Goal: Task Accomplishment & Management: Manage account settings

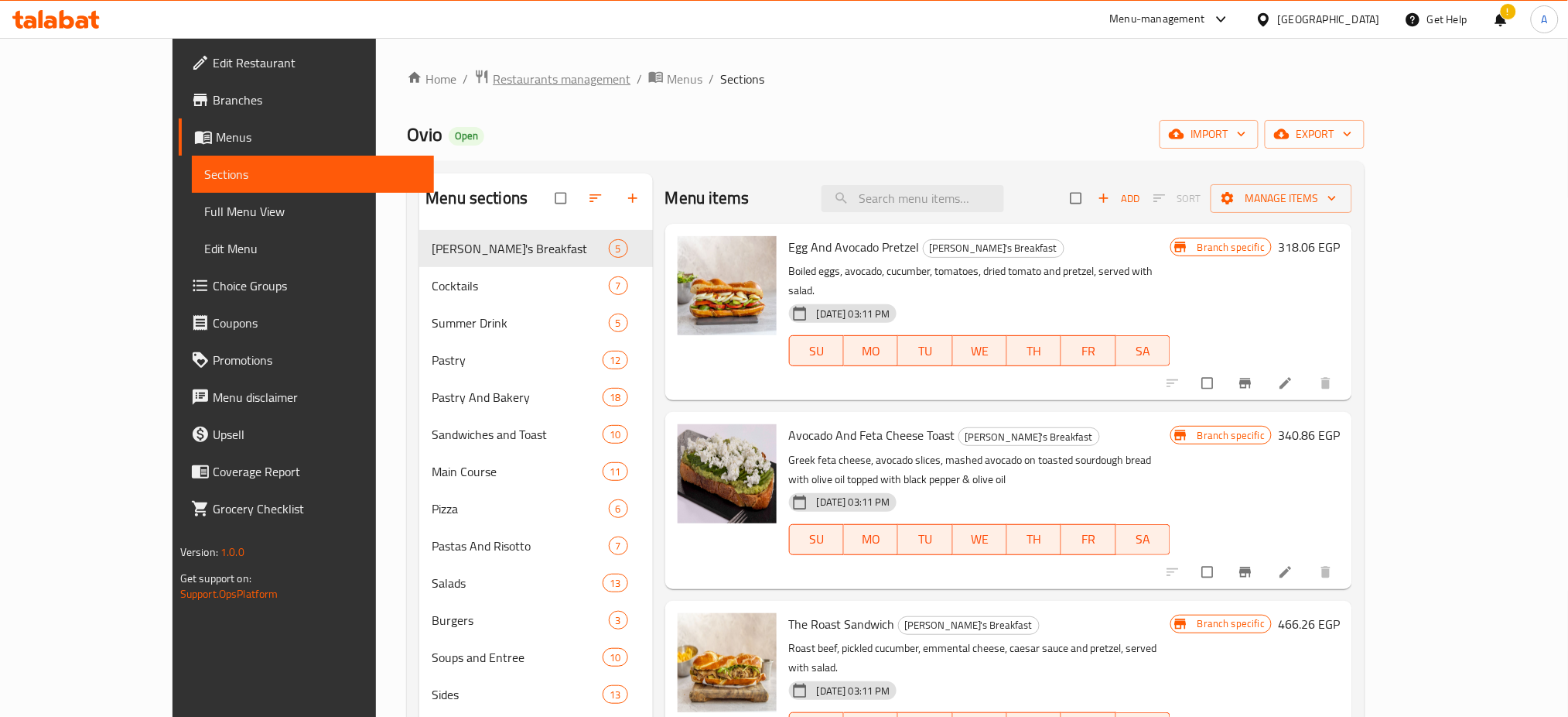
click at [493, 81] on span "Restaurants management" at bounding box center [561, 79] width 137 height 18
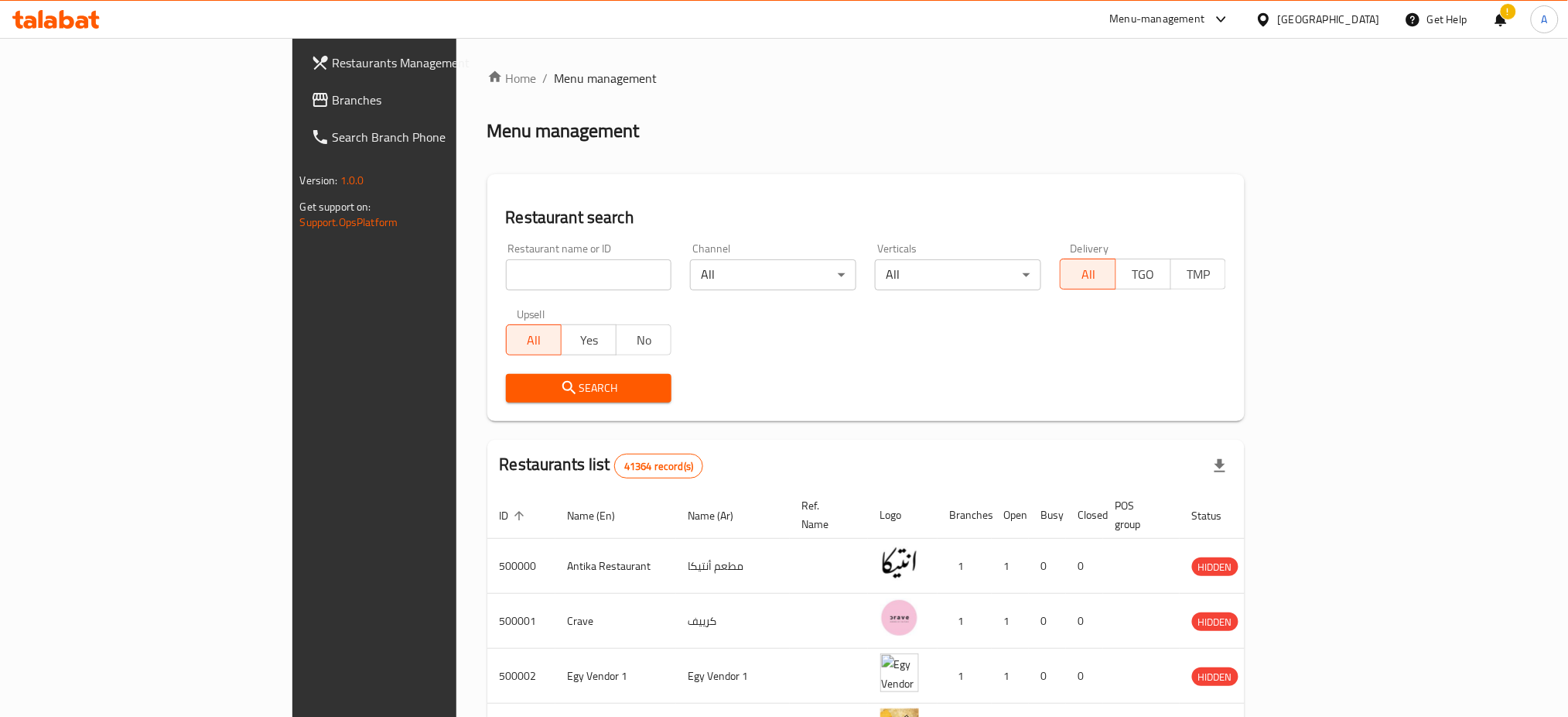
click at [506, 274] on input "search" at bounding box center [589, 275] width 167 height 31
type input "[PERSON_NAME]"
click button "Search" at bounding box center [589, 388] width 167 height 29
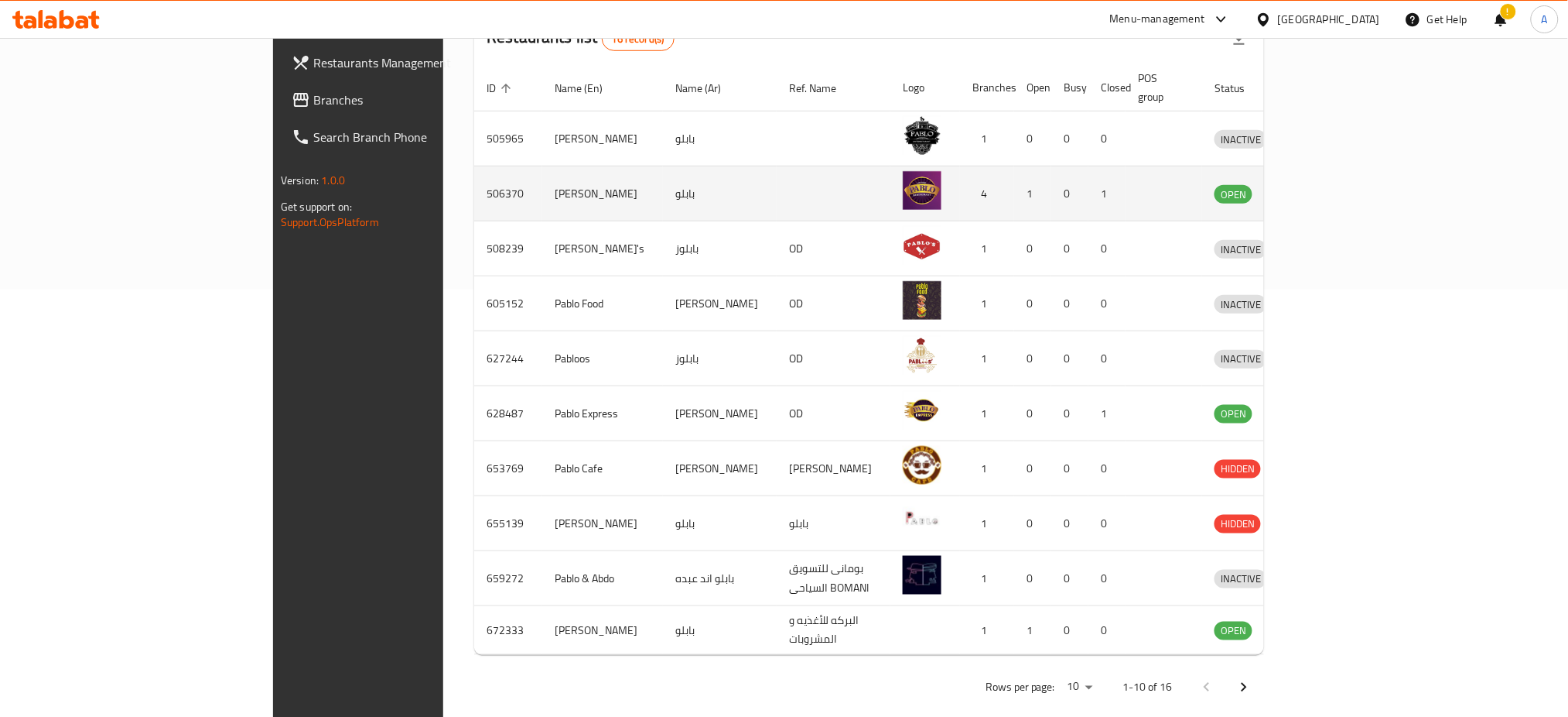
scroll to position [437, 0]
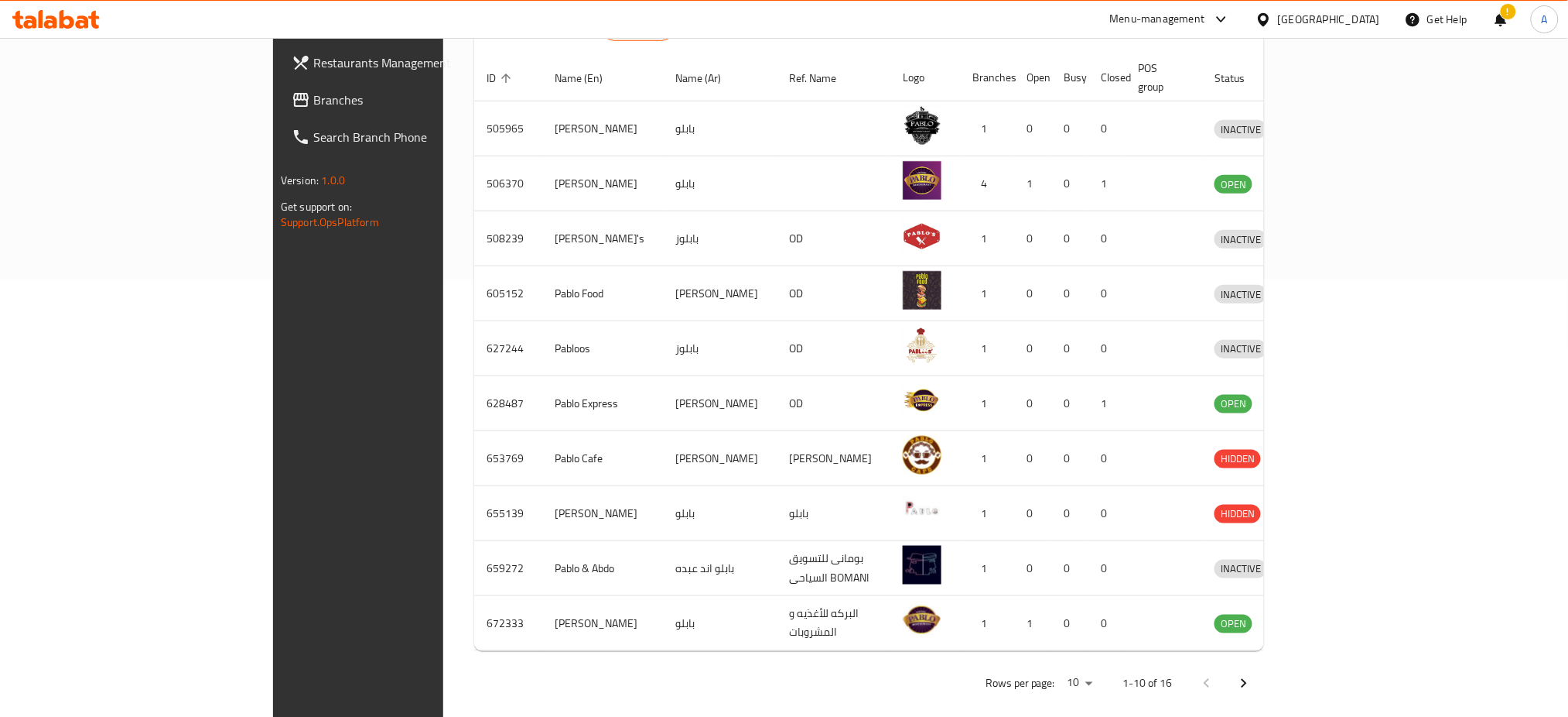
click at [1253, 674] on icon "Next page" at bounding box center [1244, 683] width 18 height 18
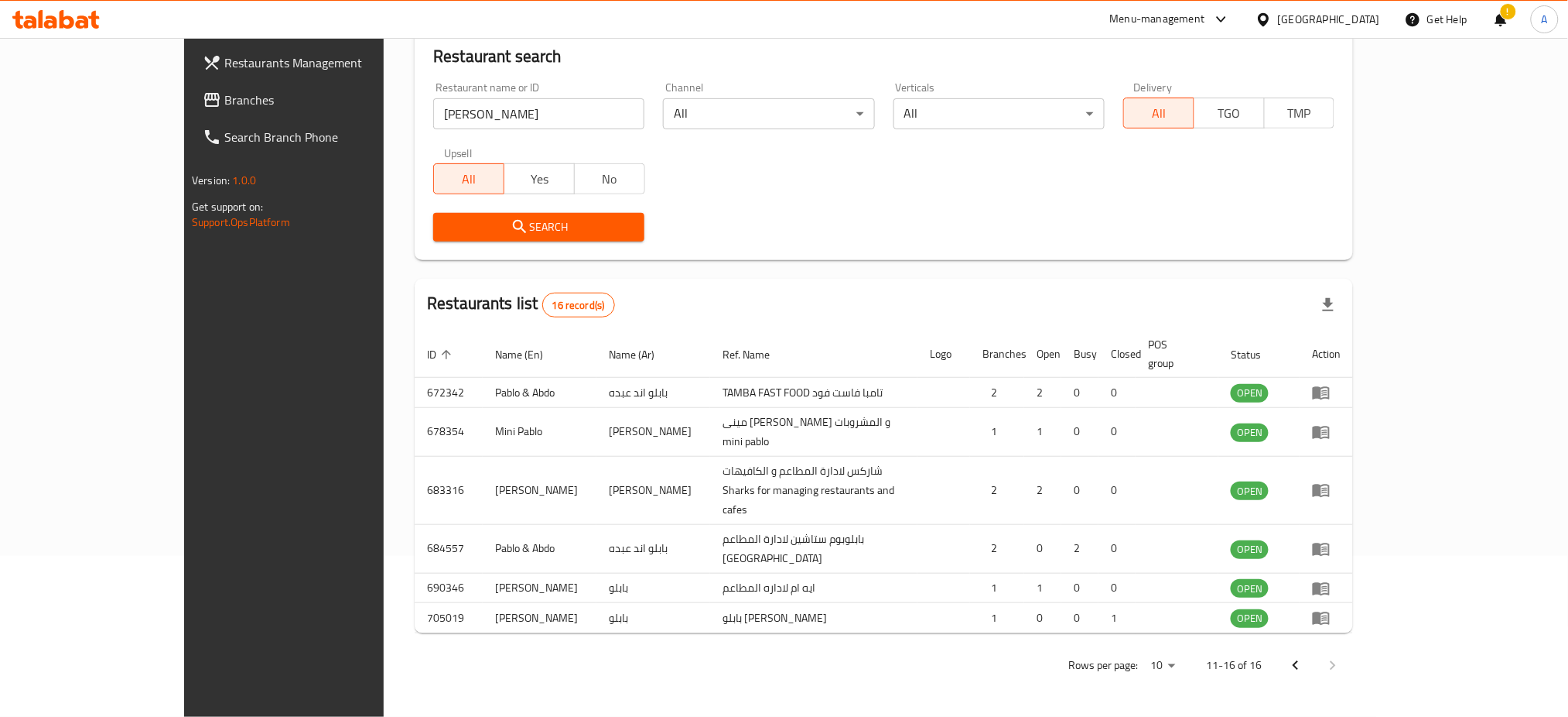
scroll to position [217, 0]
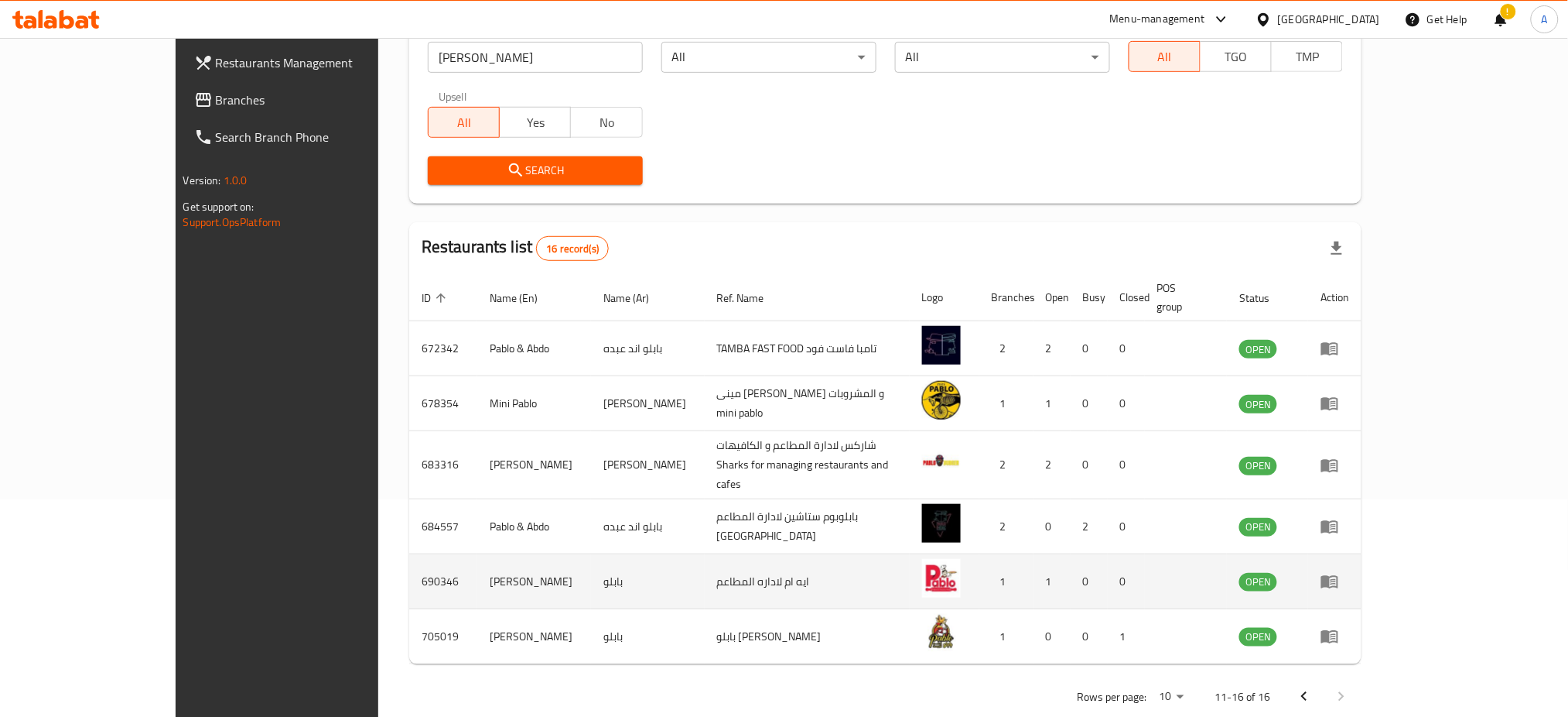
click at [1349, 572] on link "enhanced table" at bounding box center [1334, 582] width 29 height 18
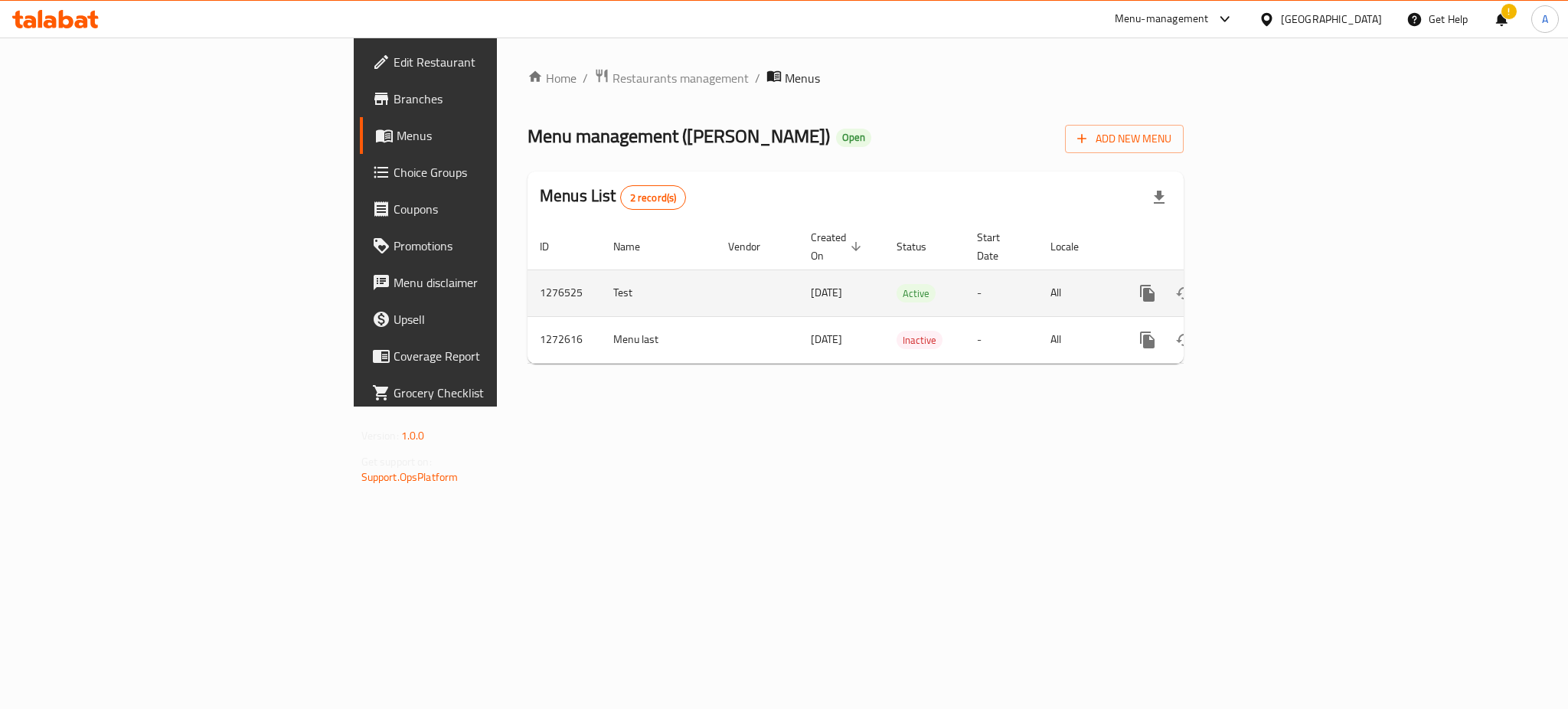
click at [1267, 284] on icon "enhanced table" at bounding box center [1257, 293] width 18 height 18
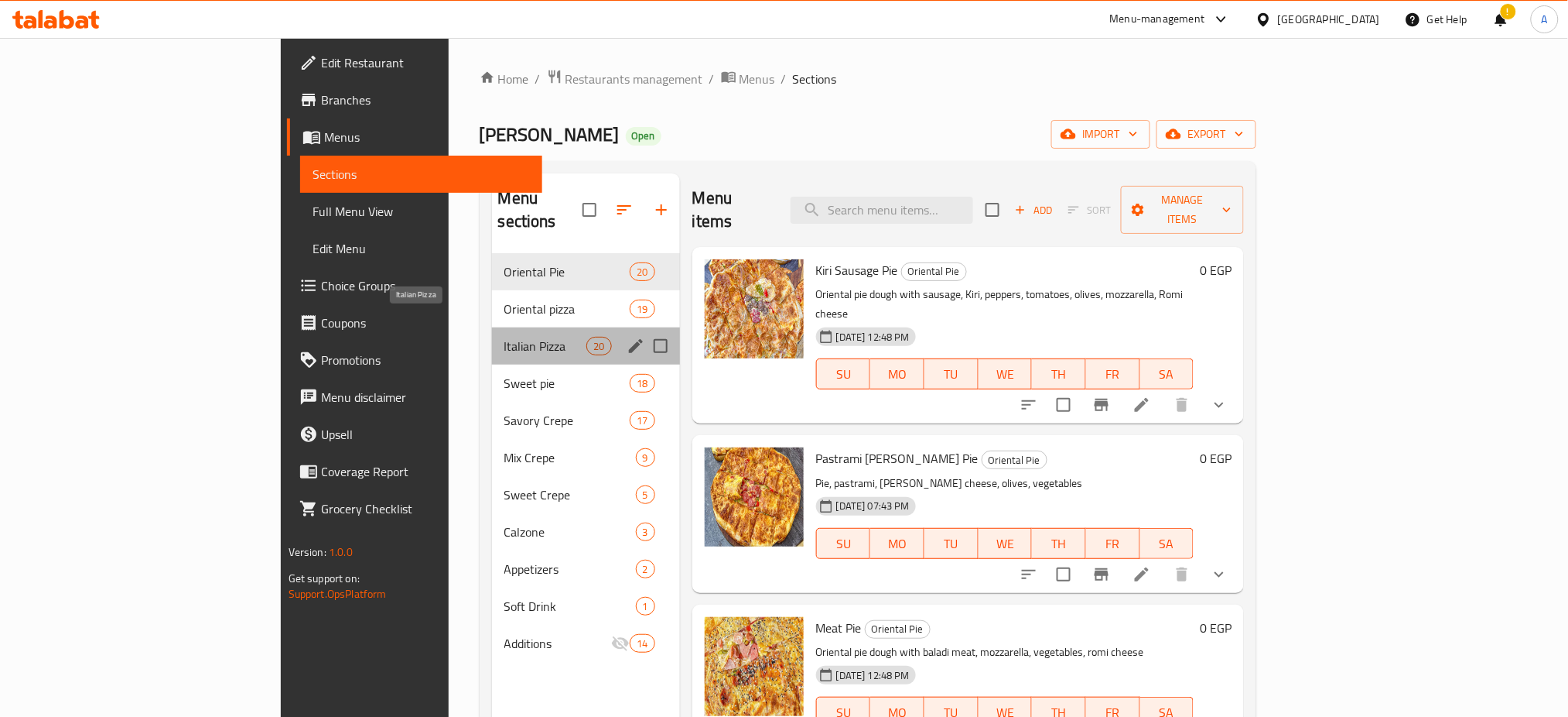
click at [504, 336] on span "Italian Pizza" at bounding box center [545, 346] width 83 height 18
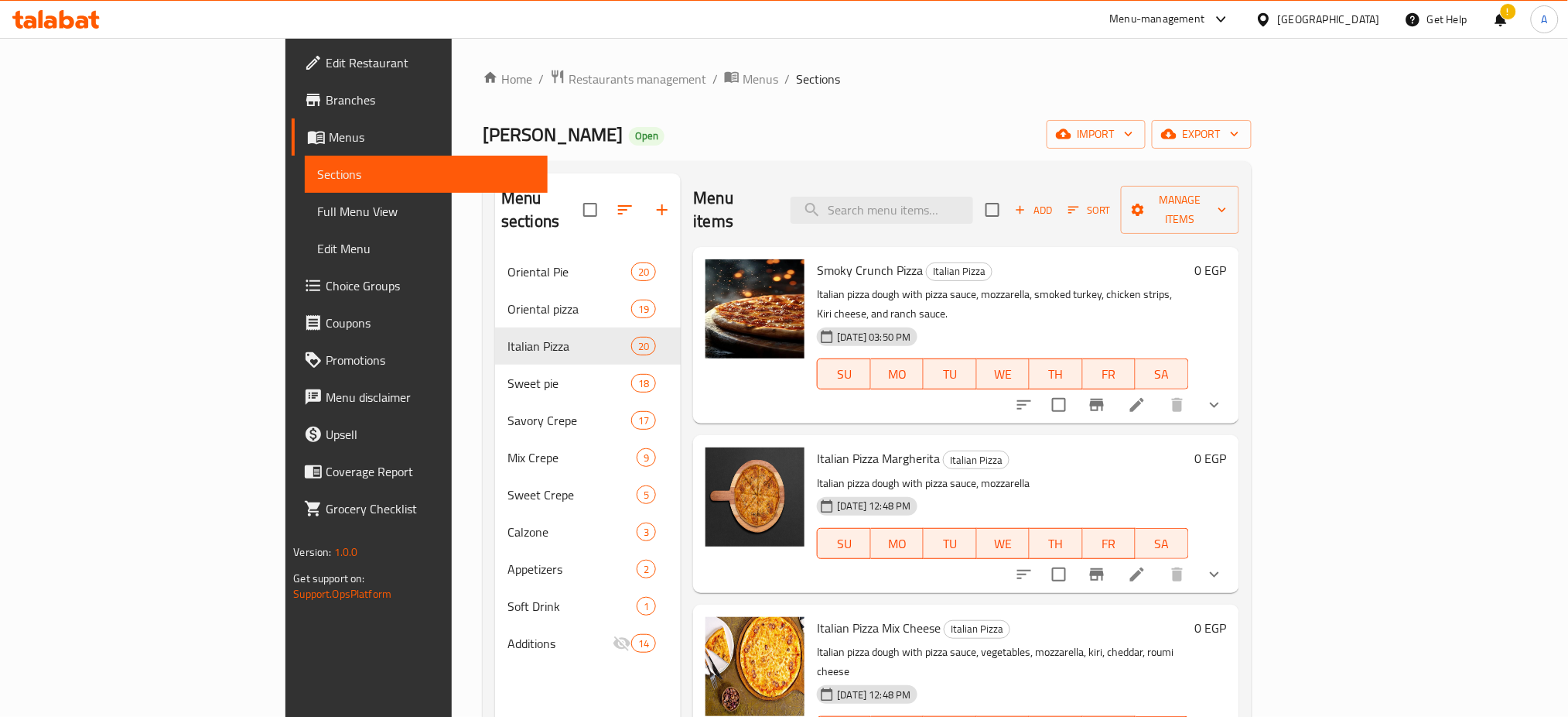
click at [1233, 386] on button "show more" at bounding box center [1214, 405] width 37 height 37
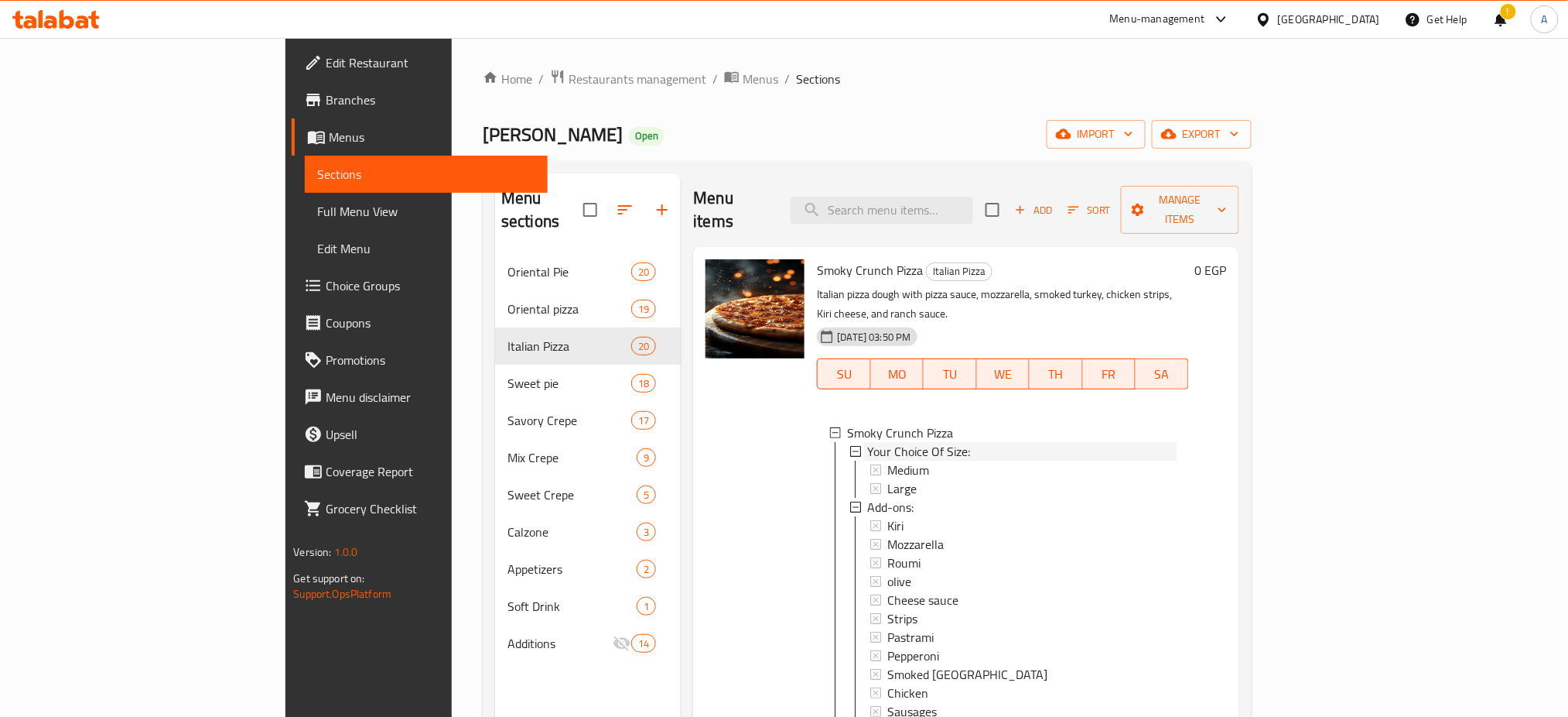
click at [867, 441] on span "Your Choice Of Size:" at bounding box center [919, 451] width 103 height 18
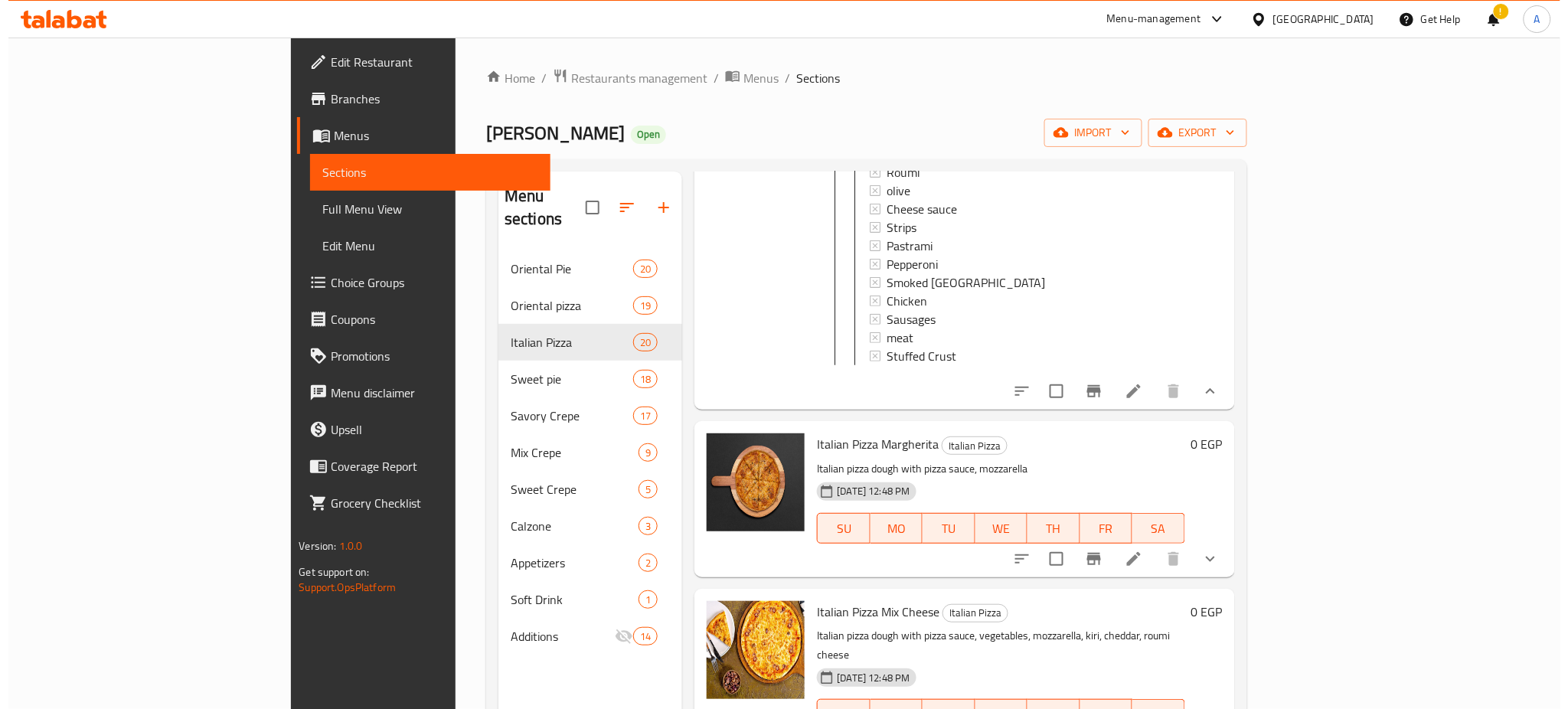
scroll to position [362, 0]
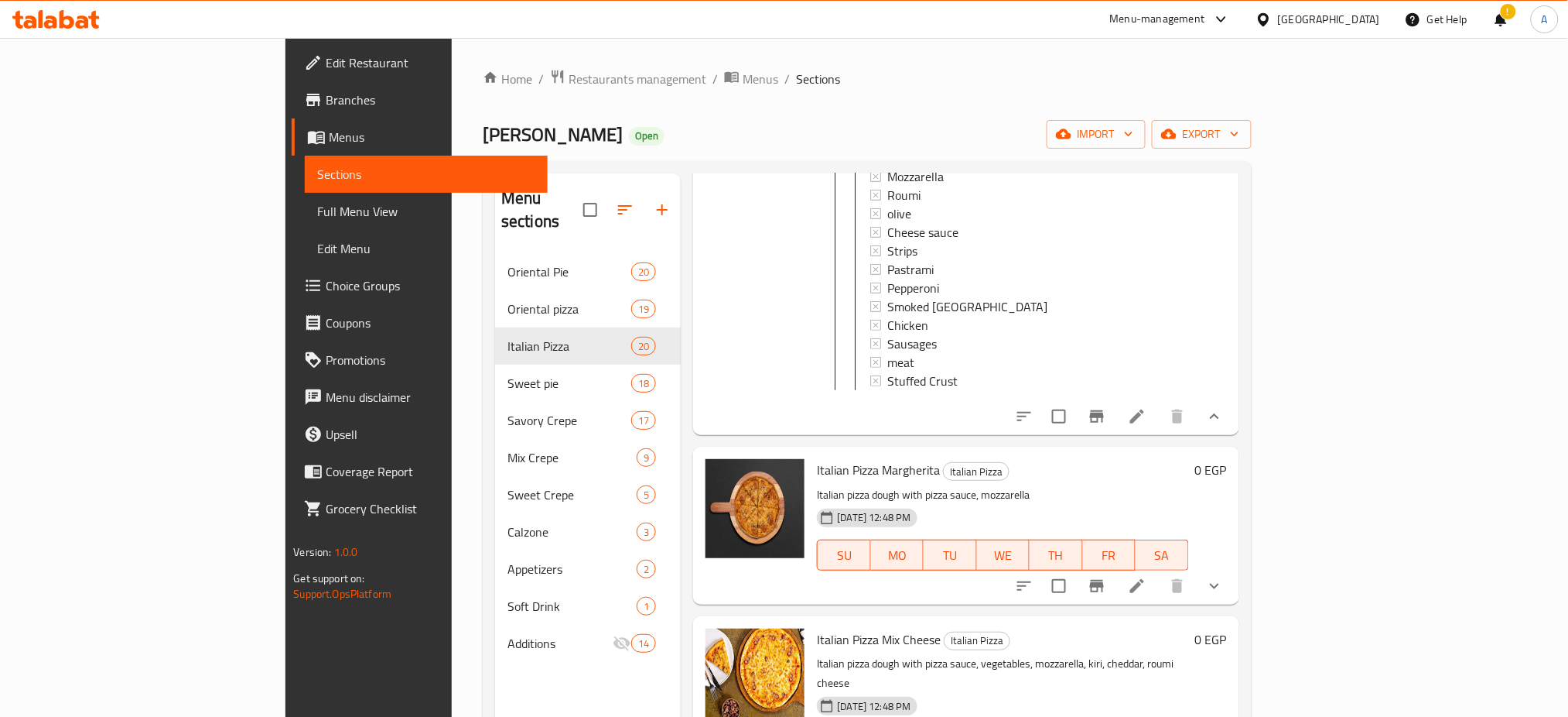
click at [1159, 403] on li at bounding box center [1137, 417] width 43 height 28
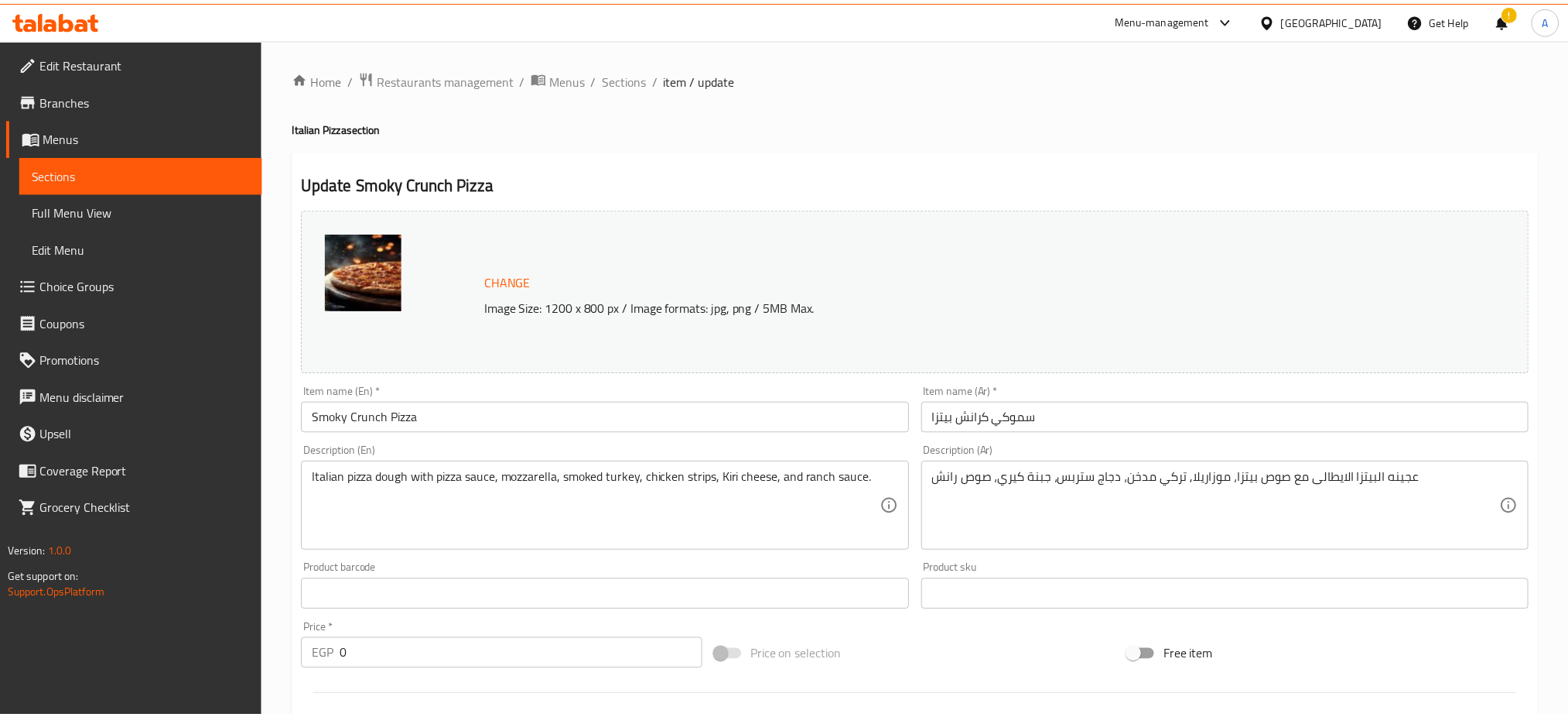
scroll to position [488, 0]
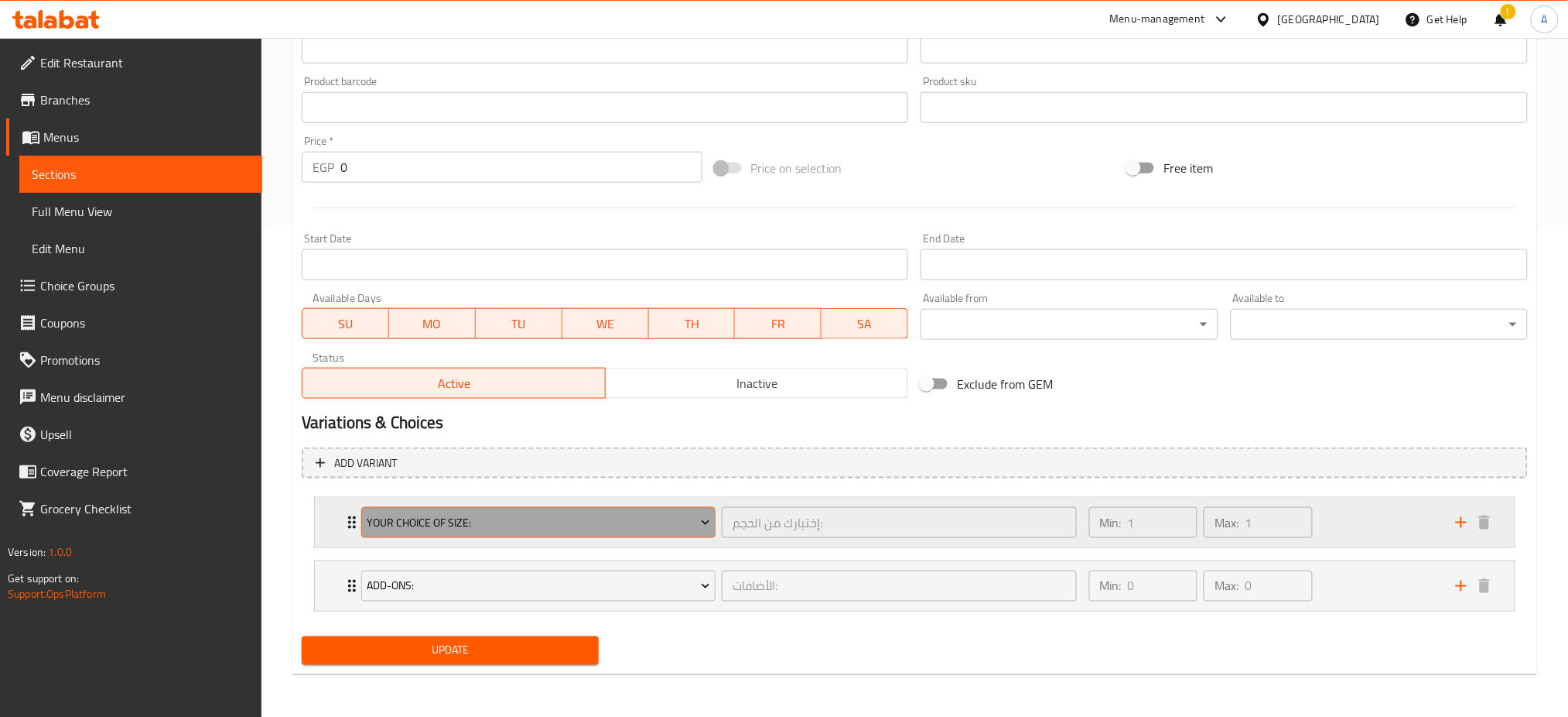
click at [625, 536] on button "Your Choice Of Size:" at bounding box center [538, 523] width 355 height 31
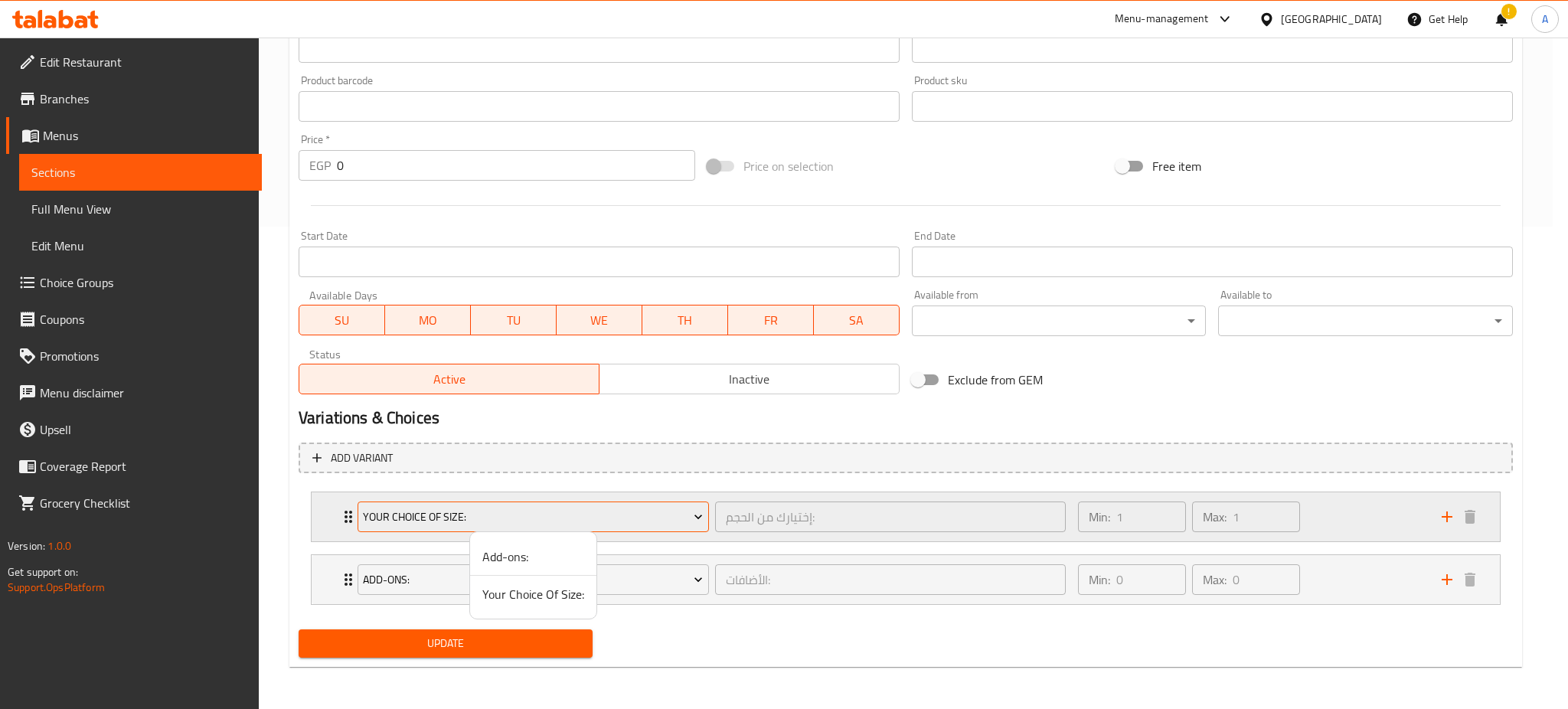
click at [618, 530] on div at bounding box center [784, 354] width 1568 height 709
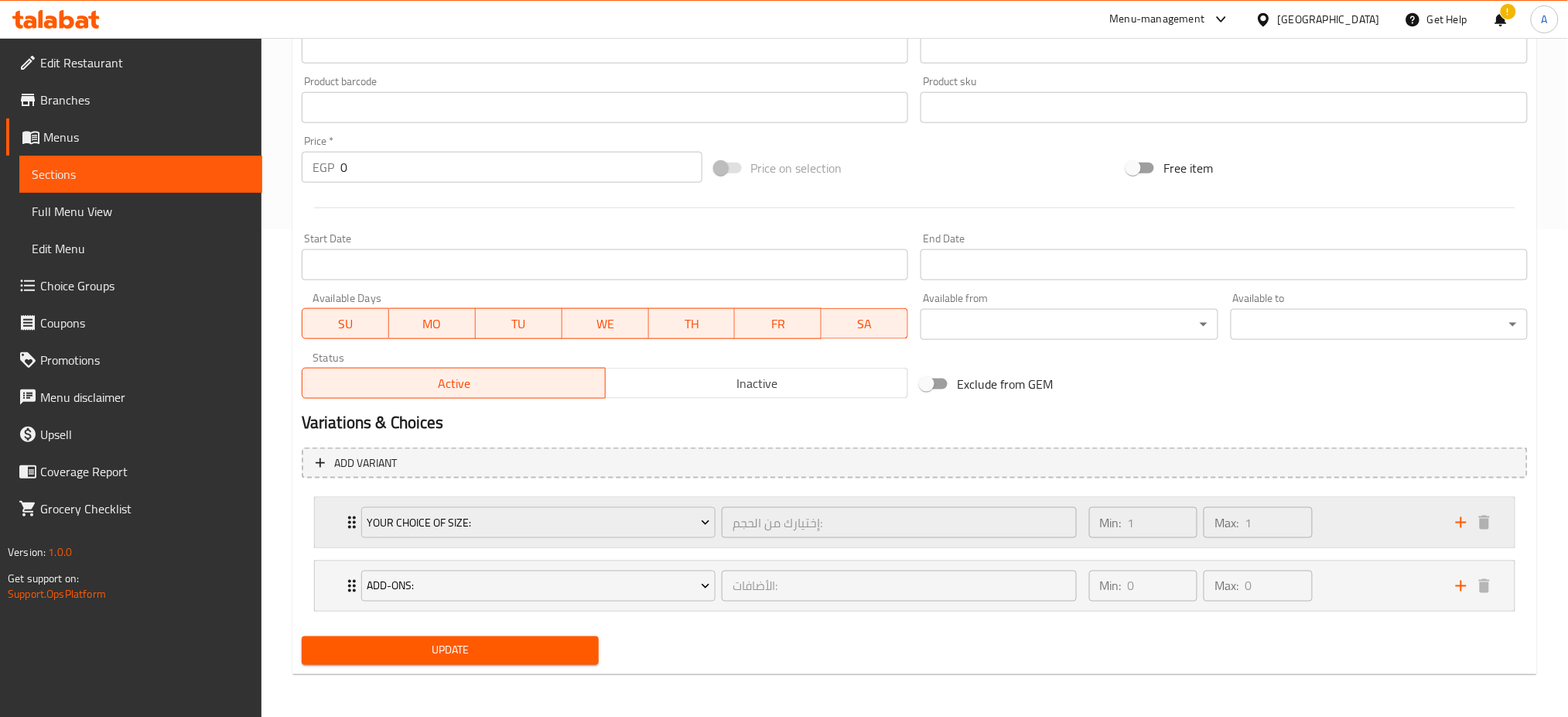
click at [343, 531] on div "Your Choice Of Size: إختيارك من الحجم: ​ Min: 1 ​ Max: 1 ​" at bounding box center [919, 523] width 1153 height 50
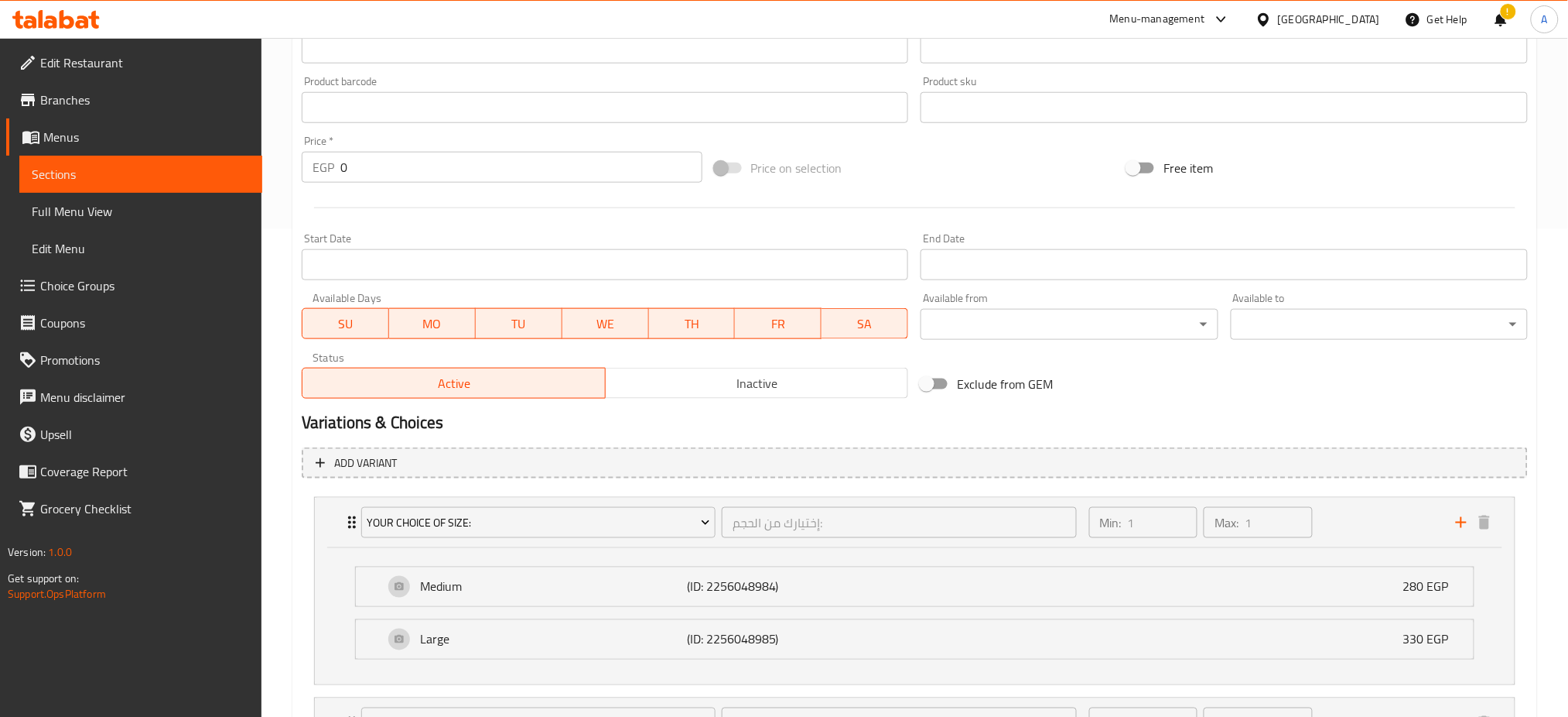
scroll to position [0, 0]
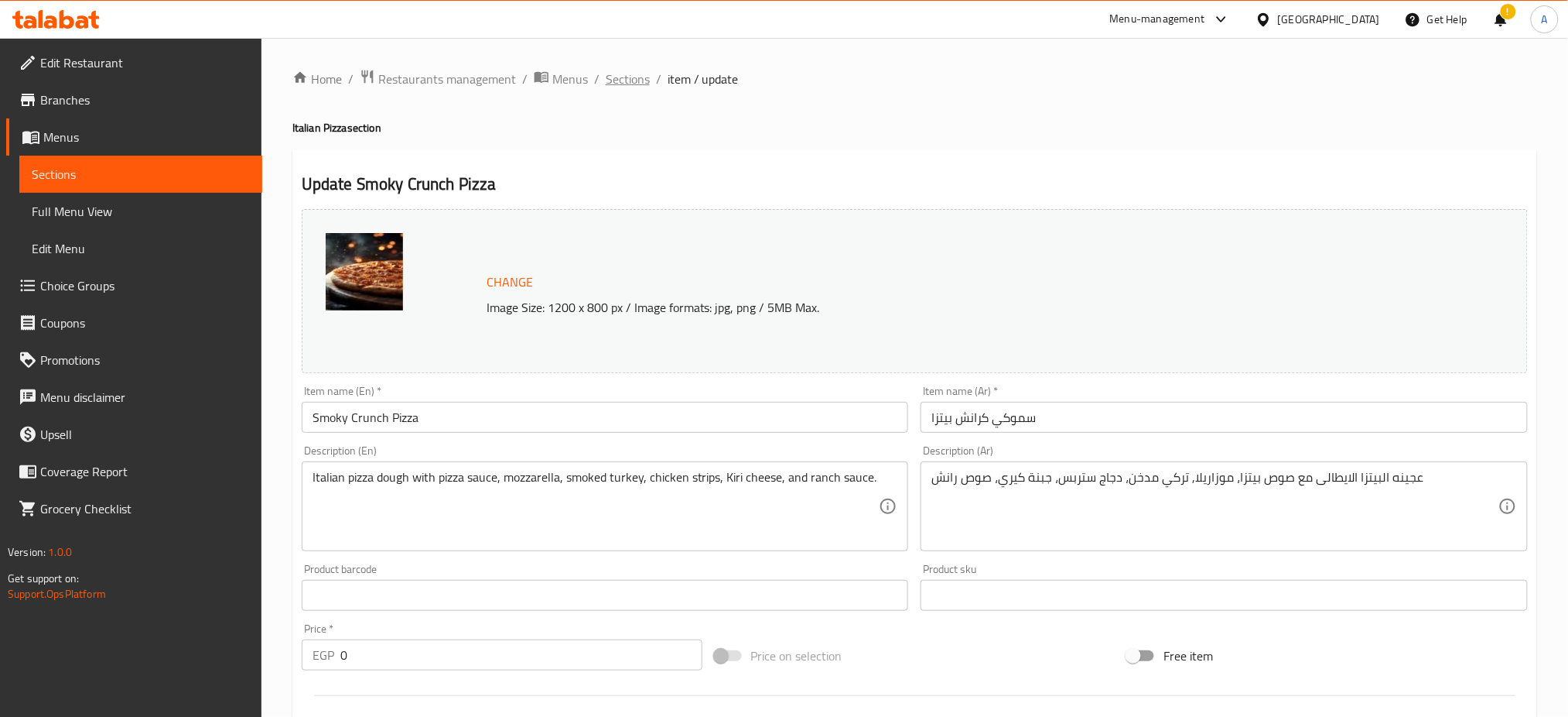
click at [624, 79] on span "Sections" at bounding box center [627, 79] width 44 height 18
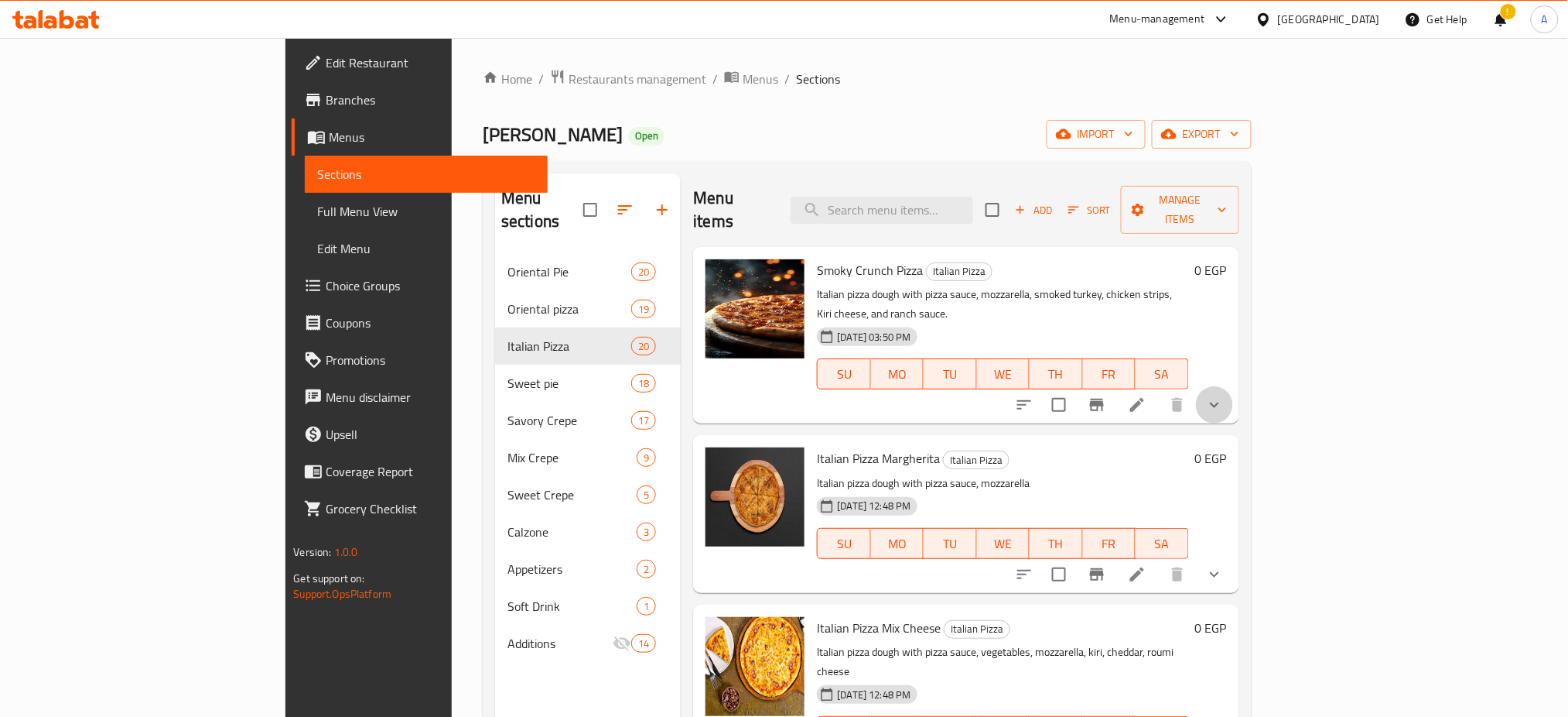
click at [1223, 395] on icon "show more" at bounding box center [1214, 405] width 18 height 18
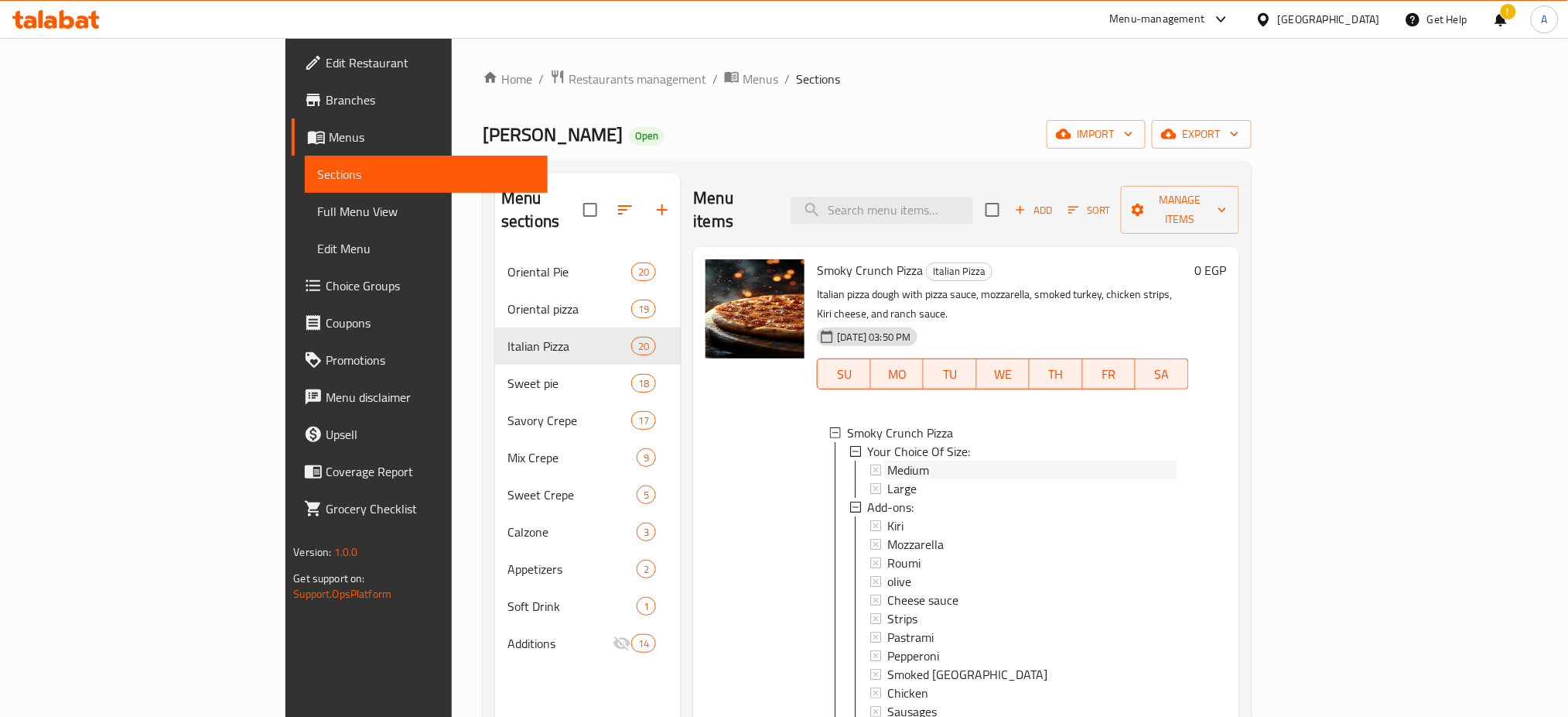
click at [887, 461] on div "Medium" at bounding box center [1031, 470] width 288 height 18
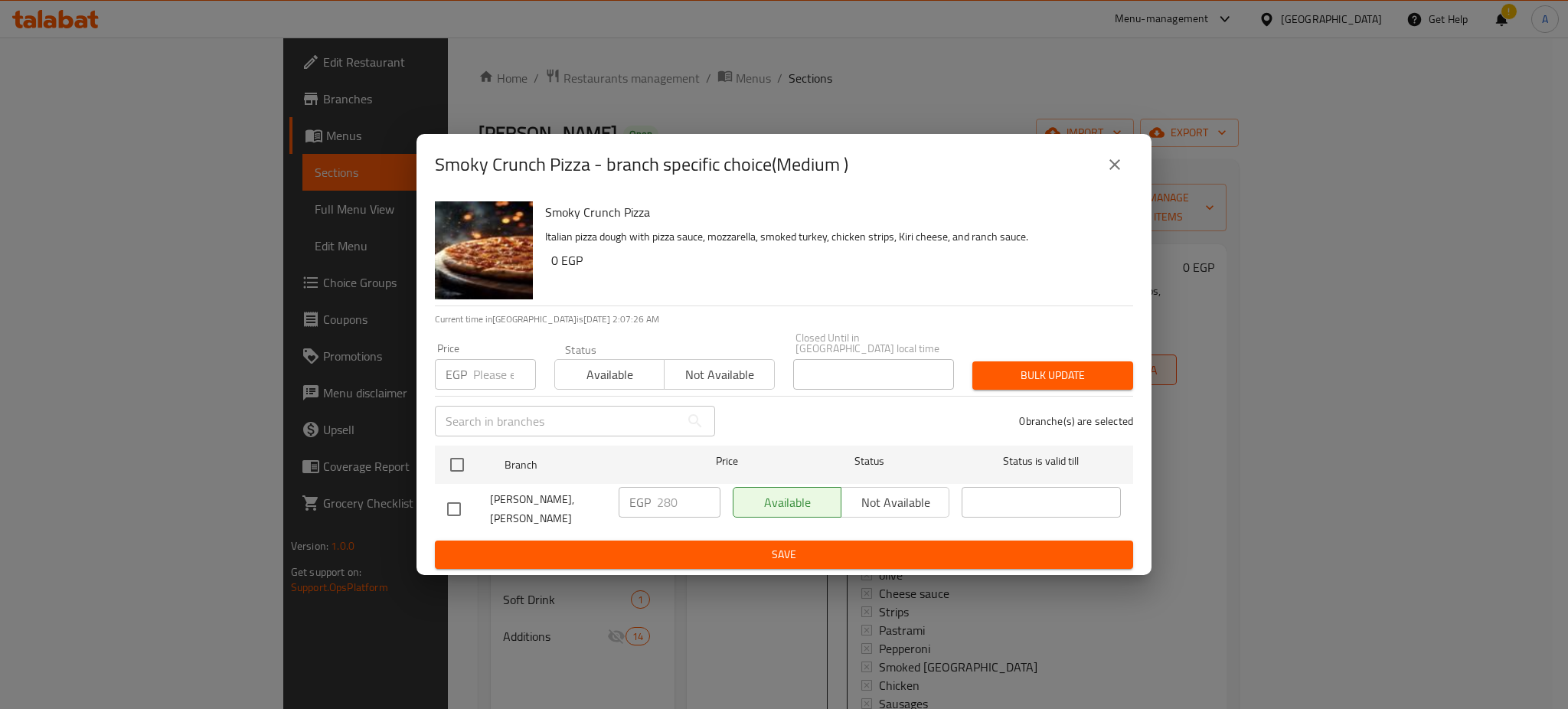
click at [1118, 170] on icon "close" at bounding box center [1114, 164] width 18 height 18
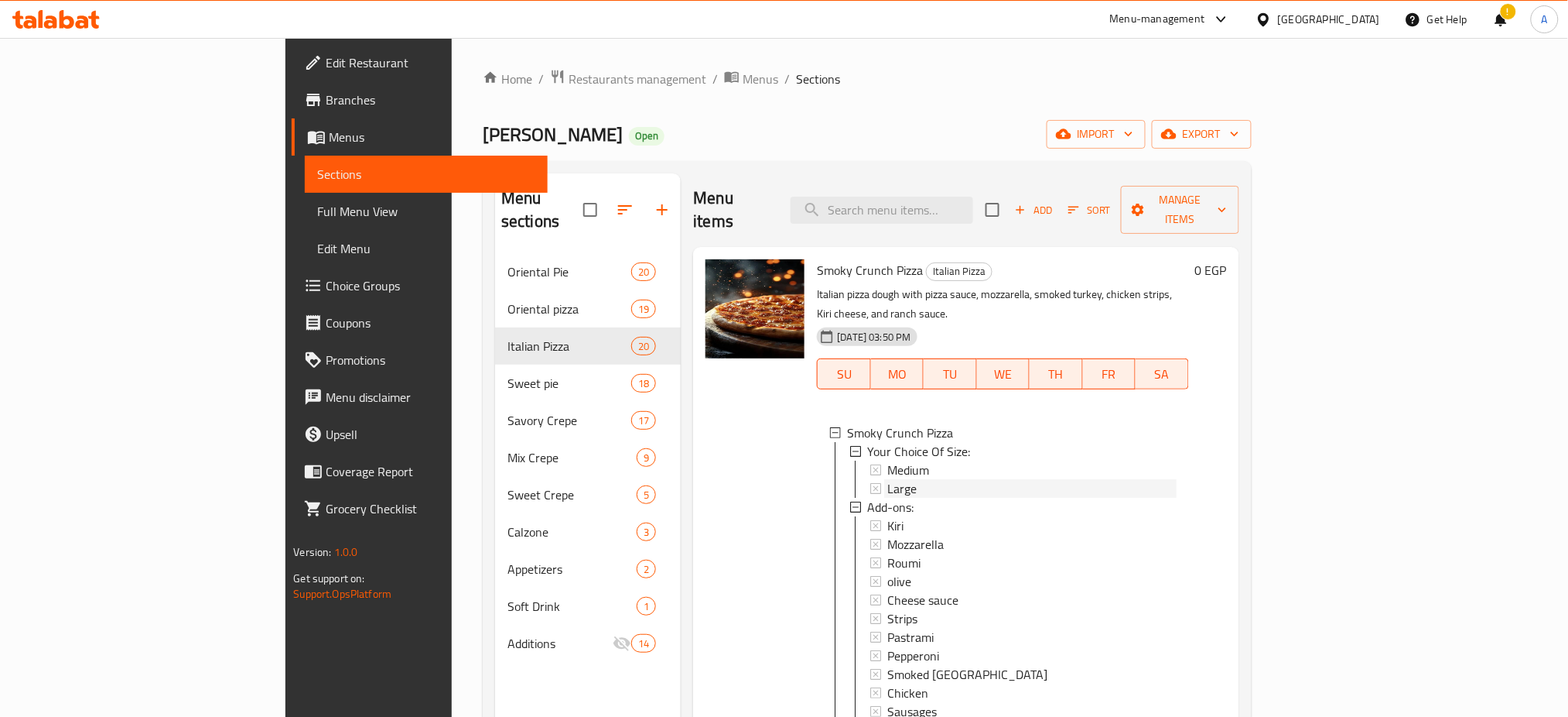
click at [887, 479] on div "Large" at bounding box center [1031, 488] width 288 height 18
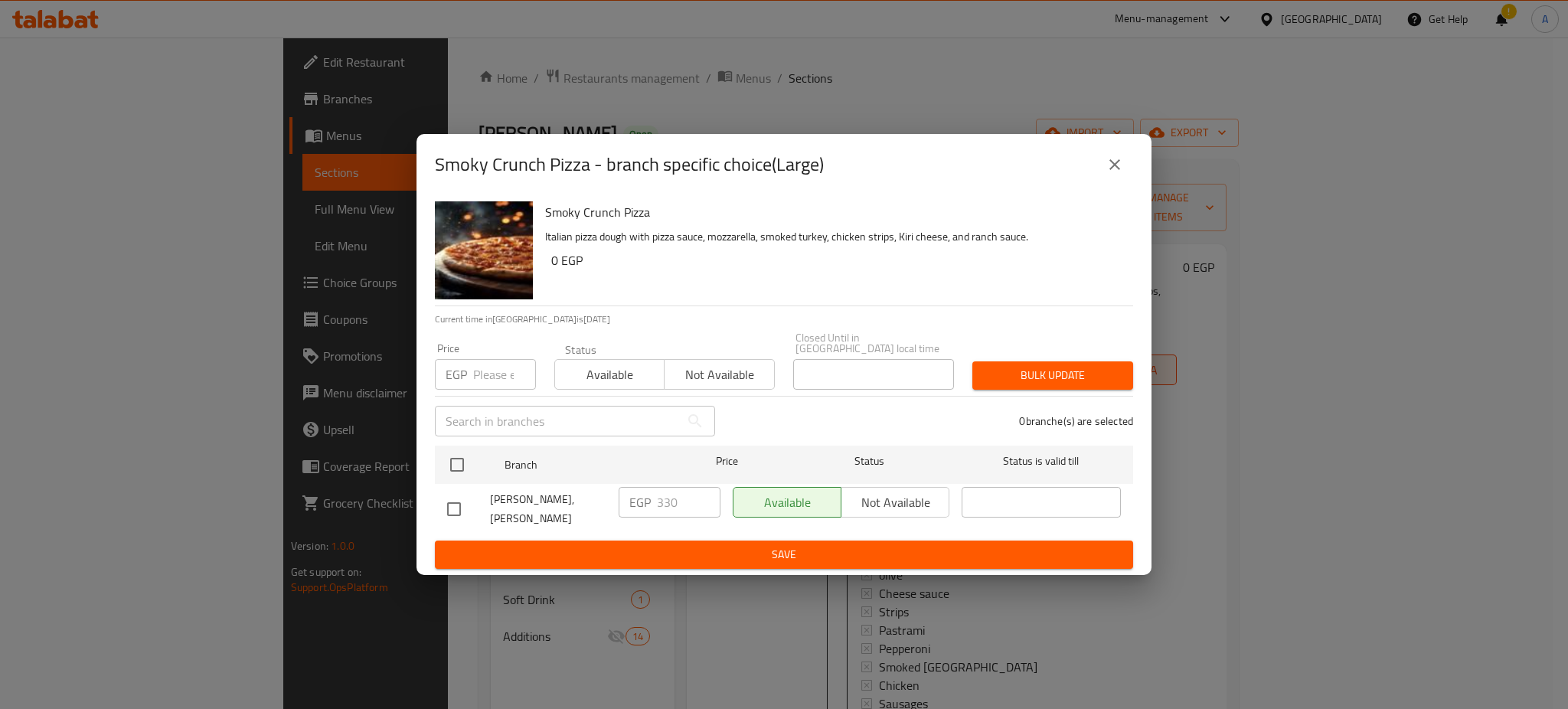
click at [1118, 160] on icon "close" at bounding box center [1114, 164] width 18 height 18
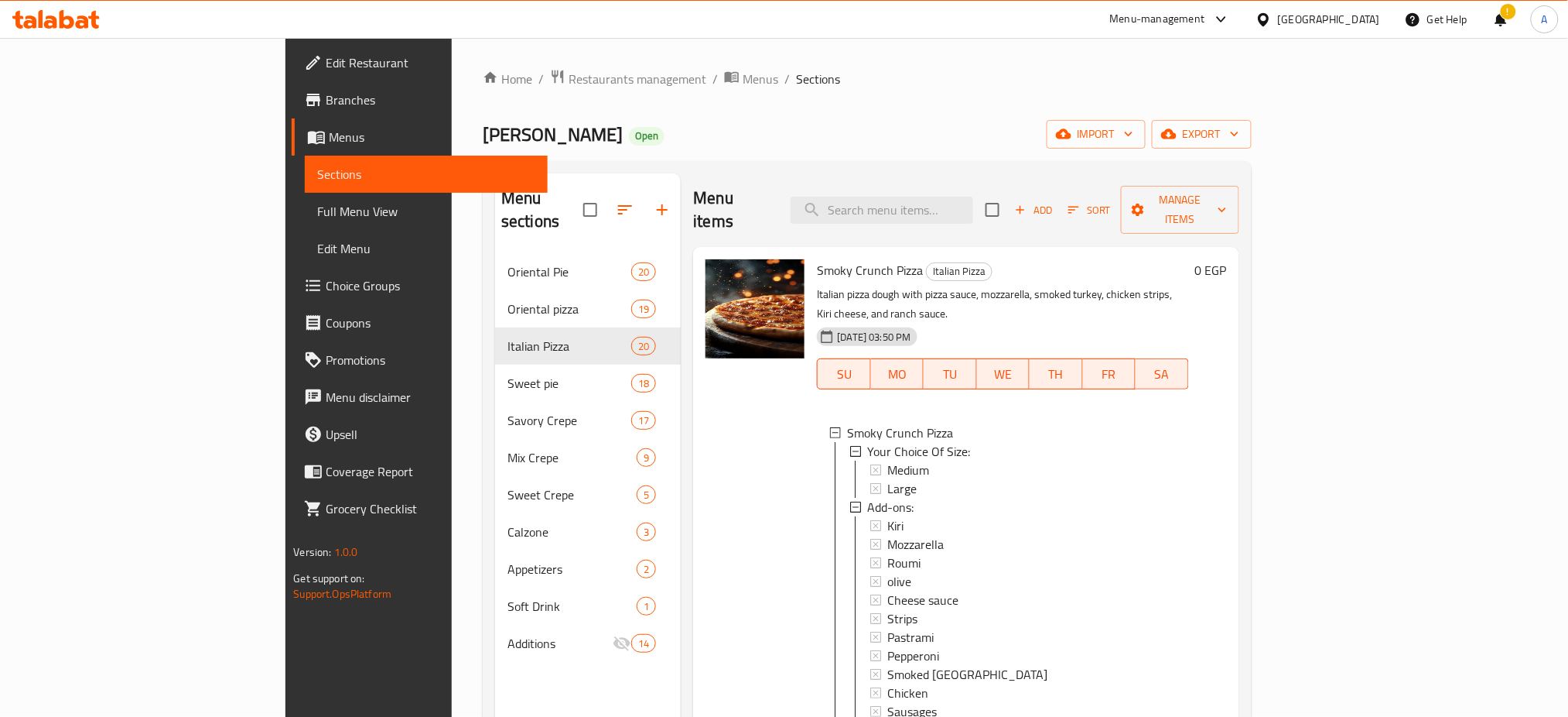
click at [325, 290] on span "Choice Groups" at bounding box center [430, 286] width 210 height 18
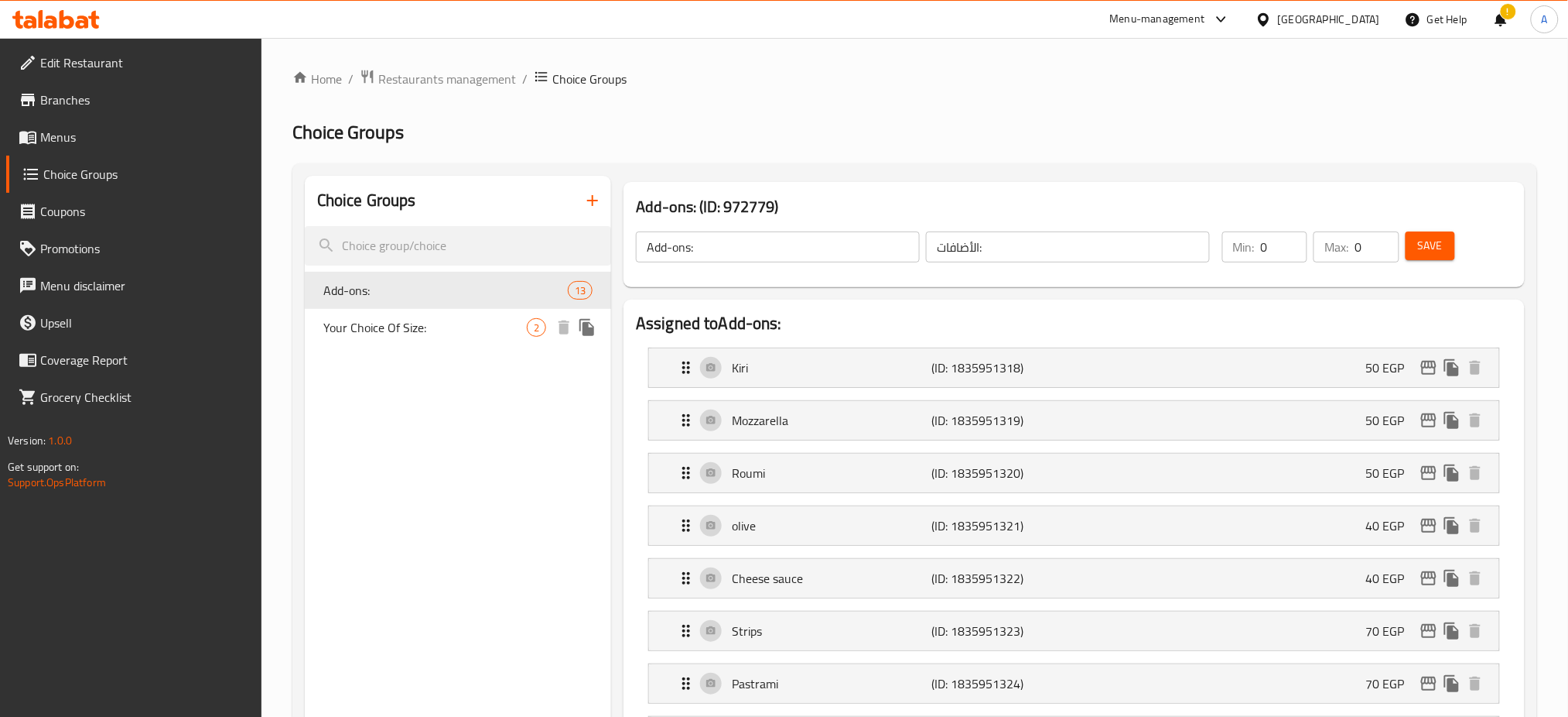
click at [427, 323] on span "Your Choice Of Size:" at bounding box center [425, 327] width 204 height 18
type input "Your Choice Of Size:"
type input "إختيارك من الحجم:"
type input "1"
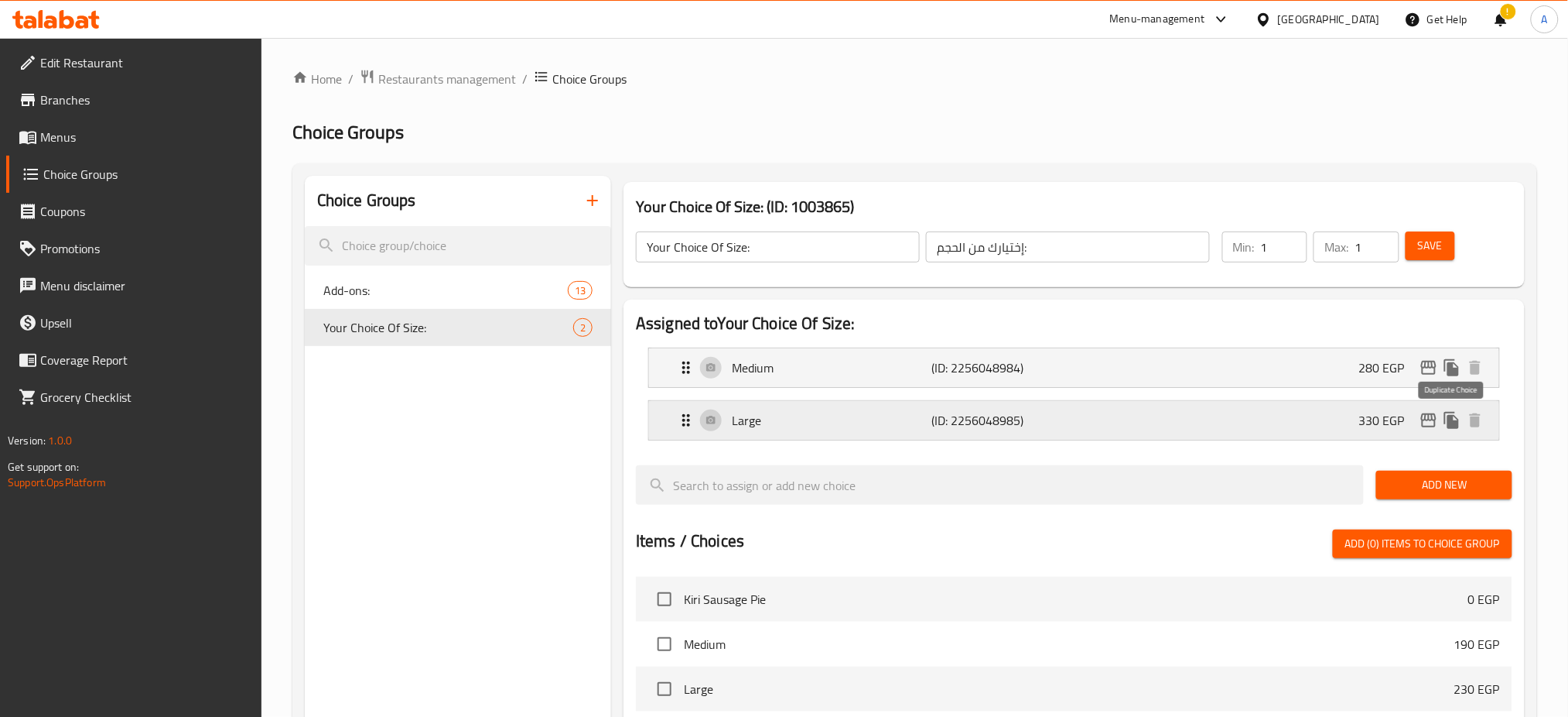
click at [1450, 417] on icon "duplicate" at bounding box center [1452, 420] width 15 height 17
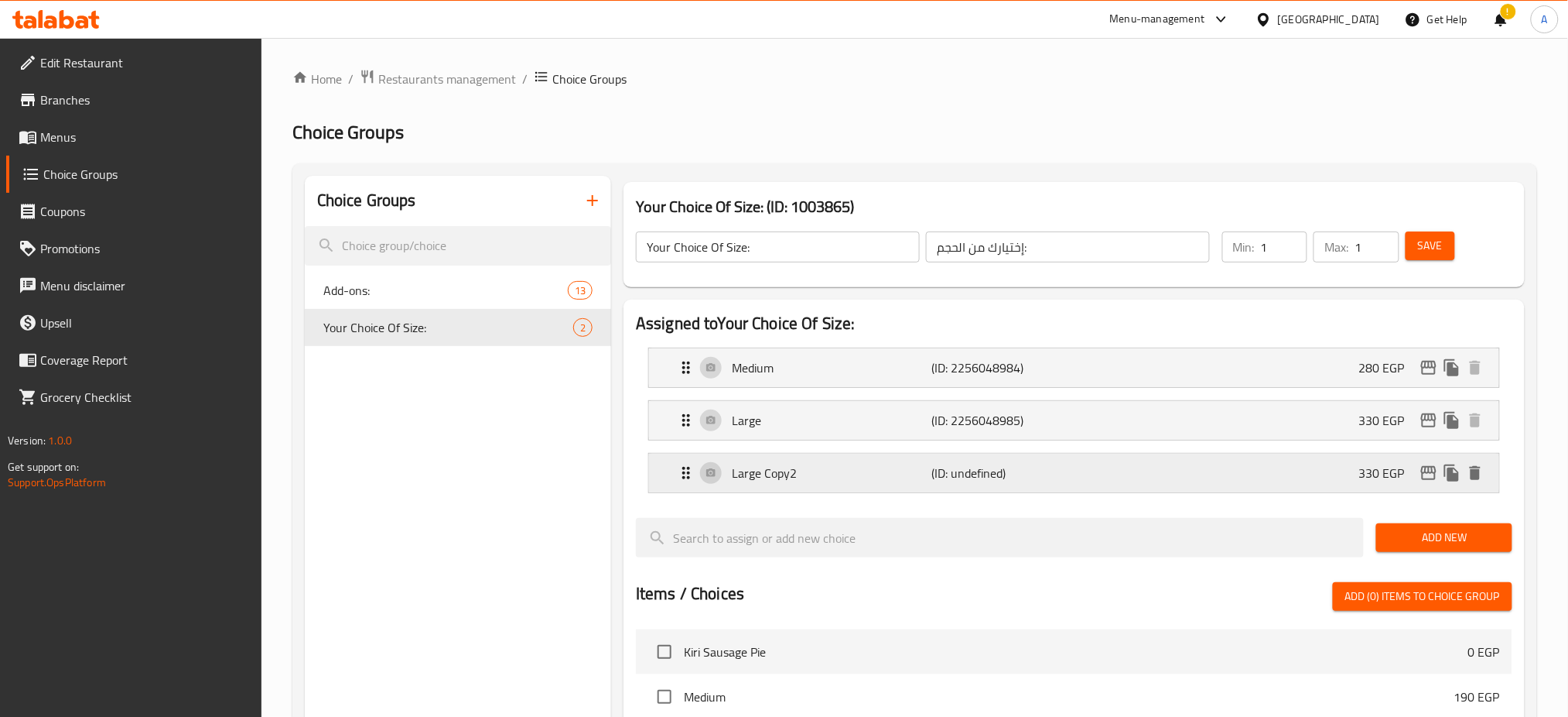
click at [874, 478] on p "Large Copy2" at bounding box center [831, 473] width 200 height 18
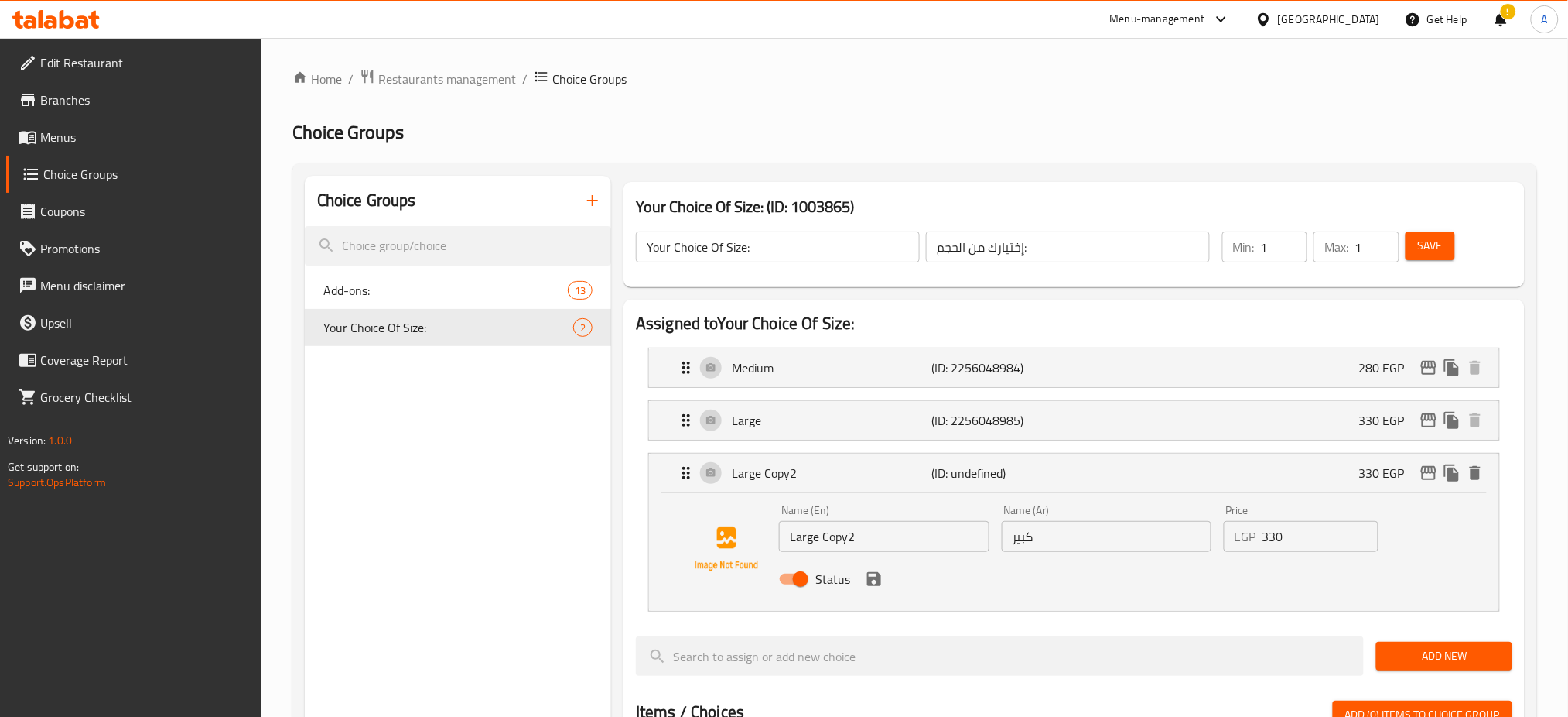
click at [838, 550] on input "Large Copy2" at bounding box center [884, 536] width 210 height 31
type input "Small"
type input "صغير"
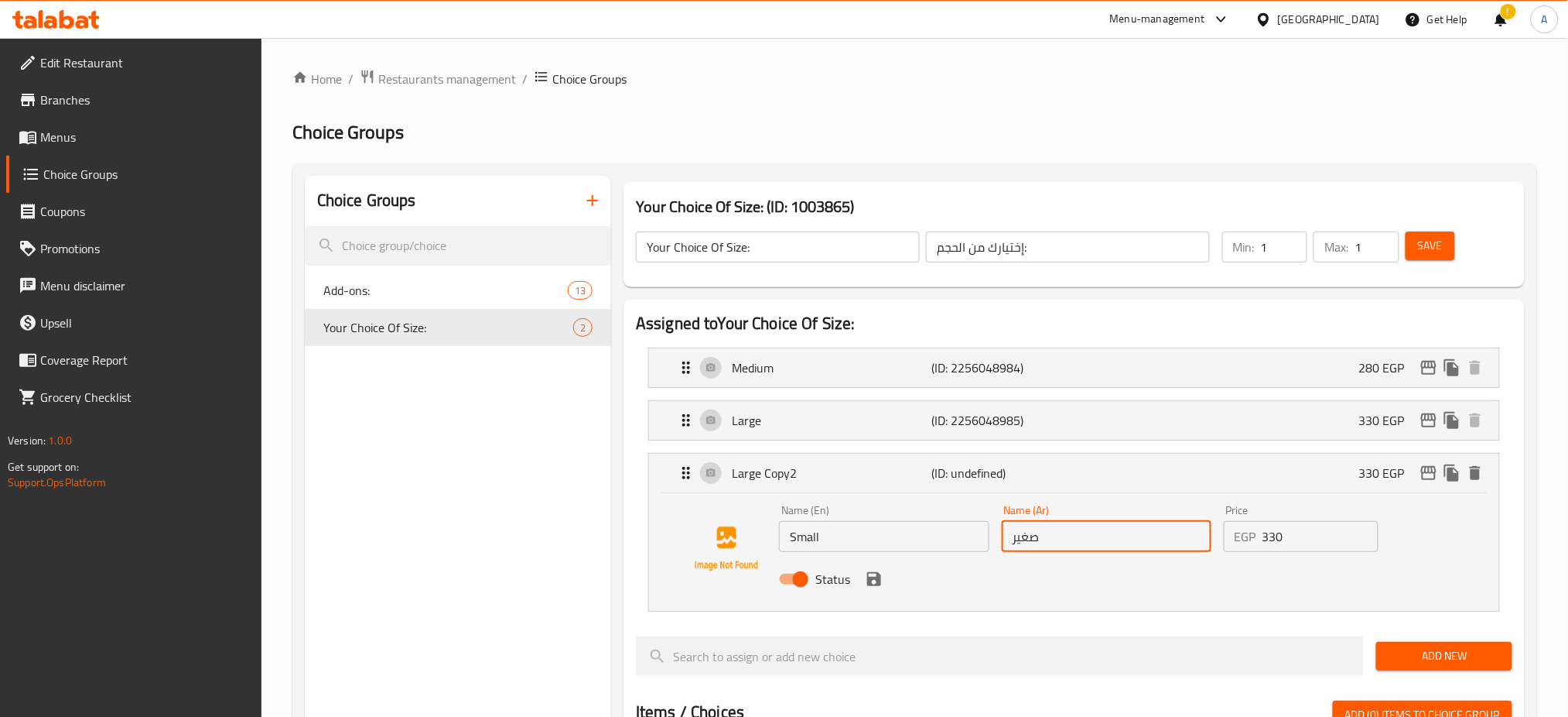
click at [1278, 539] on input "330" at bounding box center [1320, 536] width 116 height 31
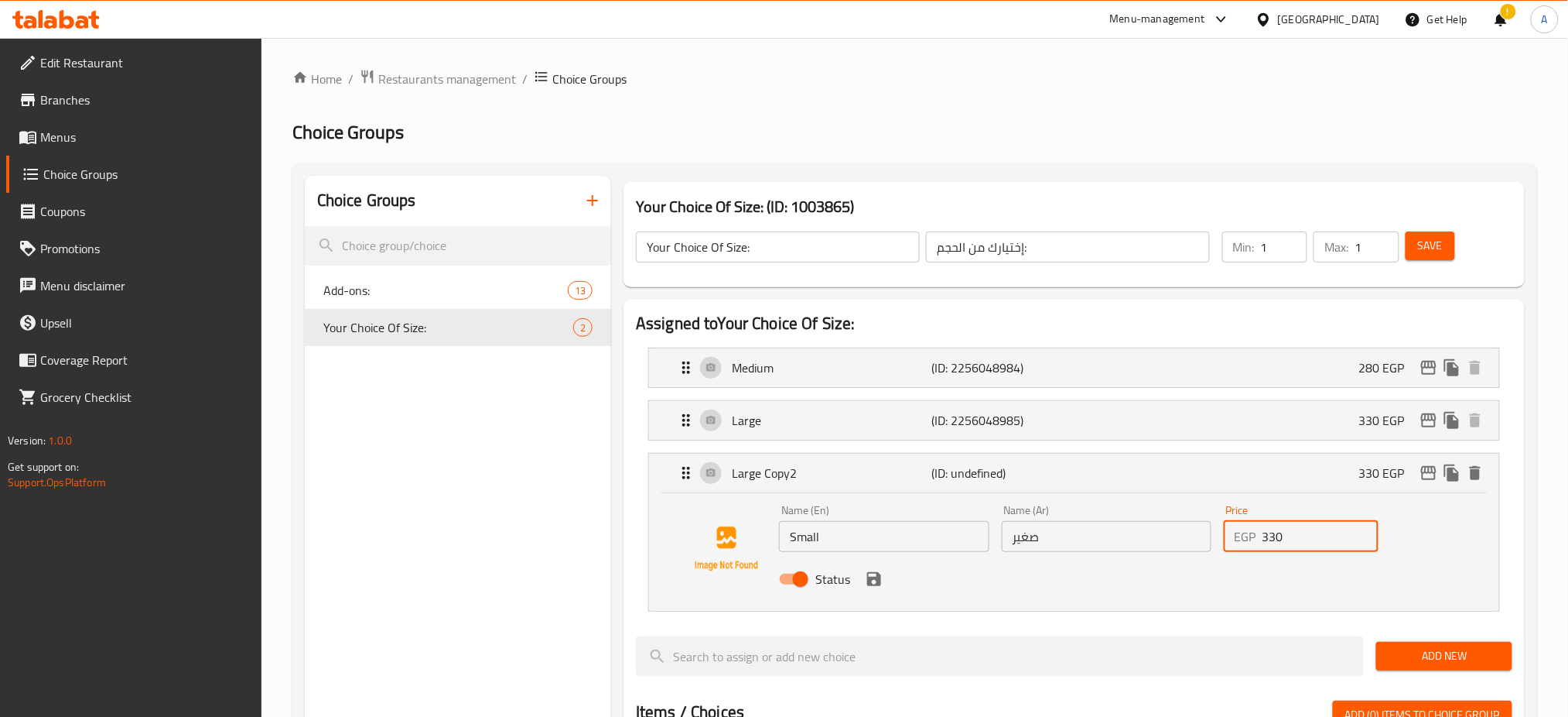
click at [1278, 539] on input "330" at bounding box center [1320, 536] width 116 height 31
paste input "24"
click at [873, 578] on icon "save" at bounding box center [873, 579] width 14 height 14
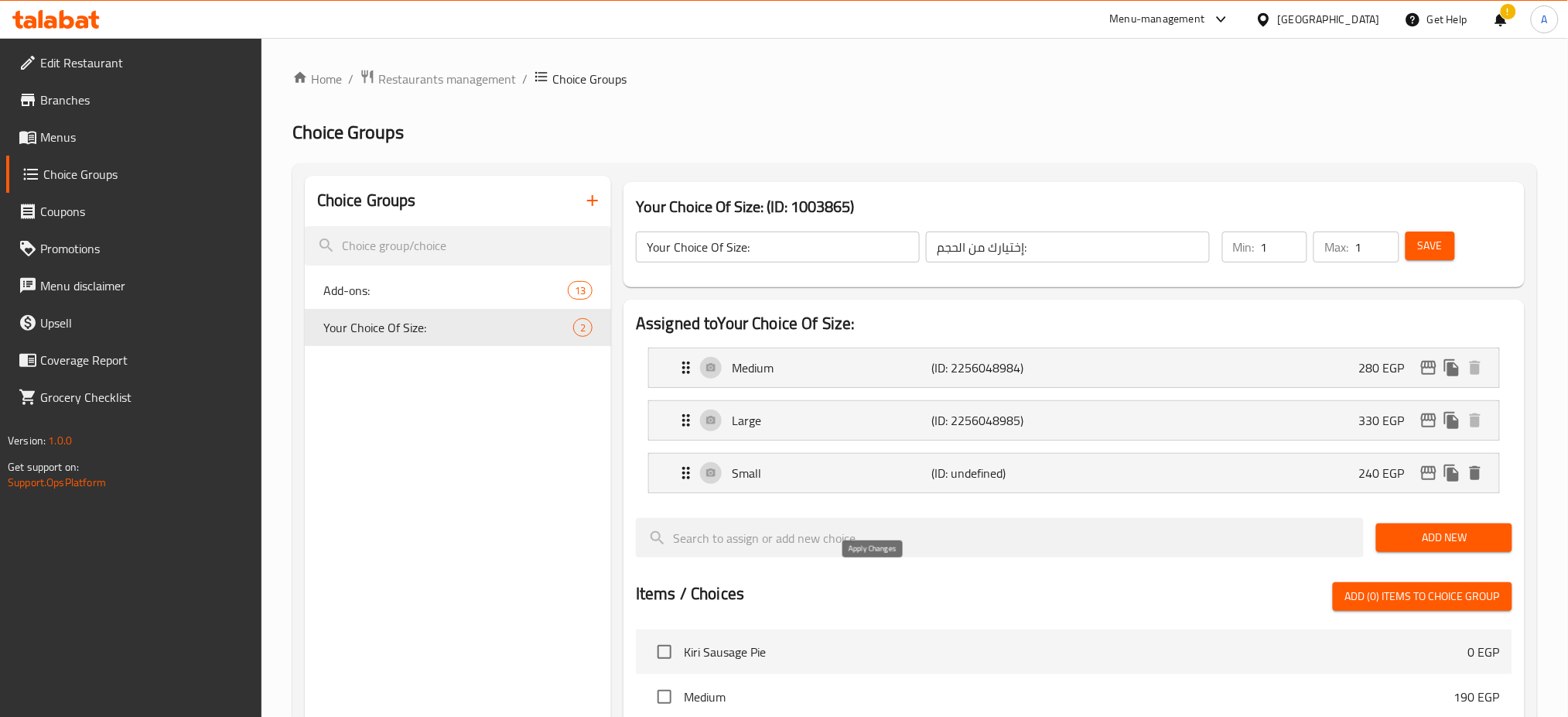
type input "240"
drag, startPoint x: 685, startPoint y: 475, endPoint x: 693, endPoint y: 362, distance: 113.3
click at [693, 362] on nav "Medium (ID: 2256048984) 280 EGP Name (En) Medium Name (En) Name (Ar) وسط Name (…" at bounding box center [1073, 420] width 876 height 170
click at [1442, 239] on span "Save" at bounding box center [1430, 245] width 25 height 19
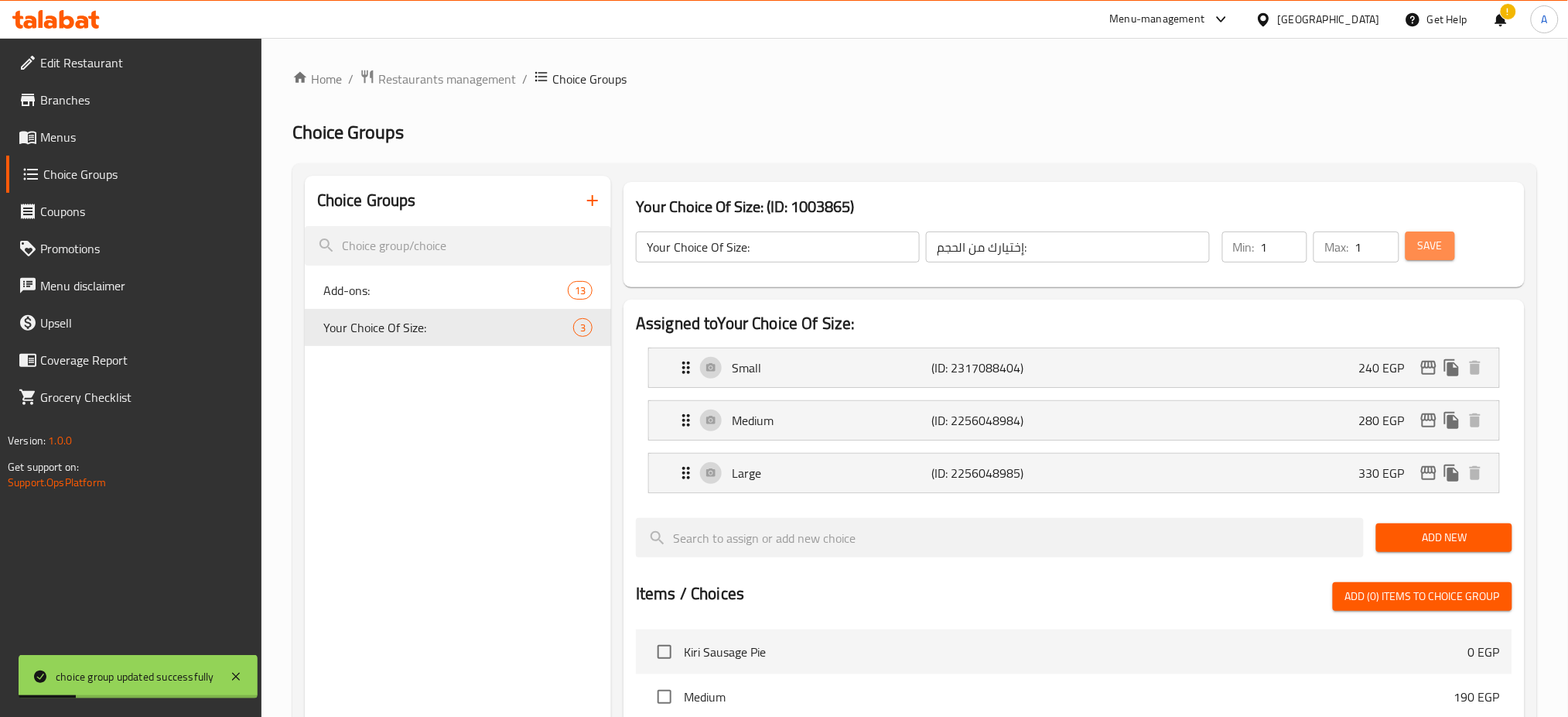
click at [1429, 252] on span "Save" at bounding box center [1430, 245] width 25 height 19
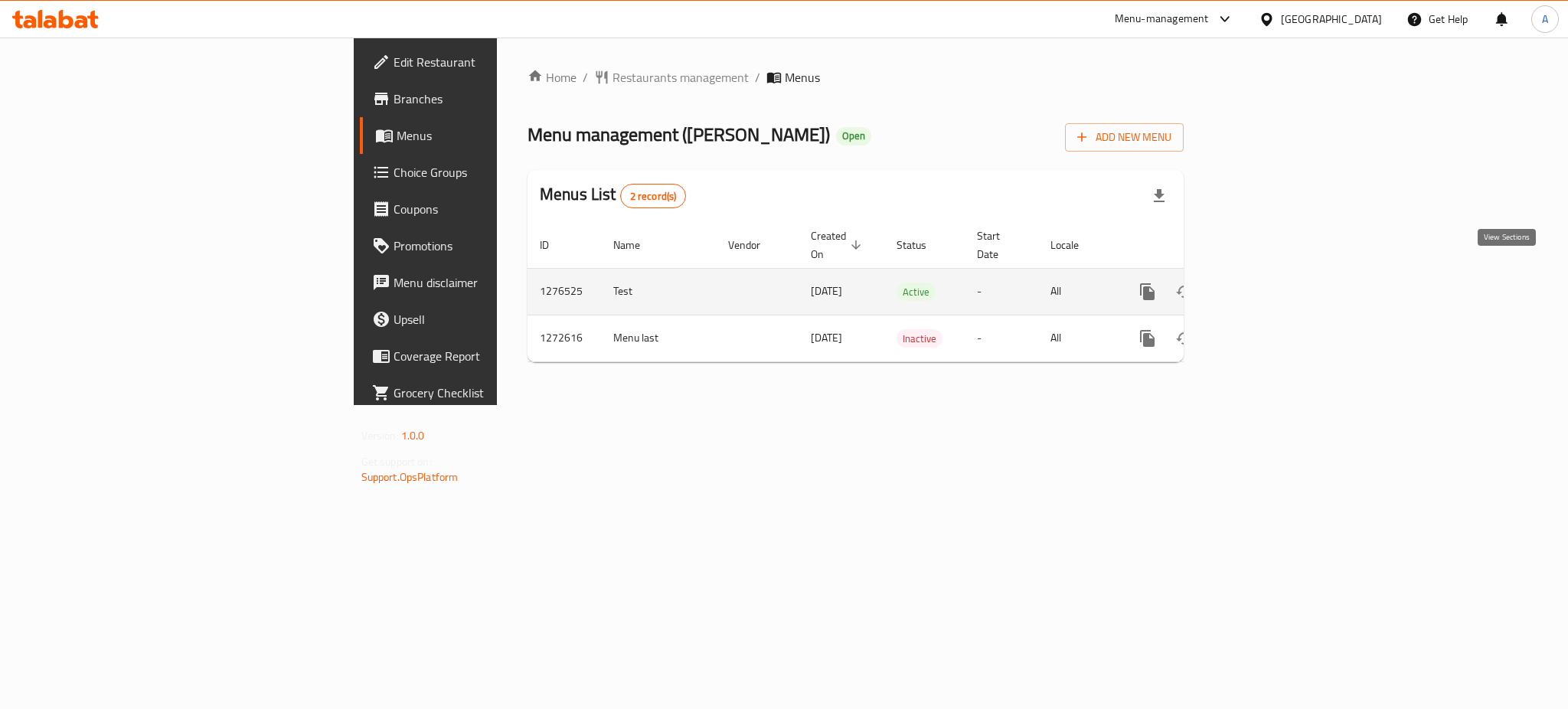
click at [1267, 283] on icon "enhanced table" at bounding box center [1257, 292] width 18 height 18
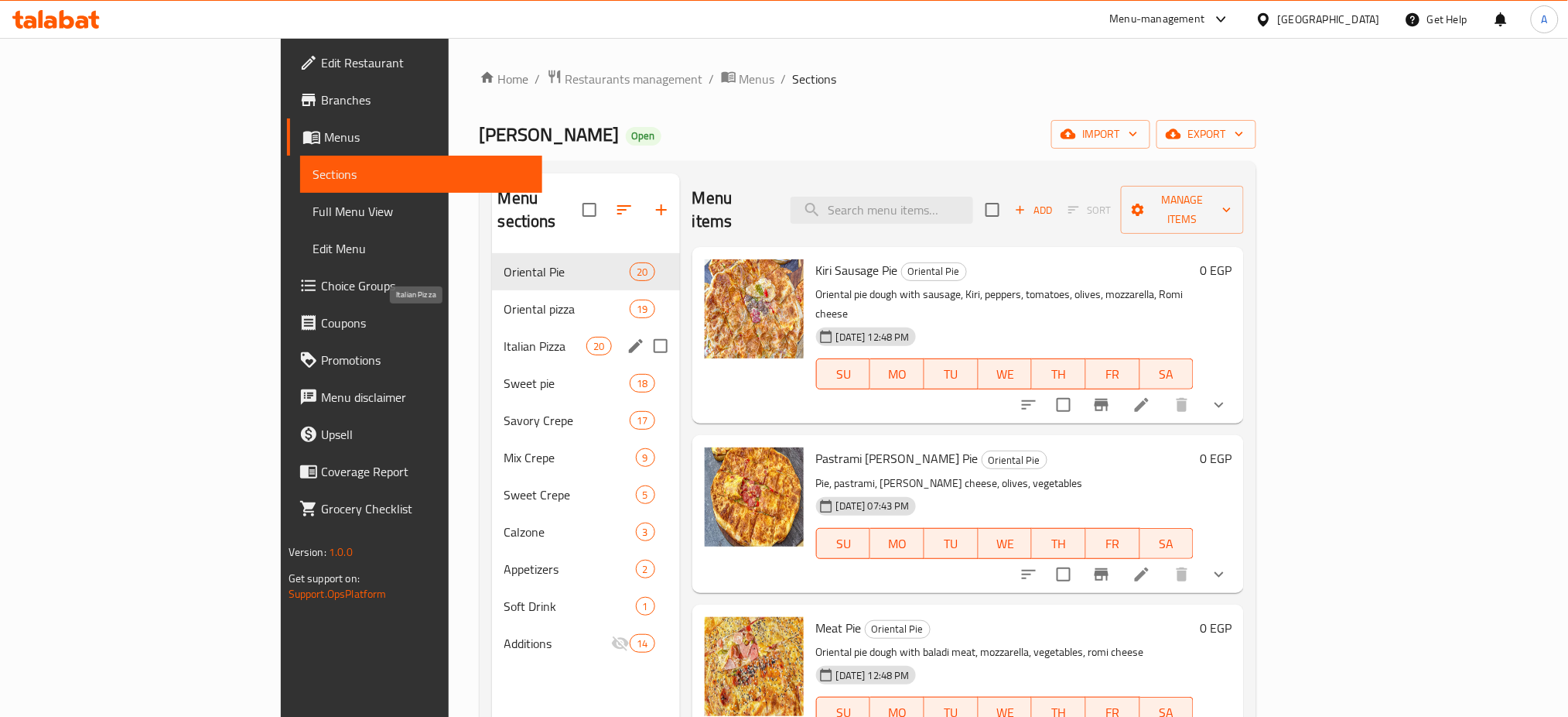
click at [504, 336] on span "Italian Pizza" at bounding box center [545, 346] width 83 height 18
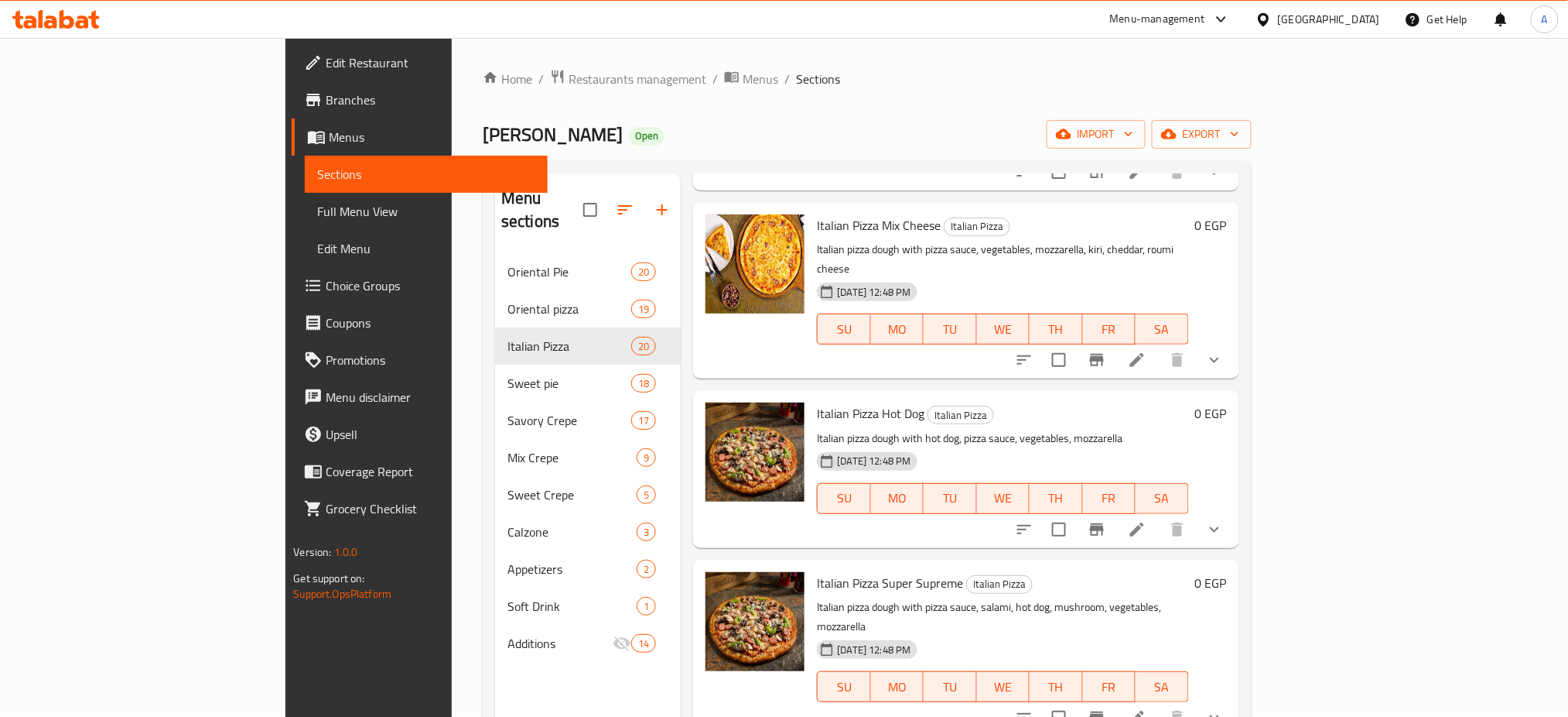
scroll to position [461, 0]
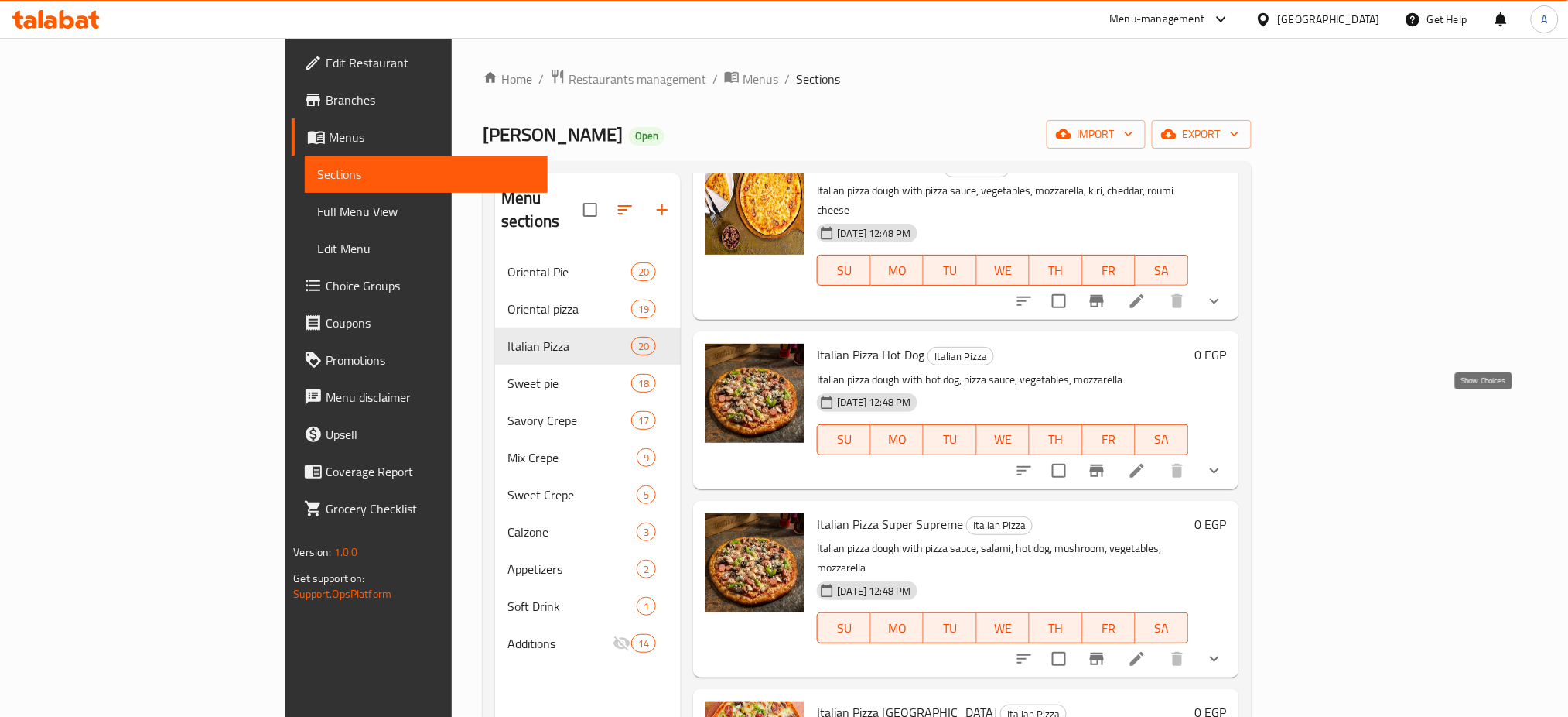
click at [1223, 461] on icon "show more" at bounding box center [1214, 470] width 18 height 18
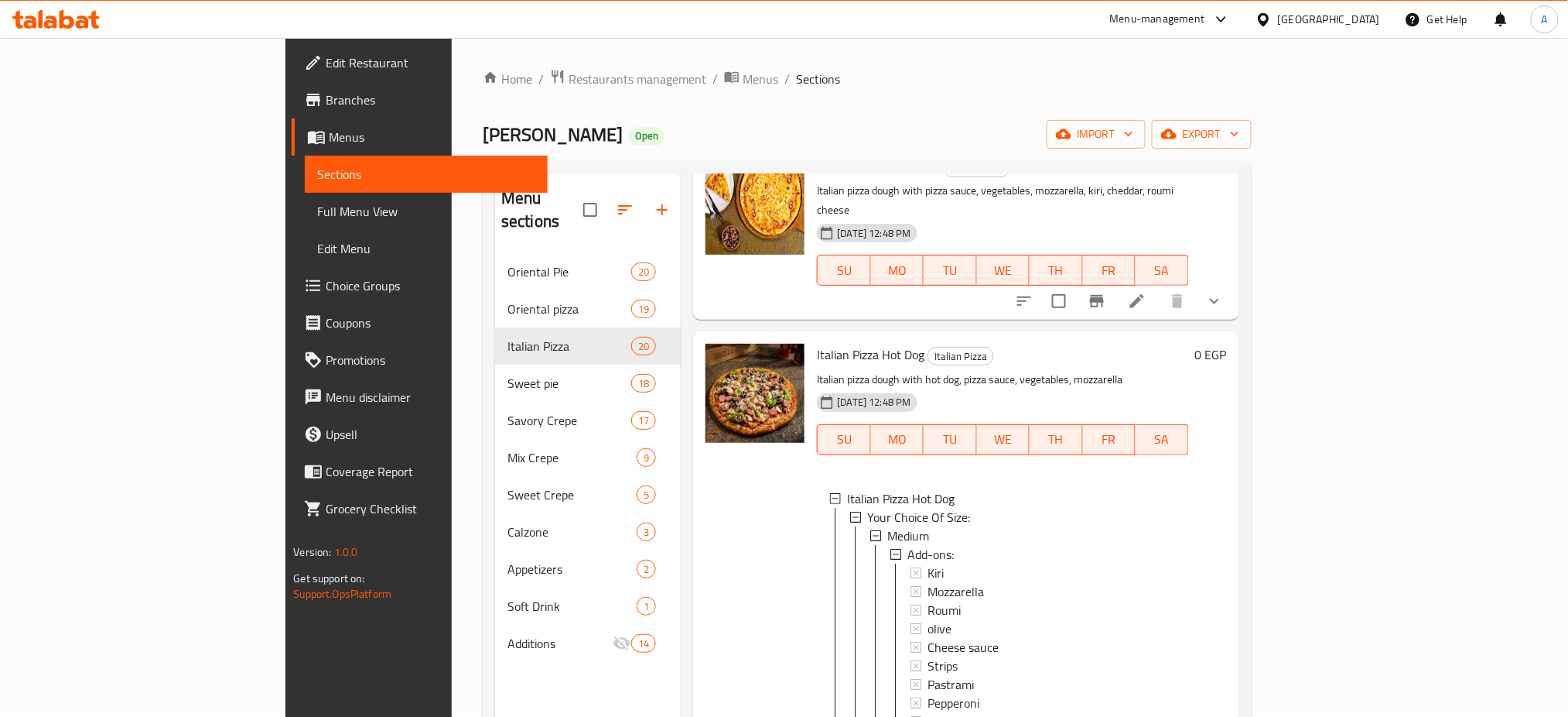
scroll to position [2, 0]
click at [887, 524] on span "Medium" at bounding box center [907, 534] width 41 height 18
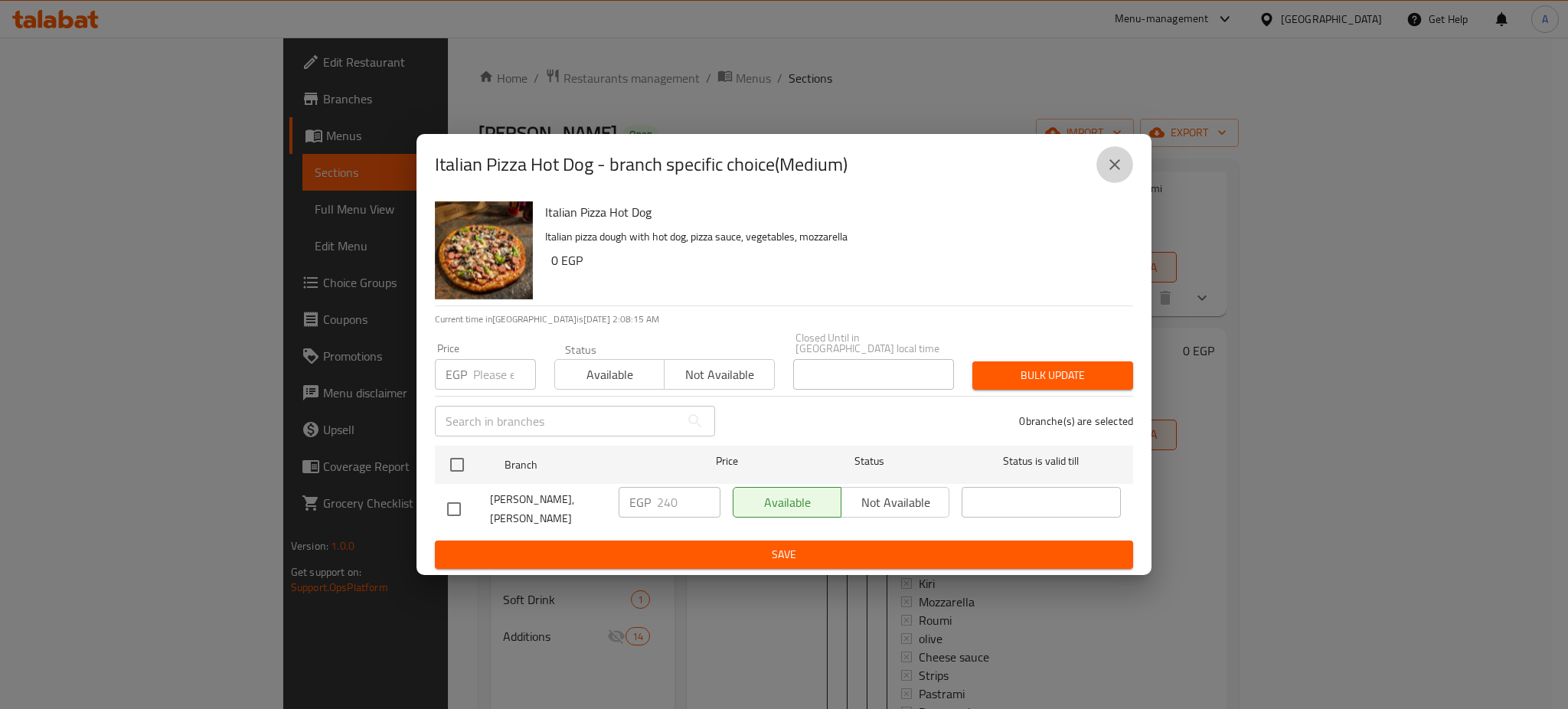
click at [1110, 170] on icon "close" at bounding box center [1115, 165] width 11 height 11
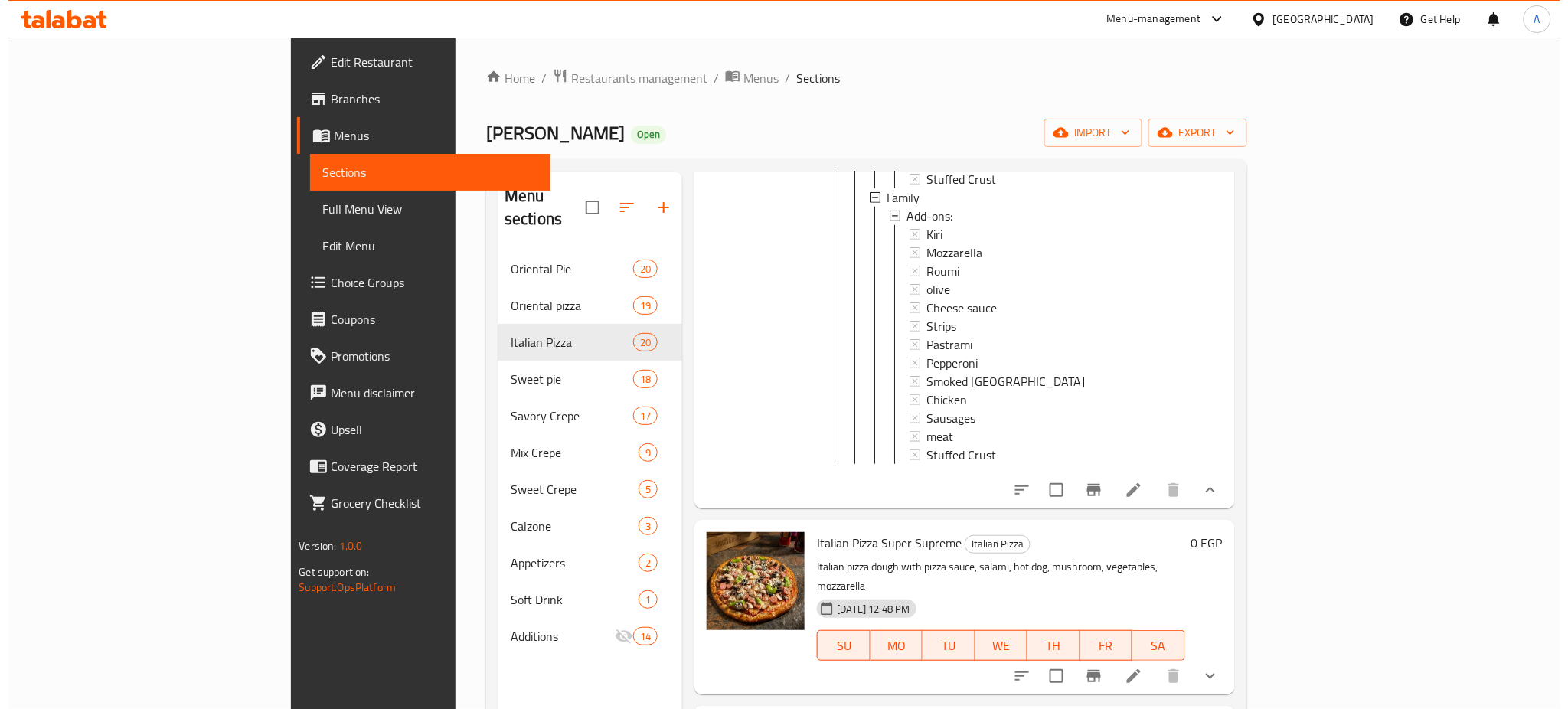
scroll to position [1094, 0]
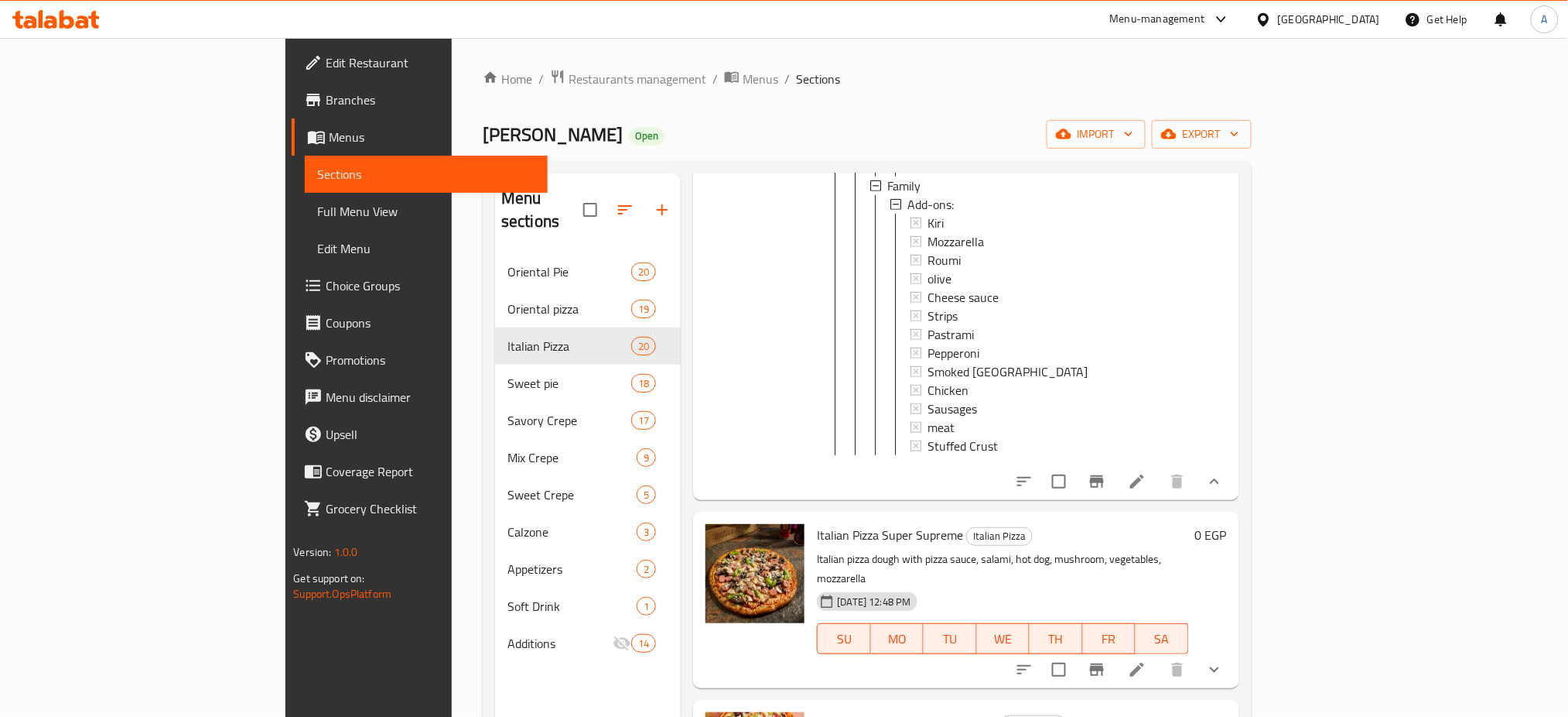
click at [1144, 475] on icon at bounding box center [1137, 481] width 14 height 14
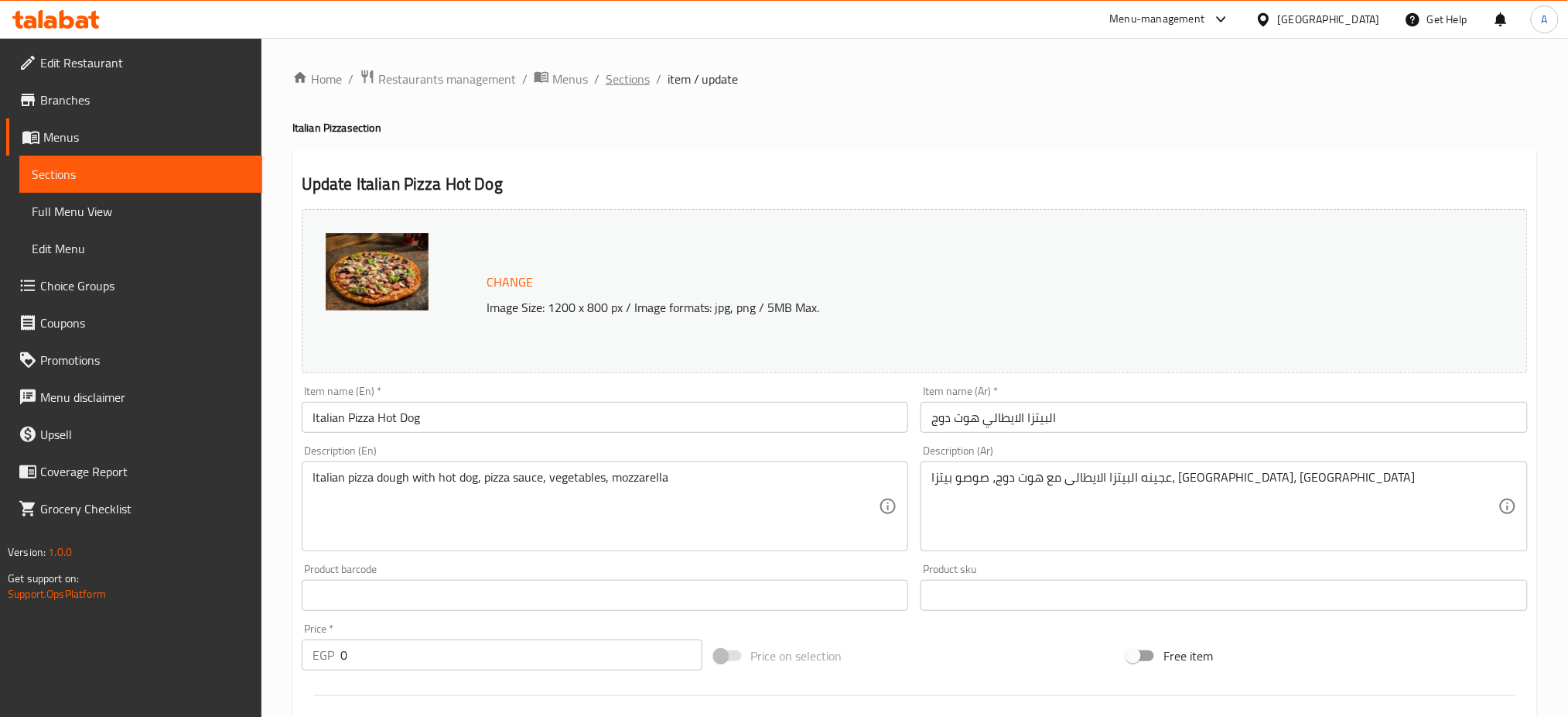
click at [625, 75] on span "Sections" at bounding box center [627, 79] width 44 height 18
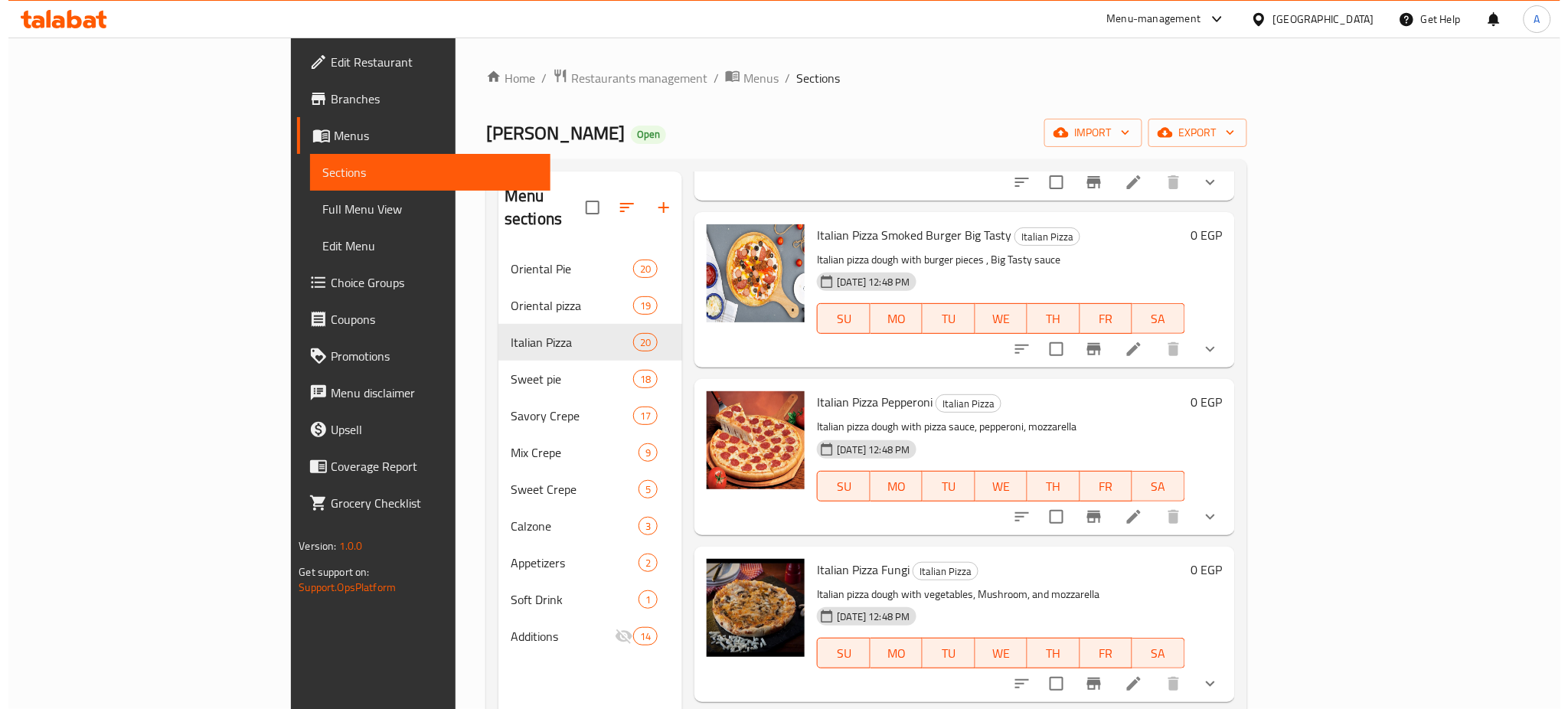
scroll to position [1668, 0]
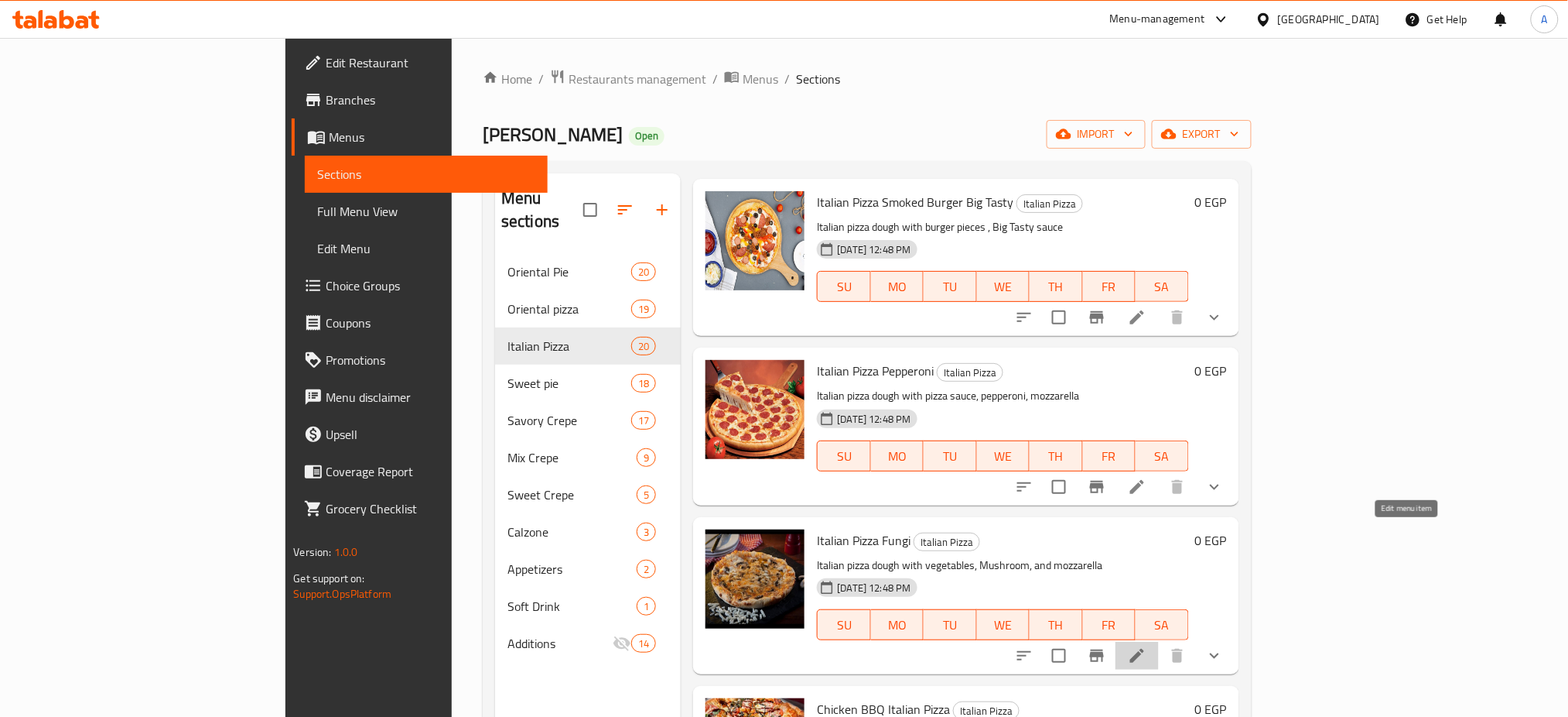
click at [1144, 649] on icon at bounding box center [1137, 655] width 14 height 14
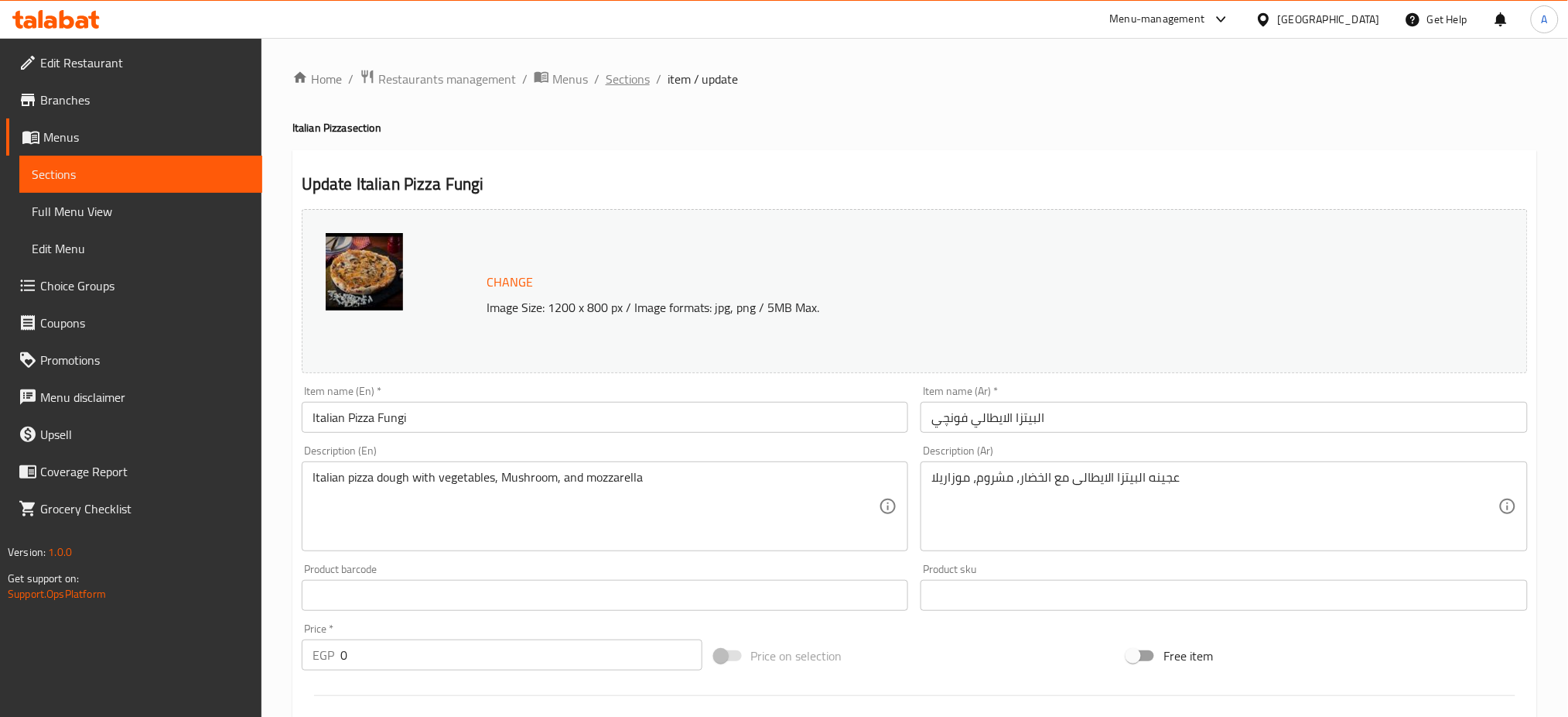
click at [625, 83] on span "Sections" at bounding box center [627, 79] width 44 height 18
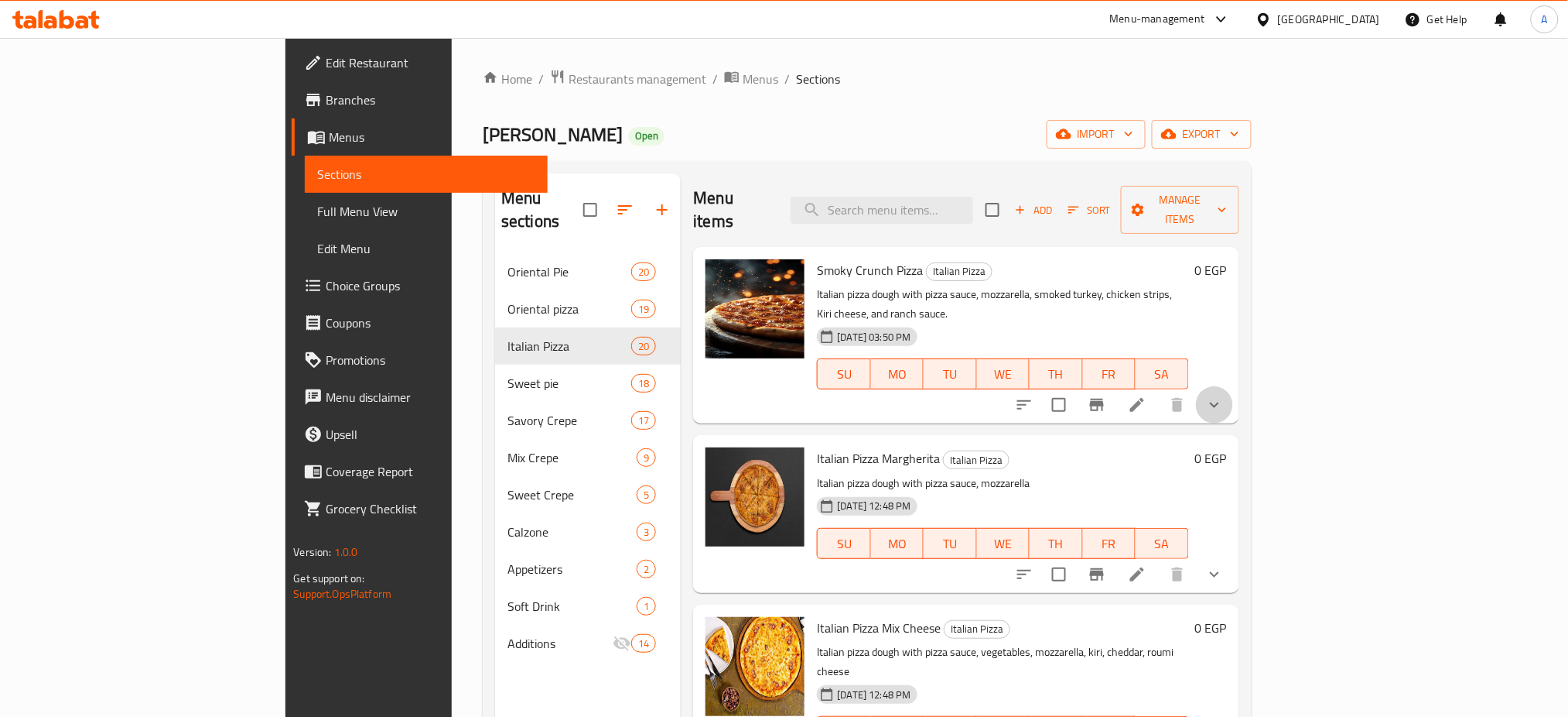
click at [1233, 386] on button "show more" at bounding box center [1214, 405] width 37 height 37
click at [1143, 568] on icon at bounding box center [1135, 575] width 16 height 16
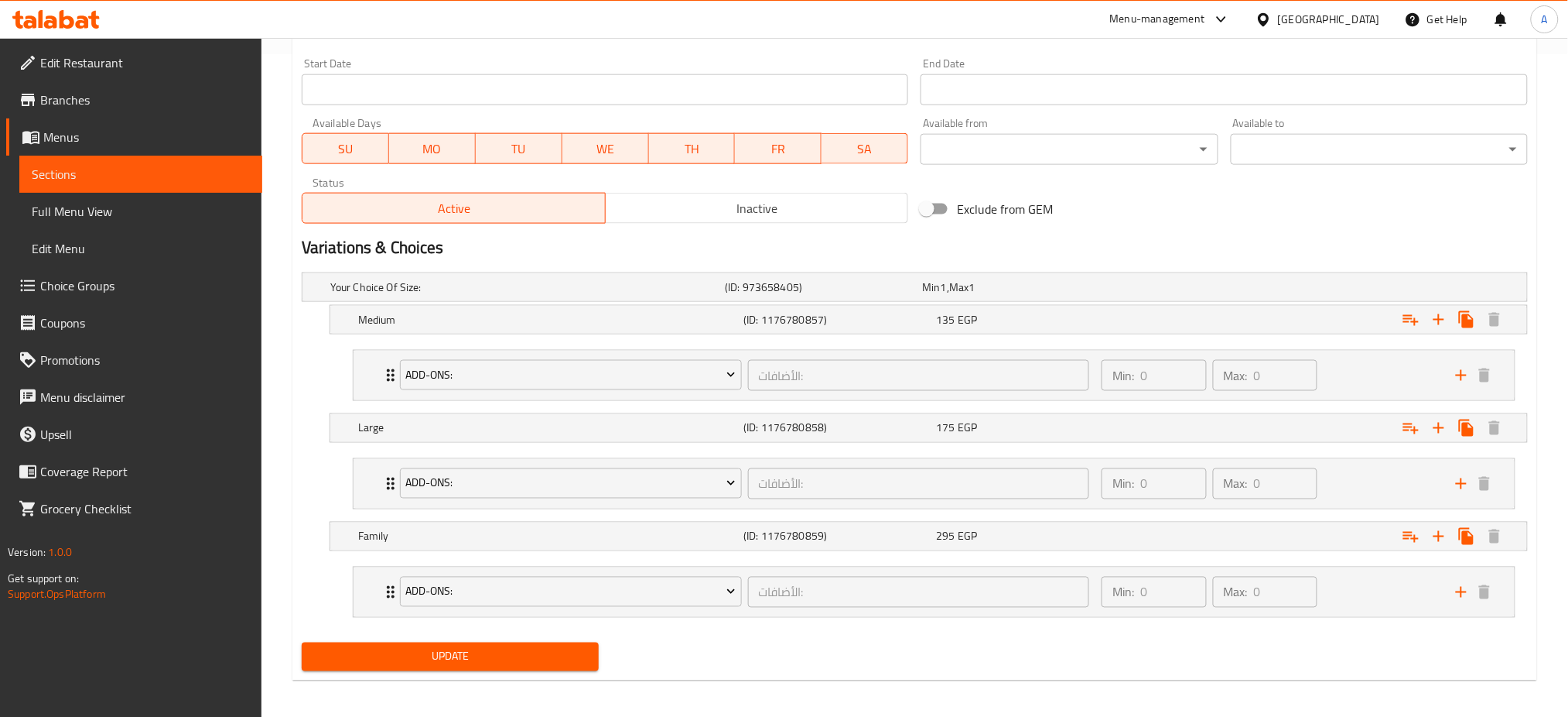
scroll to position [669, 0]
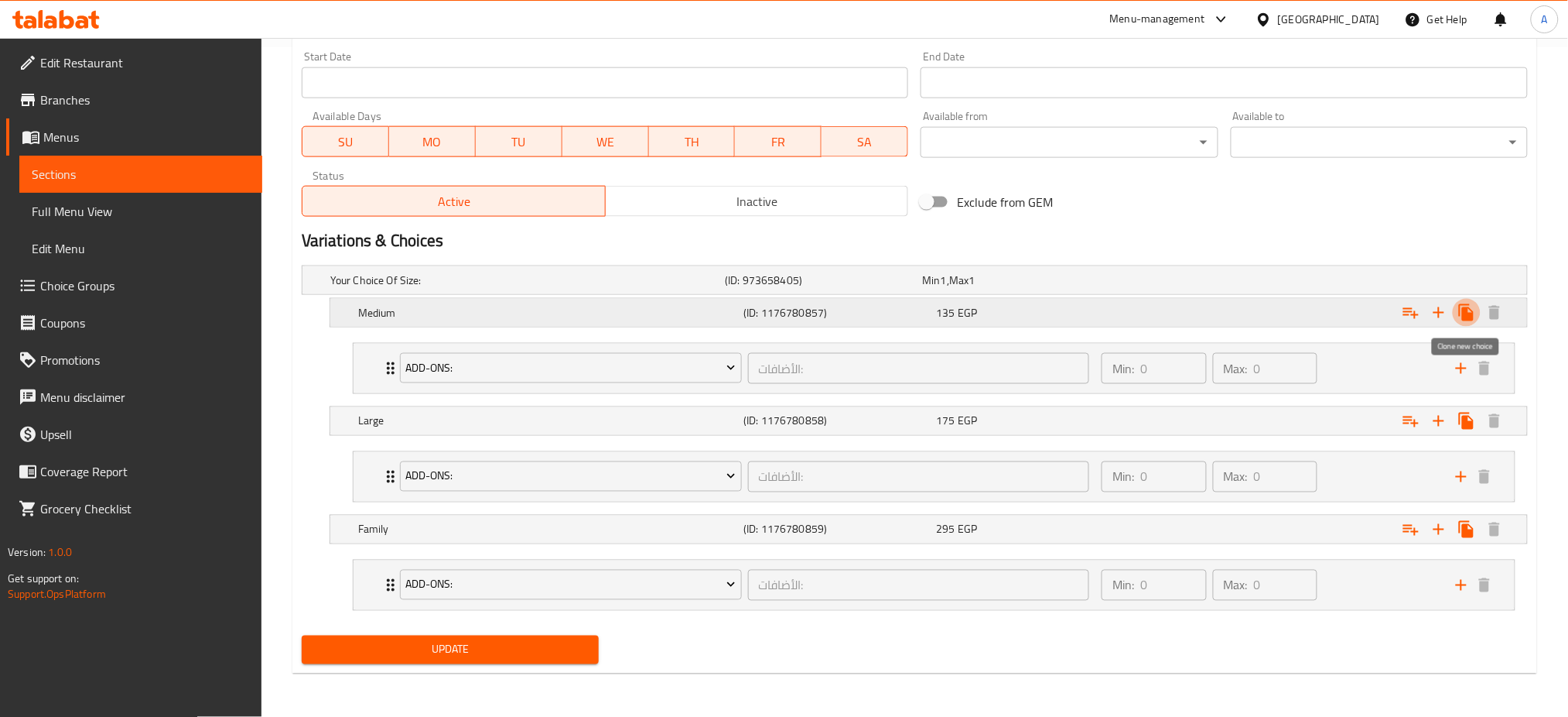
click at [1464, 308] on icon "Expand" at bounding box center [1467, 312] width 15 height 17
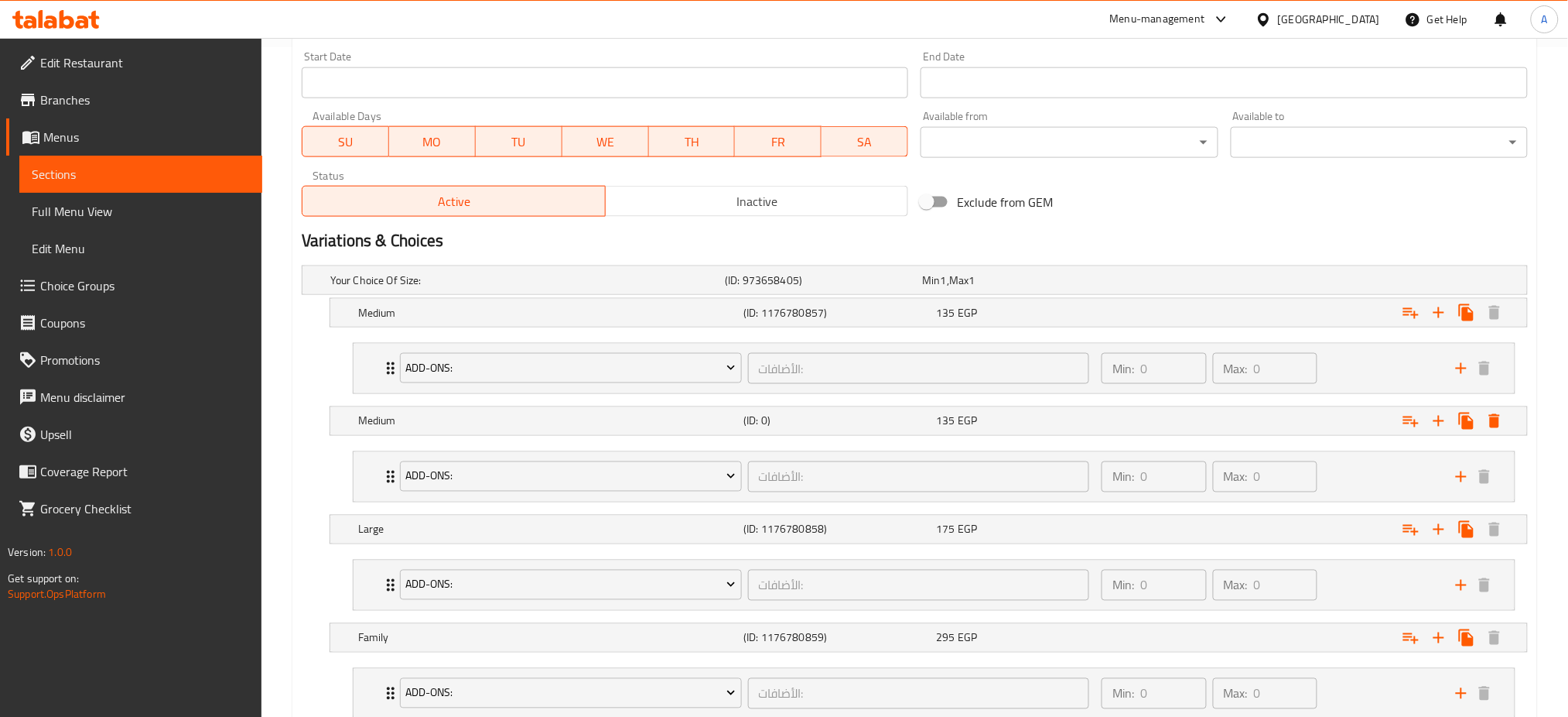
drag, startPoint x: 344, startPoint y: 415, endPoint x: 339, endPoint y: 330, distance: 85.1
click at [339, 330] on div "Your Choice Of Size: (ID: 973658405) Min 1 , Max 1 Name (En) Your Choice Of Siz…" at bounding box center [915, 498] width 1238 height 478
drag, startPoint x: 1270, startPoint y: 419, endPoint x: 1250, endPoint y: 316, distance: 104.9
click at [1250, 316] on div "Your Choice Of Size: (ID: 973658405) Min 1 , Max 1 Name (En) Your Choice Of Siz…" at bounding box center [915, 498] width 1238 height 478
click at [902, 312] on h5 "(ID: 1176780857)" at bounding box center [837, 312] width 186 height 16
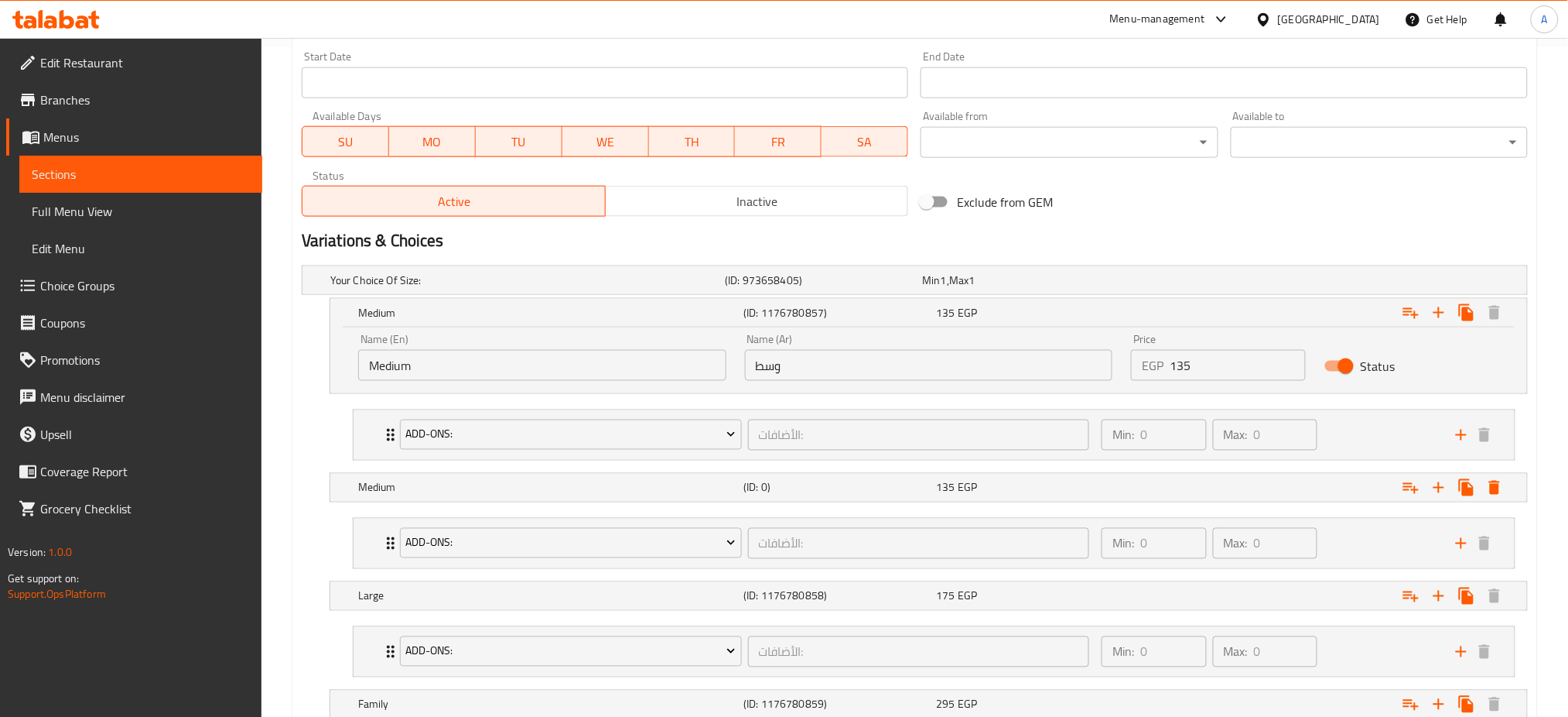
click at [582, 371] on input "Medium" at bounding box center [543, 366] width 369 height 31
type input "ٍ"
type input "s"
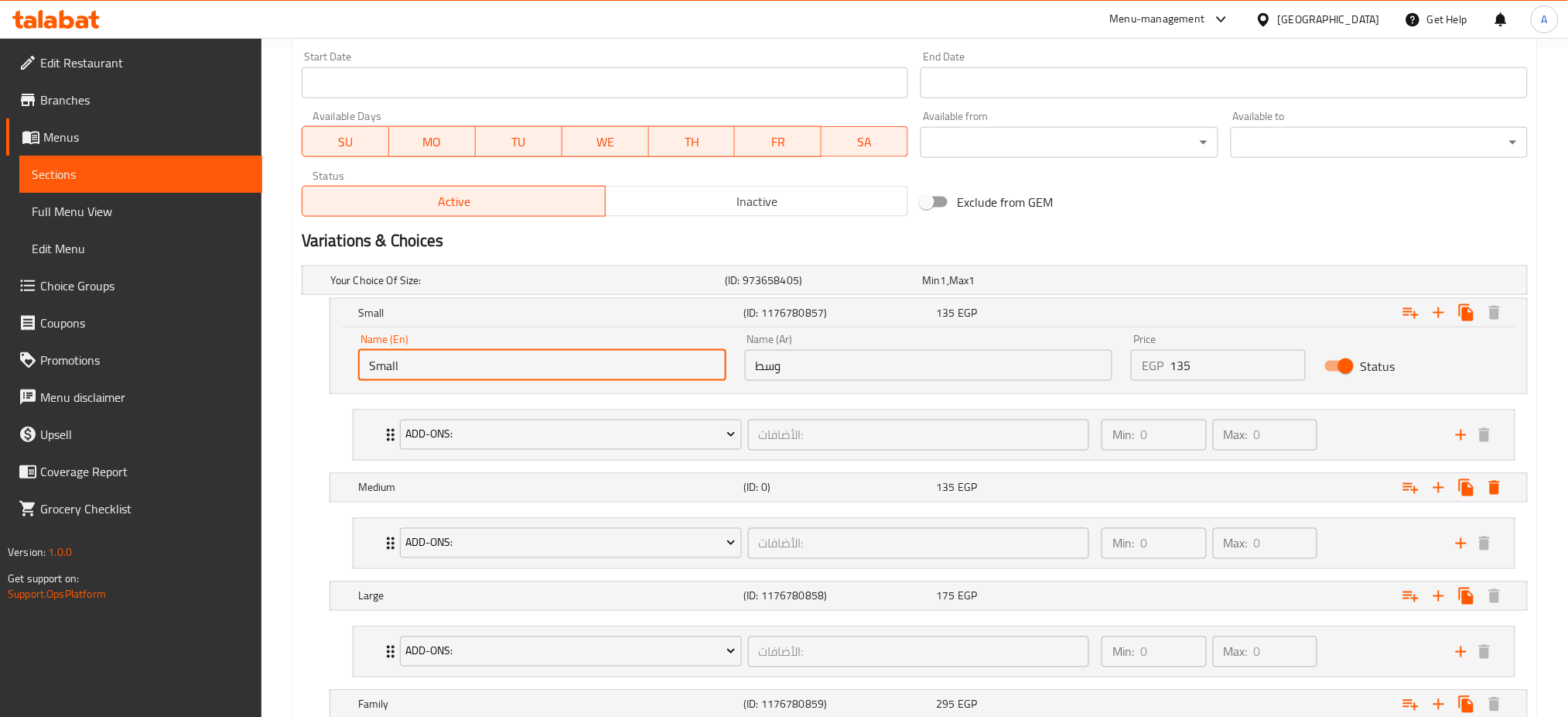
type input "Small"
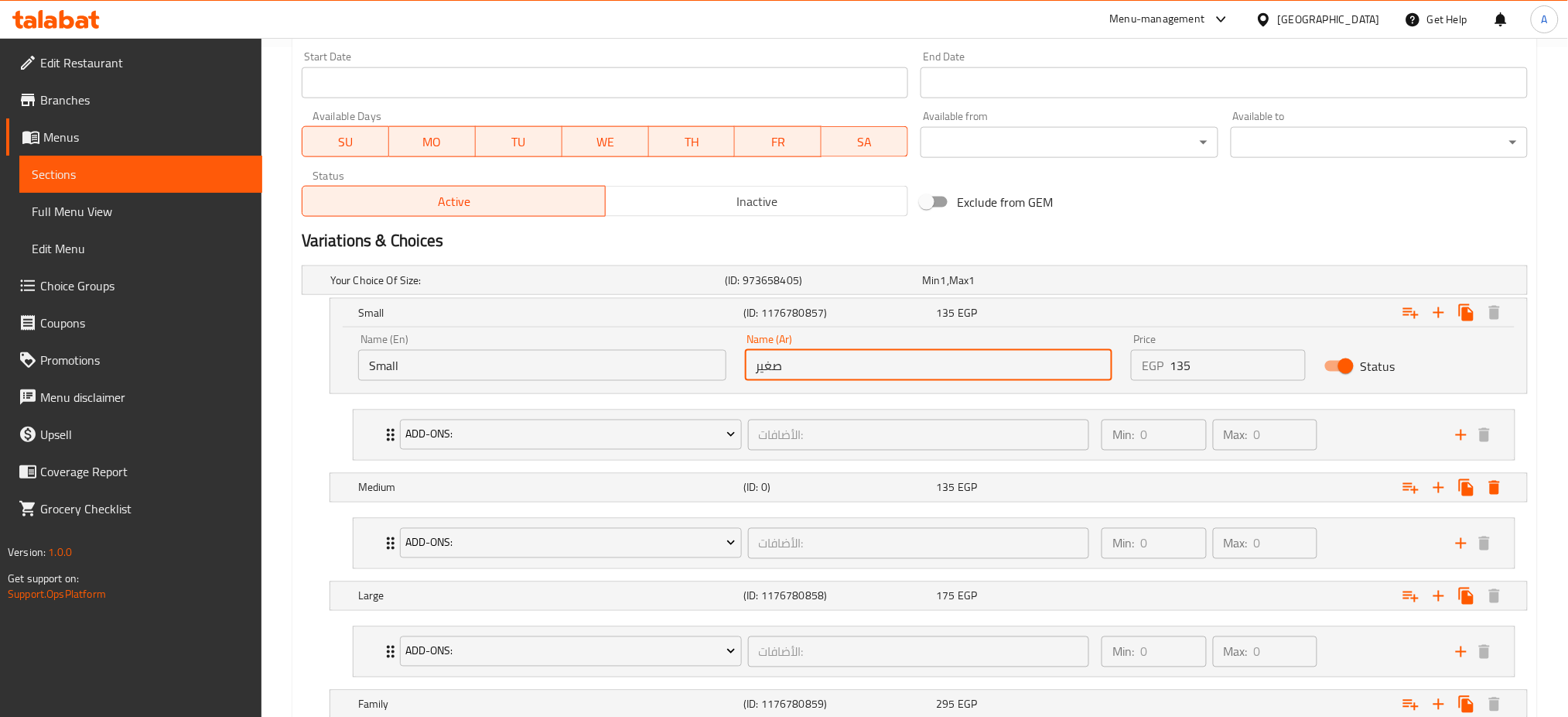
type input "صغير"
click at [1216, 358] on input "135" at bounding box center [1238, 366] width 136 height 31
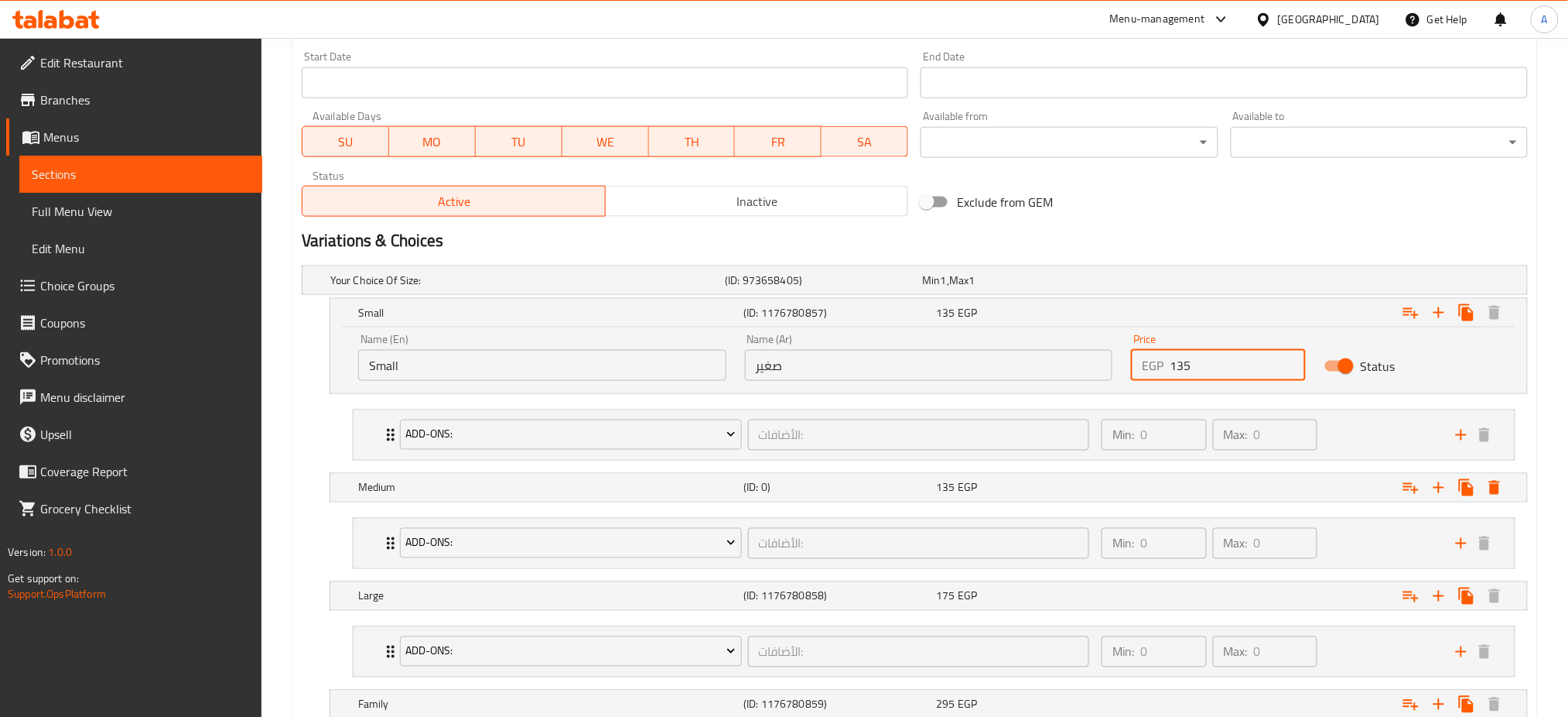
click at [1216, 358] on input "135" at bounding box center [1238, 366] width 136 height 31
type input "170"
click at [1027, 328] on div "Small (ID: 1176780857) 170 EGP" at bounding box center [932, 312] width 1156 height 34
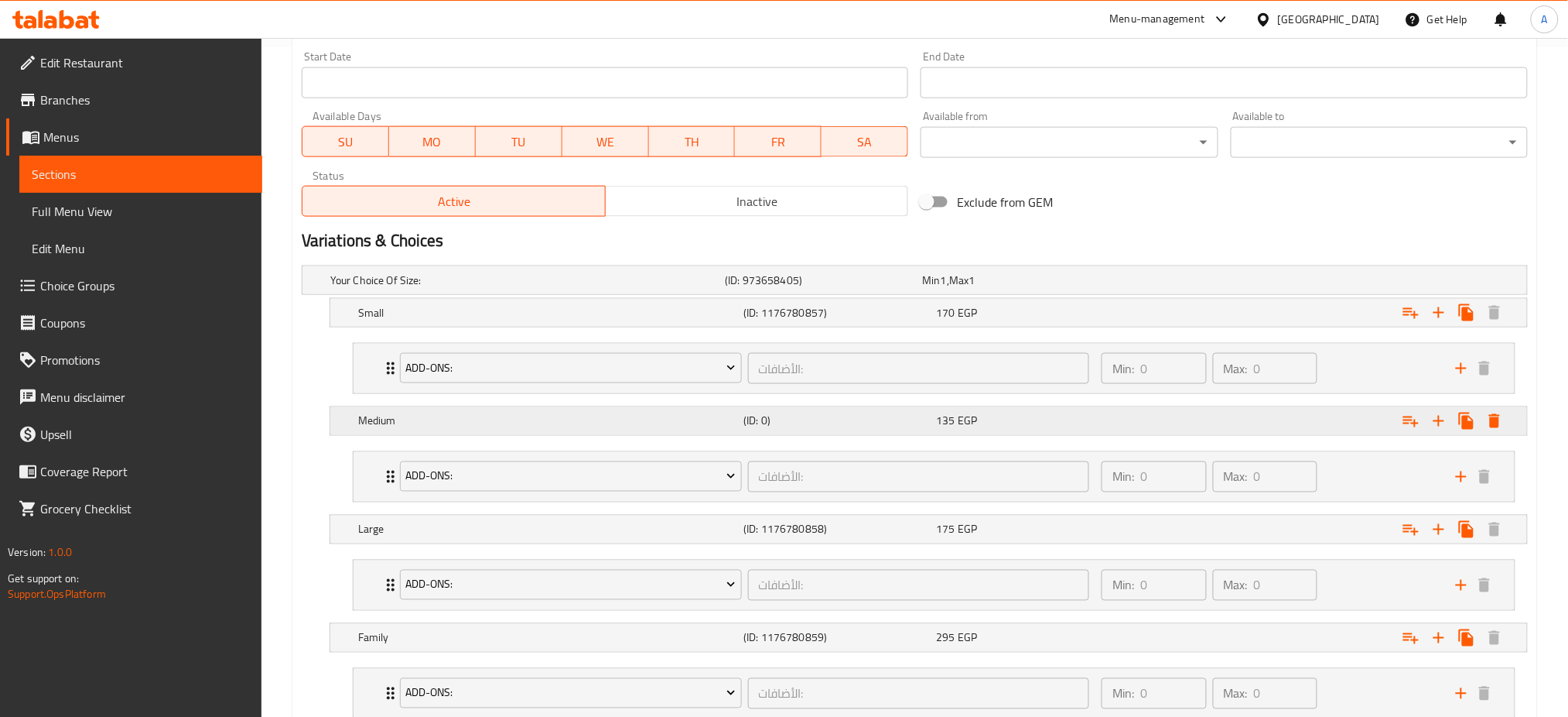
click at [731, 429] on h5 "Medium" at bounding box center [547, 420] width 379 height 16
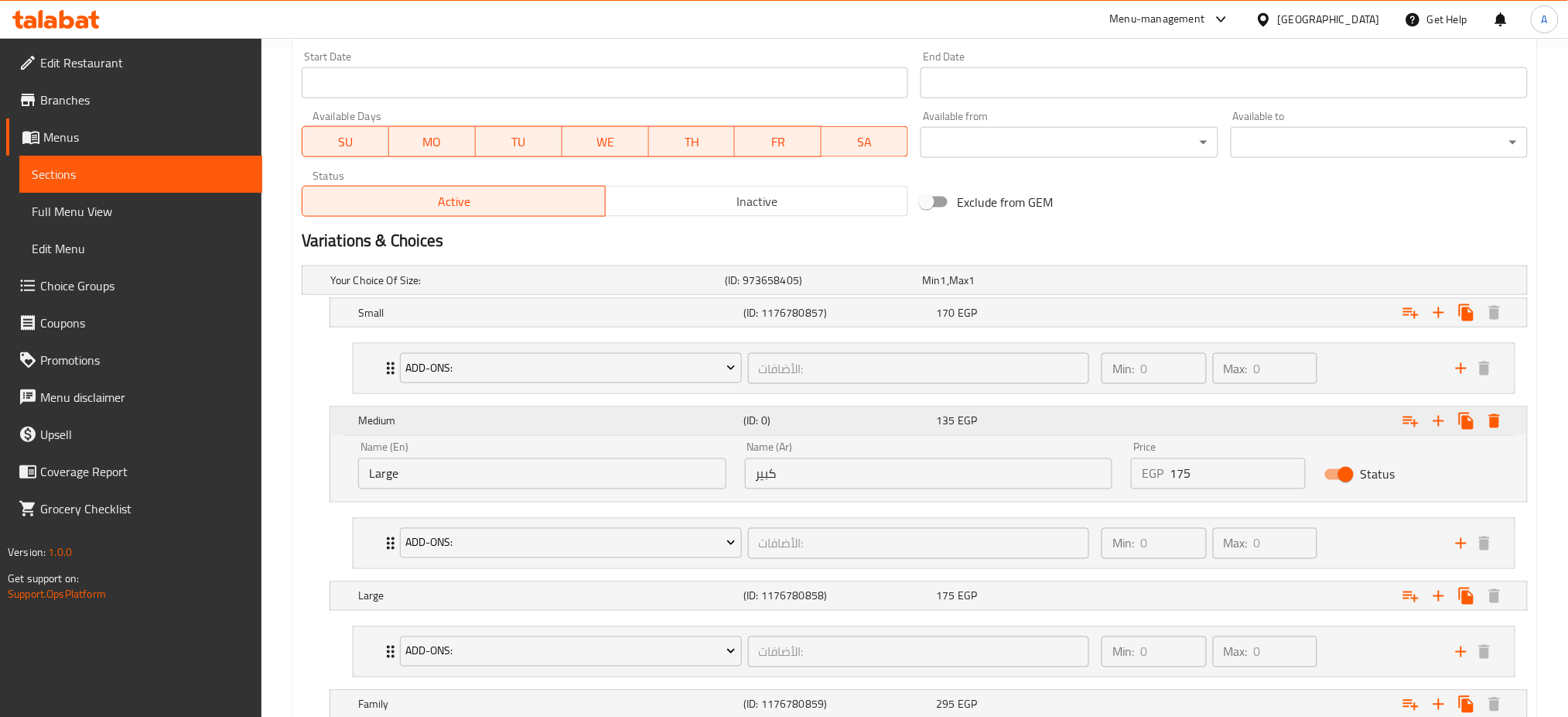
click at [731, 429] on h5 "Medium" at bounding box center [547, 420] width 379 height 16
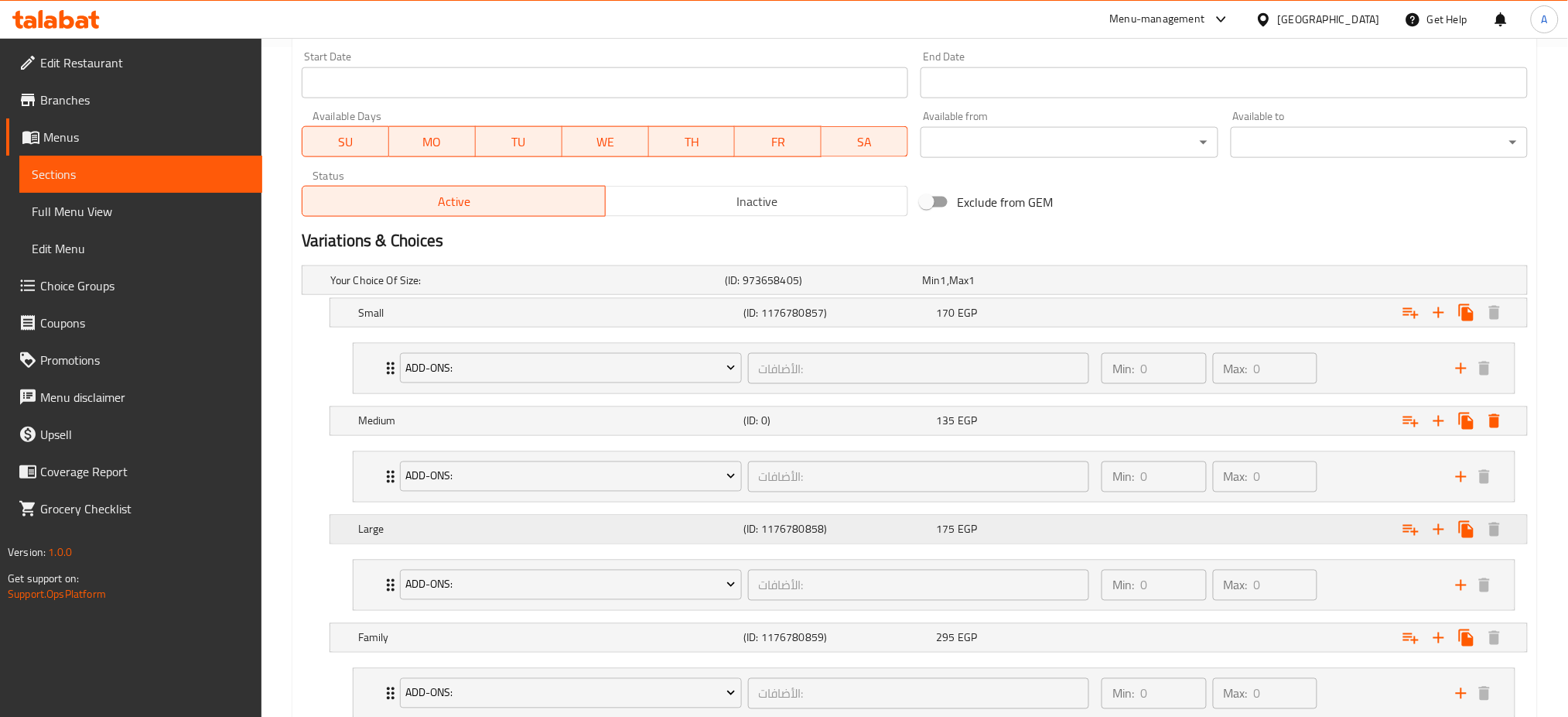
click at [782, 524] on h5 "(ID: 1176780858)" at bounding box center [837, 529] width 186 height 16
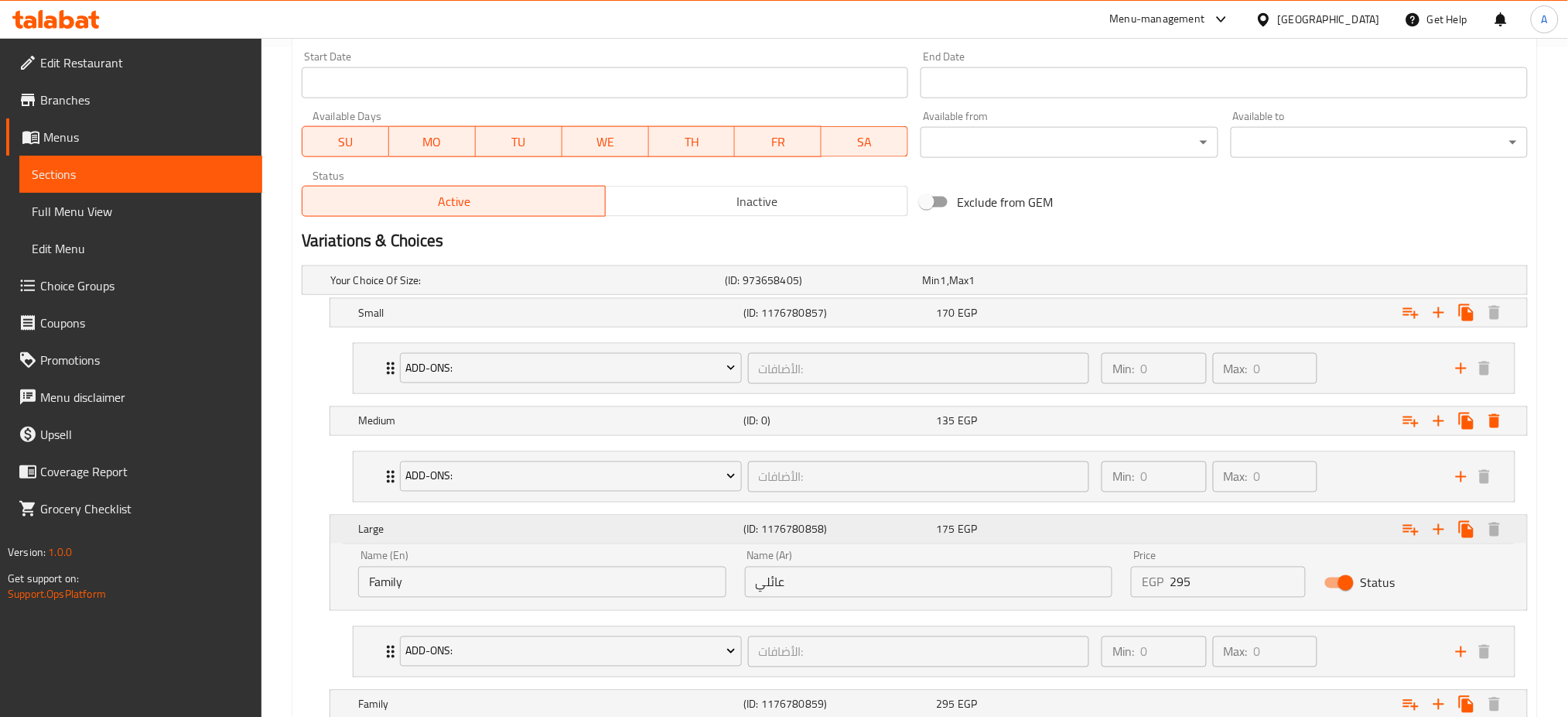
click at [782, 526] on h5 "(ID: 1176780858)" at bounding box center [837, 529] width 186 height 16
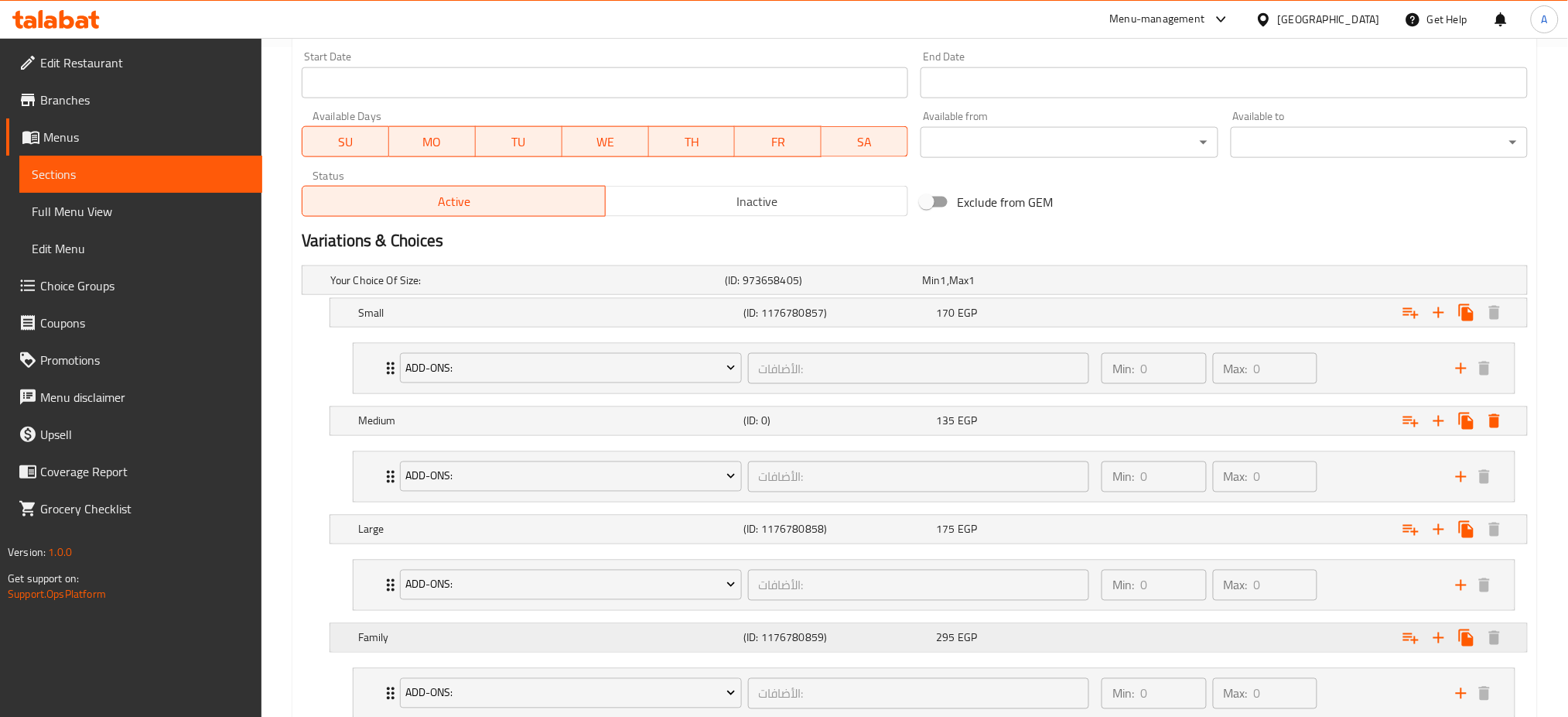
click at [778, 622] on div "Family (ID: 1176780859) 295 EGP" at bounding box center [932, 637] width 1156 height 34
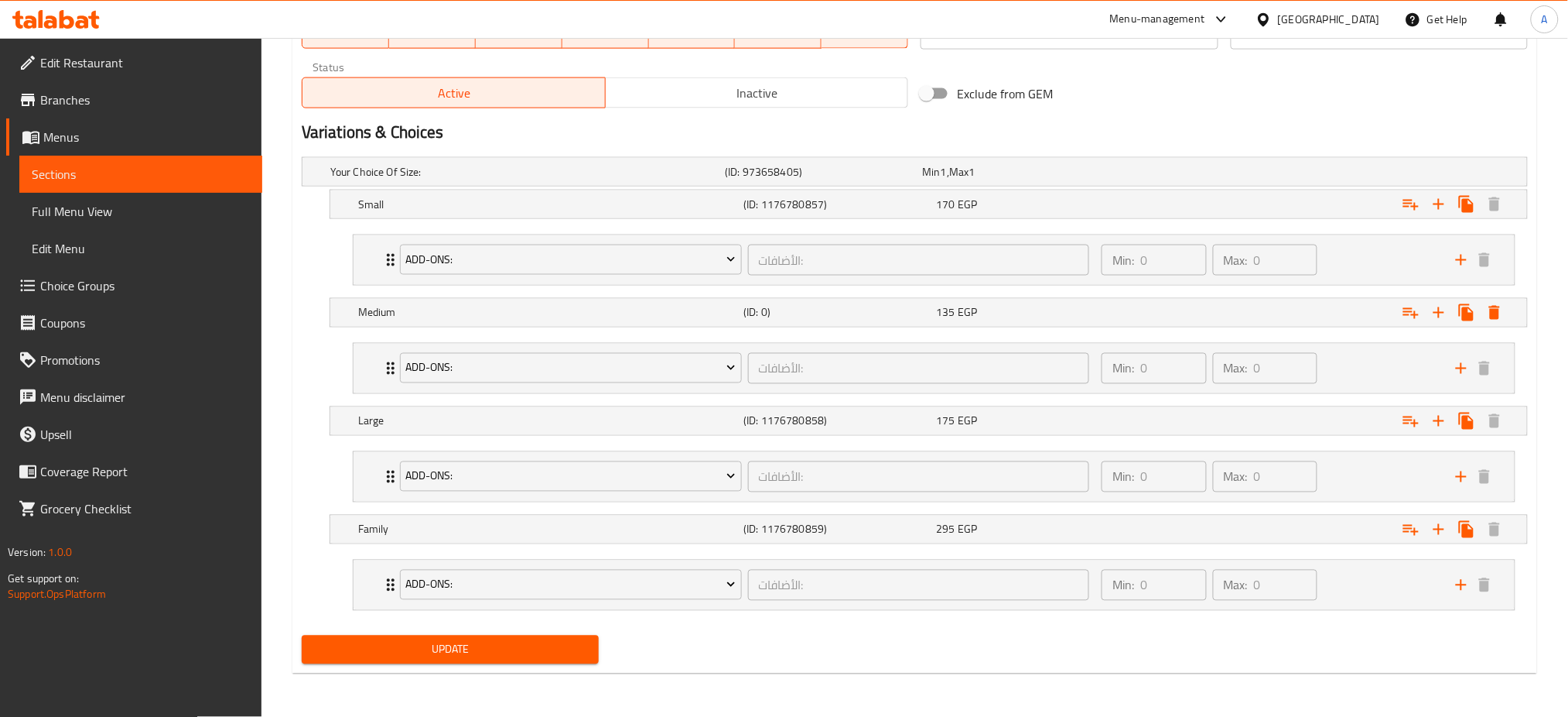
click at [465, 655] on span "Update" at bounding box center [451, 649] width 273 height 19
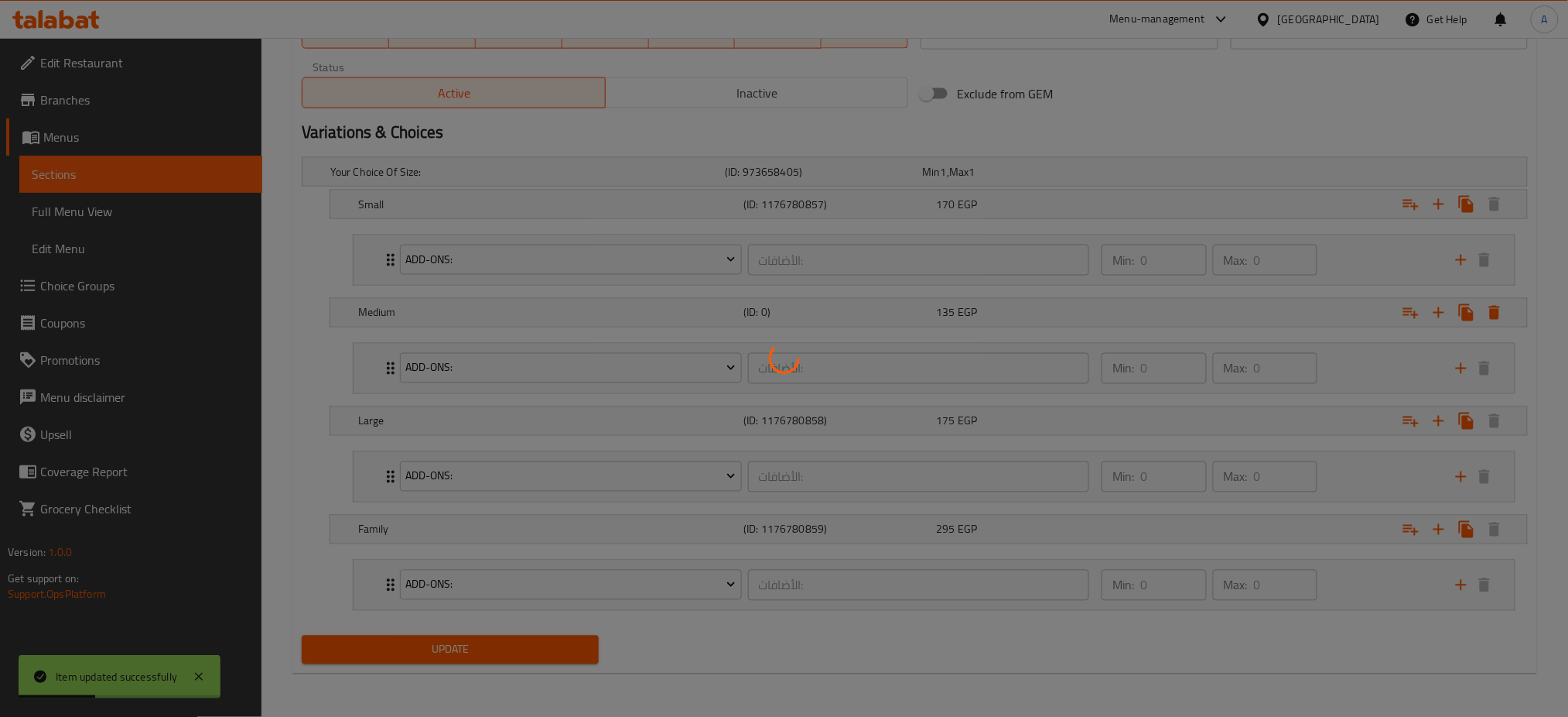
click at [465, 655] on div at bounding box center [784, 358] width 1568 height 717
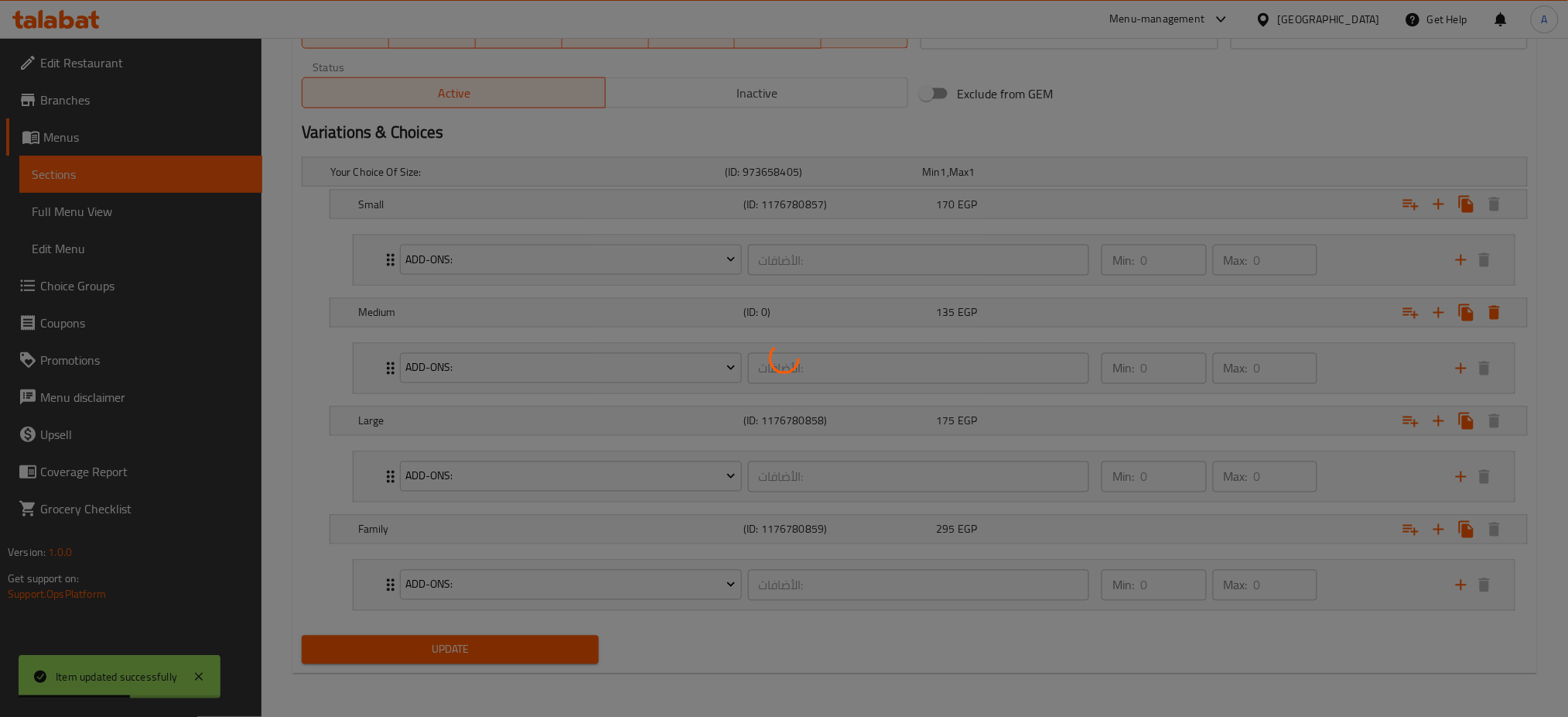
click at [465, 655] on div at bounding box center [784, 358] width 1568 height 717
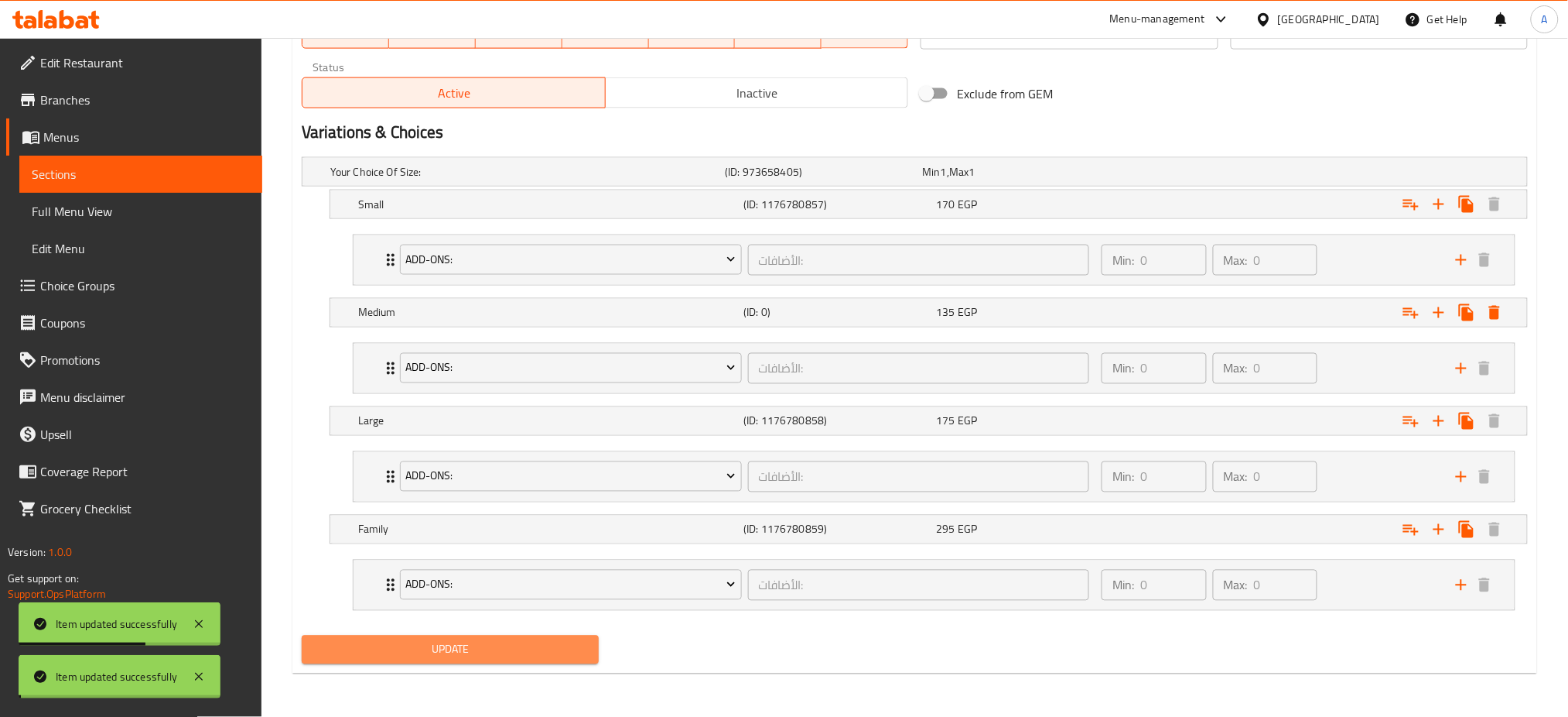
click at [465, 655] on span "Update" at bounding box center [451, 649] width 273 height 19
click at [465, 655] on div at bounding box center [784, 358] width 1568 height 717
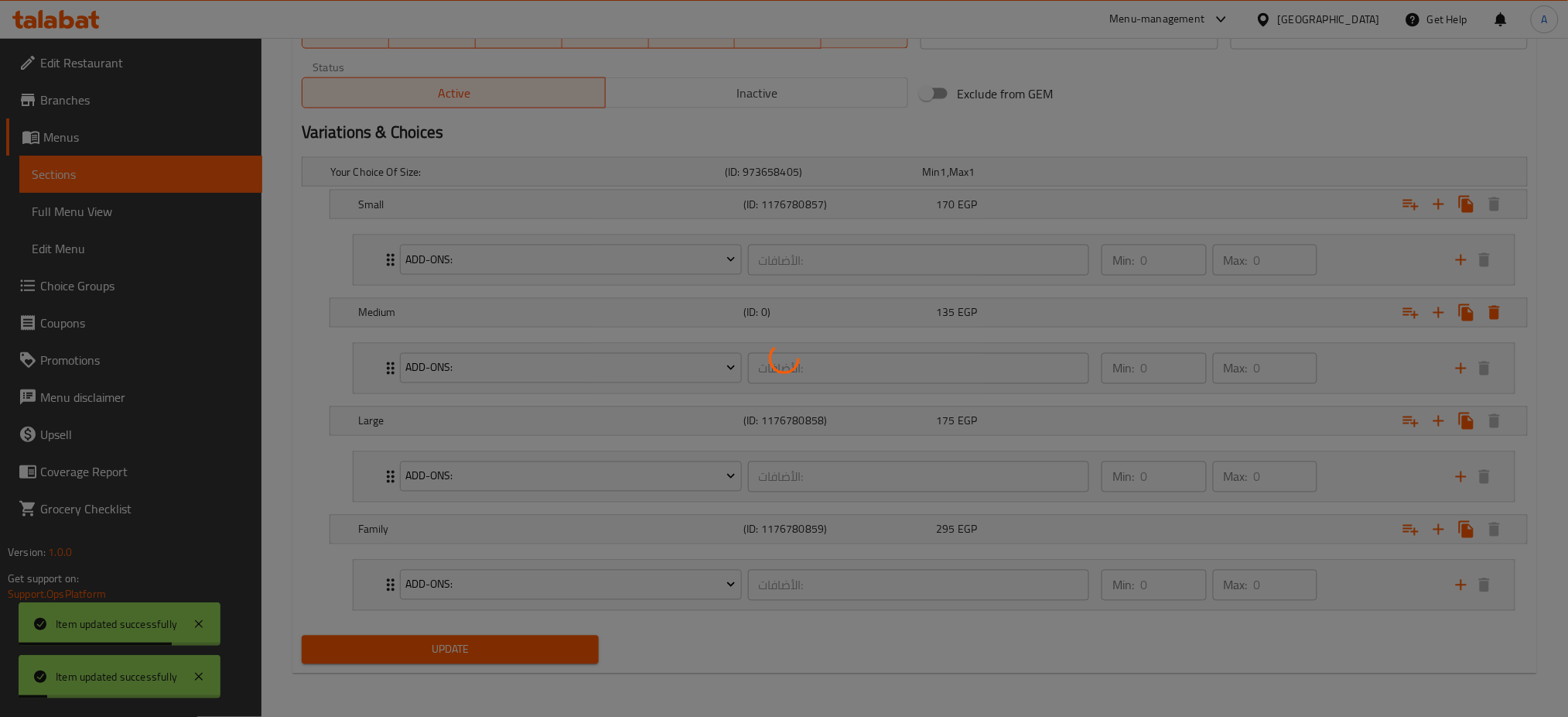
scroll to position [0, 0]
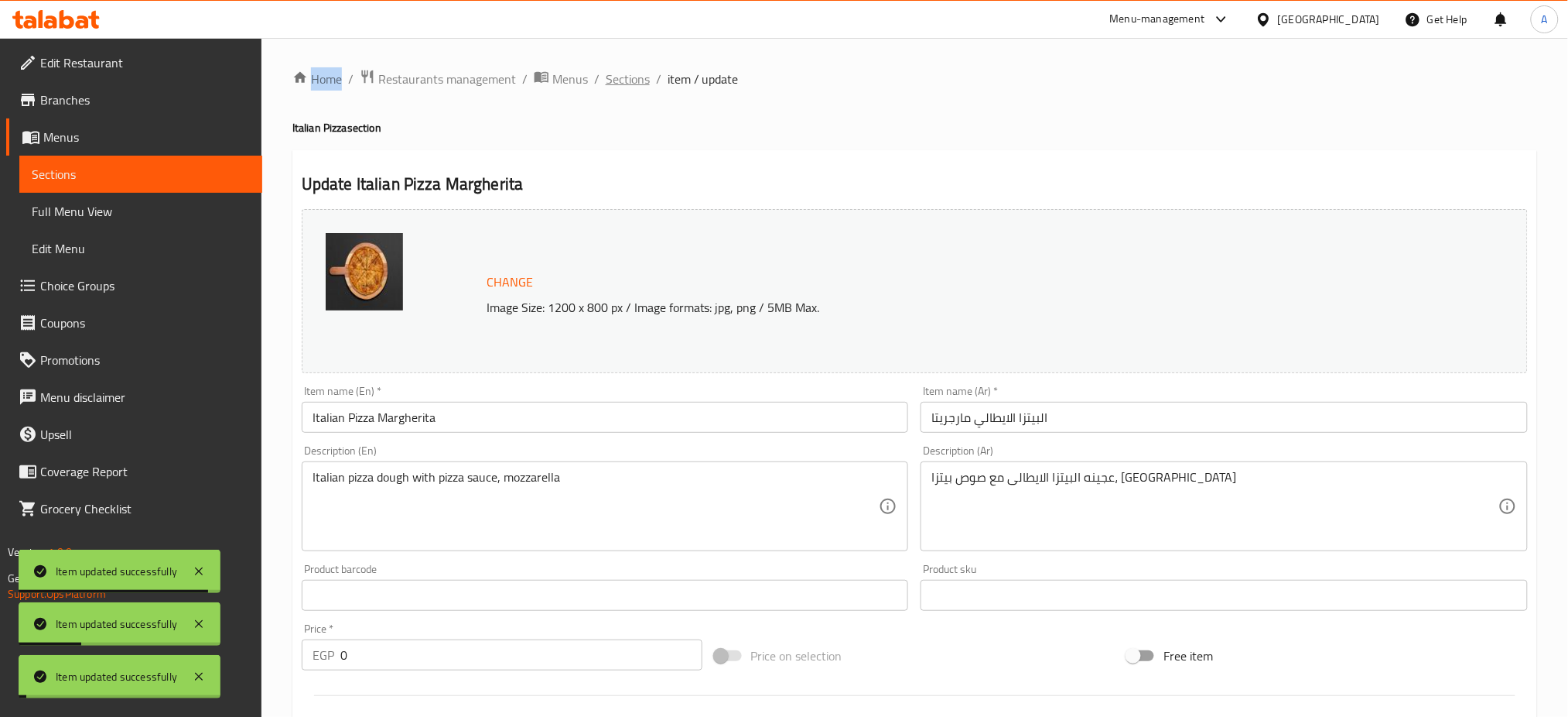
click at [623, 74] on span "Sections" at bounding box center [627, 79] width 44 height 18
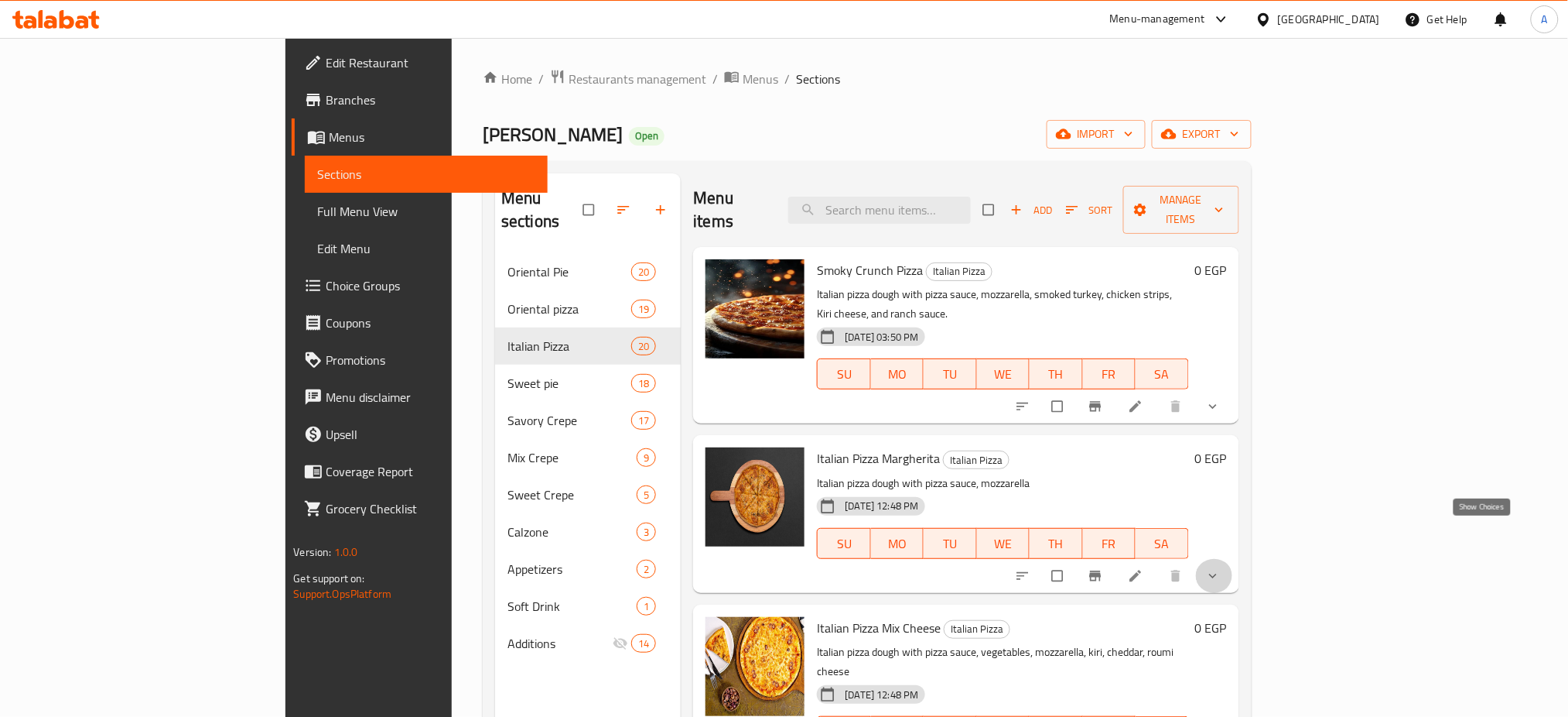
click at [1221, 568] on icon "show more" at bounding box center [1212, 575] width 16 height 16
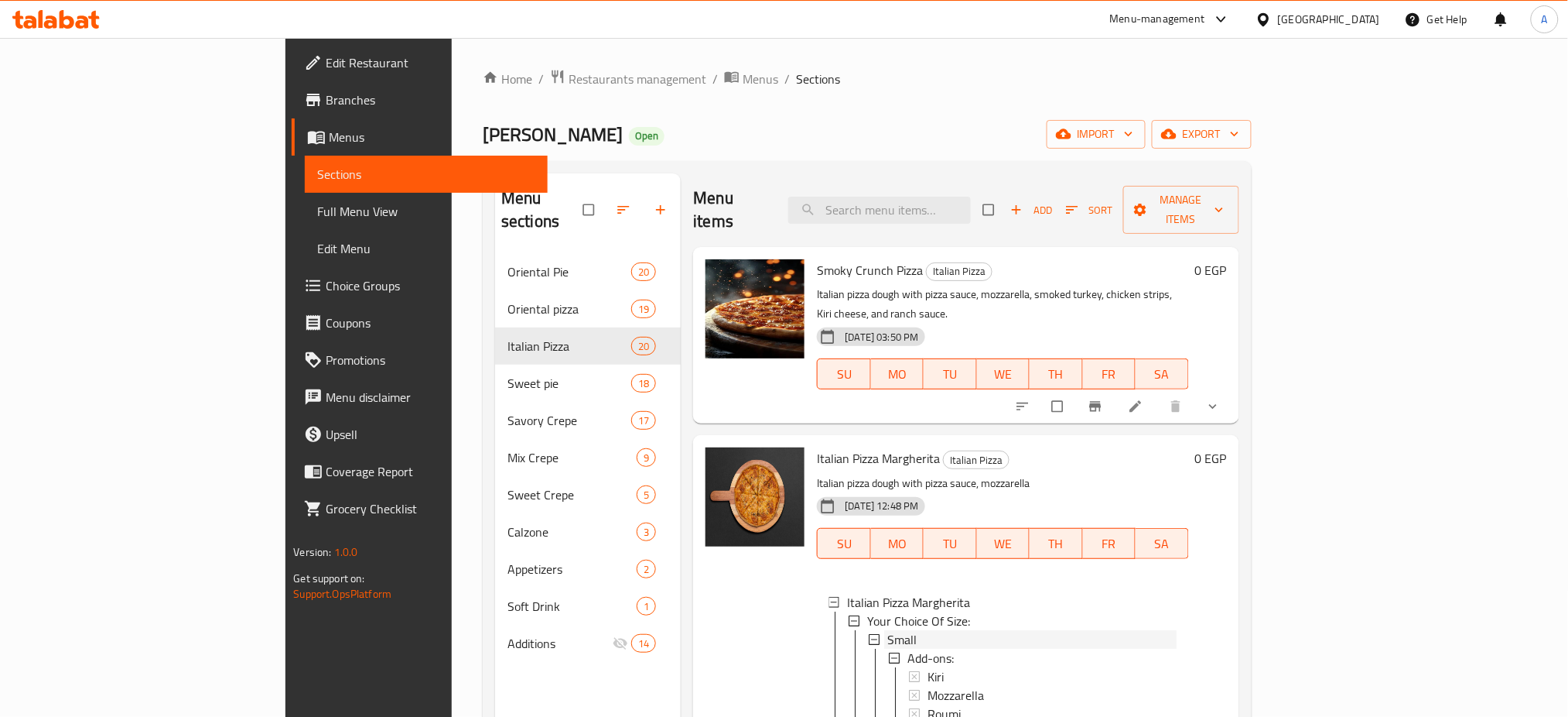
click at [887, 629] on span "Small" at bounding box center [902, 639] width 29 height 18
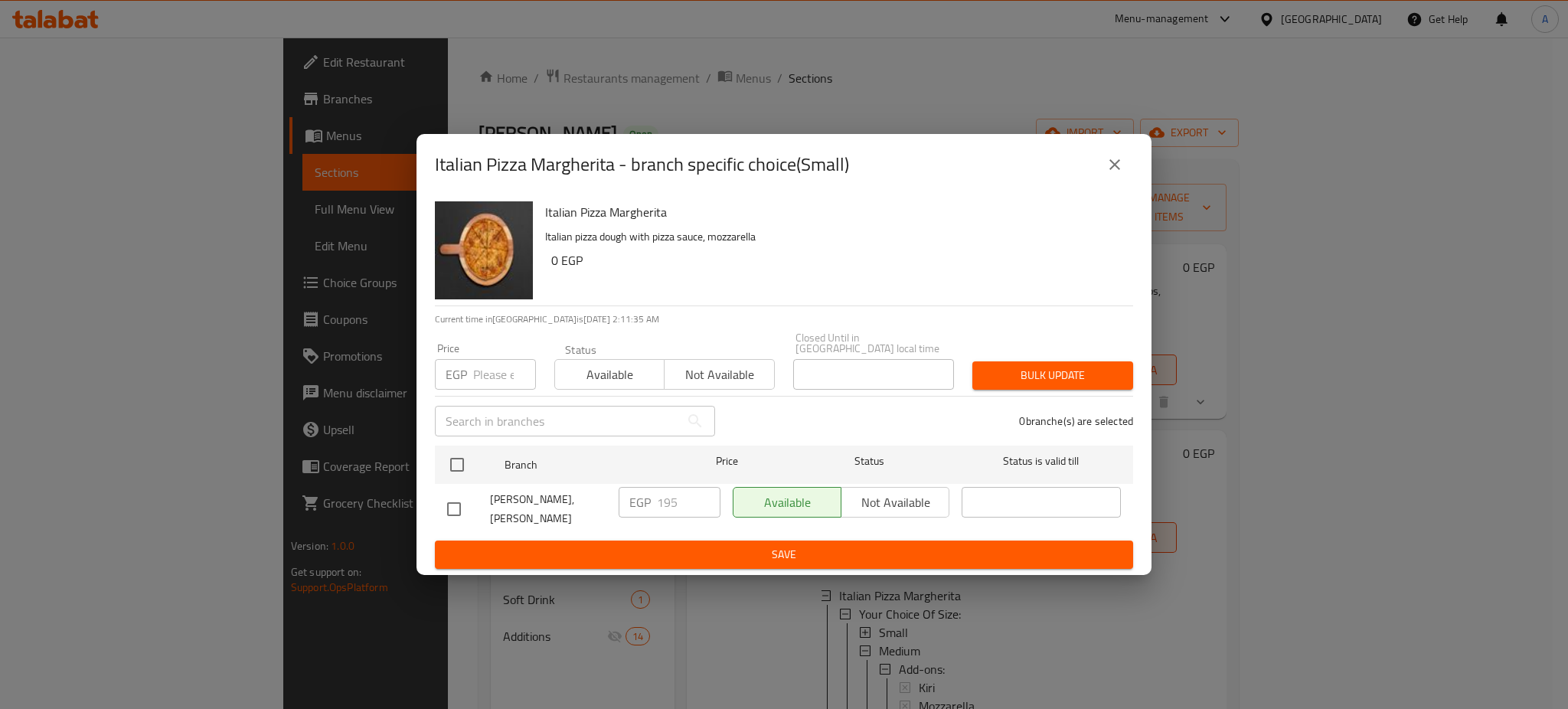
click at [1119, 180] on button "close" at bounding box center [1114, 164] width 36 height 36
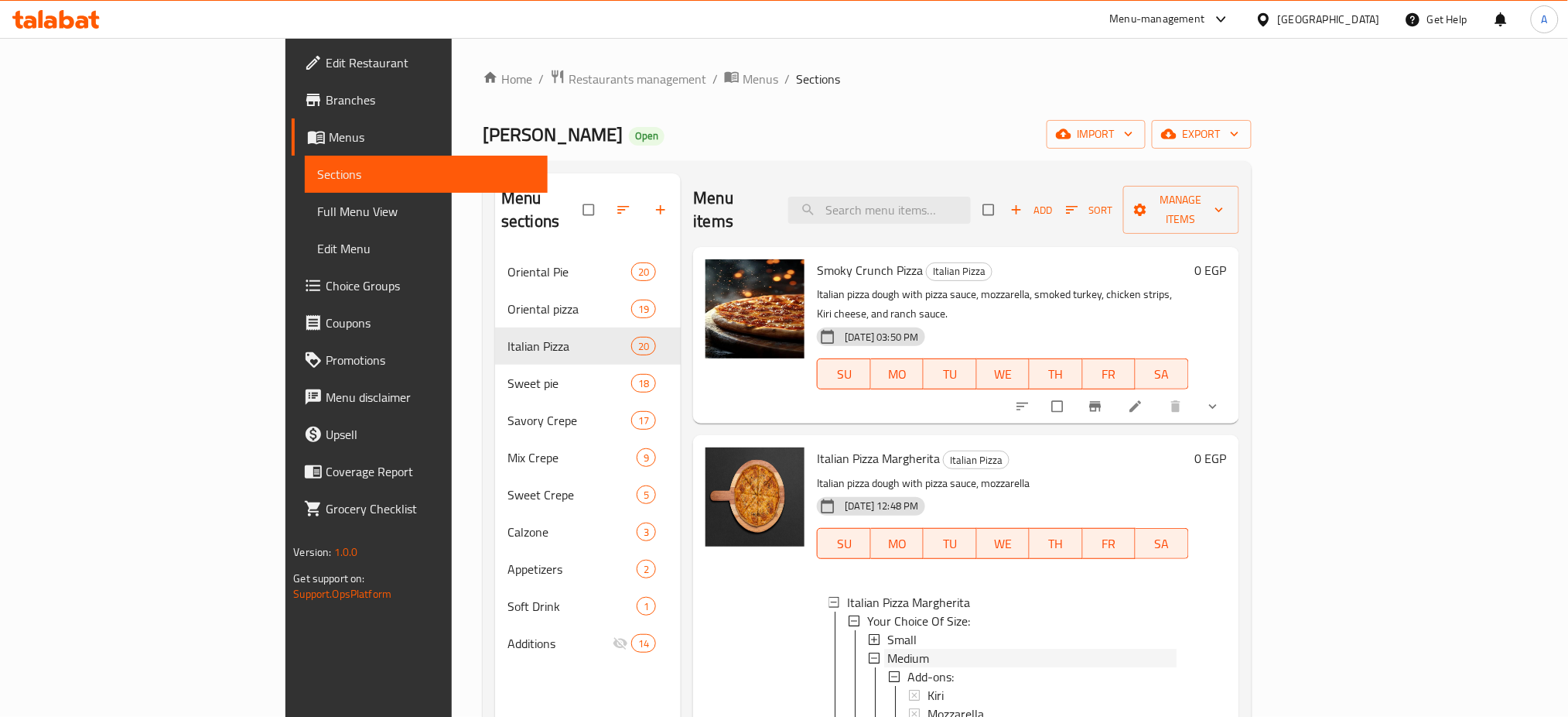
click at [887, 649] on span "Medium" at bounding box center [907, 658] width 41 height 18
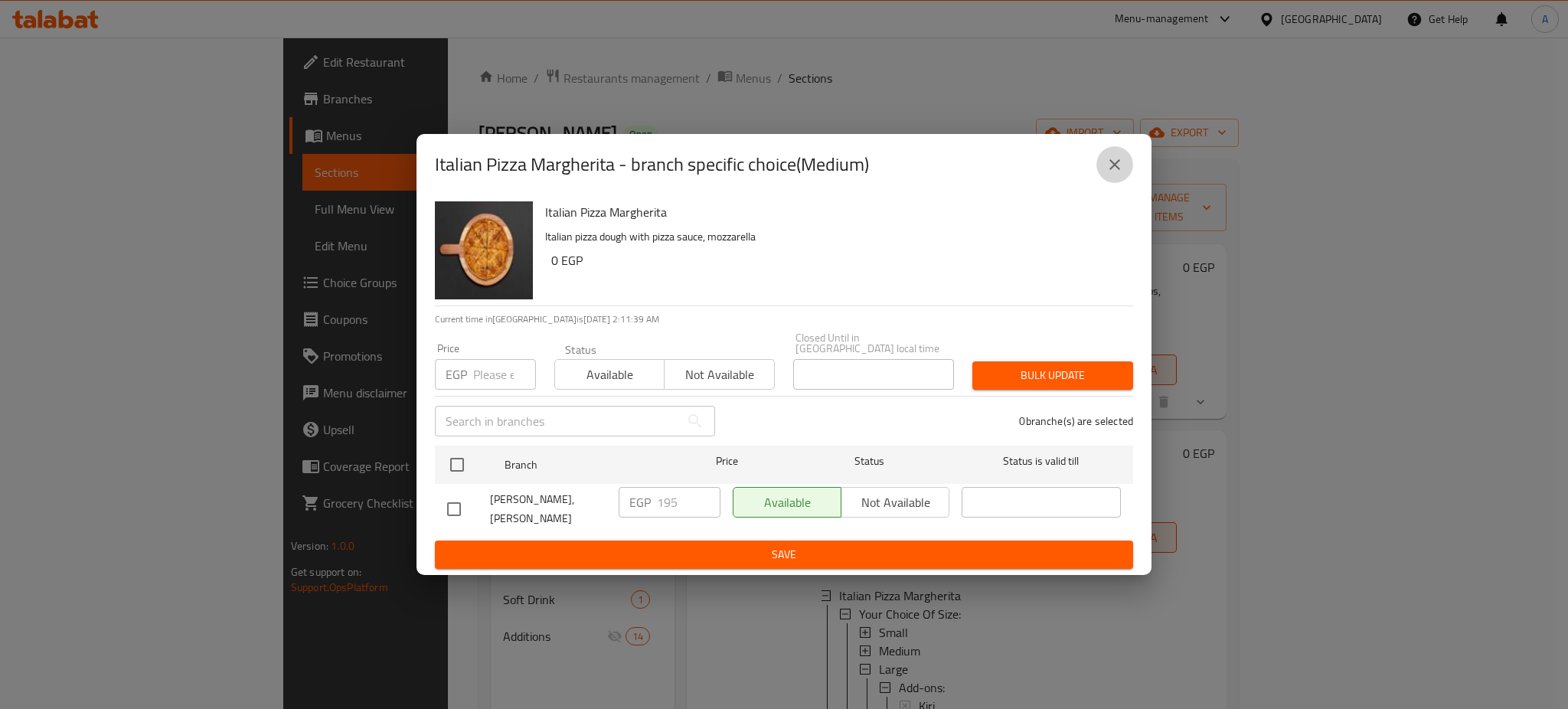
click at [1115, 170] on icon "close" at bounding box center [1115, 165] width 11 height 11
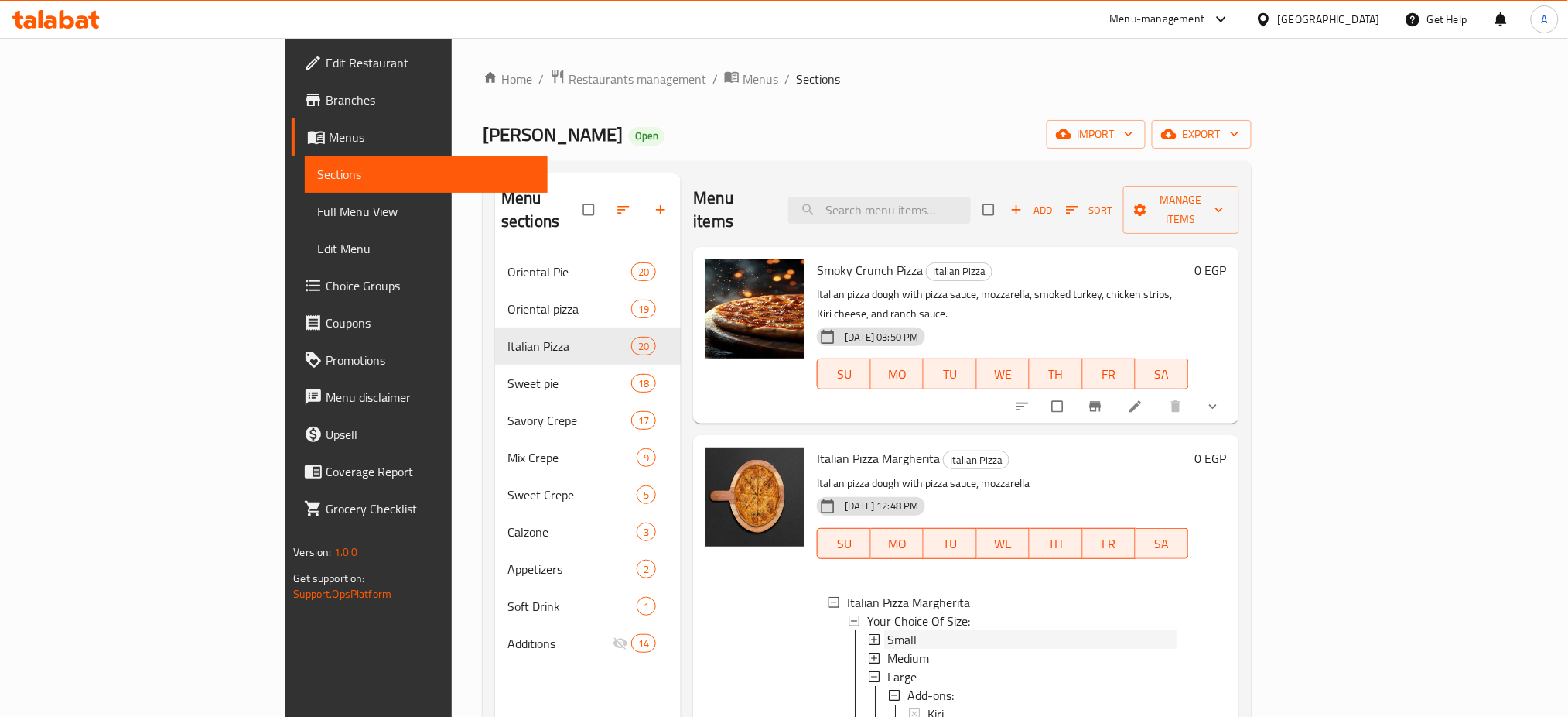
click at [887, 629] on span "Small" at bounding box center [902, 639] width 29 height 18
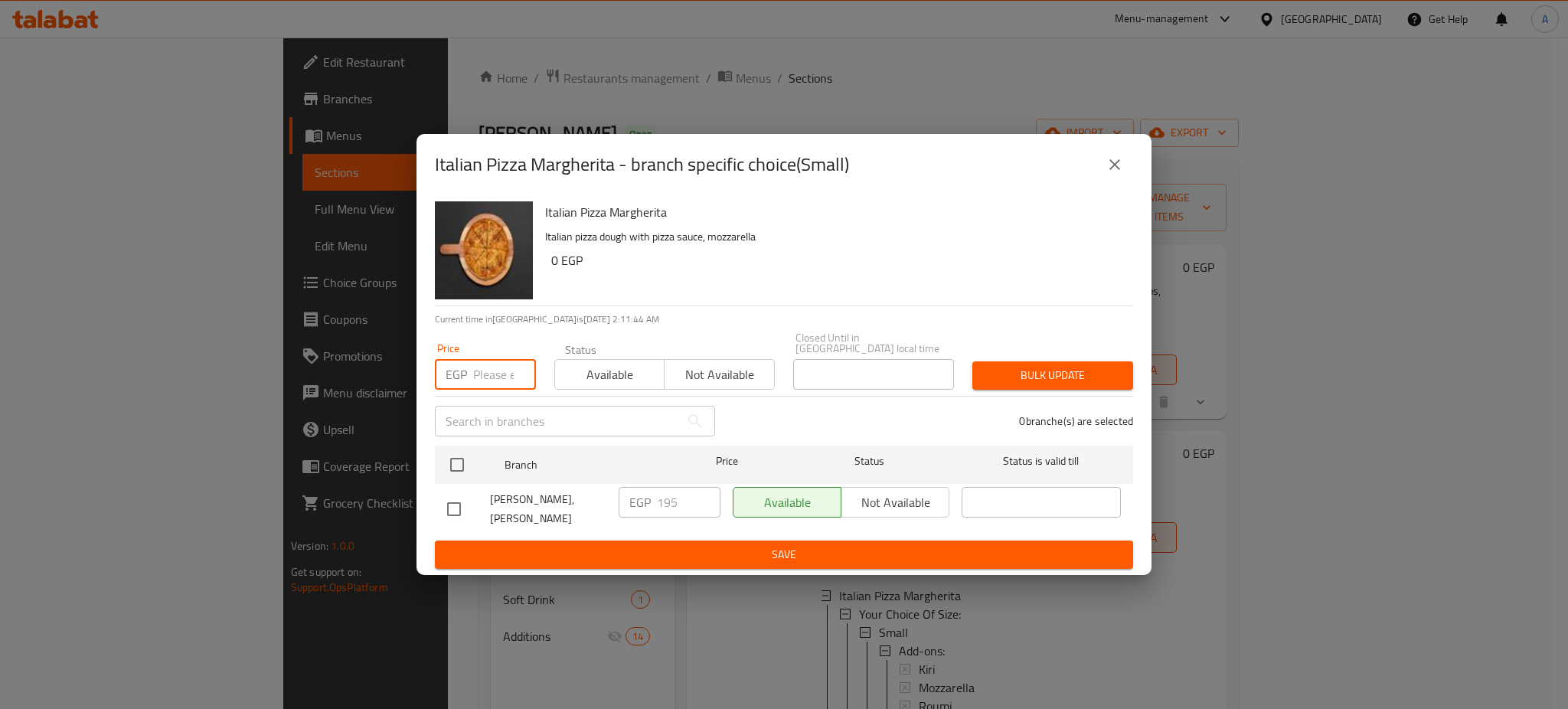
click at [488, 376] on input "number" at bounding box center [504, 375] width 63 height 31
type input "170"
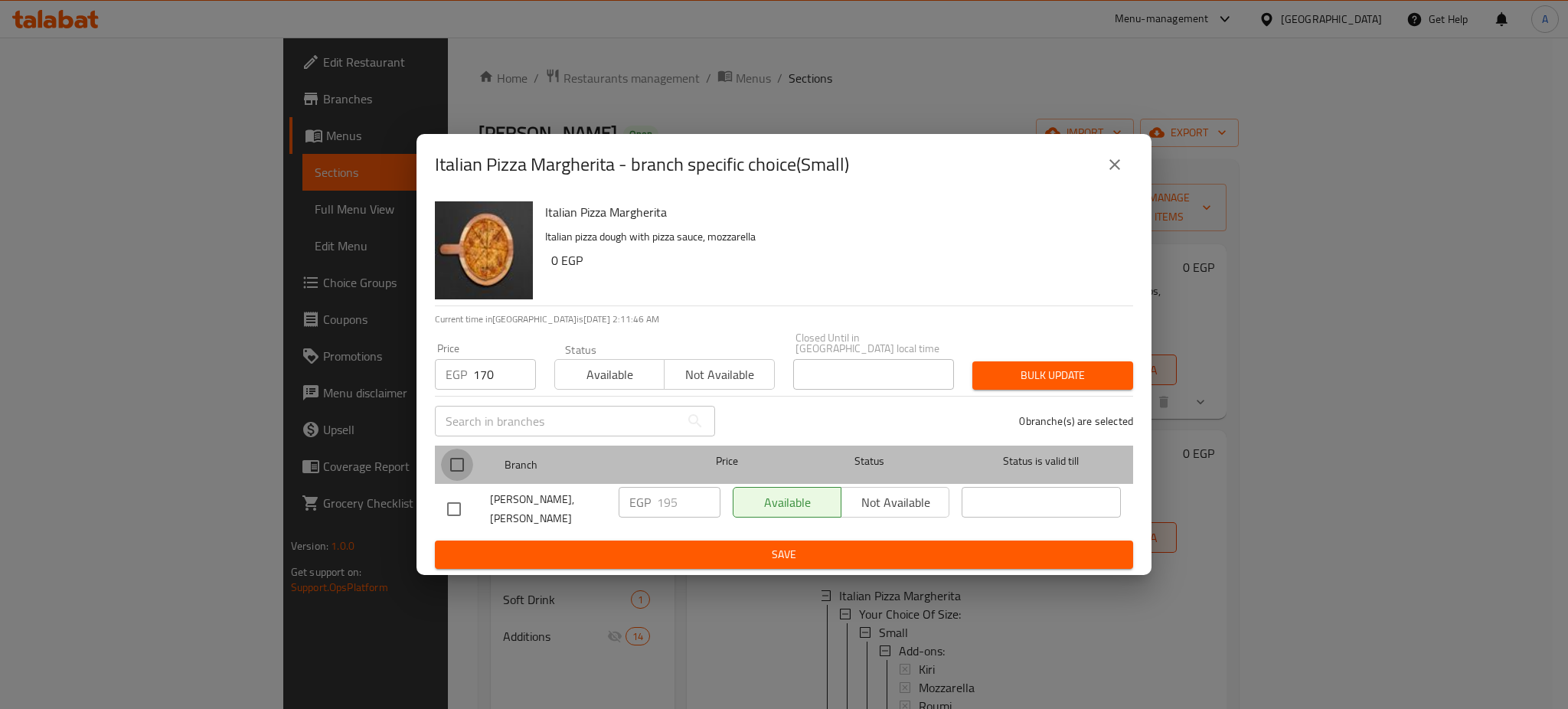
click at [453, 461] on input "checkbox" at bounding box center [457, 464] width 32 height 32
checkbox input "true"
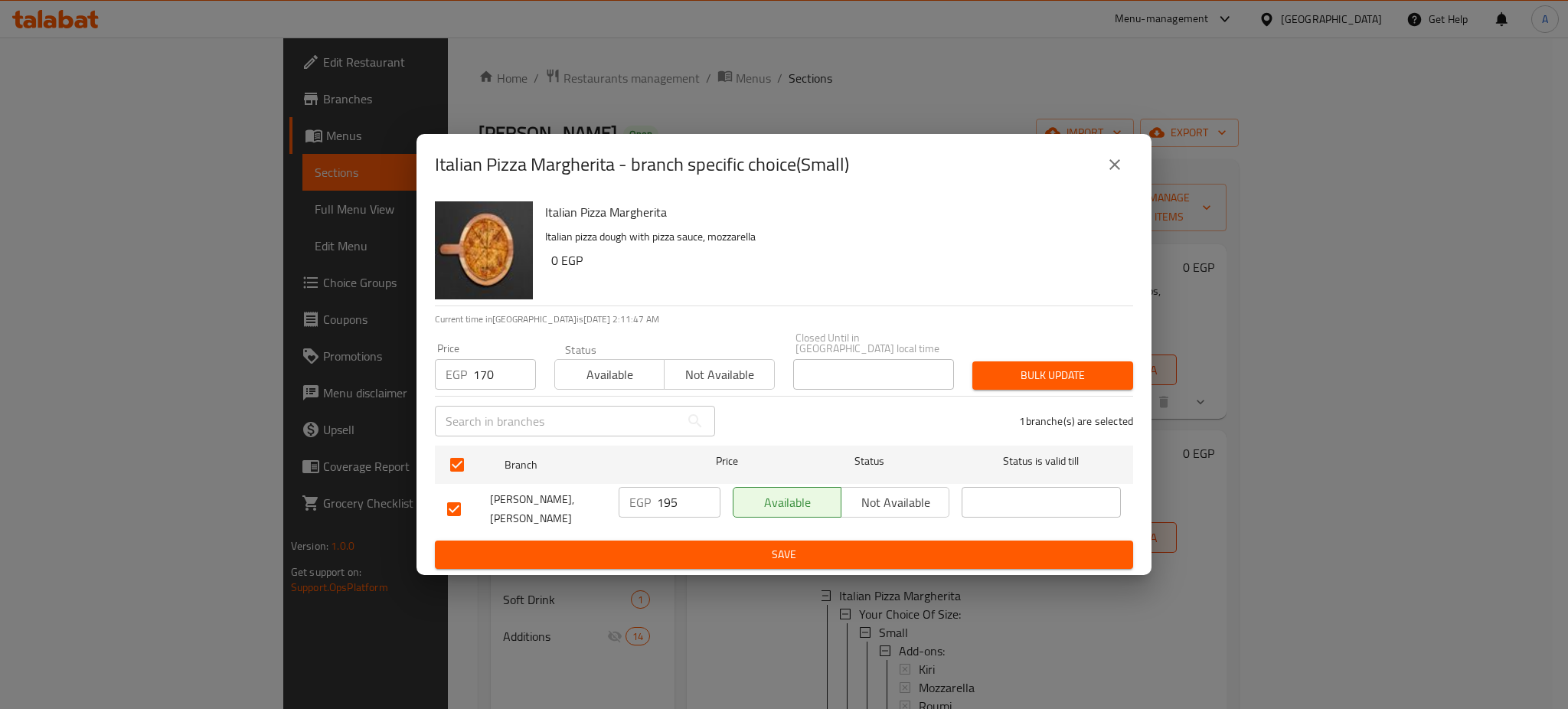
click at [1019, 368] on span "Bulk update" at bounding box center [1052, 375] width 136 height 19
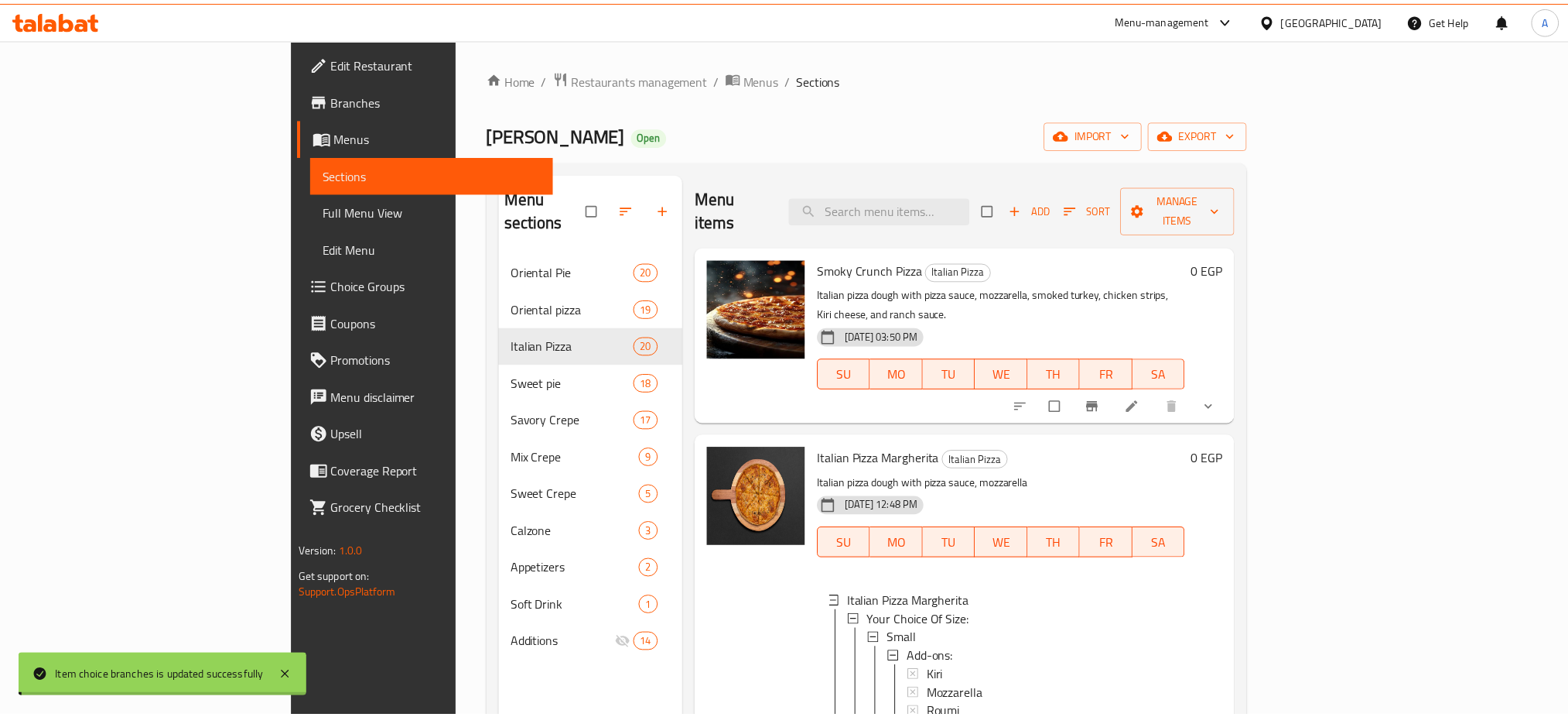
scroll to position [149, 0]
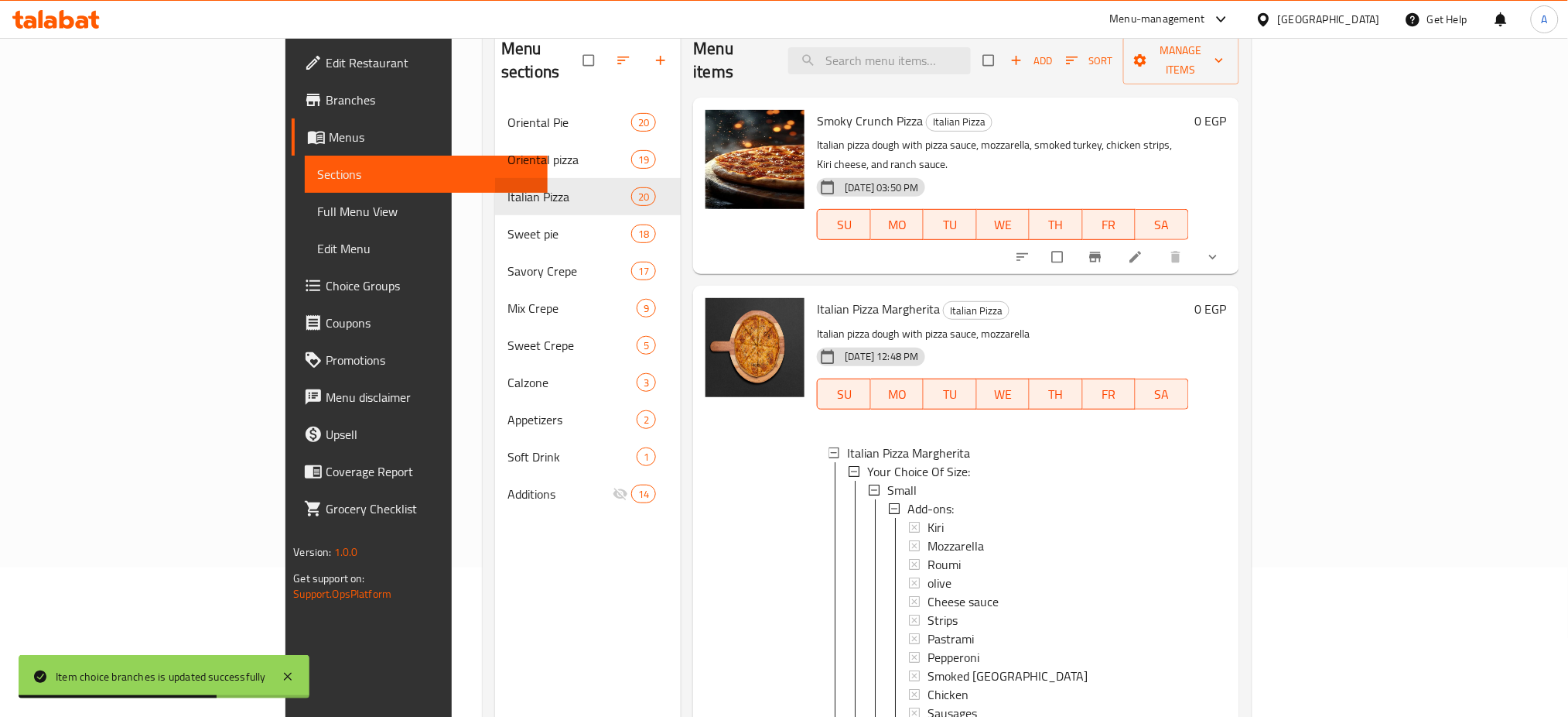
click at [1252, 326] on div "Menu sections Oriental Pie 20 Oriental pizza 19 Italian Pizza 20 Sweet pie 18 S…" at bounding box center [867, 382] width 769 height 741
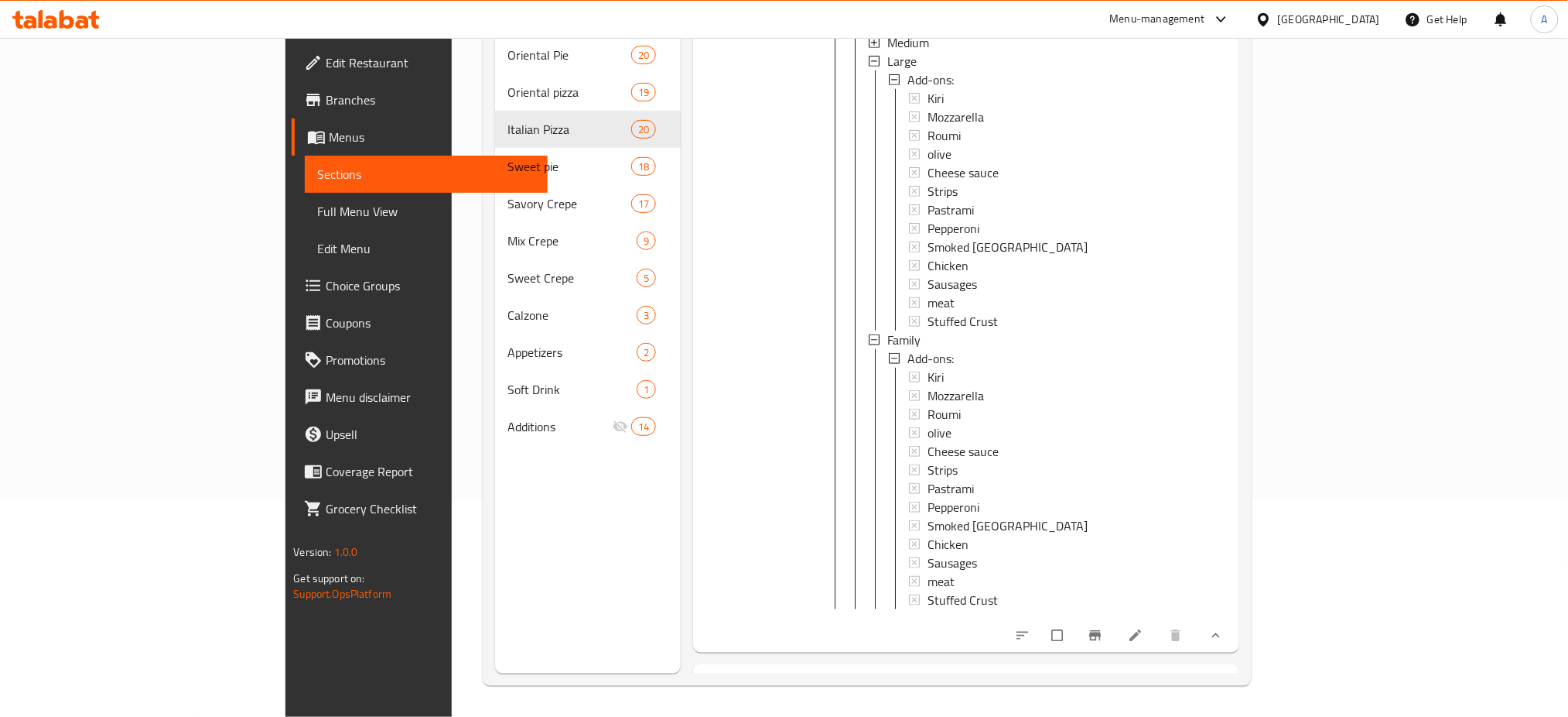
scroll to position [805, 0]
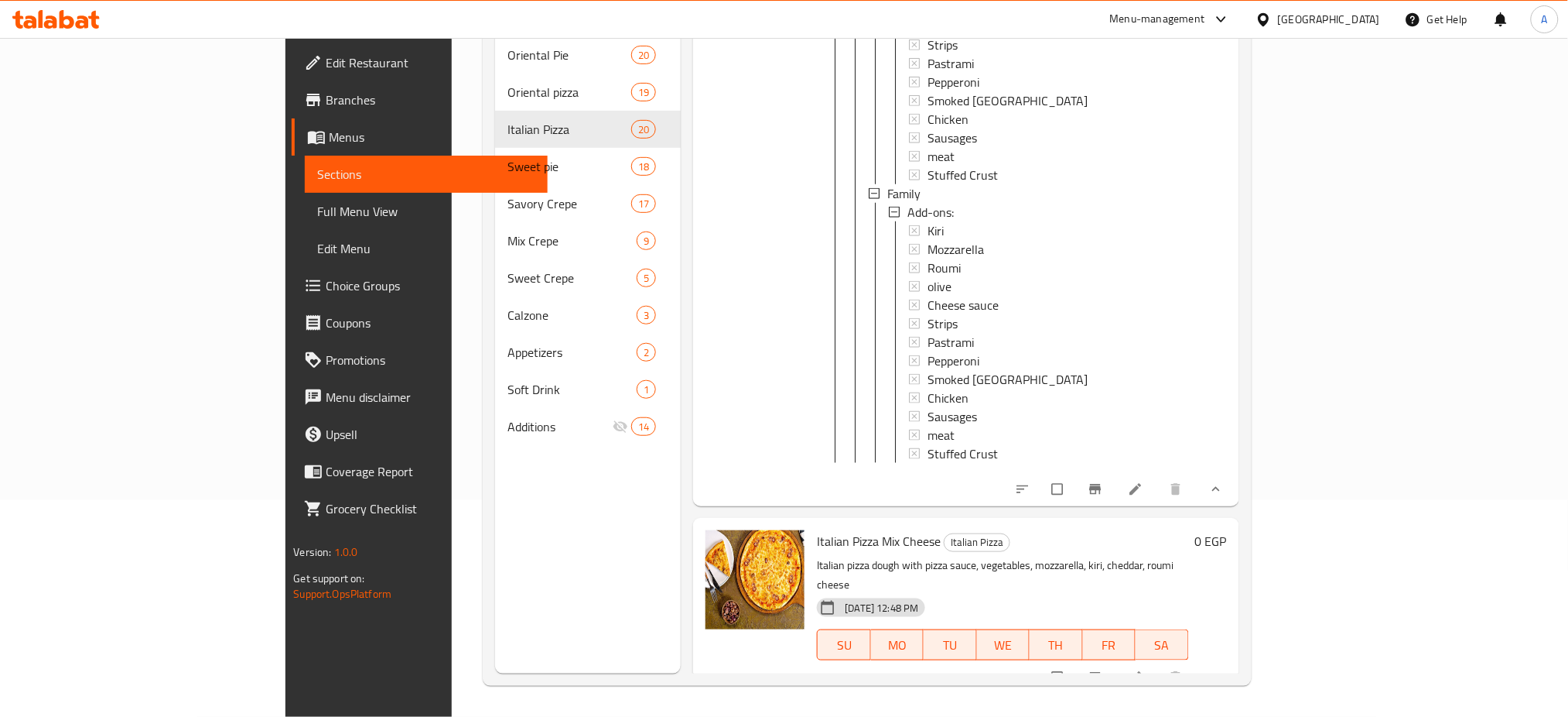
click at [1223, 481] on icon "show more" at bounding box center [1216, 488] width 16 height 16
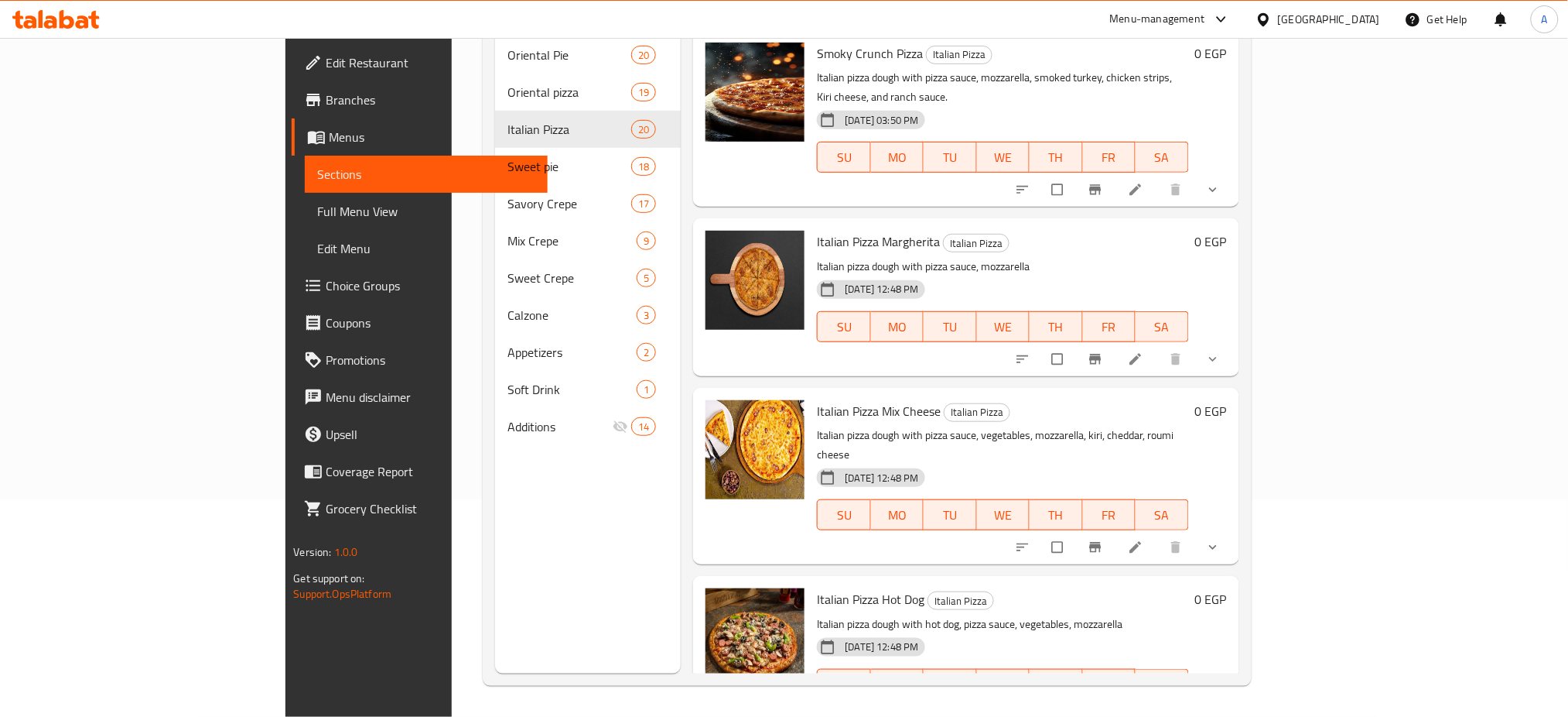
scroll to position [0, 0]
click at [1143, 539] on icon at bounding box center [1135, 547] width 16 height 16
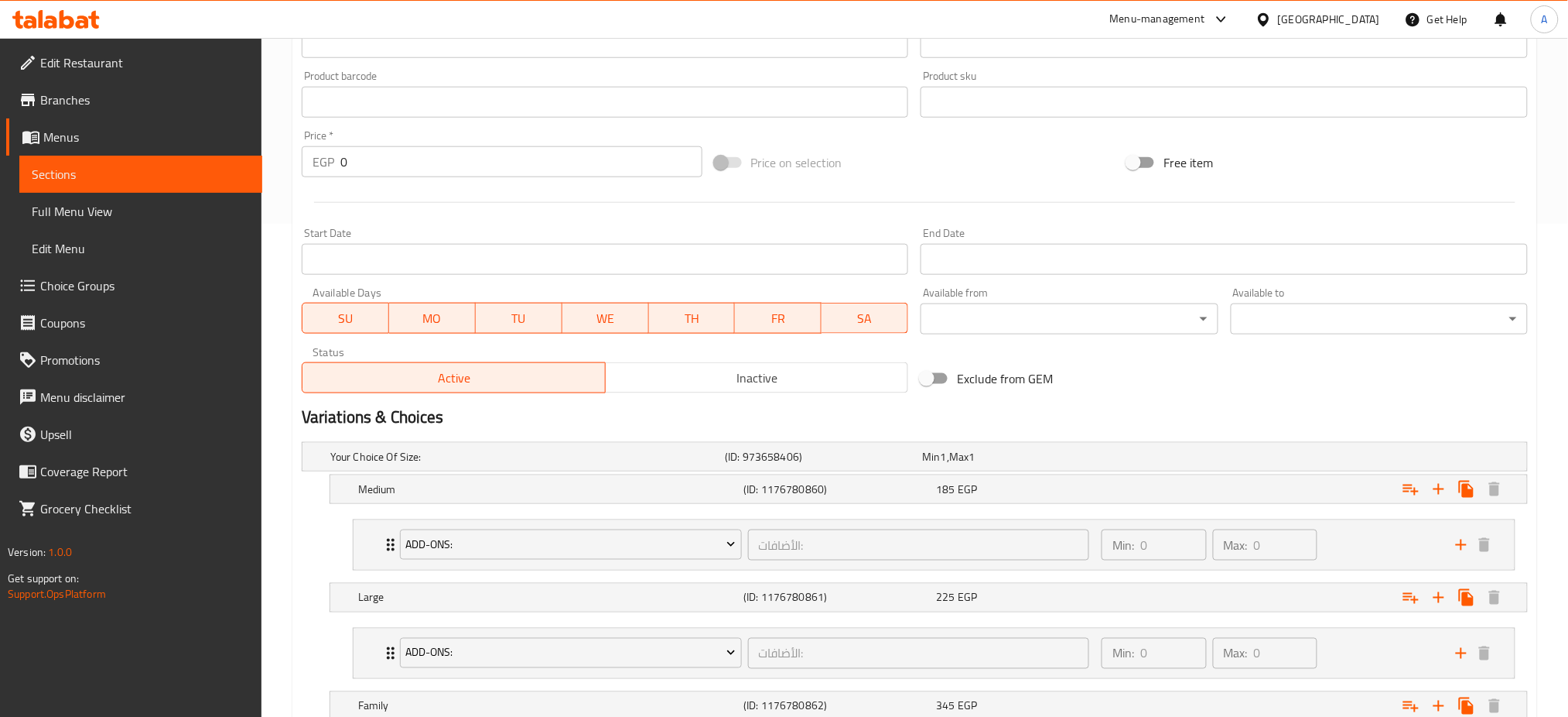
scroll to position [669, 0]
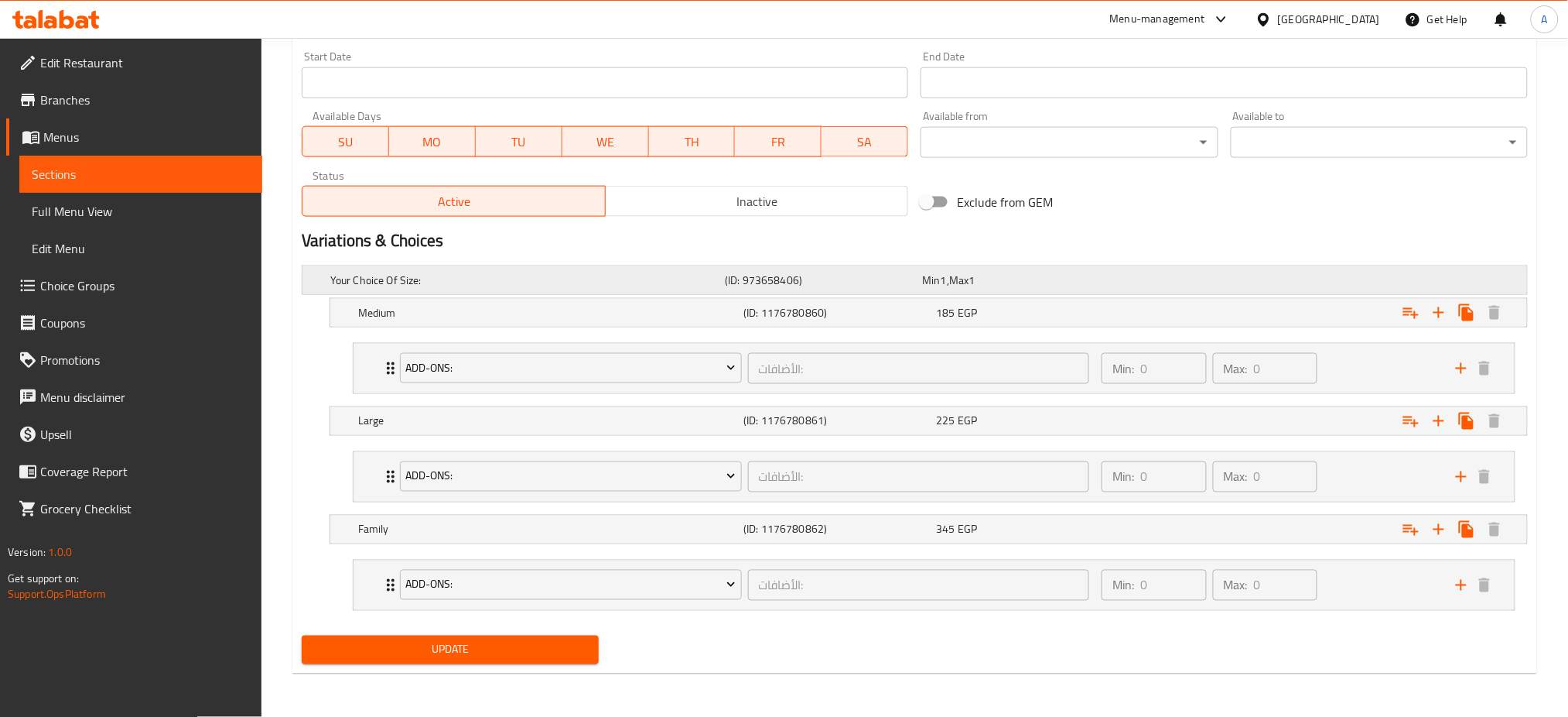
click at [1315, 277] on div "Expand" at bounding box center [1314, 280] width 394 height 6
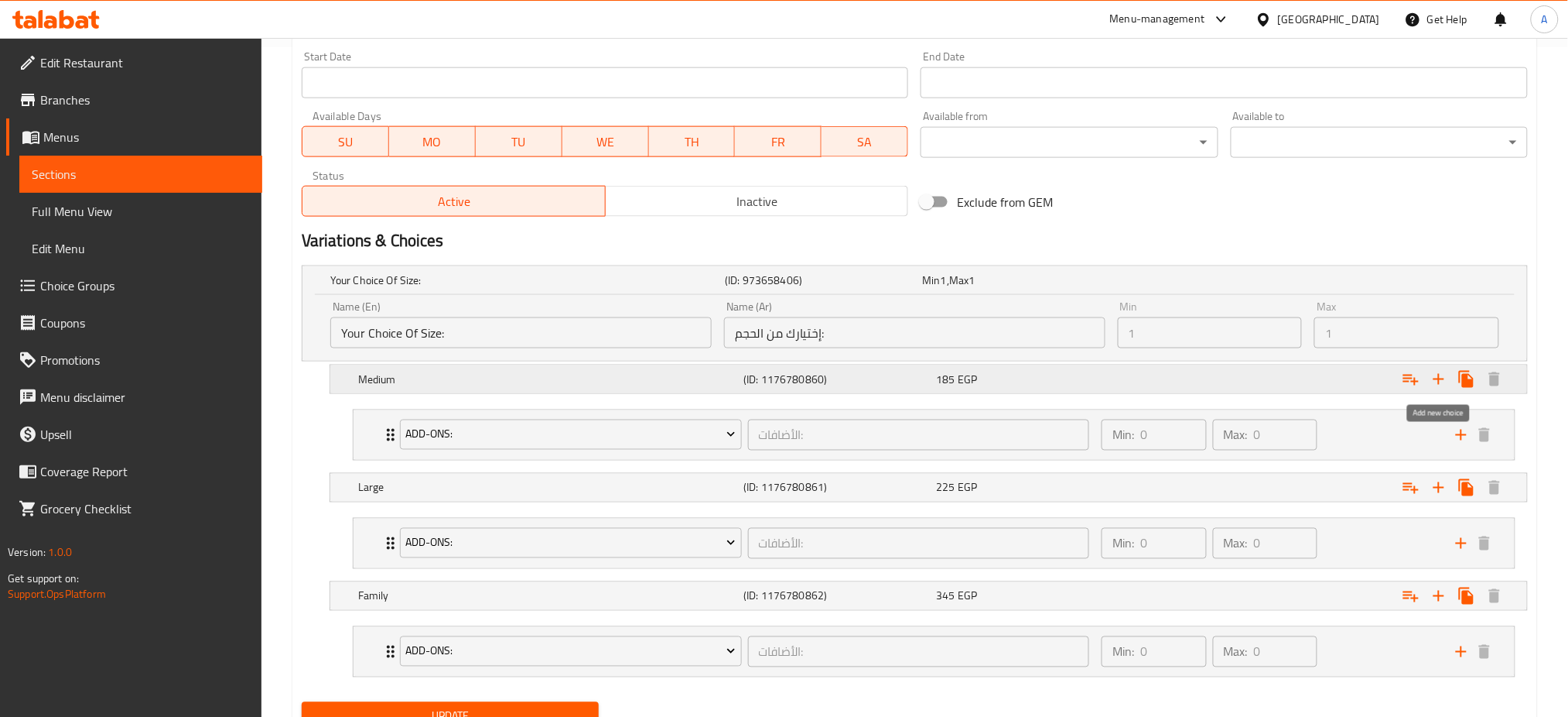
click at [1439, 381] on icon "Expand" at bounding box center [1439, 380] width 11 height 11
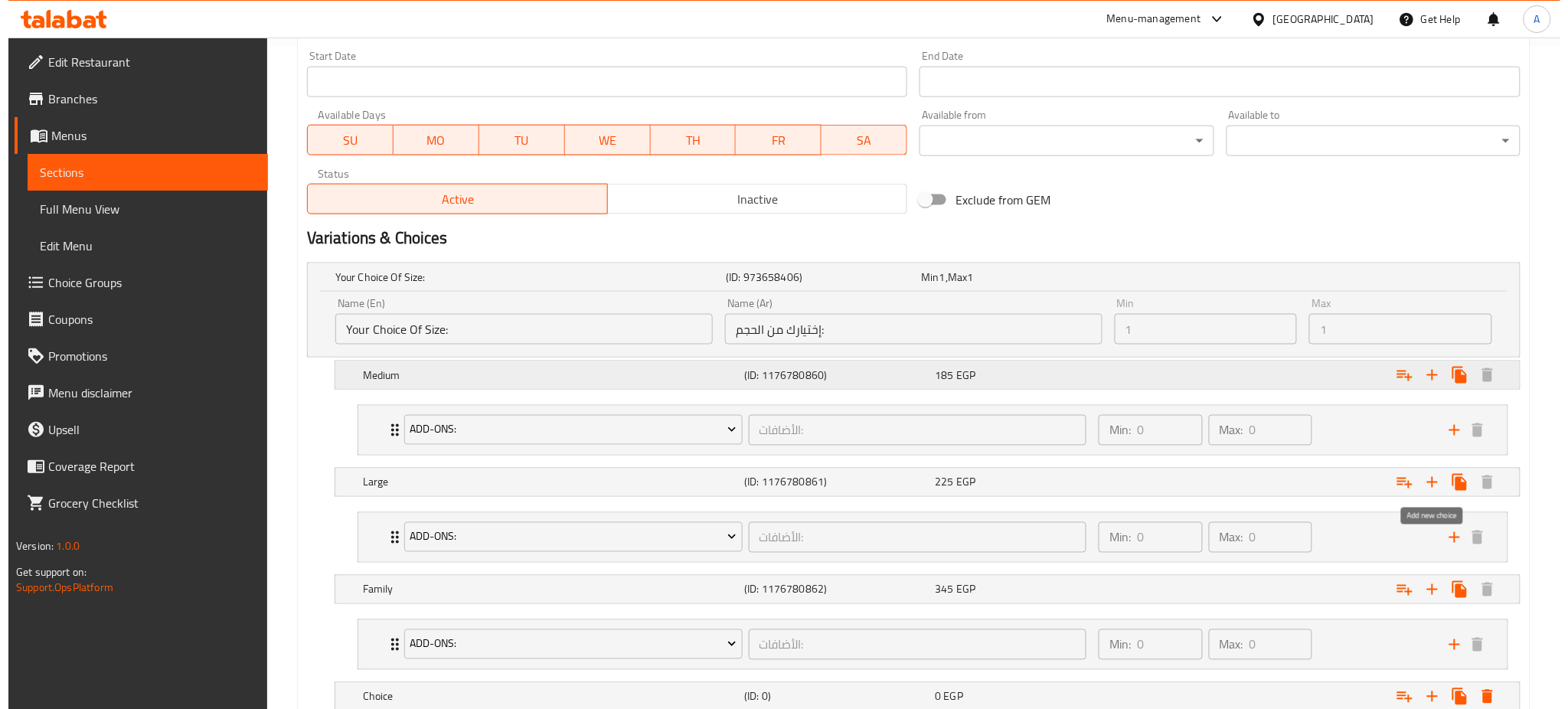
scroll to position [773, 0]
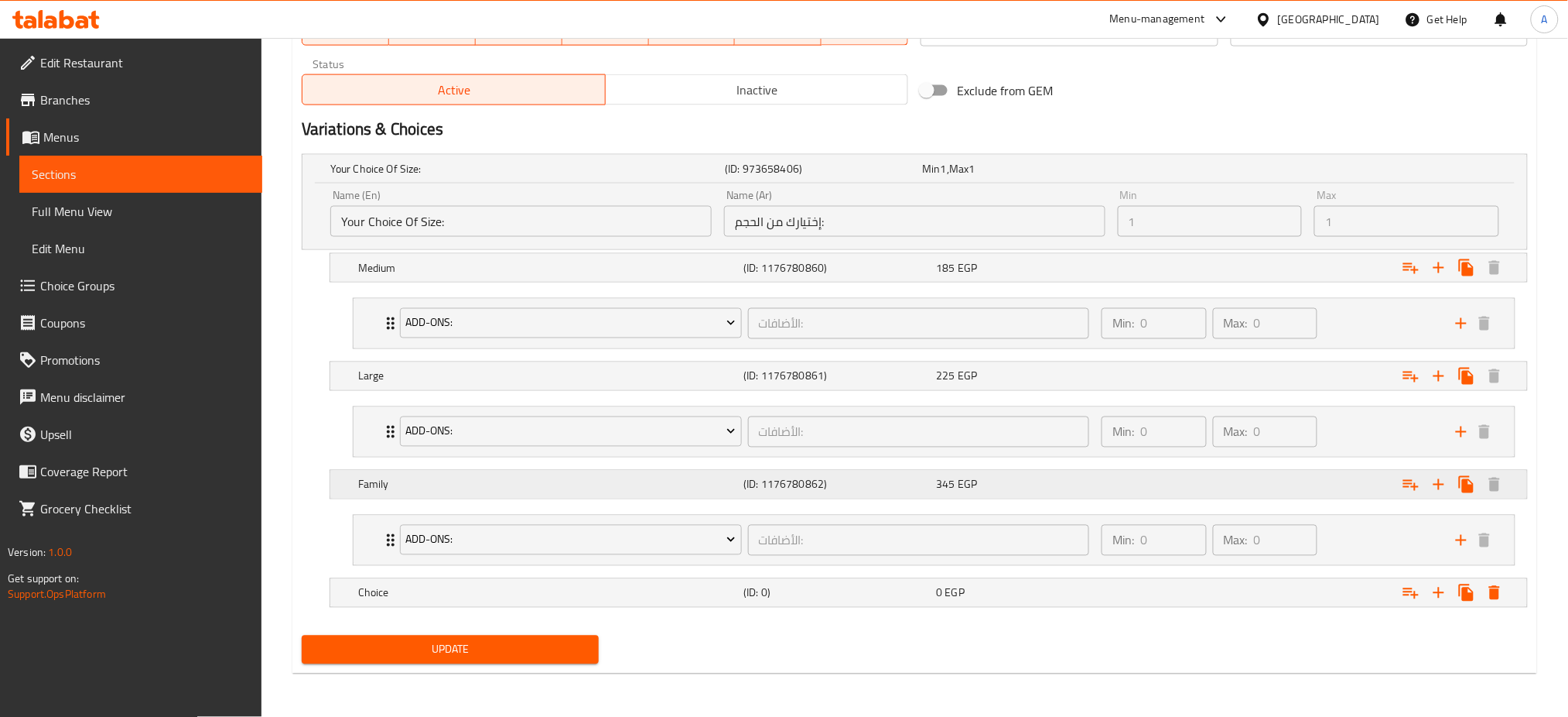
drag, startPoint x: 916, startPoint y: 599, endPoint x: 895, endPoint y: 477, distance: 123.8
click at [895, 477] on div "Your Choice Of Size: (ID: 973658406) Min 1 , Max 1 Name (En) Your Choice Of Siz…" at bounding box center [915, 388] width 1238 height 481
drag, startPoint x: 1199, startPoint y: 594, endPoint x: 1307, endPoint y: 577, distance: 109.3
click at [1201, 587] on div "Expand" at bounding box center [1319, 593] width 385 height 34
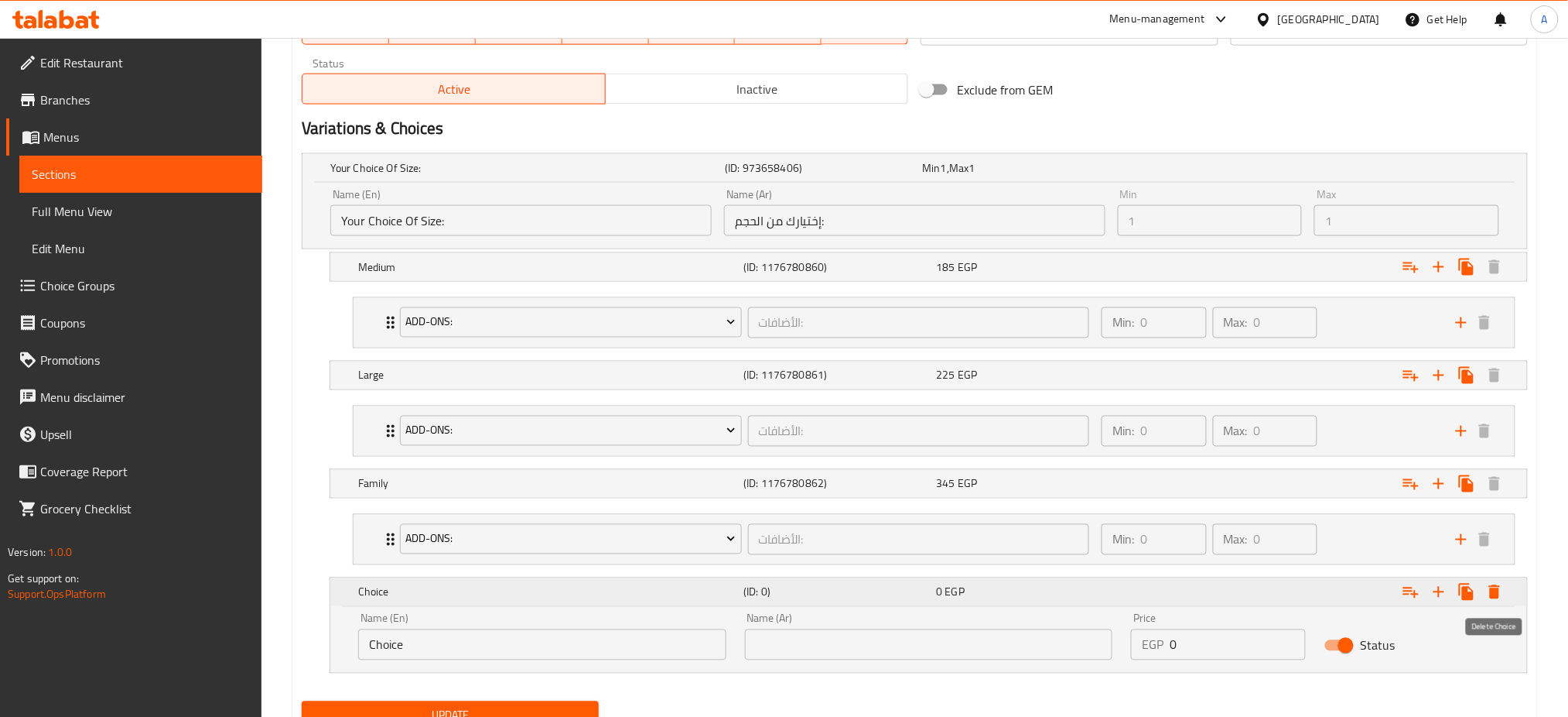
click at [1494, 588] on icon "Expand" at bounding box center [1494, 592] width 11 height 14
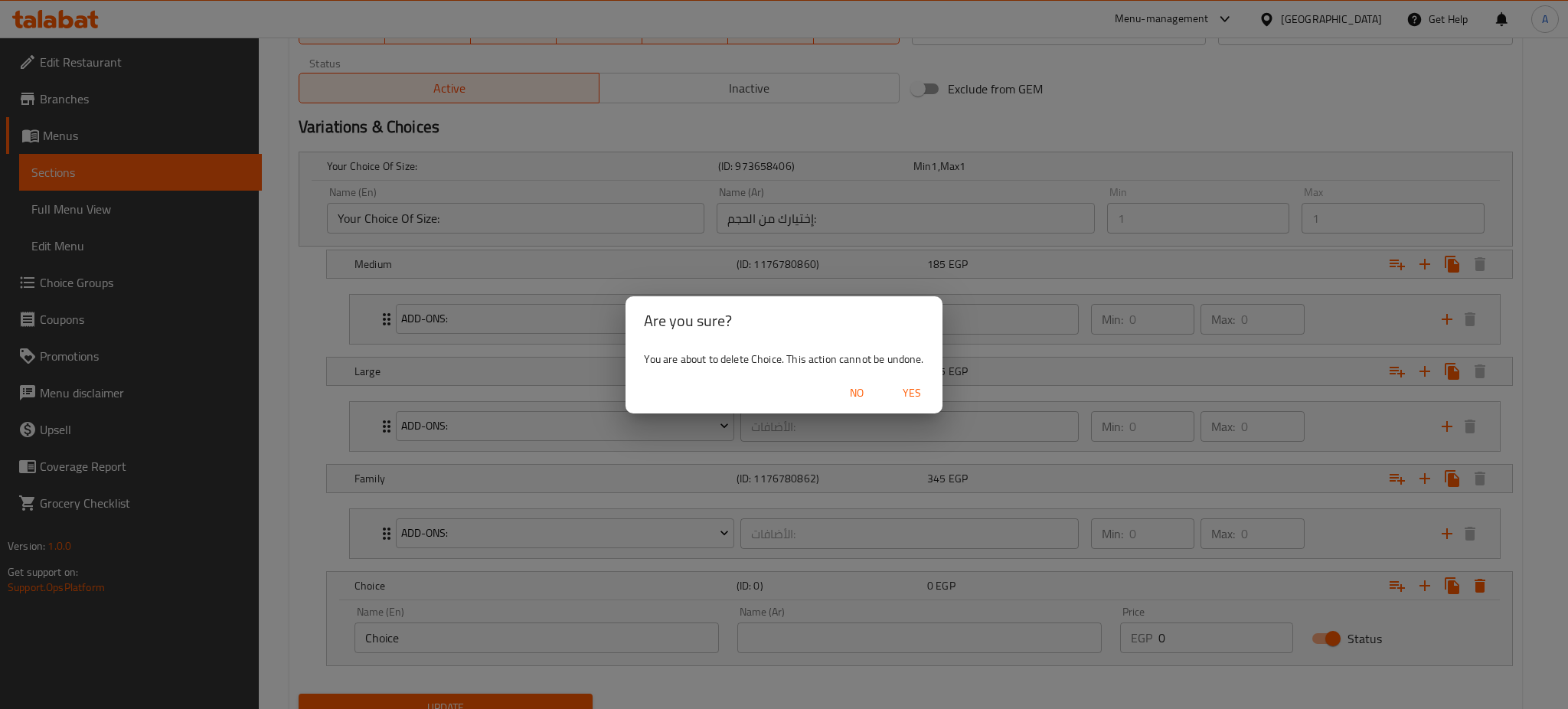
click at [913, 387] on span "Yes" at bounding box center [912, 393] width 36 height 19
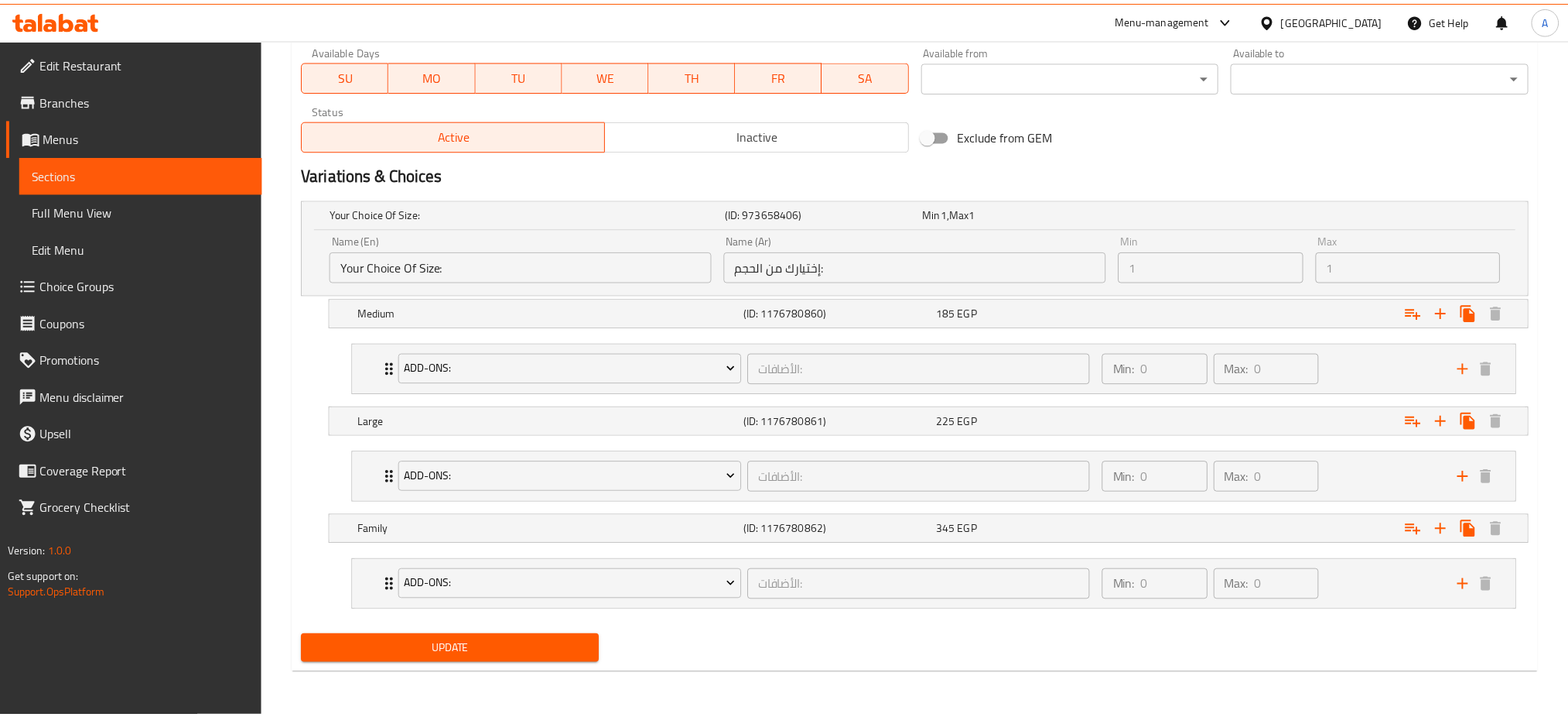
scroll to position [736, 0]
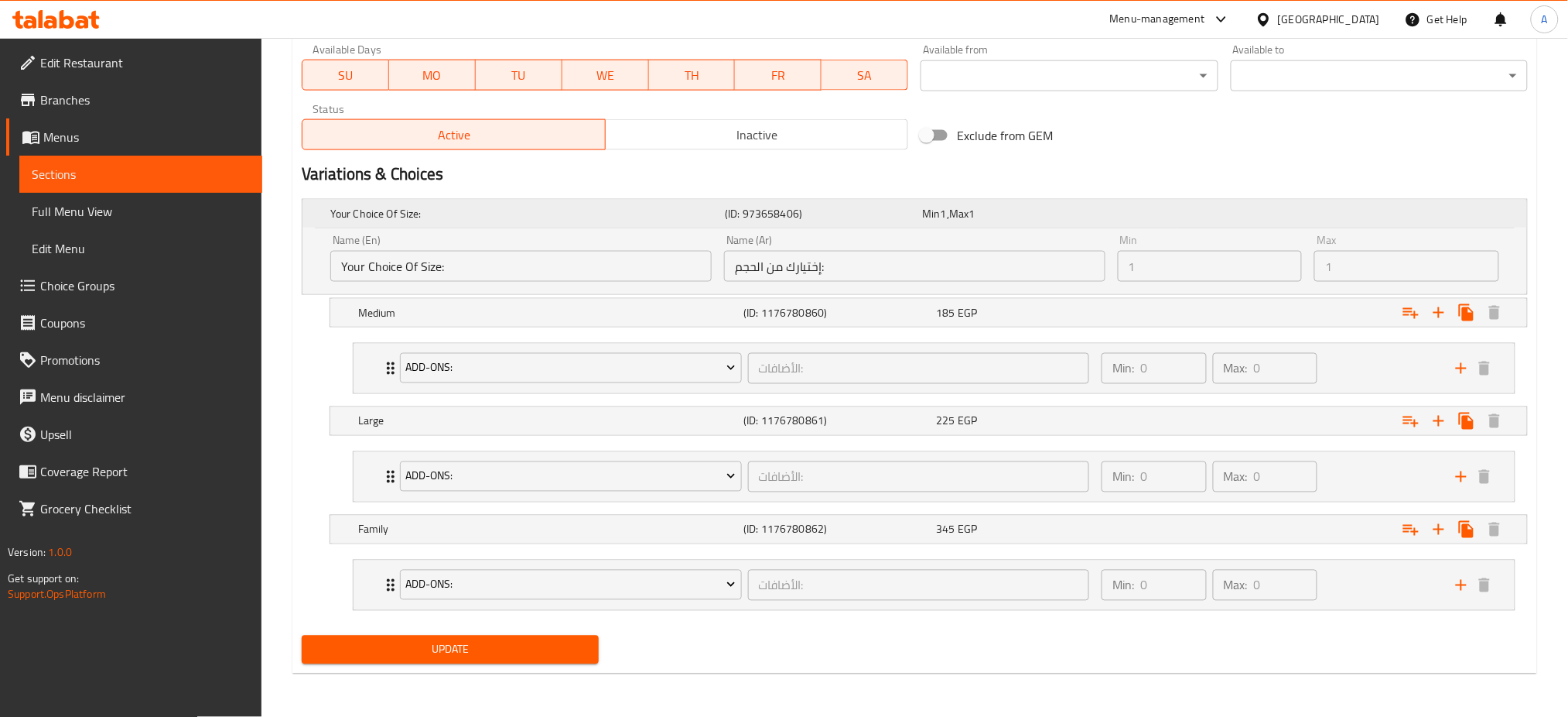
click at [989, 210] on div "Min 1 , Max 1" at bounding box center [1017, 213] width 191 height 16
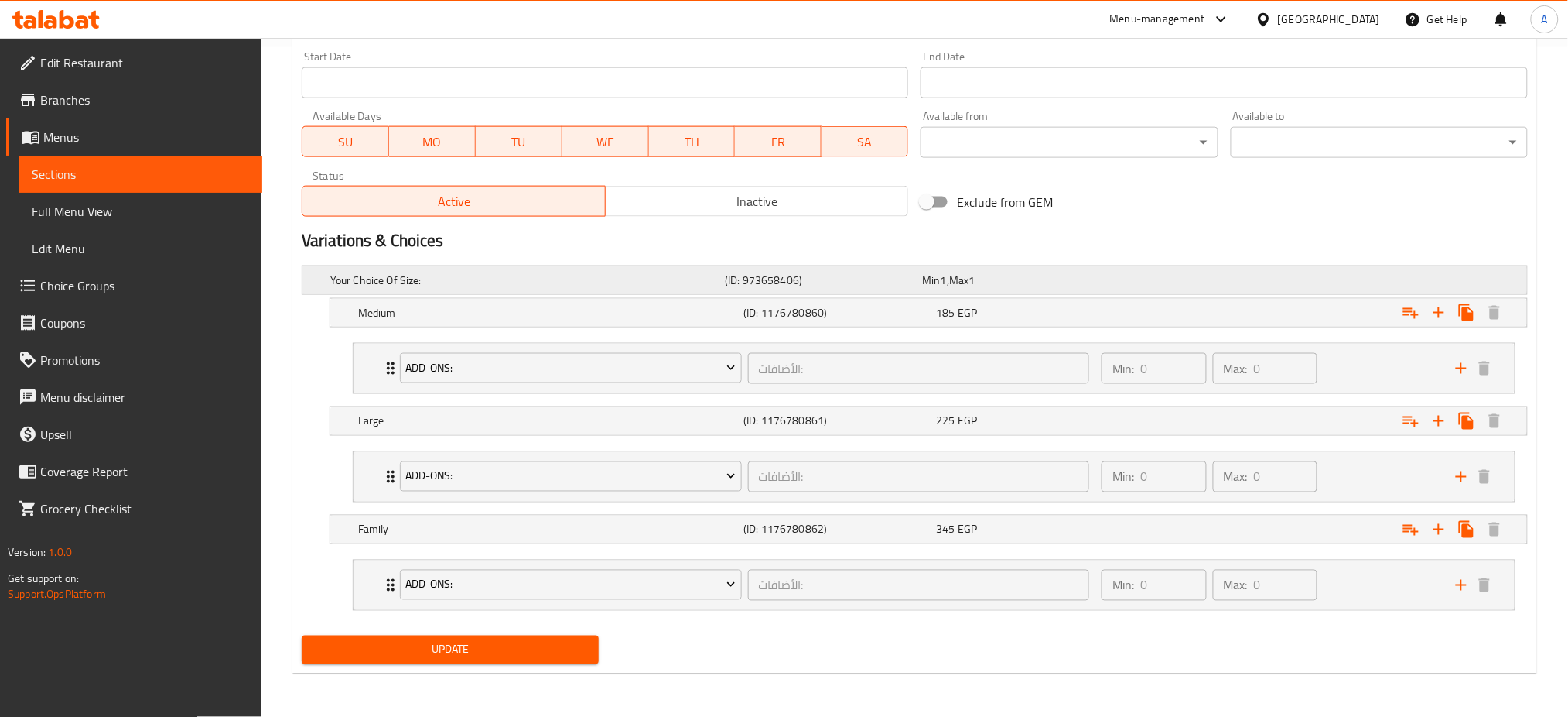
scroll to position [669, 0]
click at [992, 280] on div "Min 1 , Max 1" at bounding box center [1017, 280] width 191 height 16
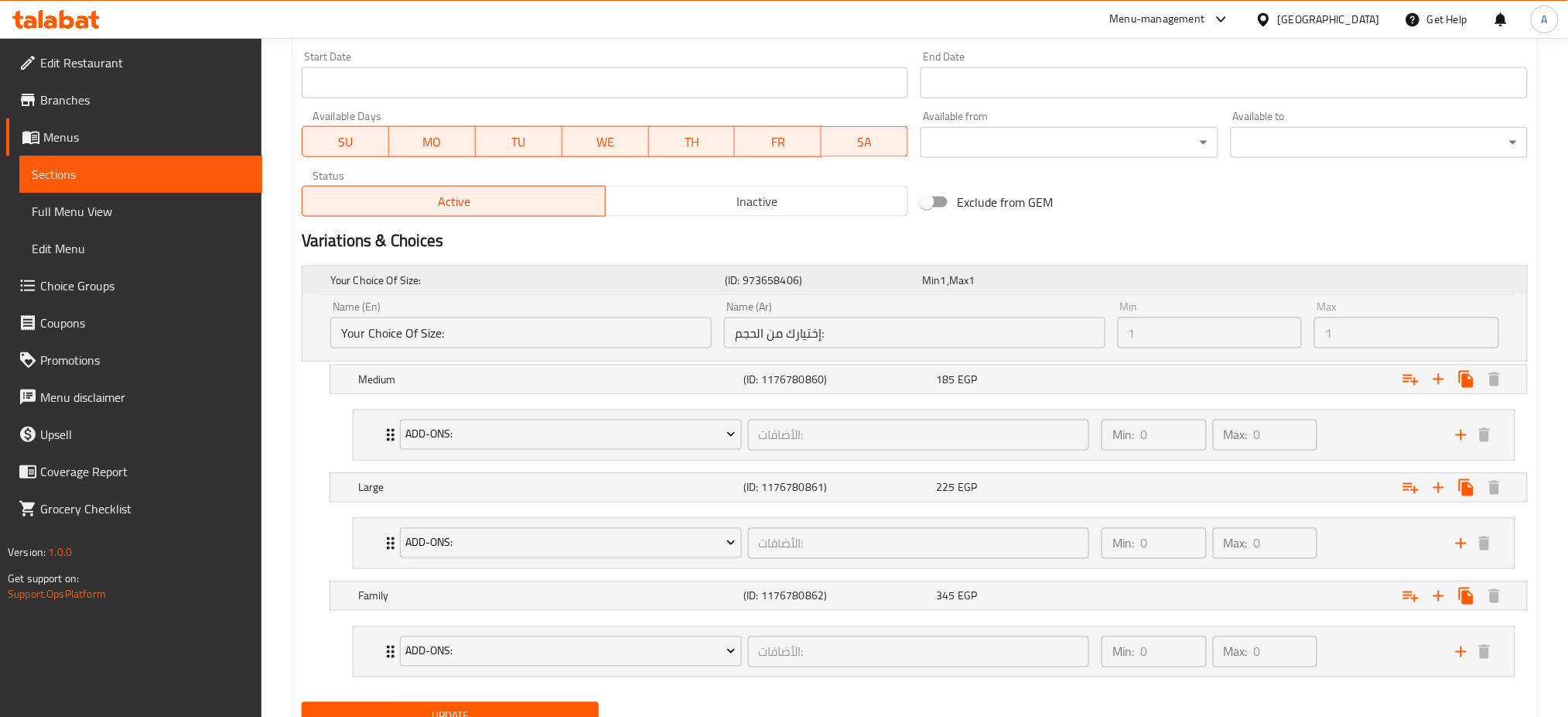
scroll to position [736, 0]
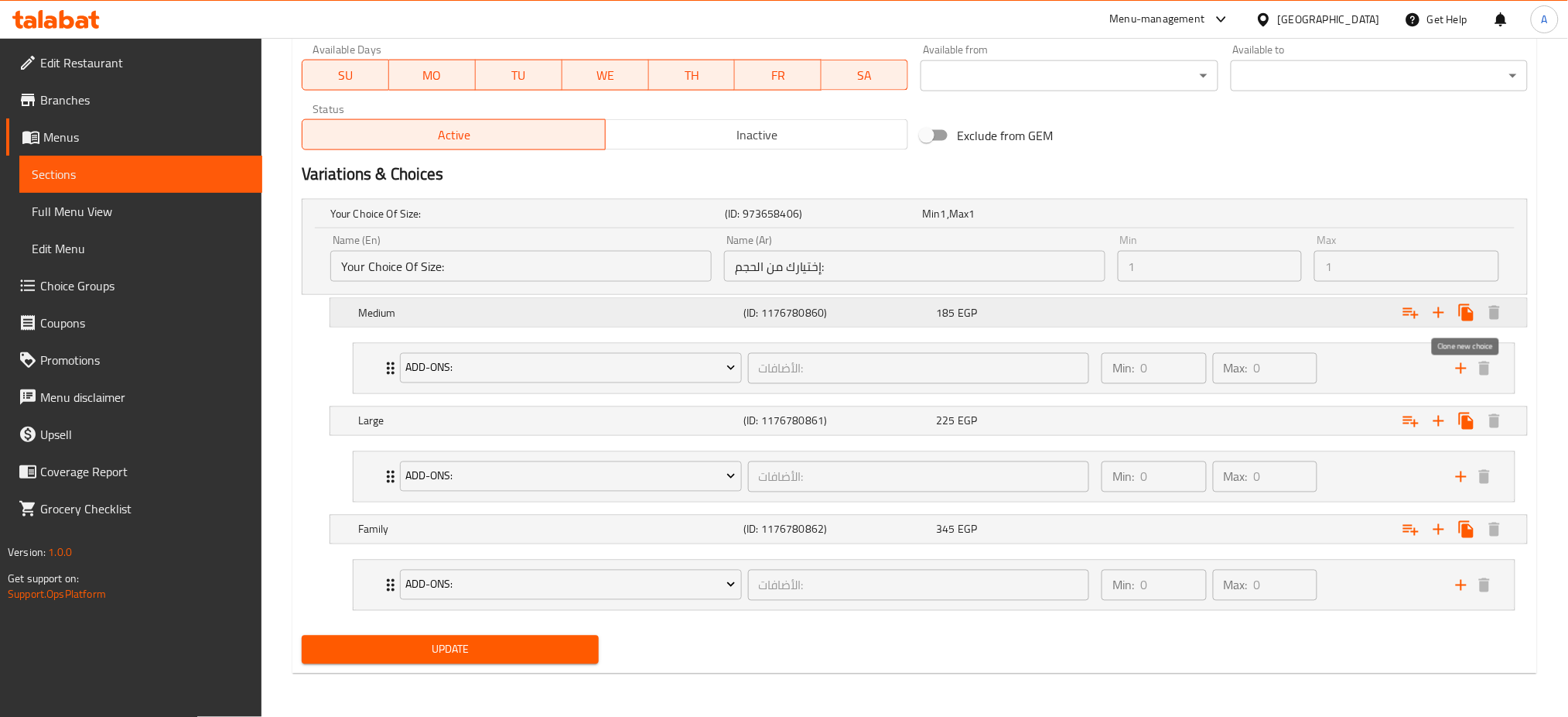
click at [1467, 316] on icon "Expand" at bounding box center [1467, 312] width 15 height 17
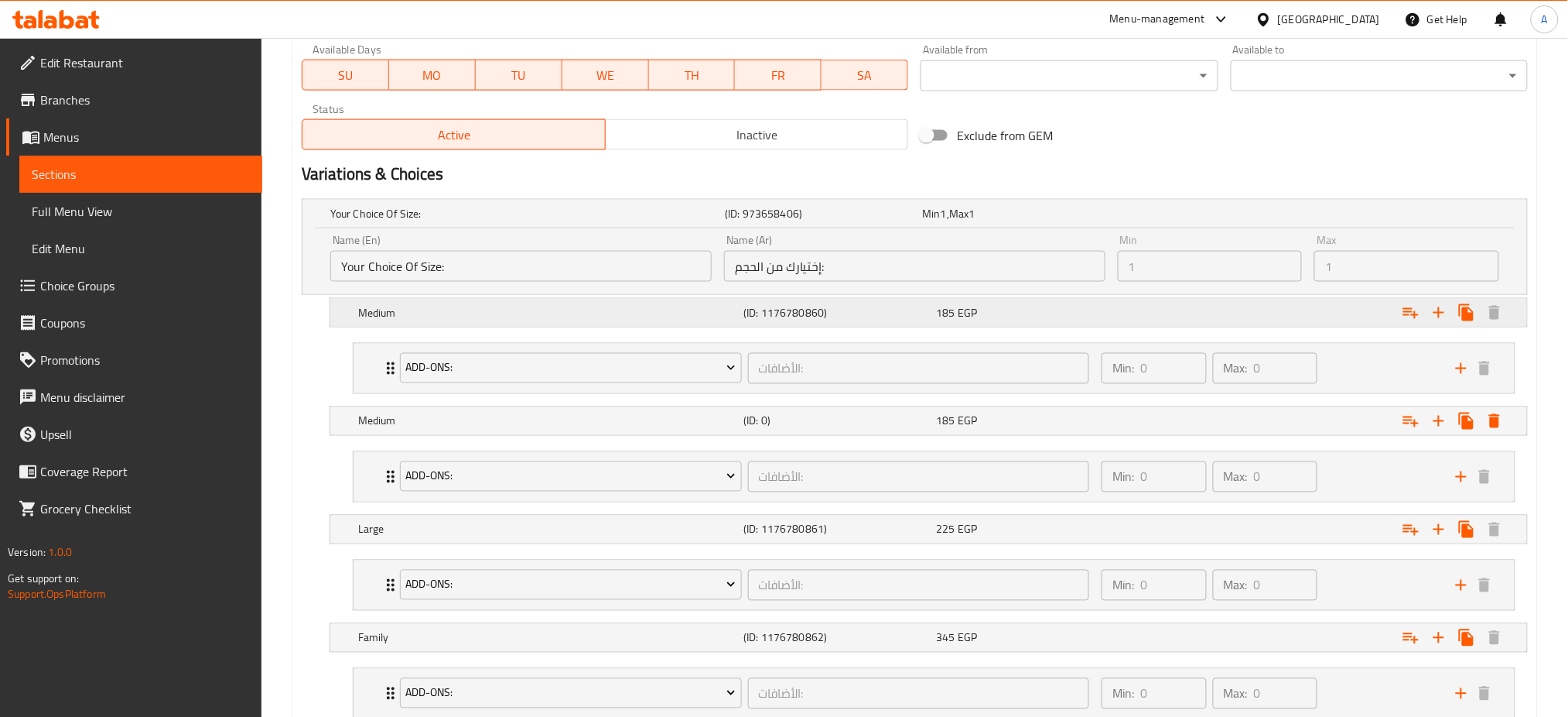
click at [502, 314] on h5 "Medium" at bounding box center [547, 312] width 379 height 16
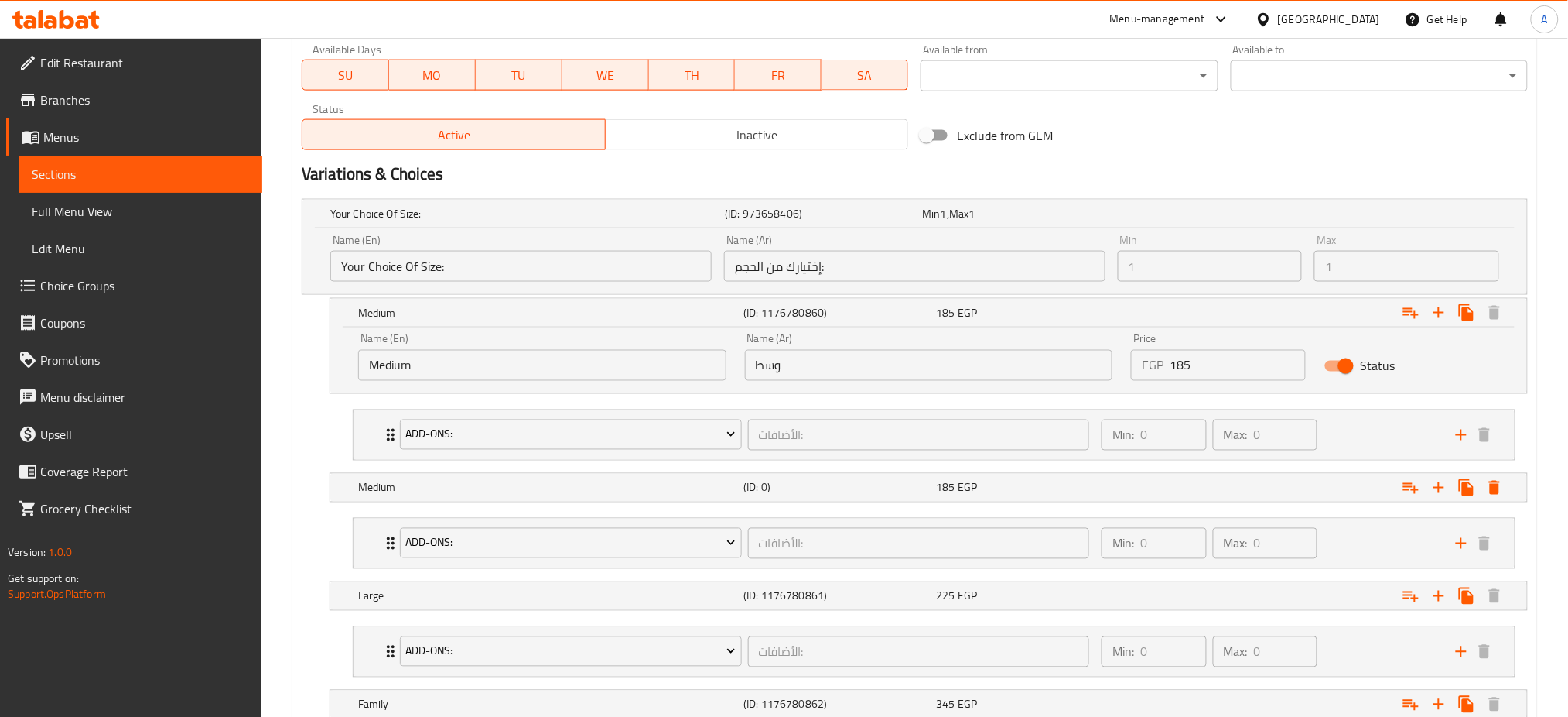
click at [478, 354] on input "Medium" at bounding box center [543, 366] width 369 height 31
click at [478, 354] on input "Small`" at bounding box center [543, 366] width 369 height 31
type input "Small"
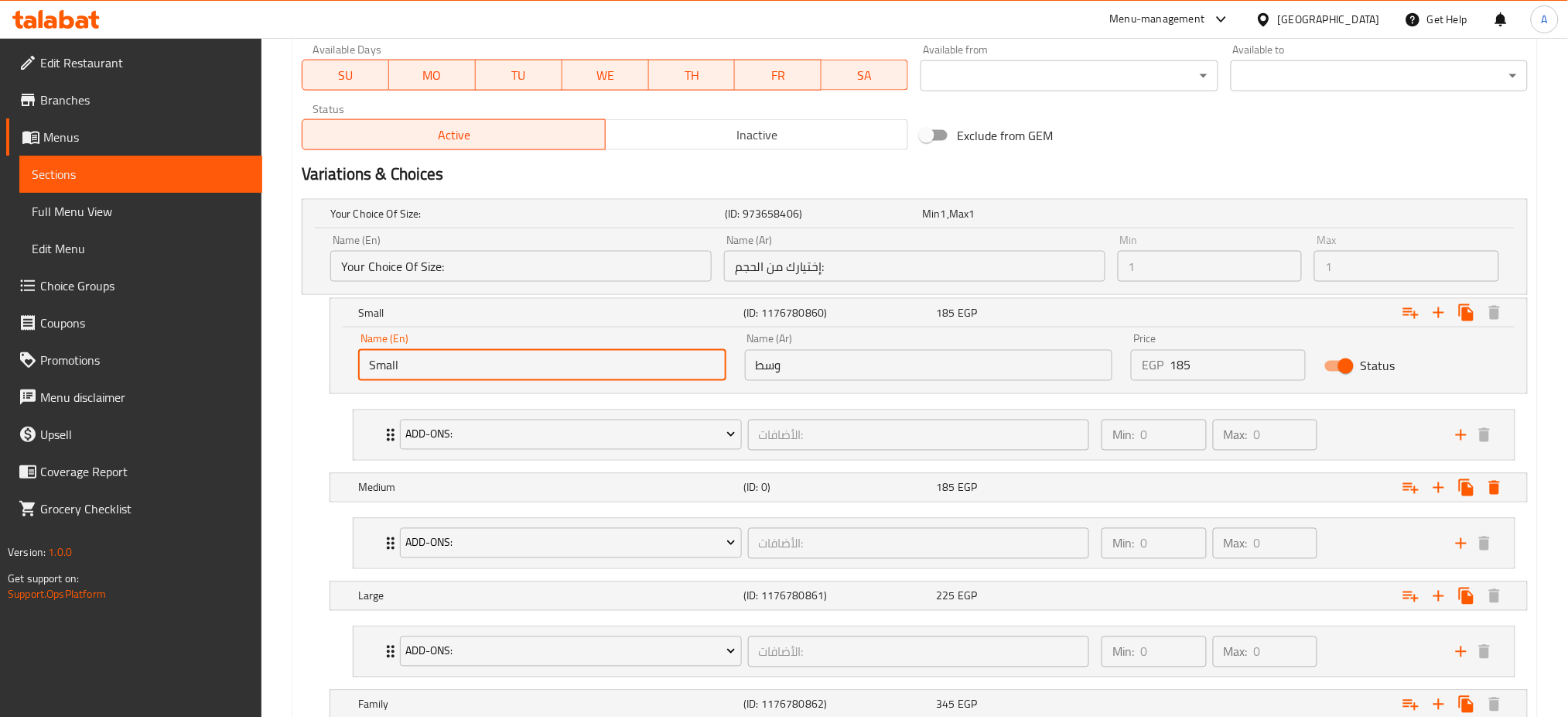
click at [825, 374] on input "وسط" at bounding box center [930, 366] width 369 height 31
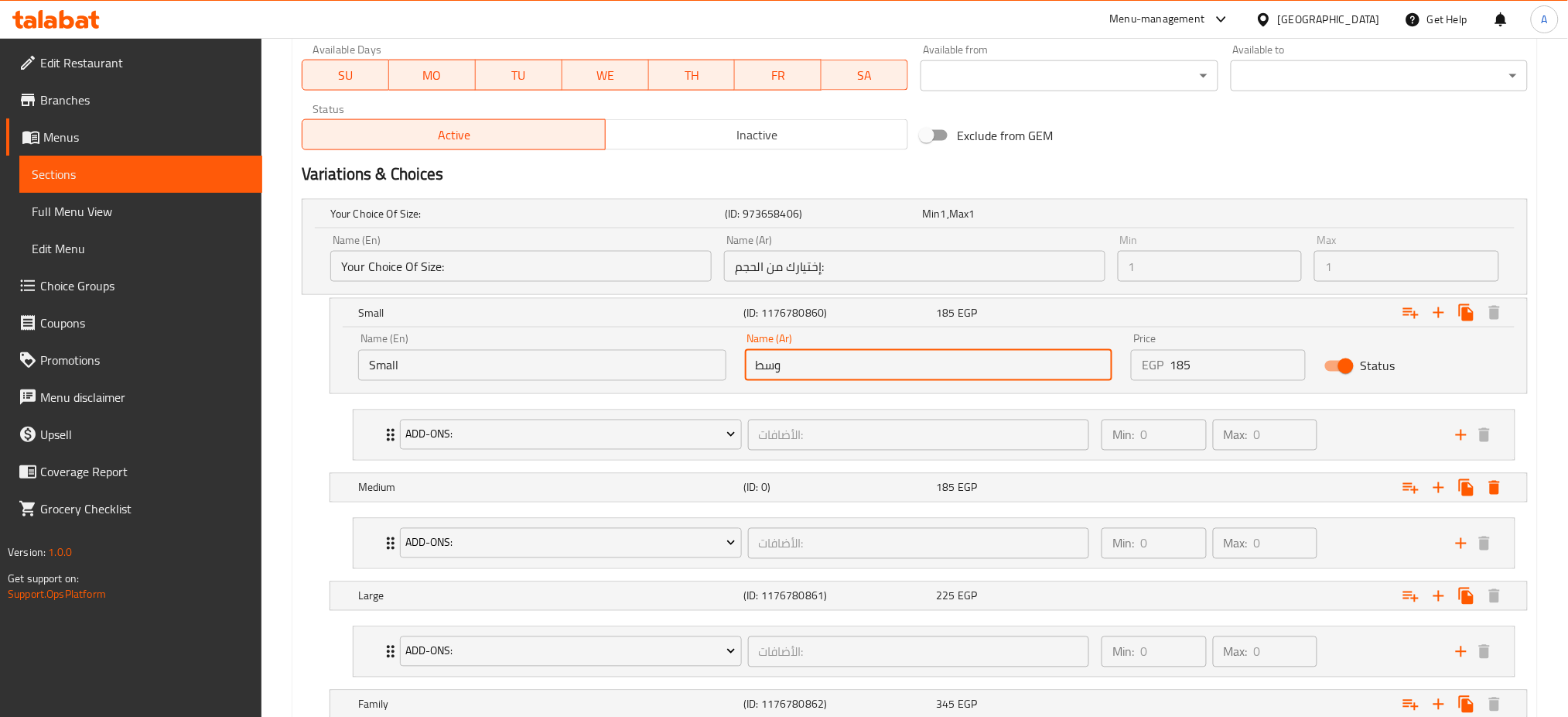
click at [825, 374] on input "وسط" at bounding box center [930, 366] width 369 height 31
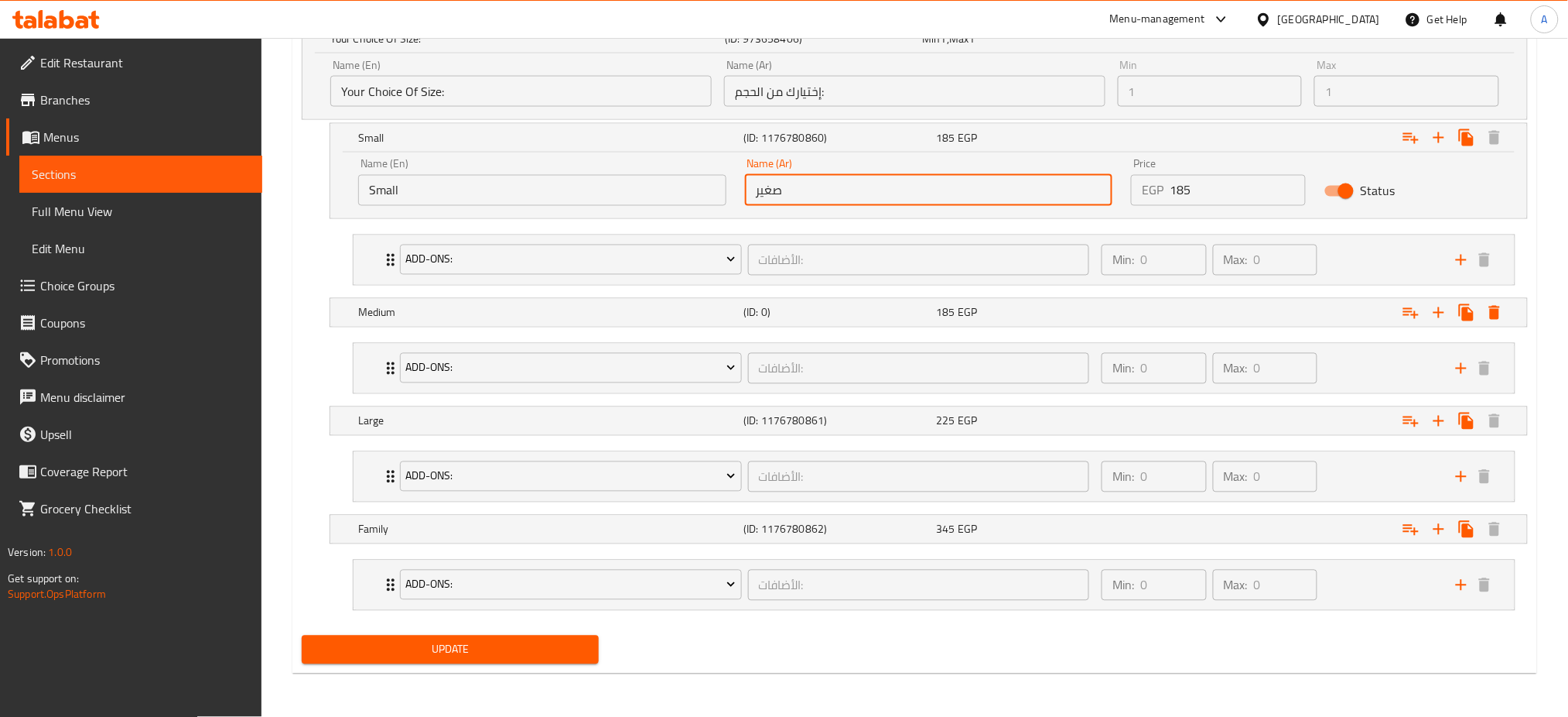
type input "صغير"
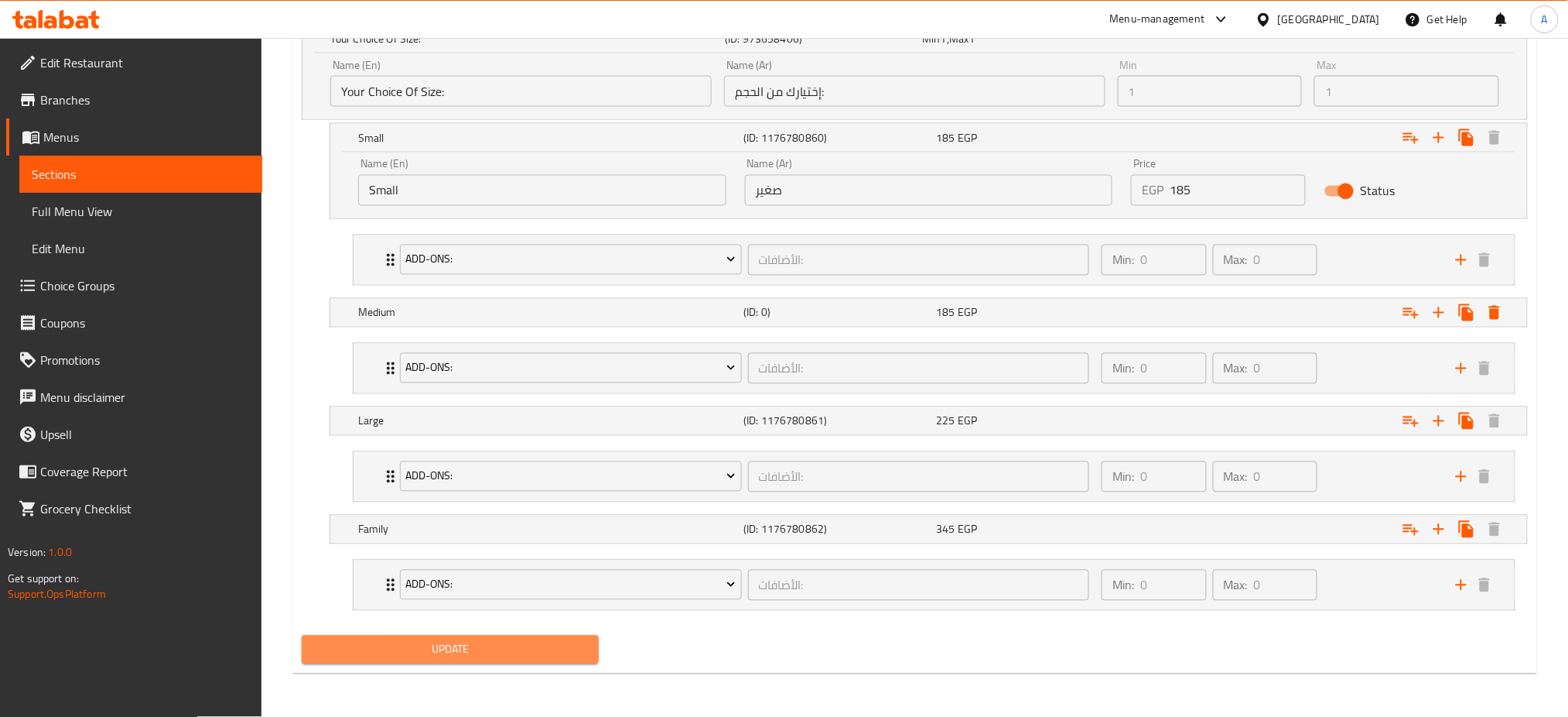
click at [465, 654] on span "Update" at bounding box center [451, 649] width 273 height 19
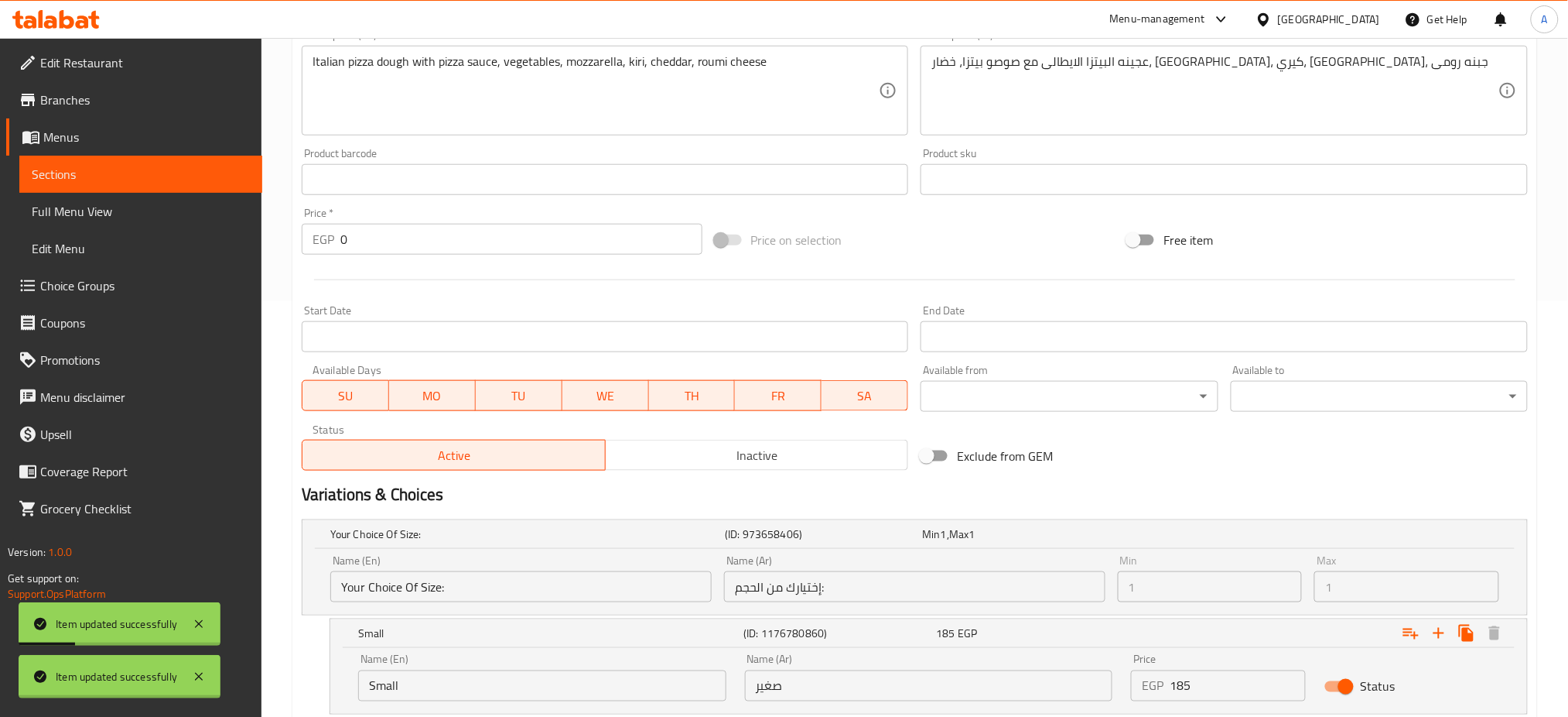
scroll to position [0, 0]
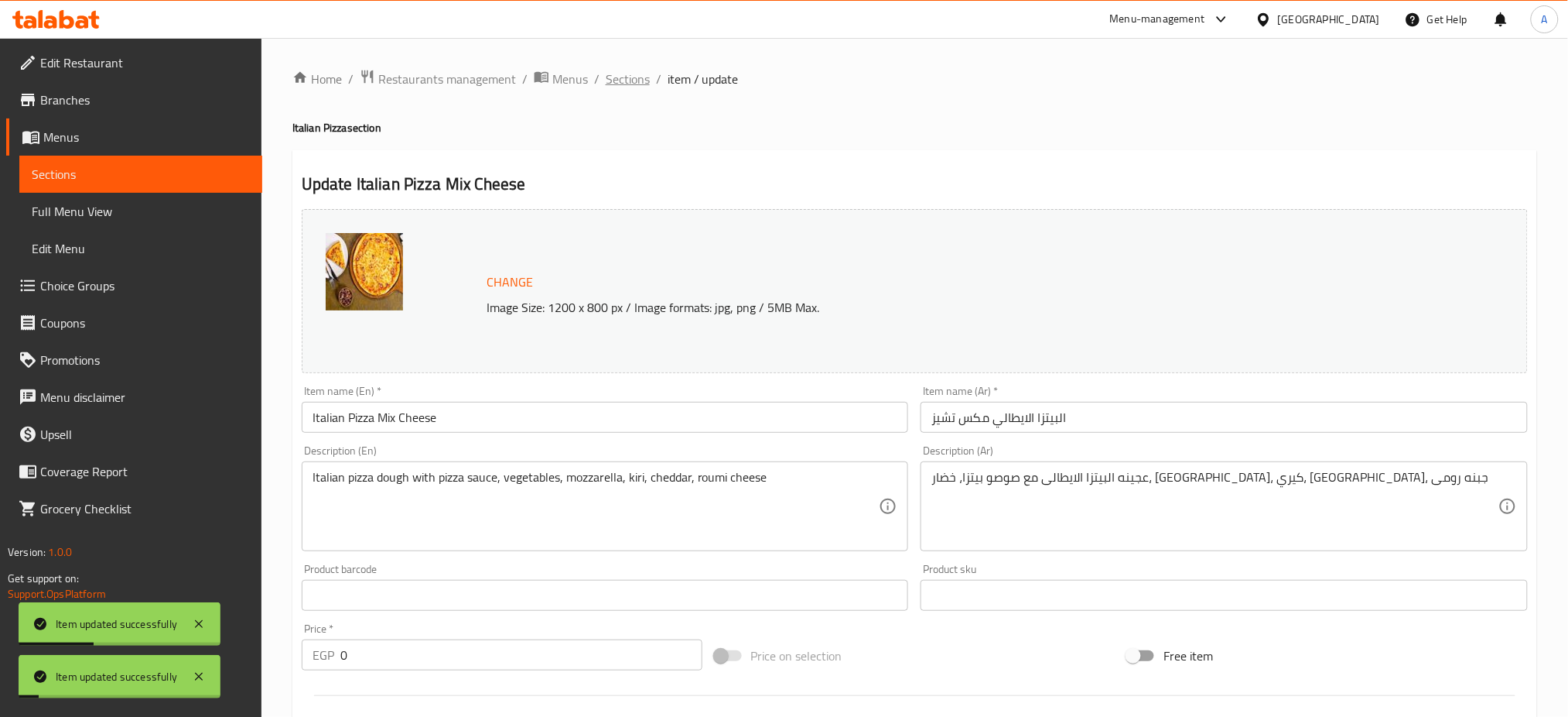
click at [632, 83] on span "Sections" at bounding box center [627, 79] width 44 height 18
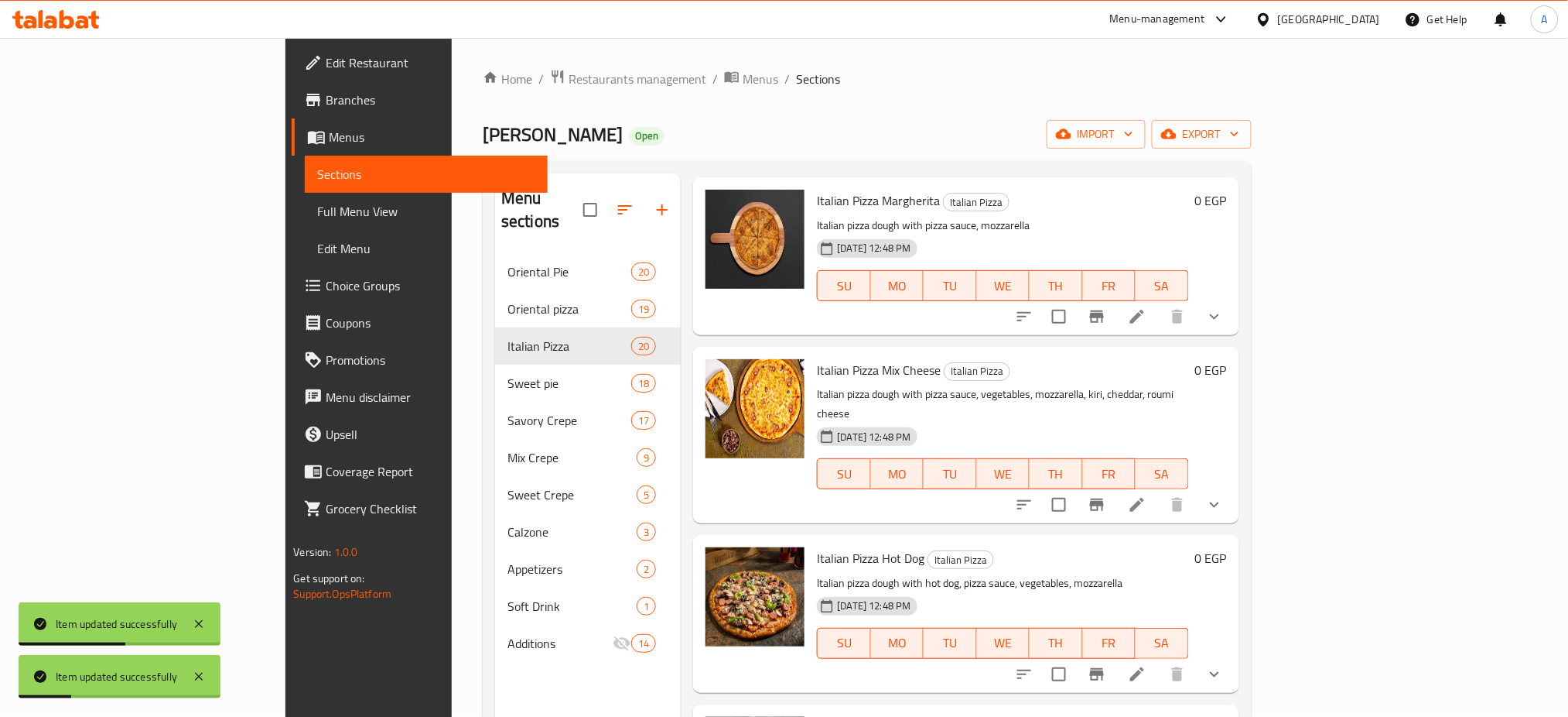
scroll to position [264, 0]
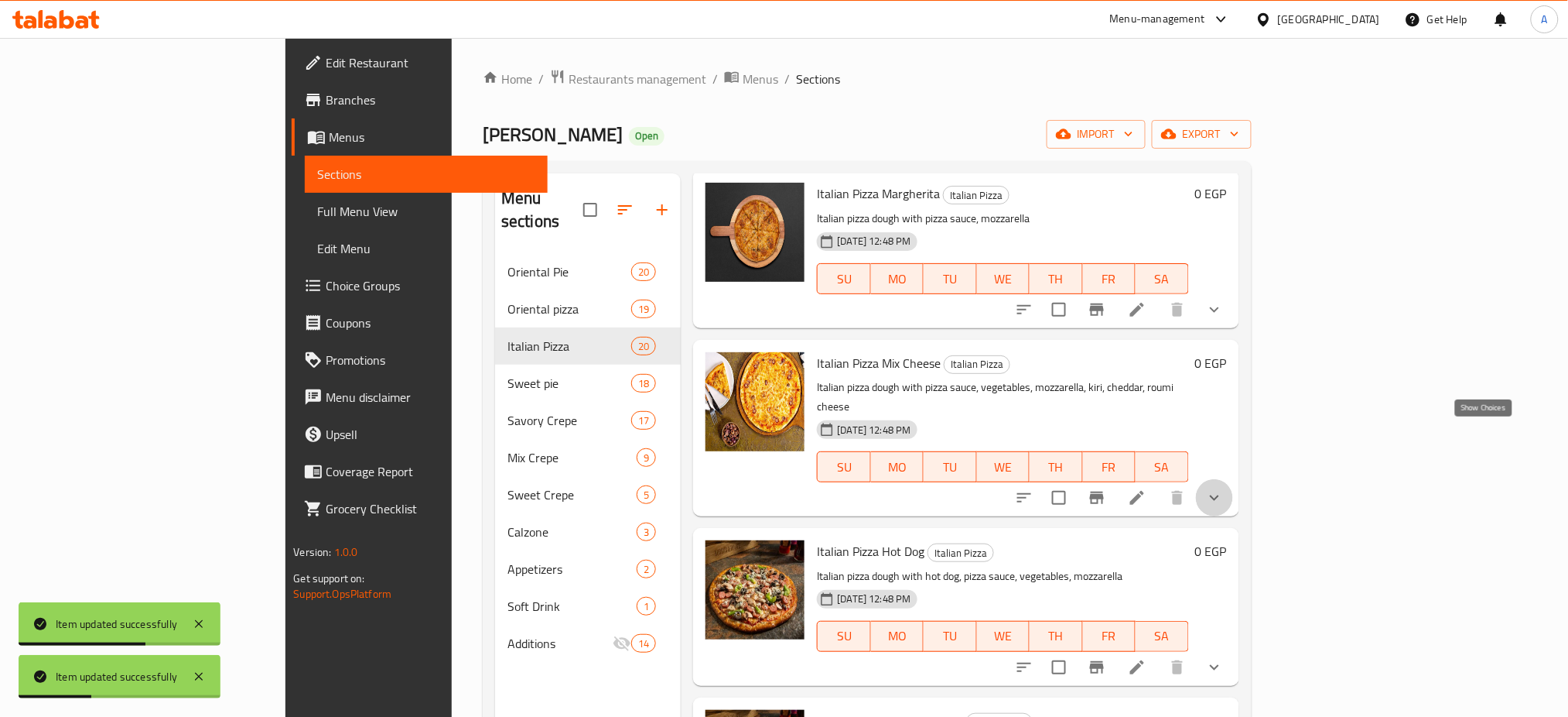
click at [1223, 488] on icon "show more" at bounding box center [1214, 498] width 18 height 18
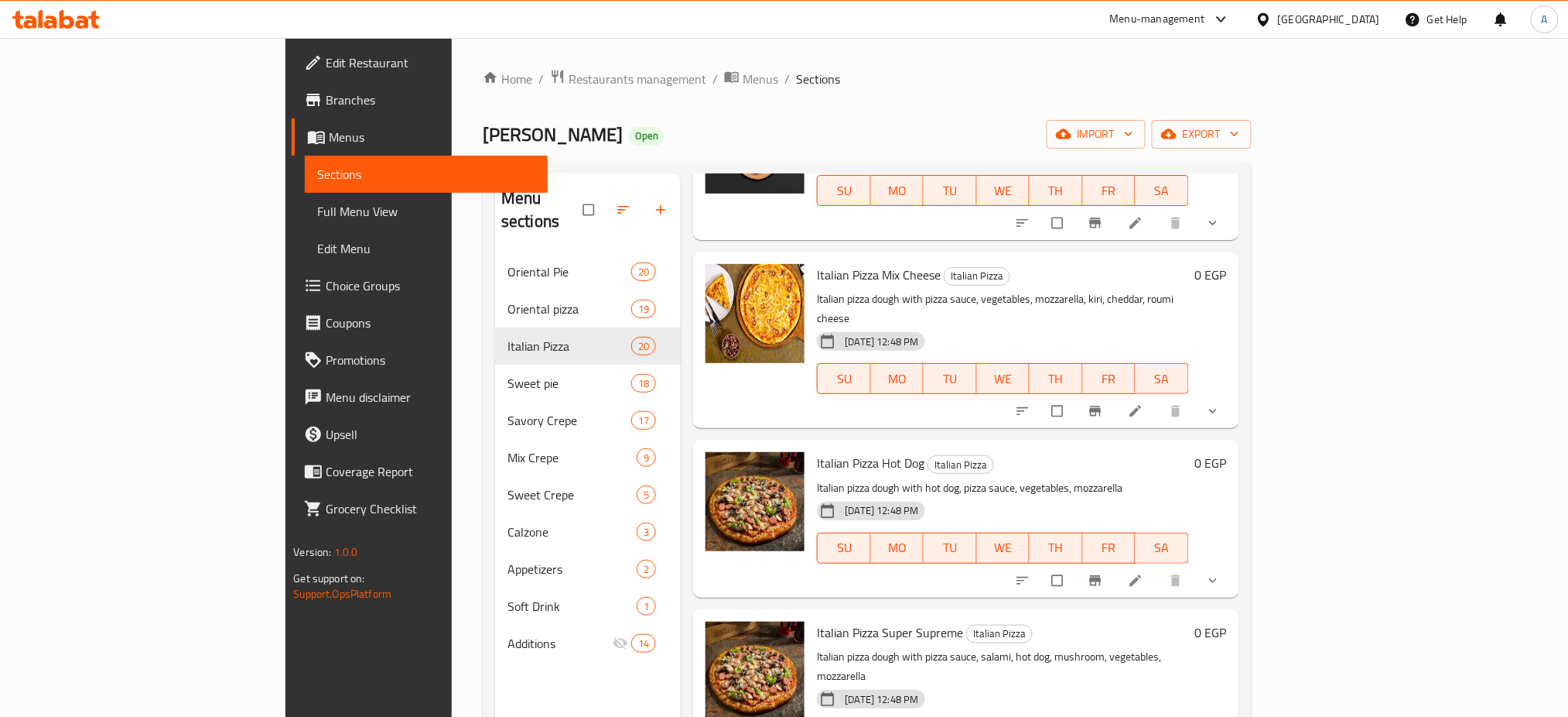
scroll to position [354, 0]
click at [1221, 403] on icon "show more" at bounding box center [1212, 410] width 16 height 16
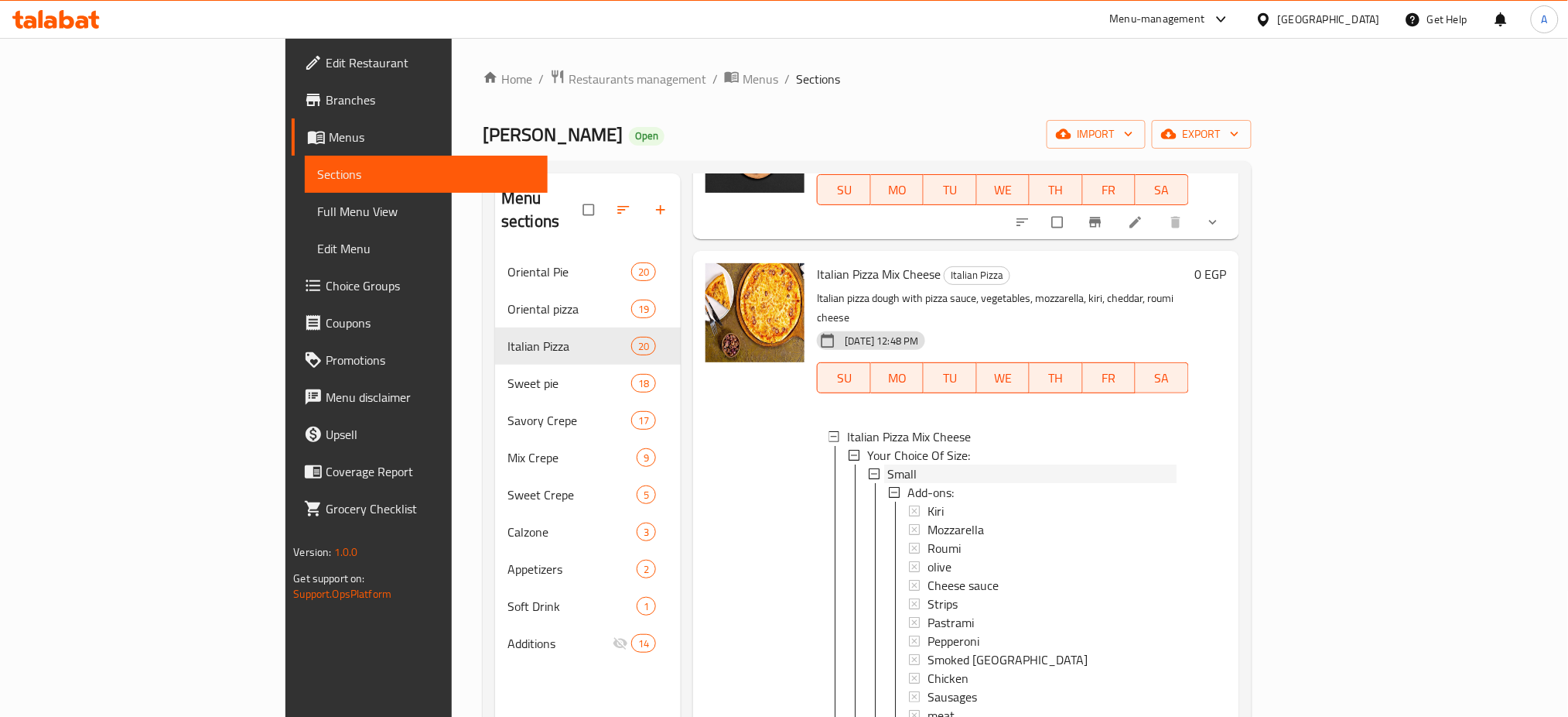
click at [887, 464] on span "Small" at bounding box center [902, 474] width 29 height 18
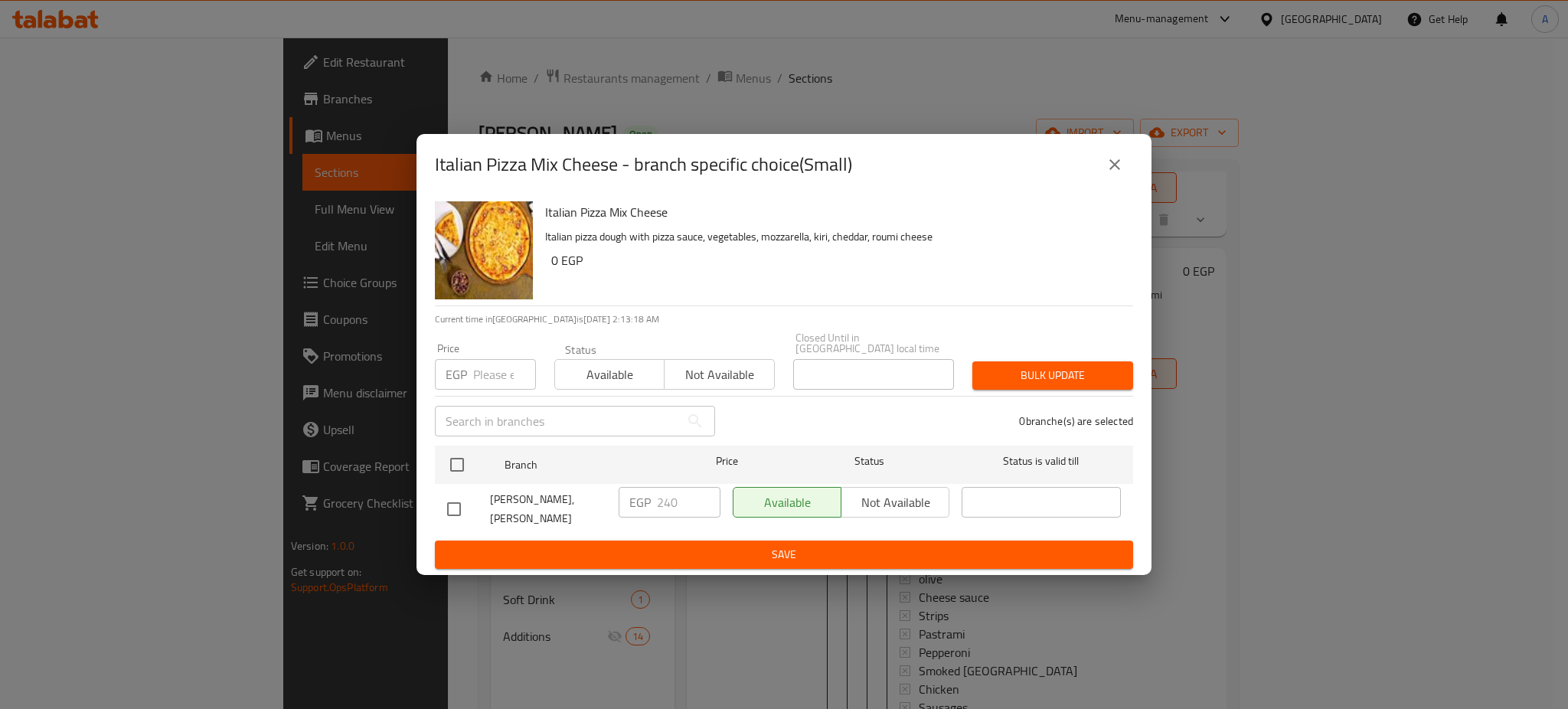
click at [1112, 165] on icon "close" at bounding box center [1114, 164] width 18 height 18
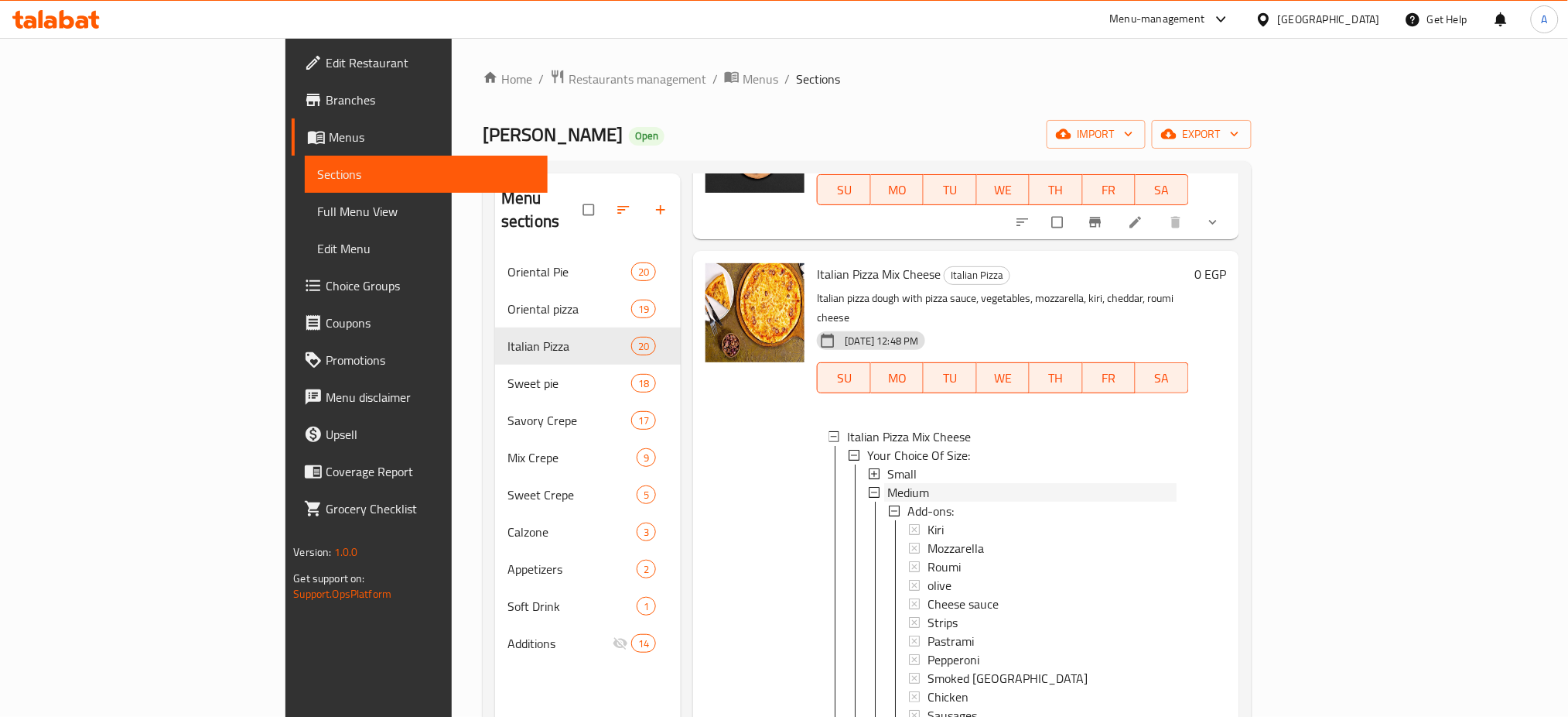
click at [887, 483] on span "Medium" at bounding box center [907, 492] width 41 height 18
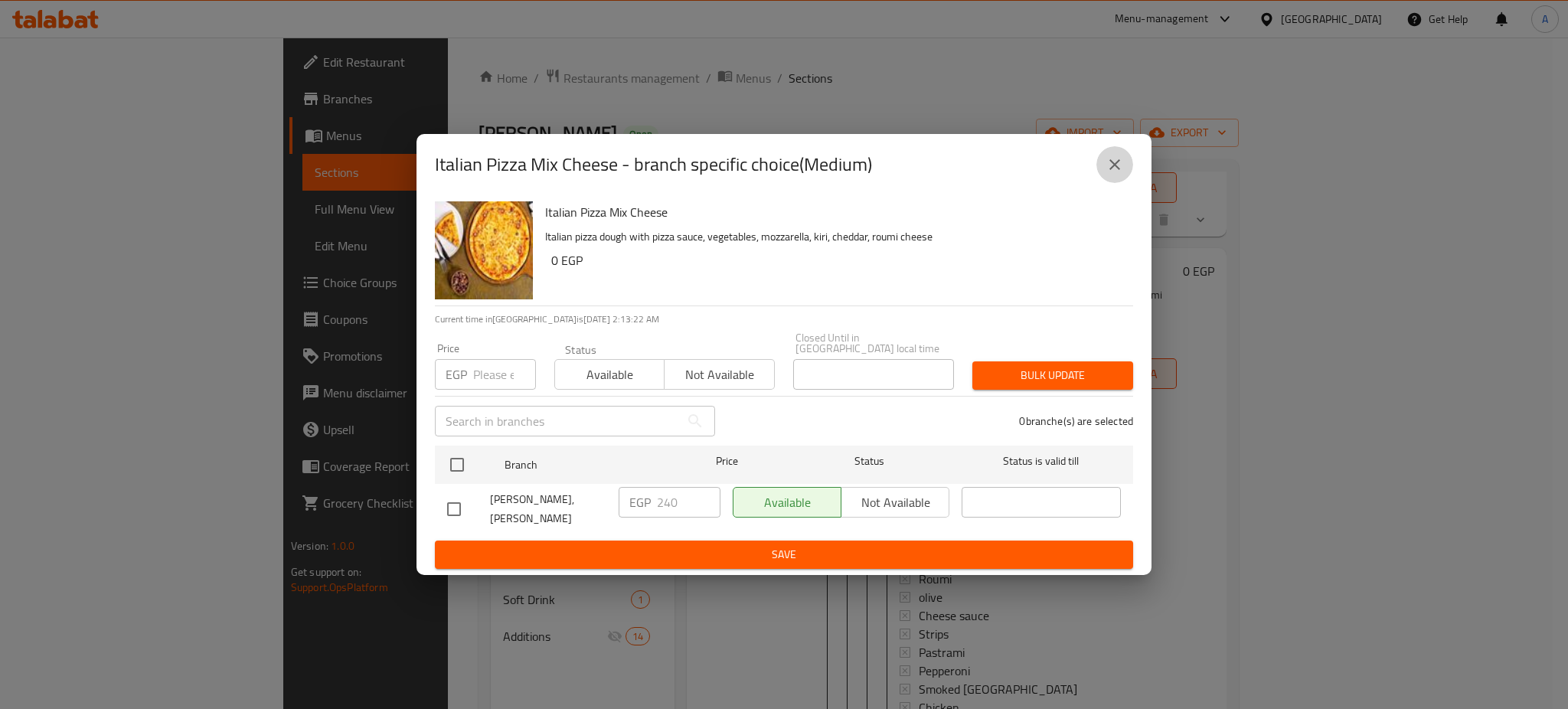
click at [1119, 166] on icon "close" at bounding box center [1114, 164] width 18 height 18
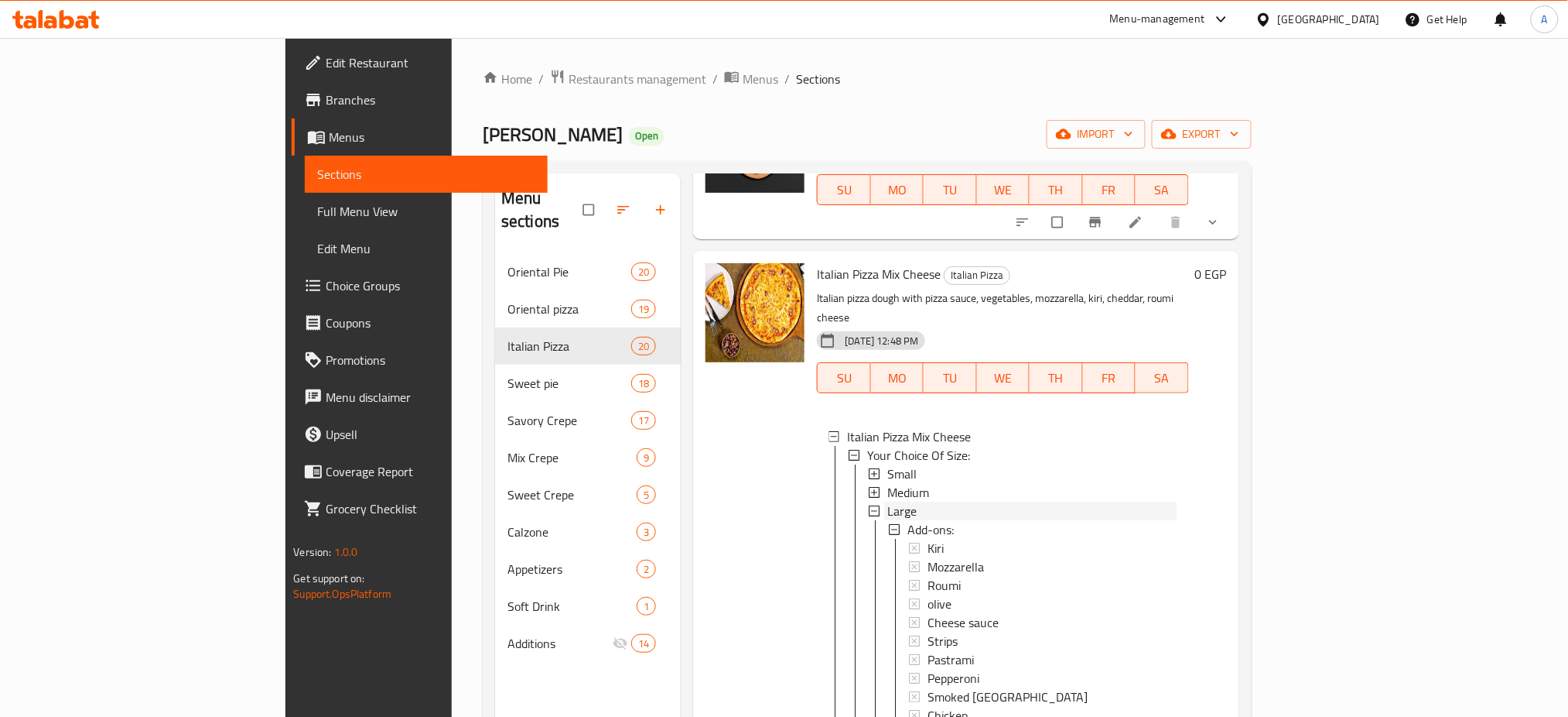
click at [887, 501] on div "Large" at bounding box center [1031, 511] width 288 height 18
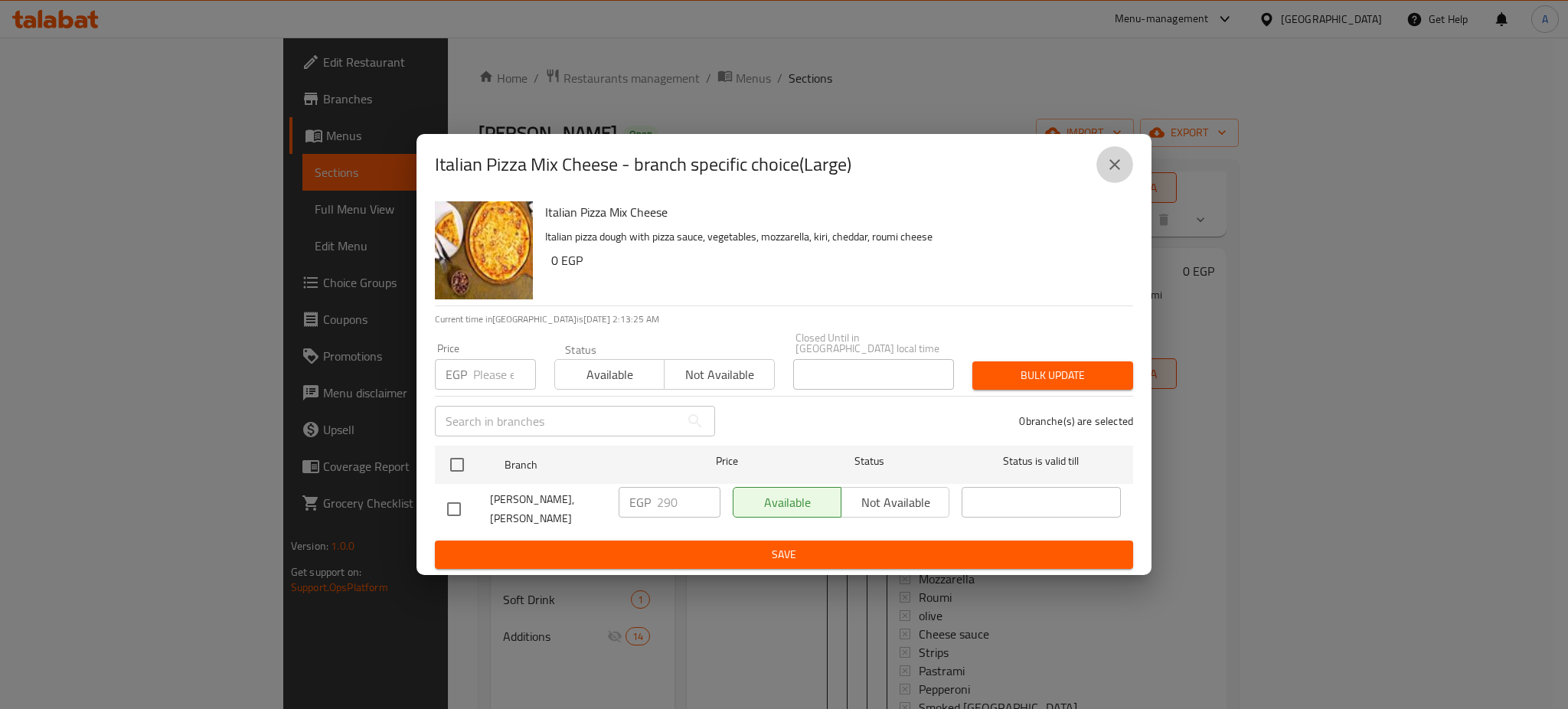
click at [1112, 158] on button "close" at bounding box center [1114, 164] width 36 height 36
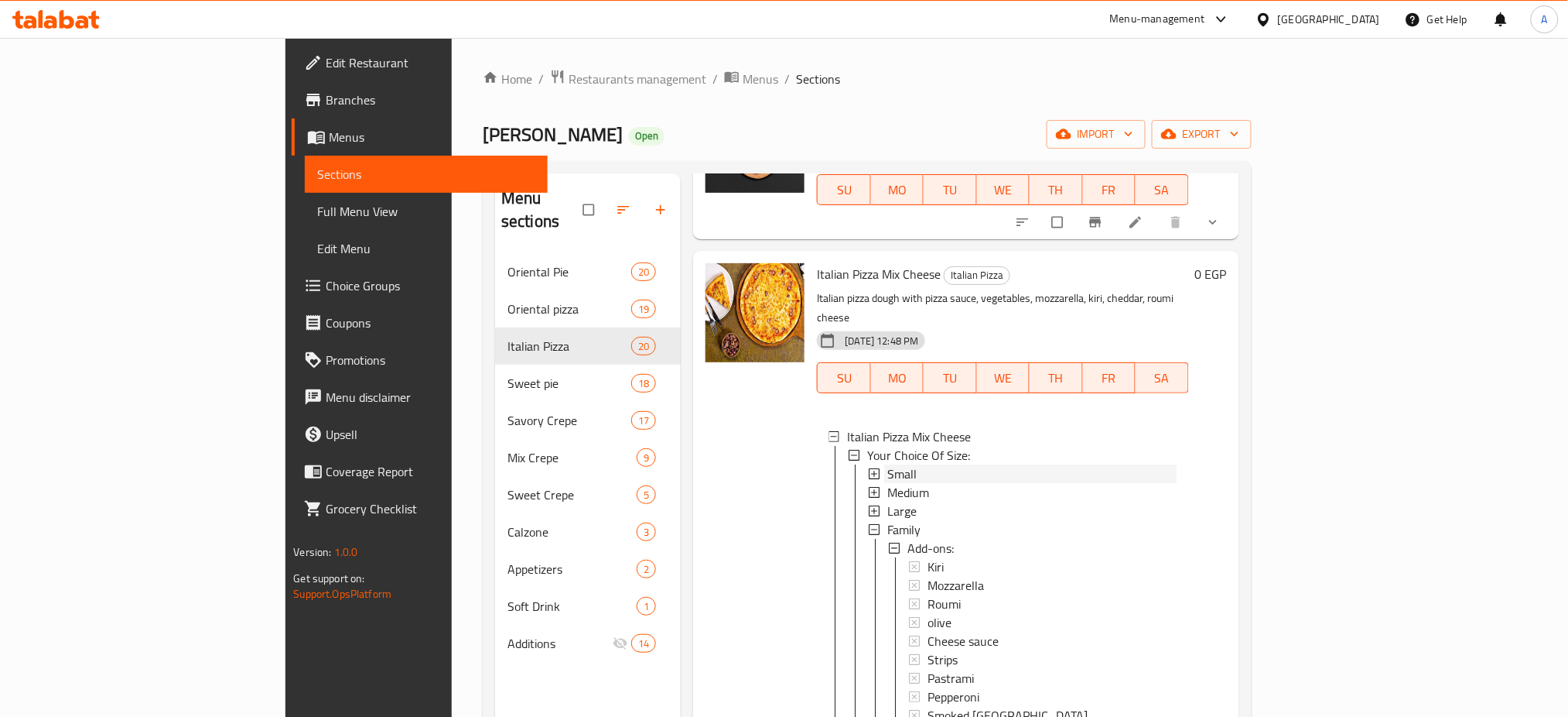
click at [887, 464] on span "Small" at bounding box center [902, 474] width 29 height 18
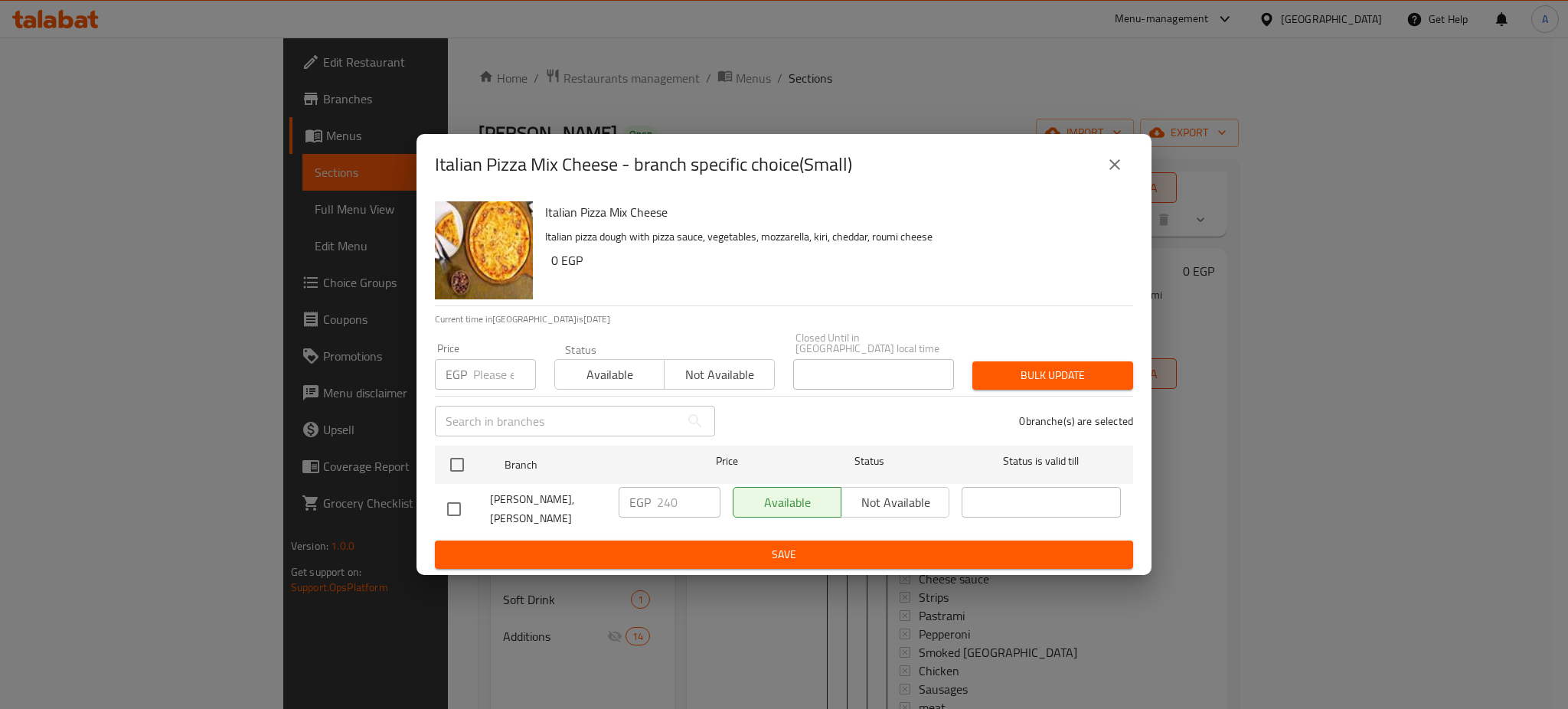
click at [500, 365] on input "number" at bounding box center [504, 375] width 63 height 31
paste input "190"
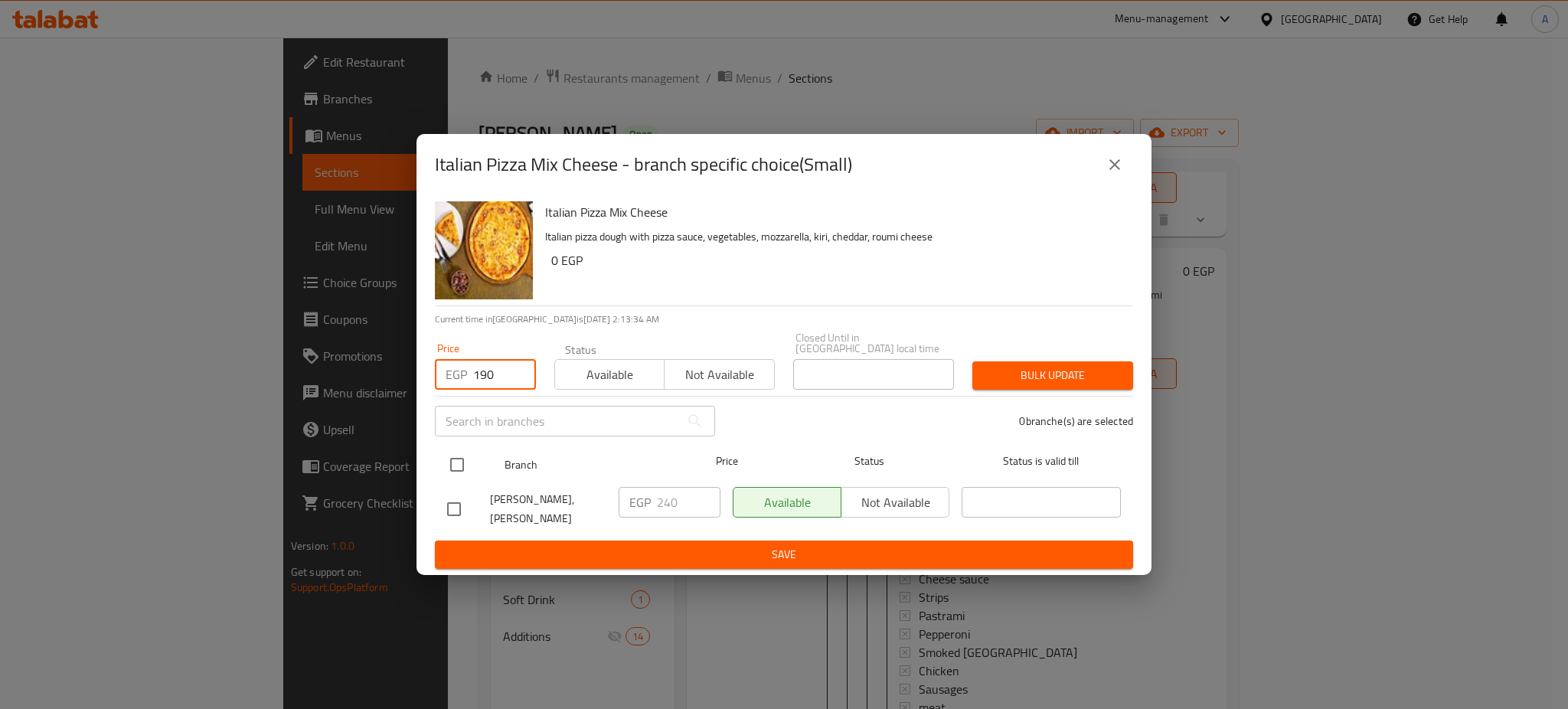
type input "190"
click at [454, 467] on input "checkbox" at bounding box center [457, 464] width 32 height 32
checkbox input "true"
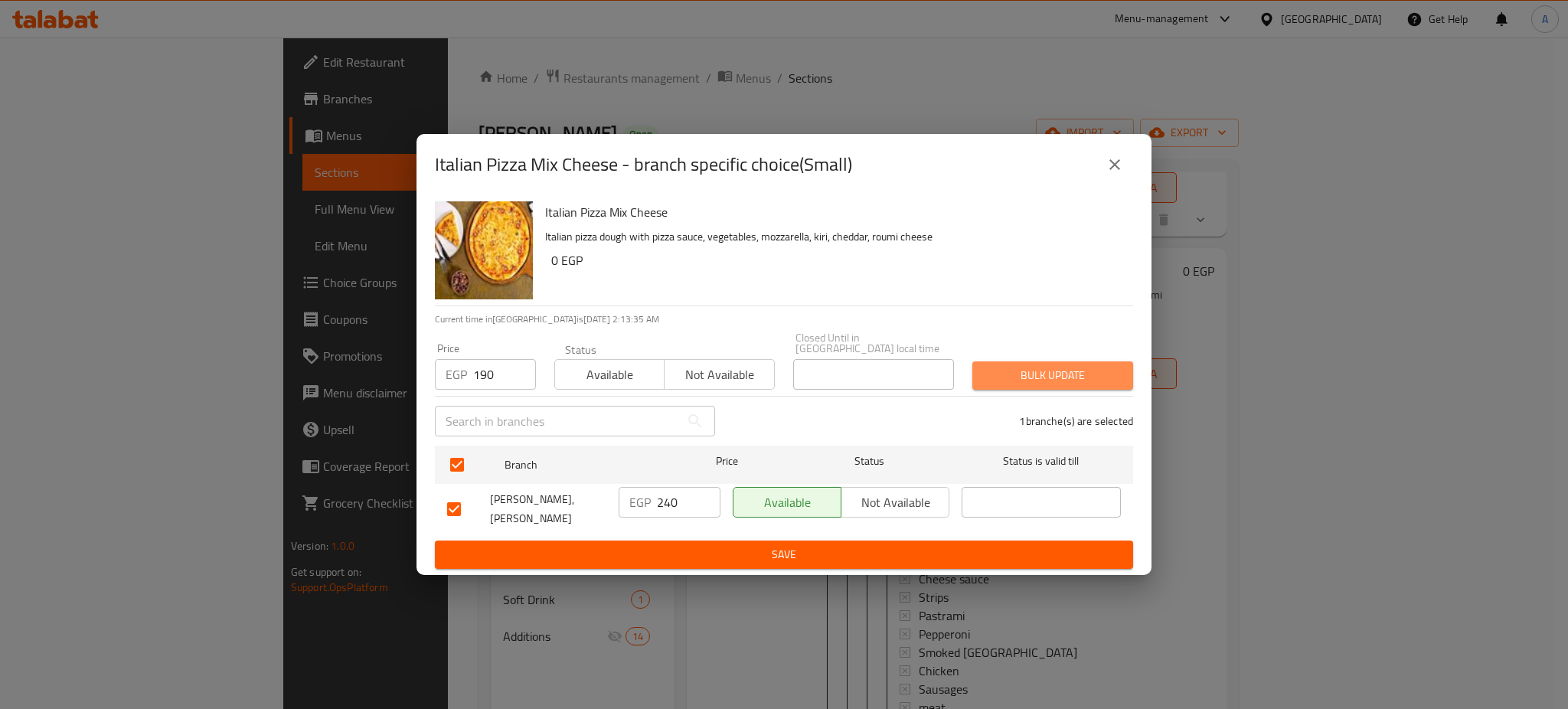
click at [1046, 369] on span "Bulk update" at bounding box center [1052, 375] width 136 height 19
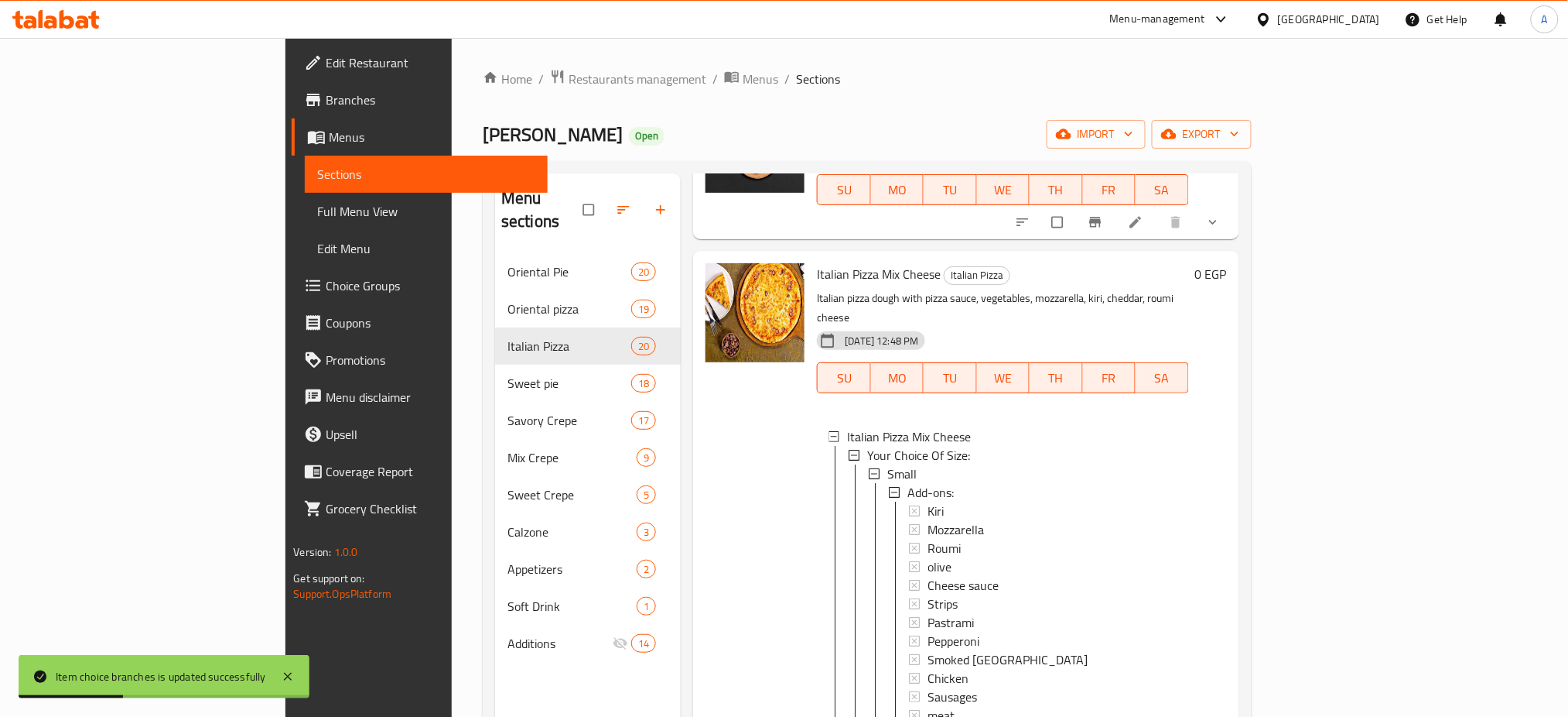
click at [888, 464] on div "Small" at bounding box center [1031, 474] width 288 height 18
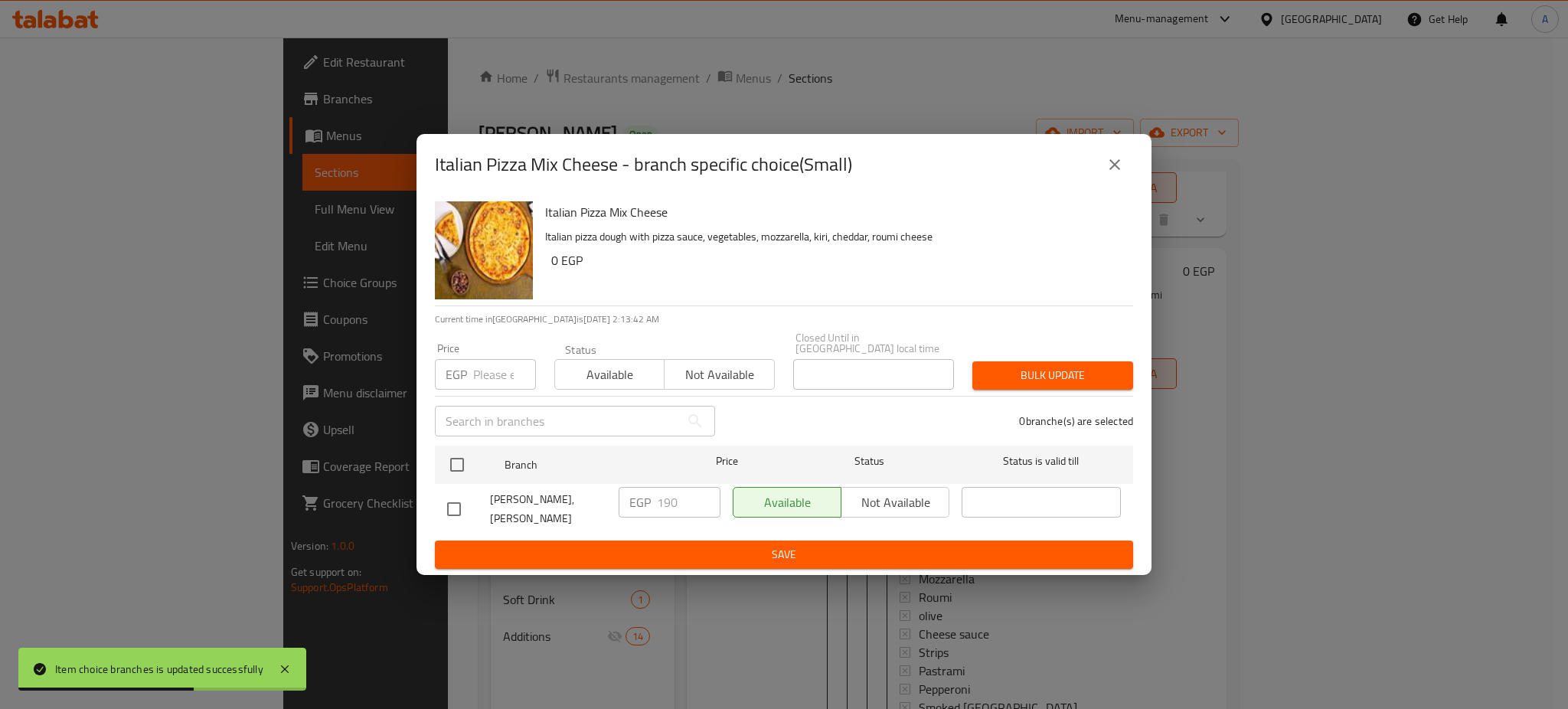
click at [1113, 159] on button "close" at bounding box center [1114, 164] width 36 height 36
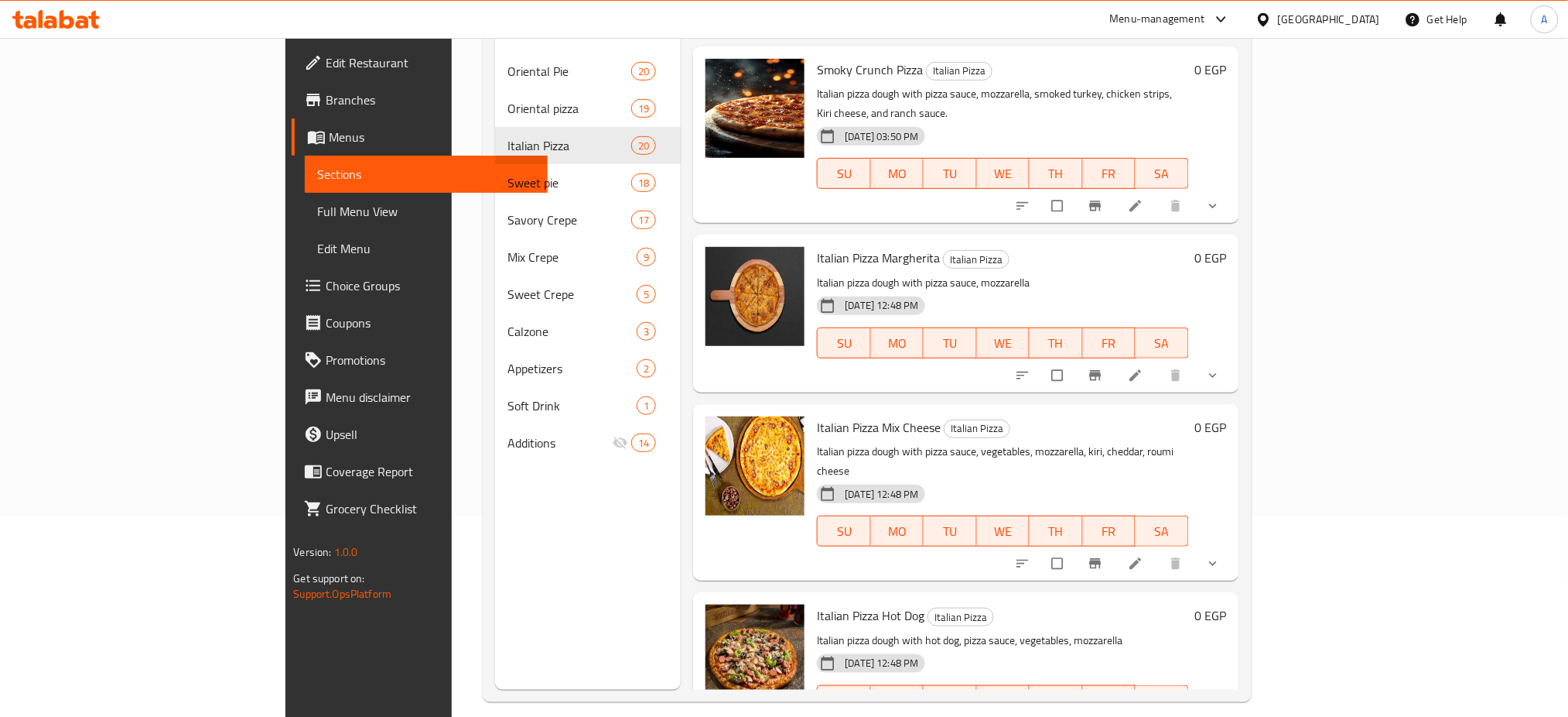
scroll to position [217, 0]
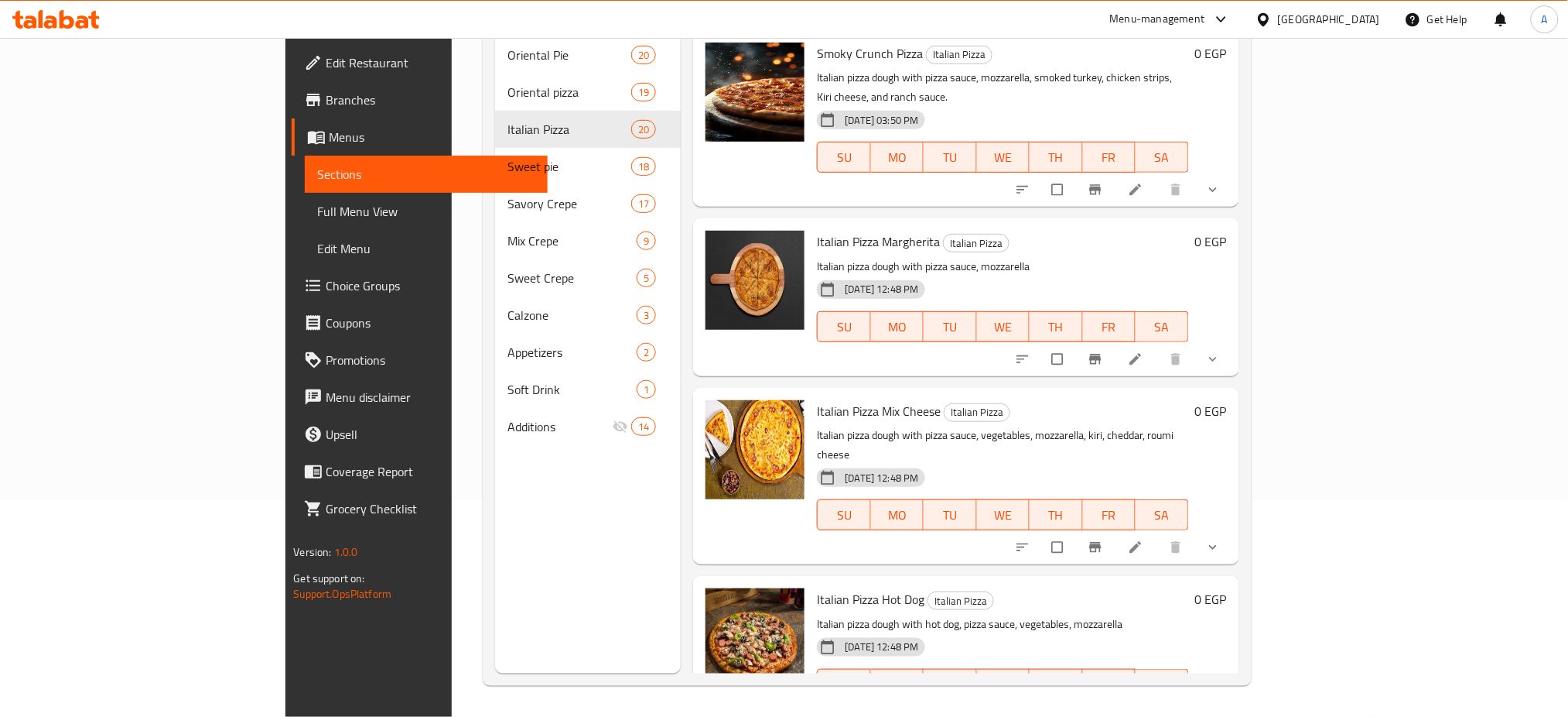
click at [1233, 530] on button "show more" at bounding box center [1214, 547] width 37 height 34
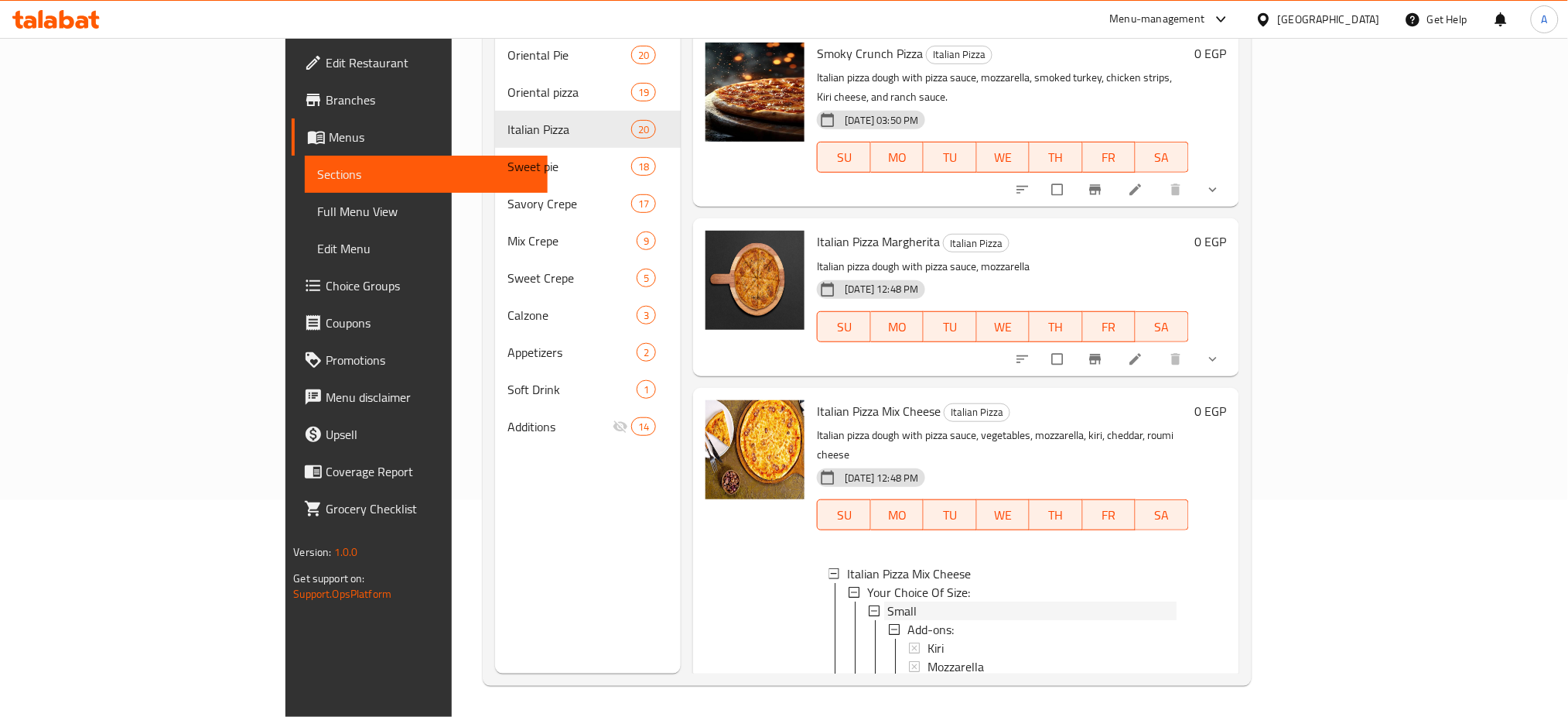
click at [887, 601] on div "Small" at bounding box center [1031, 610] width 288 height 18
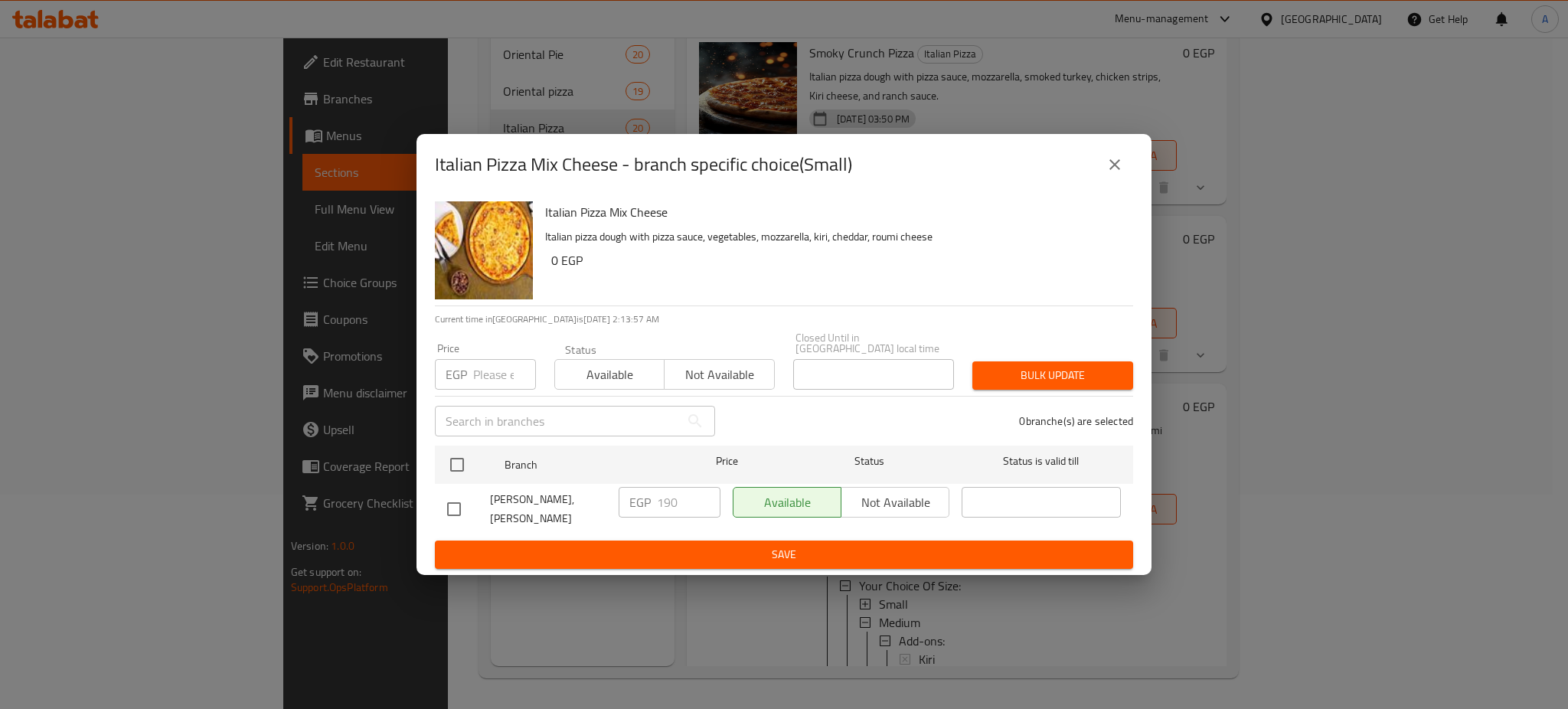
click at [1110, 180] on button "close" at bounding box center [1114, 164] width 36 height 36
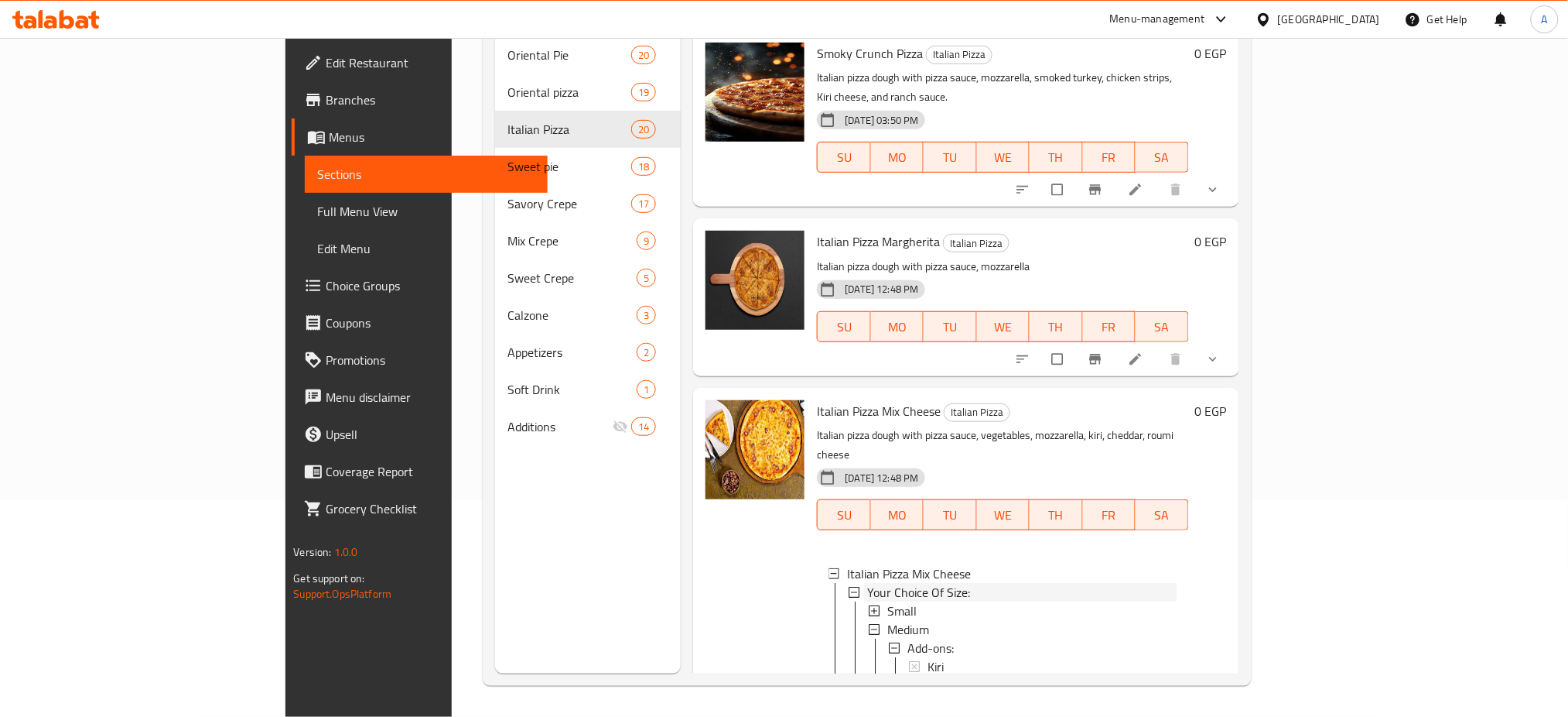
click at [848, 586] on icon at bounding box center [854, 592] width 11 height 11
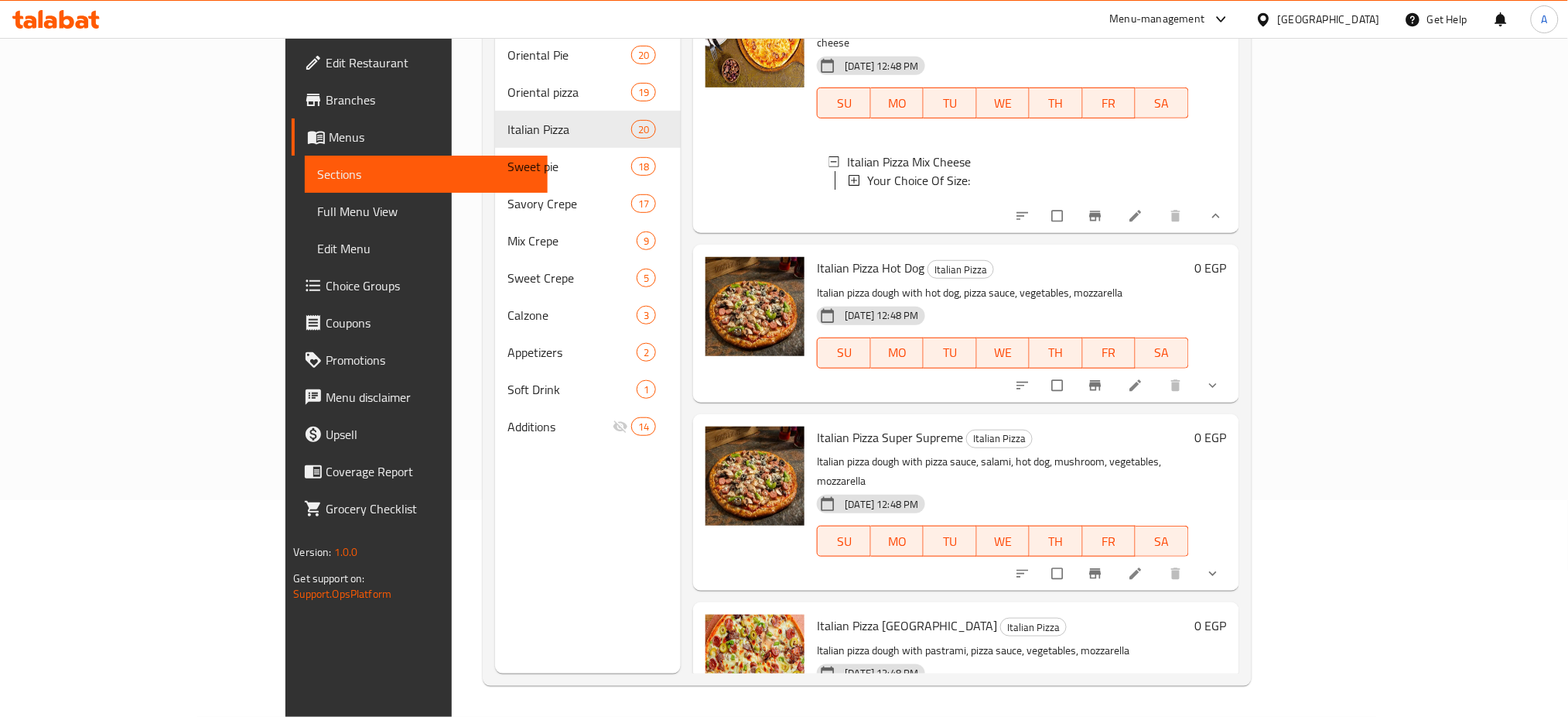
scroll to position [413, 0]
click at [1159, 372] on li at bounding box center [1137, 384] width 43 height 25
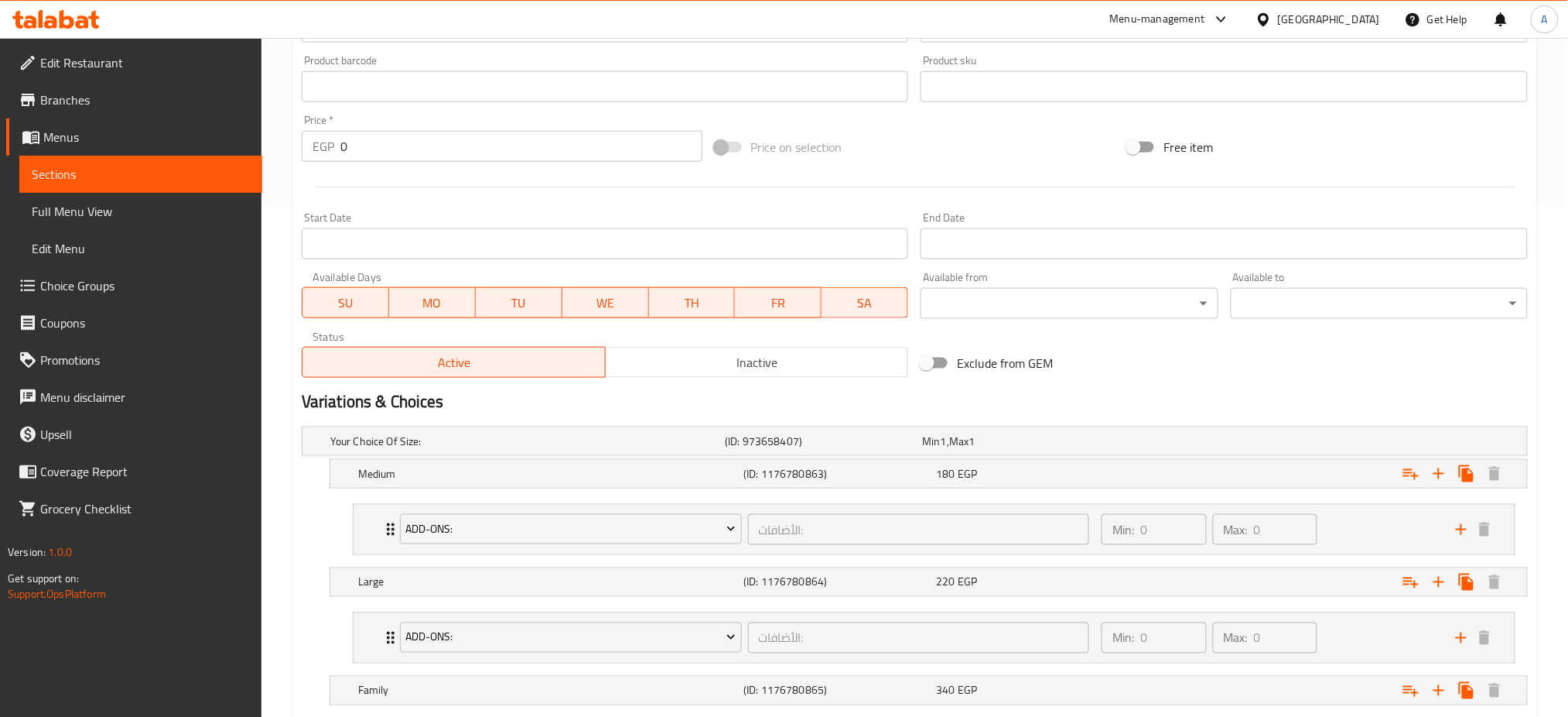
scroll to position [669, 0]
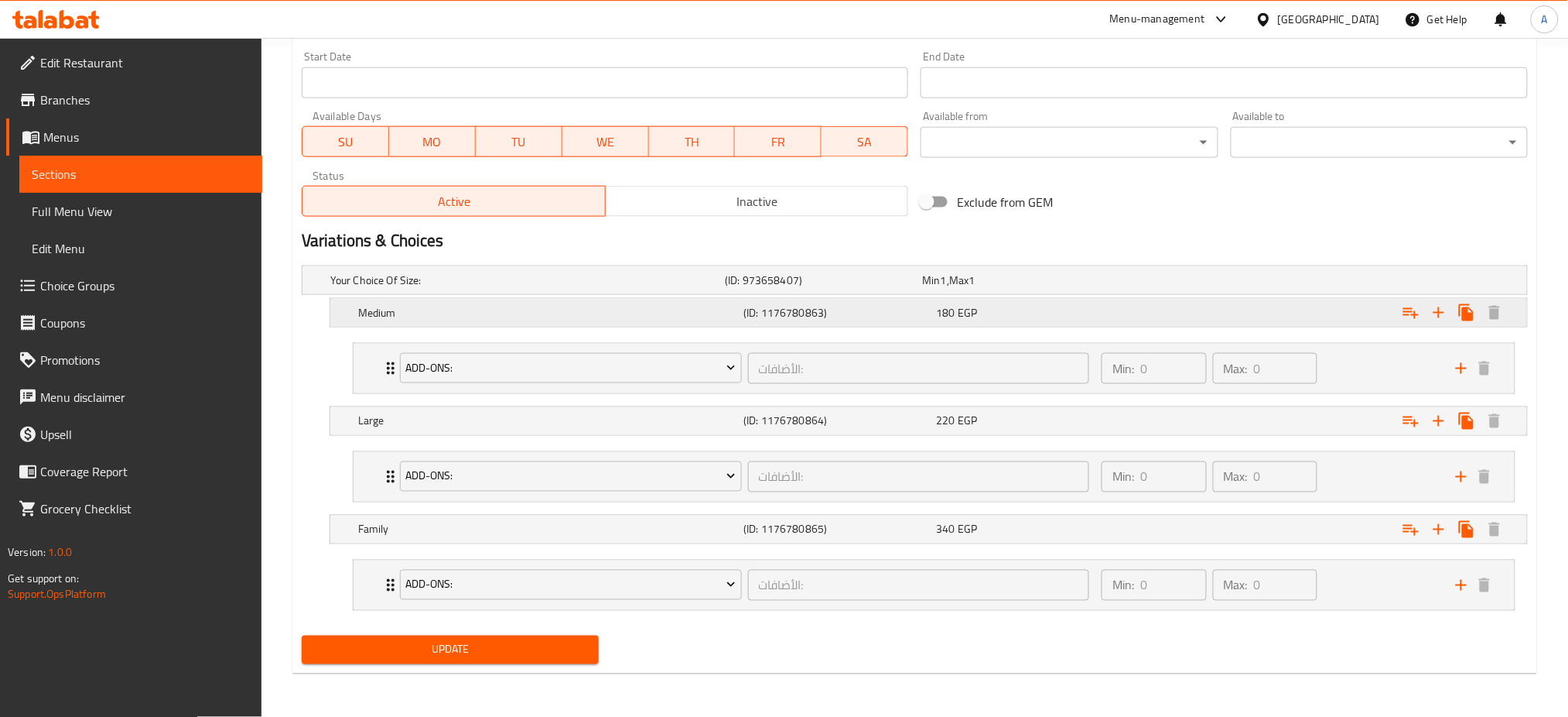
click at [1297, 315] on div "Expand" at bounding box center [1319, 312] width 385 height 34
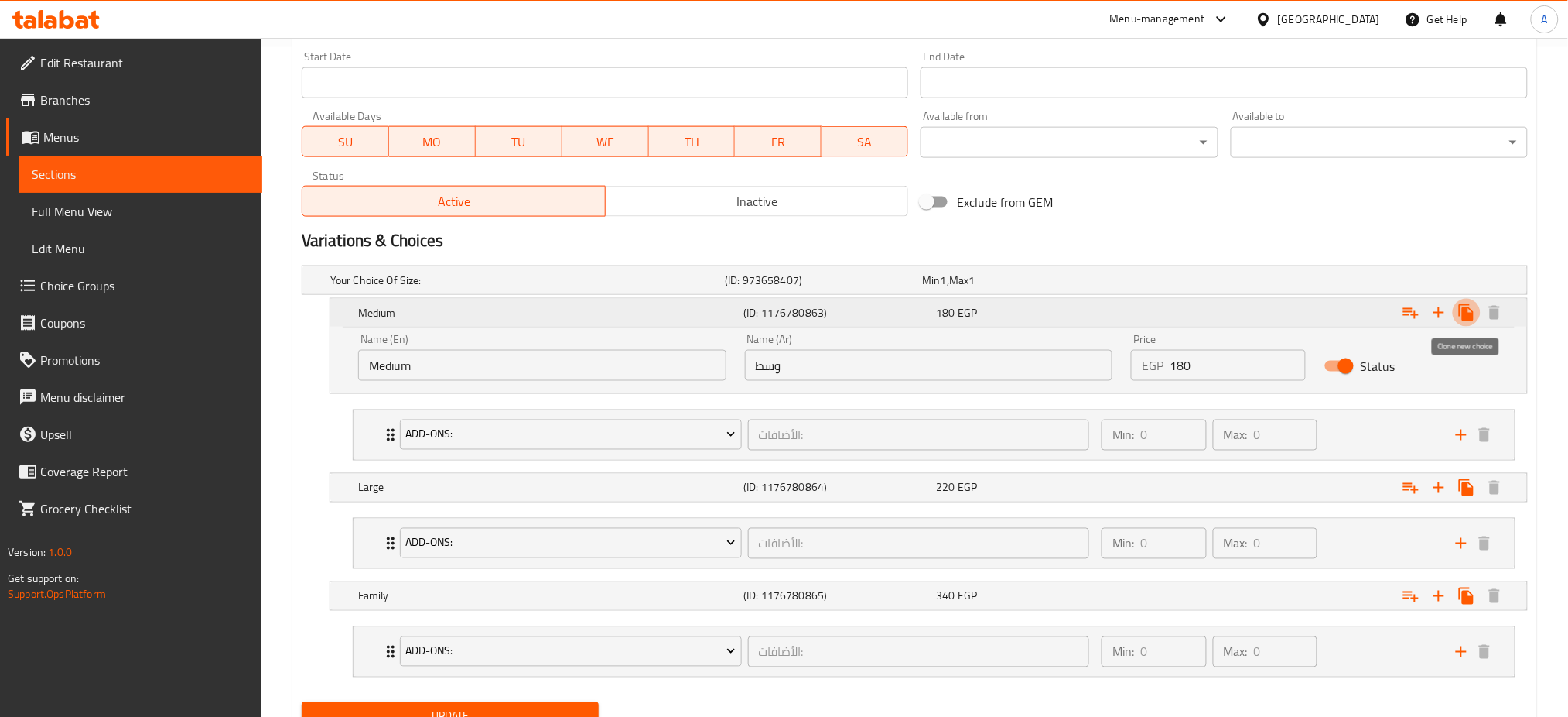
click at [1464, 311] on icon "Expand" at bounding box center [1467, 312] width 15 height 17
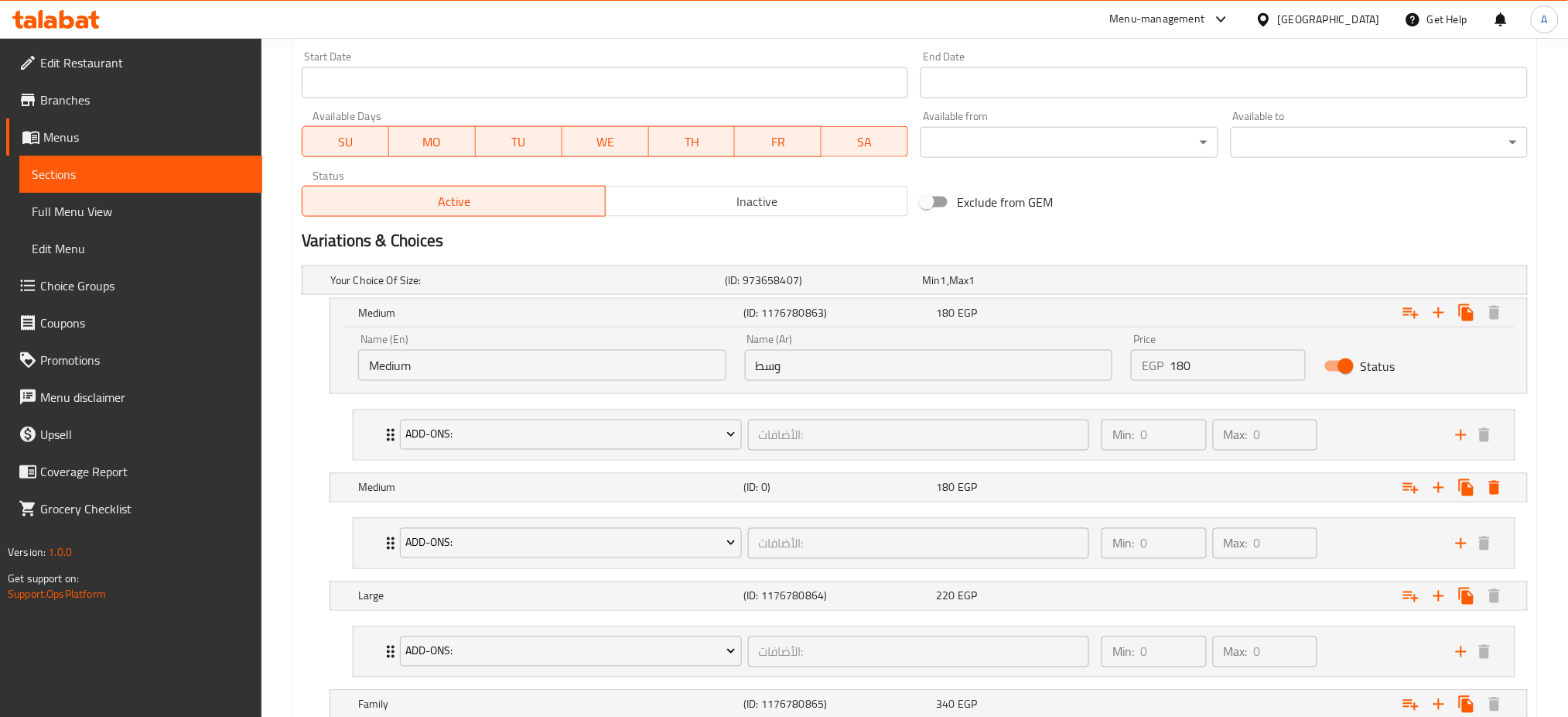
click at [560, 357] on input "Medium" at bounding box center [543, 366] width 369 height 31
type input "Small"
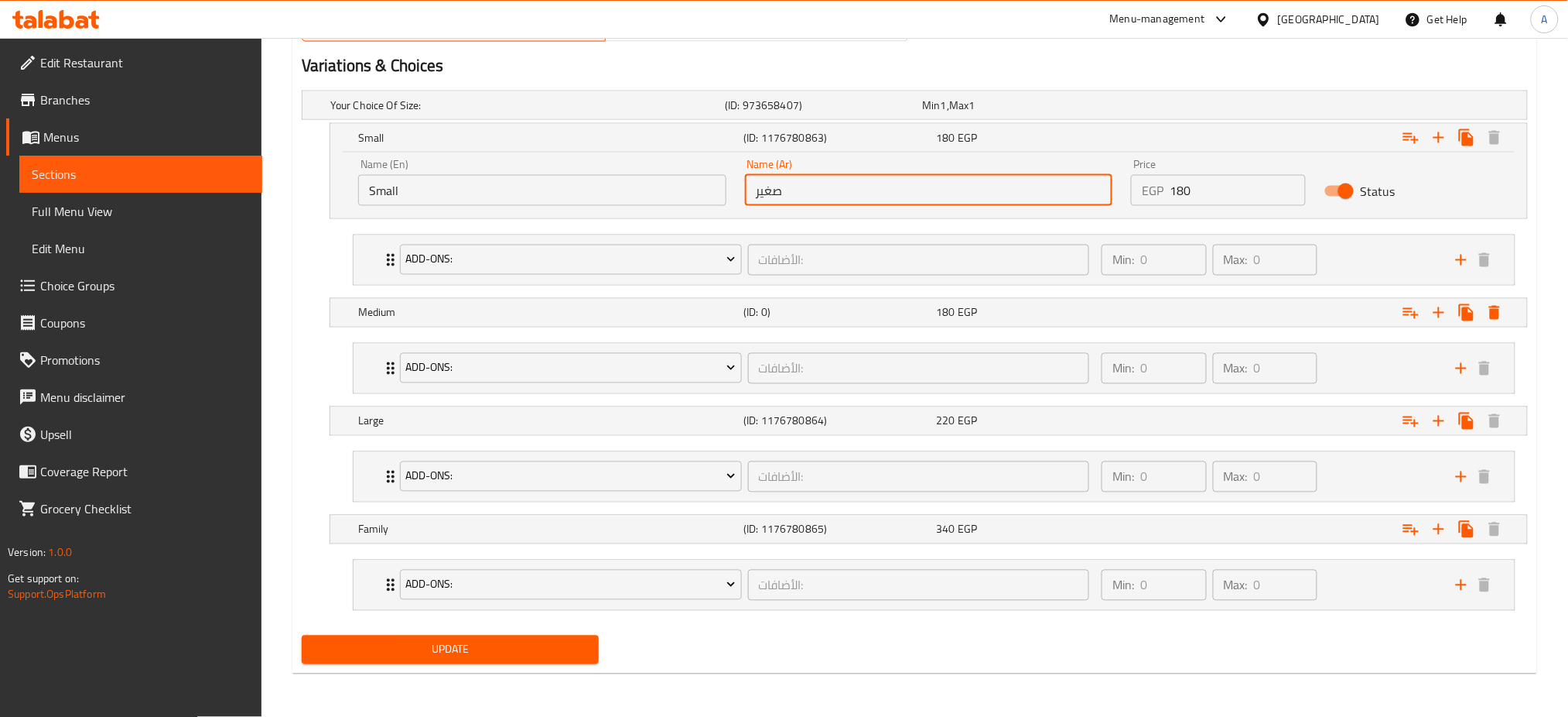
type input "صغير"
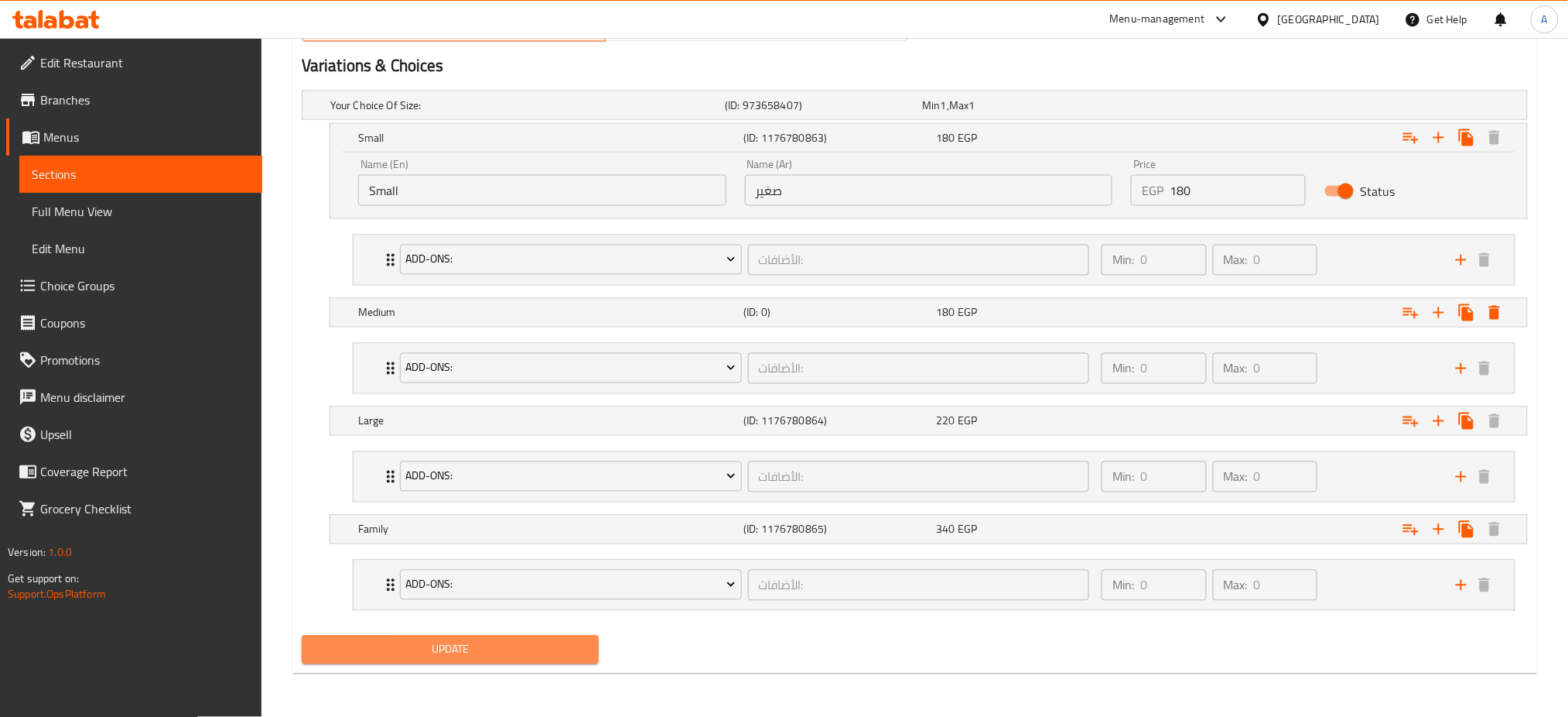
click at [451, 658] on span "Update" at bounding box center [451, 649] width 273 height 19
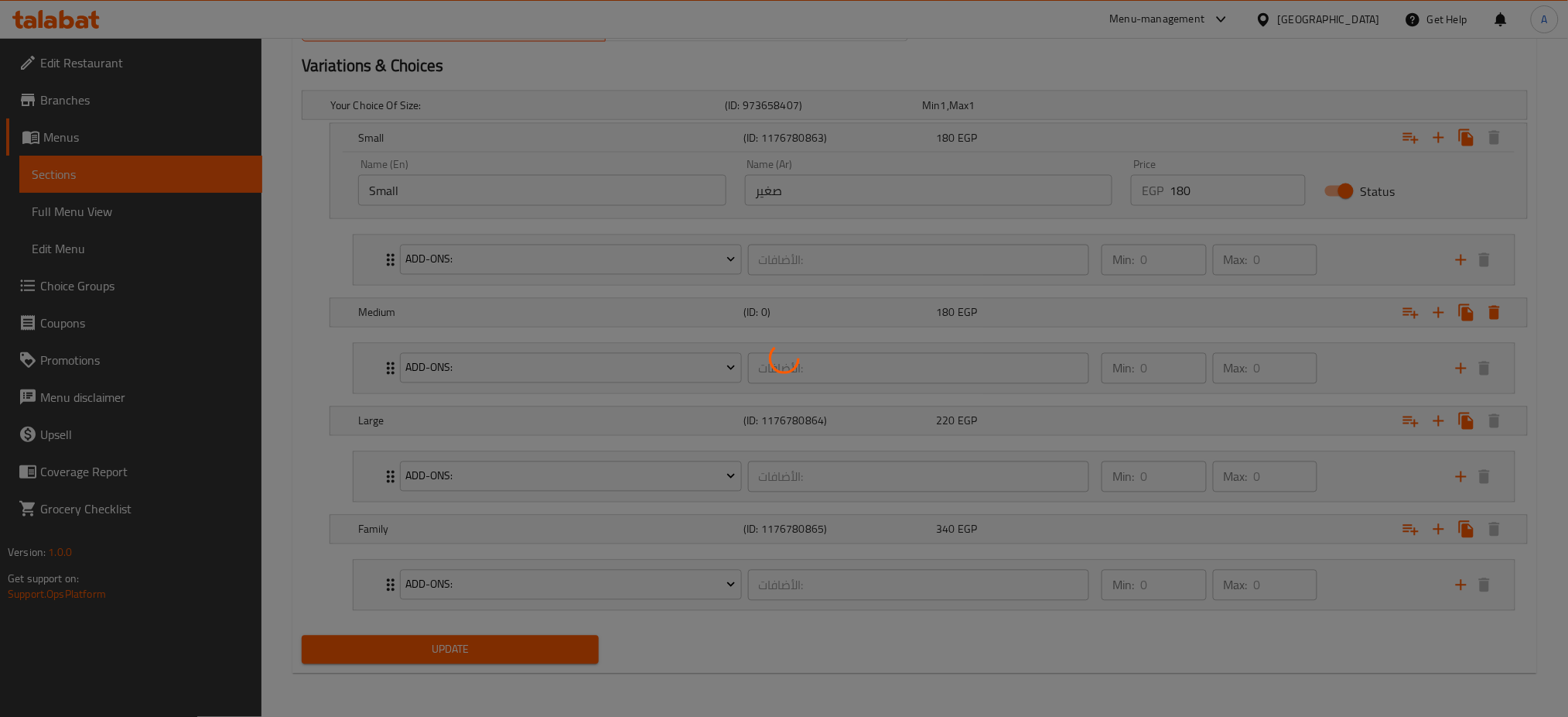
click at [451, 657] on div at bounding box center [784, 358] width 1568 height 717
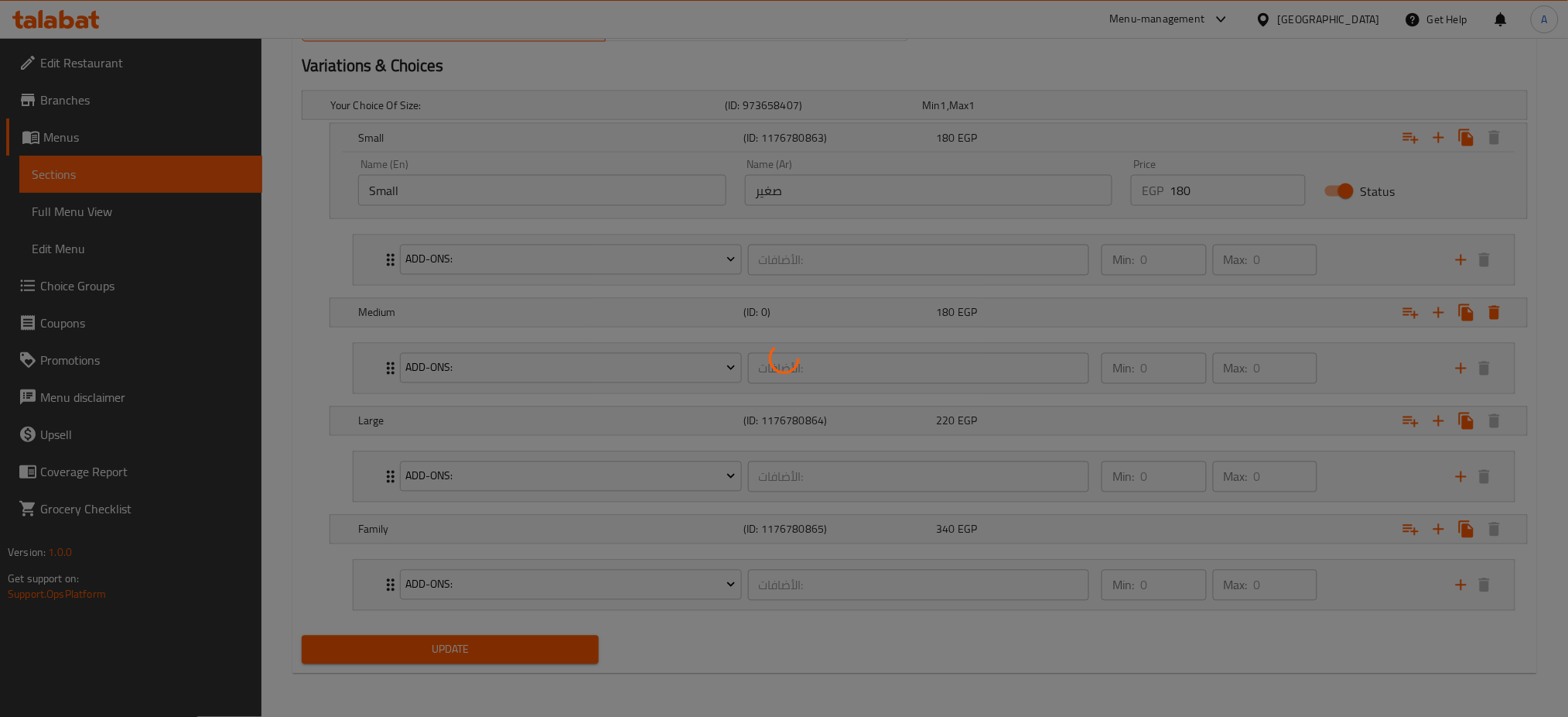
click at [451, 657] on div at bounding box center [784, 358] width 1568 height 717
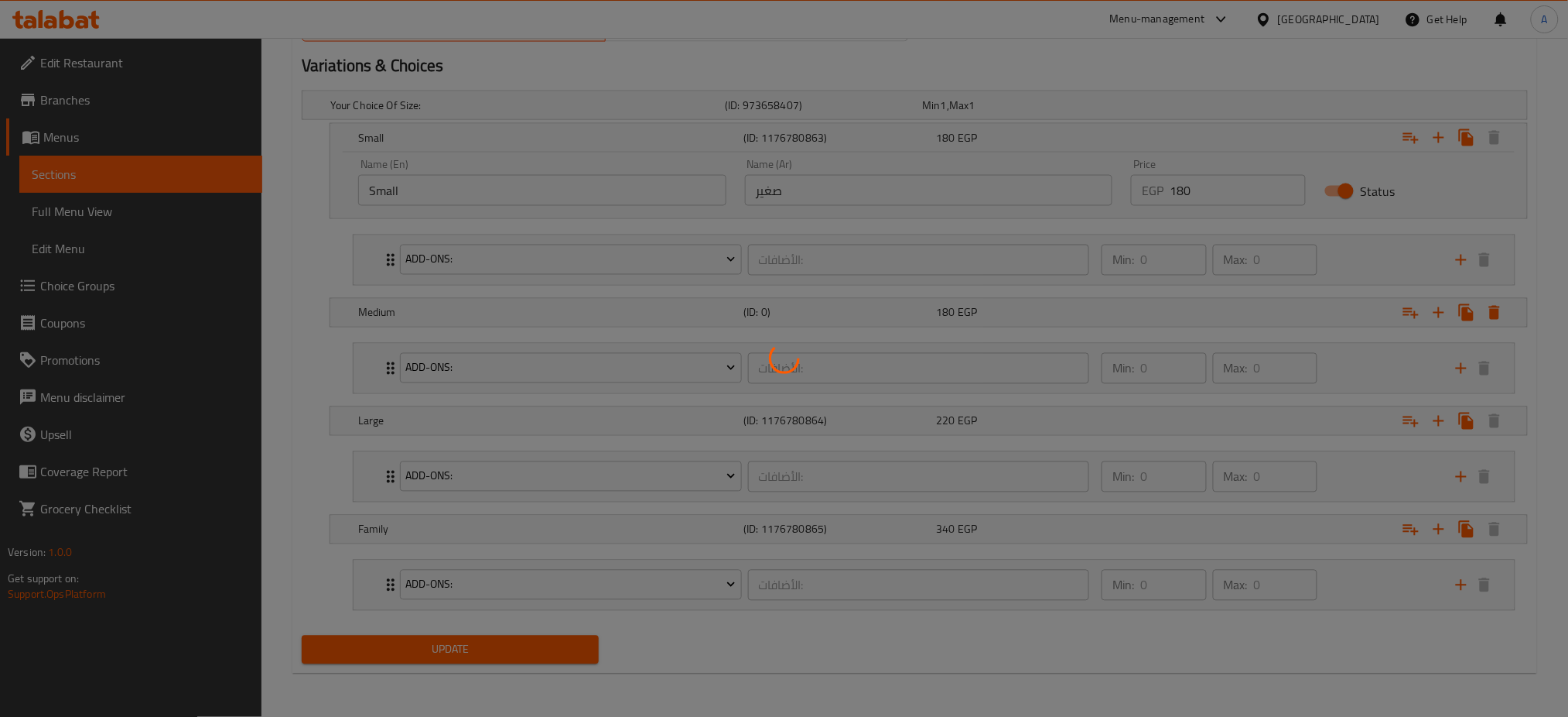
click at [451, 657] on div at bounding box center [784, 358] width 1568 height 717
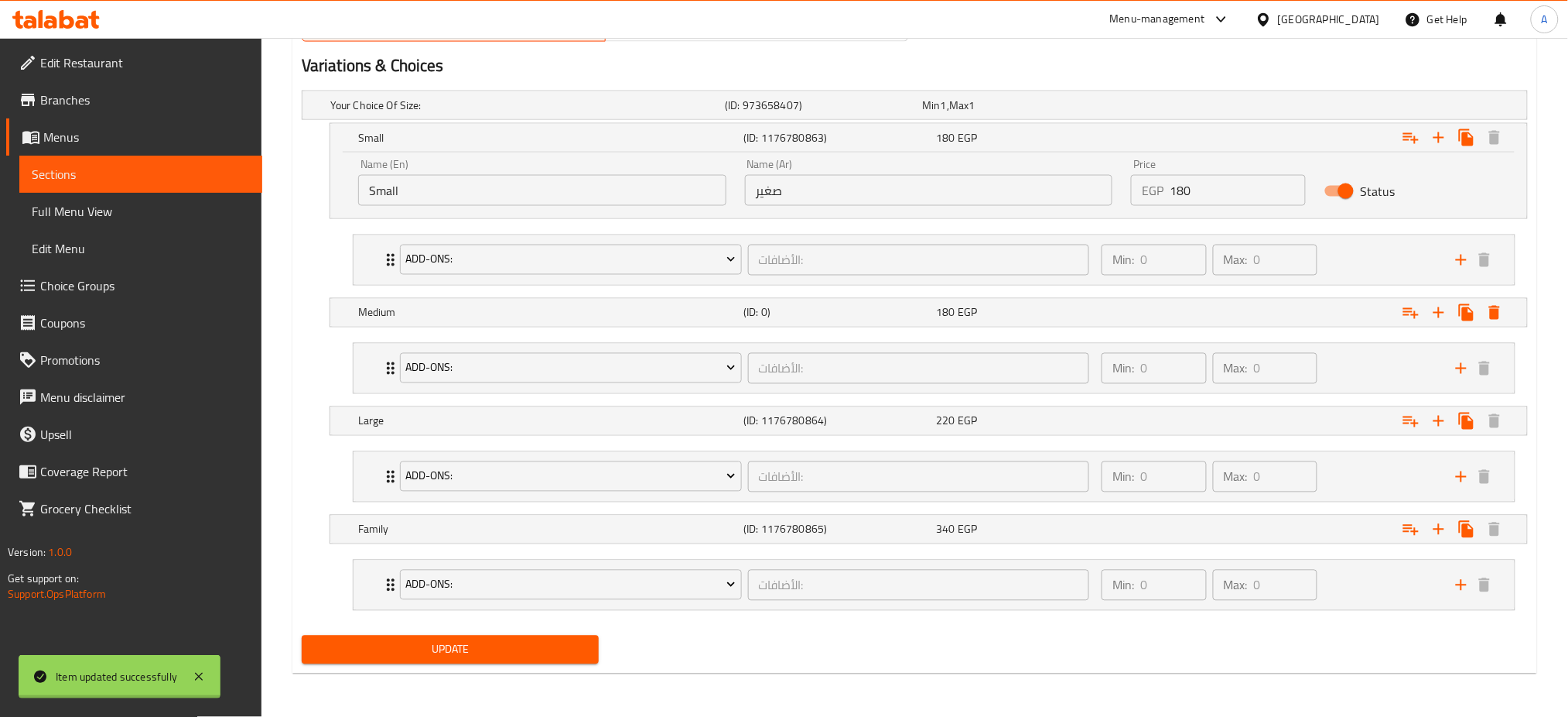
click at [451, 657] on span "Update" at bounding box center [451, 649] width 273 height 19
click at [451, 657] on div at bounding box center [784, 358] width 1568 height 717
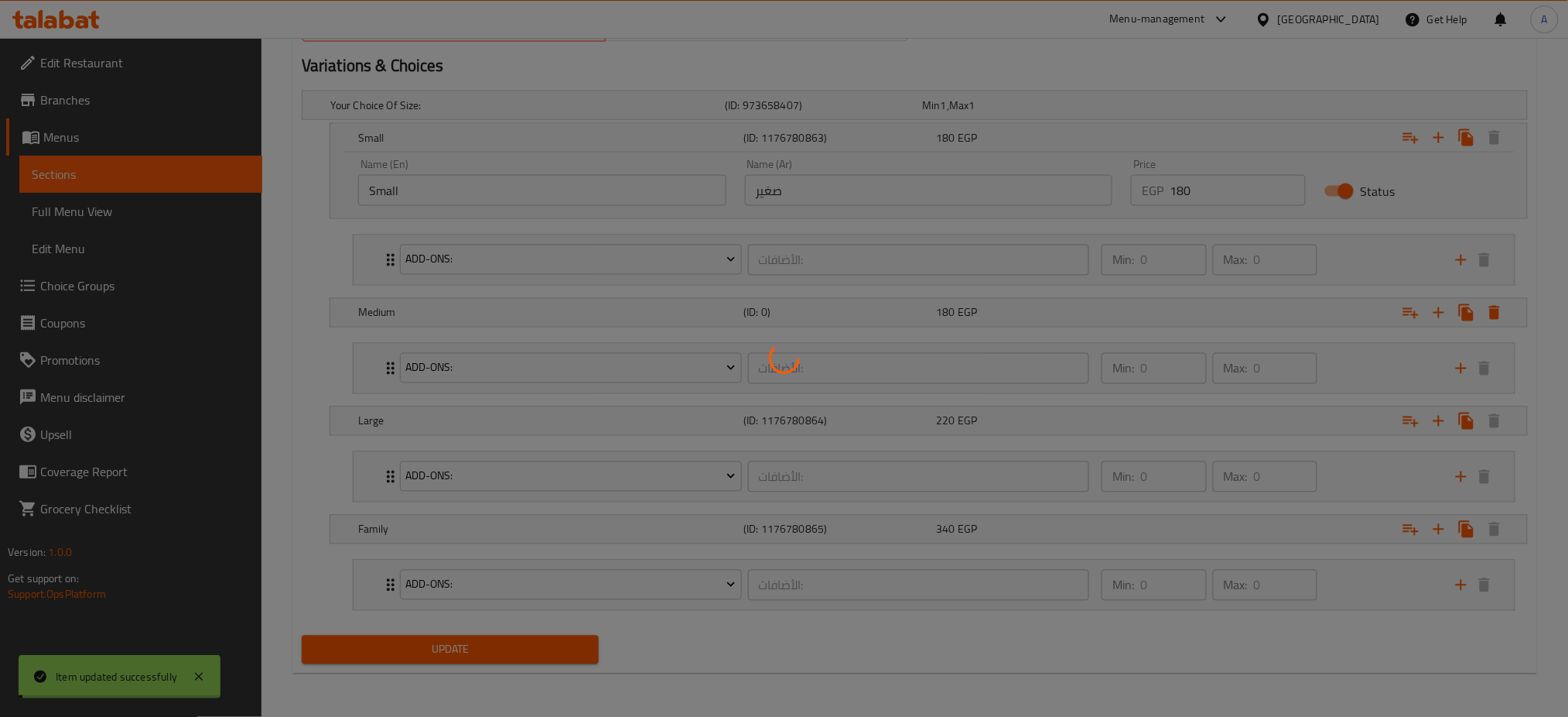
click at [451, 657] on div at bounding box center [784, 358] width 1568 height 717
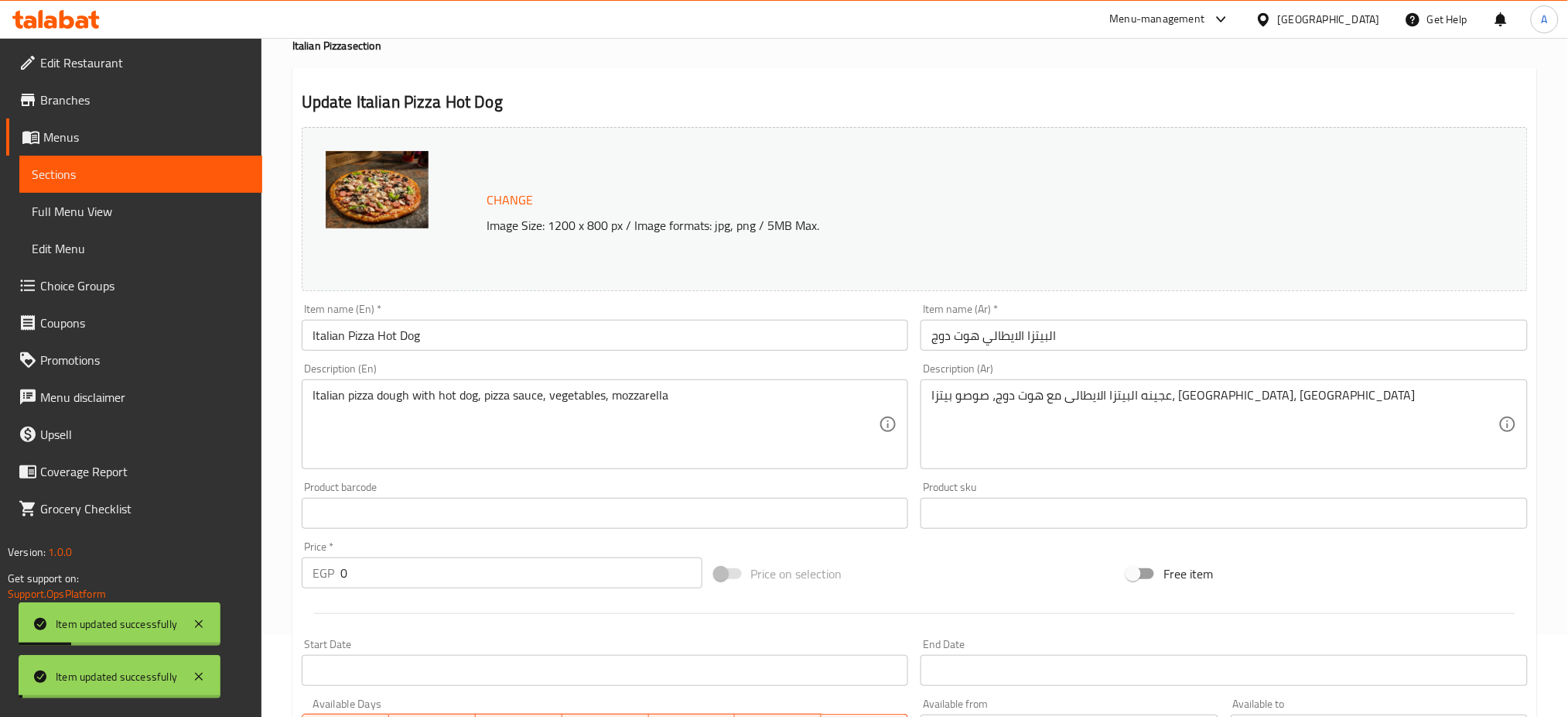
scroll to position [0, 0]
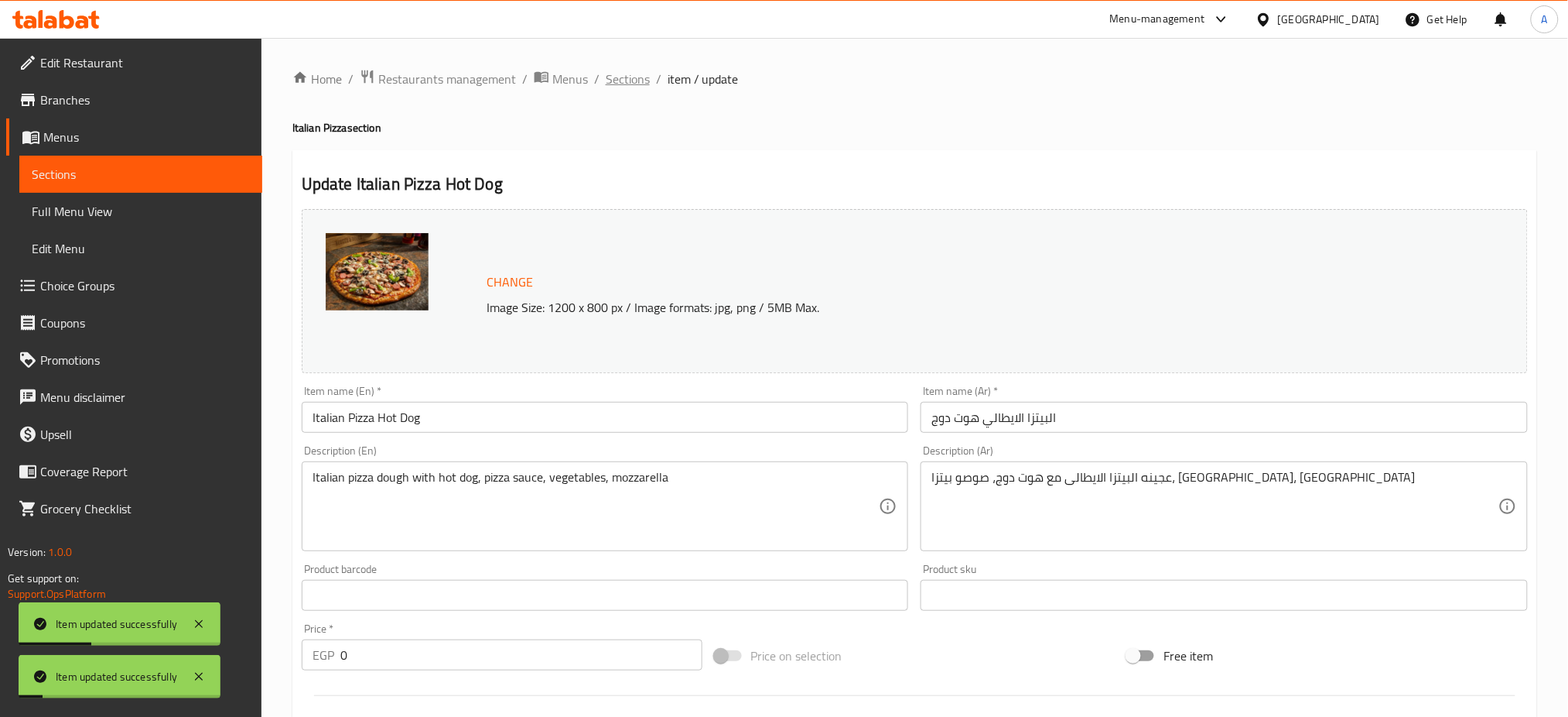
click at [637, 81] on span "Sections" at bounding box center [627, 79] width 44 height 18
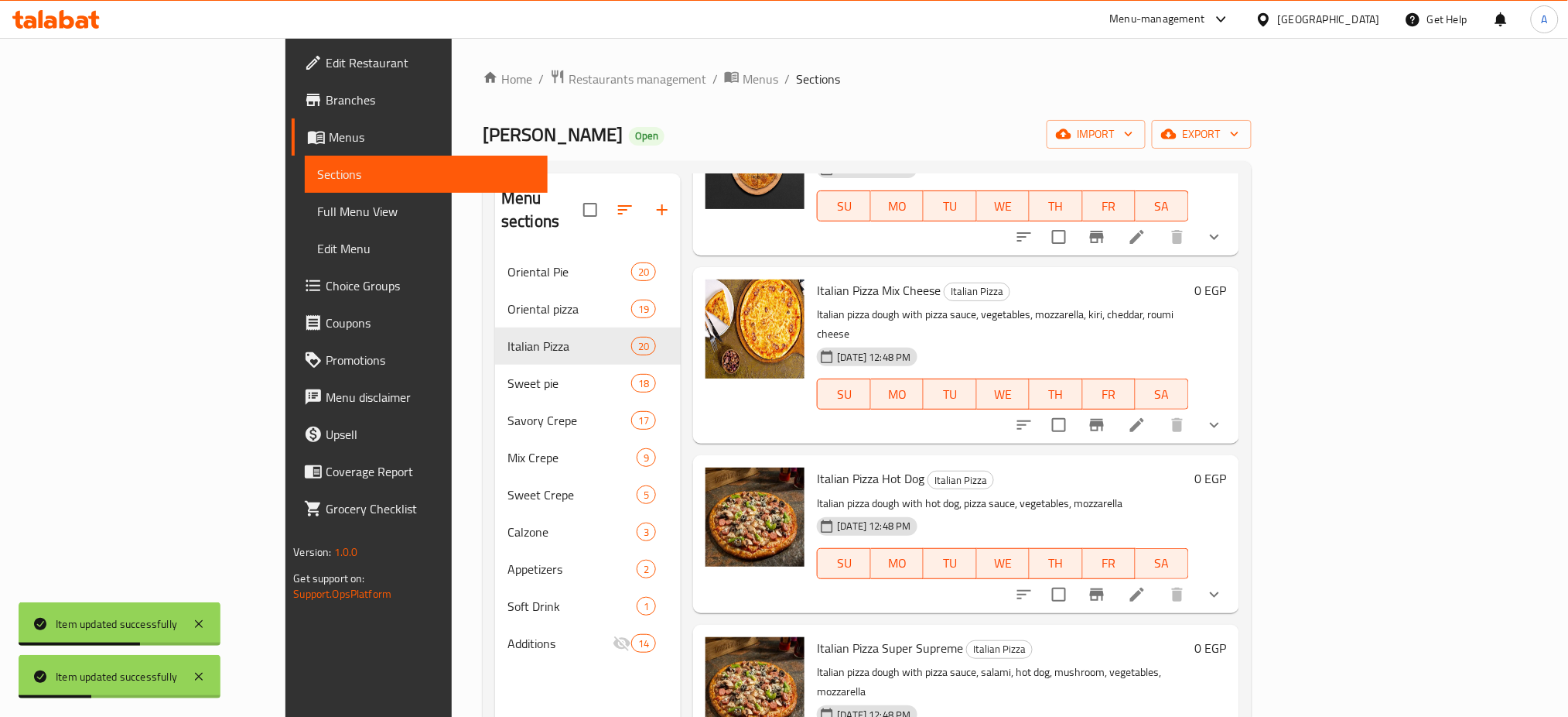
scroll to position [338, 0]
click at [1233, 575] on button "show more" at bounding box center [1214, 594] width 37 height 37
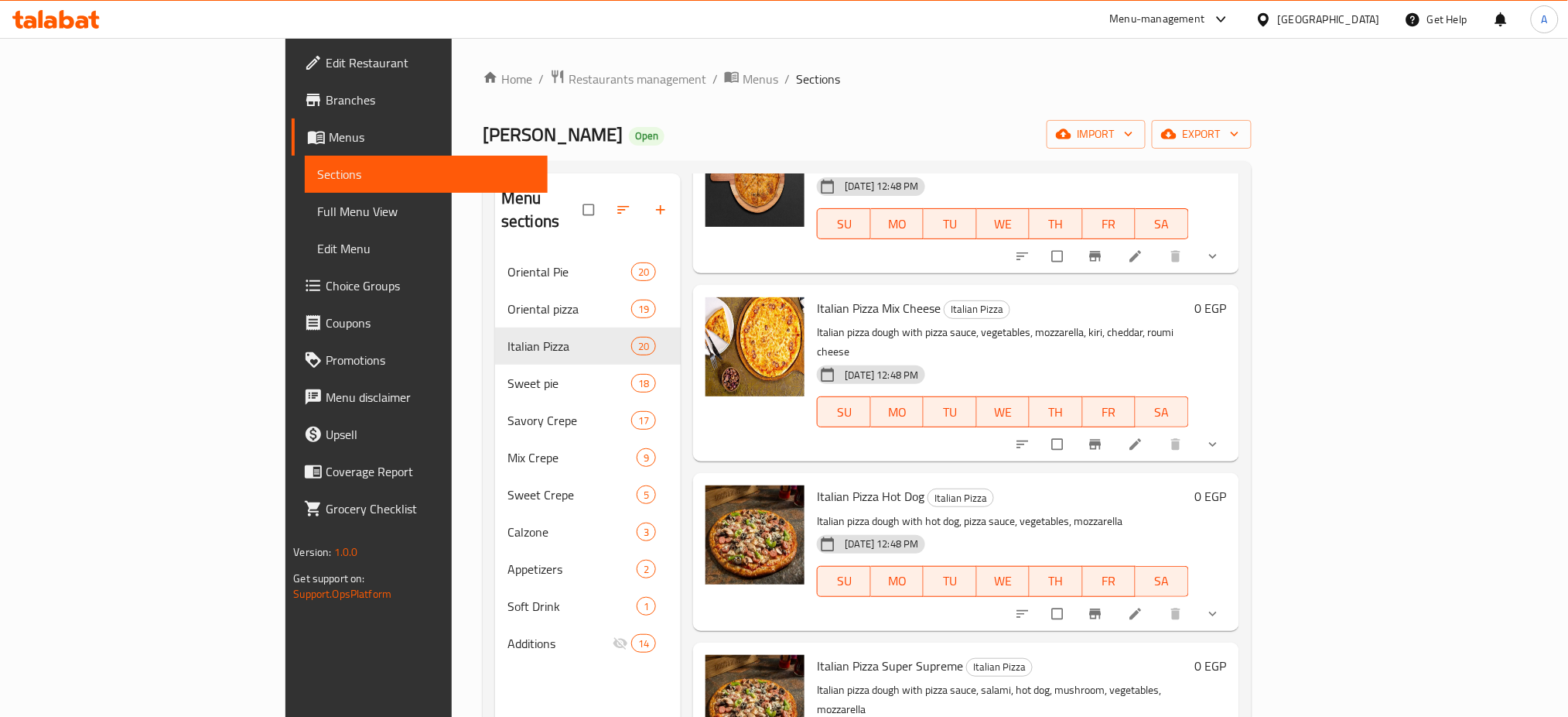
scroll to position [332, 0]
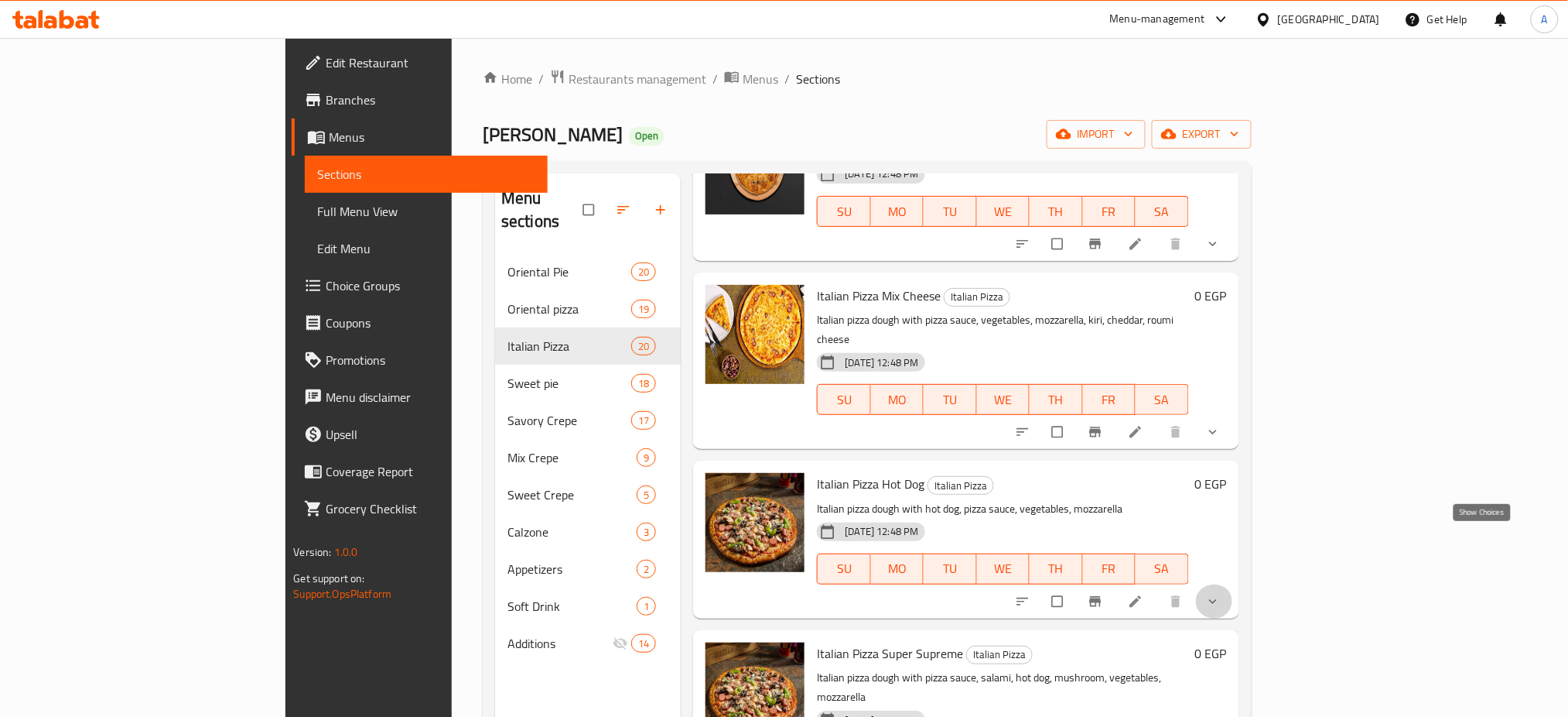
click at [1221, 594] on icon "show more" at bounding box center [1212, 601] width 16 height 16
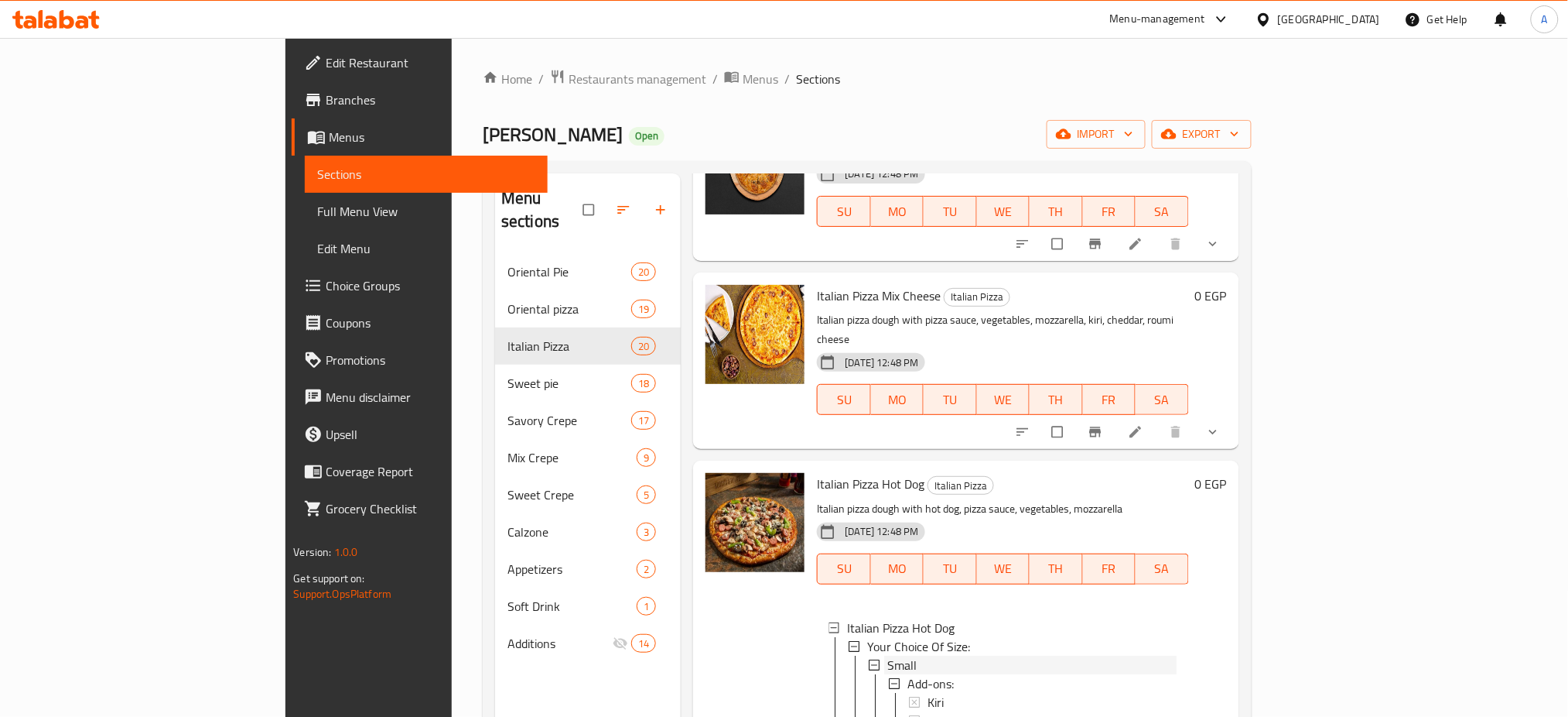
click at [887, 655] on div "Small" at bounding box center [1031, 664] width 288 height 18
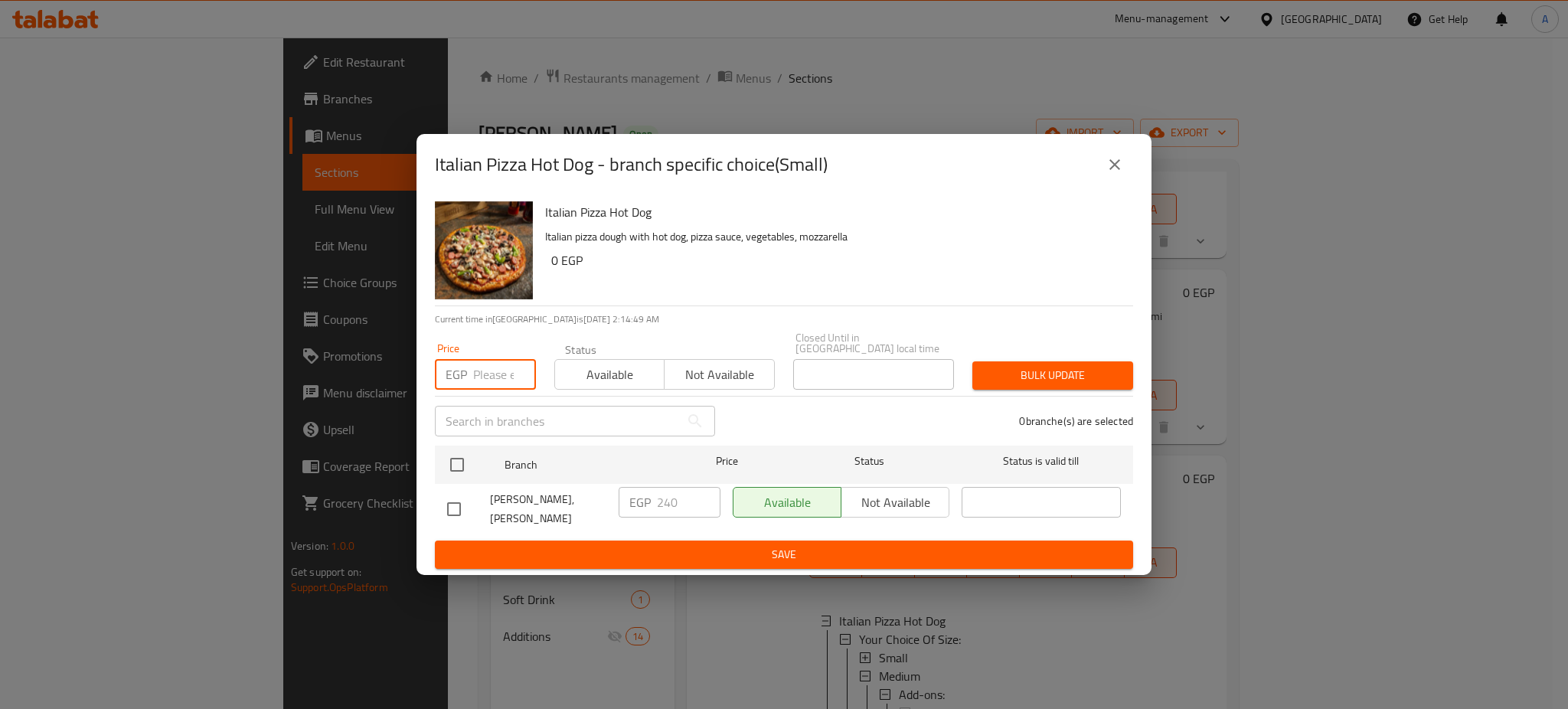
click at [480, 368] on input "number" at bounding box center [504, 375] width 63 height 31
paste input "190"
type input "190"
click at [454, 469] on input "checkbox" at bounding box center [457, 464] width 32 height 32
checkbox input "true"
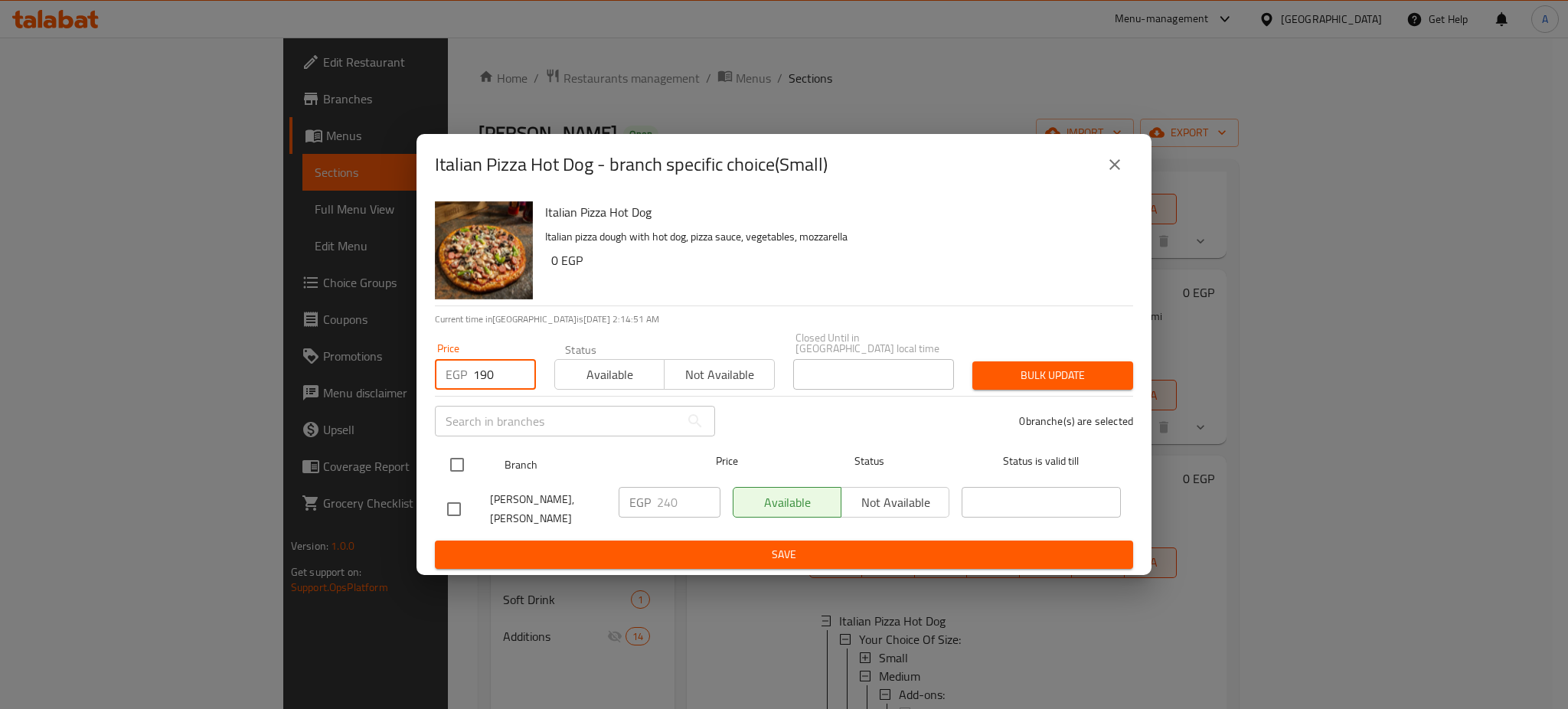
checkbox input "true"
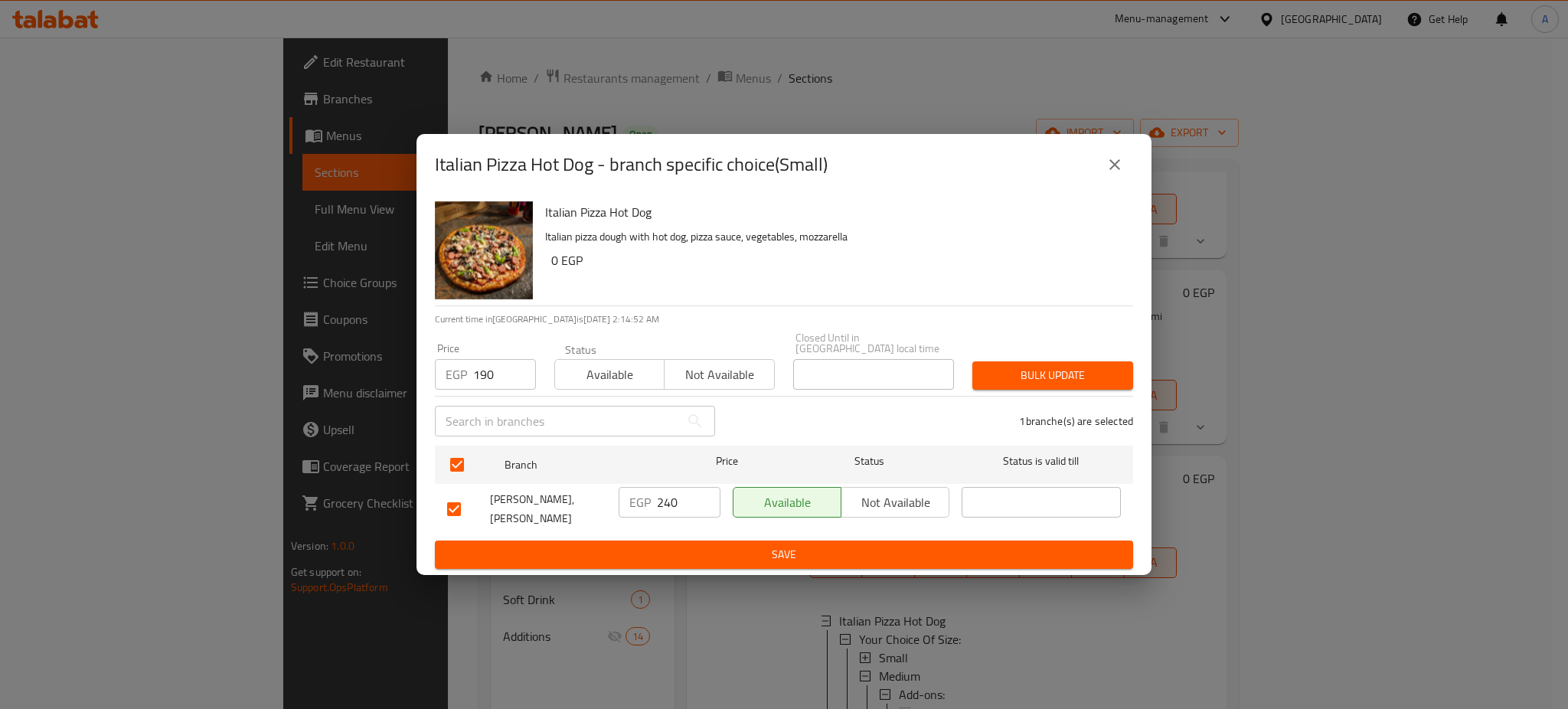
click at [1044, 365] on span "Bulk update" at bounding box center [1052, 375] width 136 height 19
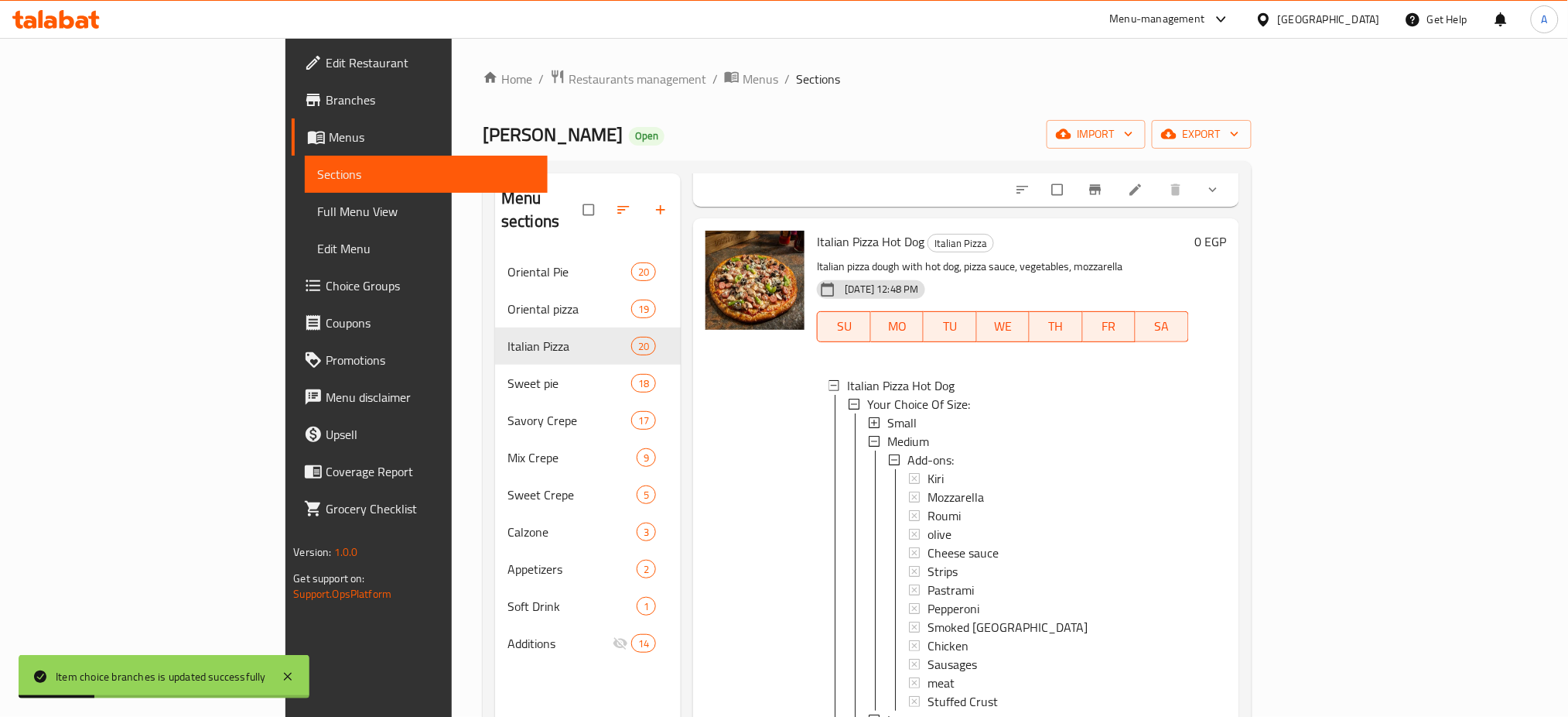
scroll to position [576, 0]
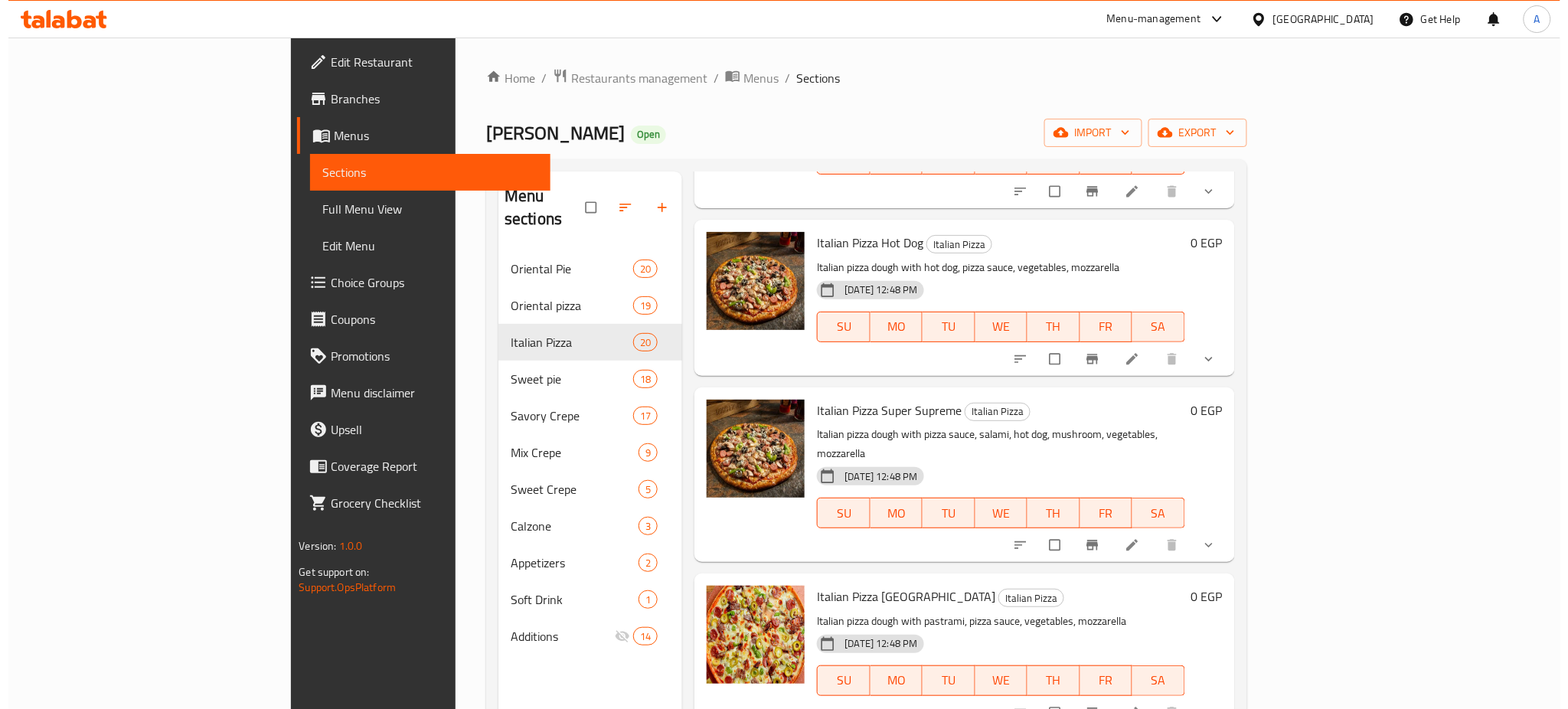
scroll to position [566, 0]
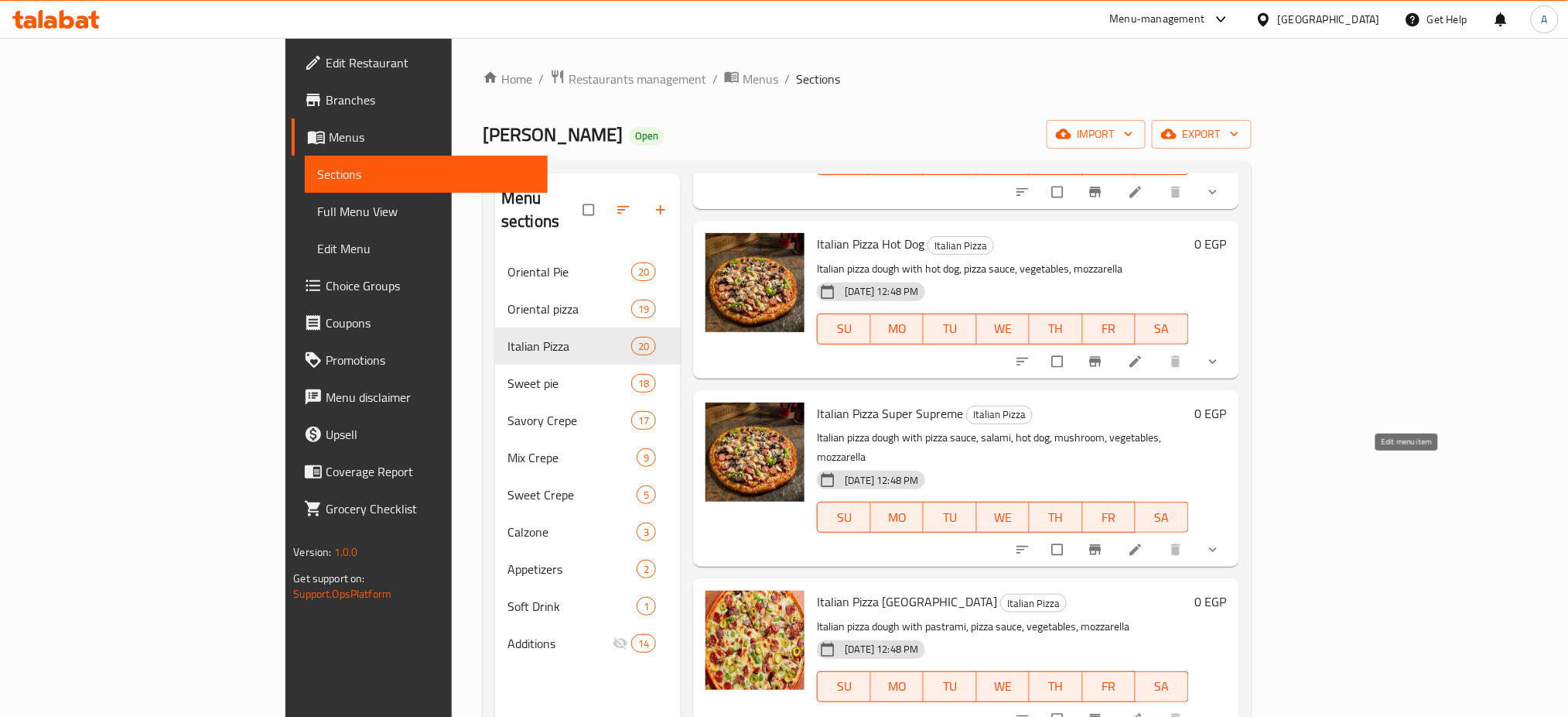
click at [1143, 542] on icon at bounding box center [1135, 549] width 16 height 16
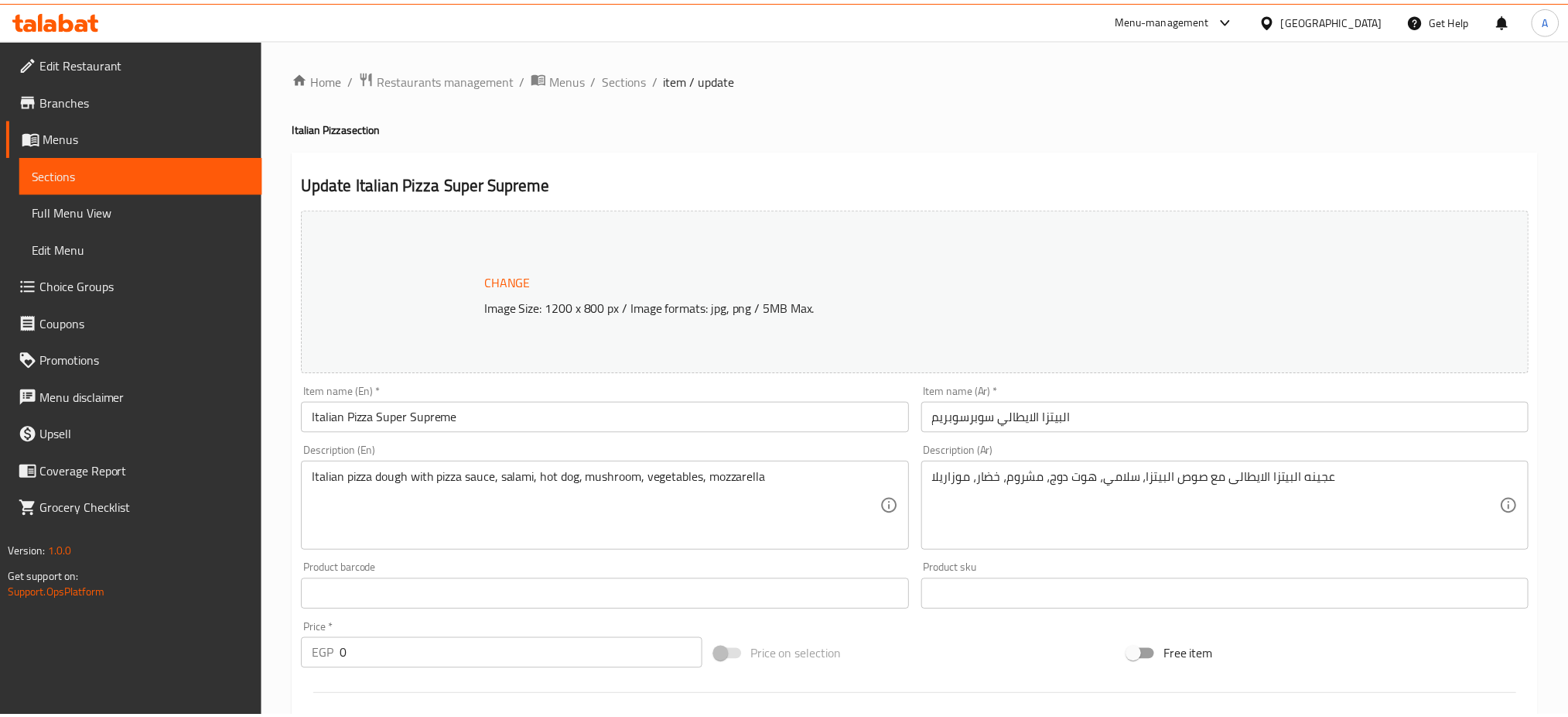
scroll to position [586, 0]
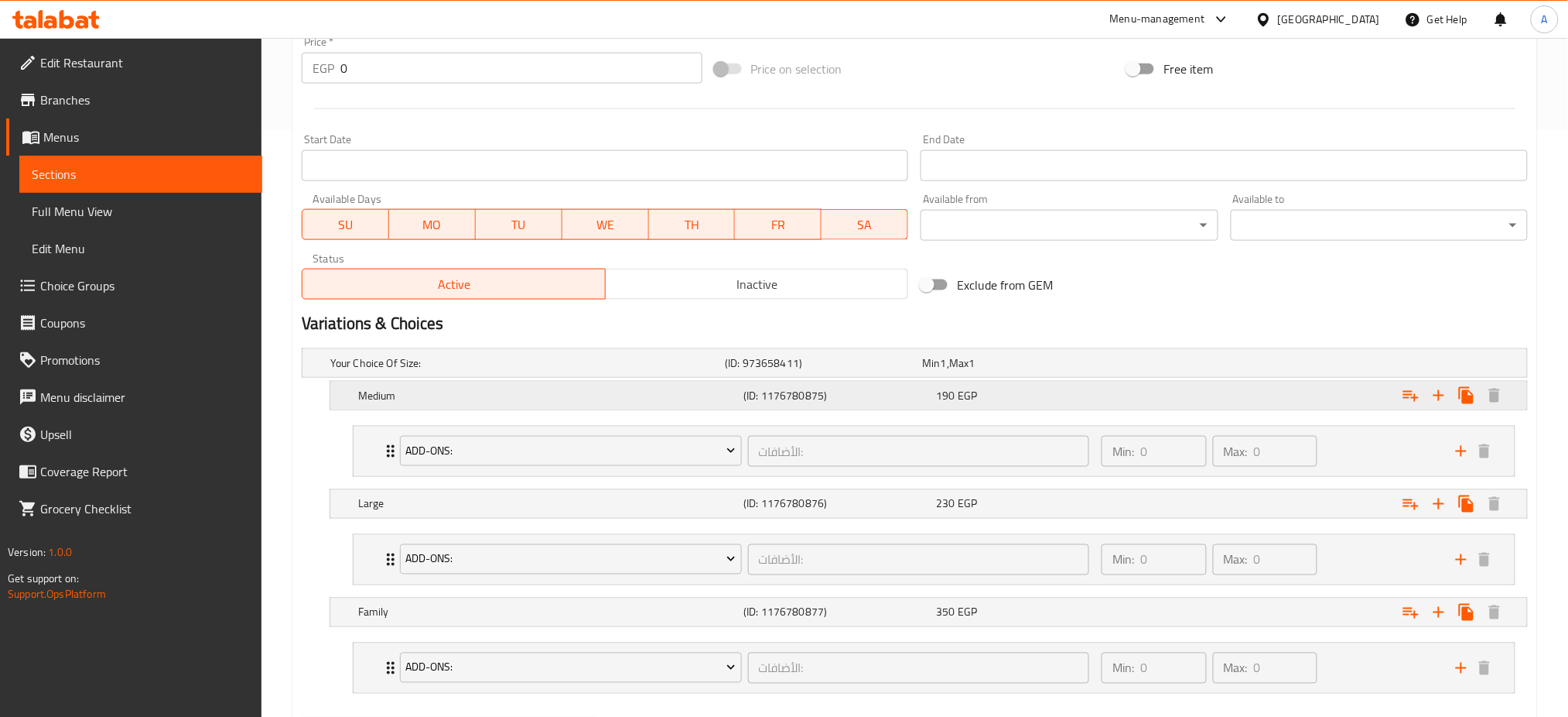
click at [920, 395] on h5 "(ID: 1176780875)" at bounding box center [837, 395] width 186 height 16
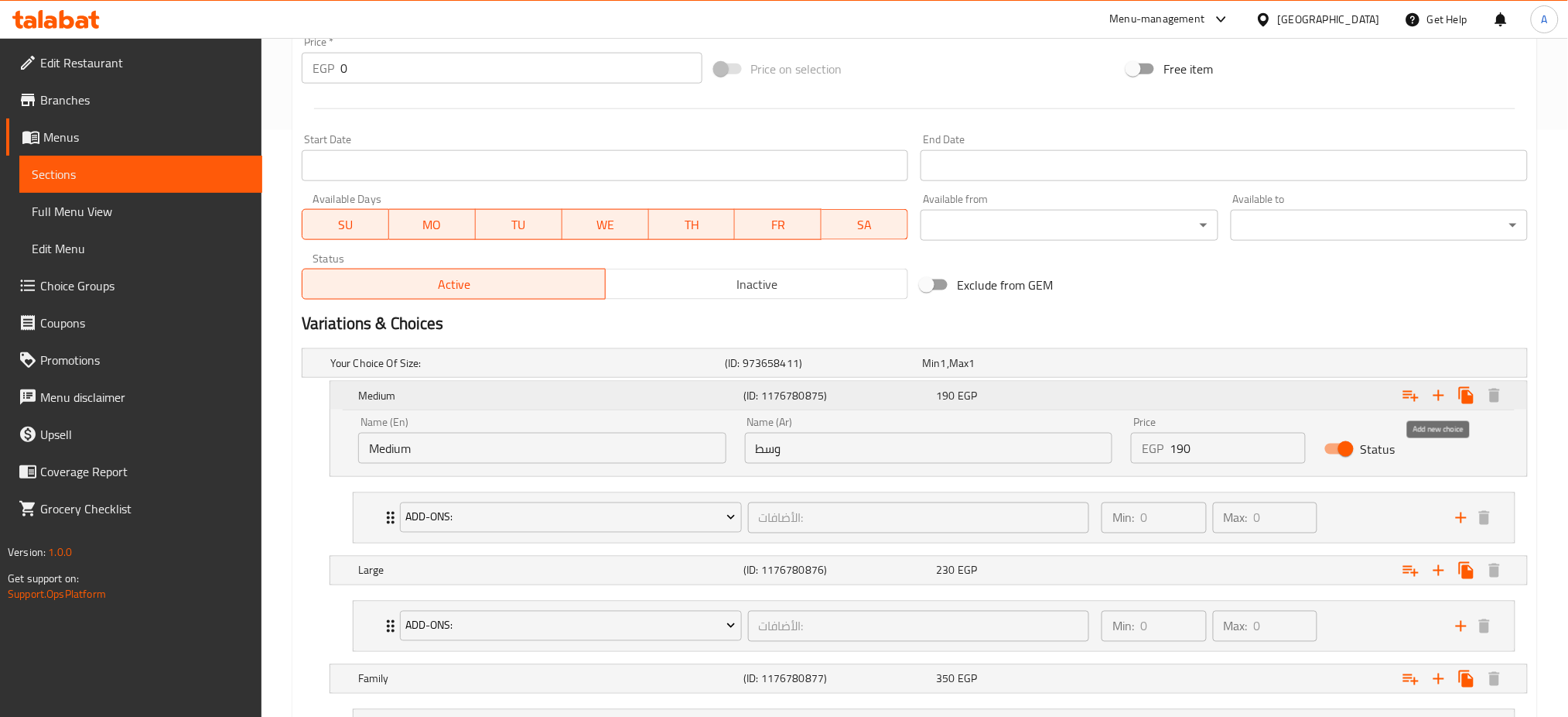
click at [1462, 391] on icon "Expand" at bounding box center [1467, 395] width 18 height 18
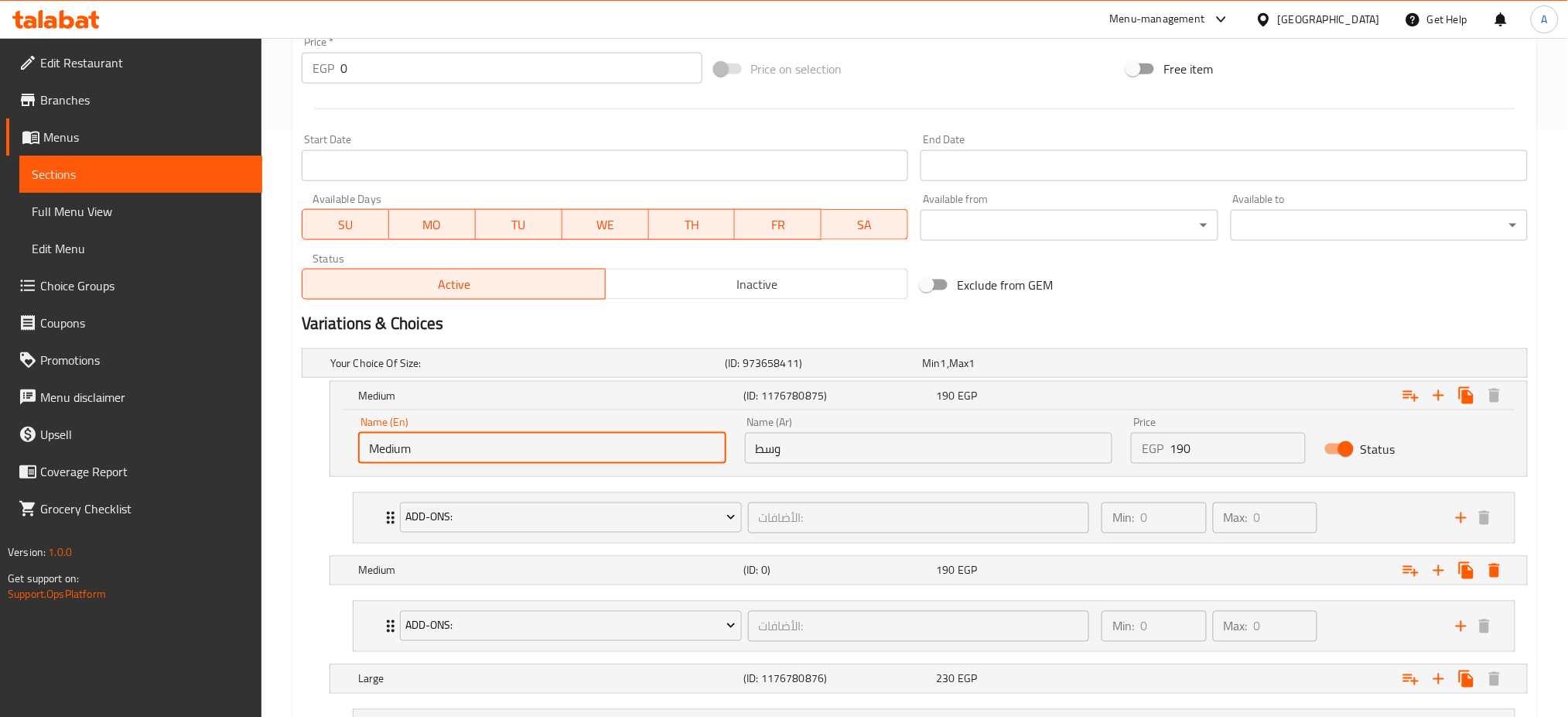
click at [439, 449] on input "Medium" at bounding box center [543, 448] width 369 height 31
type input "ٍ"
type input "Small"
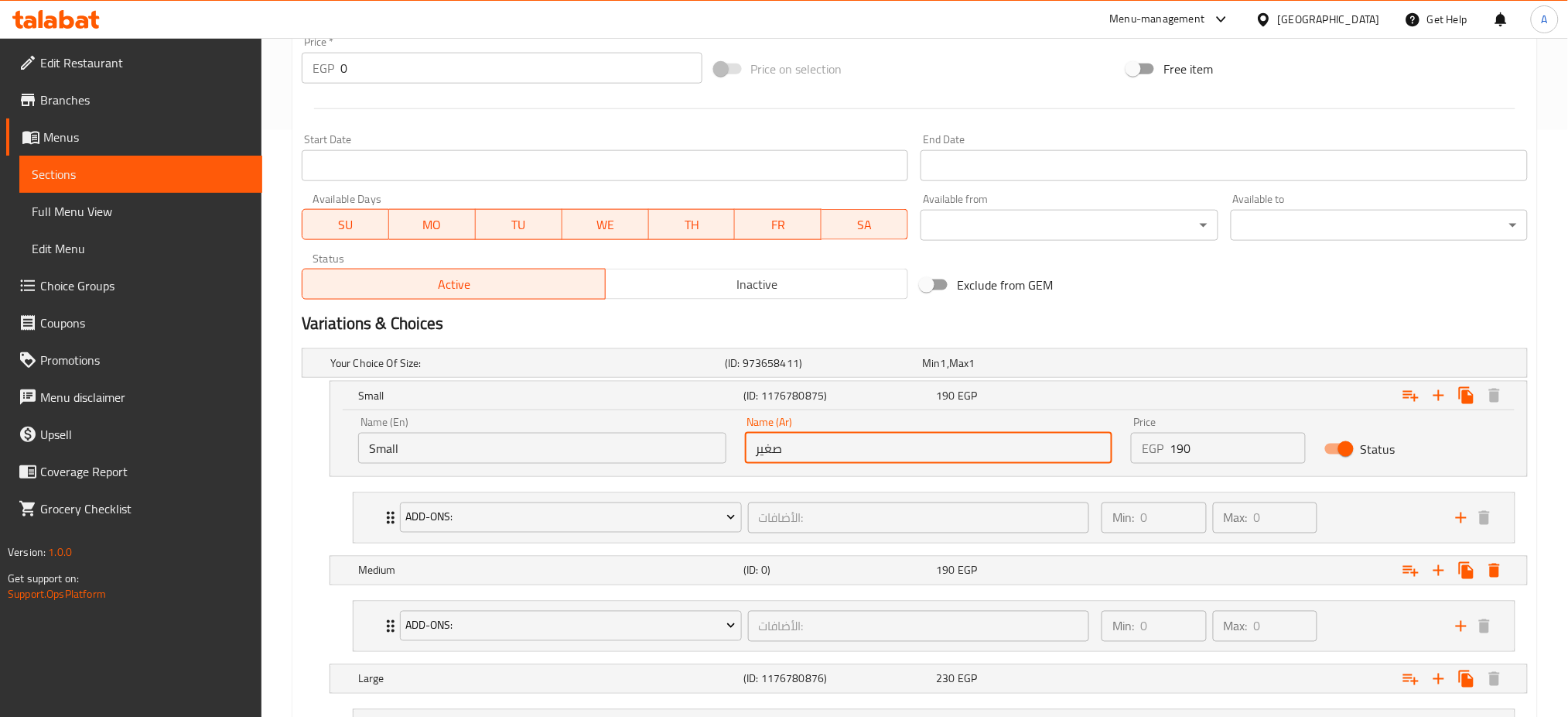
scroll to position [845, 0]
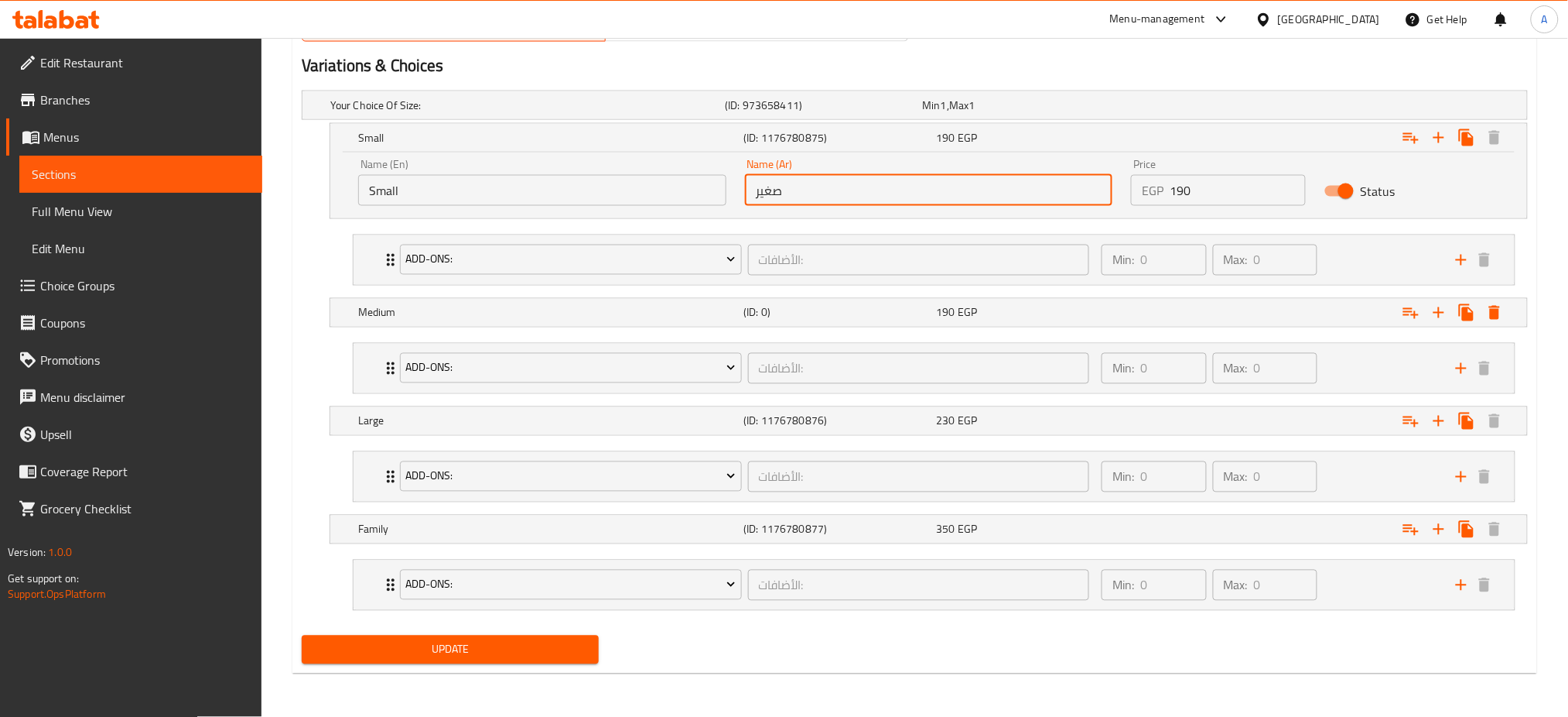
type input "صغير"
click at [422, 644] on span "Update" at bounding box center [451, 649] width 273 height 19
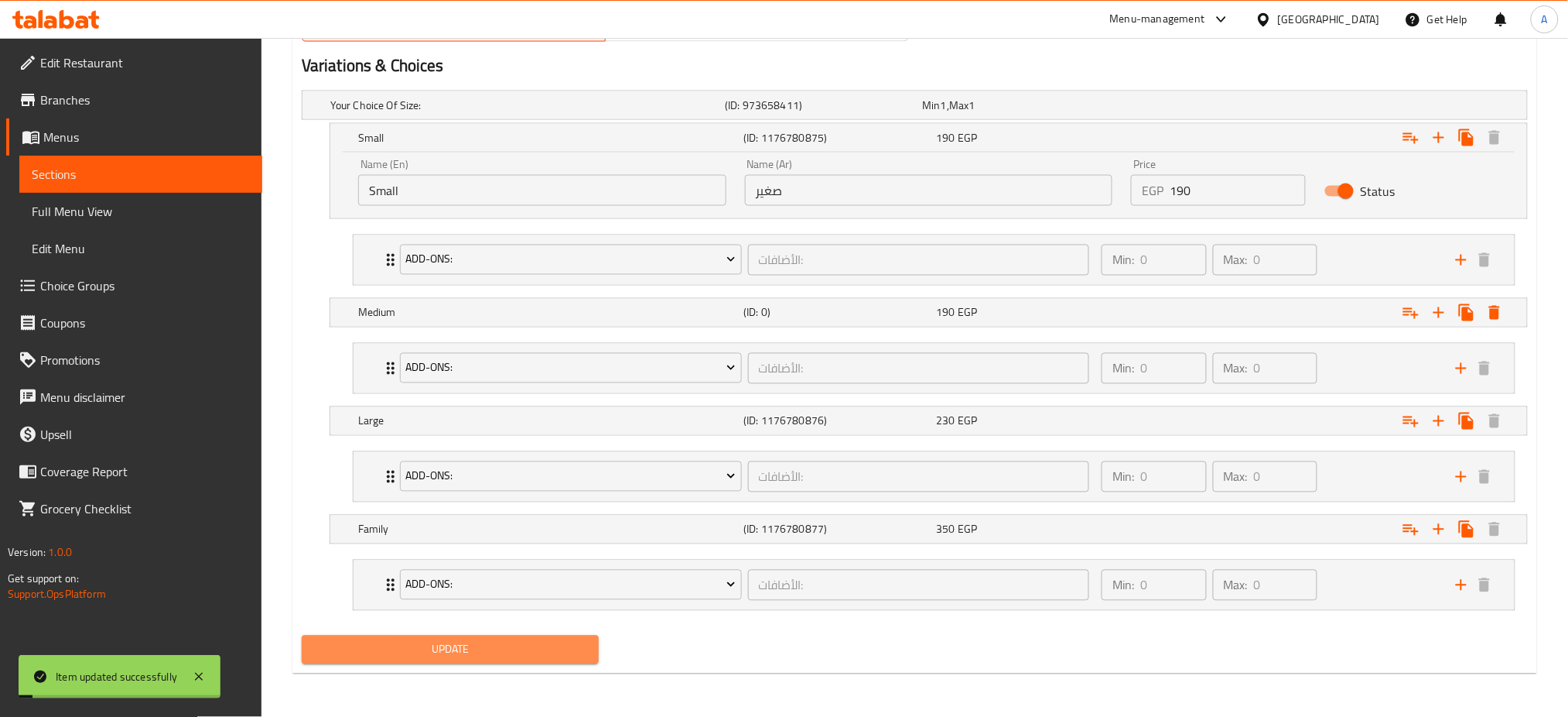
click at [422, 644] on span "Update" at bounding box center [451, 649] width 273 height 19
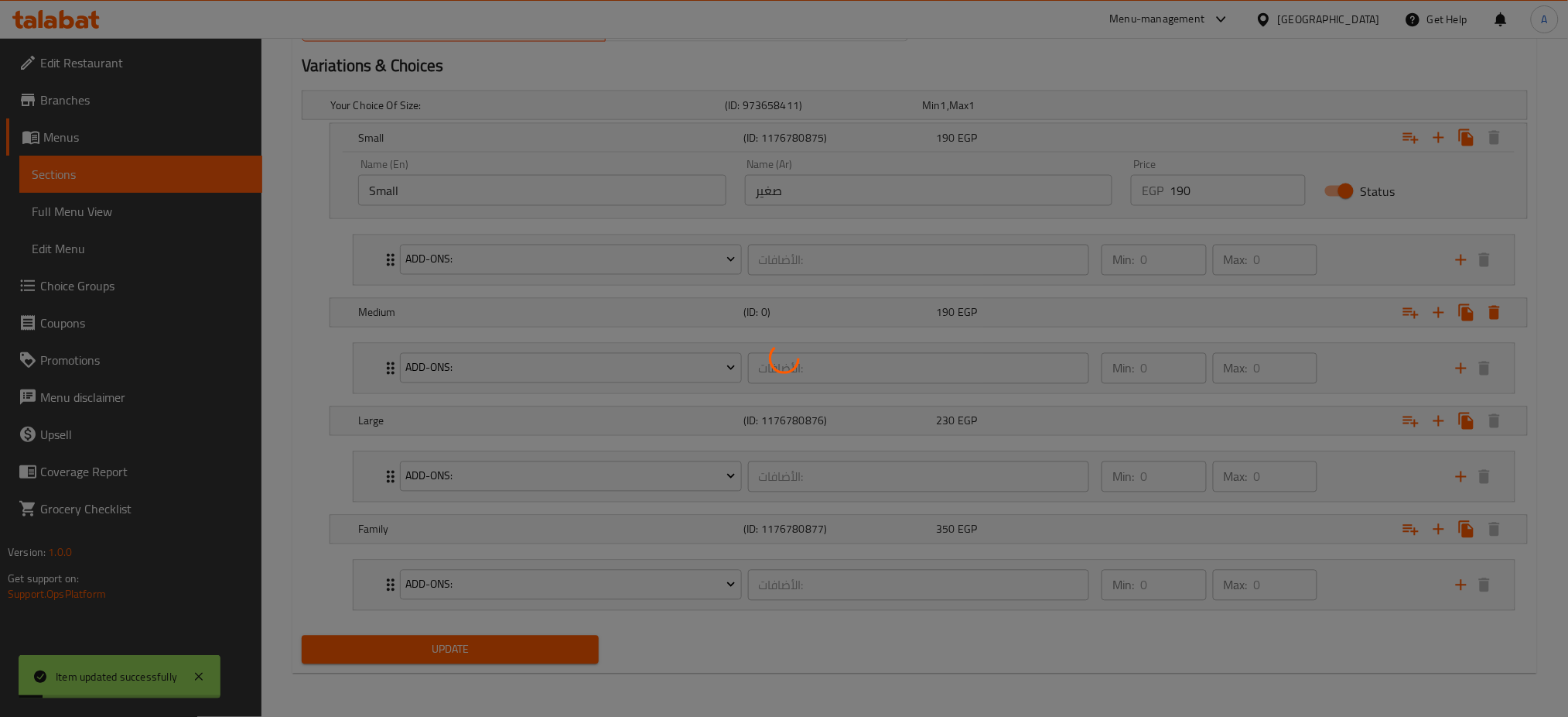
click at [422, 644] on div at bounding box center [784, 358] width 1568 height 717
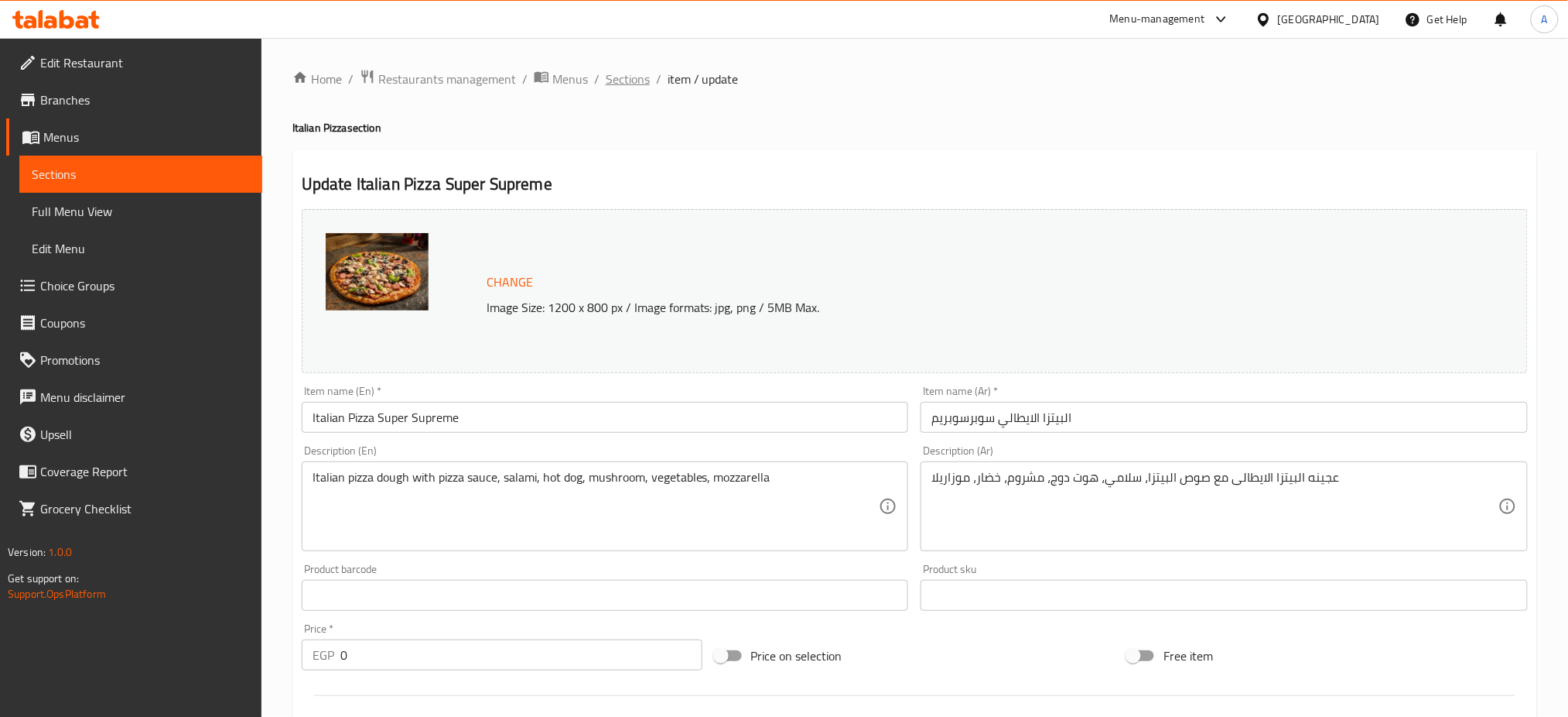
click at [622, 79] on span "Sections" at bounding box center [627, 79] width 44 height 18
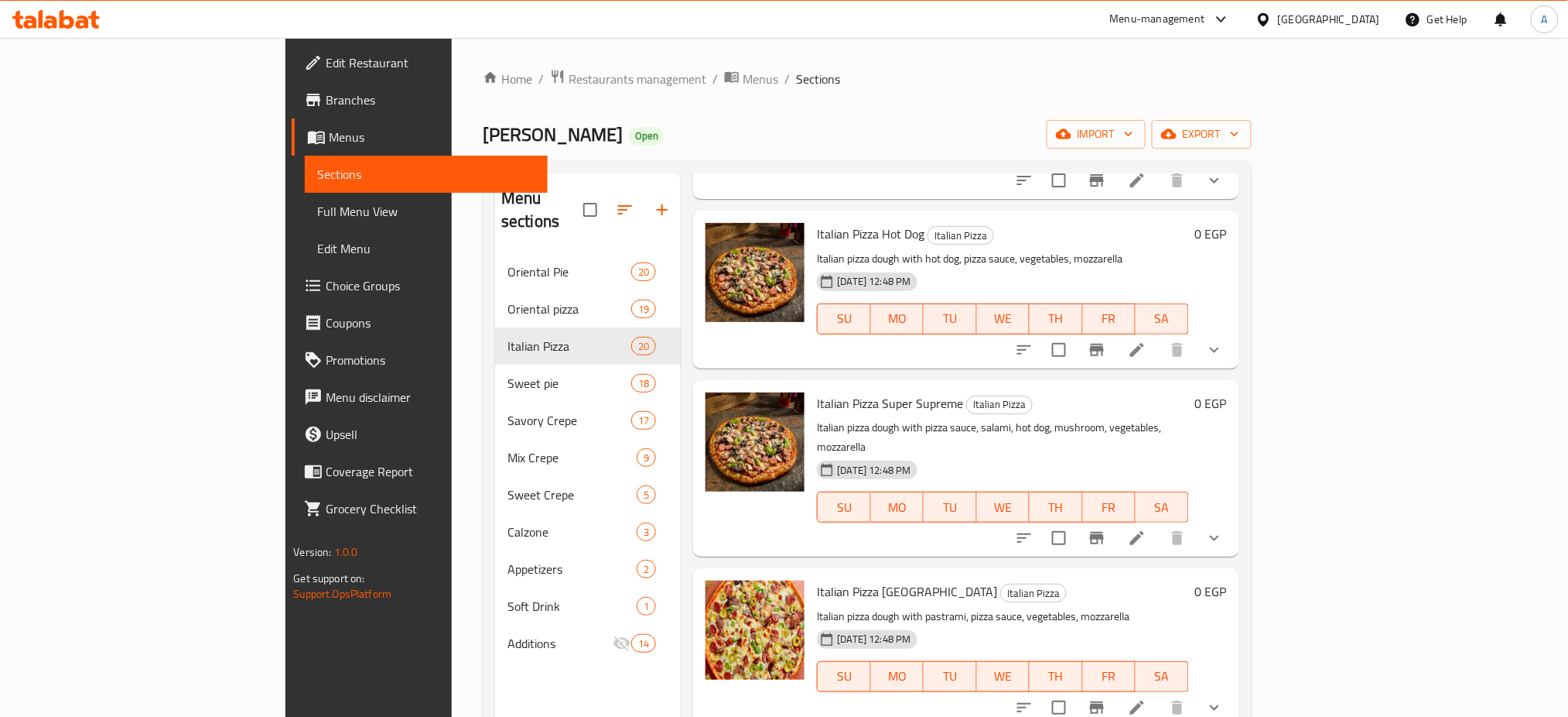
scroll to position [584, 0]
click at [1223, 526] on icon "show more" at bounding box center [1214, 535] width 18 height 18
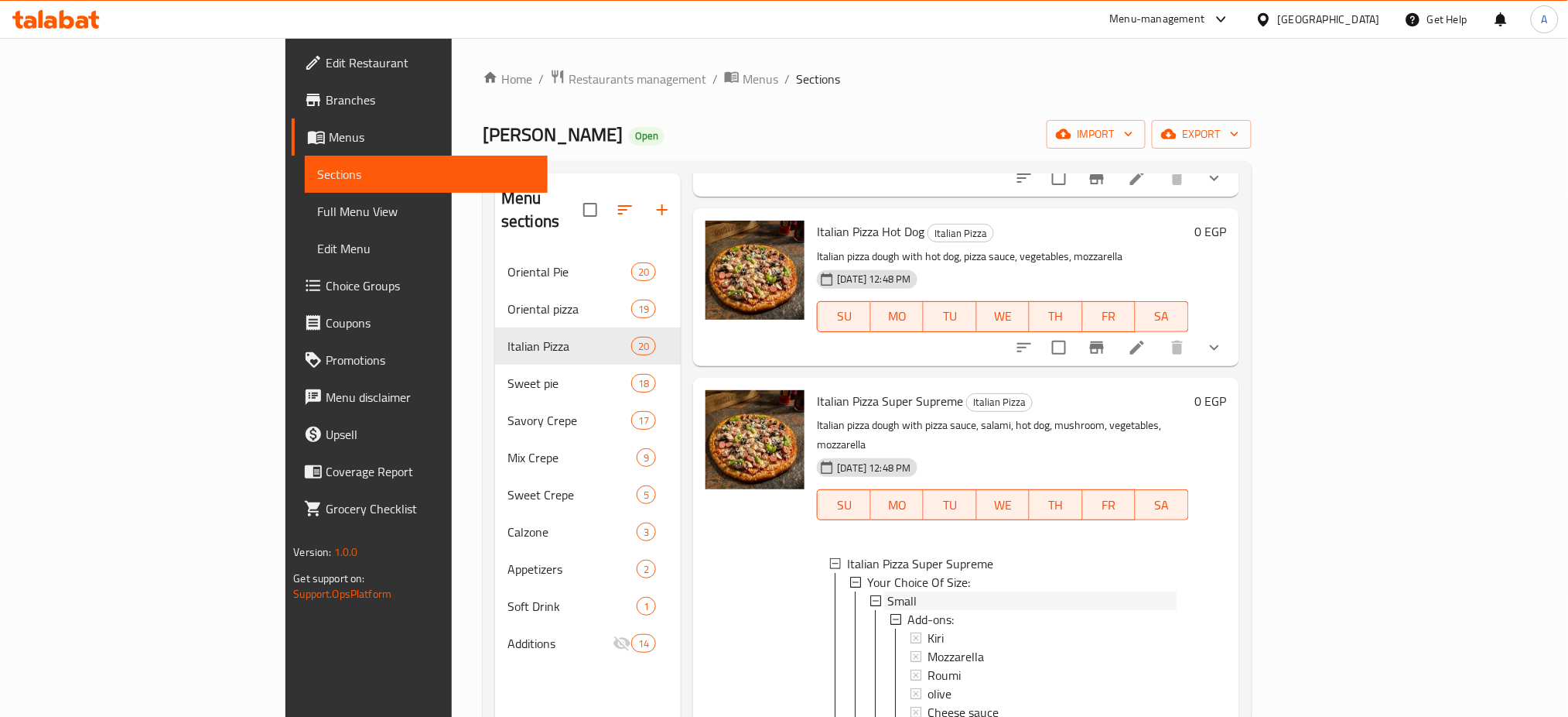
click at [887, 591] on div "Small" at bounding box center [1031, 600] width 288 height 18
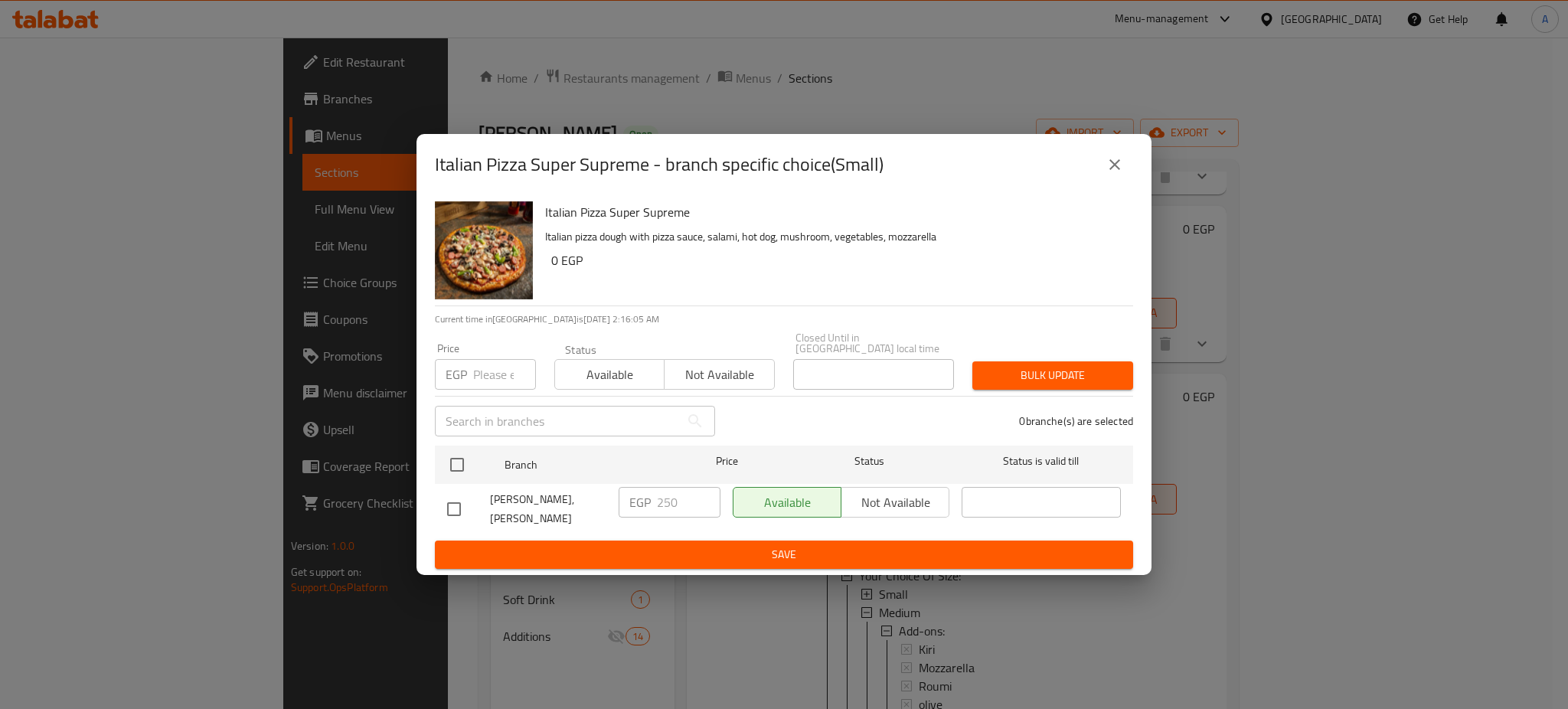
click at [495, 367] on input "number" at bounding box center [504, 375] width 63 height 31
paste input "190"
click at [499, 365] on input "190" at bounding box center [504, 375] width 63 height 31
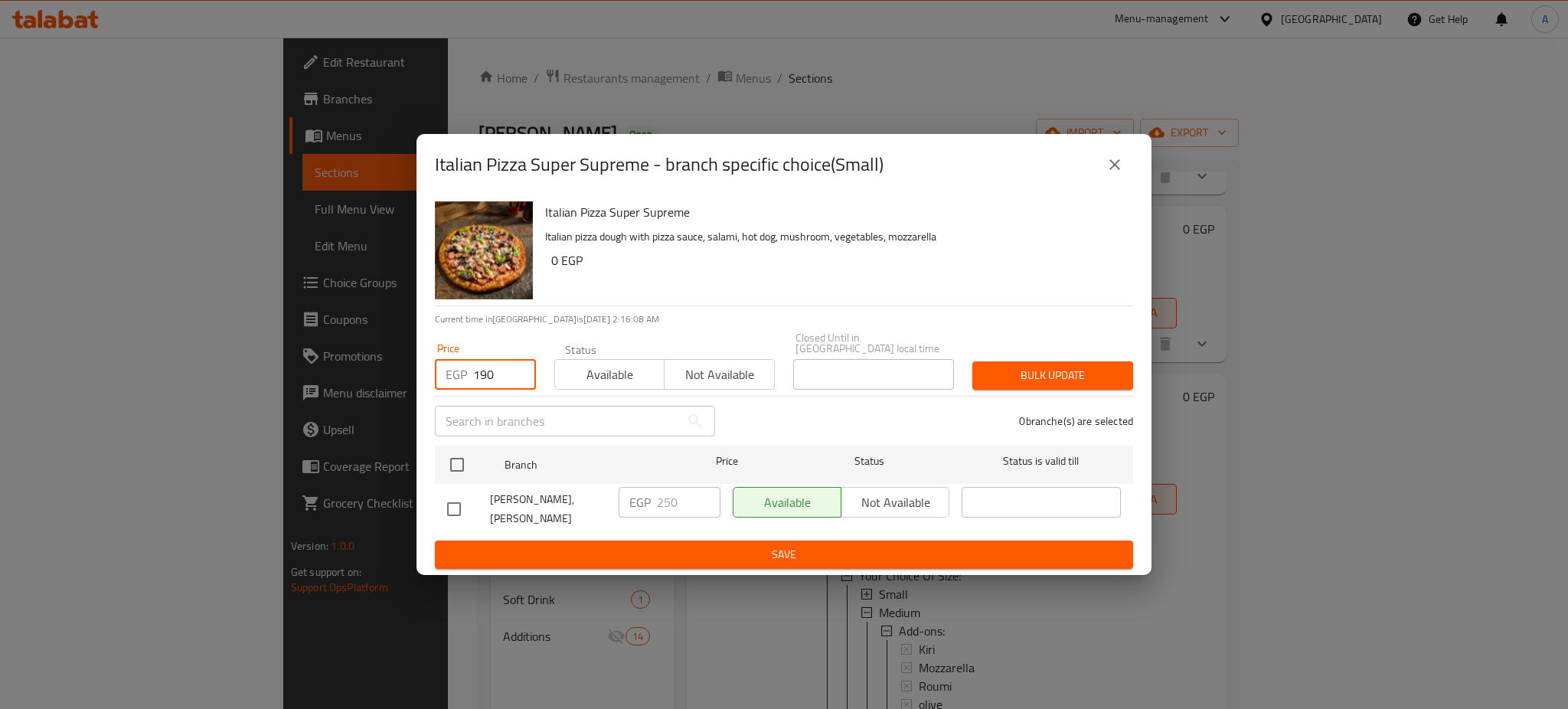
click at [499, 365] on input "190" at bounding box center [504, 375] width 63 height 31
type input "200"
click at [453, 449] on input "checkbox" at bounding box center [457, 464] width 32 height 32
checkbox input "true"
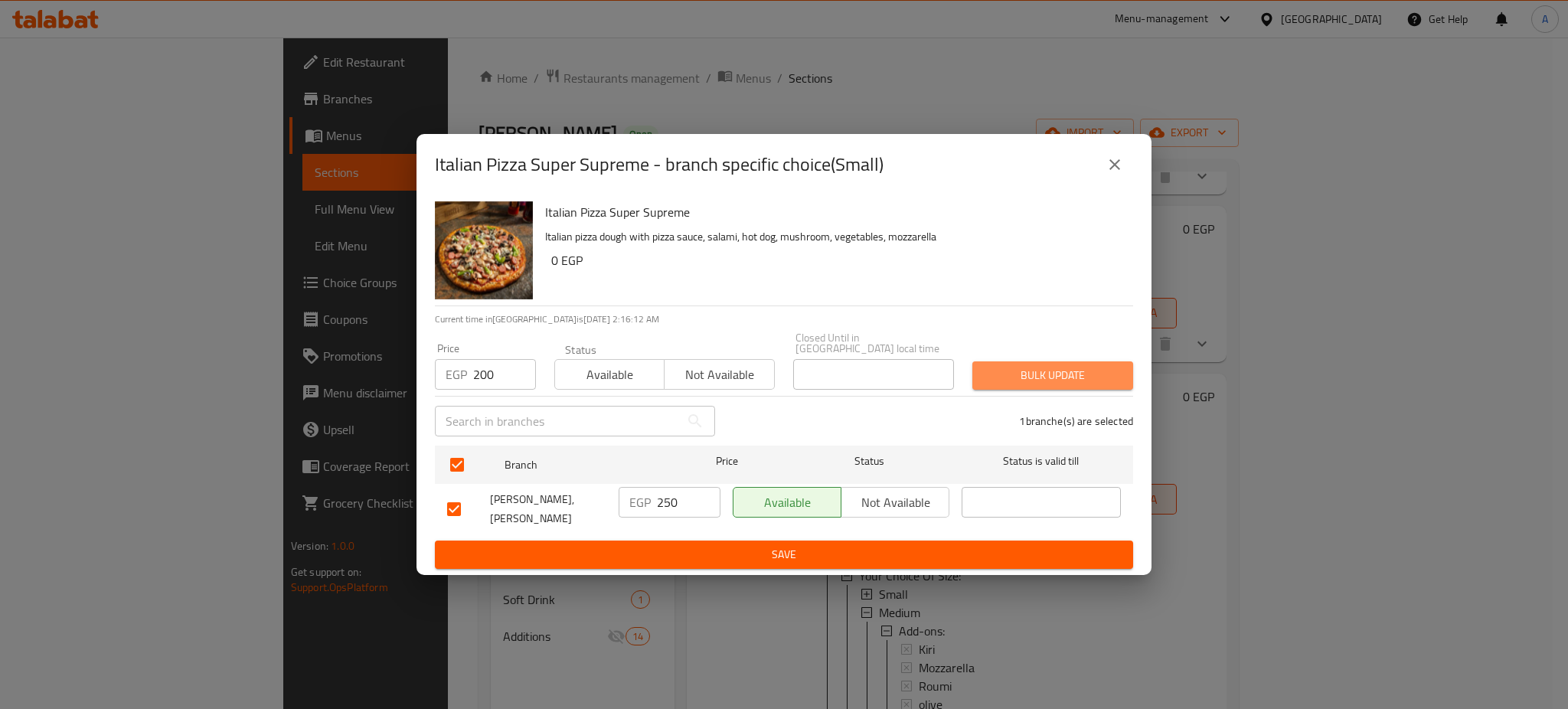
click at [1067, 372] on span "Bulk update" at bounding box center [1052, 375] width 136 height 19
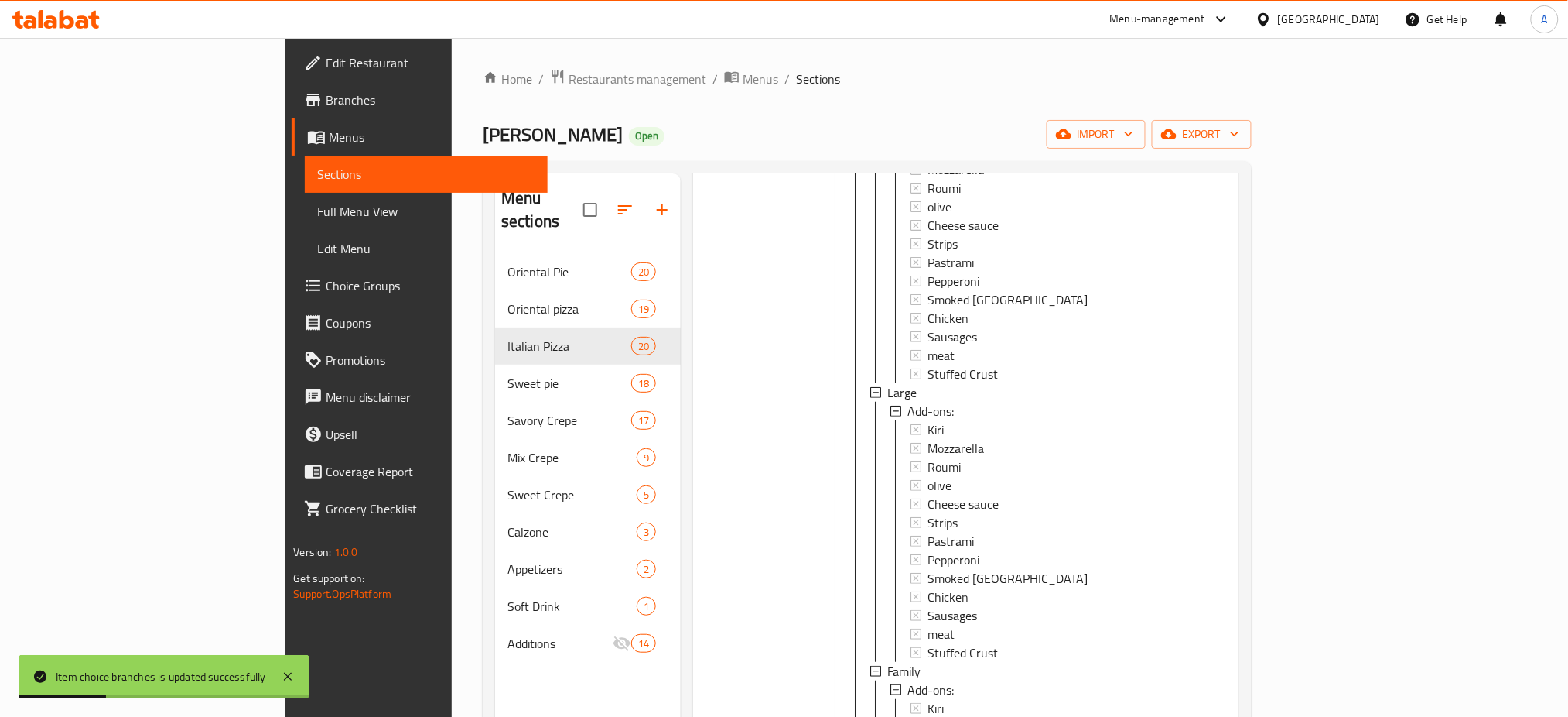
scroll to position [2, 0]
click at [1282, 290] on div "Home / Restaurants management / Menus / Sections Pablo Open import export Menu …" at bounding box center [867, 485] width 831 height 895
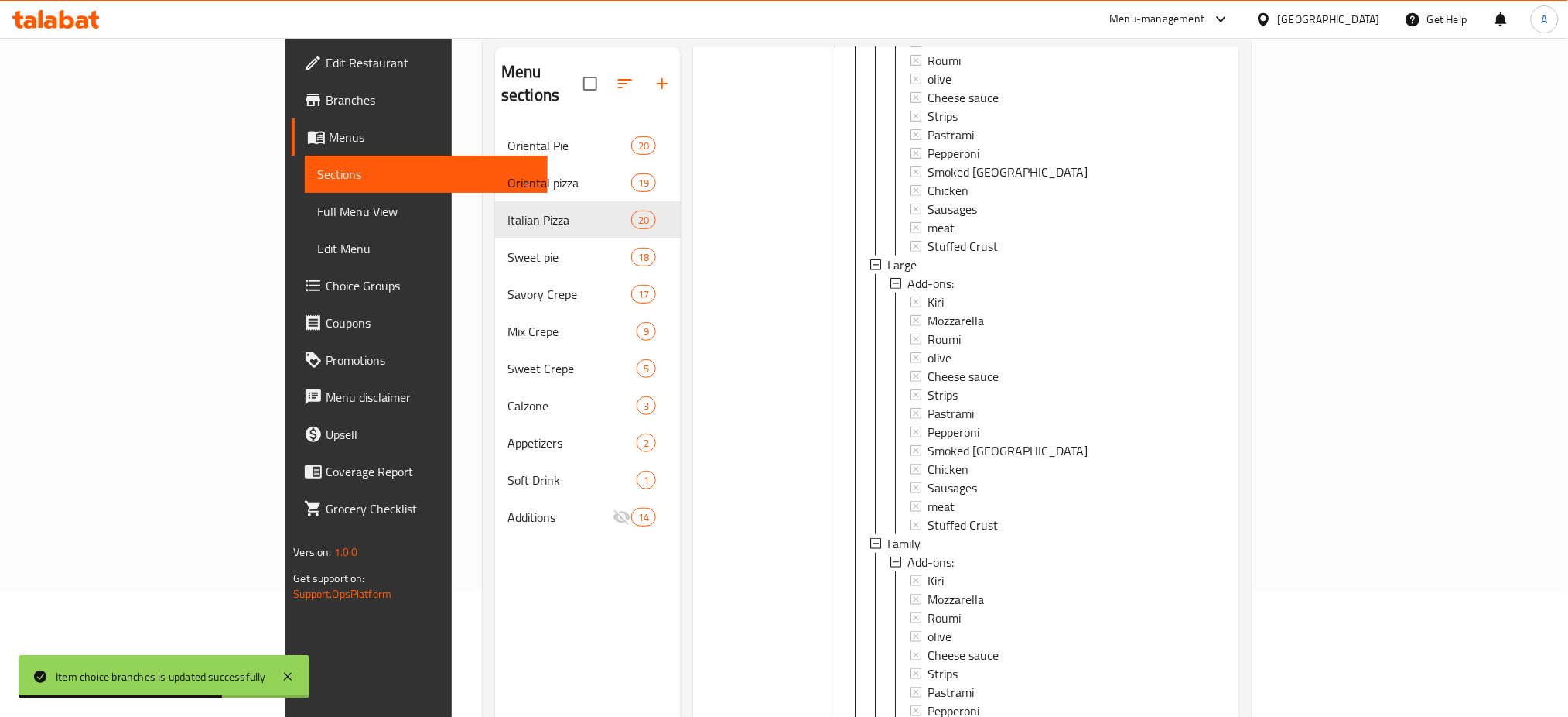
scroll to position [217, 0]
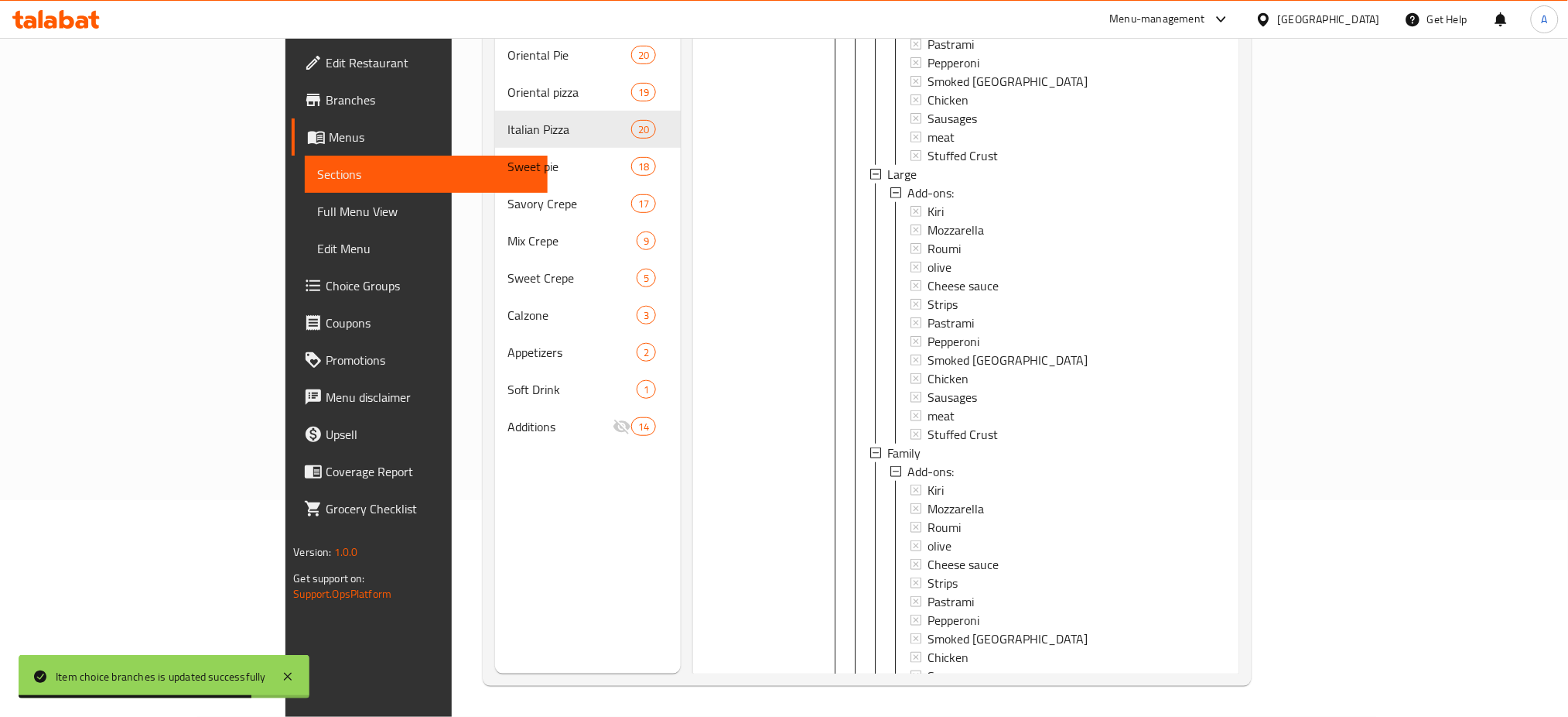
click at [1227, 370] on div "0 EGP" at bounding box center [1208, 211] width 38 height 1087
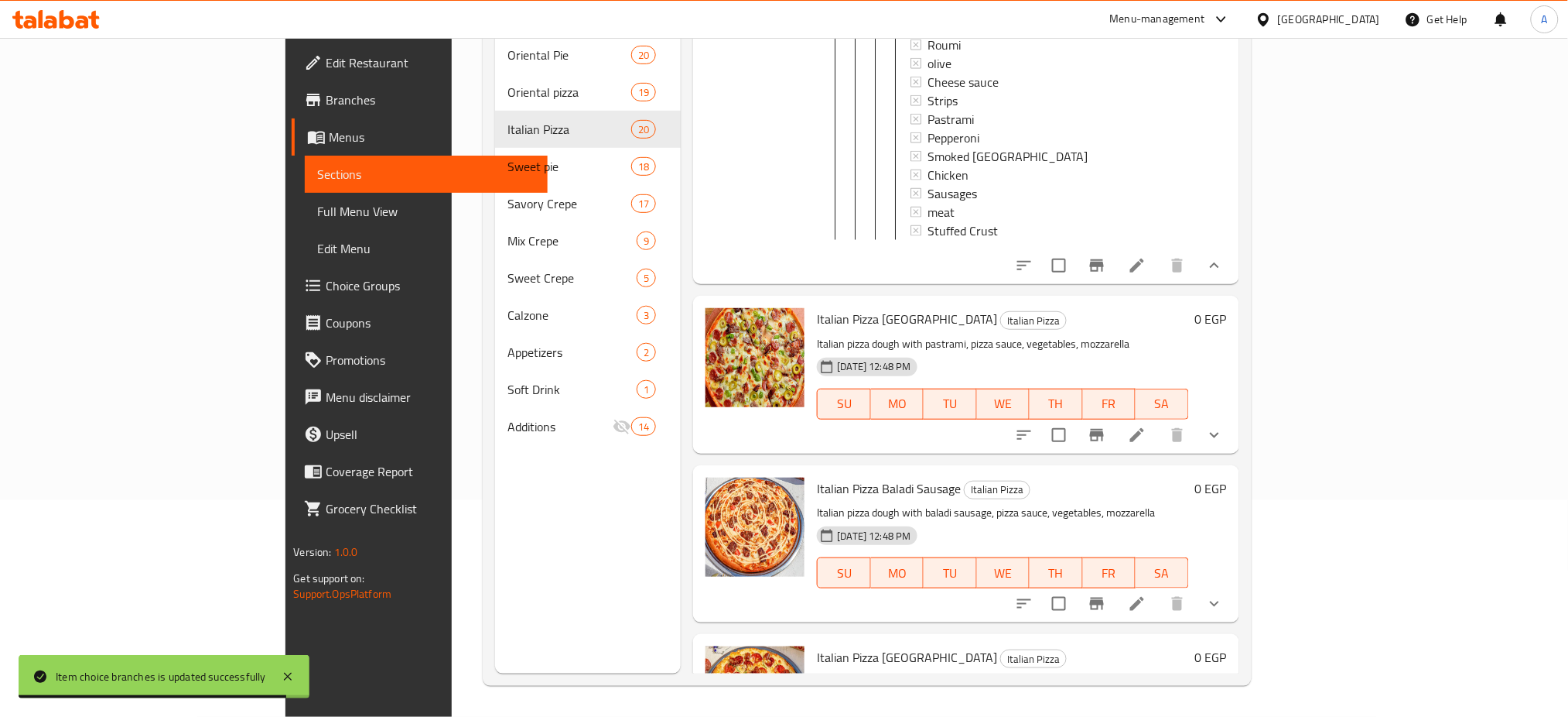
scroll to position [1585, 0]
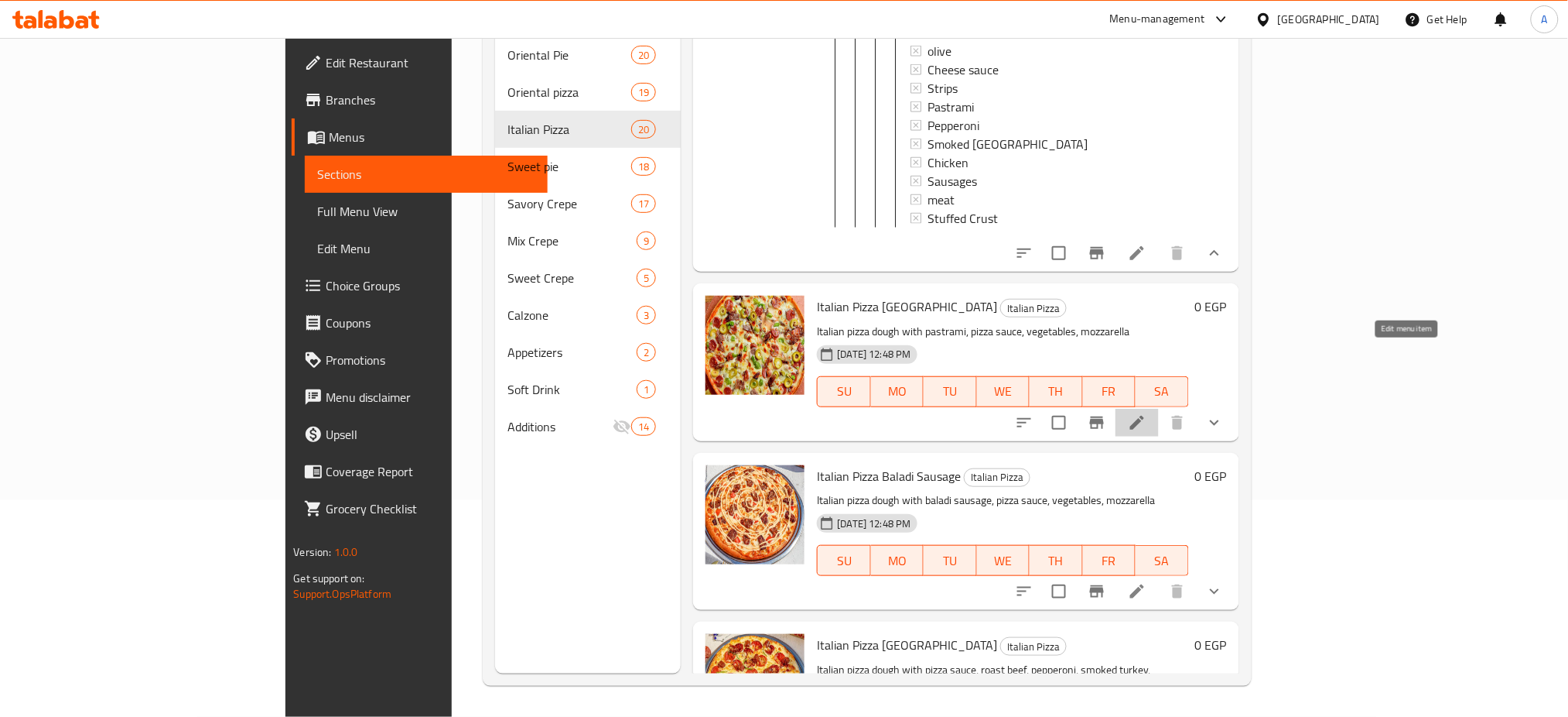
click at [1146, 413] on icon at bounding box center [1137, 422] width 18 height 18
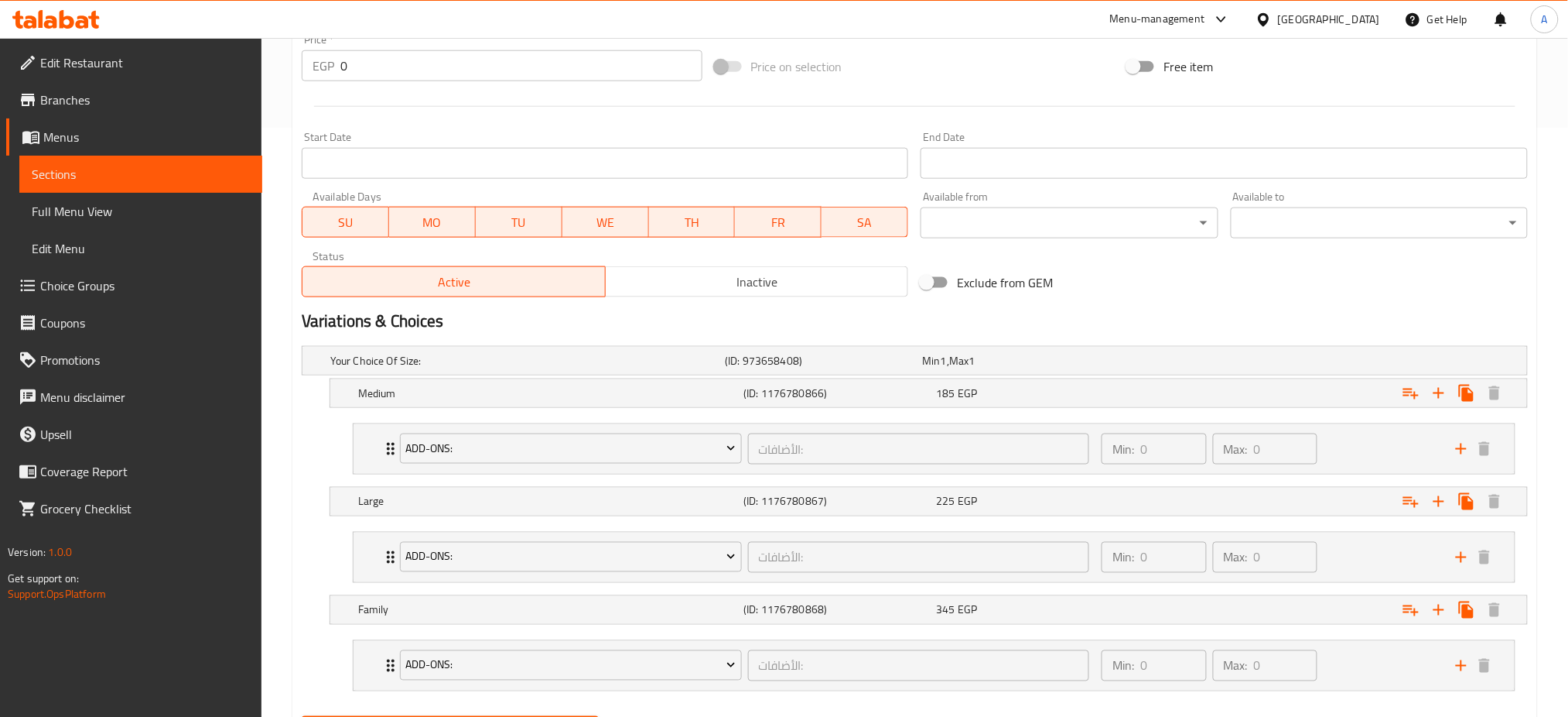
scroll to position [669, 0]
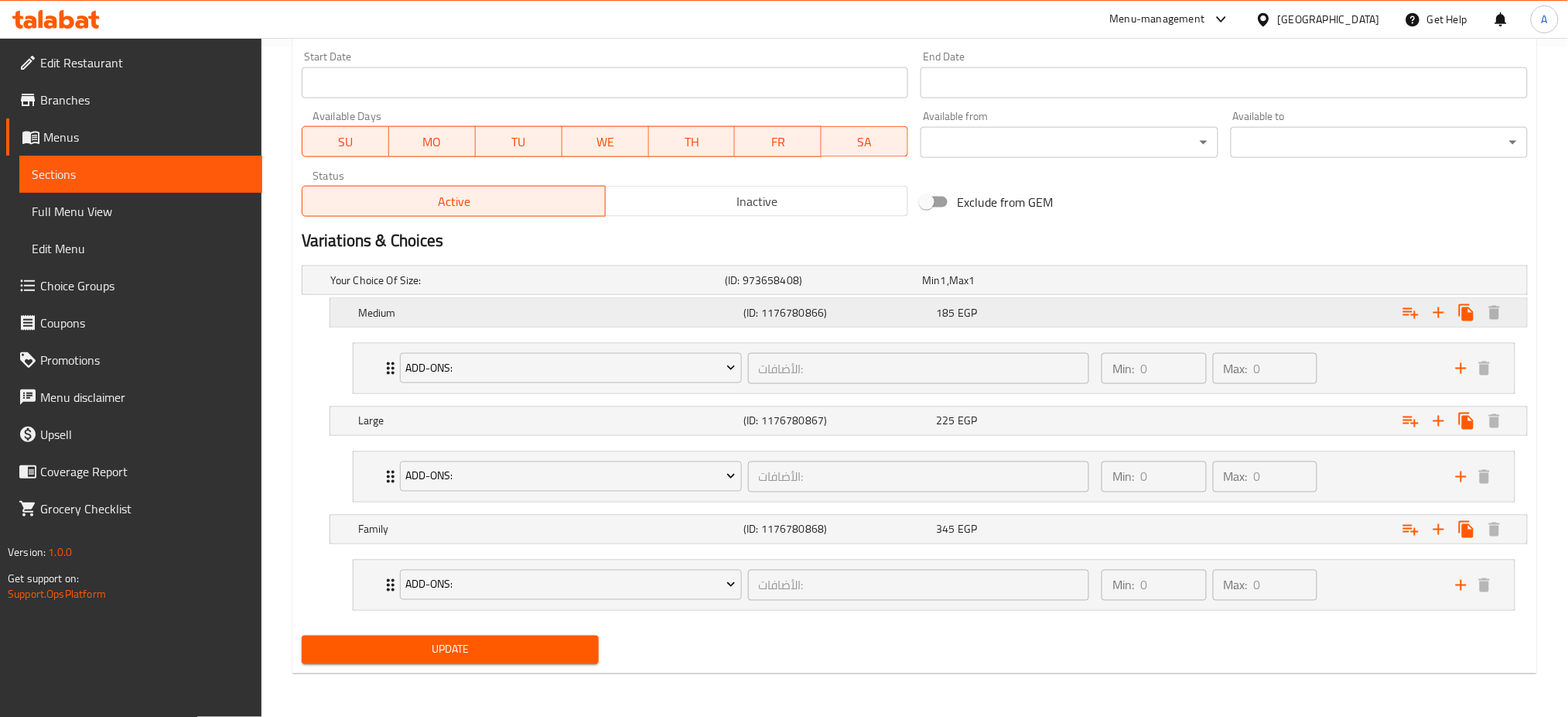
click at [992, 314] on div "185 EGP" at bounding box center [1029, 312] width 186 height 16
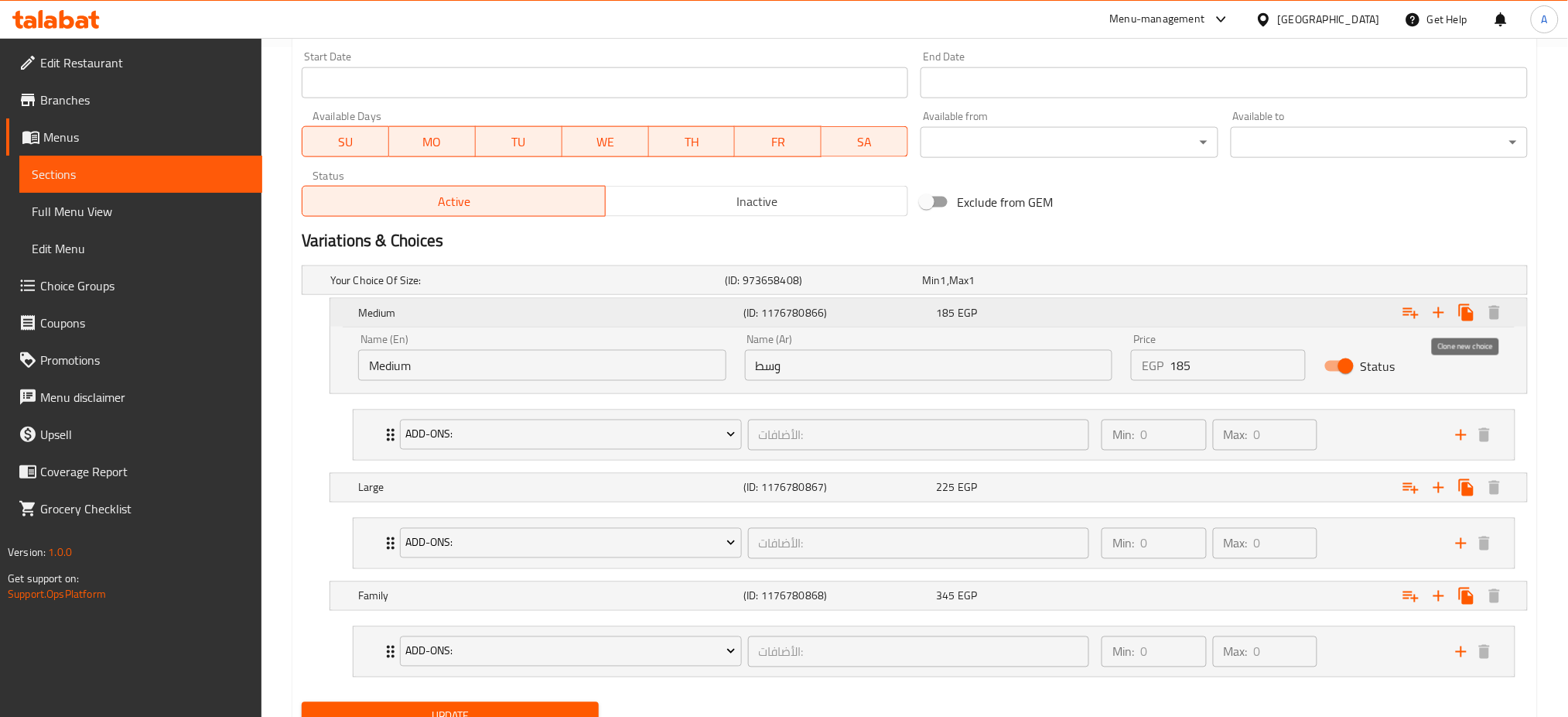
click at [1469, 319] on icon "Expand" at bounding box center [1467, 312] width 15 height 17
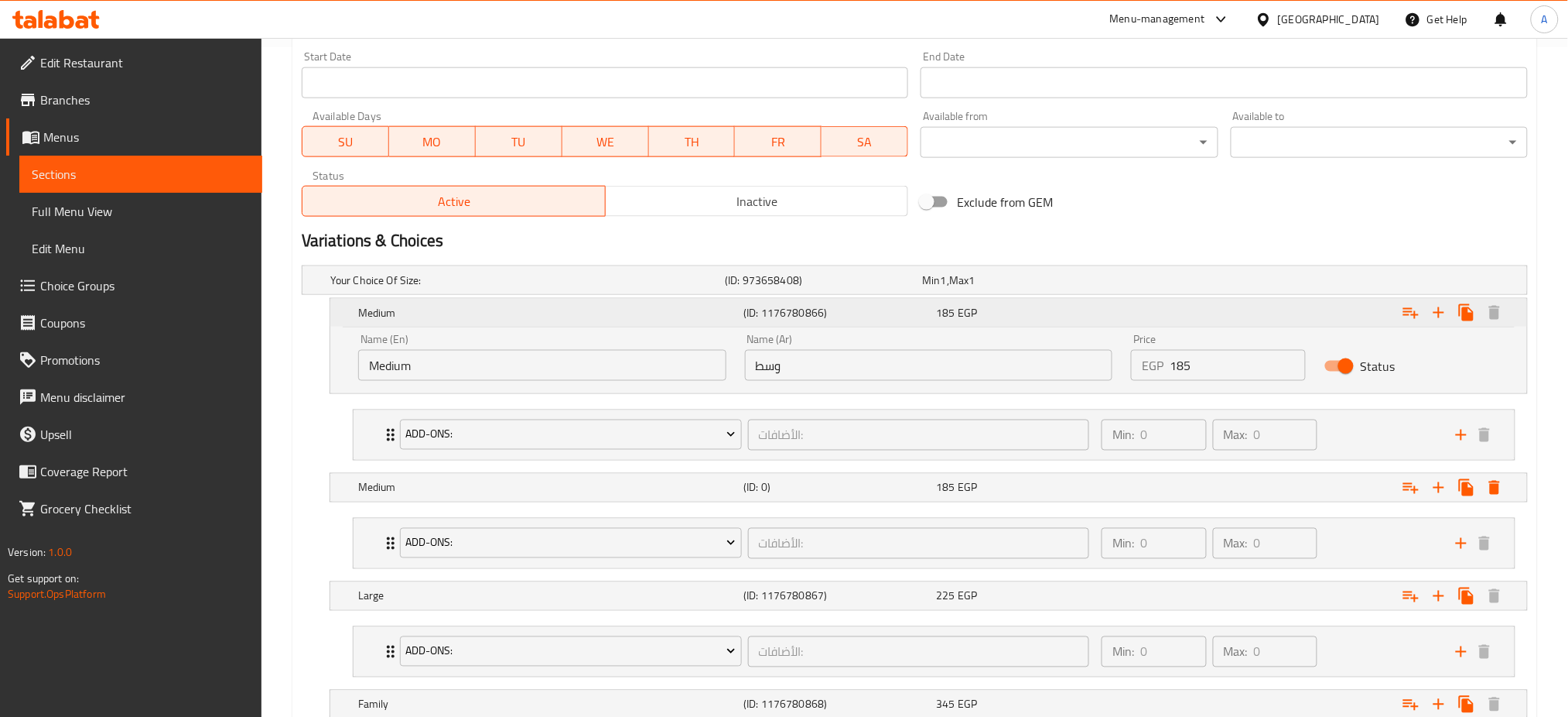
click at [699, 310] on h5 "Medium" at bounding box center [547, 312] width 379 height 16
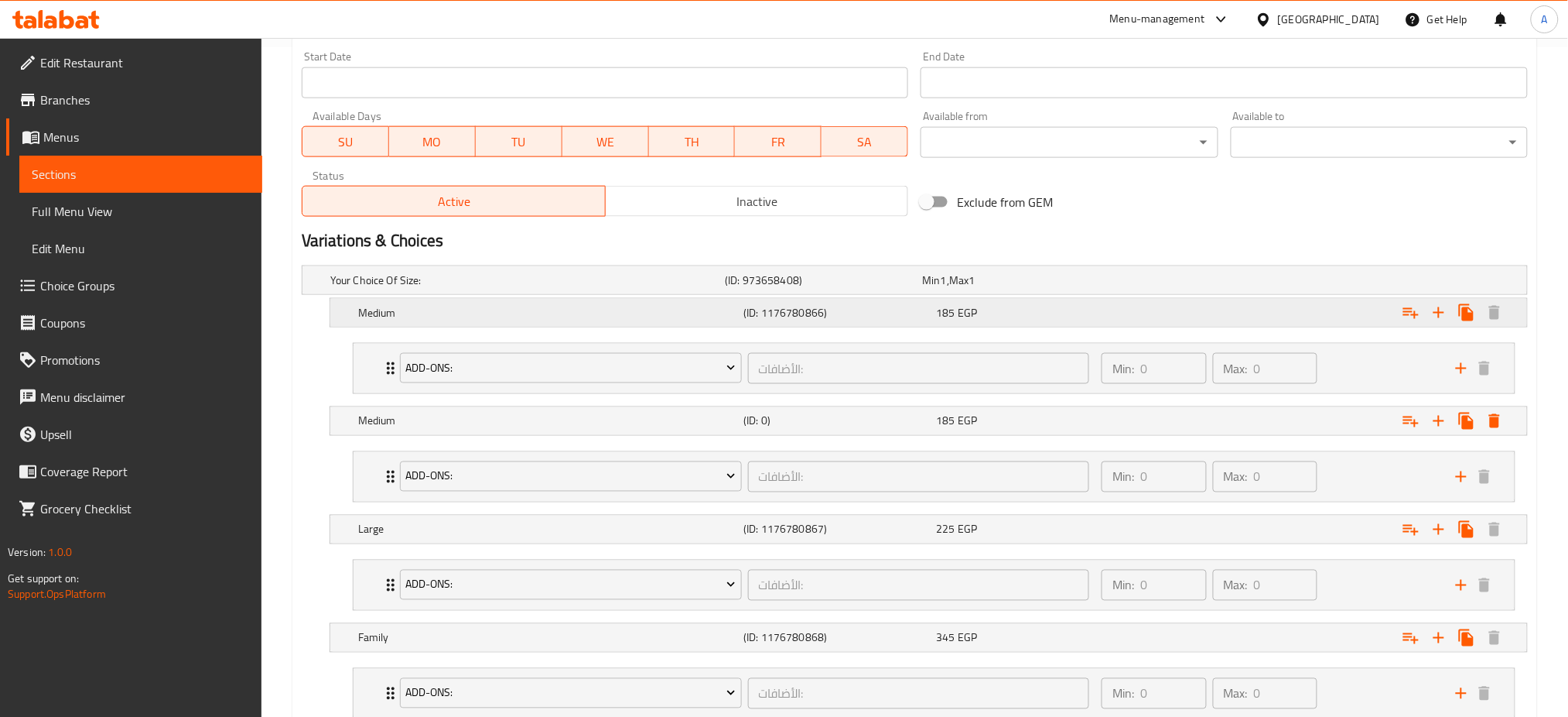
click at [698, 310] on h5 "Medium" at bounding box center [547, 312] width 379 height 16
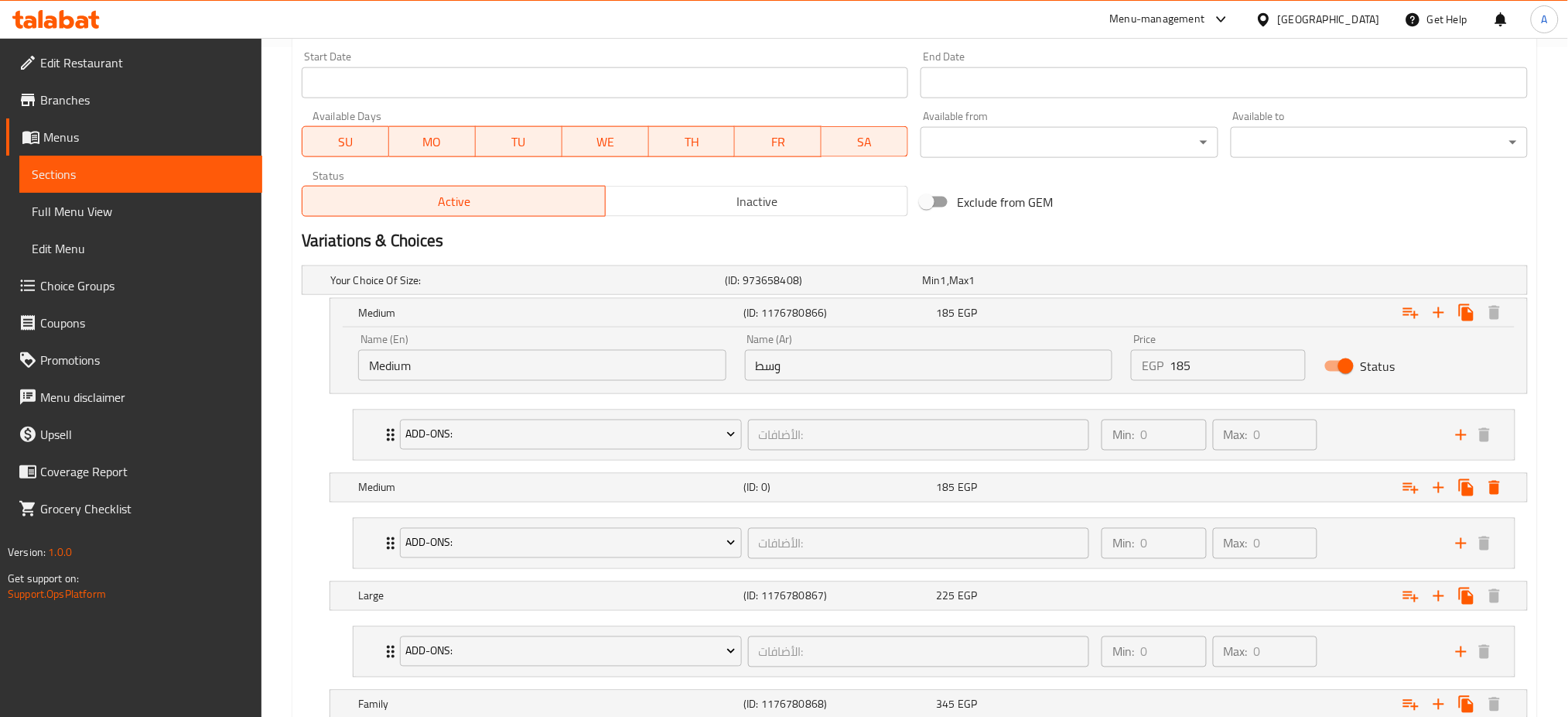
click at [508, 380] on input "Medium" at bounding box center [543, 366] width 369 height 31
type input "Small"
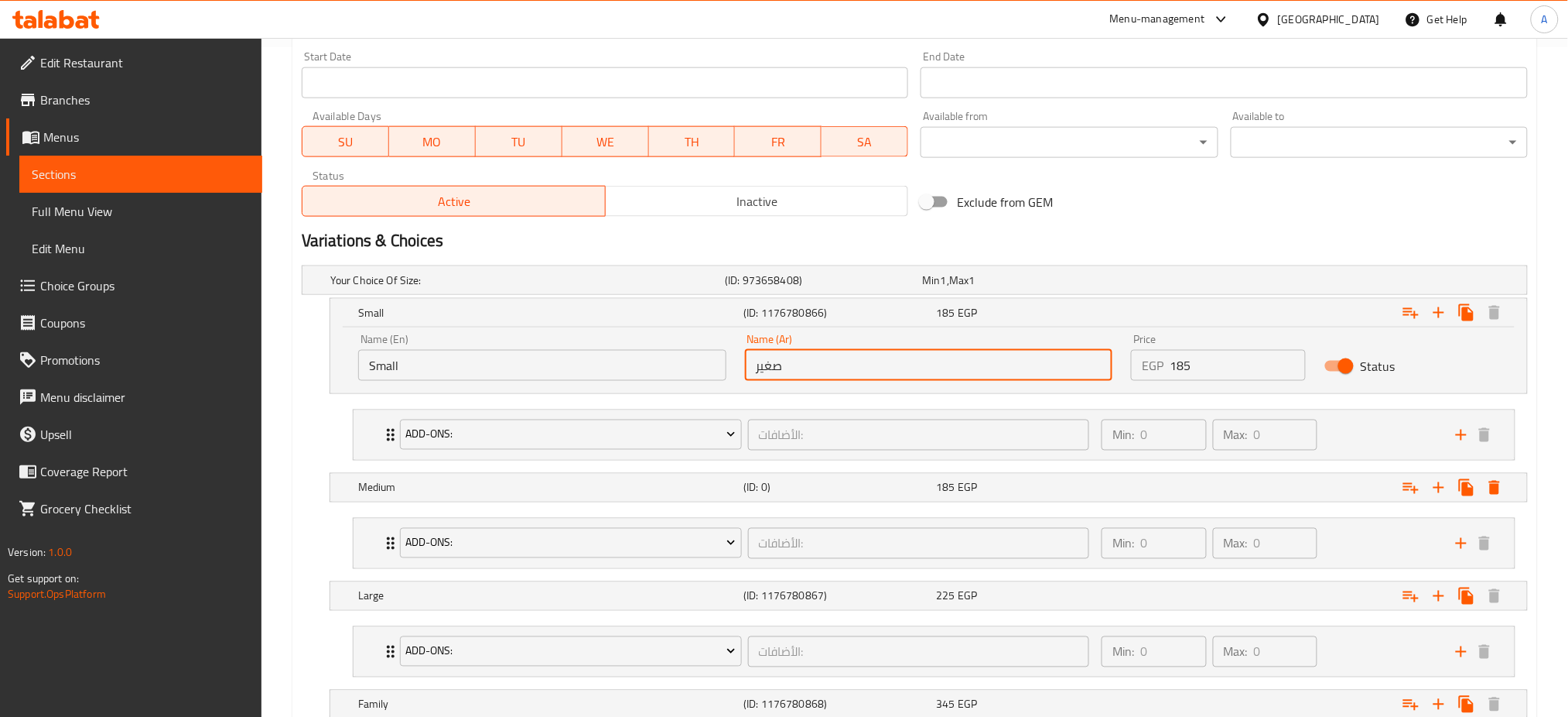
scroll to position [845, 0]
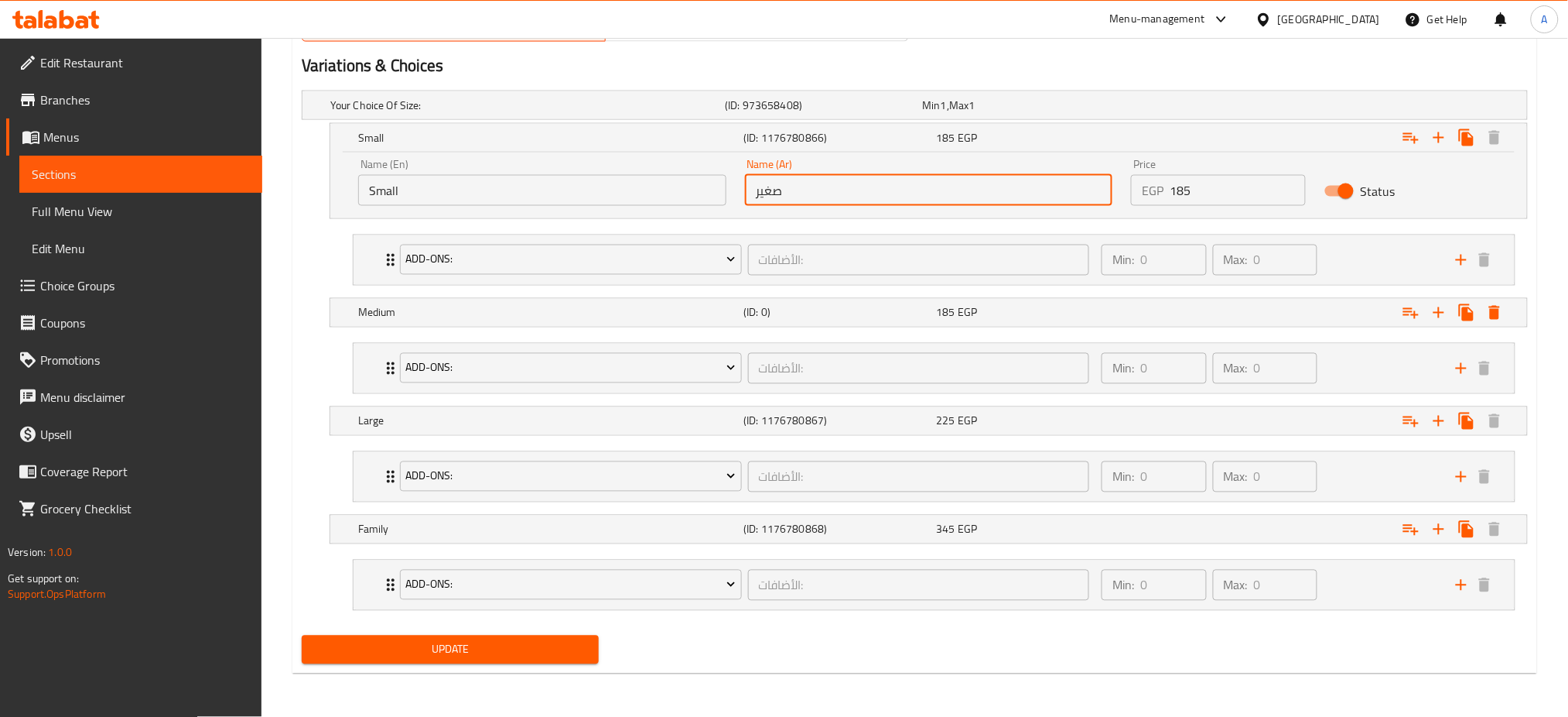
type input "صغير"
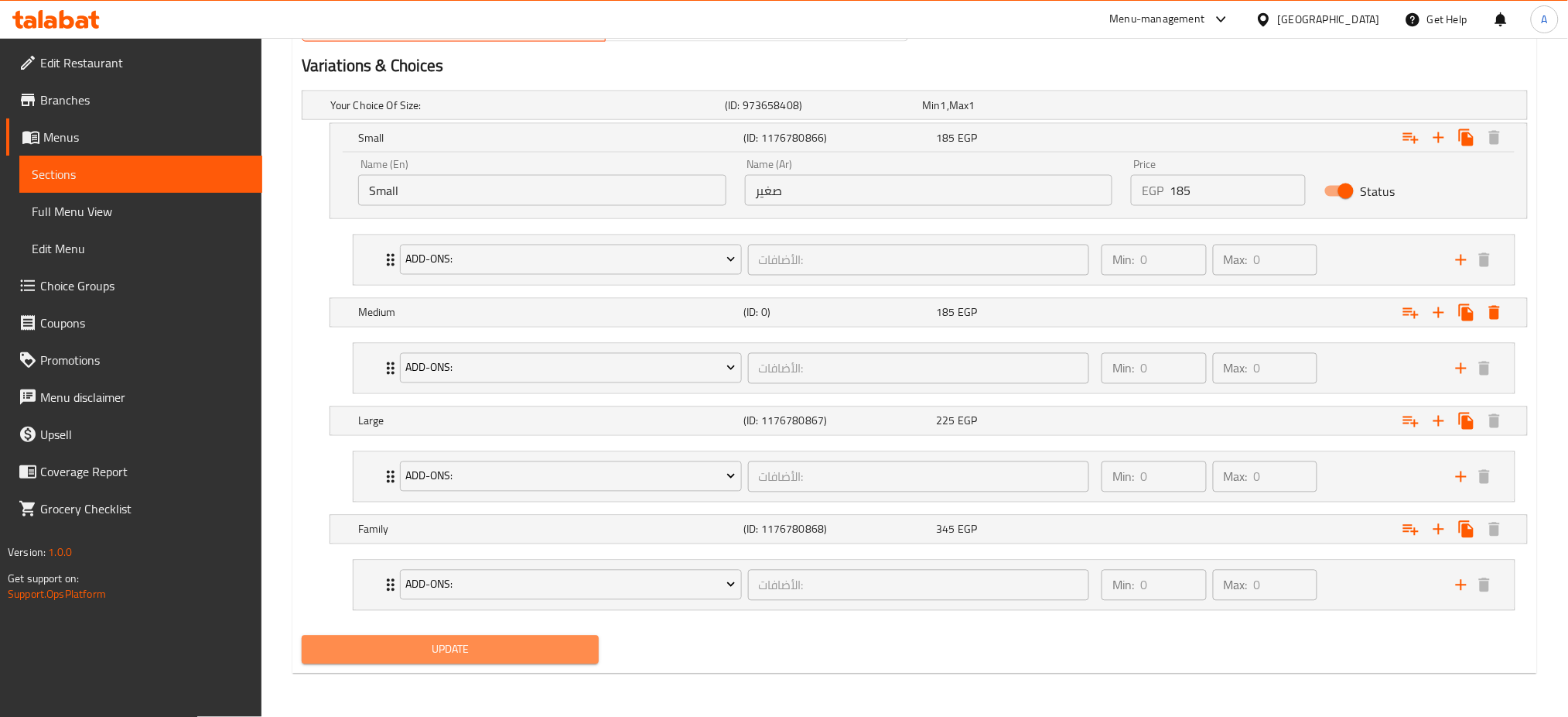
click at [432, 651] on span "Update" at bounding box center [451, 649] width 273 height 19
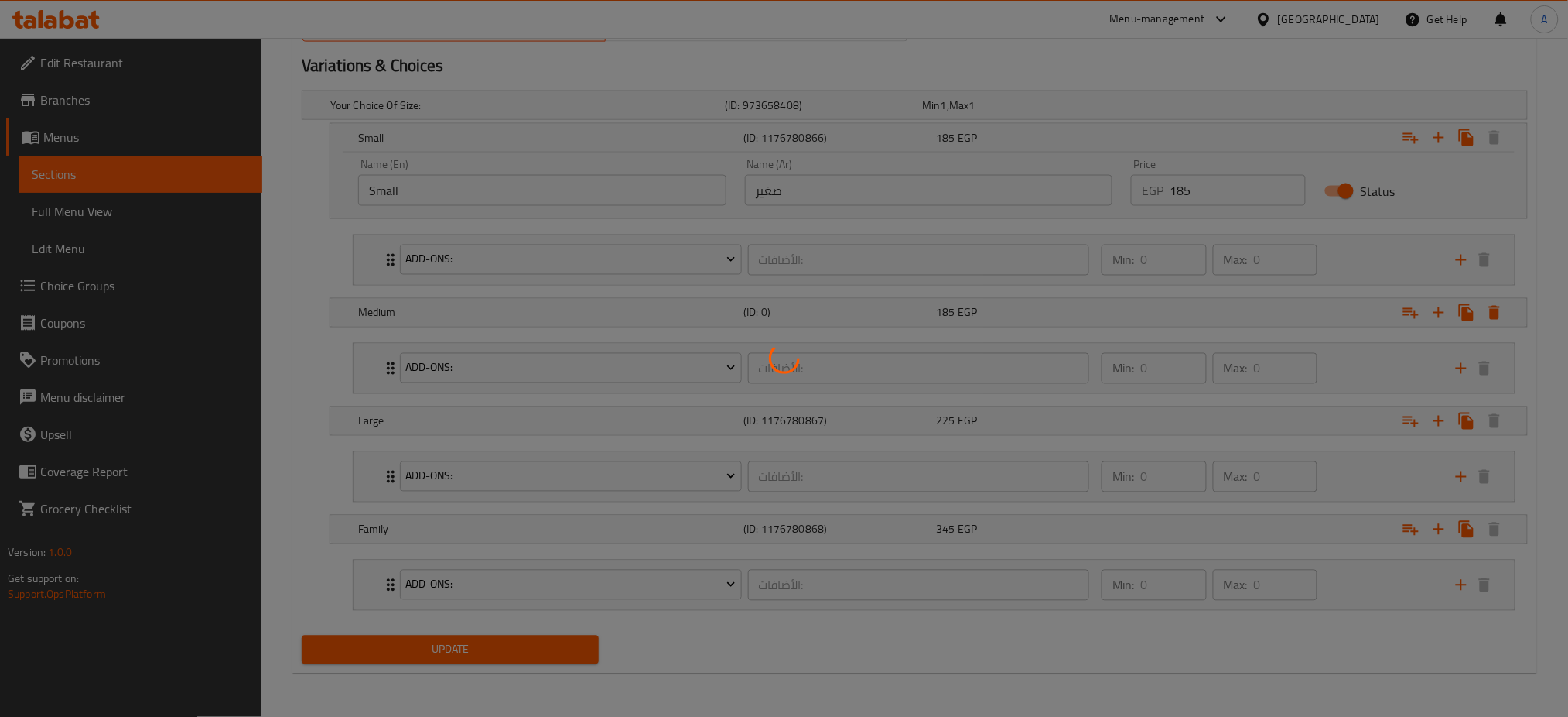
click at [432, 651] on div at bounding box center [784, 358] width 1568 height 717
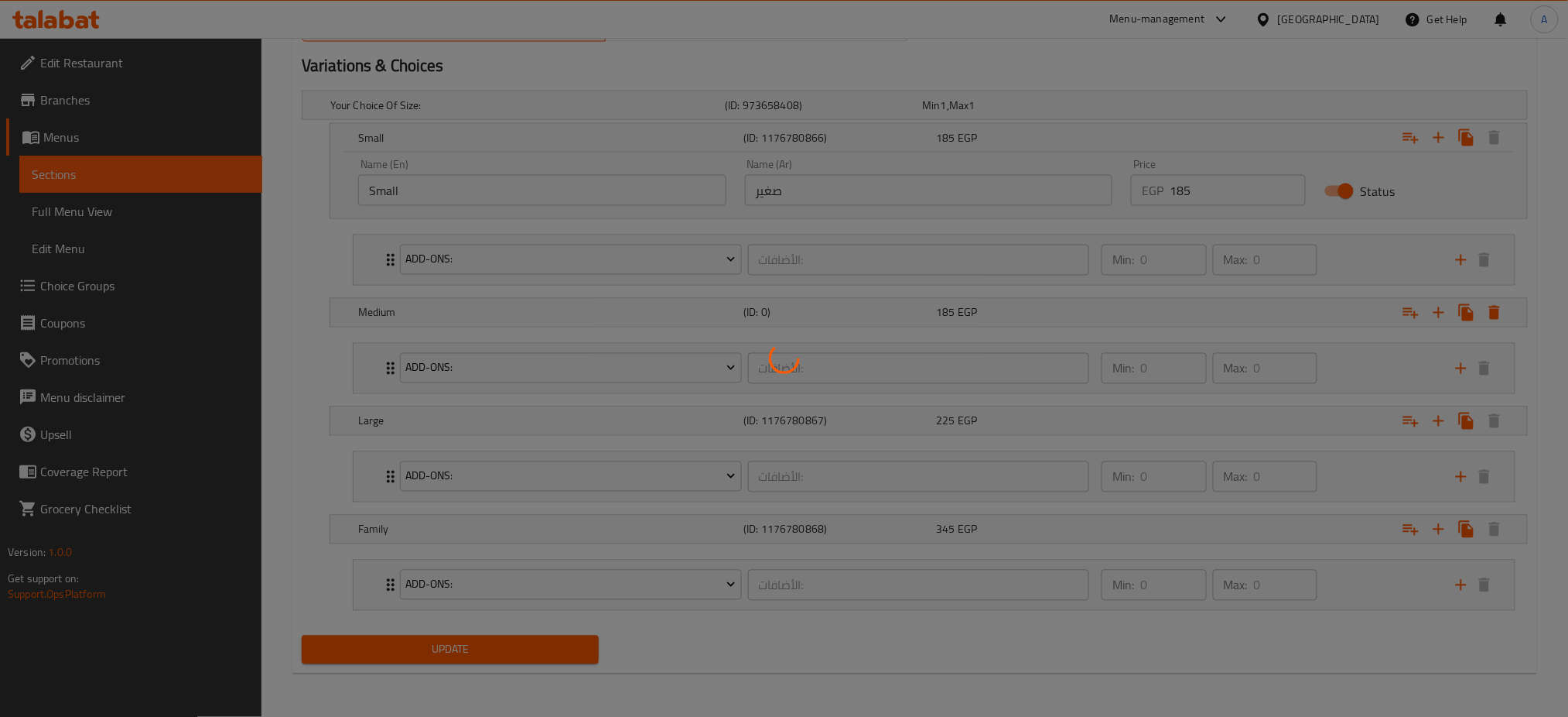
click at [432, 651] on div at bounding box center [784, 358] width 1568 height 717
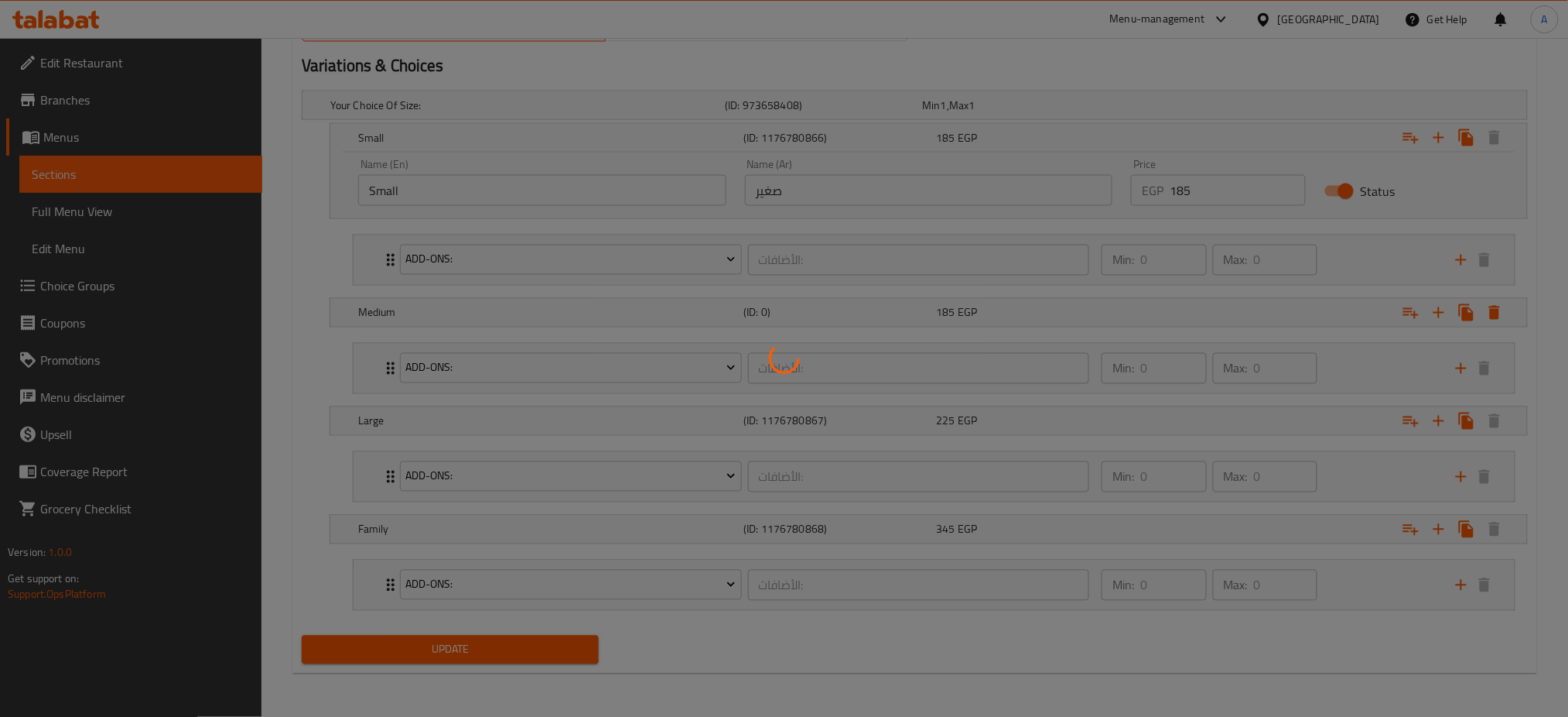
click at [432, 651] on div at bounding box center [784, 358] width 1568 height 717
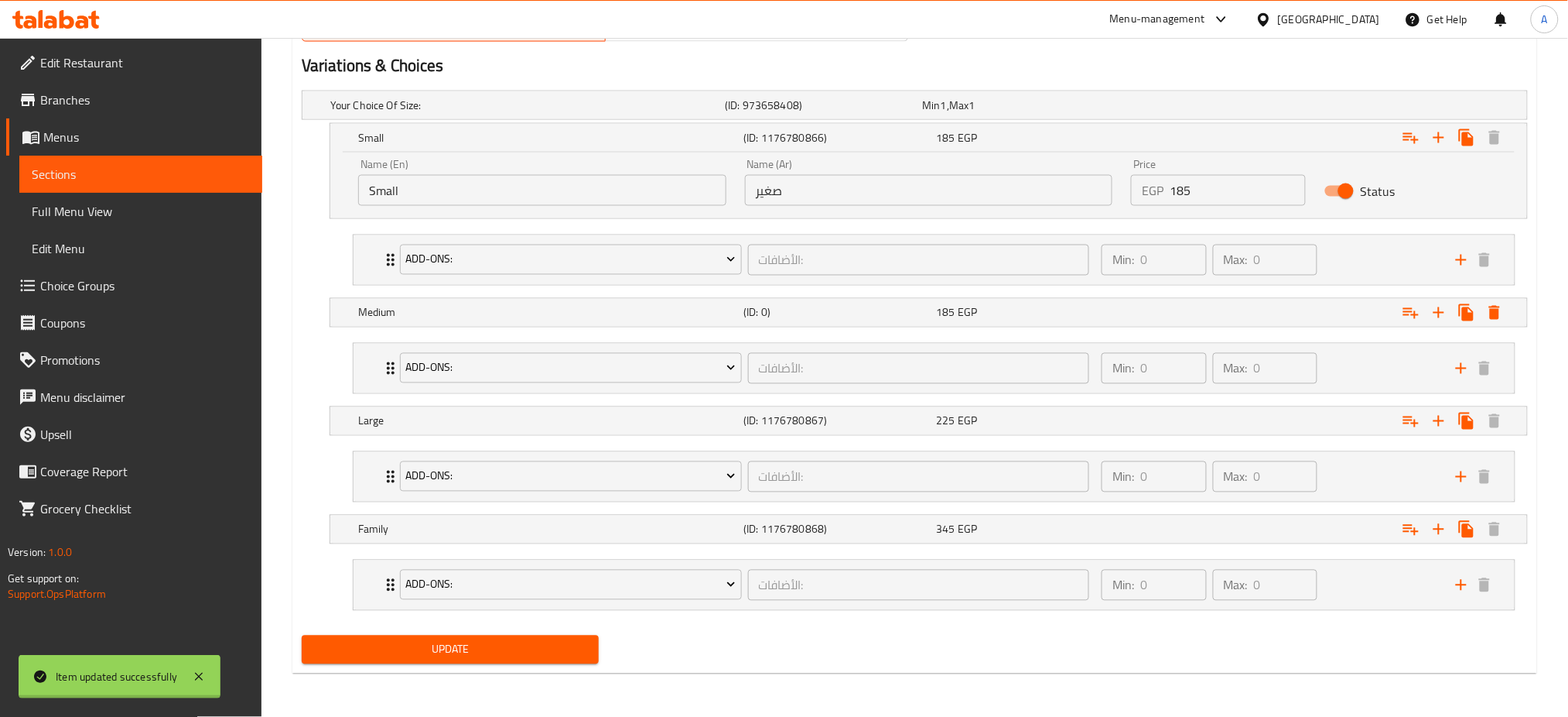
click at [432, 651] on span "Update" at bounding box center [451, 649] width 273 height 19
click at [432, 651] on div at bounding box center [784, 358] width 1568 height 717
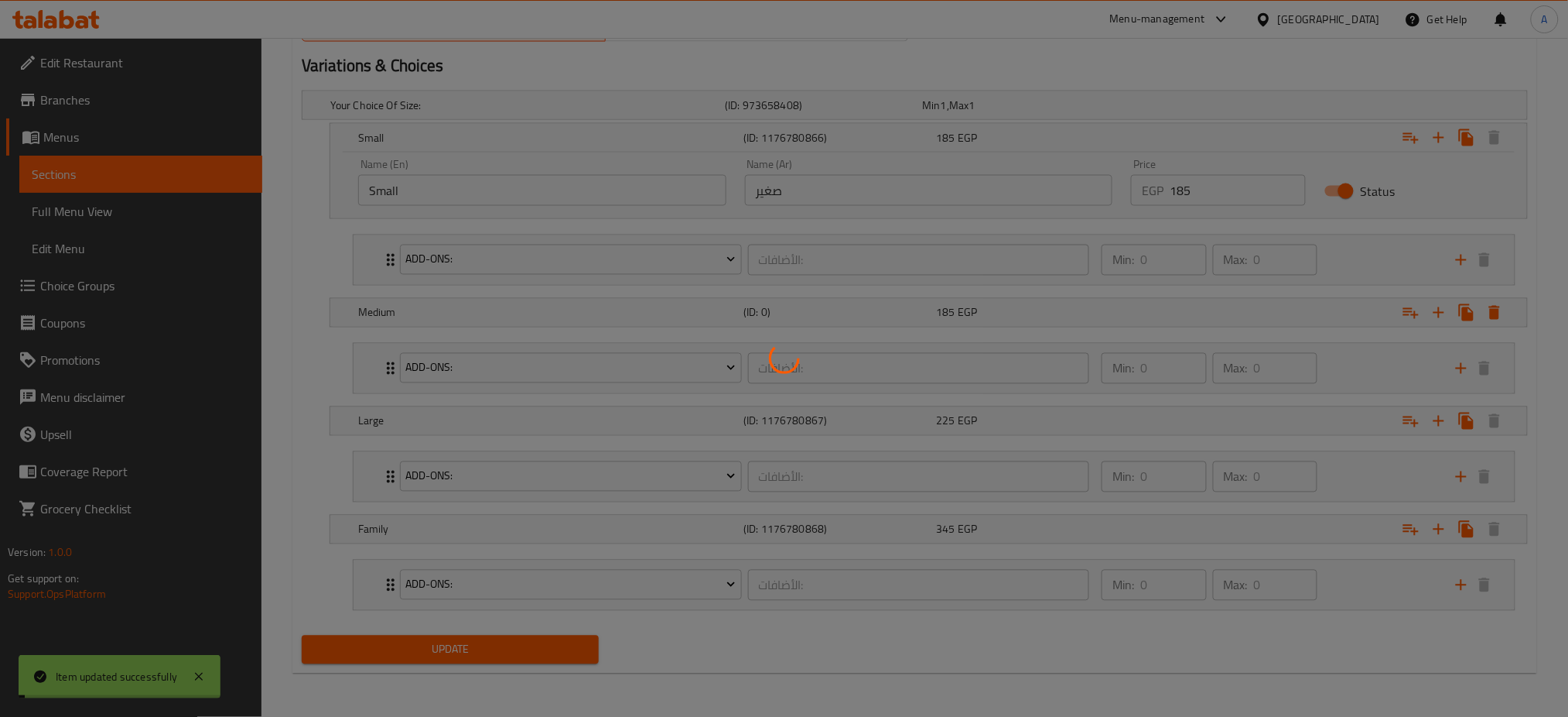
click at [432, 651] on div at bounding box center [784, 358] width 1568 height 717
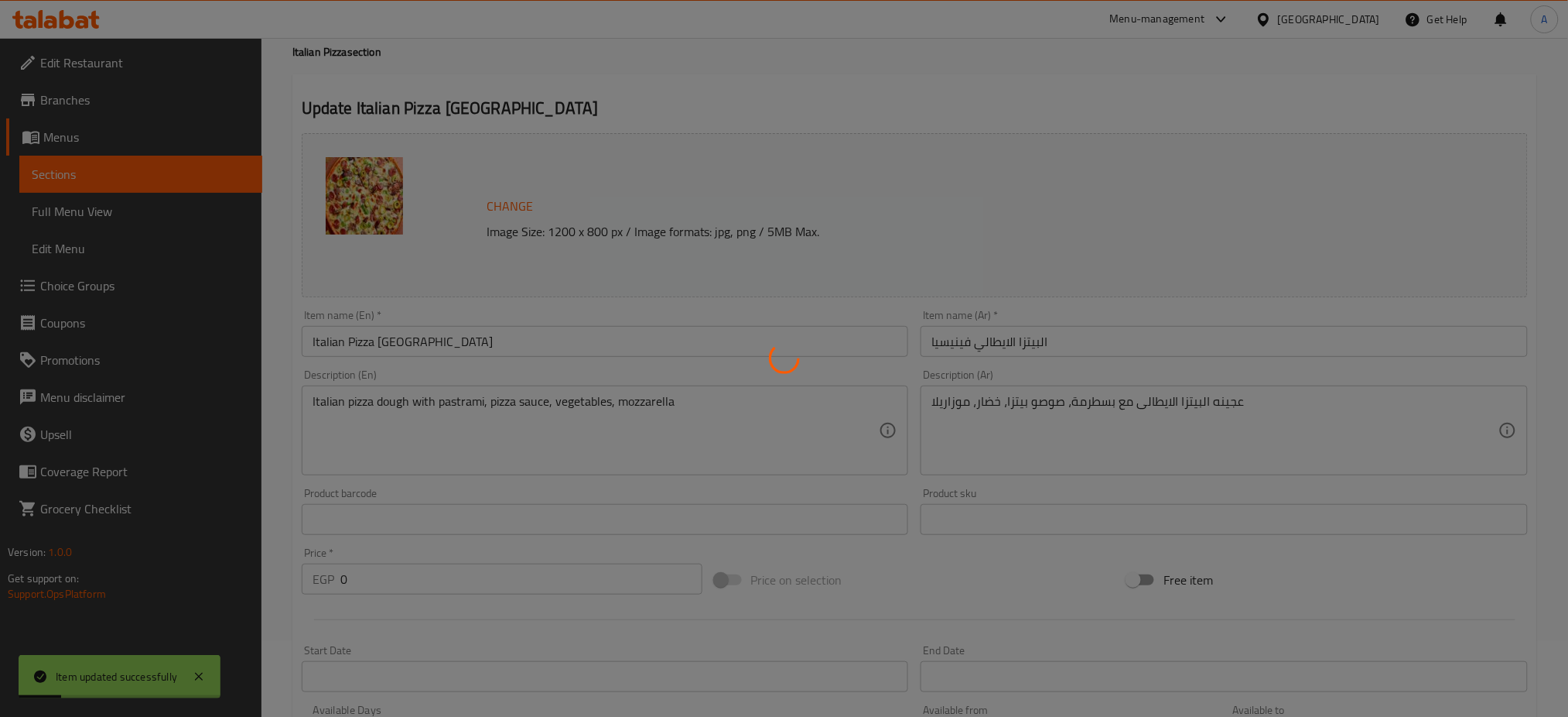
scroll to position [0, 0]
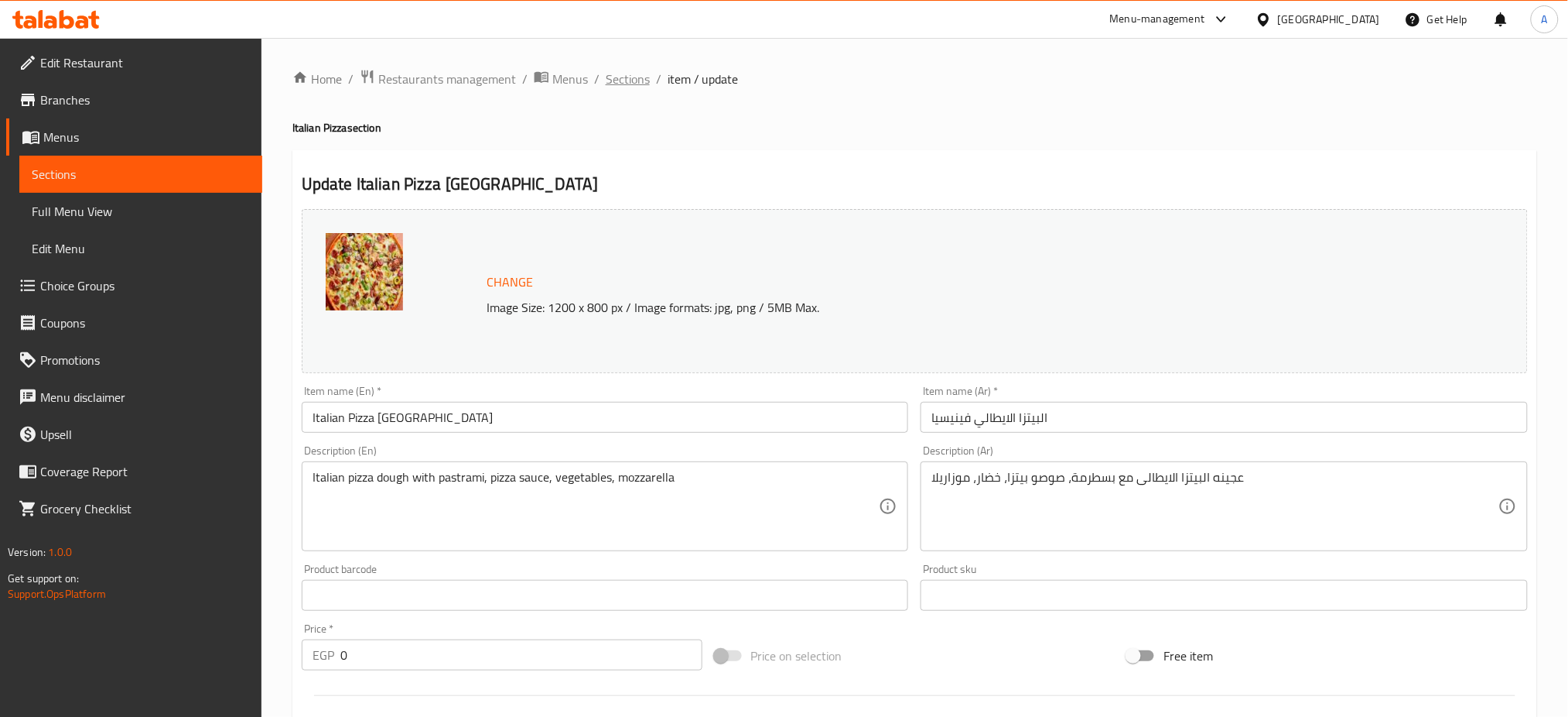
click at [635, 75] on span "Sections" at bounding box center [627, 79] width 44 height 18
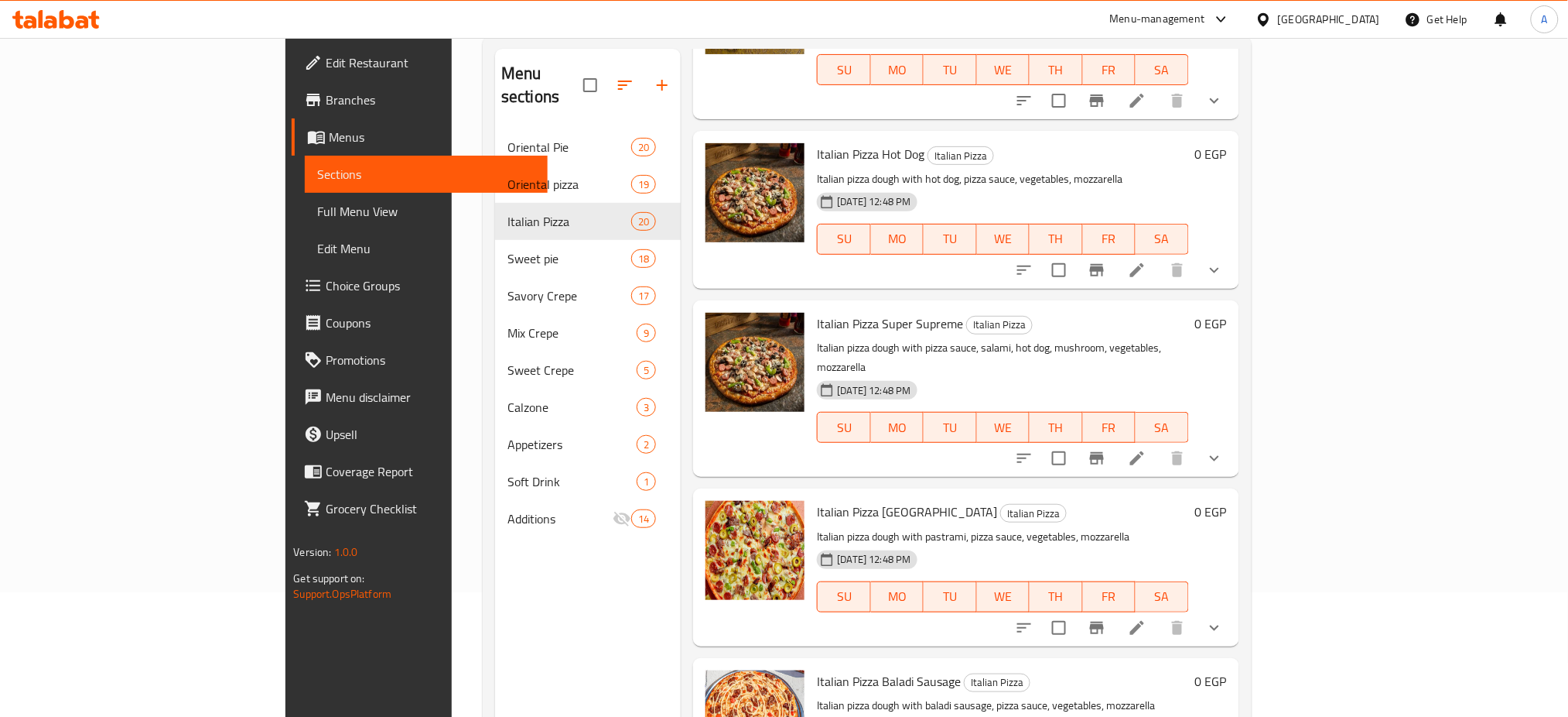
scroll to position [548, 0]
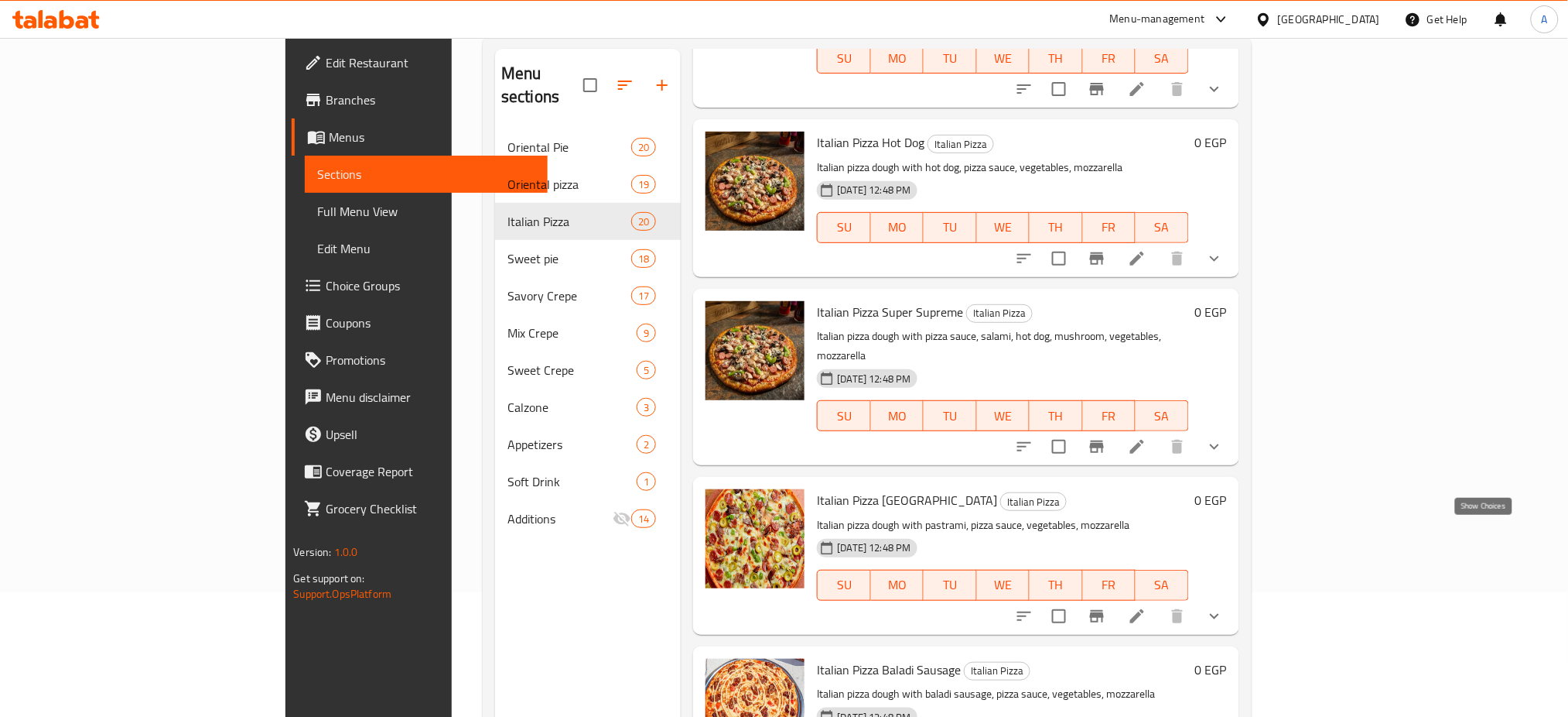
click at [1223, 606] on icon "show more" at bounding box center [1214, 616] width 18 height 18
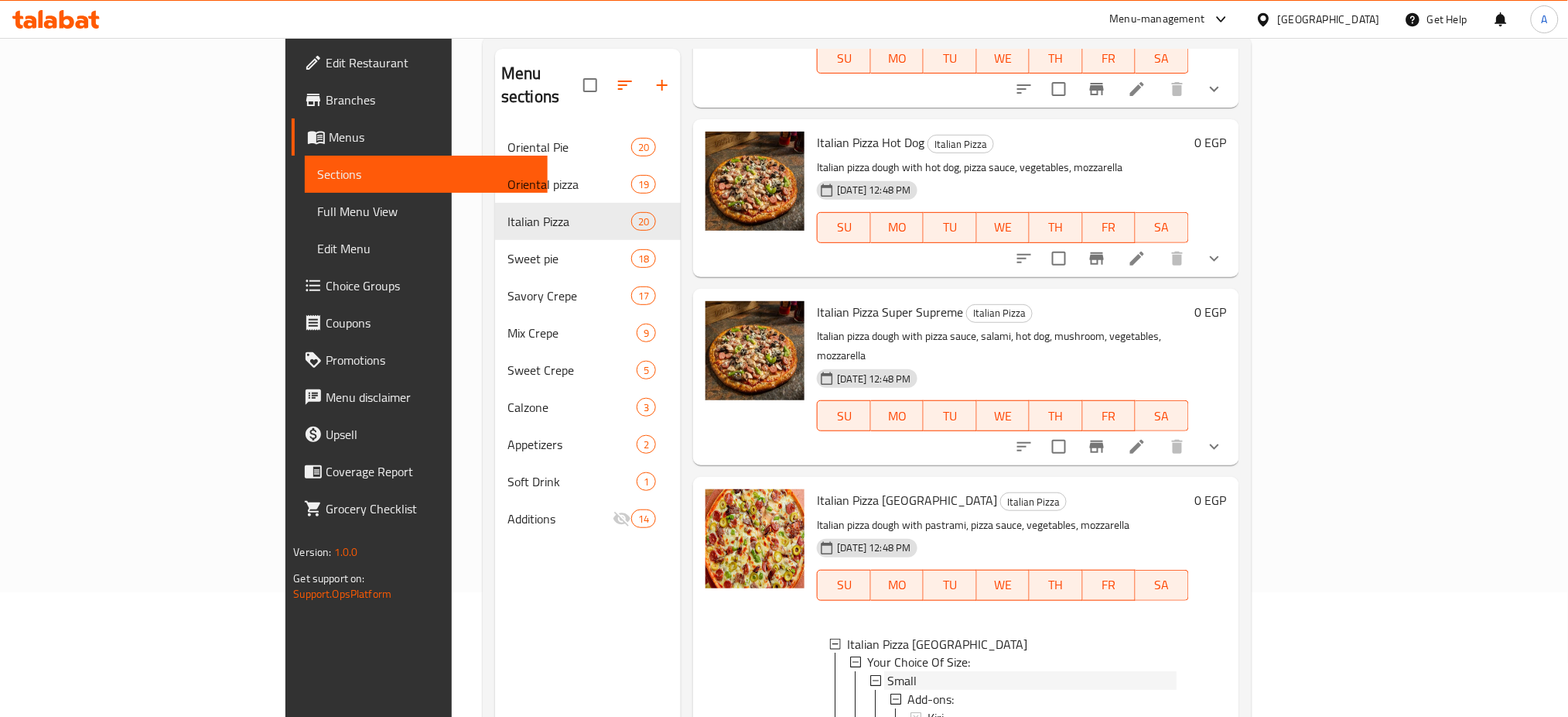
click at [887, 672] on div "Small" at bounding box center [1031, 681] width 288 height 18
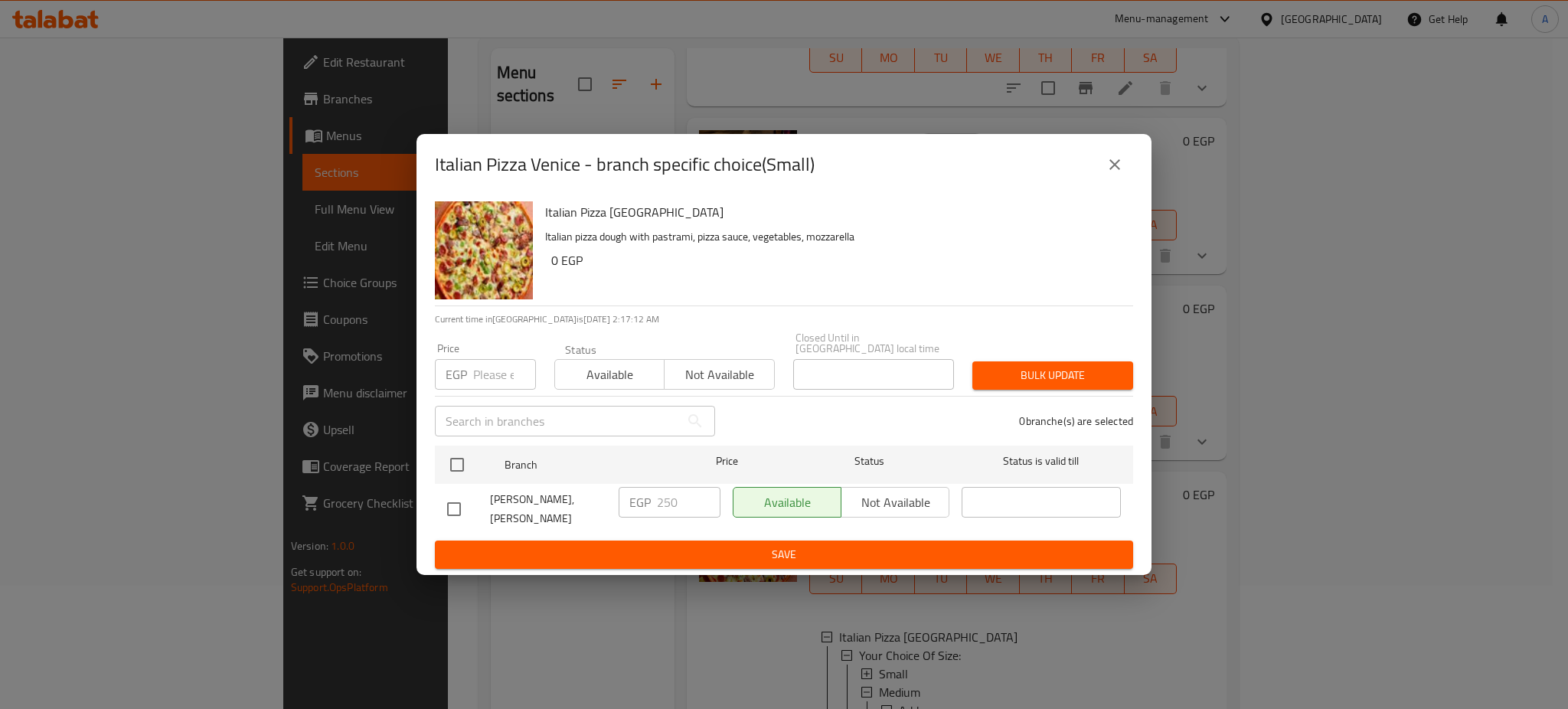
click at [498, 369] on input "number" at bounding box center [504, 375] width 63 height 31
paste input "190"
type input "1"
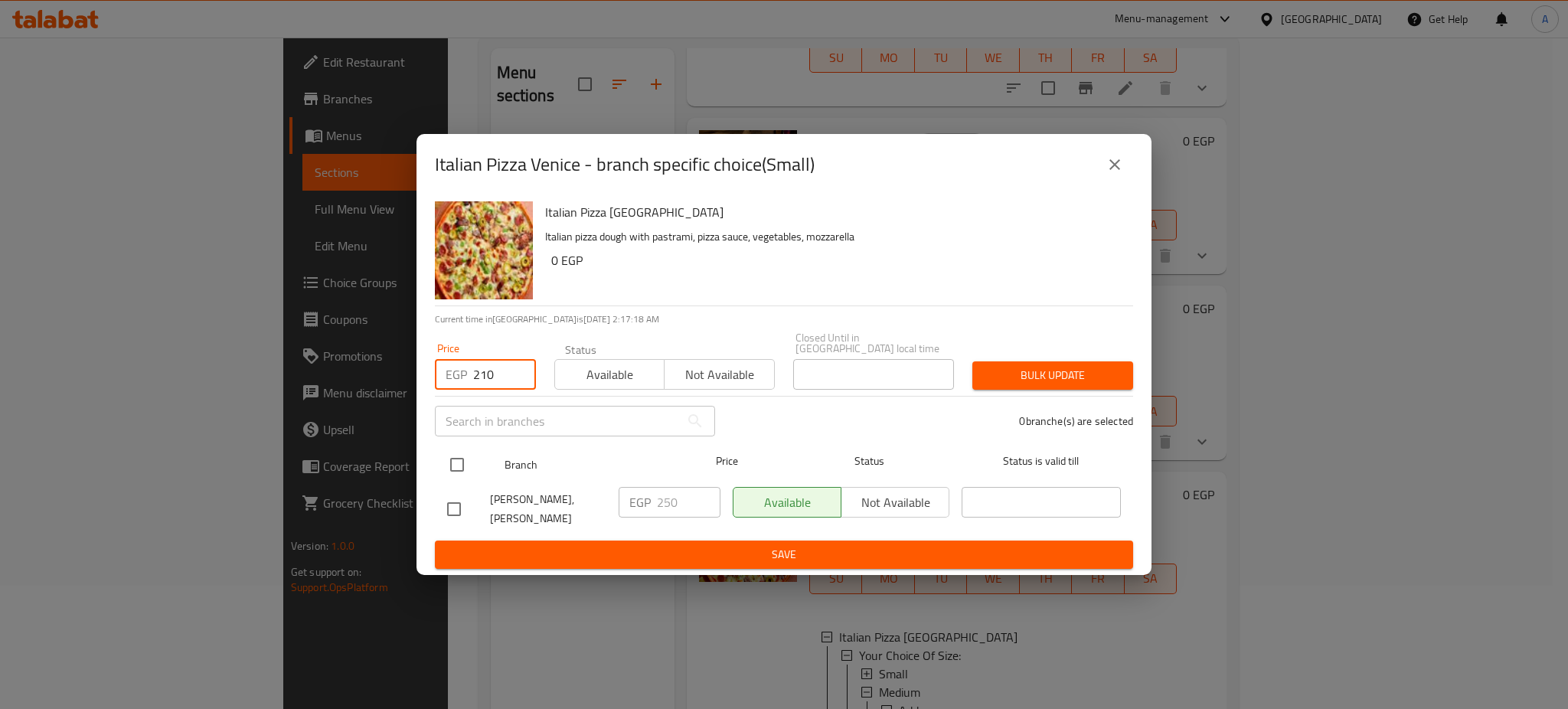
type input "210"
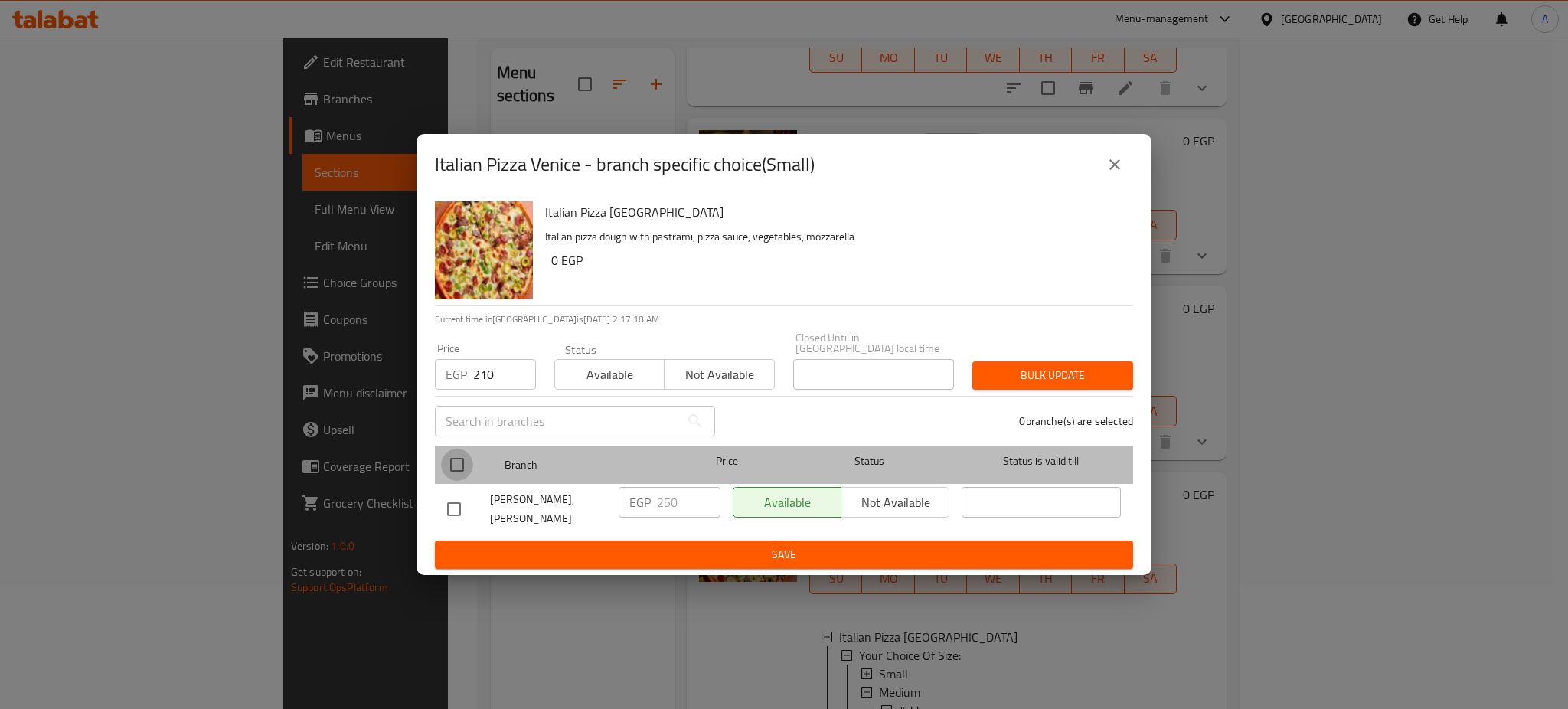
click at [466, 449] on input "checkbox" at bounding box center [457, 464] width 32 height 32
checkbox input "true"
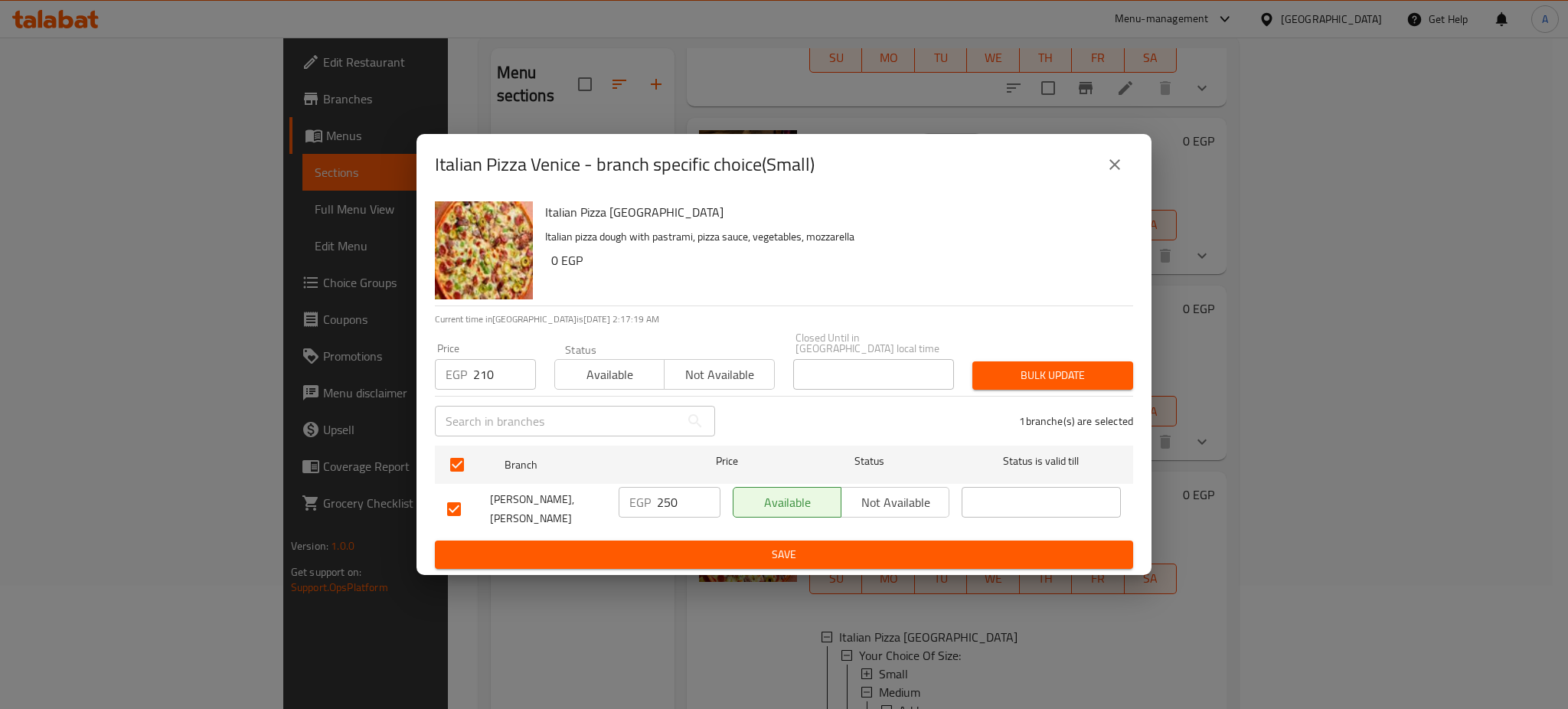
click at [1083, 368] on span "Bulk update" at bounding box center [1052, 375] width 136 height 19
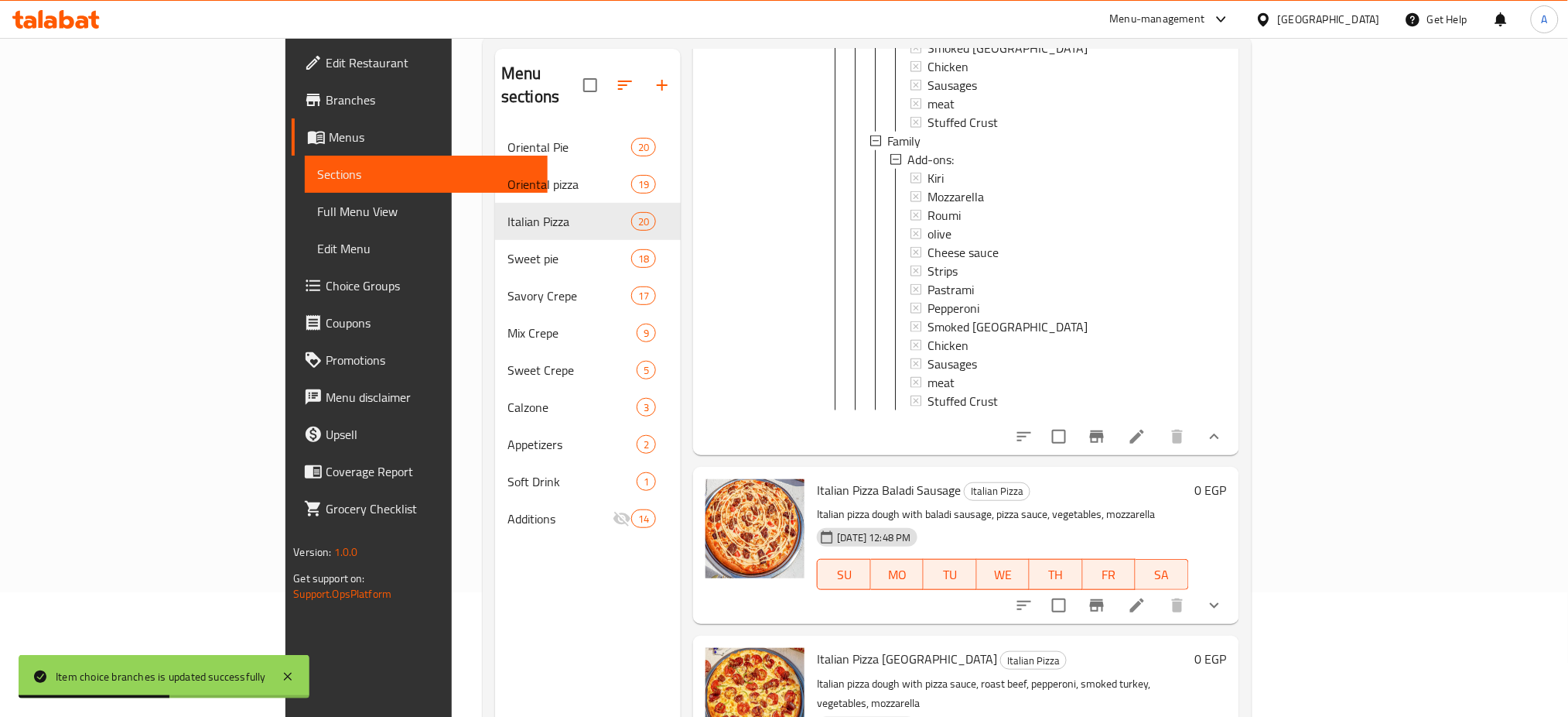
scroll to position [1665, 0]
click at [1233, 416] on button "show more" at bounding box center [1214, 434] width 37 height 37
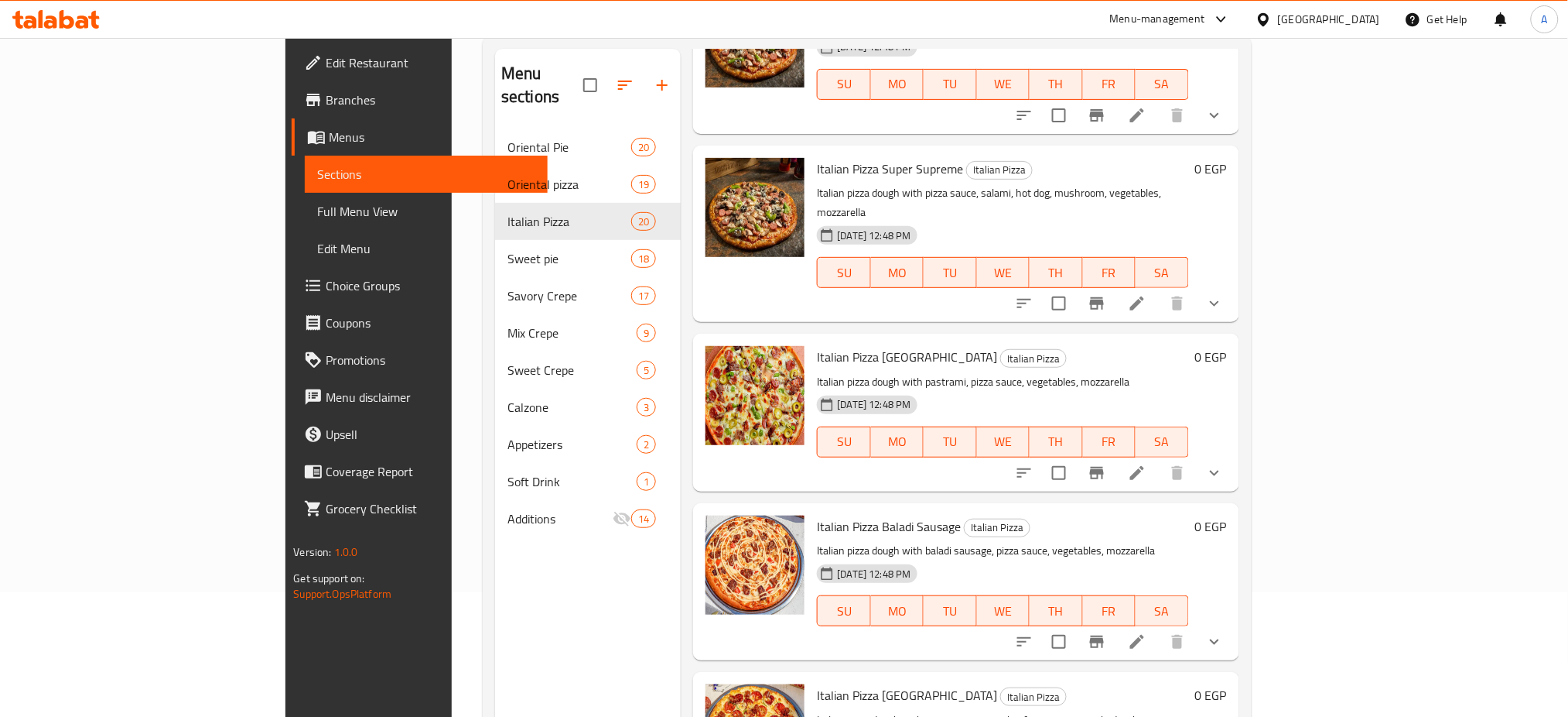
scroll to position [693, 0]
click at [1233, 621] on div at bounding box center [1119, 640] width 228 height 37
click at [1146, 630] on icon at bounding box center [1137, 640] width 18 height 18
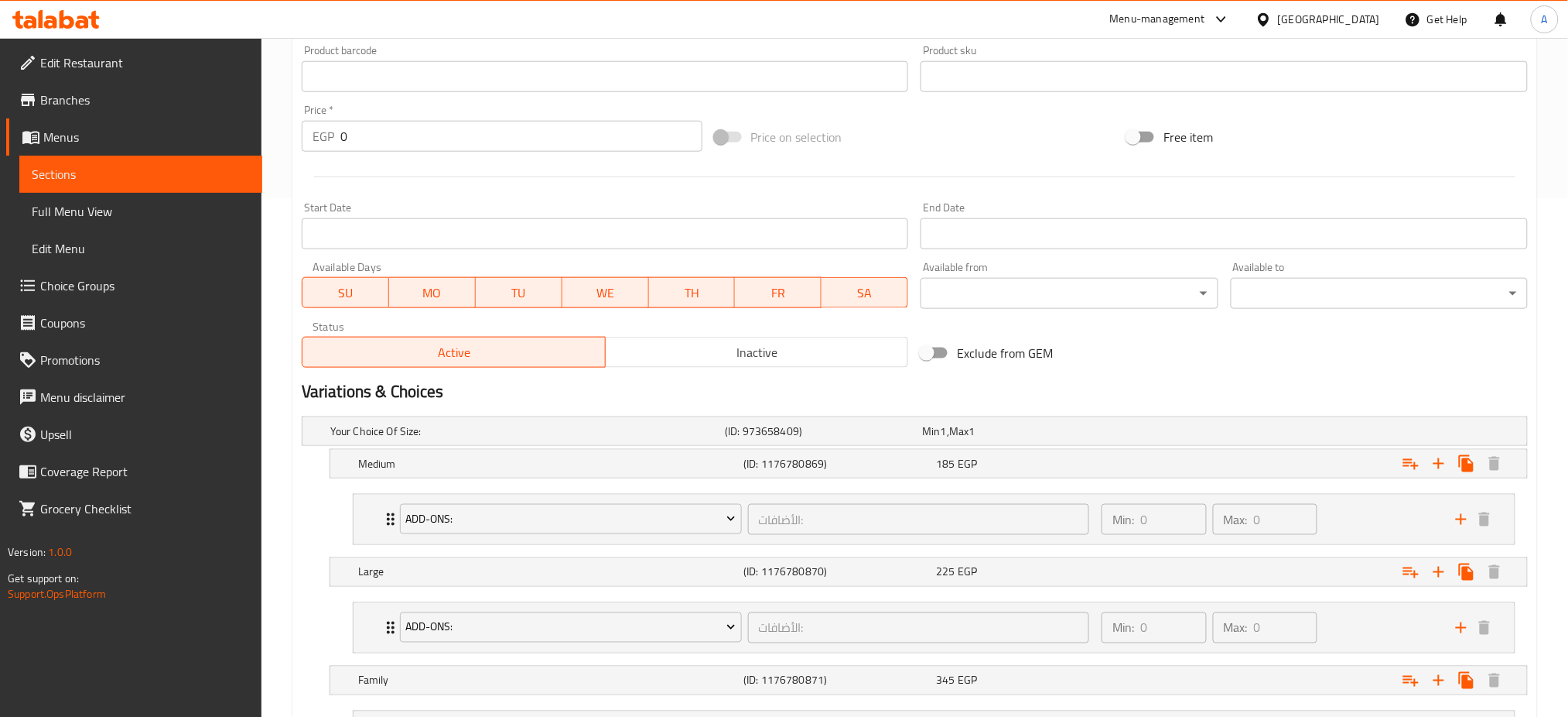
scroll to position [520, 0]
click at [973, 454] on span "EGP" at bounding box center [966, 462] width 19 height 20
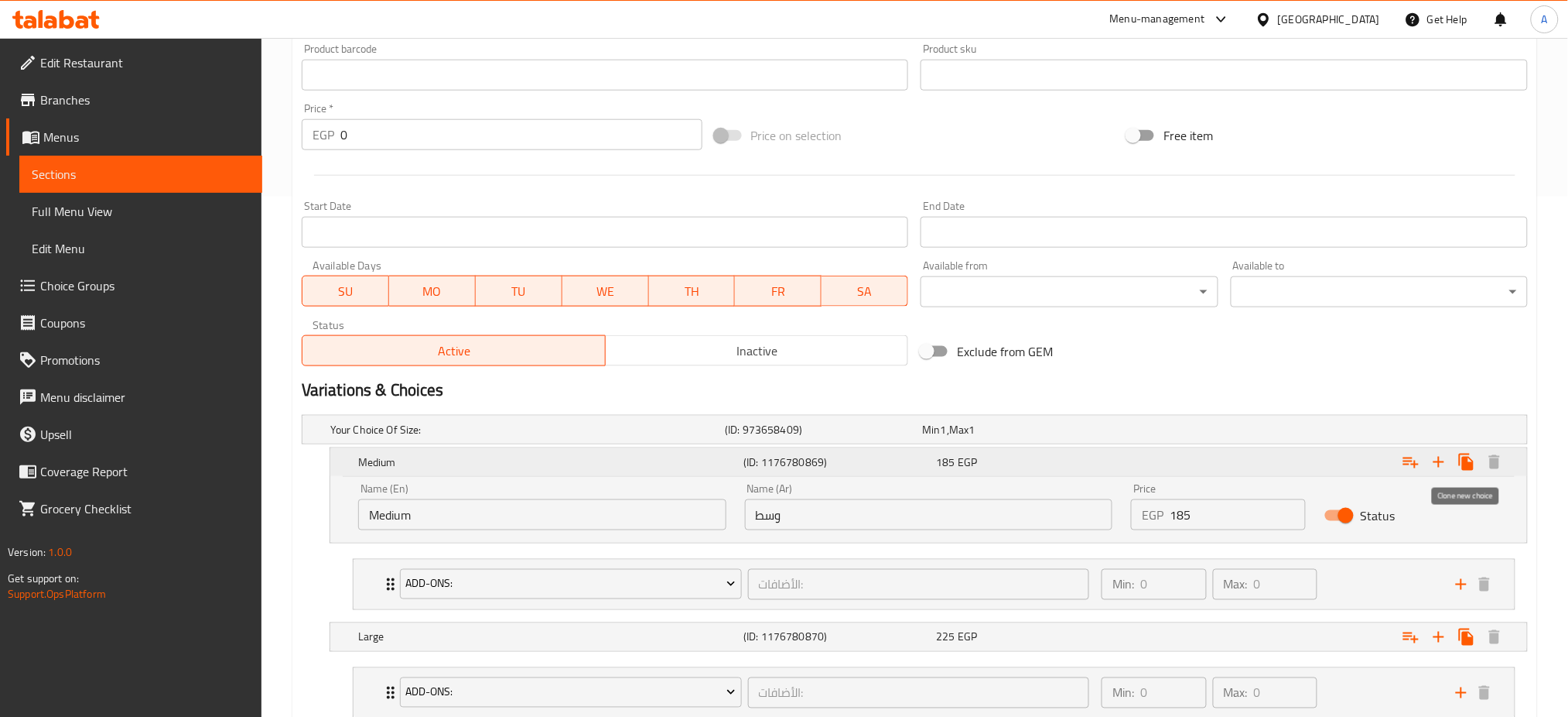
click at [1464, 469] on icon "Expand" at bounding box center [1467, 462] width 15 height 17
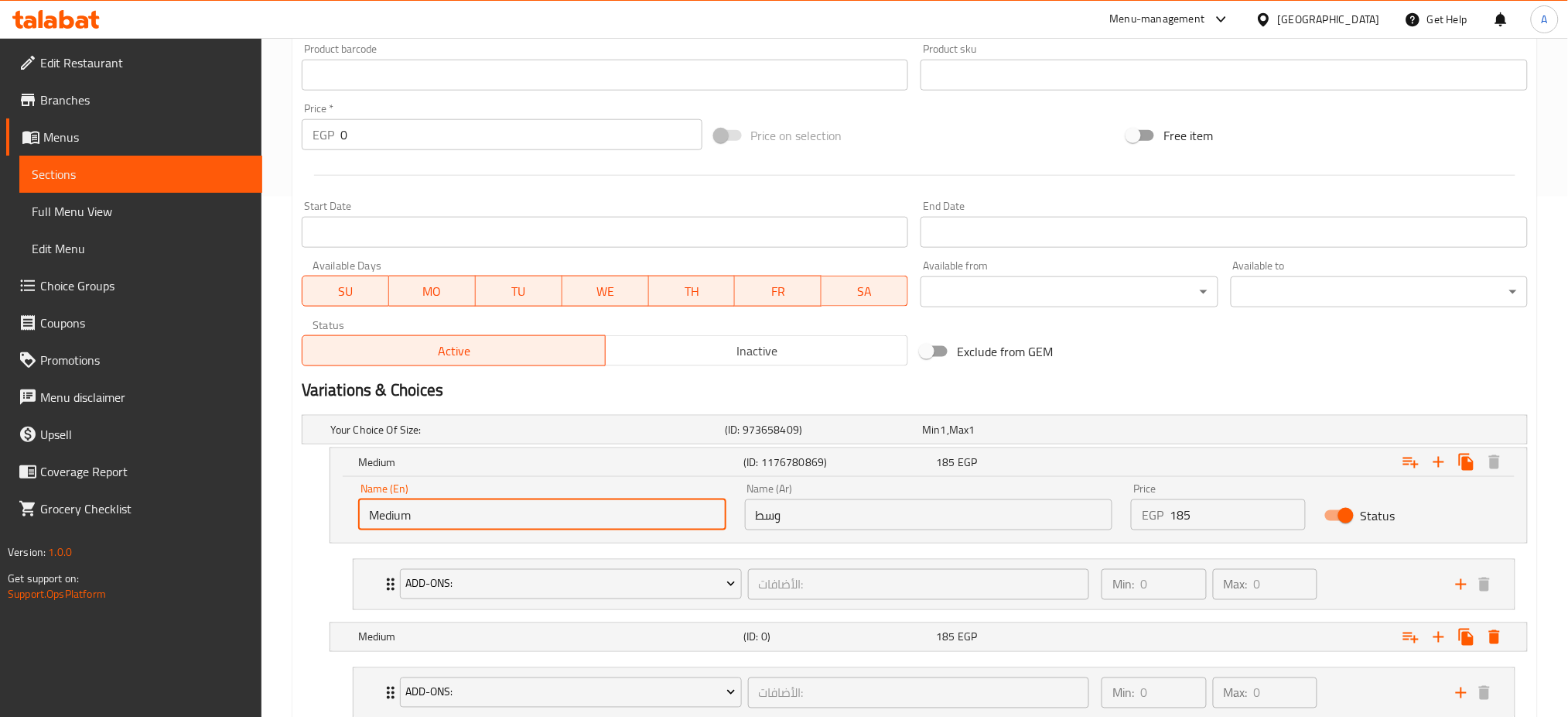
click at [574, 513] on input "Medium" at bounding box center [543, 515] width 369 height 31
type input "Small"
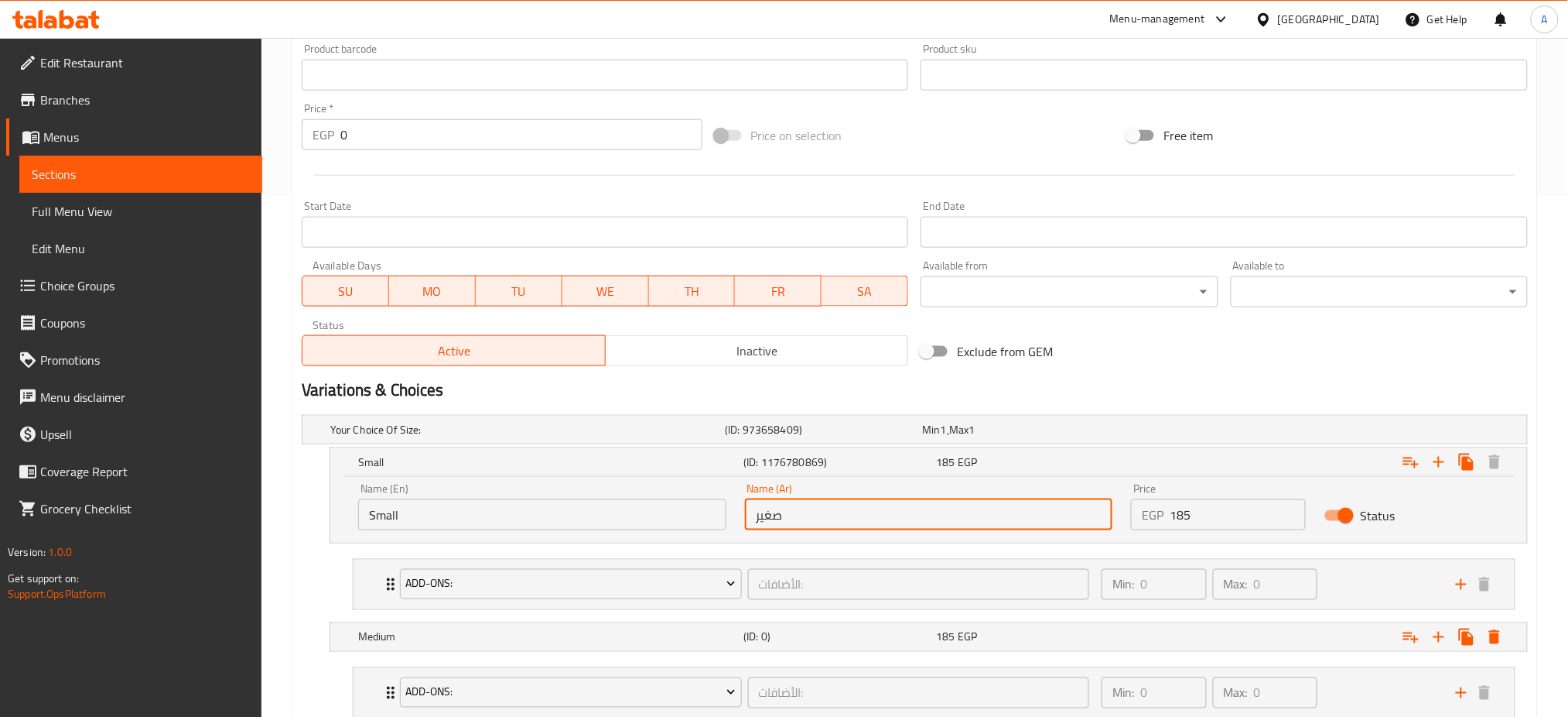
scroll to position [845, 0]
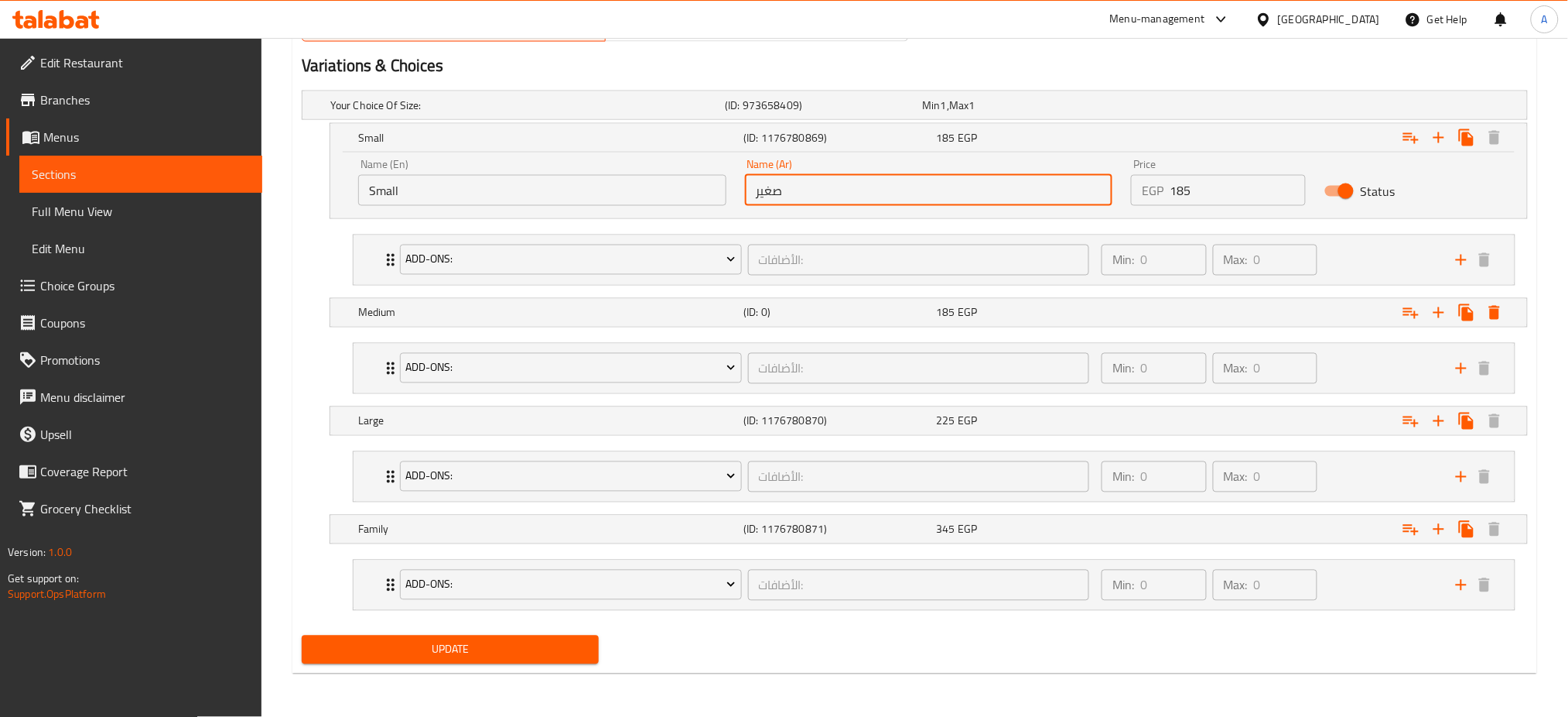
type input "صغير"
click at [459, 642] on span "Update" at bounding box center [451, 649] width 273 height 19
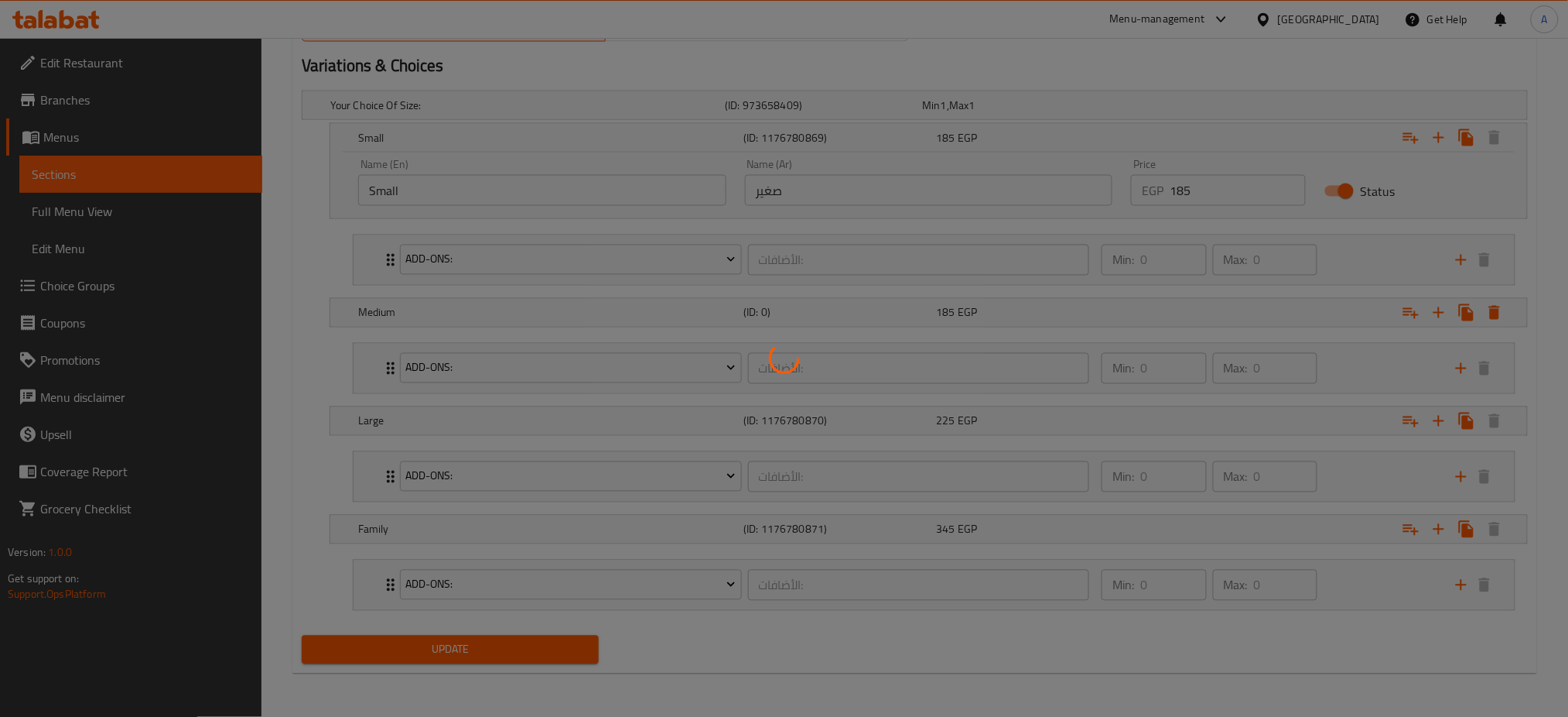
click at [459, 642] on div at bounding box center [784, 358] width 1568 height 717
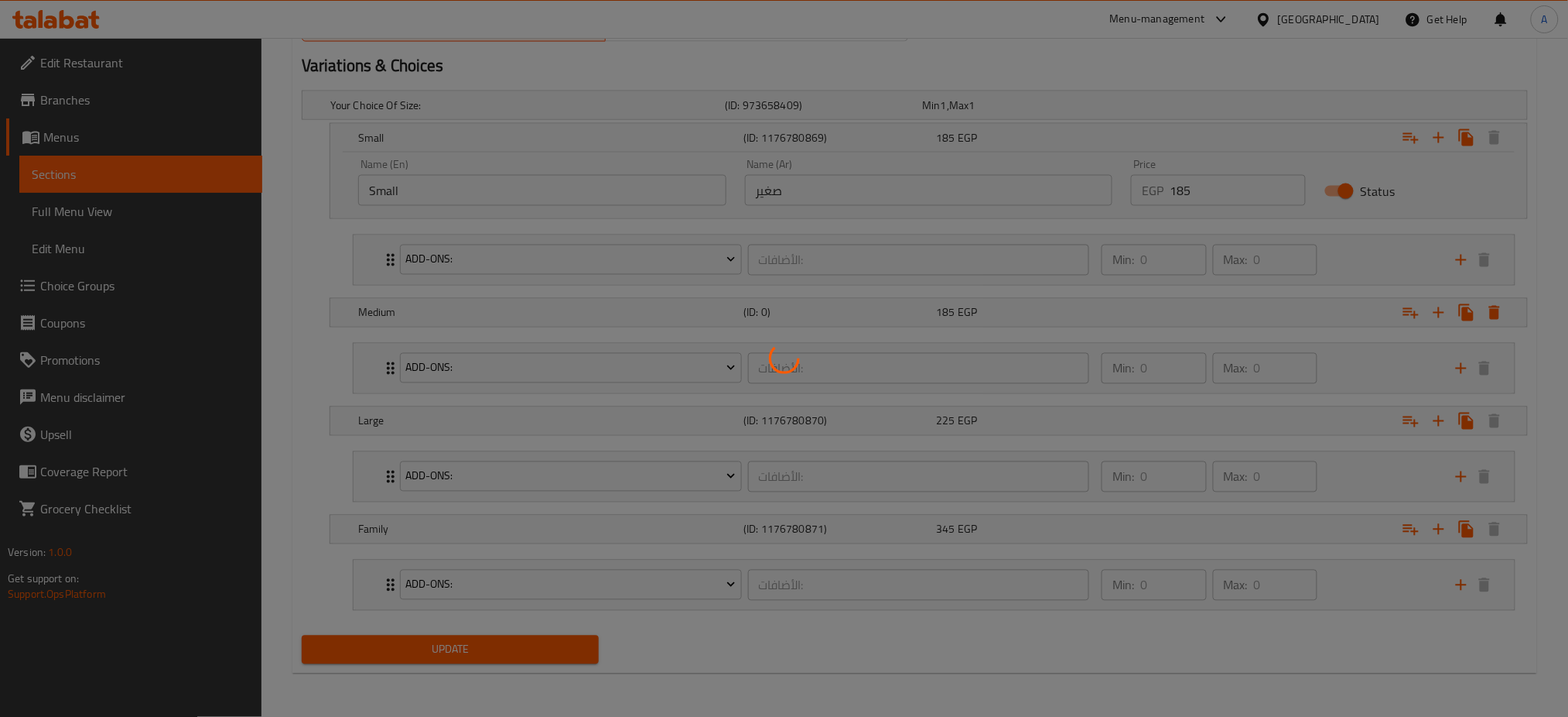
click at [459, 642] on div at bounding box center [784, 358] width 1568 height 717
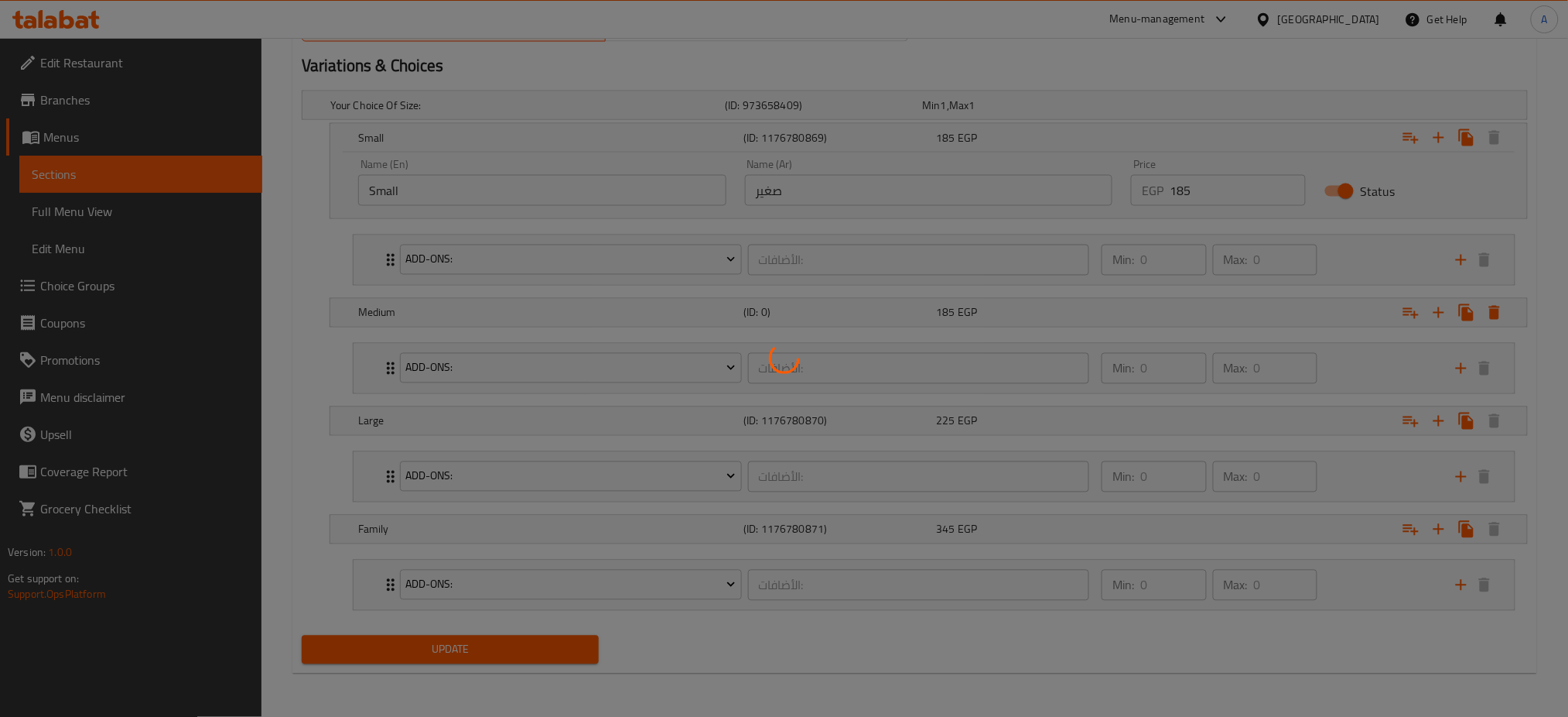
click at [459, 642] on div at bounding box center [784, 358] width 1568 height 717
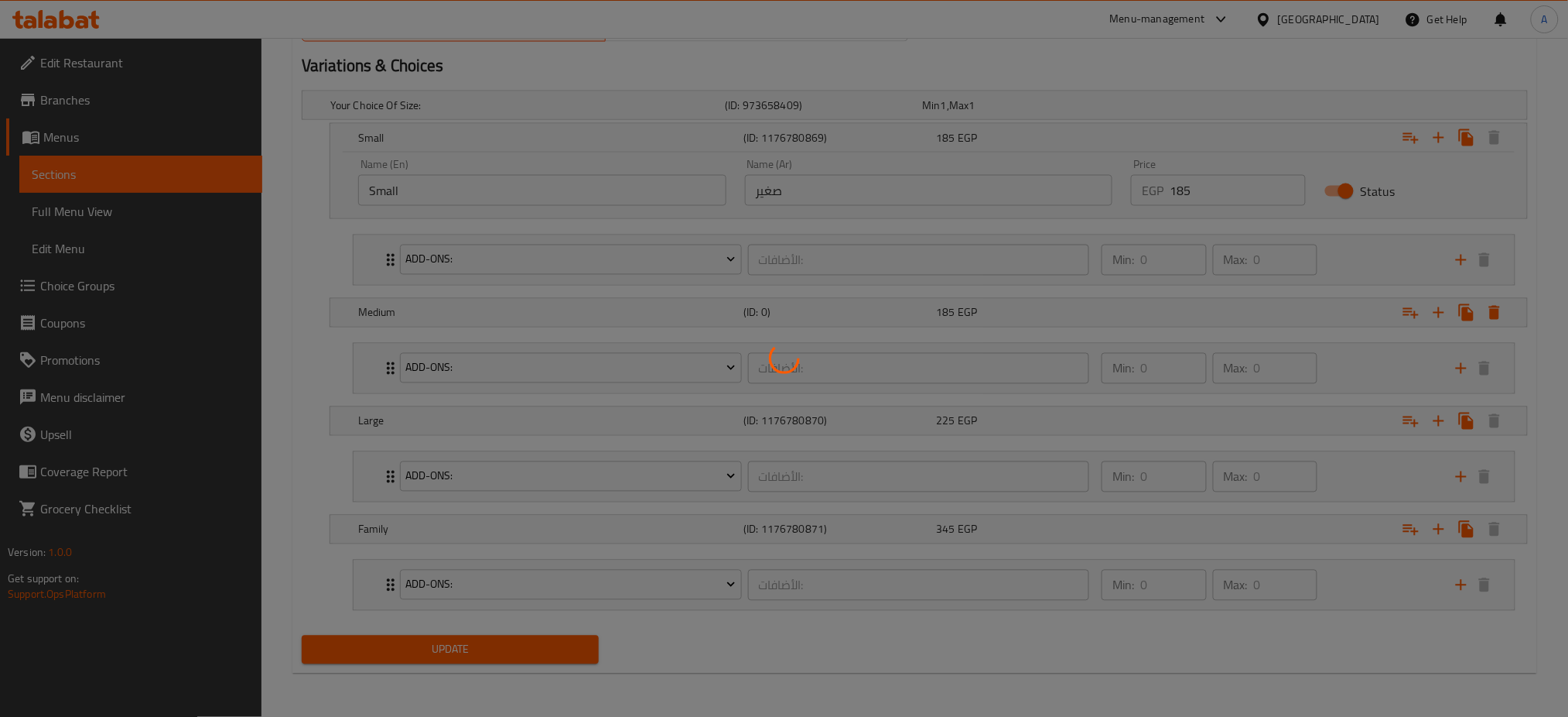
click at [459, 642] on div at bounding box center [784, 358] width 1568 height 717
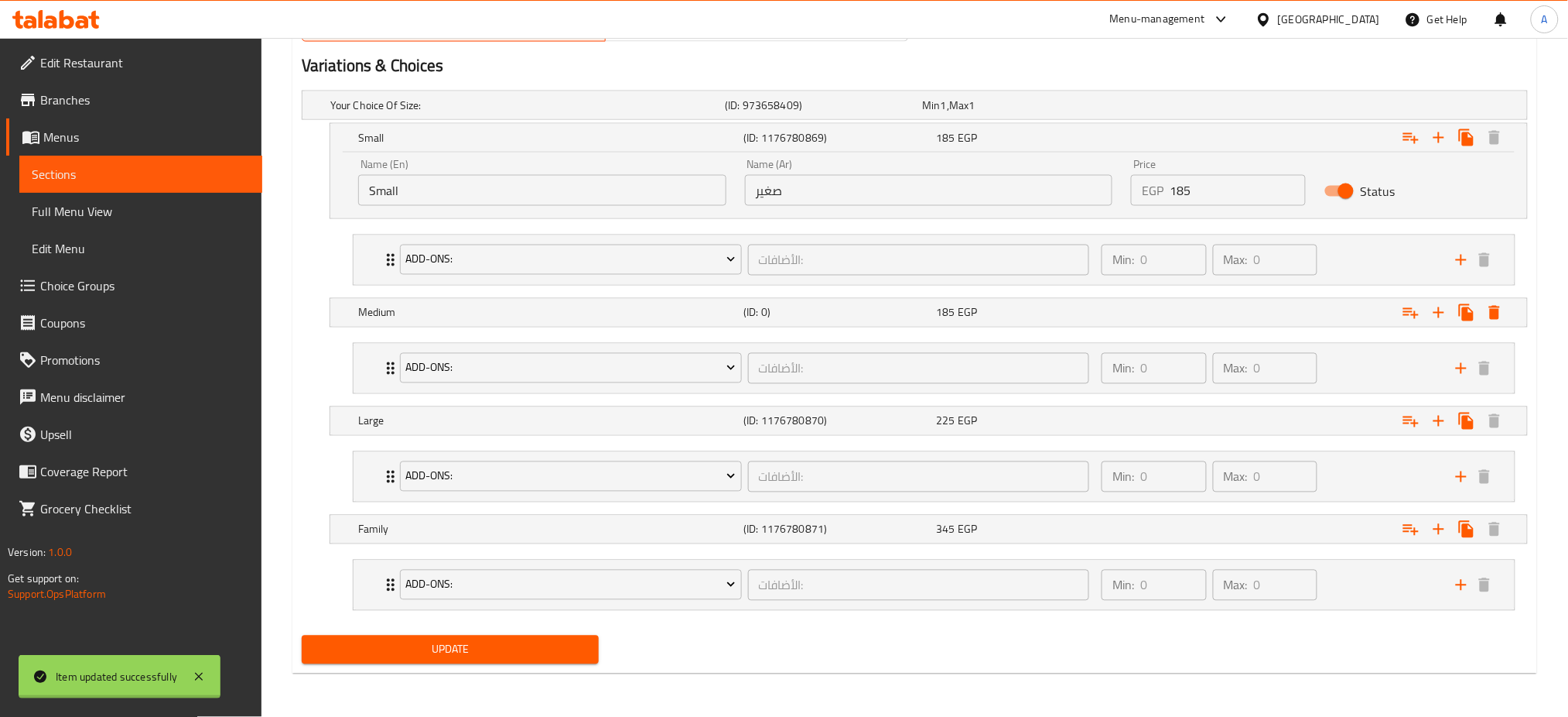
click at [459, 642] on span "Update" at bounding box center [451, 649] width 273 height 19
click at [459, 642] on div at bounding box center [784, 358] width 1568 height 717
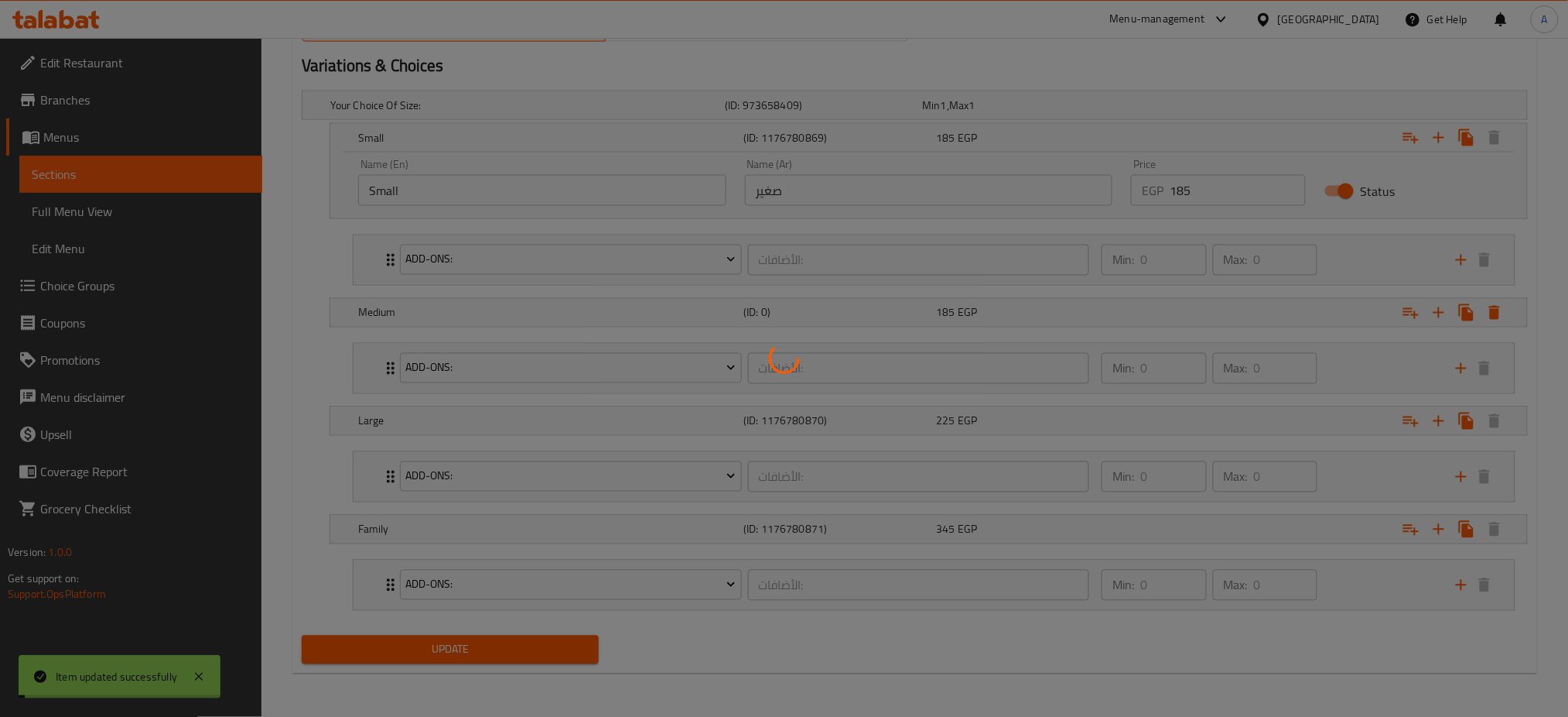
click at [459, 642] on div at bounding box center [784, 358] width 1568 height 717
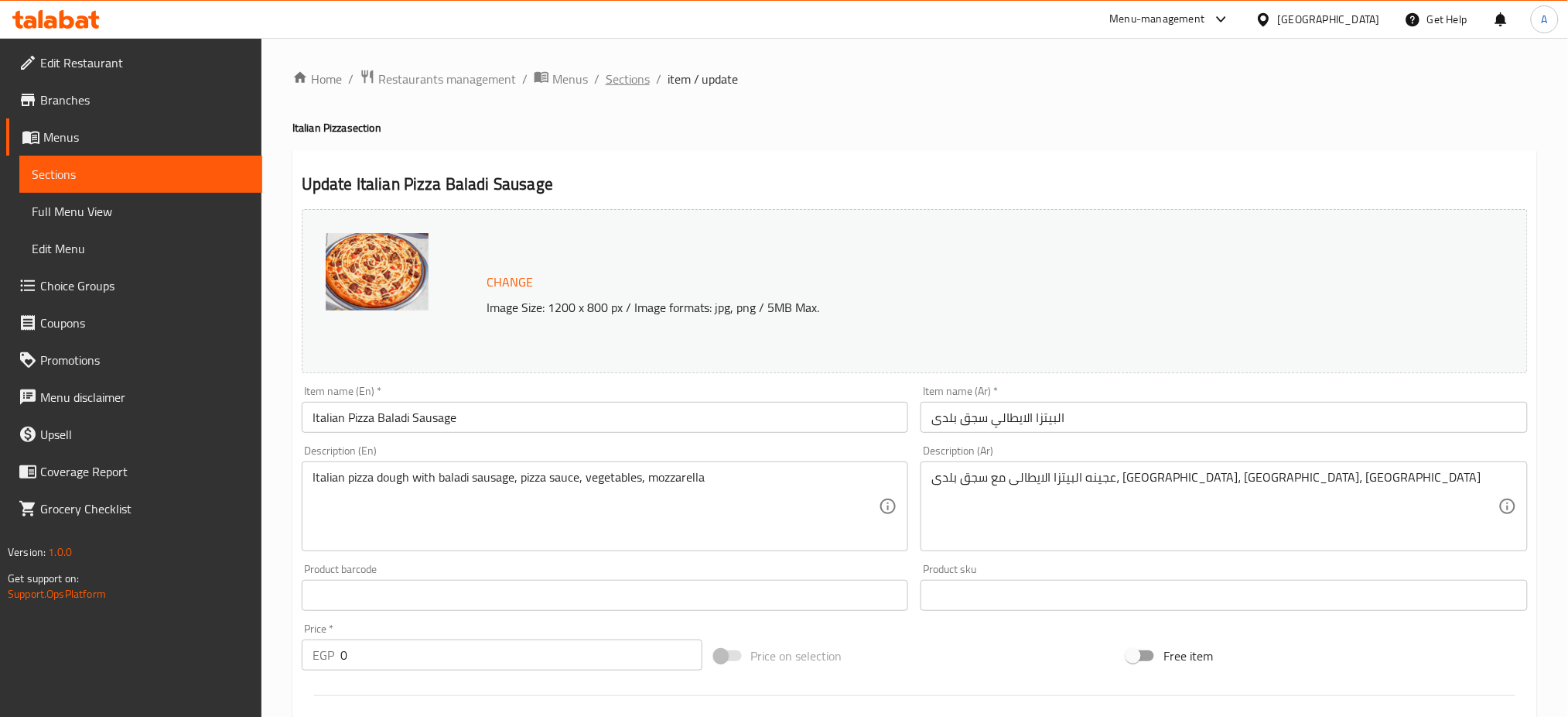
click at [625, 70] on span "Sections" at bounding box center [627, 79] width 44 height 18
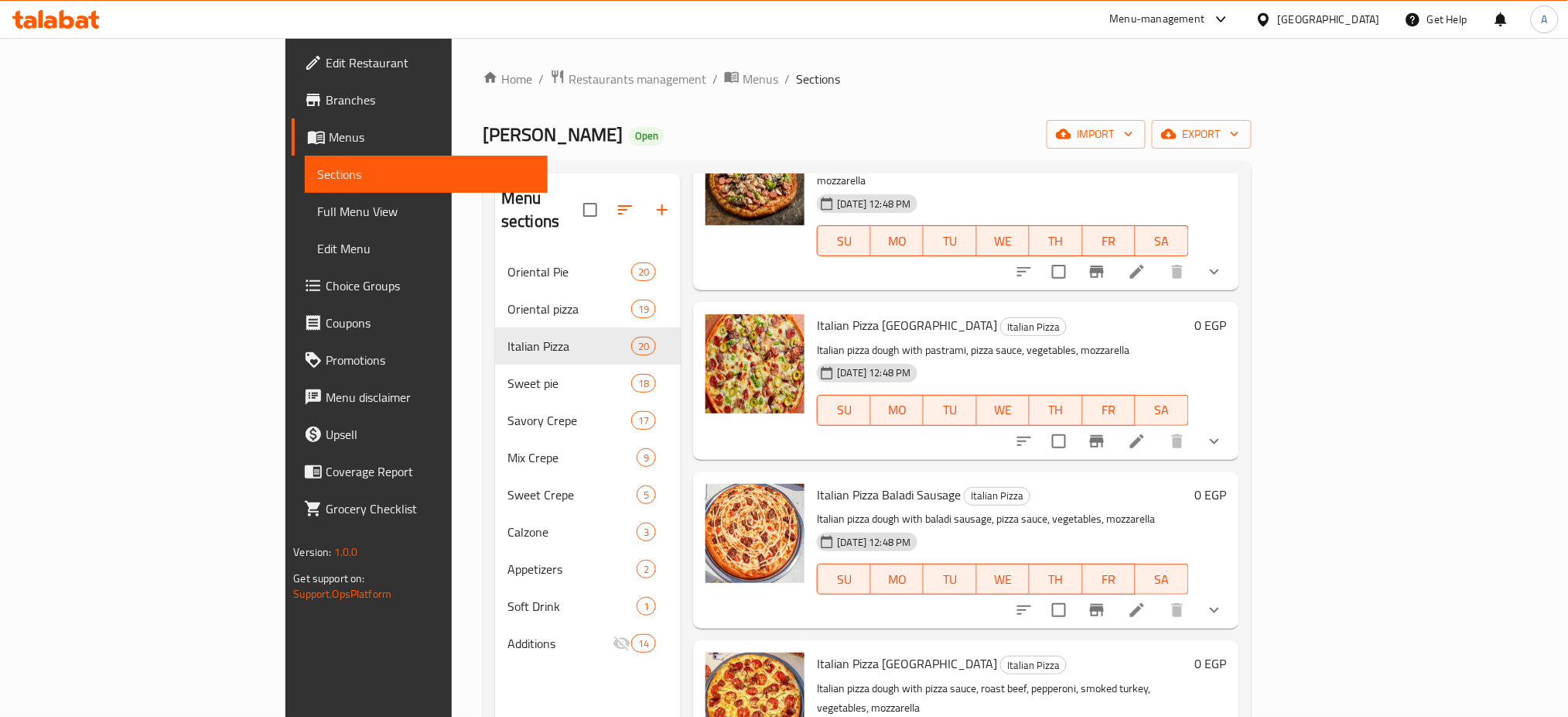
scroll to position [851, 0]
click at [1233, 589] on button "show more" at bounding box center [1214, 607] width 37 height 37
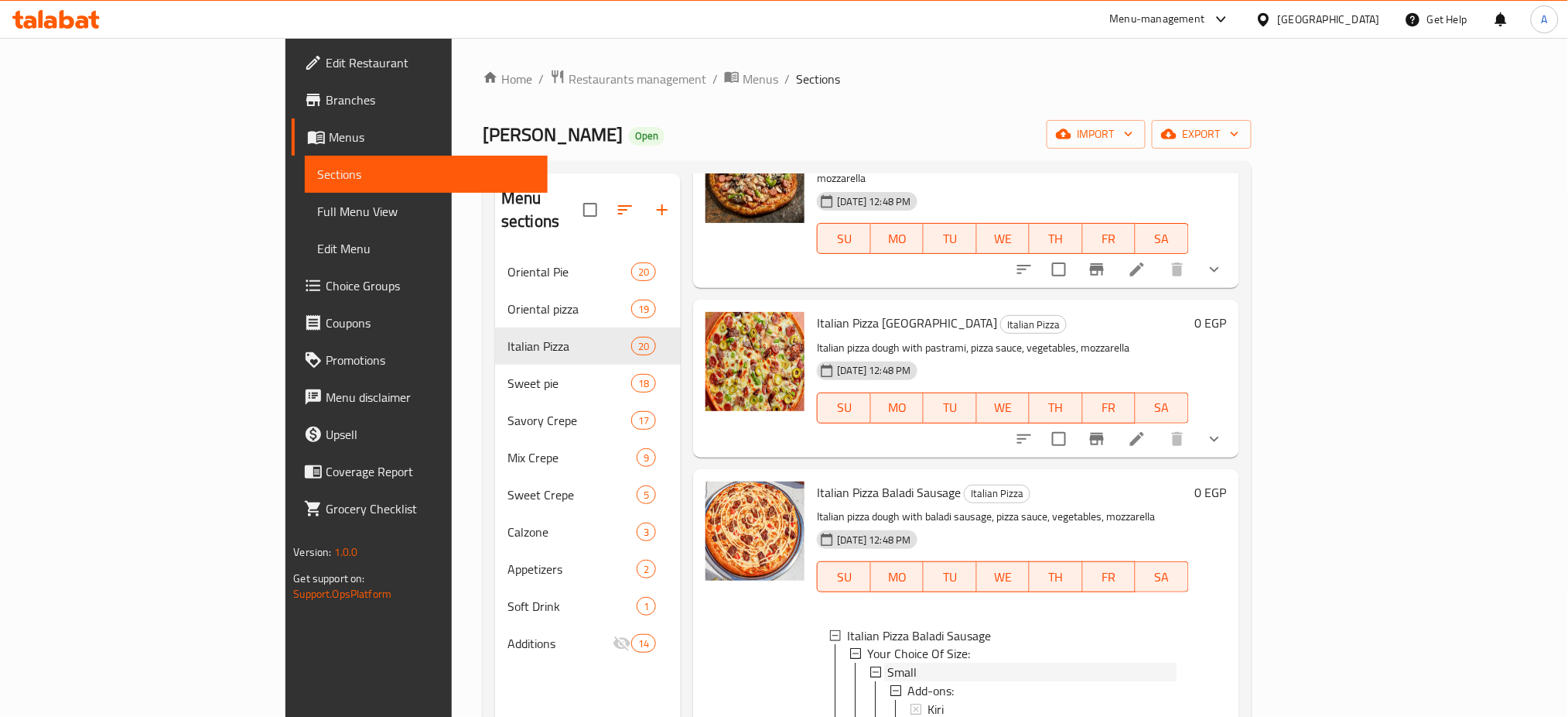
click at [887, 664] on div "Small" at bounding box center [1031, 673] width 288 height 18
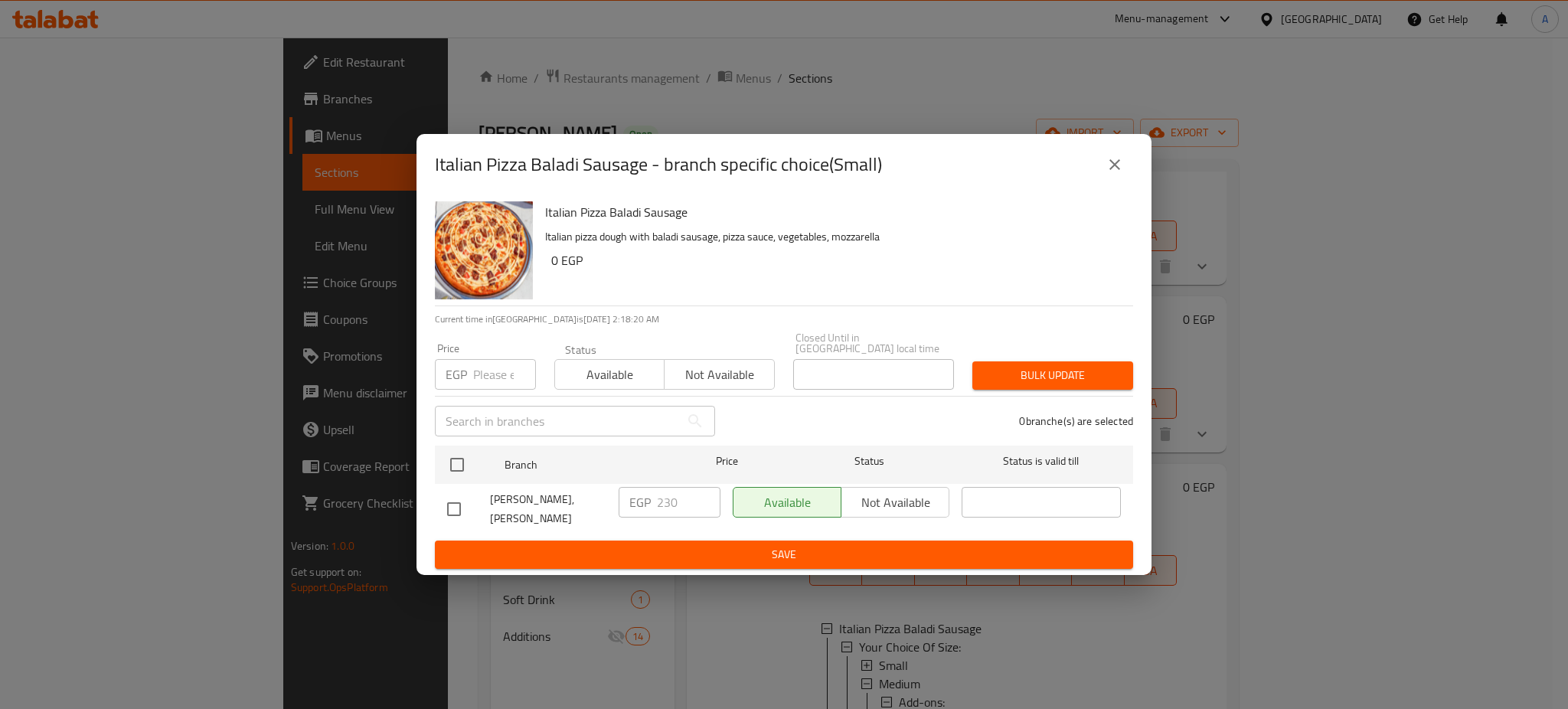
click at [496, 375] on input "number" at bounding box center [504, 375] width 63 height 31
paste input "190"
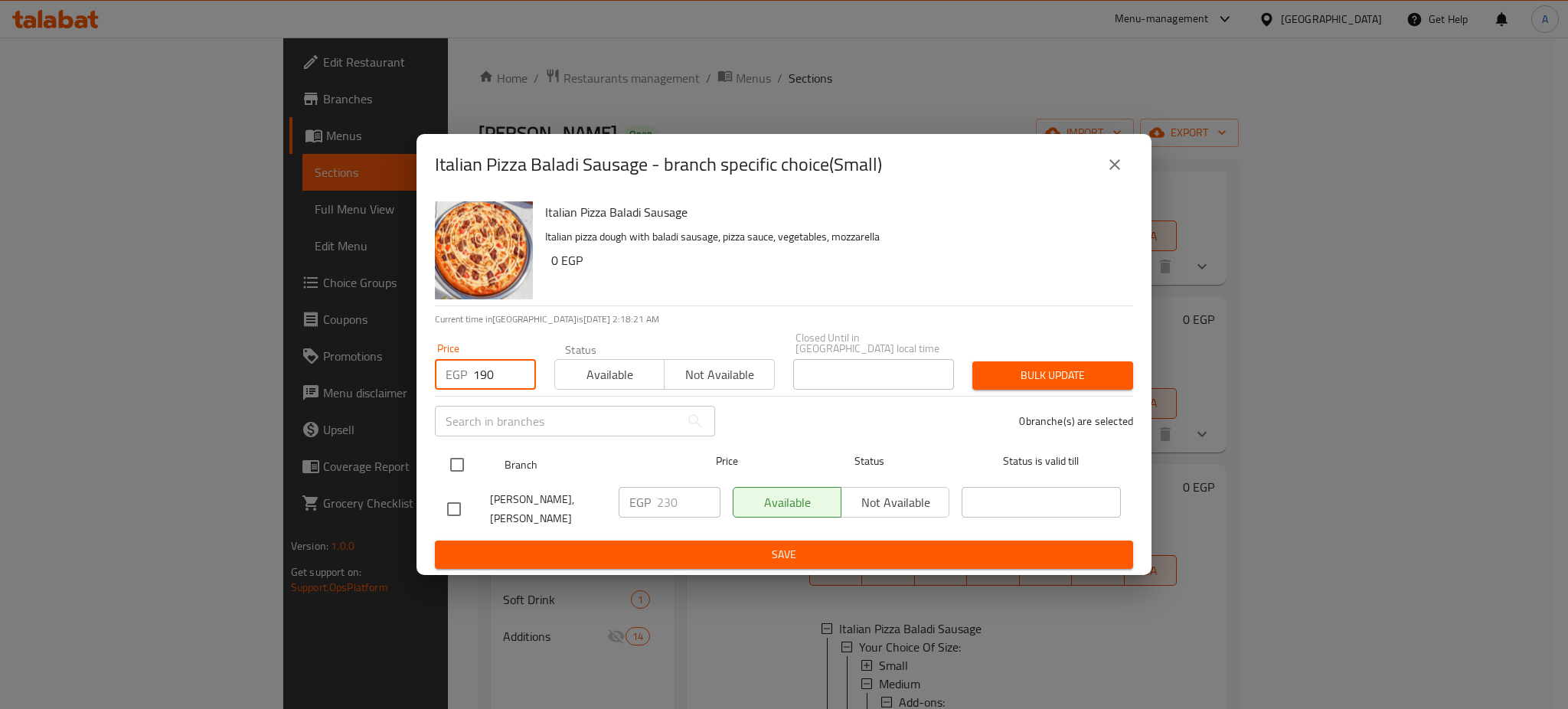
type input "190"
click at [468, 463] on input "checkbox" at bounding box center [457, 464] width 32 height 32
checkbox input "true"
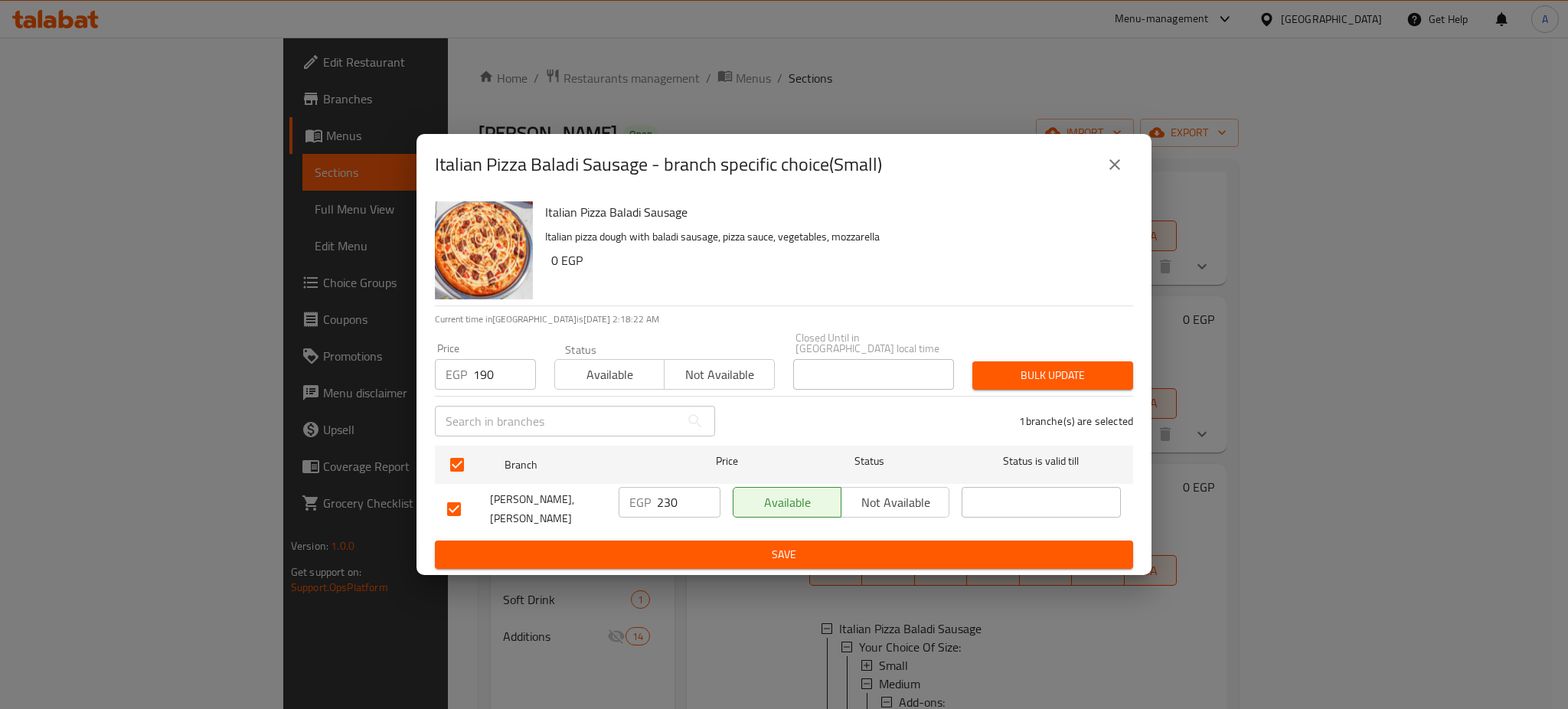
click at [1093, 365] on span "Bulk update" at bounding box center [1052, 375] width 136 height 19
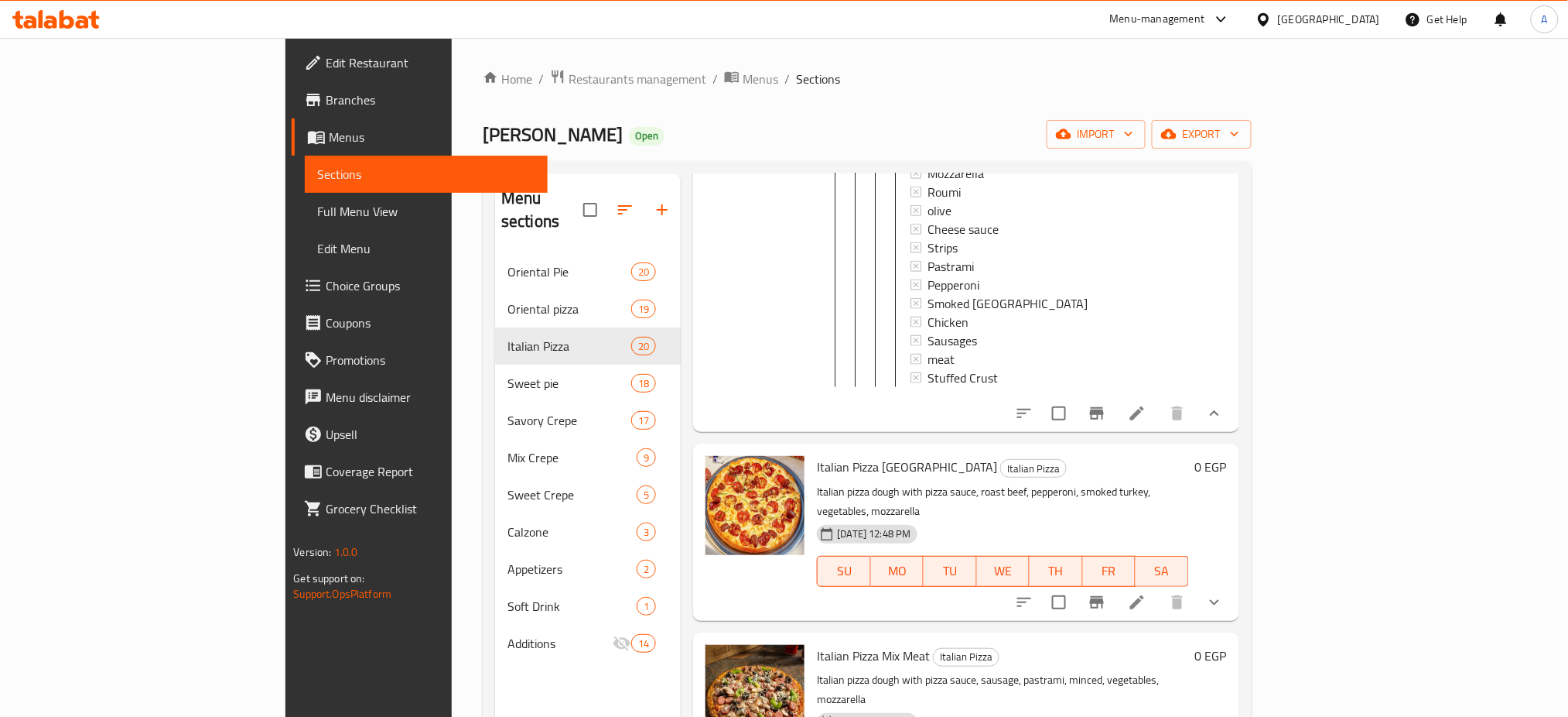
scroll to position [1985, 0]
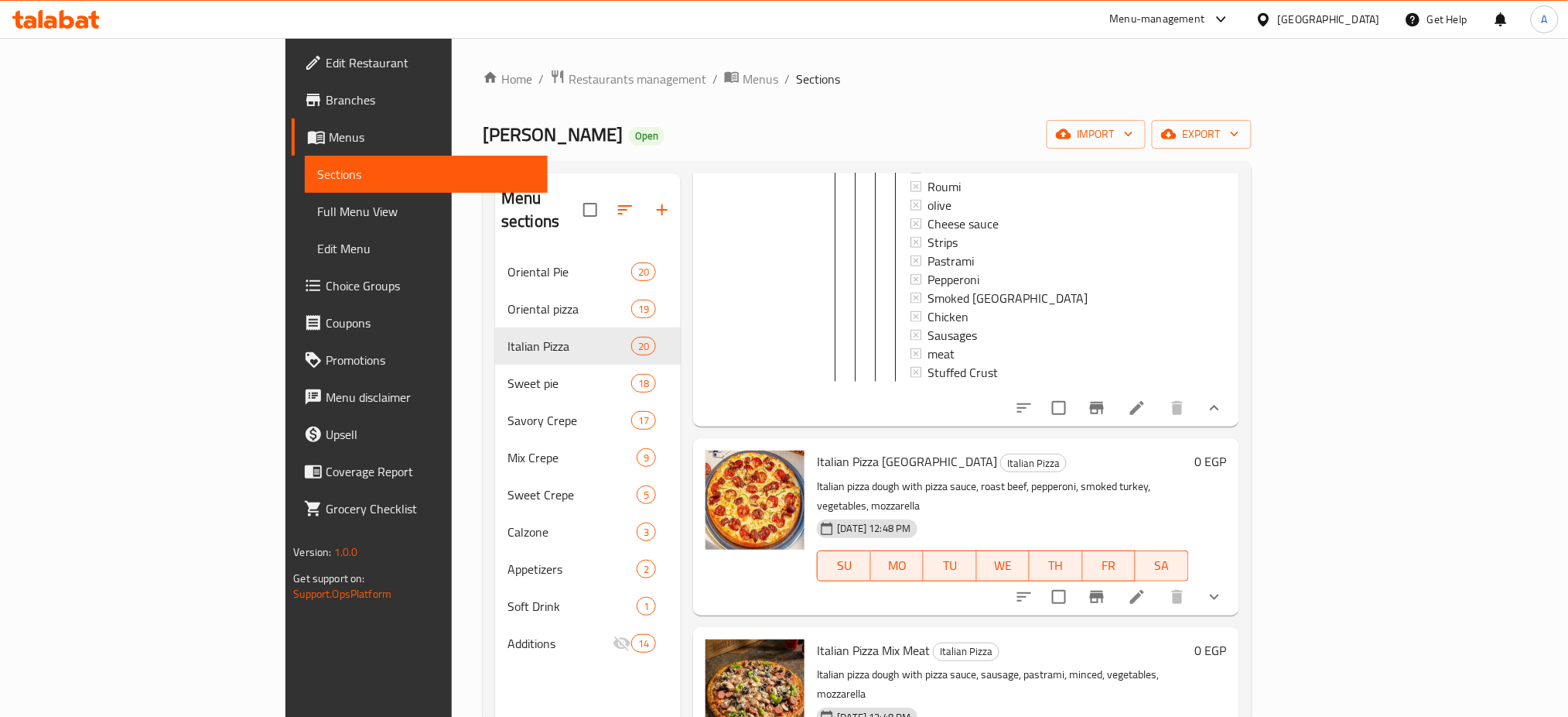
click at [1223, 398] on icon "show more" at bounding box center [1214, 407] width 18 height 18
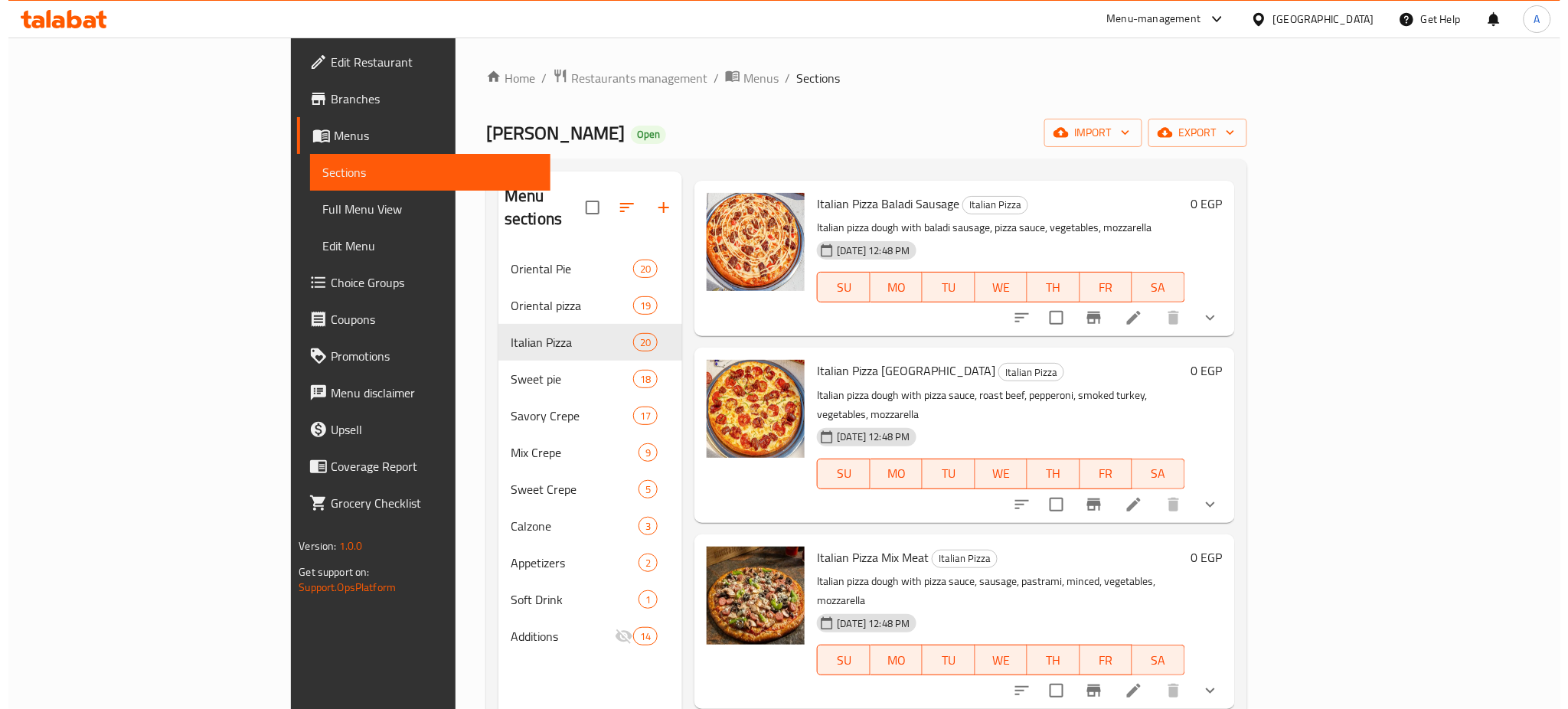
scroll to position [1125, 0]
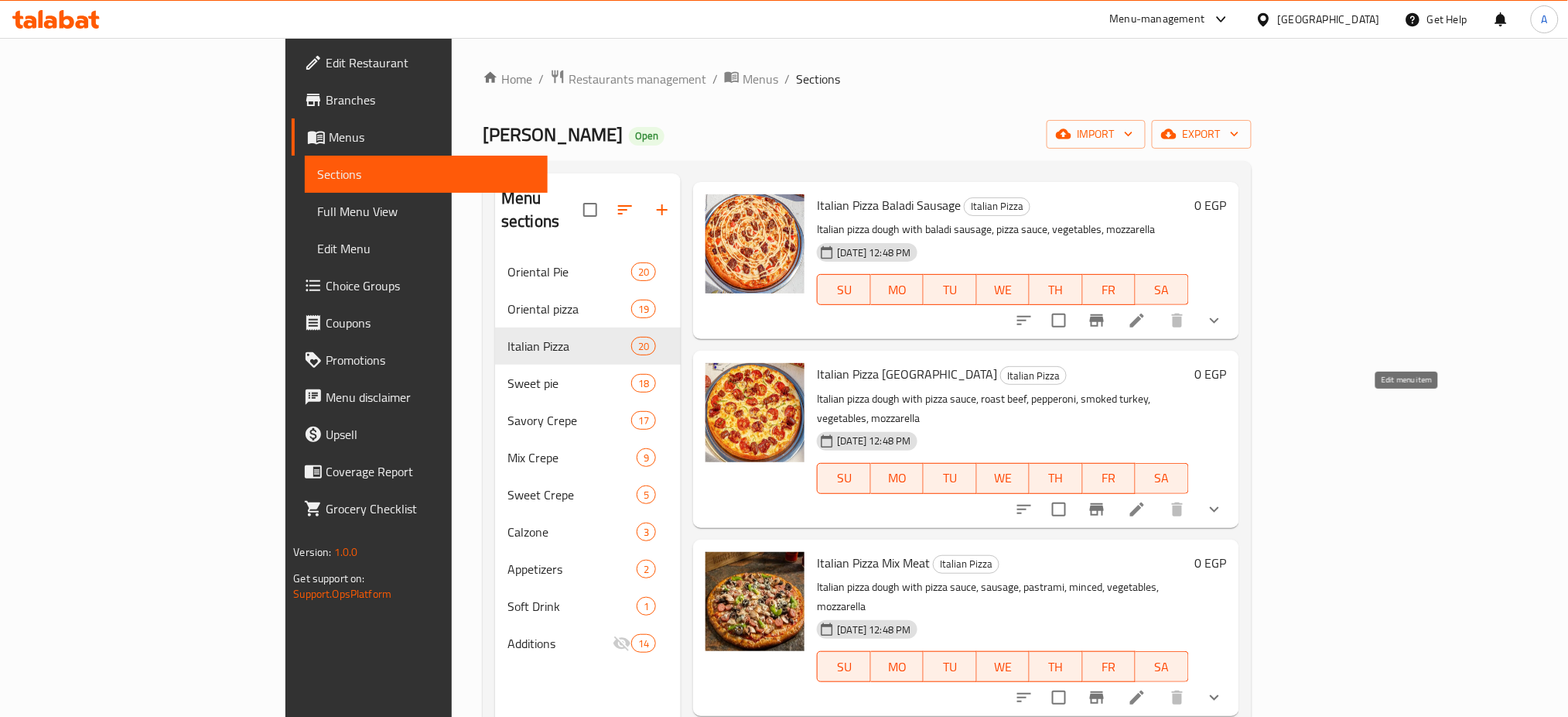
click at [1146, 500] on icon at bounding box center [1137, 509] width 18 height 18
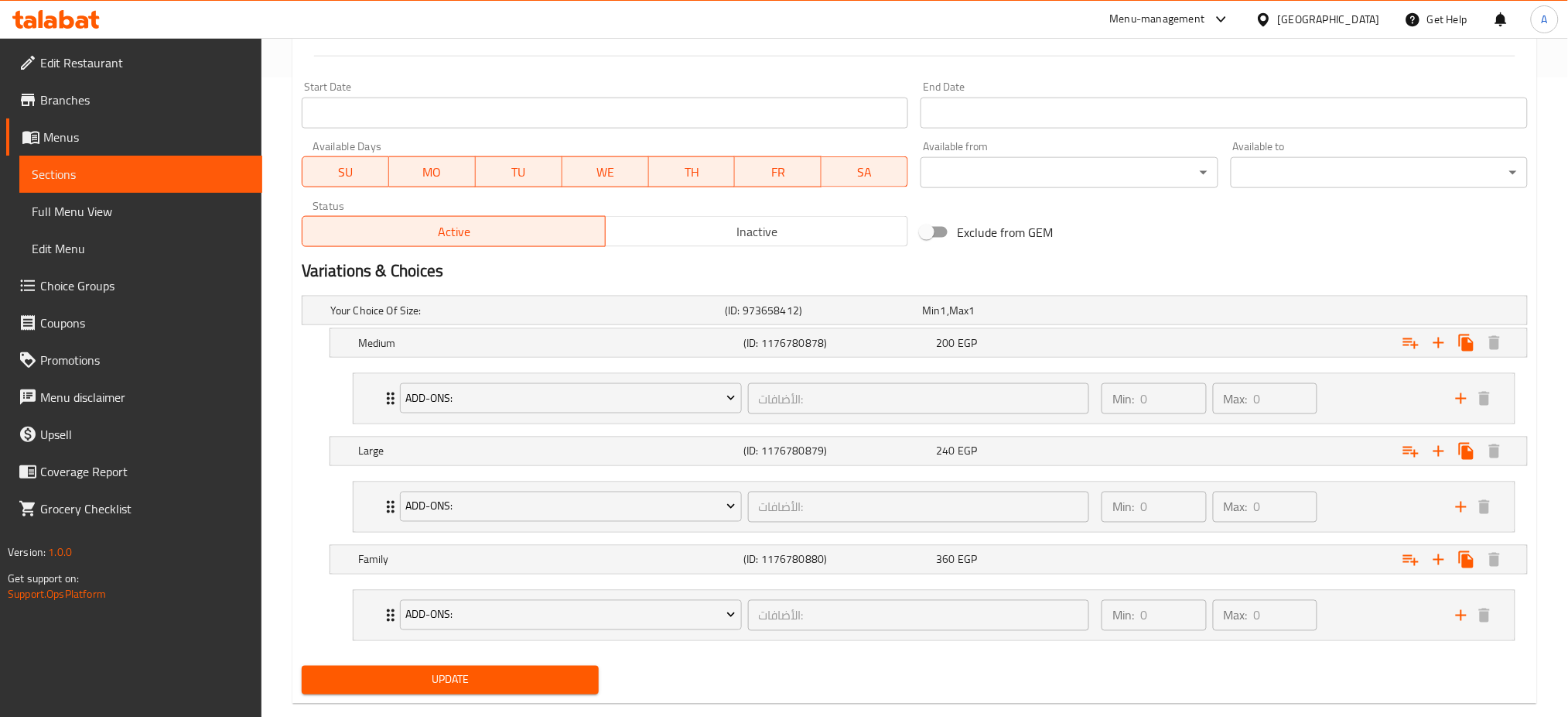
scroll to position [647, 0]
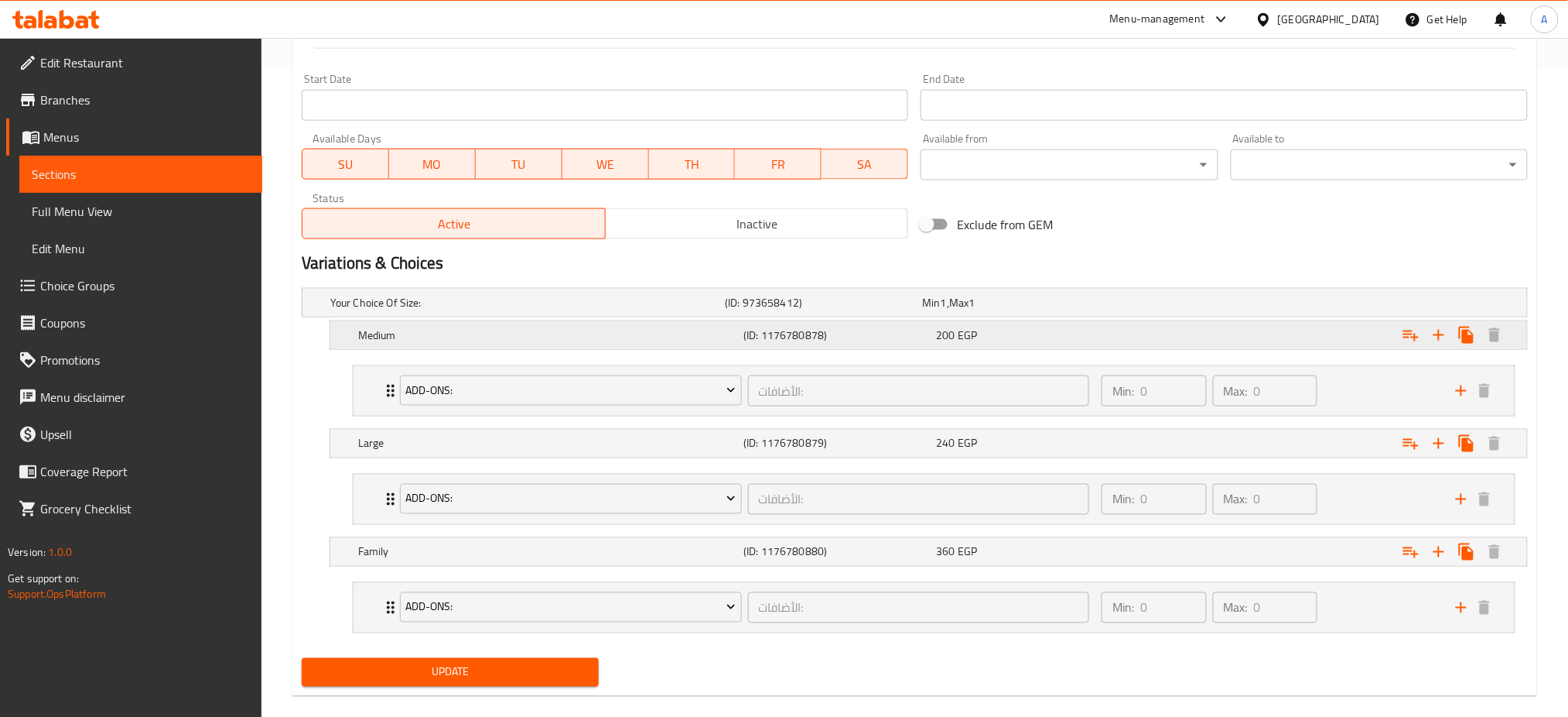
click at [996, 333] on div "200 EGP" at bounding box center [1029, 335] width 186 height 16
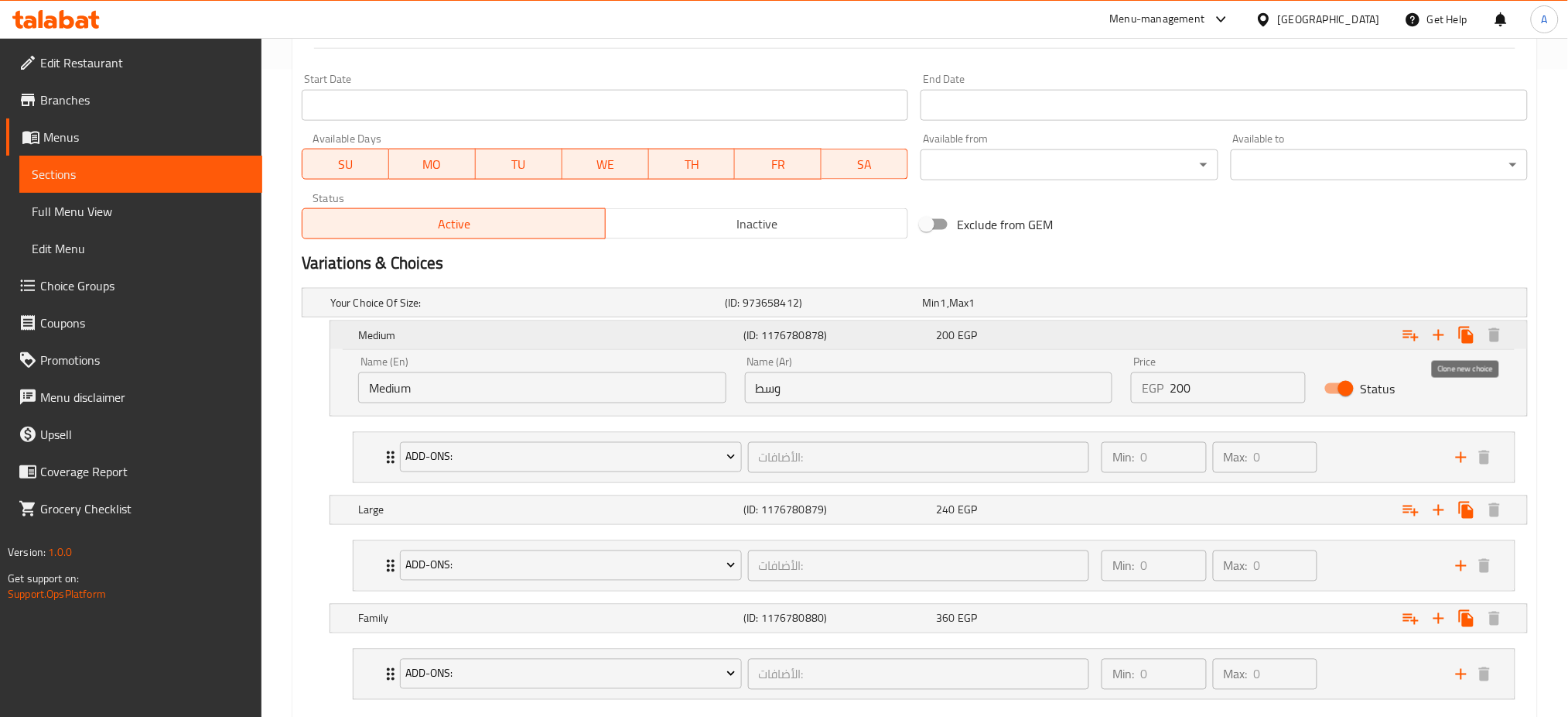
click at [1473, 335] on icon "Expand" at bounding box center [1467, 335] width 15 height 17
click at [520, 391] on input "Medium" at bounding box center [543, 388] width 369 height 31
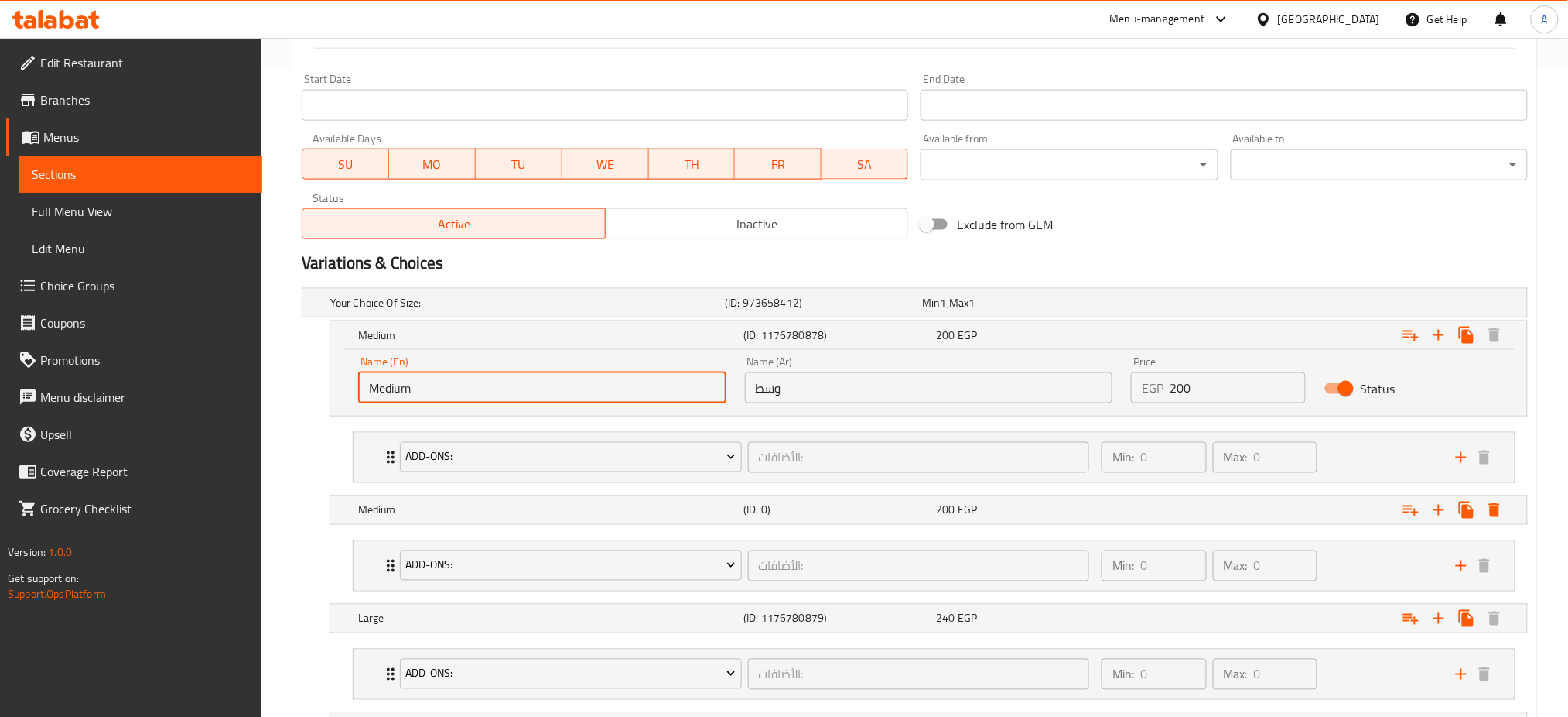
click at [520, 391] on input "Medium" at bounding box center [543, 388] width 369 height 31
type input "Small"
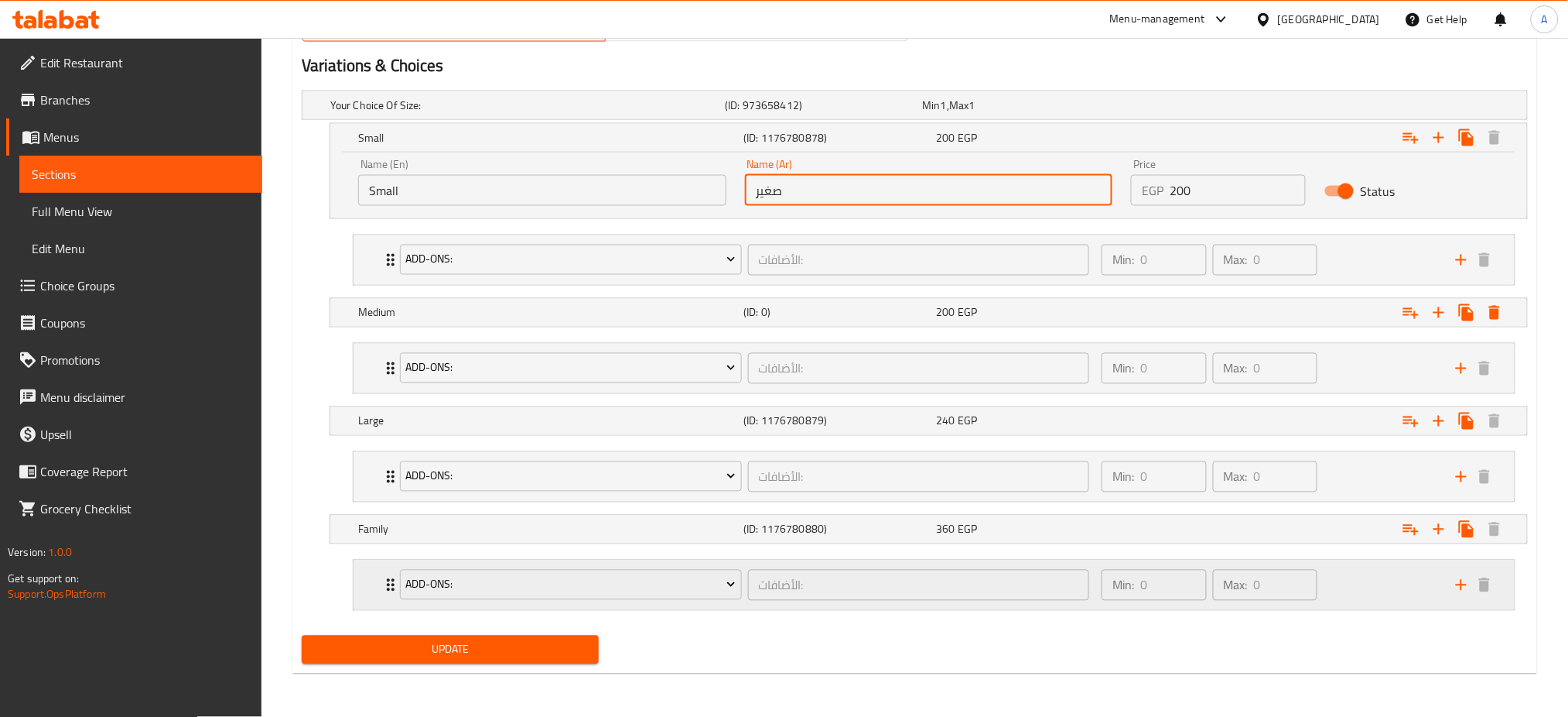
scroll to position [844, 0]
type input "صغير"
click at [466, 635] on div "Update" at bounding box center [451, 650] width 310 height 41
click at [437, 659] on span "Update" at bounding box center [451, 649] width 273 height 19
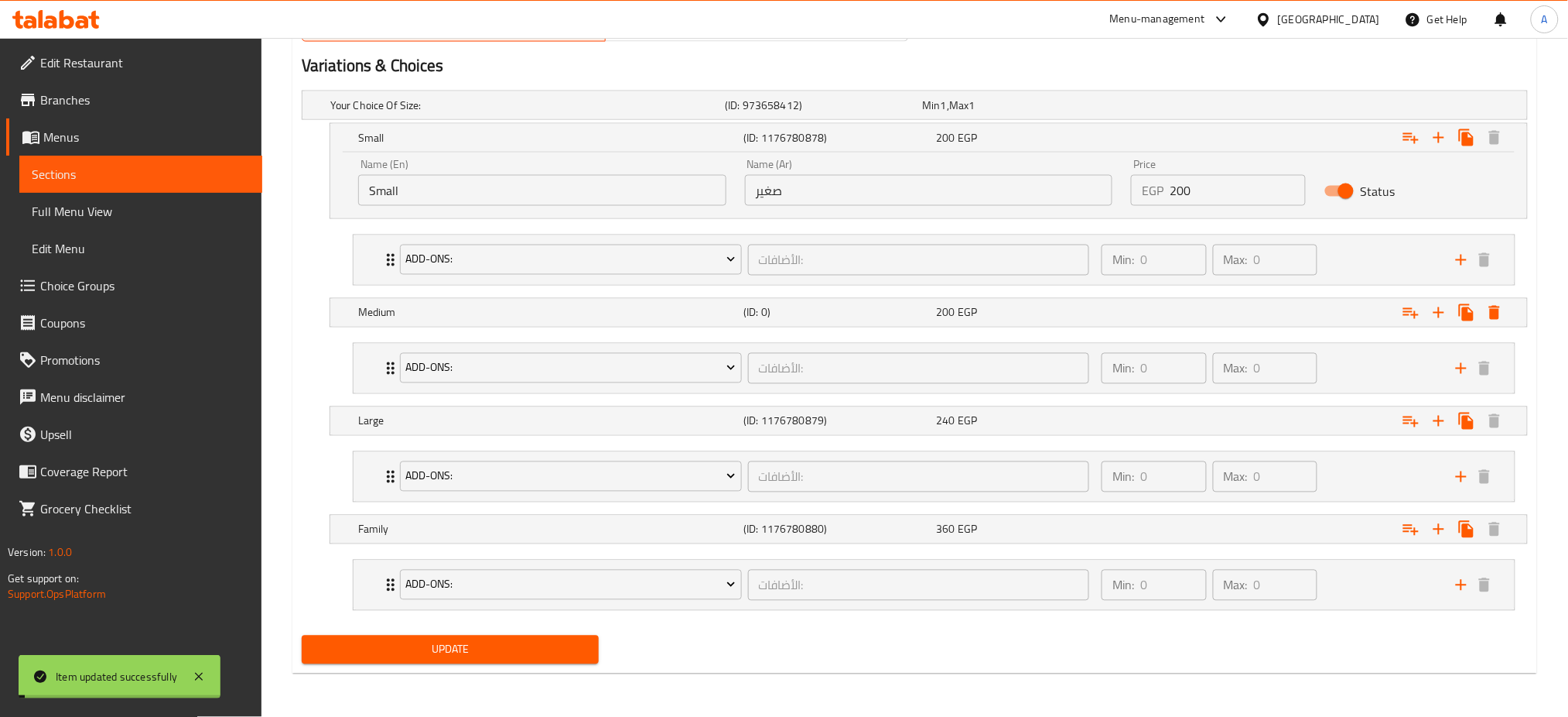
click at [437, 659] on span "Update" at bounding box center [451, 649] width 273 height 19
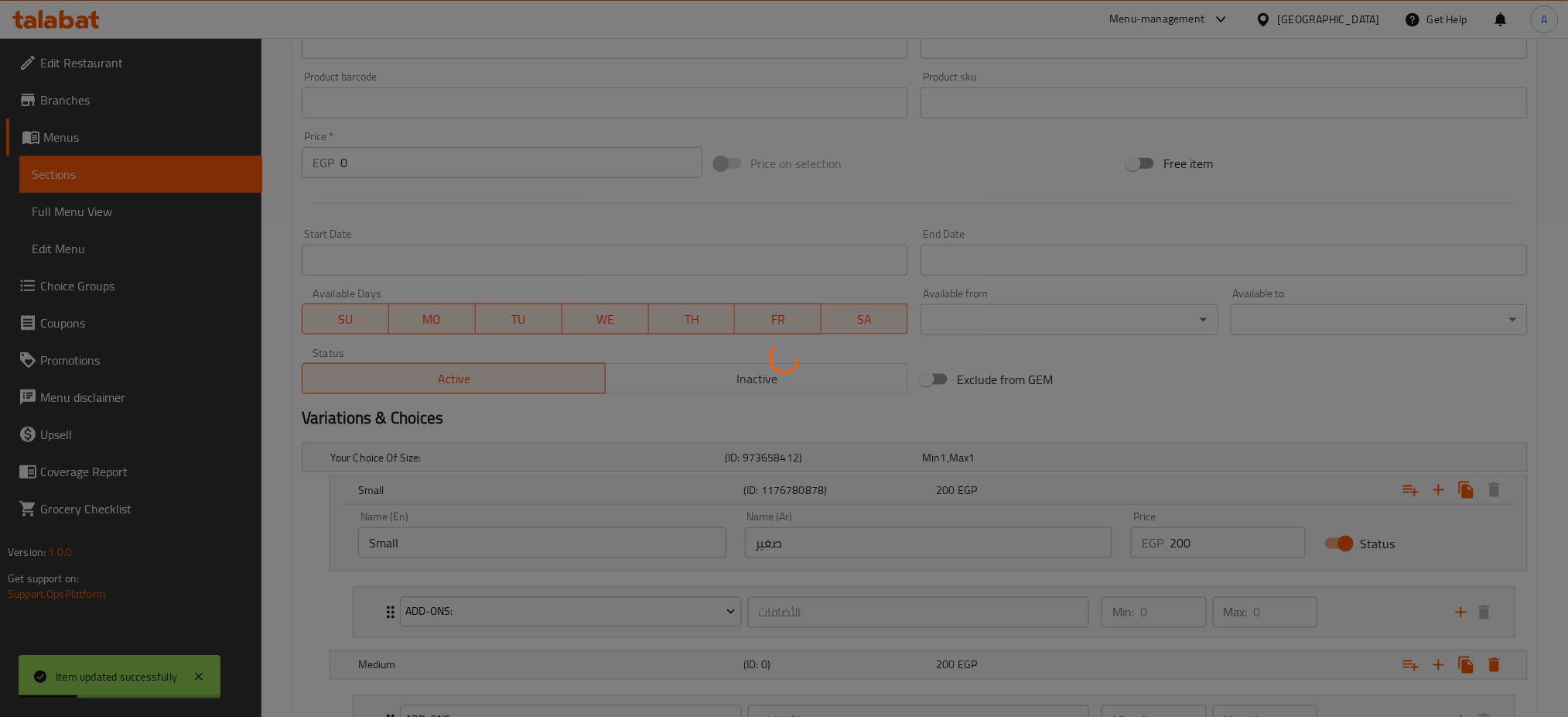
scroll to position [0, 0]
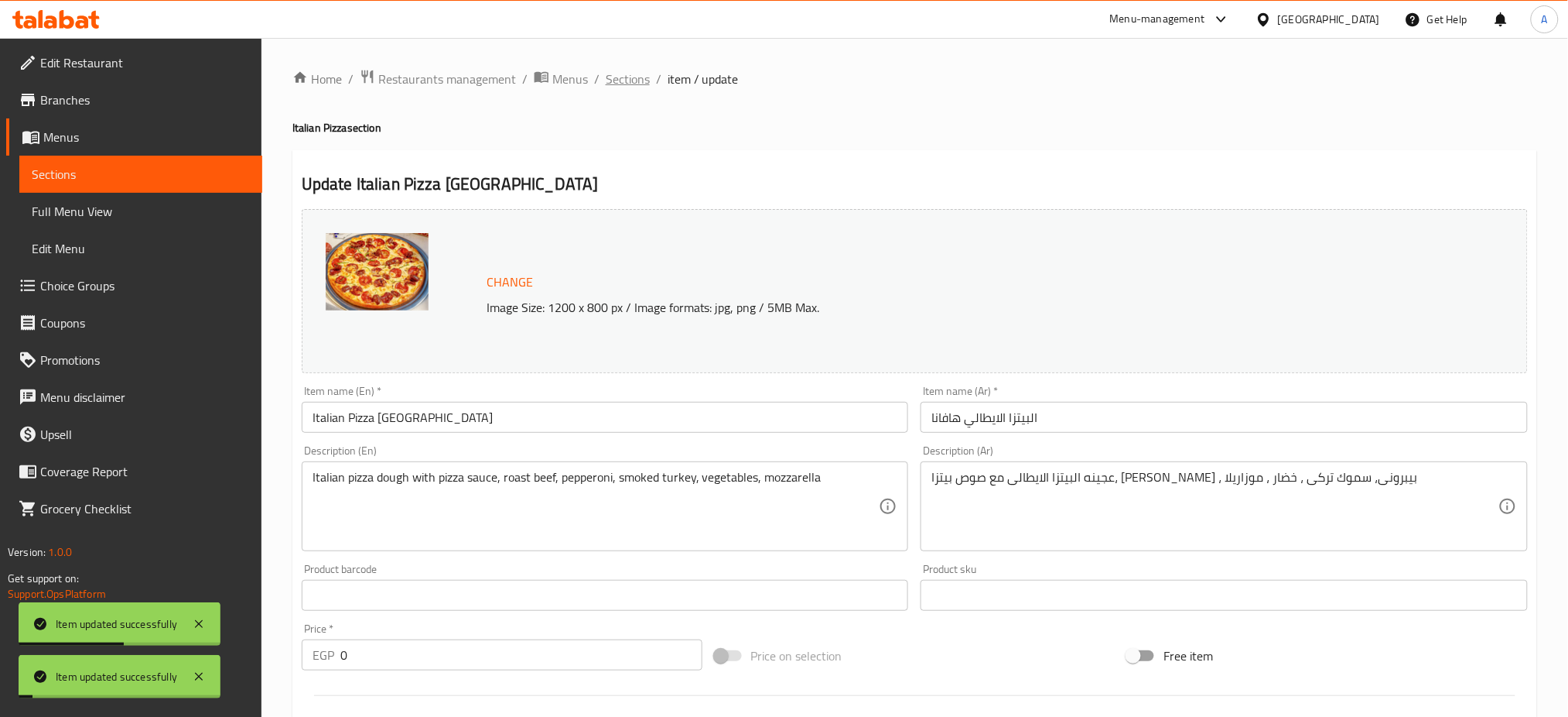
click at [622, 88] on span "Sections" at bounding box center [627, 79] width 44 height 18
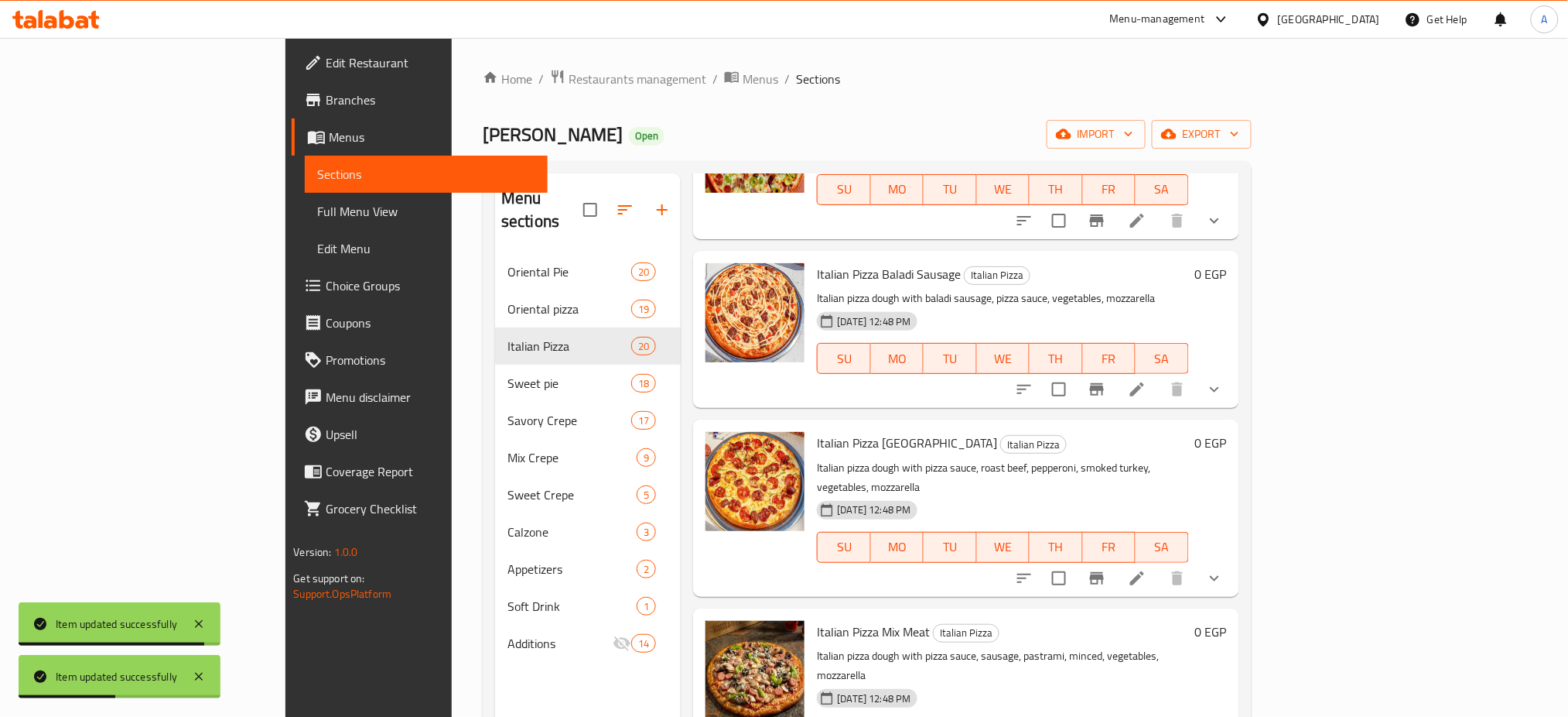
scroll to position [1080, 0]
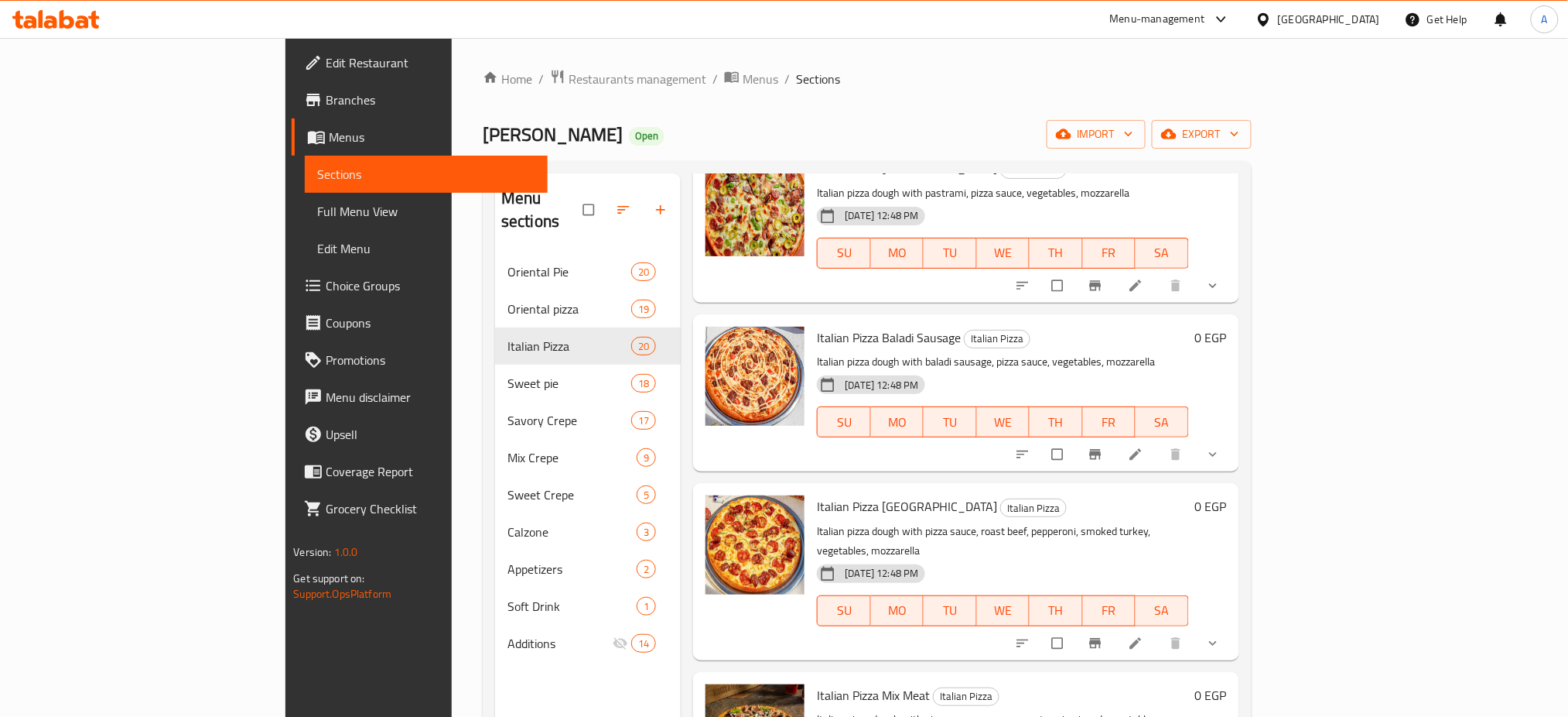
scroll to position [1006, 0]
click at [1221, 635] on icon "show more" at bounding box center [1212, 642] width 16 height 16
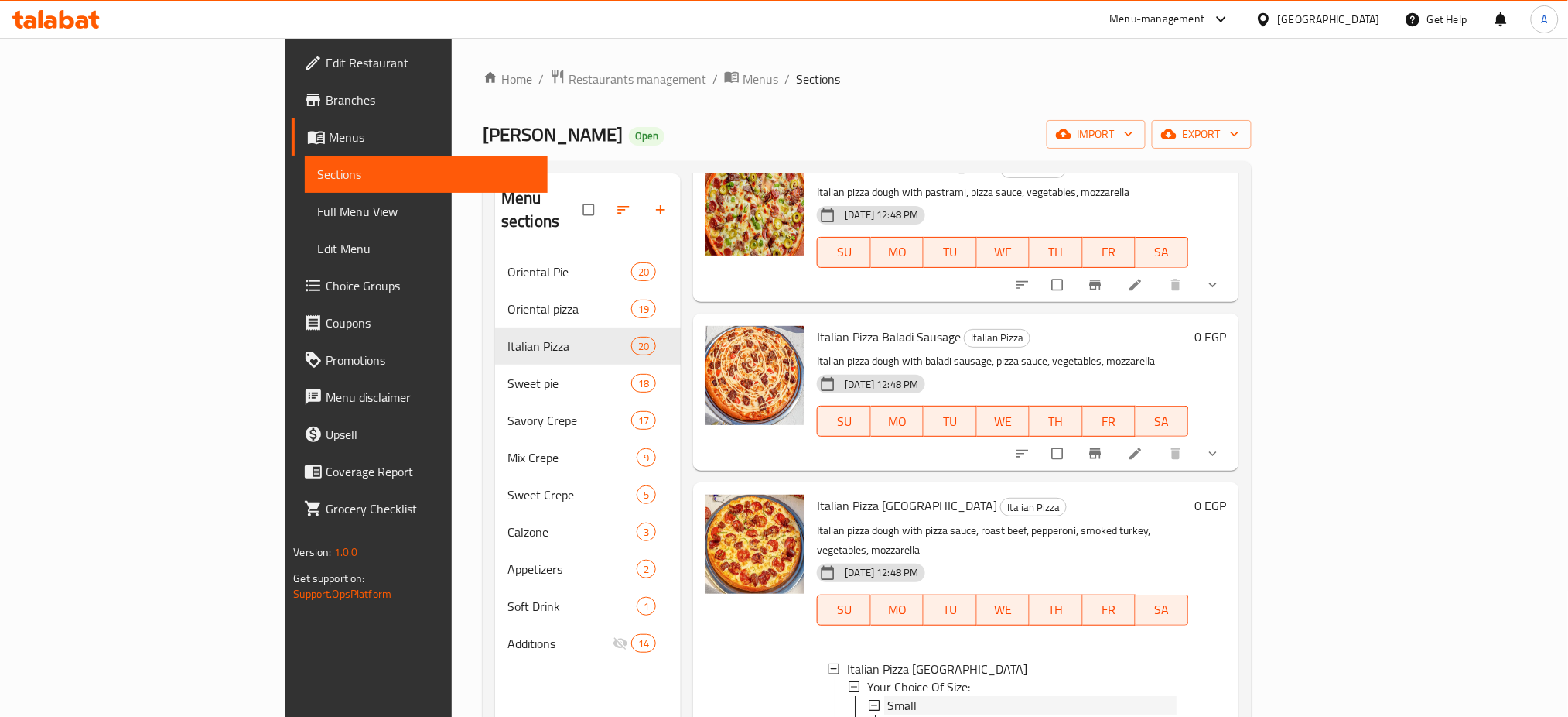
click at [887, 697] on div "Small" at bounding box center [1031, 706] width 288 height 18
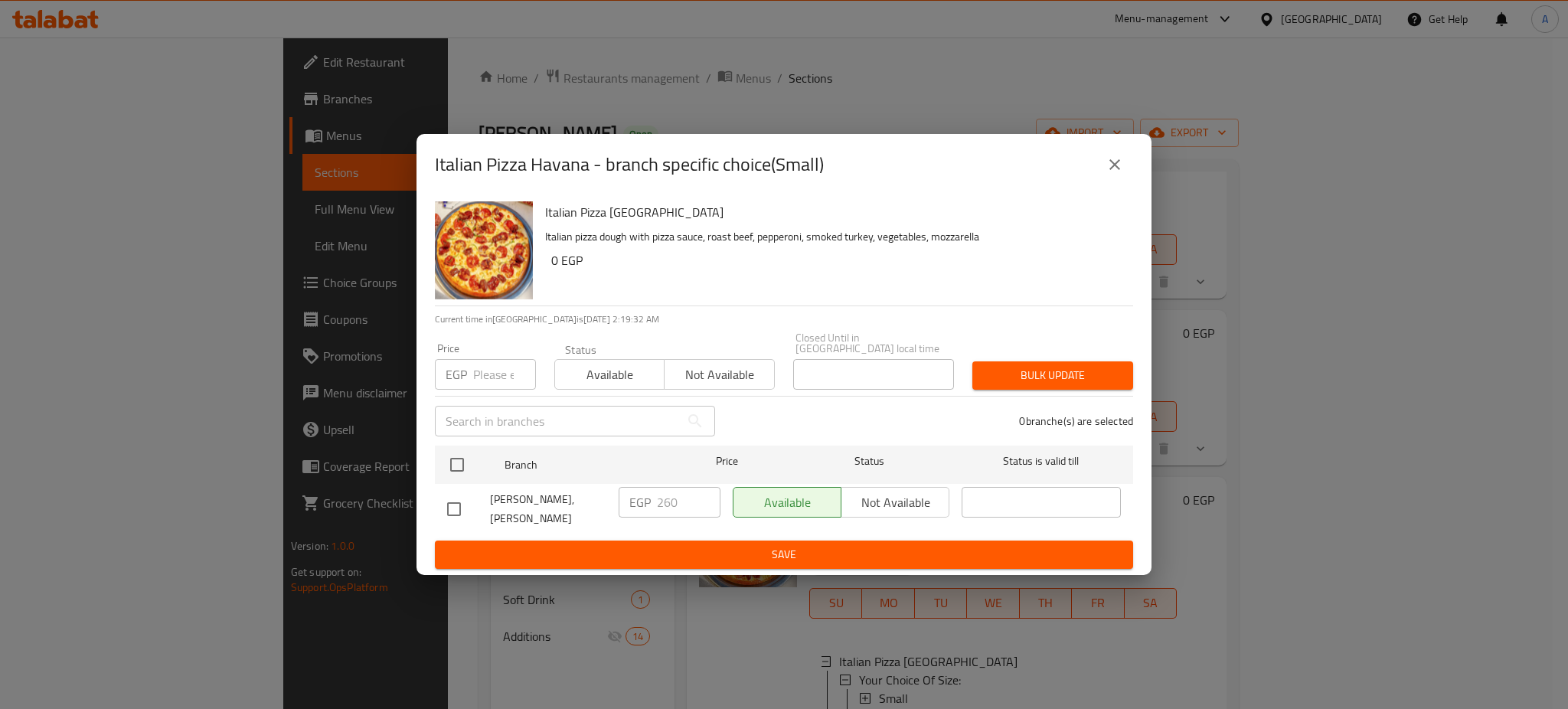
click at [495, 367] on input "number" at bounding box center [504, 375] width 63 height 31
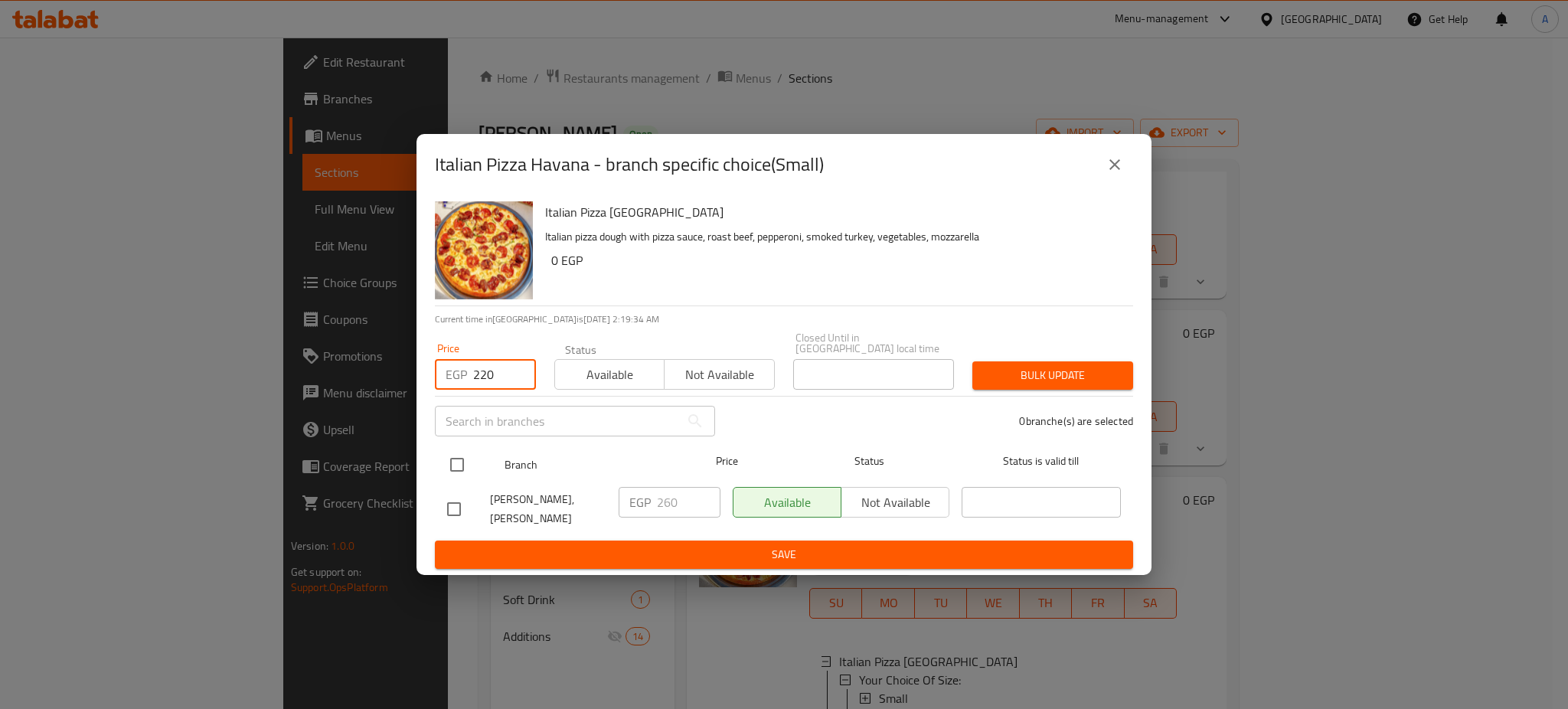
type input "220"
click at [464, 454] on input "checkbox" at bounding box center [457, 464] width 32 height 32
checkbox input "true"
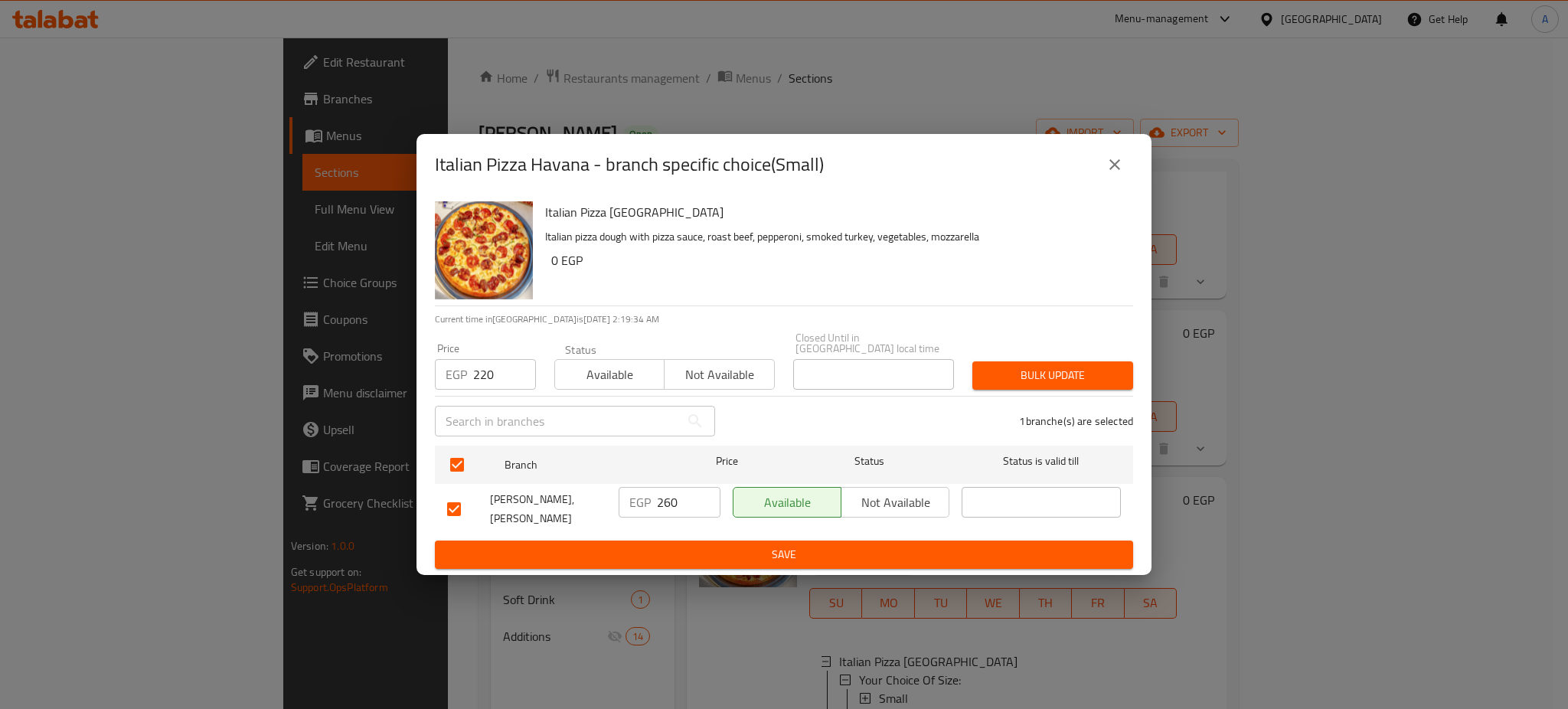
click at [1046, 354] on div "Bulk update" at bounding box center [1052, 375] width 179 height 46
click at [1058, 376] on span "Bulk update" at bounding box center [1052, 375] width 136 height 19
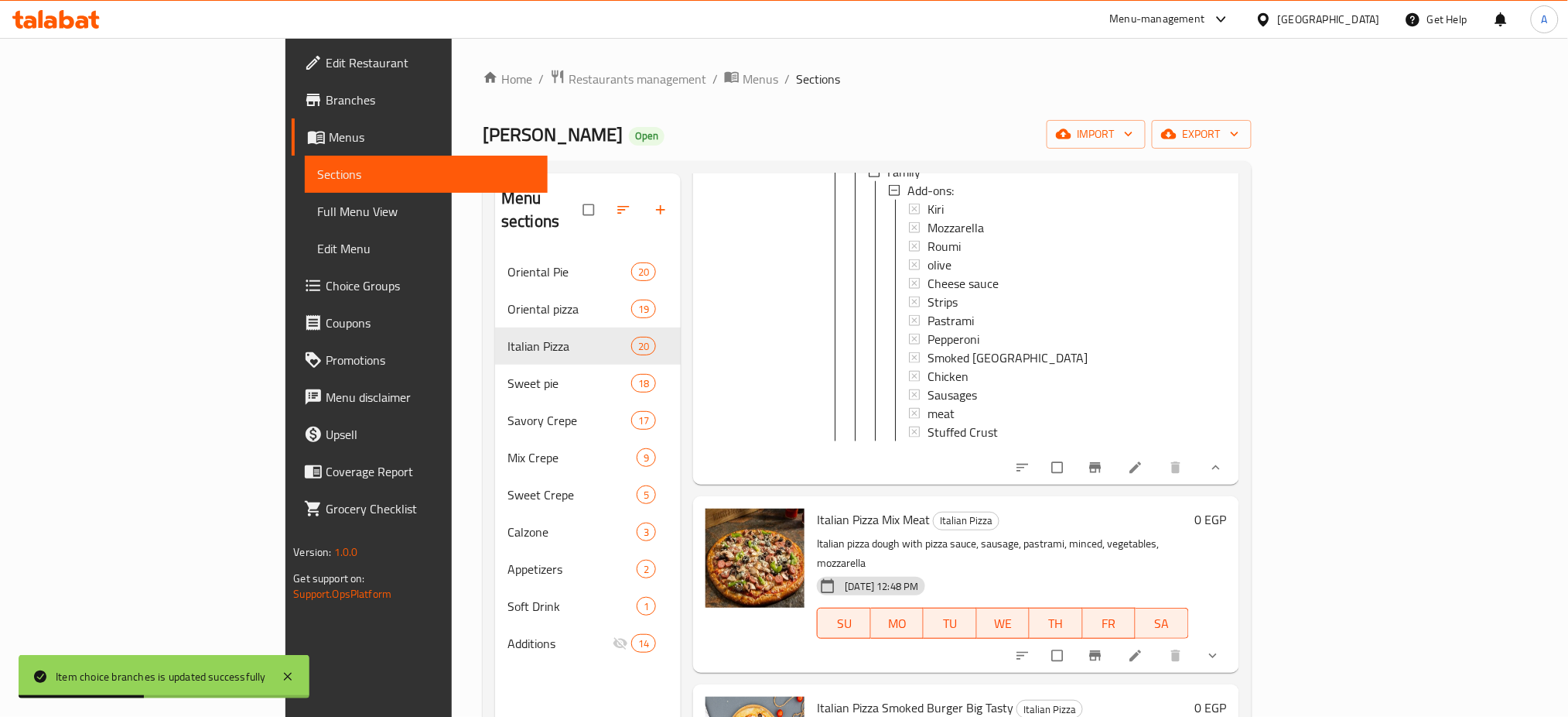
scroll to position [2105, 0]
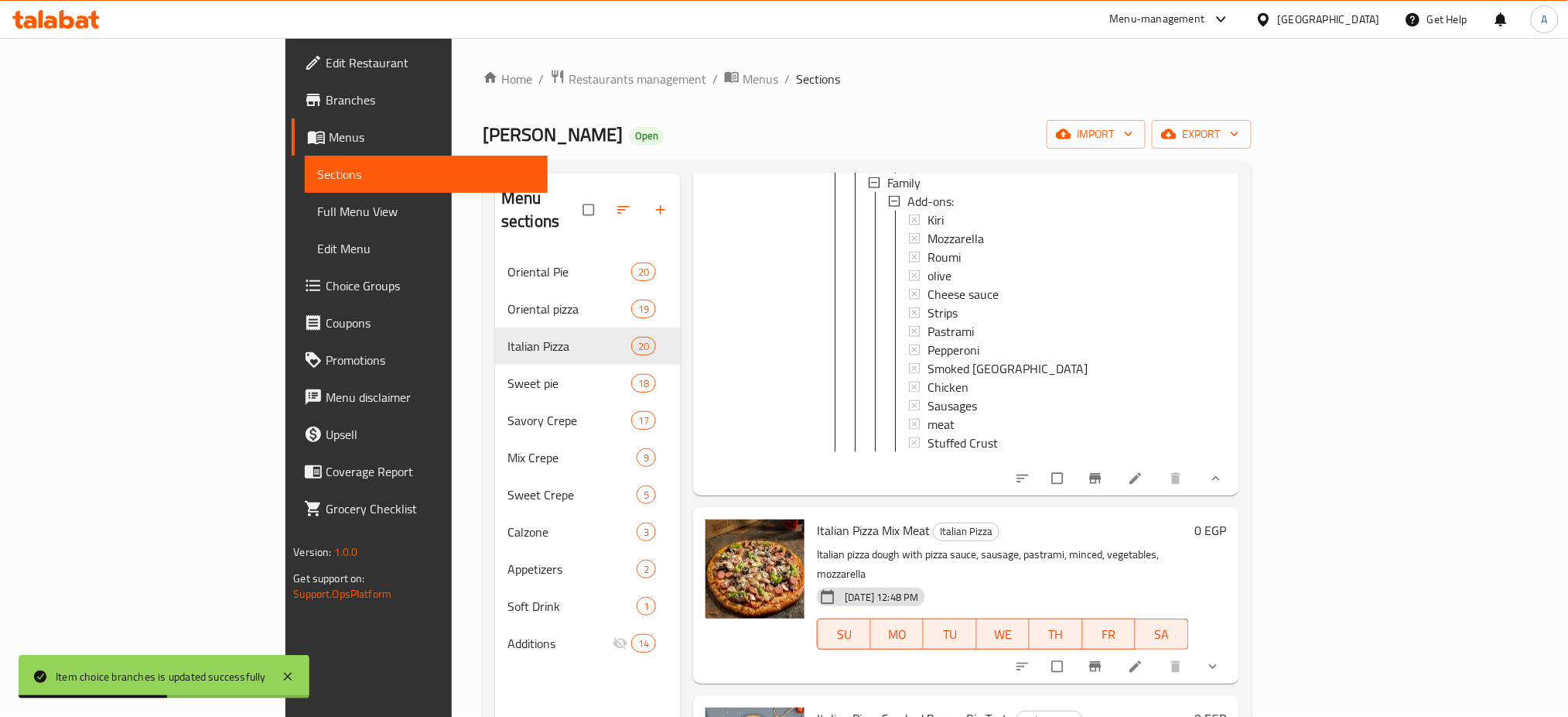
click at [1223, 471] on icon "show more" at bounding box center [1216, 478] width 16 height 16
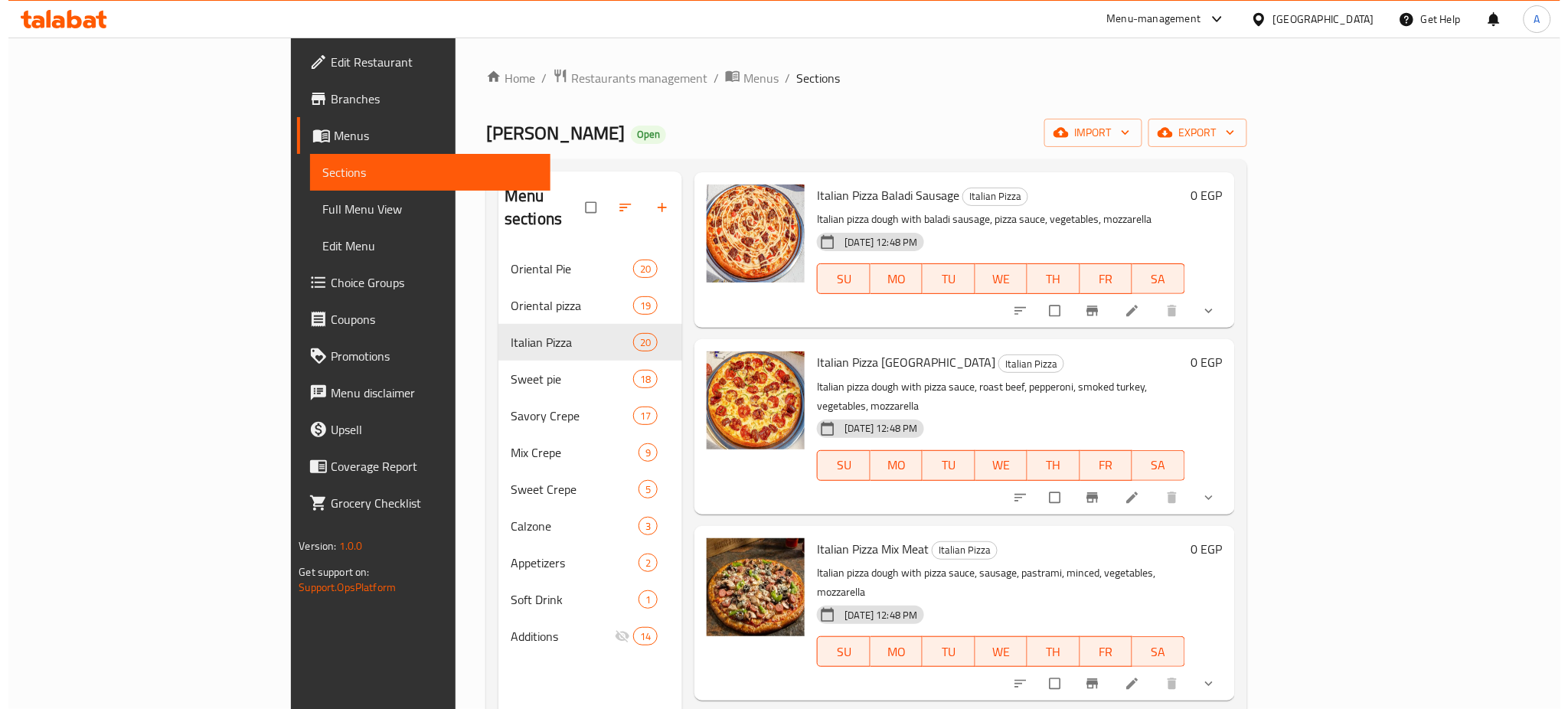
scroll to position [1166, 0]
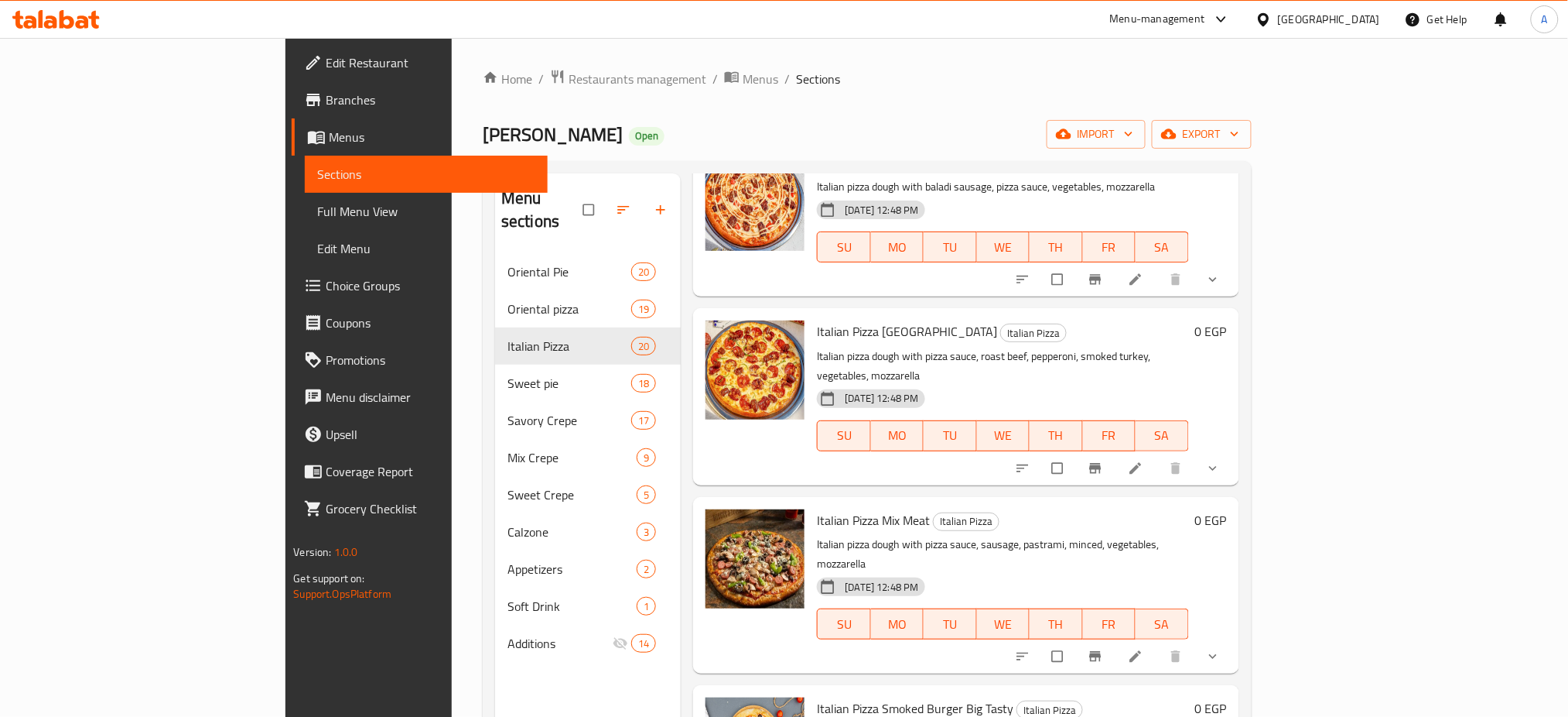
click at [1141, 650] on icon at bounding box center [1135, 655] width 12 height 12
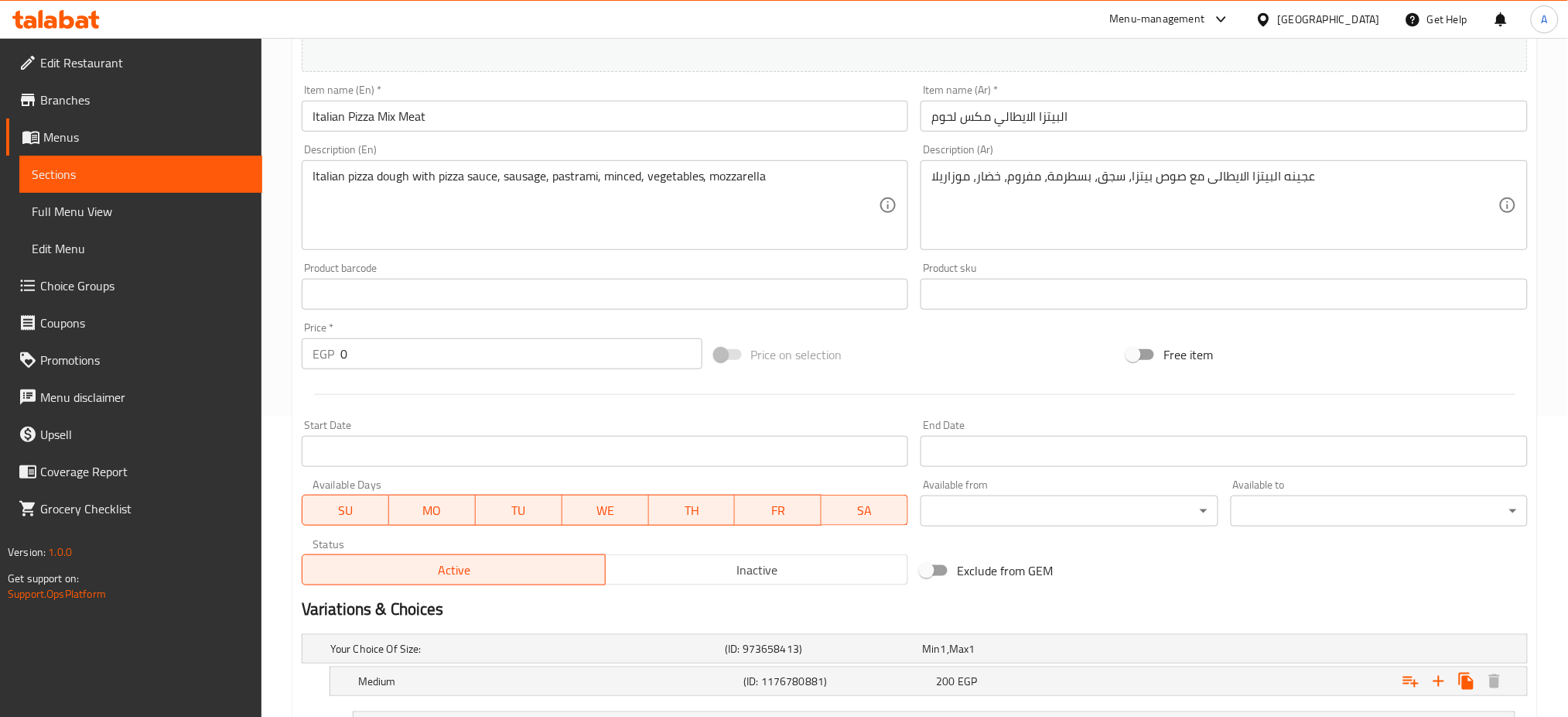
scroll to position [669, 0]
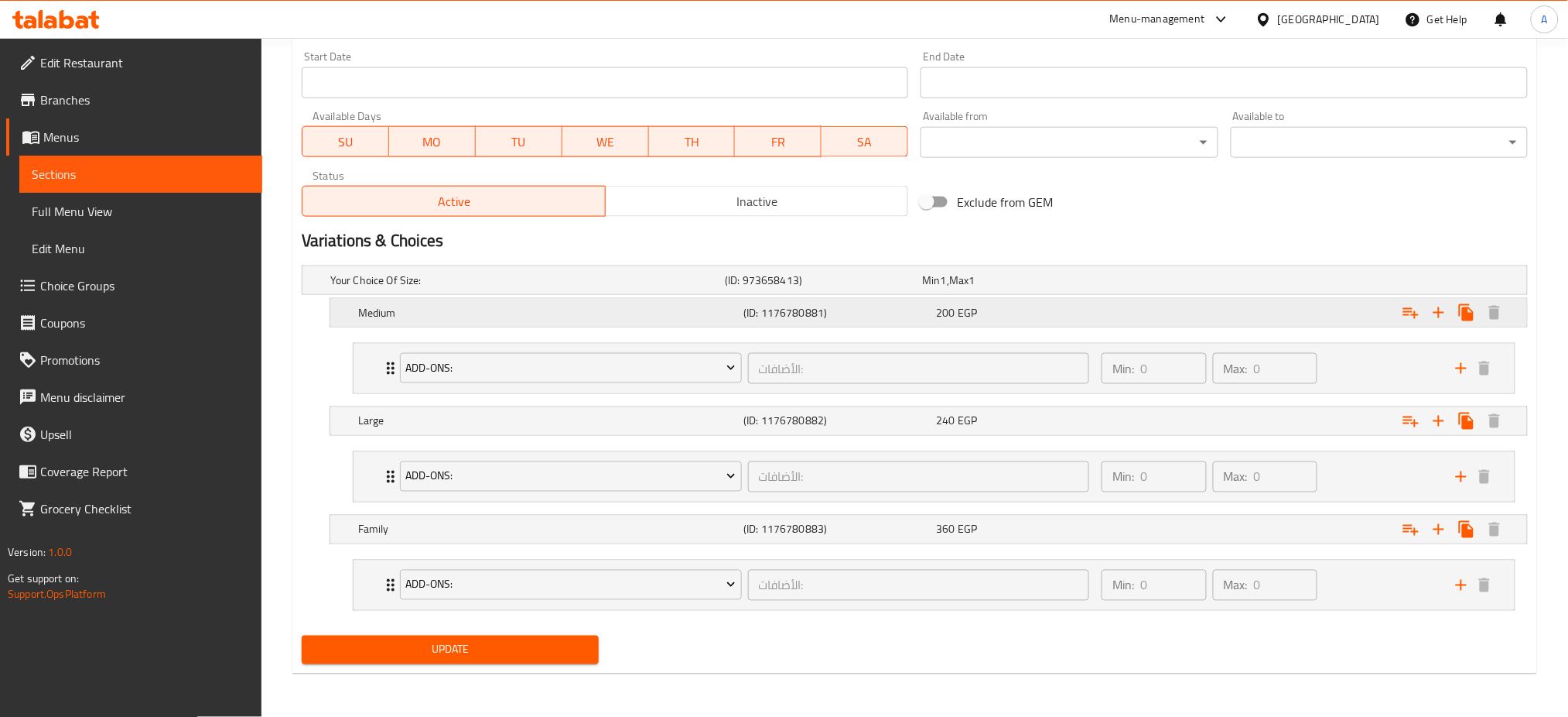
click at [998, 305] on div "200 EGP" at bounding box center [1029, 312] width 186 height 16
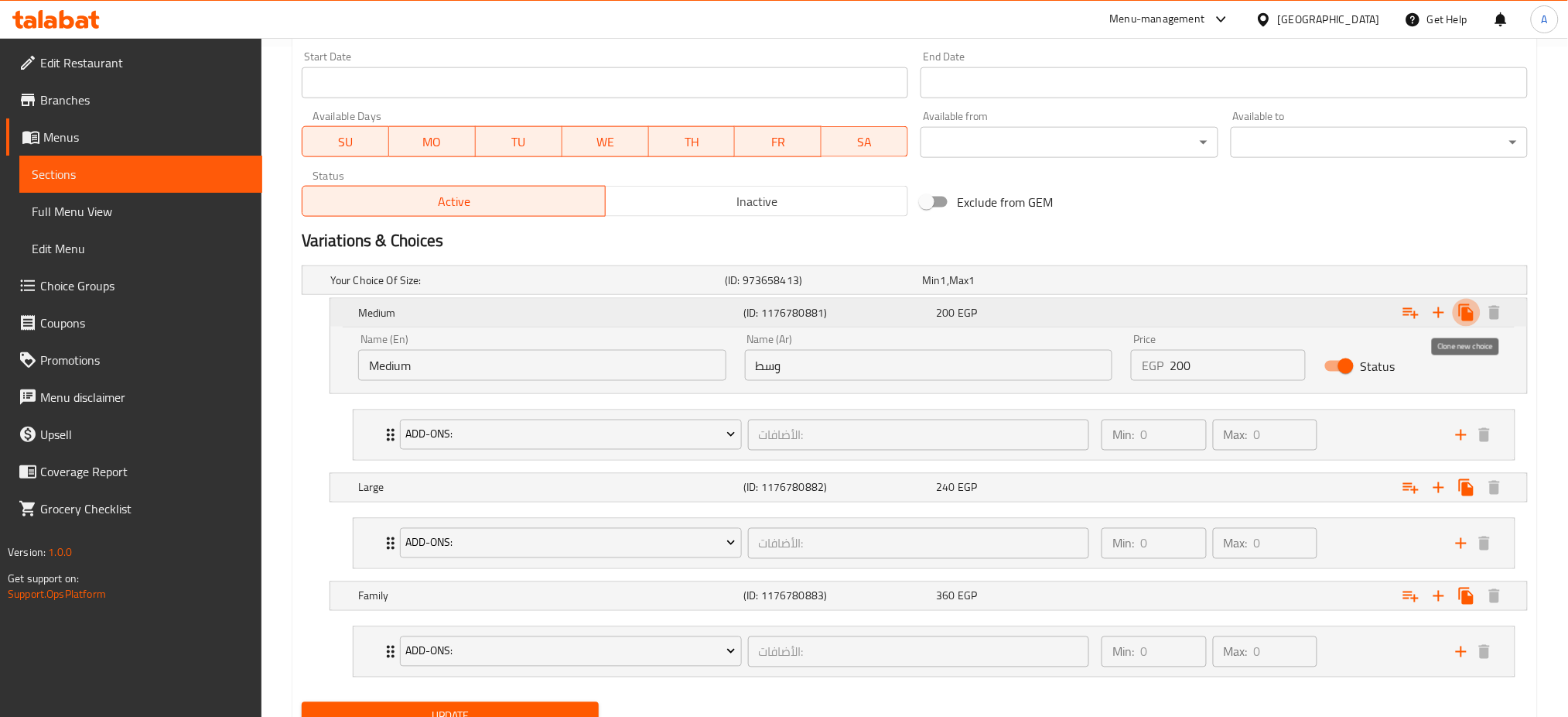
click at [1467, 306] on icon "Expand" at bounding box center [1467, 312] width 15 height 17
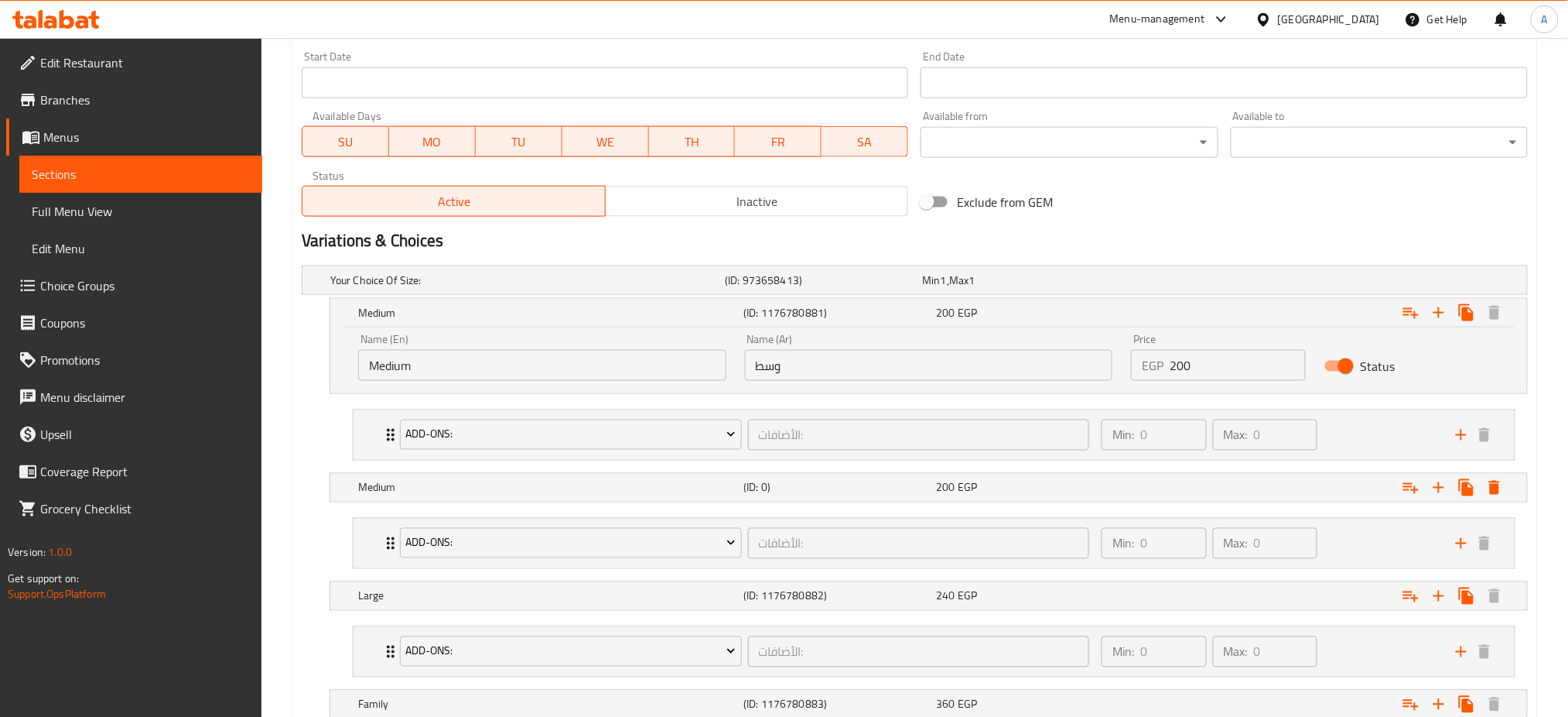
click at [471, 379] on input "Medium" at bounding box center [543, 366] width 369 height 31
type input "Small"
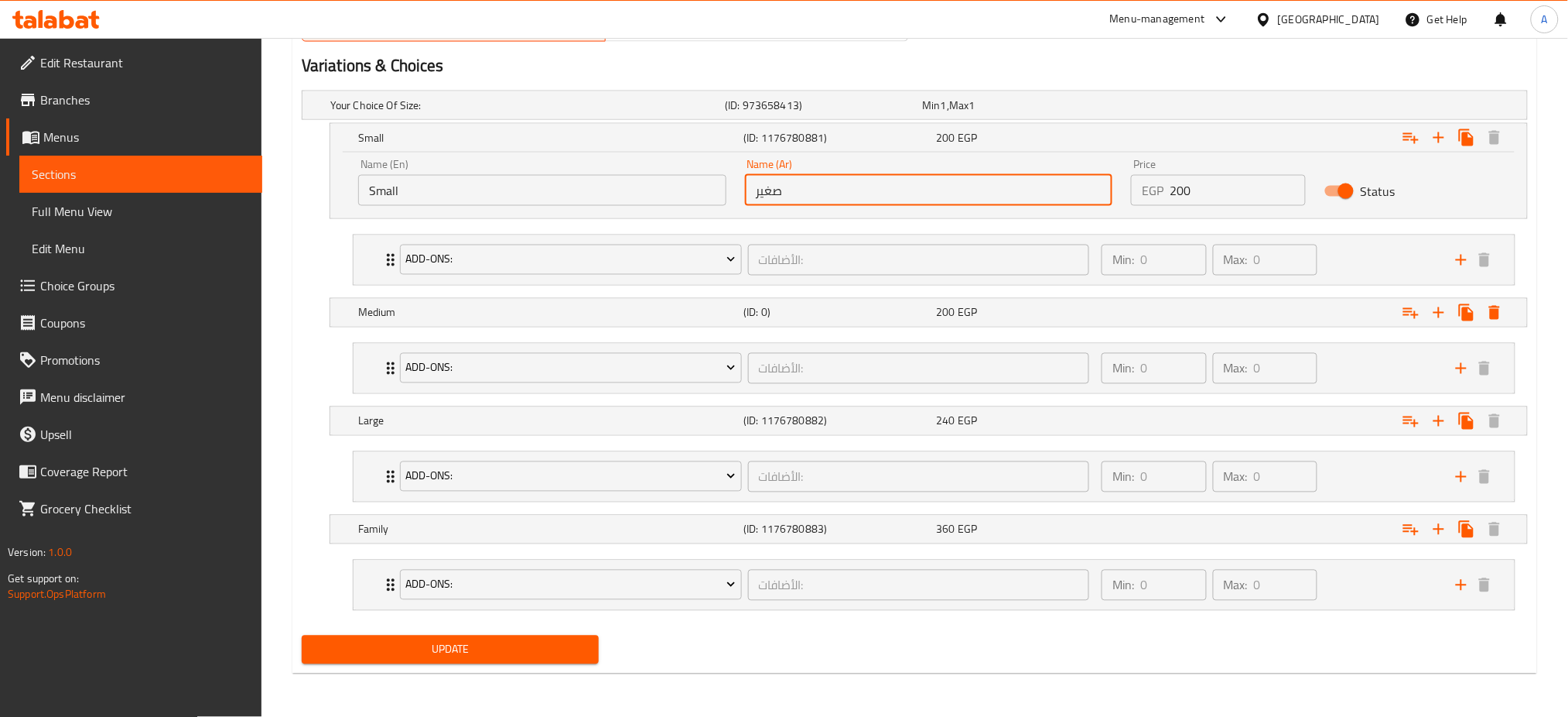
type input "صغير"
click at [439, 632] on div "Update" at bounding box center [451, 650] width 310 height 41
click at [429, 647] on span "Update" at bounding box center [451, 649] width 273 height 19
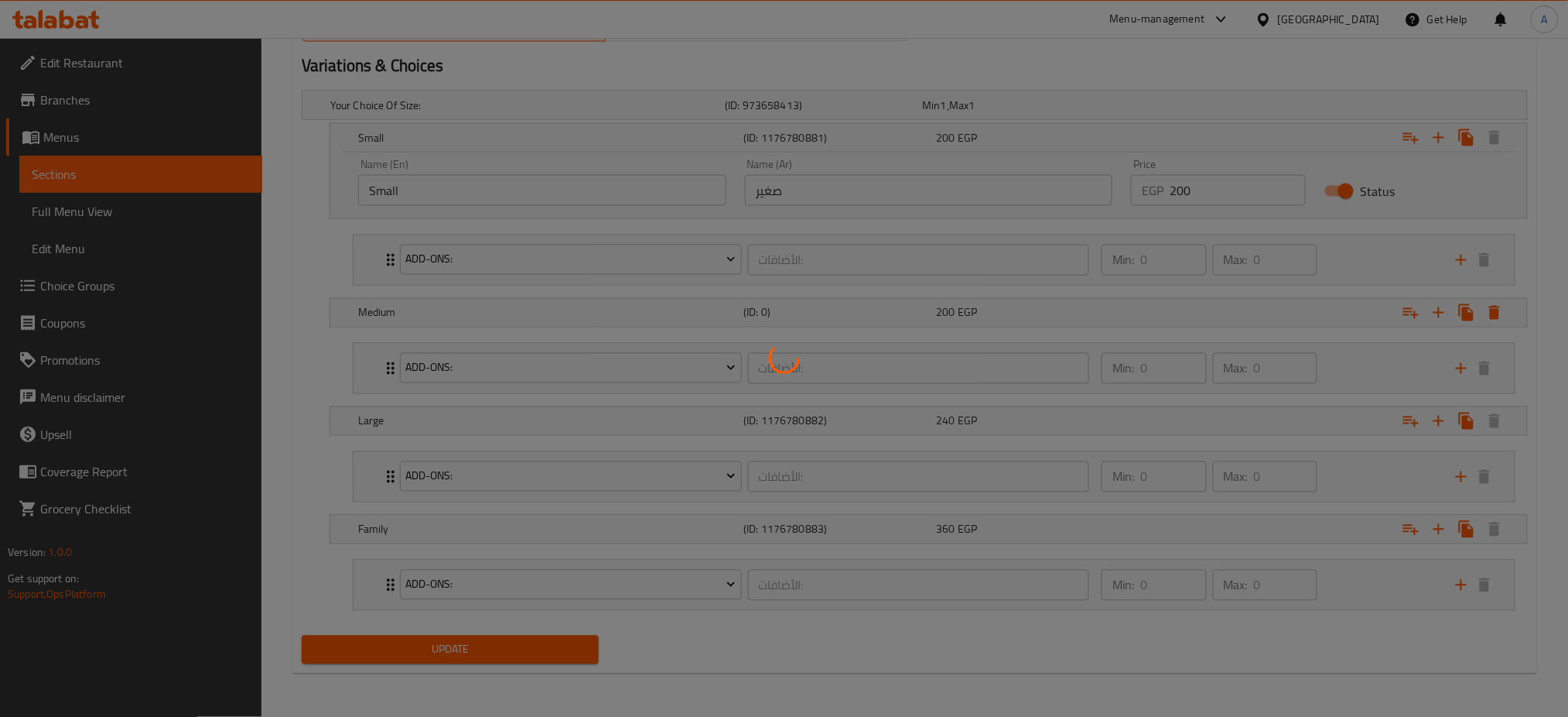
click at [429, 647] on div at bounding box center [784, 358] width 1568 height 717
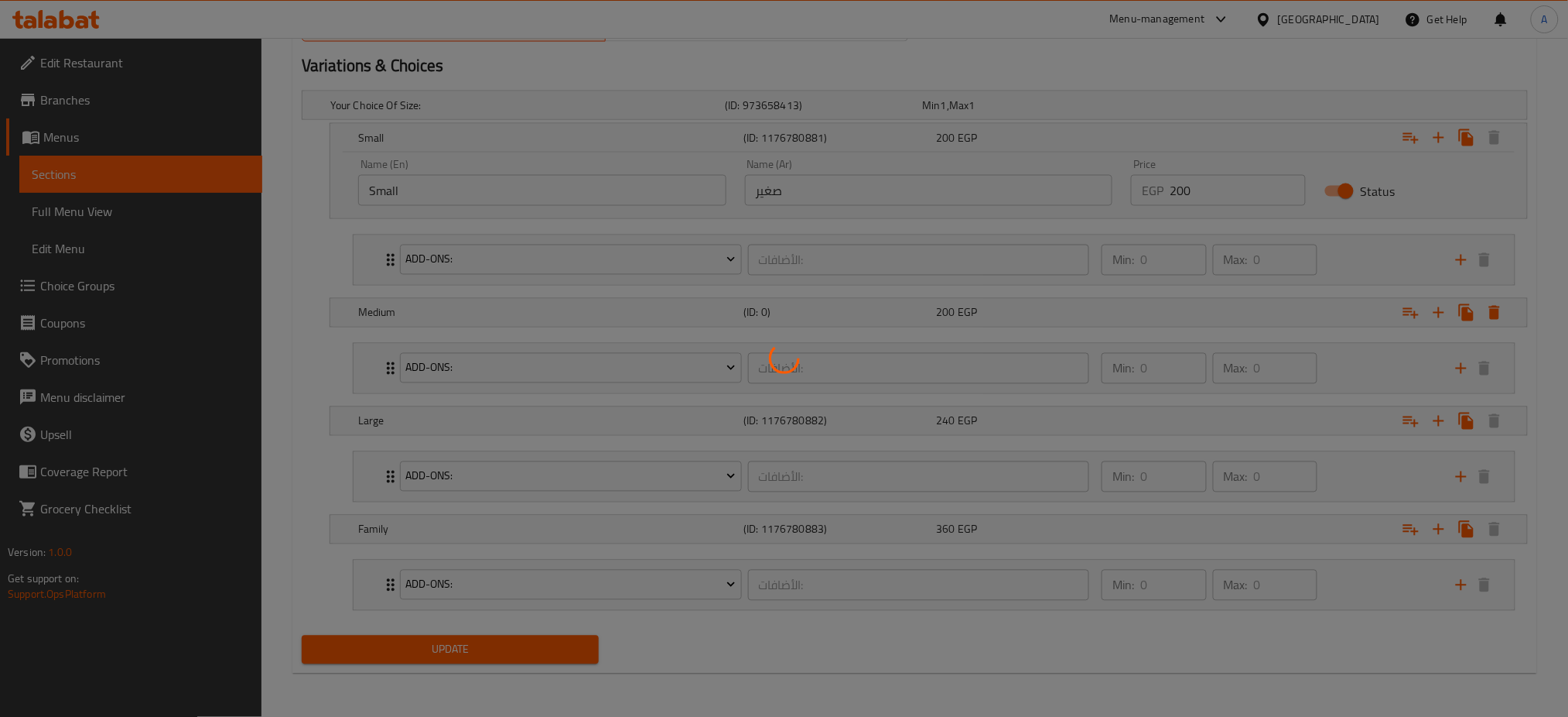
click at [429, 647] on div at bounding box center [784, 358] width 1568 height 717
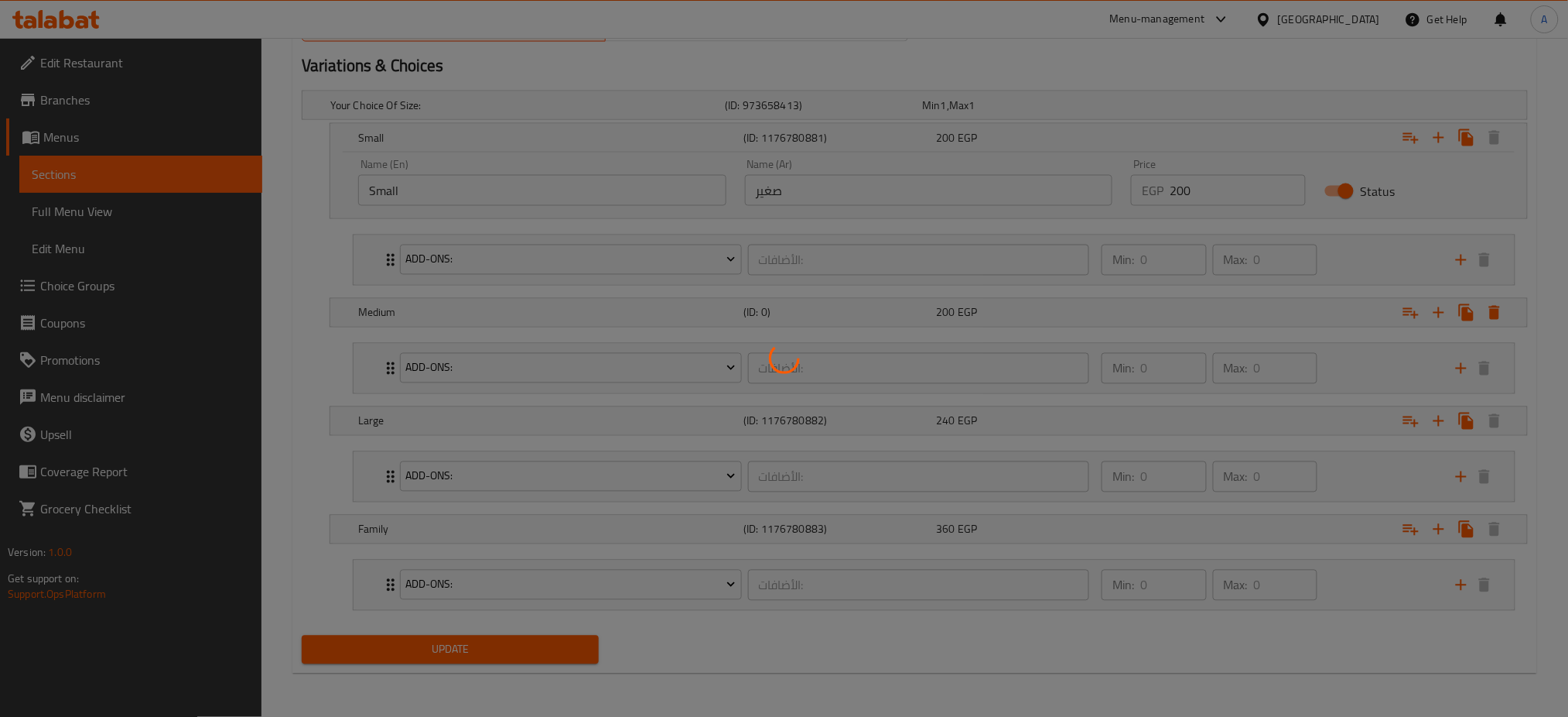
click at [429, 647] on div at bounding box center [784, 358] width 1568 height 717
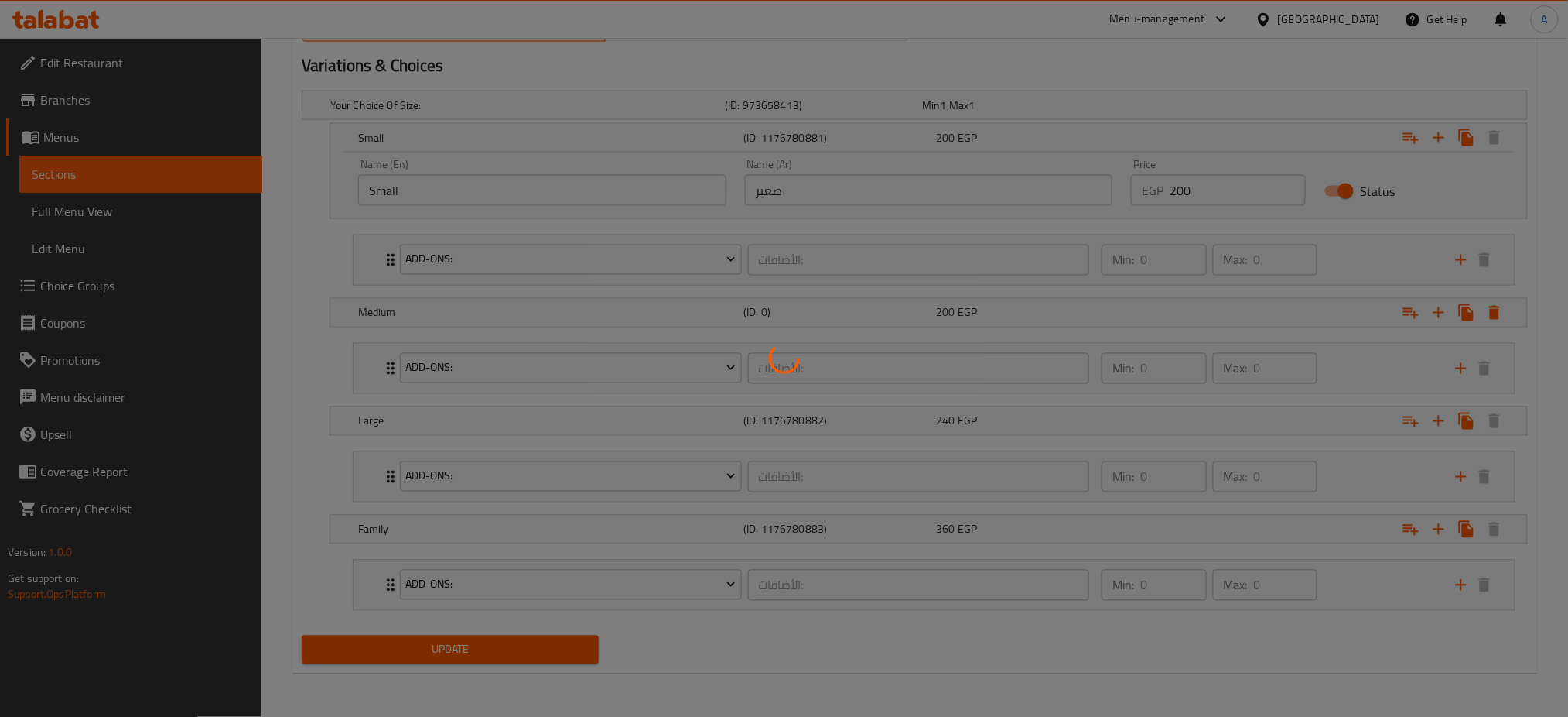
click at [429, 647] on div at bounding box center [784, 358] width 1568 height 717
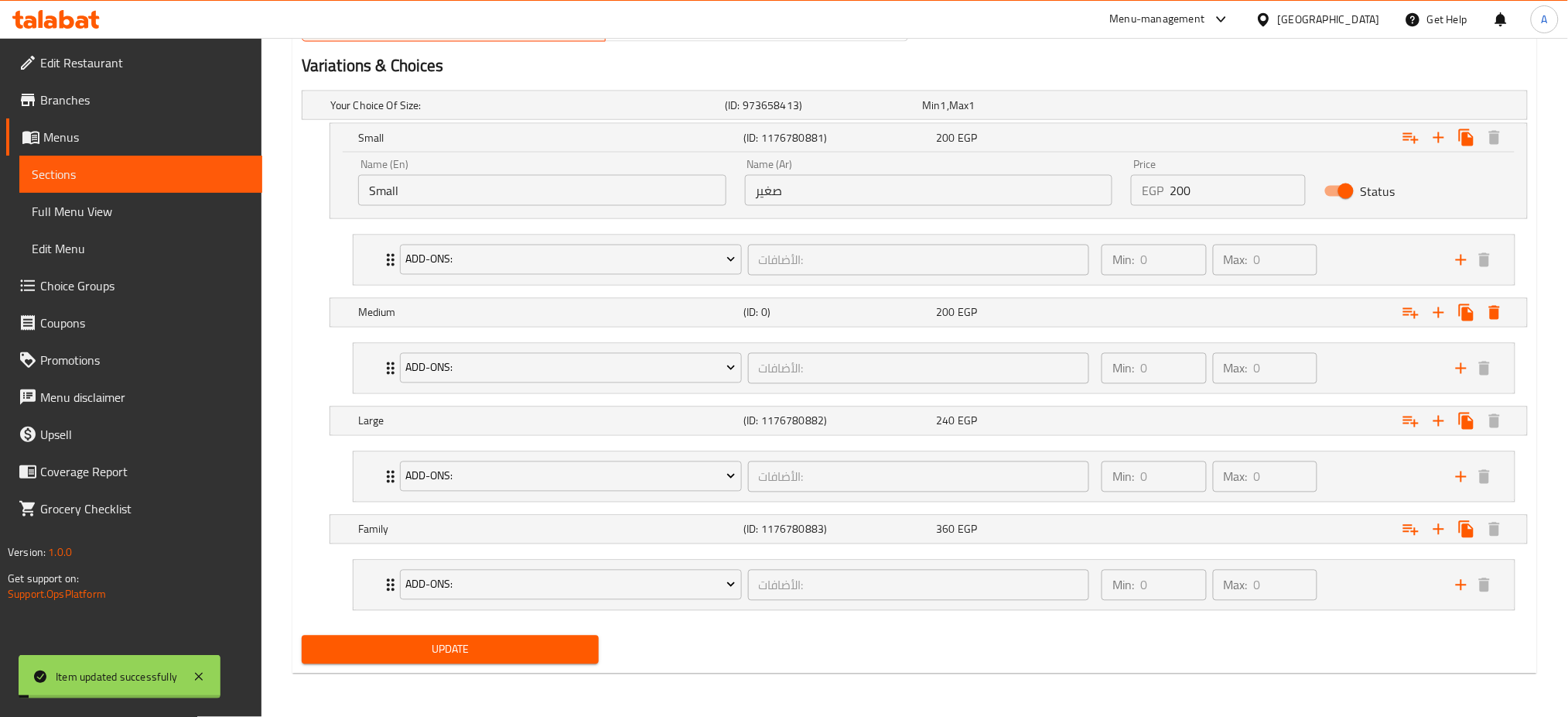
click at [429, 647] on span "Update" at bounding box center [451, 649] width 273 height 19
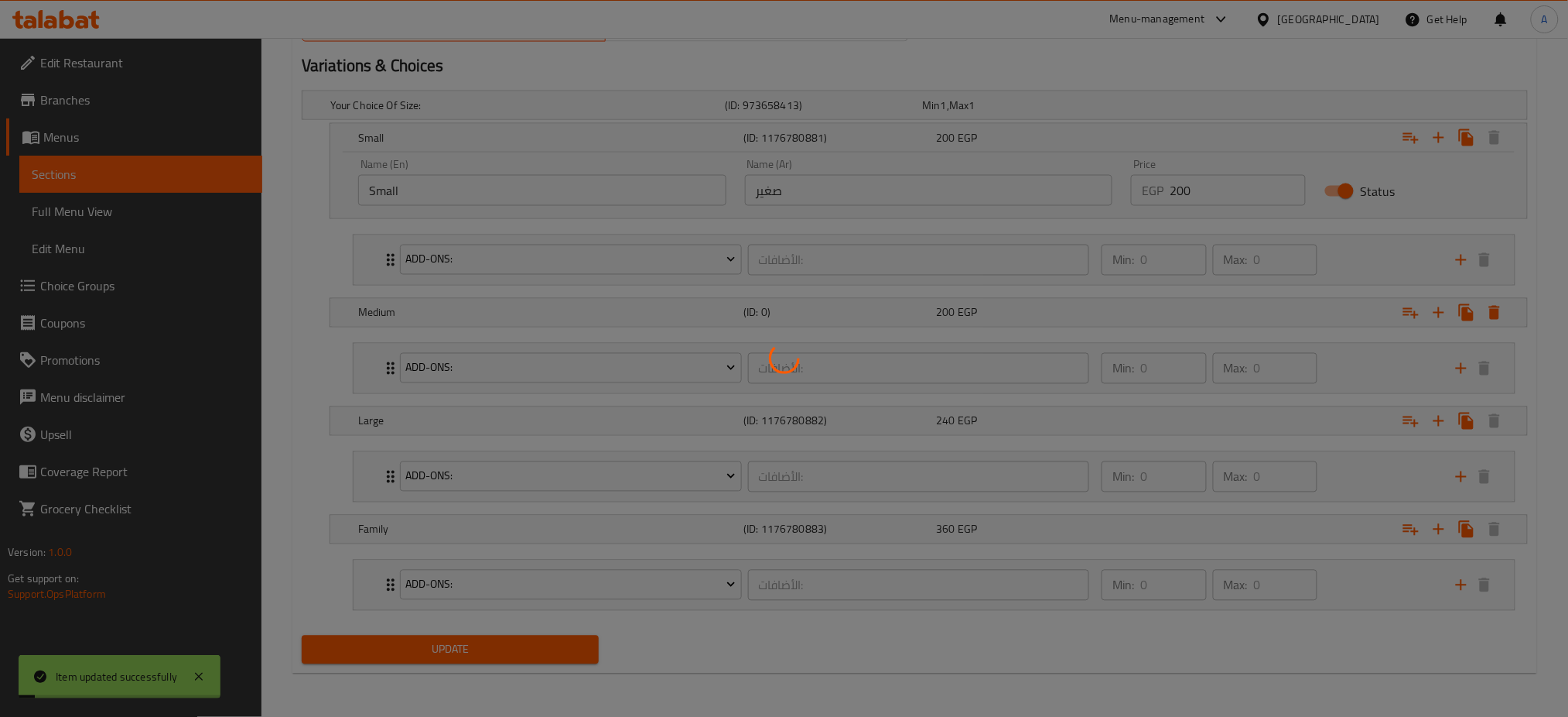
click at [429, 647] on div at bounding box center [784, 358] width 1568 height 717
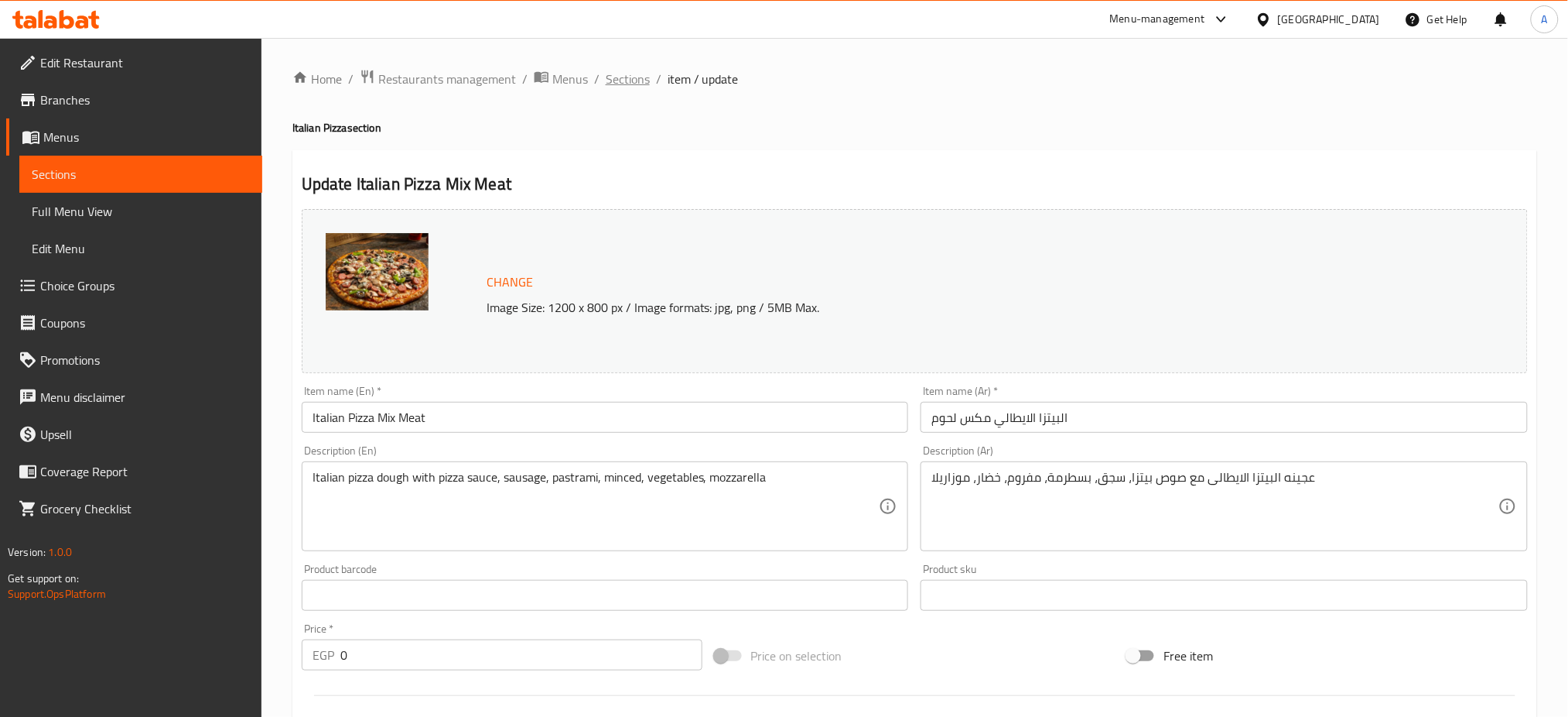
click at [635, 84] on span "Sections" at bounding box center [627, 79] width 44 height 18
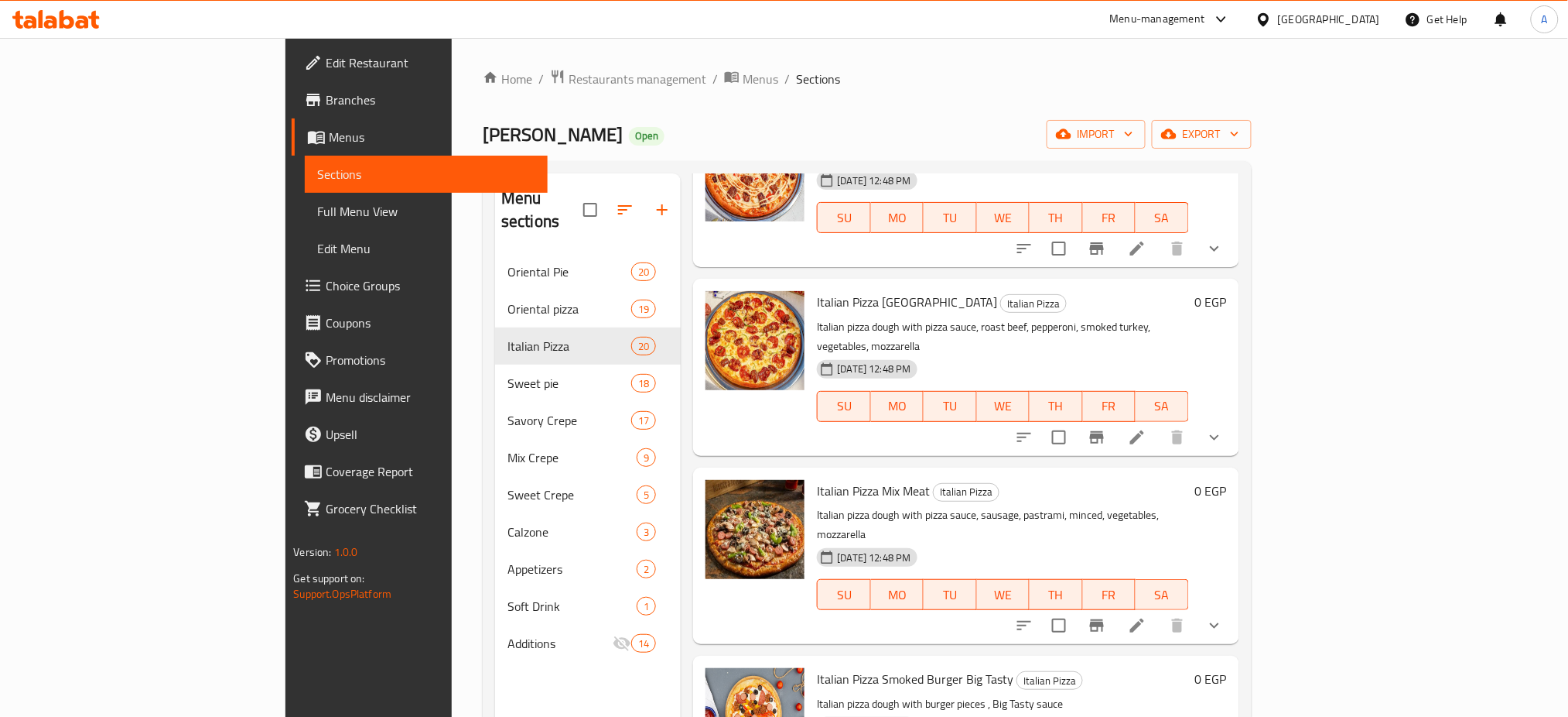
scroll to position [1209, 0]
click at [1233, 607] on button "show more" at bounding box center [1214, 626] width 37 height 37
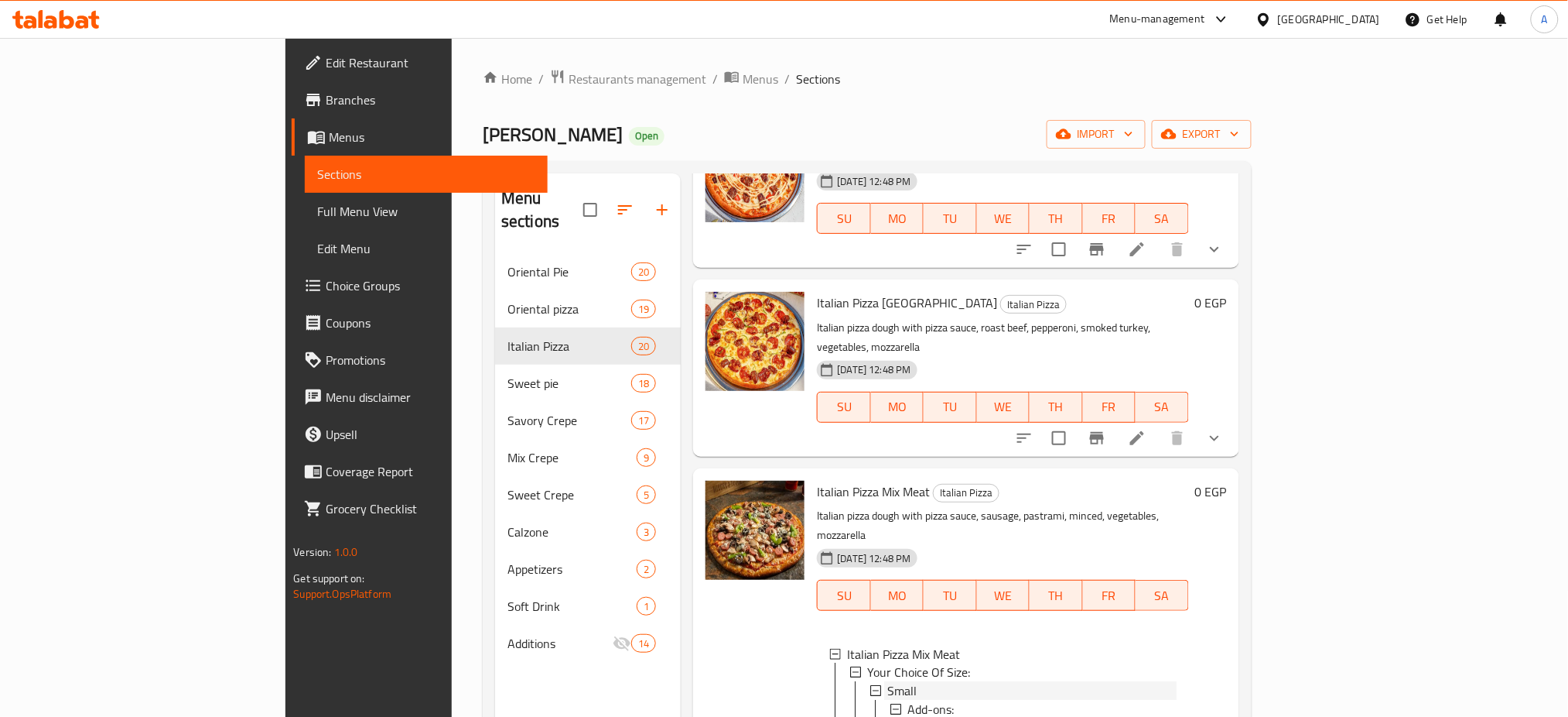
click at [887, 682] on div "Small" at bounding box center [1031, 691] width 288 height 18
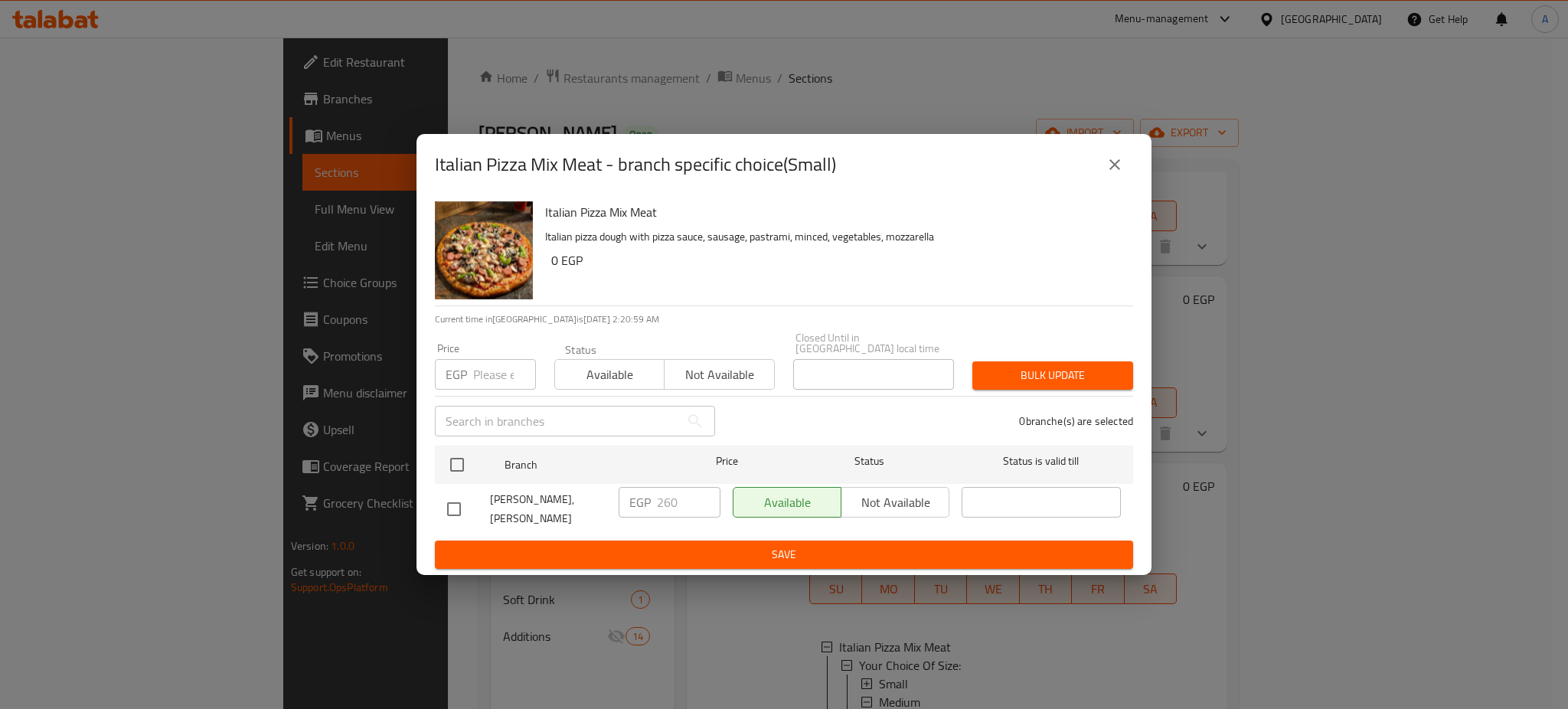
click at [502, 375] on input "number" at bounding box center [504, 375] width 63 height 31
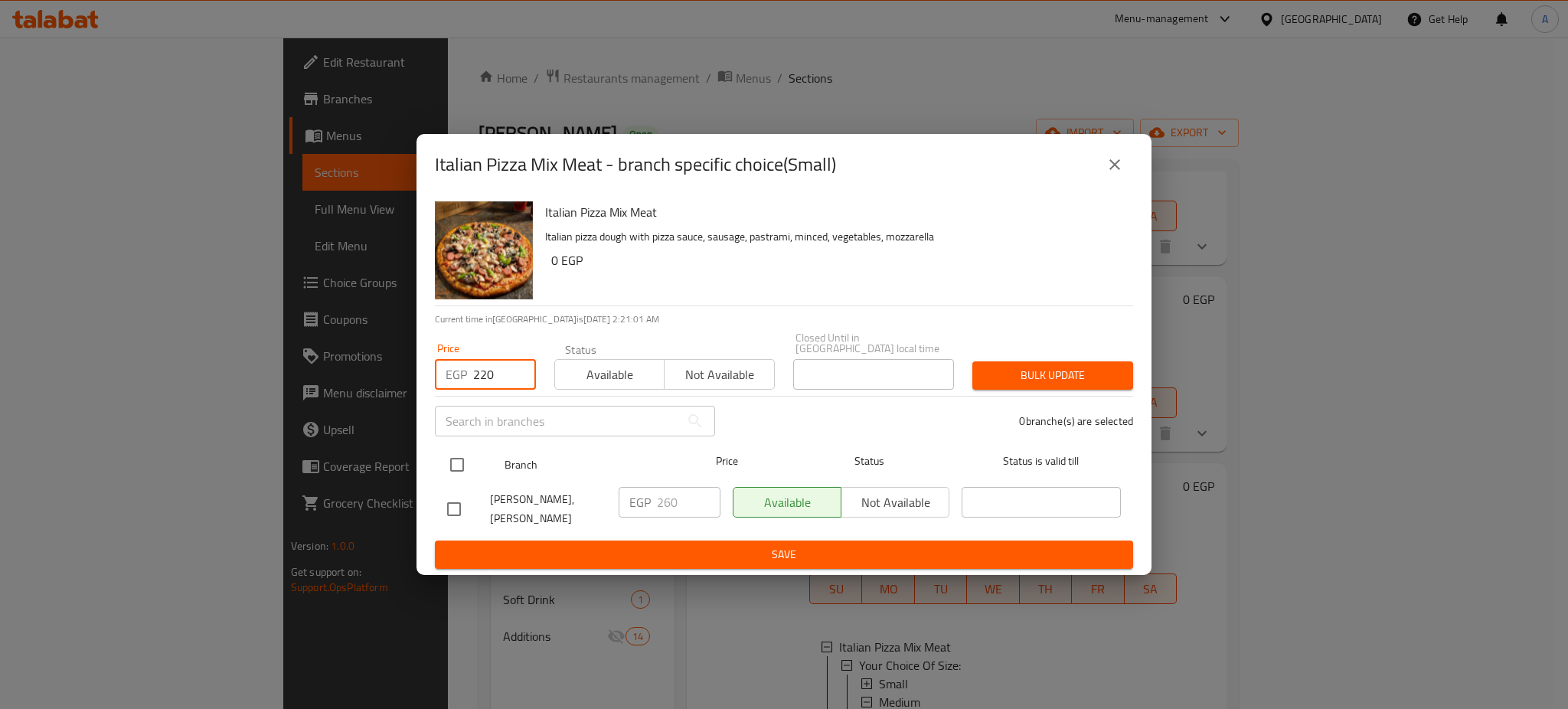
type input "220"
click at [468, 463] on input "checkbox" at bounding box center [457, 464] width 32 height 32
checkbox input "true"
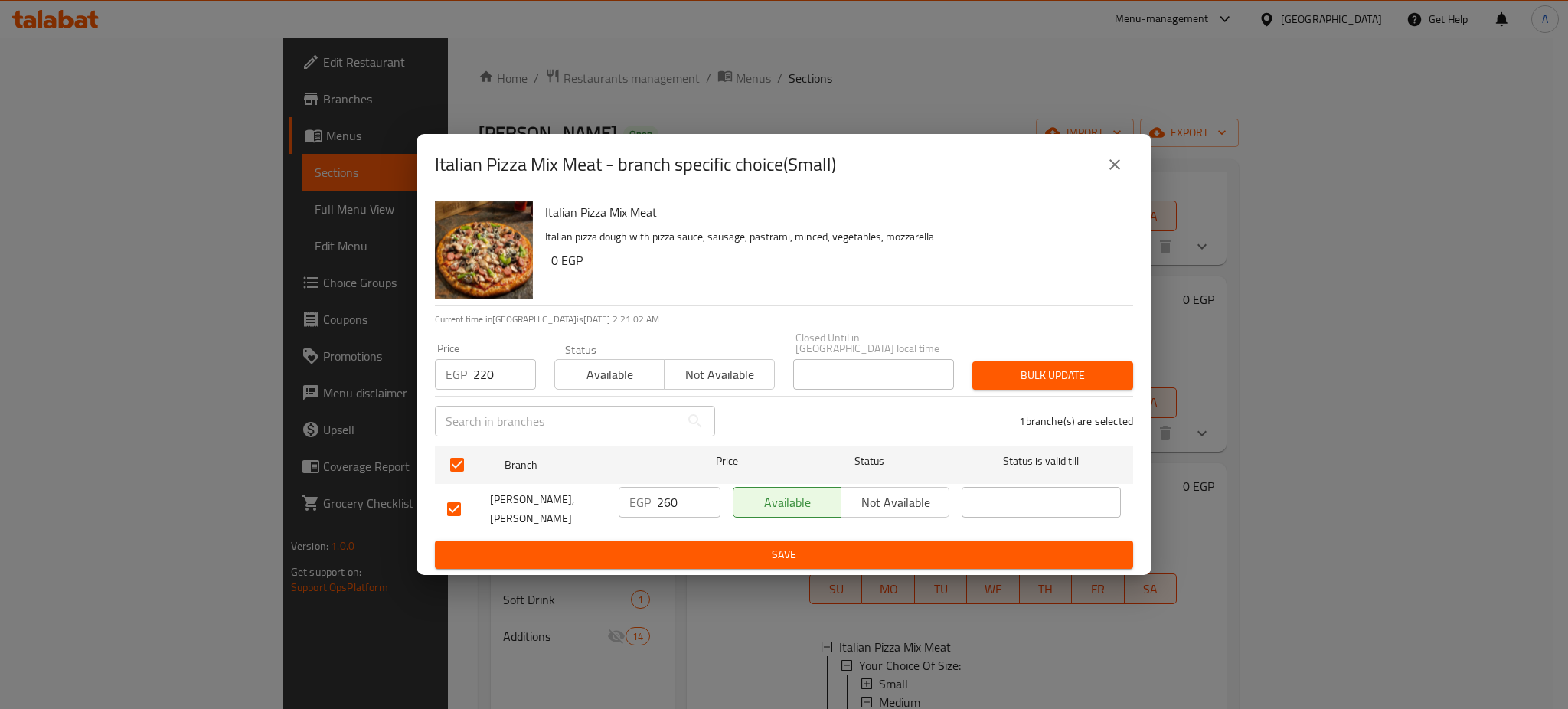
click at [1022, 367] on span "Bulk update" at bounding box center [1052, 375] width 136 height 19
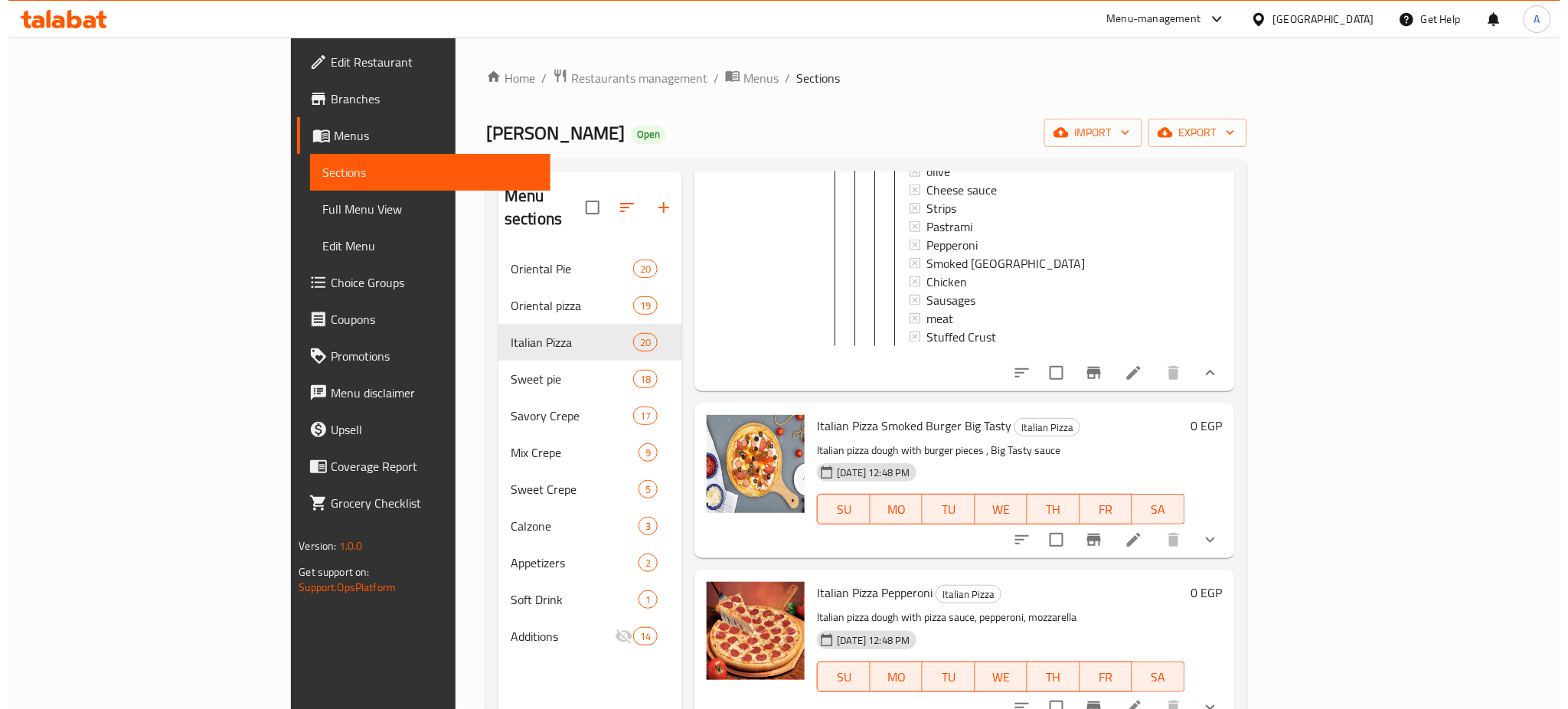
scroll to position [2369, 0]
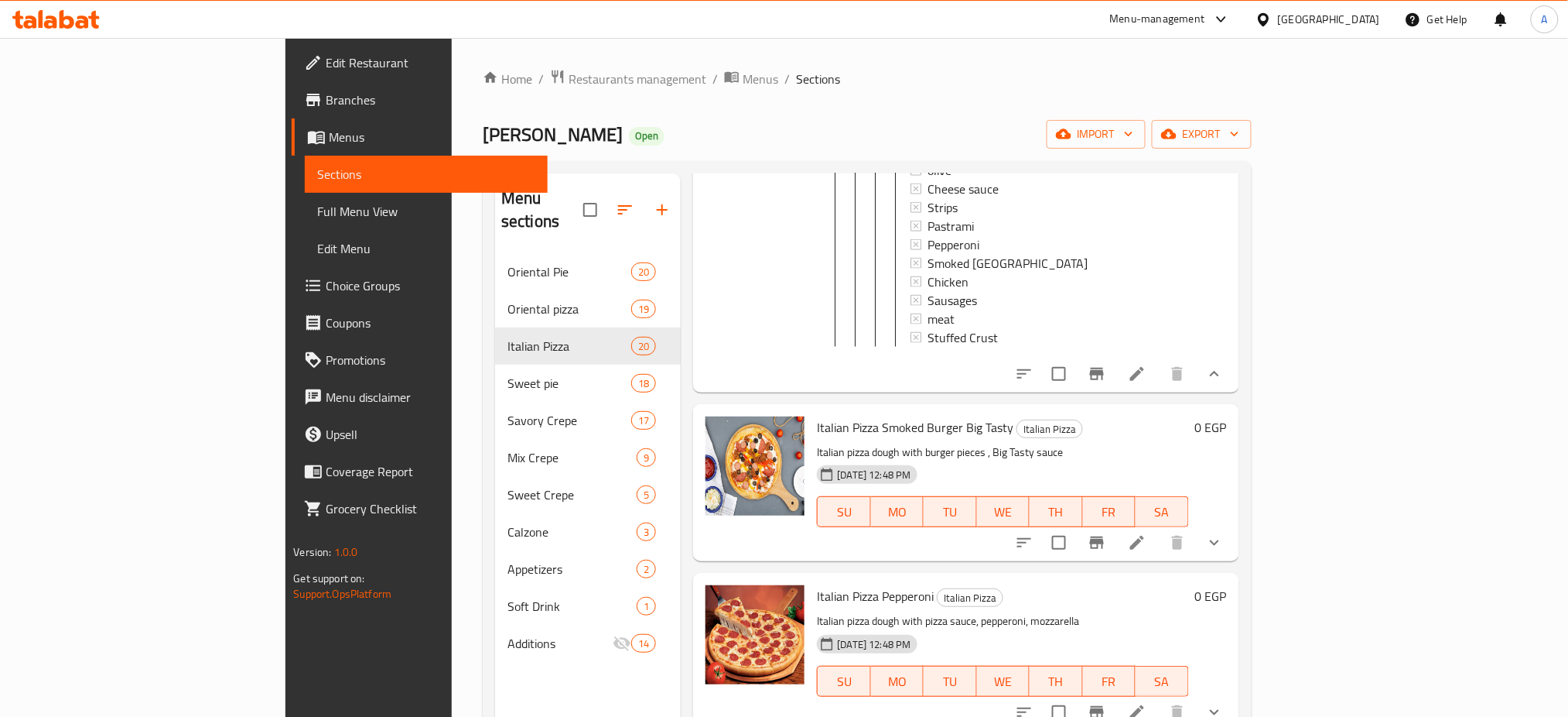
click at [1159, 528] on li at bounding box center [1137, 542] width 43 height 28
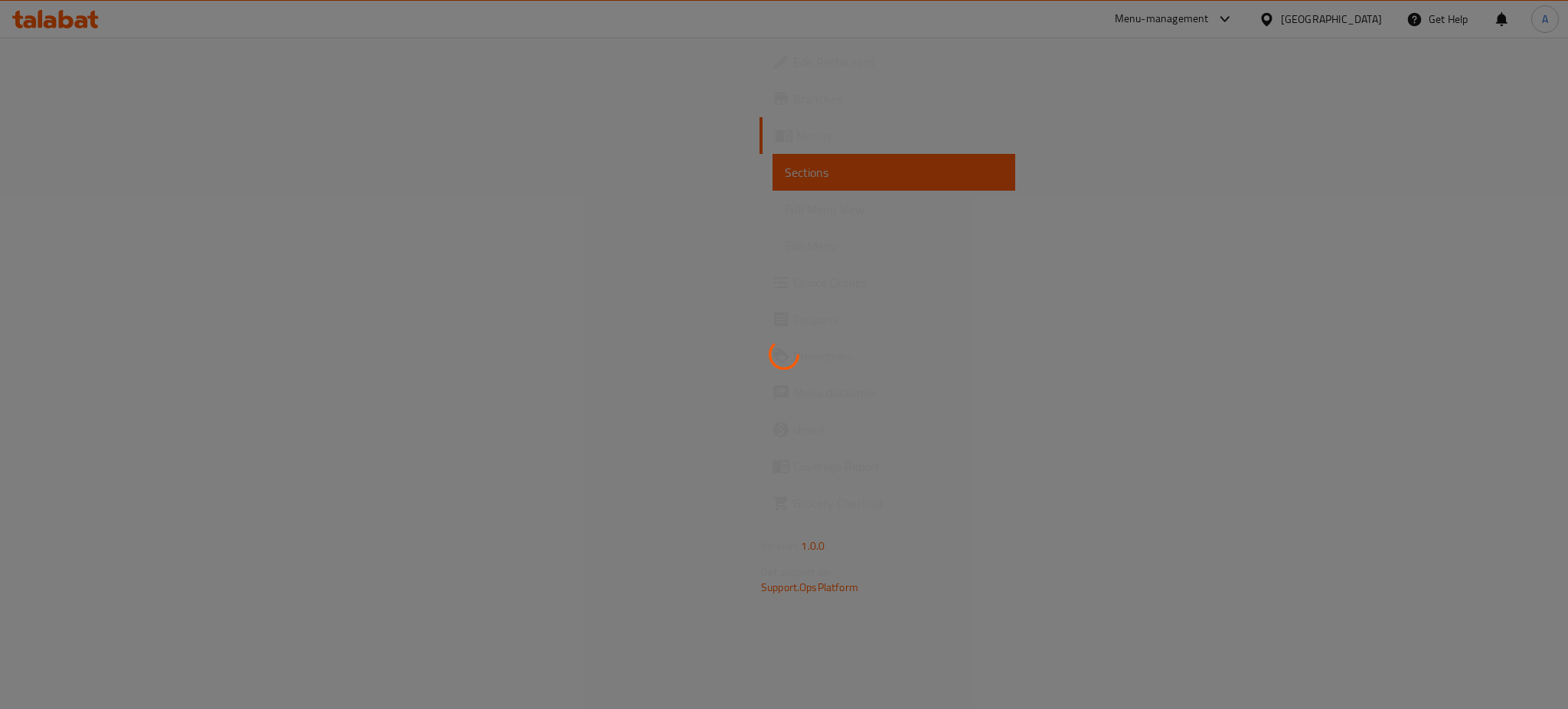
click at [801, 401] on div at bounding box center [784, 354] width 1568 height 709
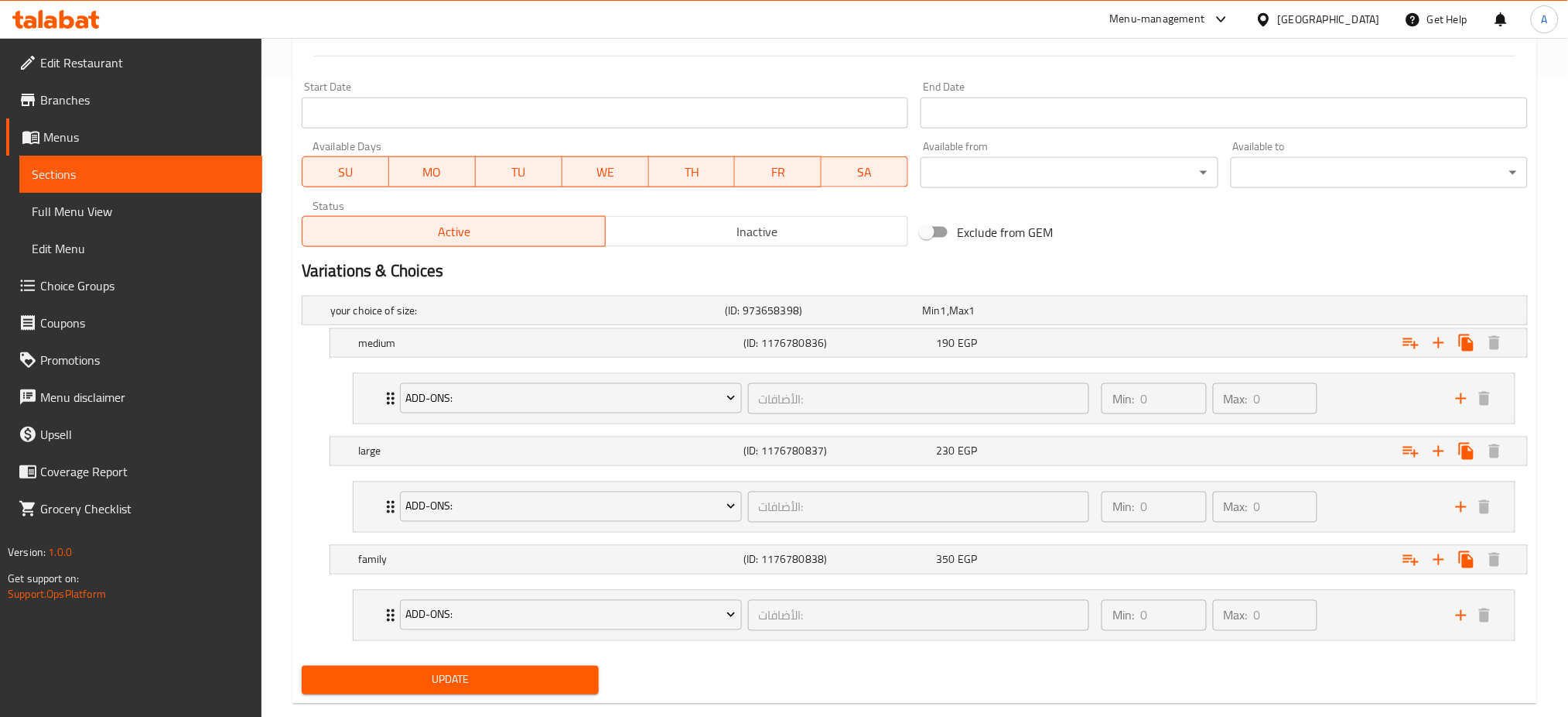
scroll to position [669, 0]
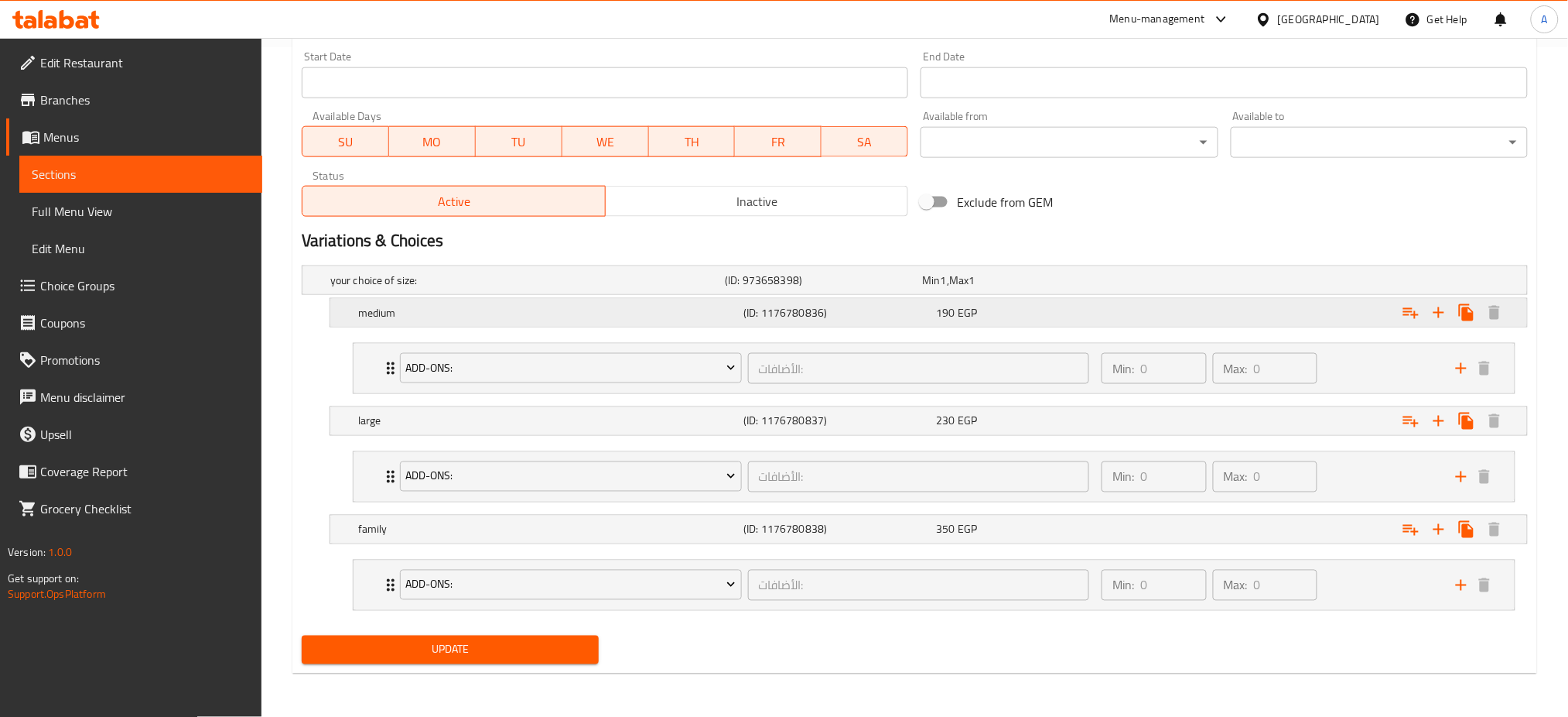
click at [895, 318] on h5 "(ID: 1176780836)" at bounding box center [837, 312] width 186 height 16
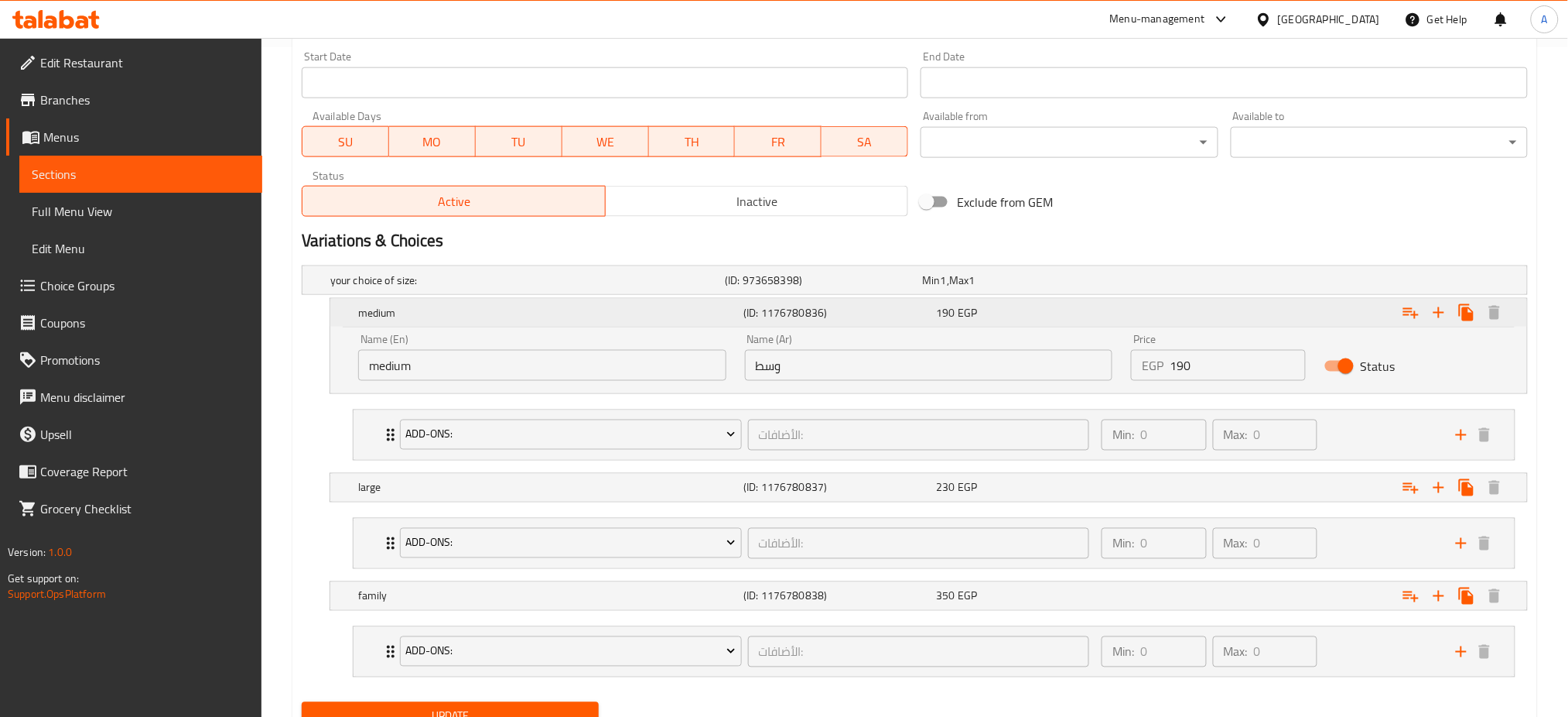
click at [1469, 317] on icon "Expand" at bounding box center [1467, 312] width 15 height 17
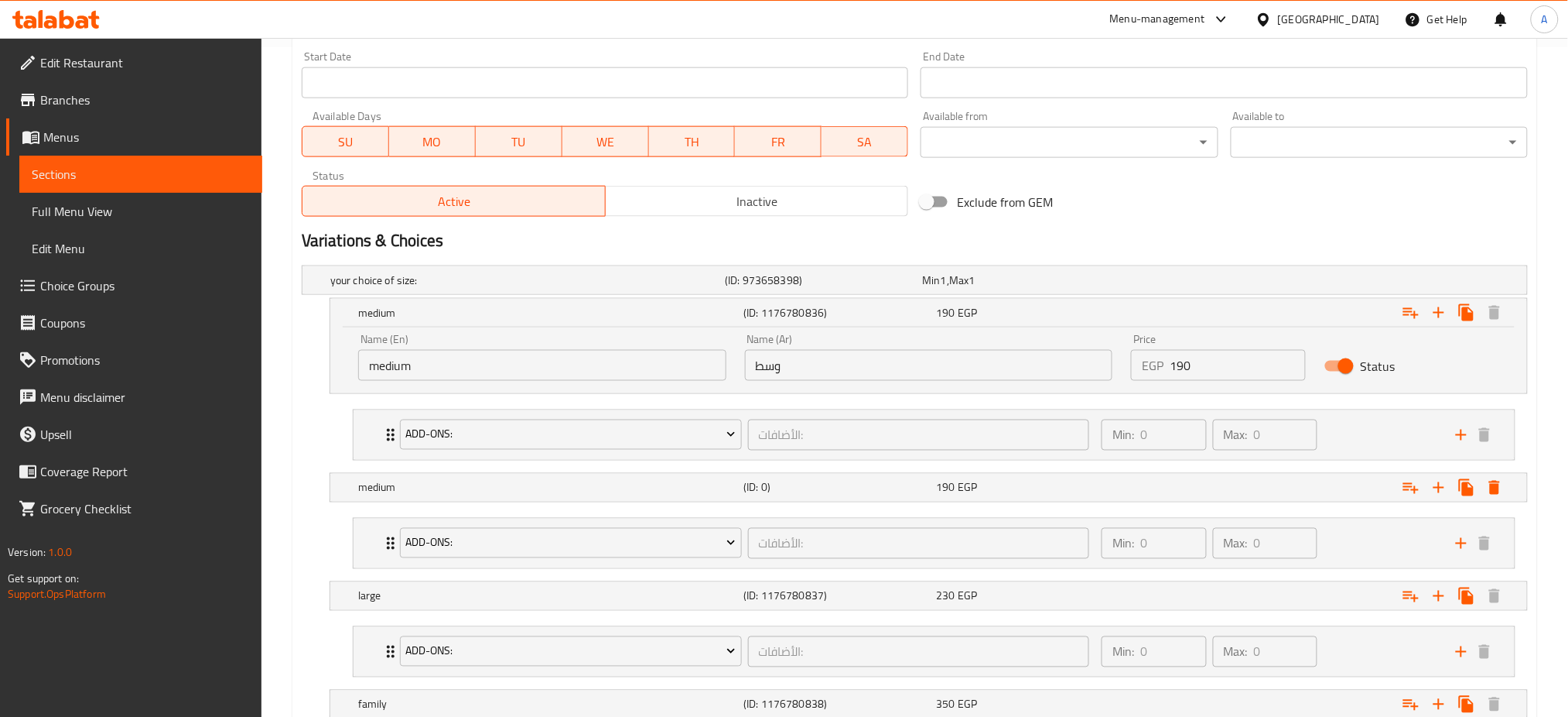
click at [536, 371] on input "medium" at bounding box center [543, 366] width 369 height 31
type input "Small"
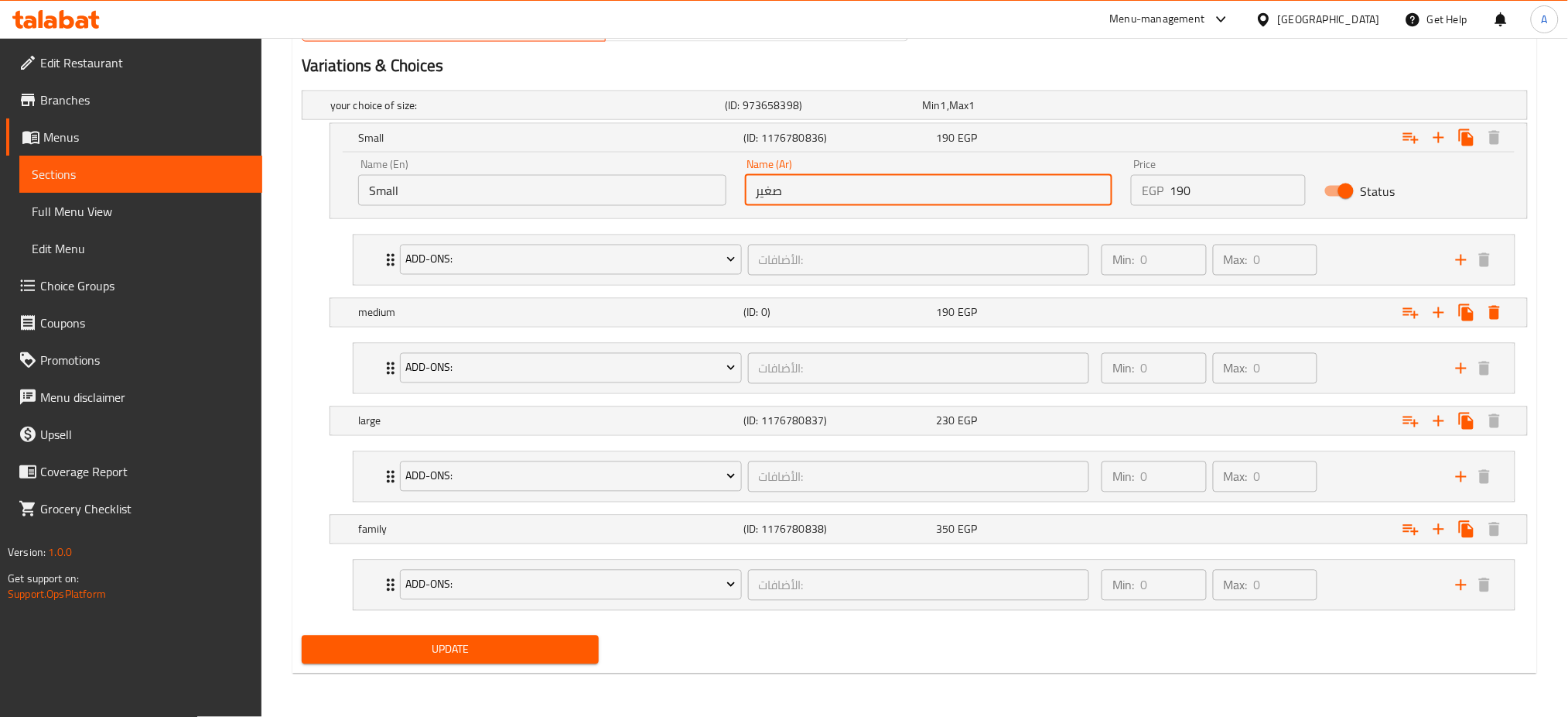
type input "صغير"
click at [426, 635] on div "Update" at bounding box center [451, 650] width 310 height 41
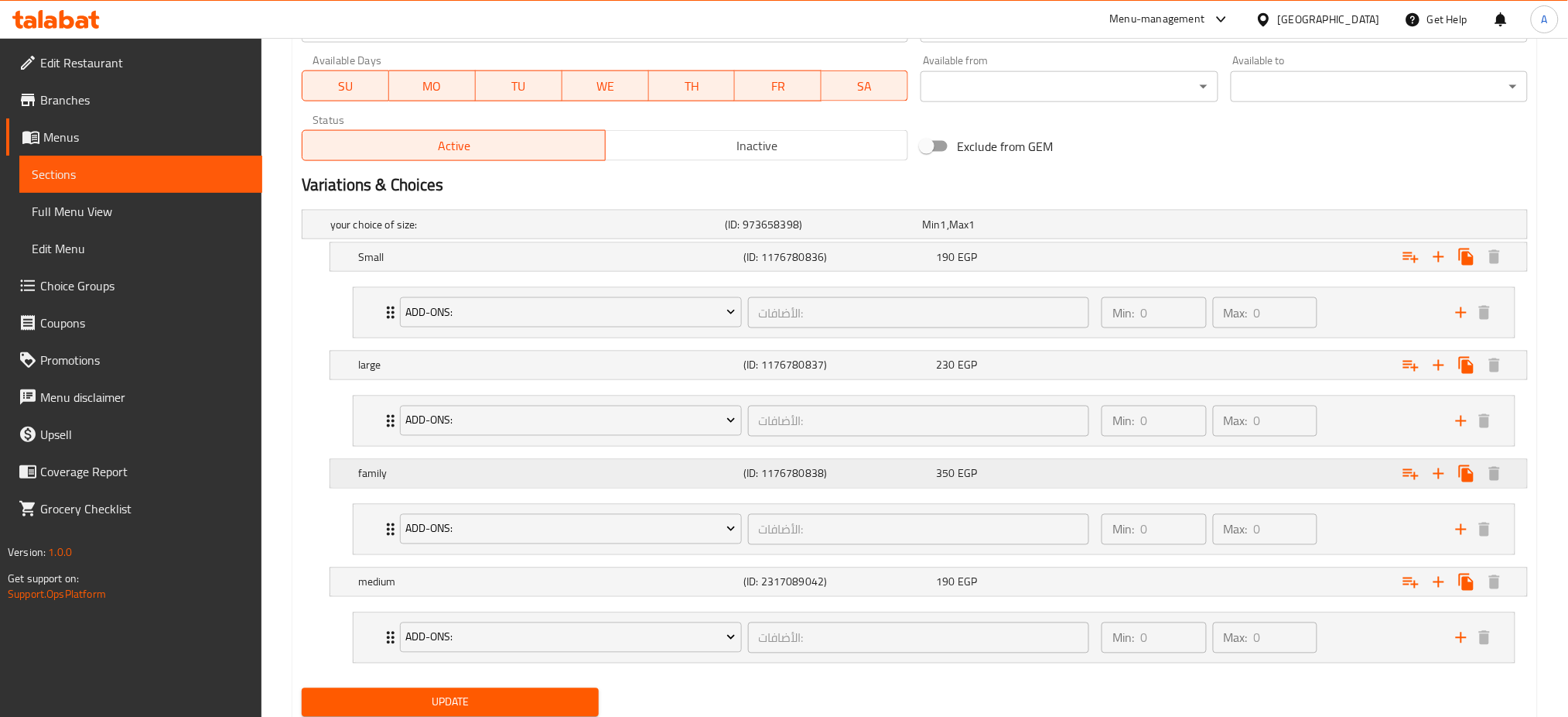
scroll to position [778, 0]
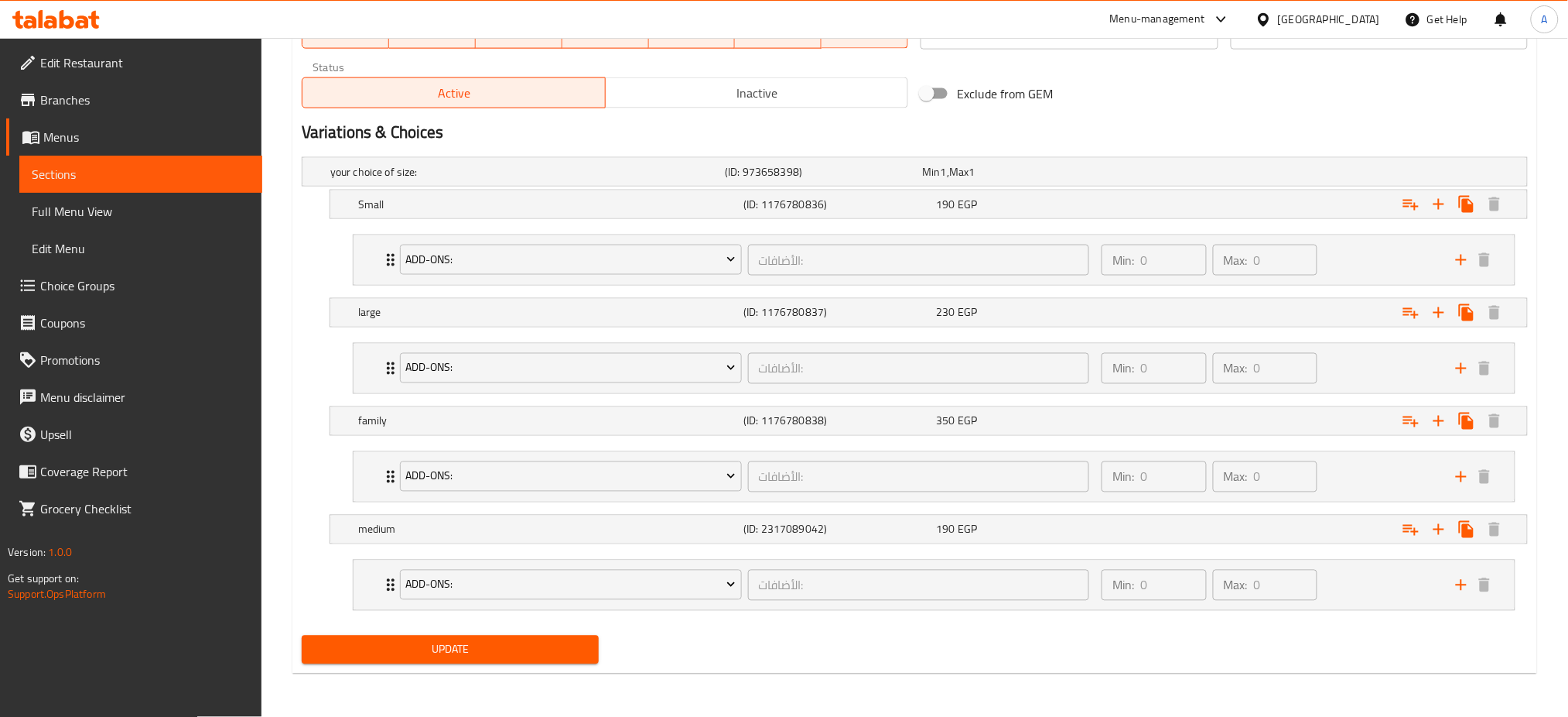
click at [387, 644] on span "Update" at bounding box center [451, 649] width 273 height 19
click at [387, 644] on div at bounding box center [784, 358] width 1568 height 717
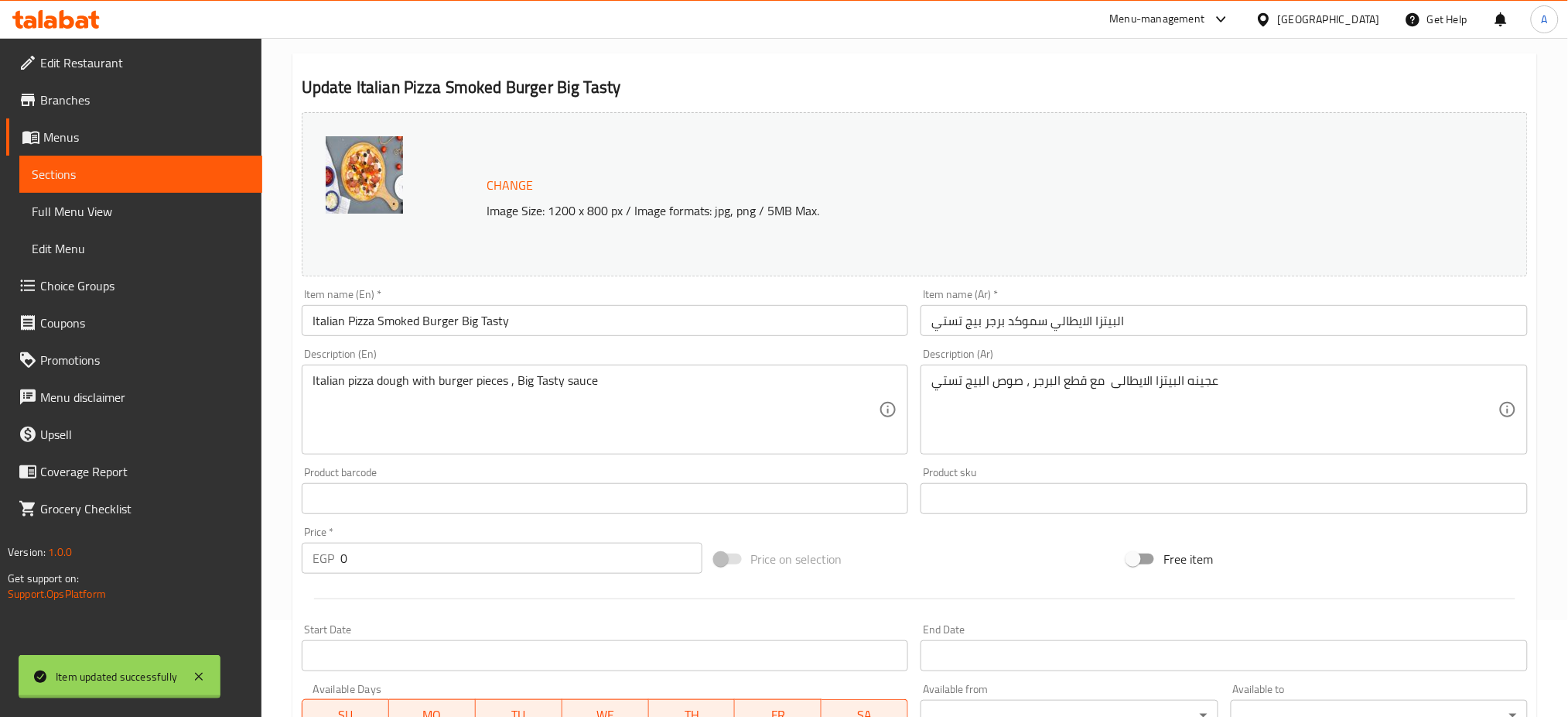
scroll to position [0, 0]
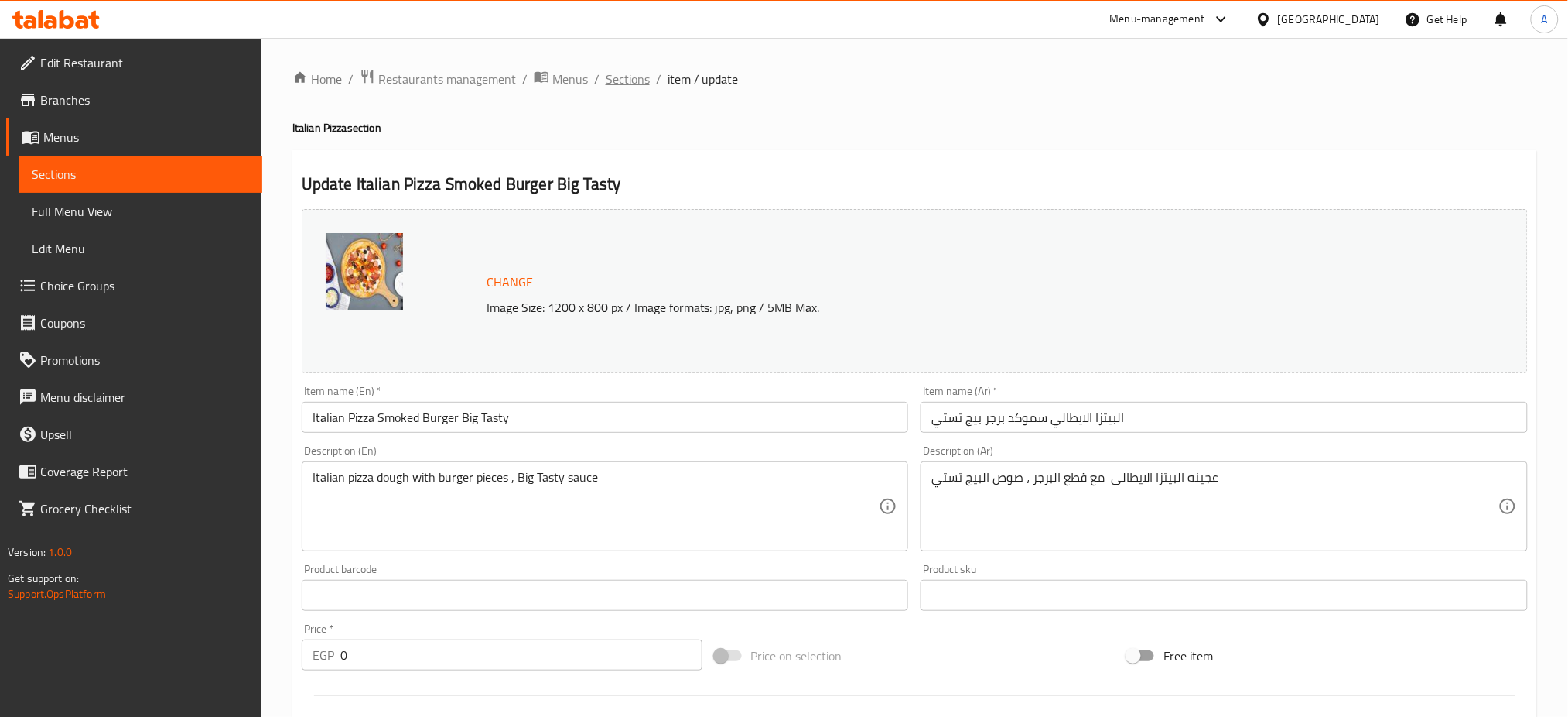
click at [626, 87] on span "Sections" at bounding box center [627, 79] width 44 height 18
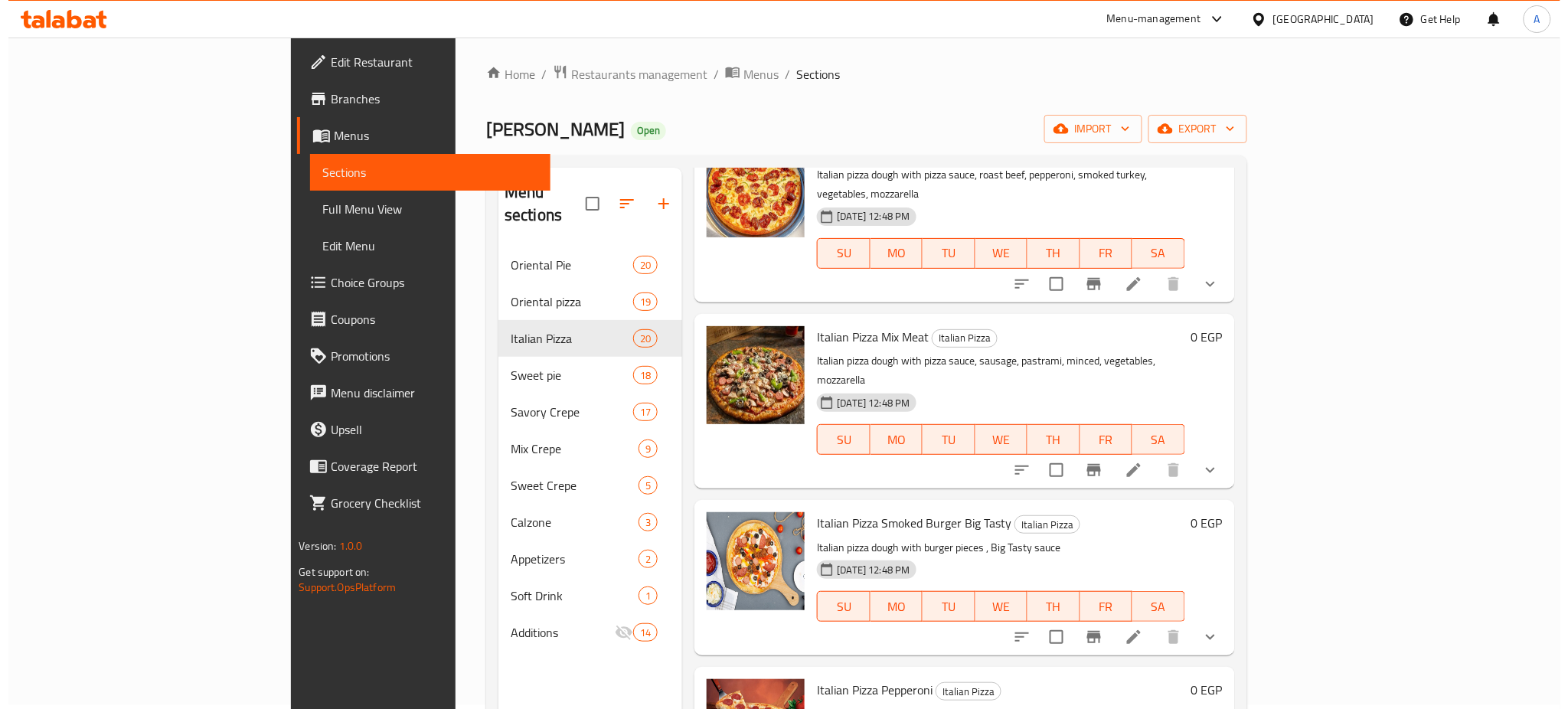
scroll to position [1358, 0]
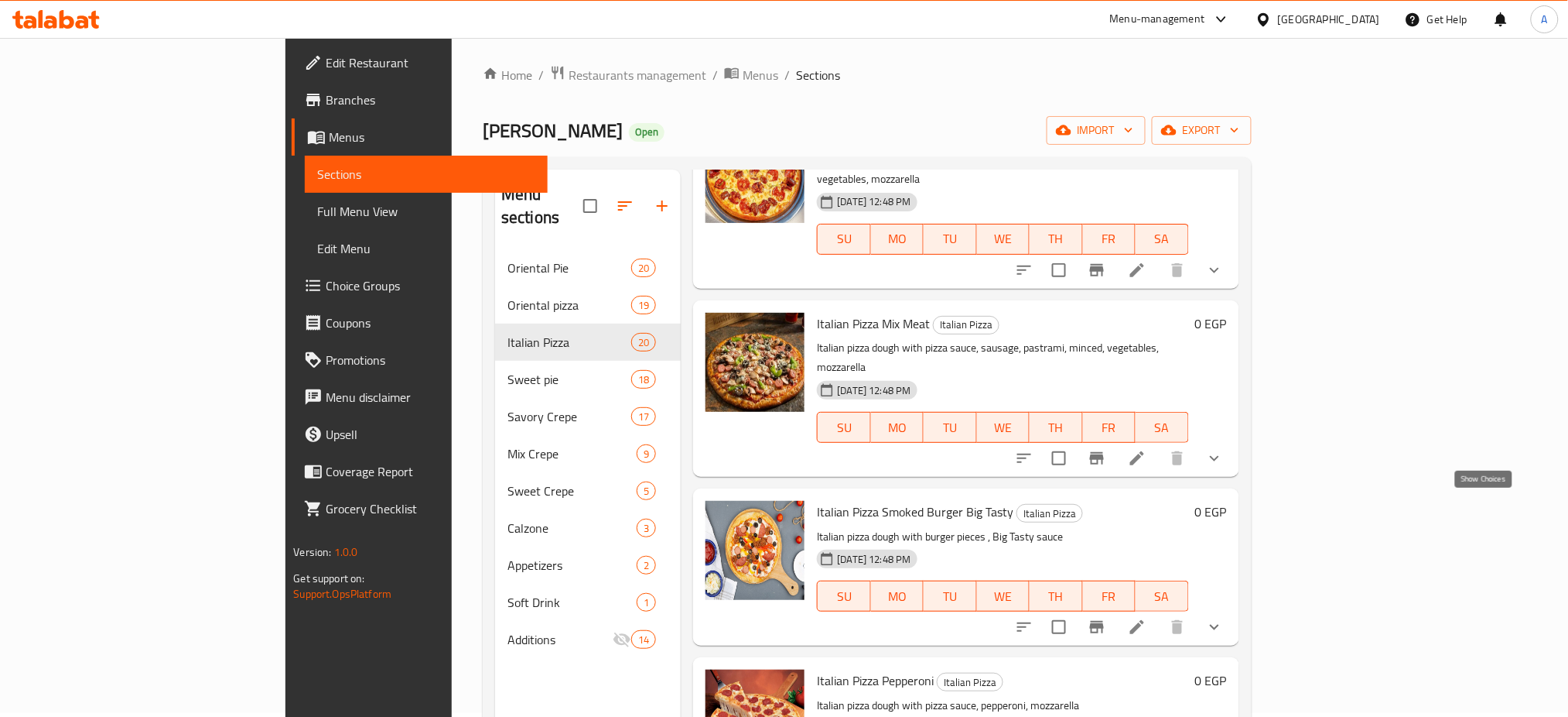
click at [1223, 617] on icon "show more" at bounding box center [1214, 627] width 18 height 18
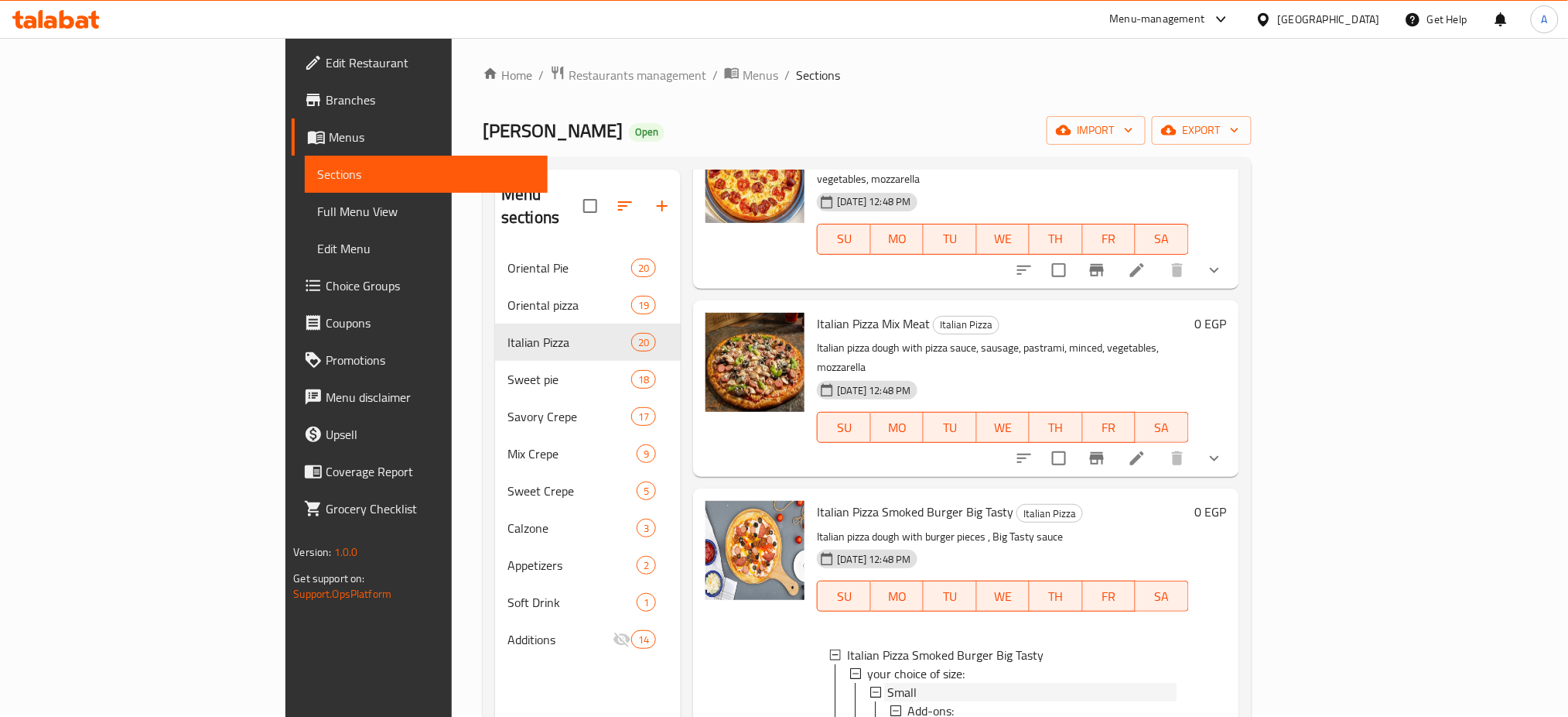
click at [887, 683] on div "Small" at bounding box center [1031, 692] width 288 height 18
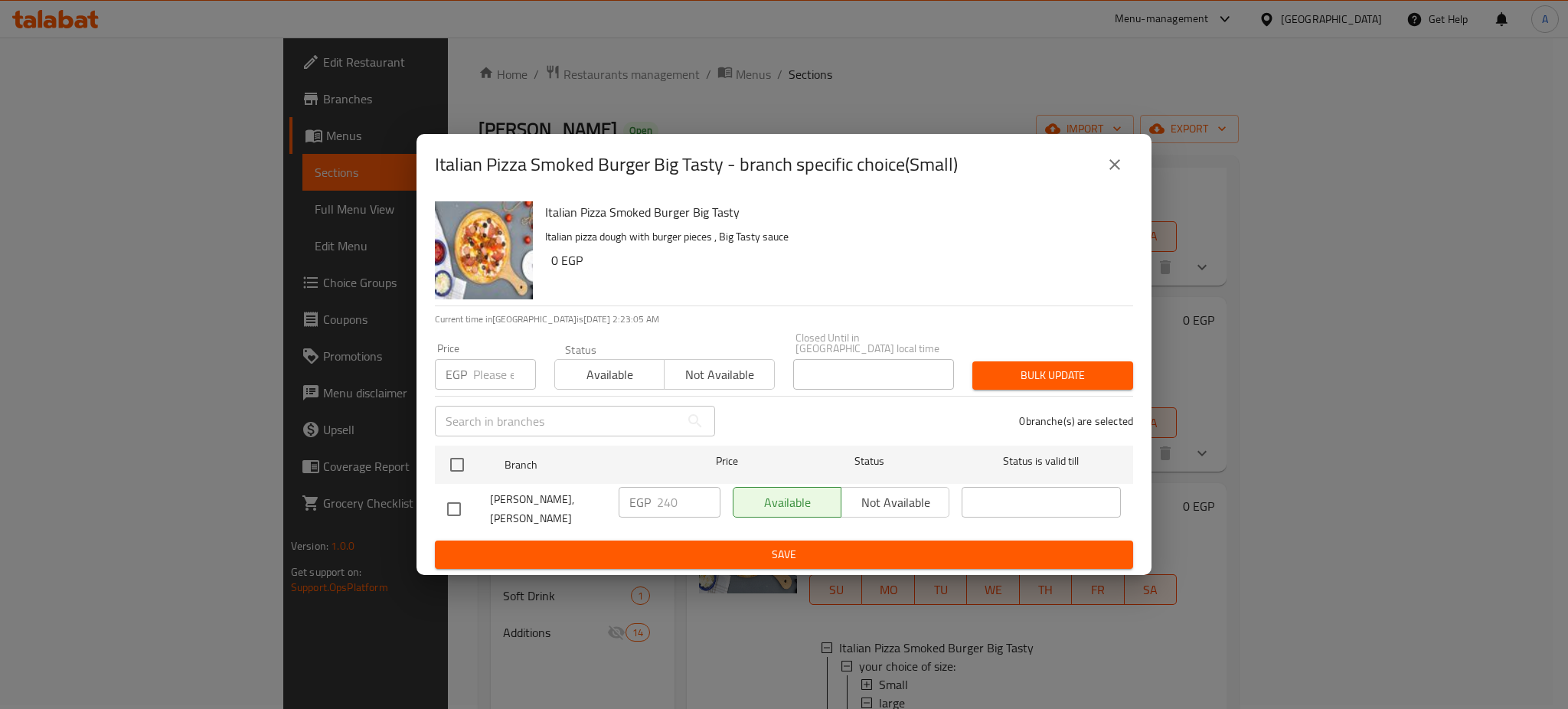
click at [484, 365] on input "number" at bounding box center [504, 375] width 63 height 31
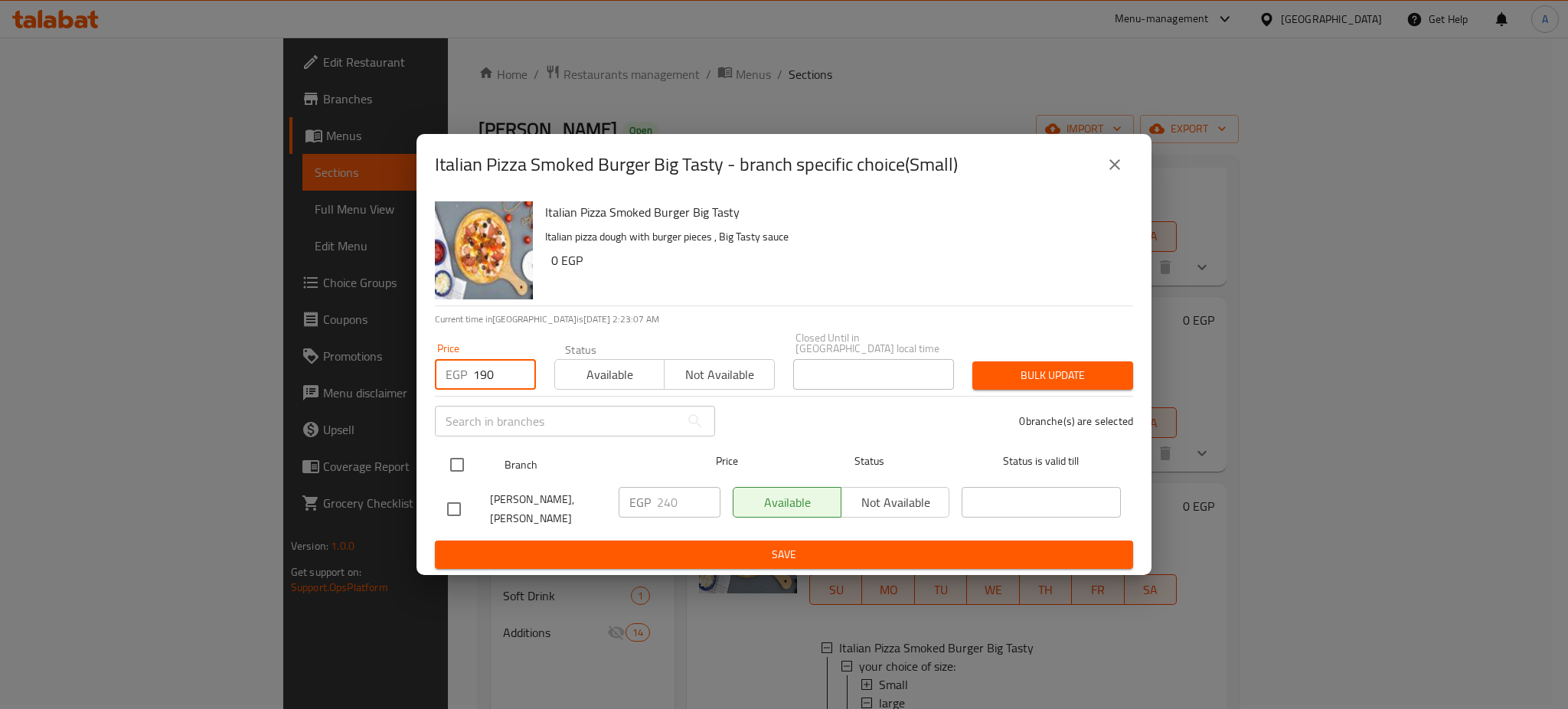
type input "190"
click at [469, 453] on input "checkbox" at bounding box center [457, 464] width 32 height 32
checkbox input "true"
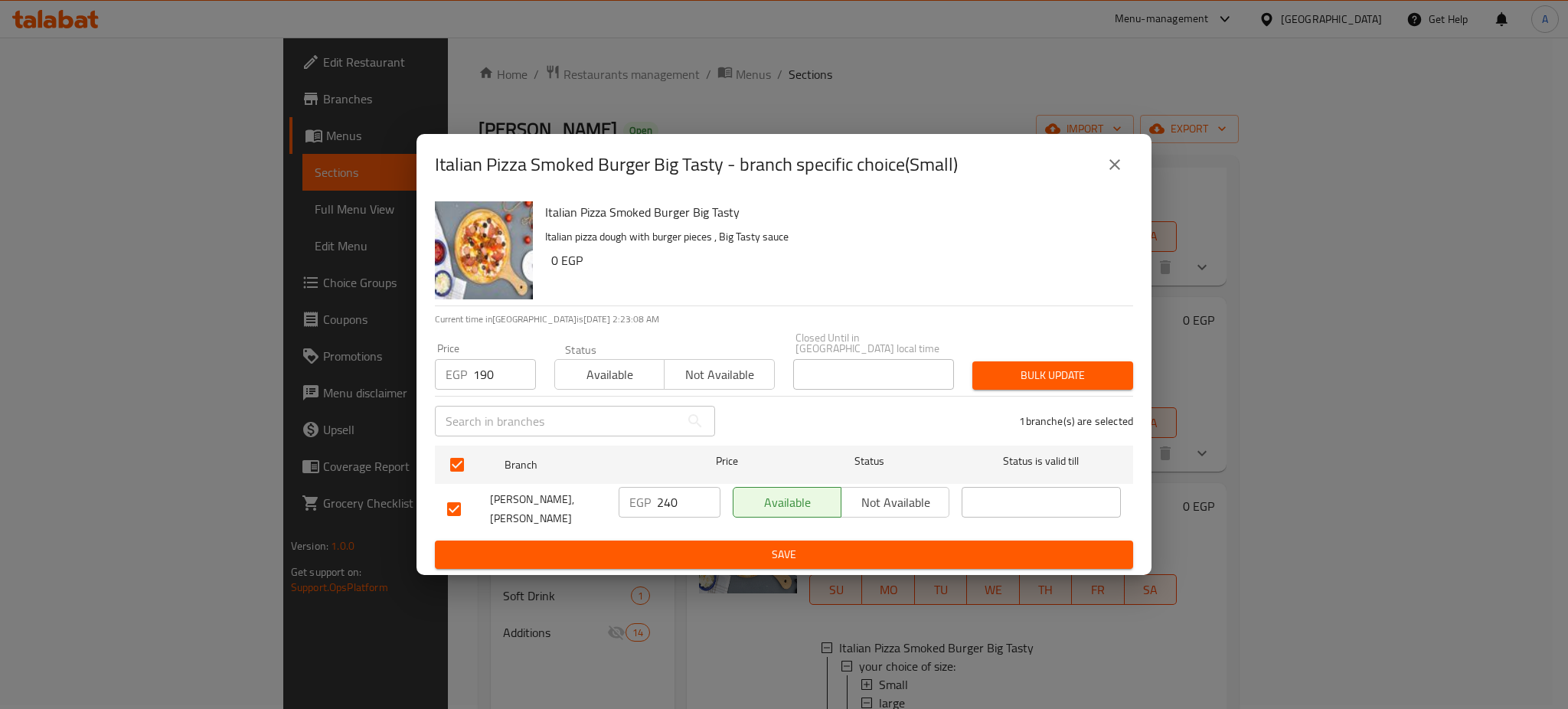
click at [1027, 380] on button "Bulk update" at bounding box center [1052, 375] width 160 height 28
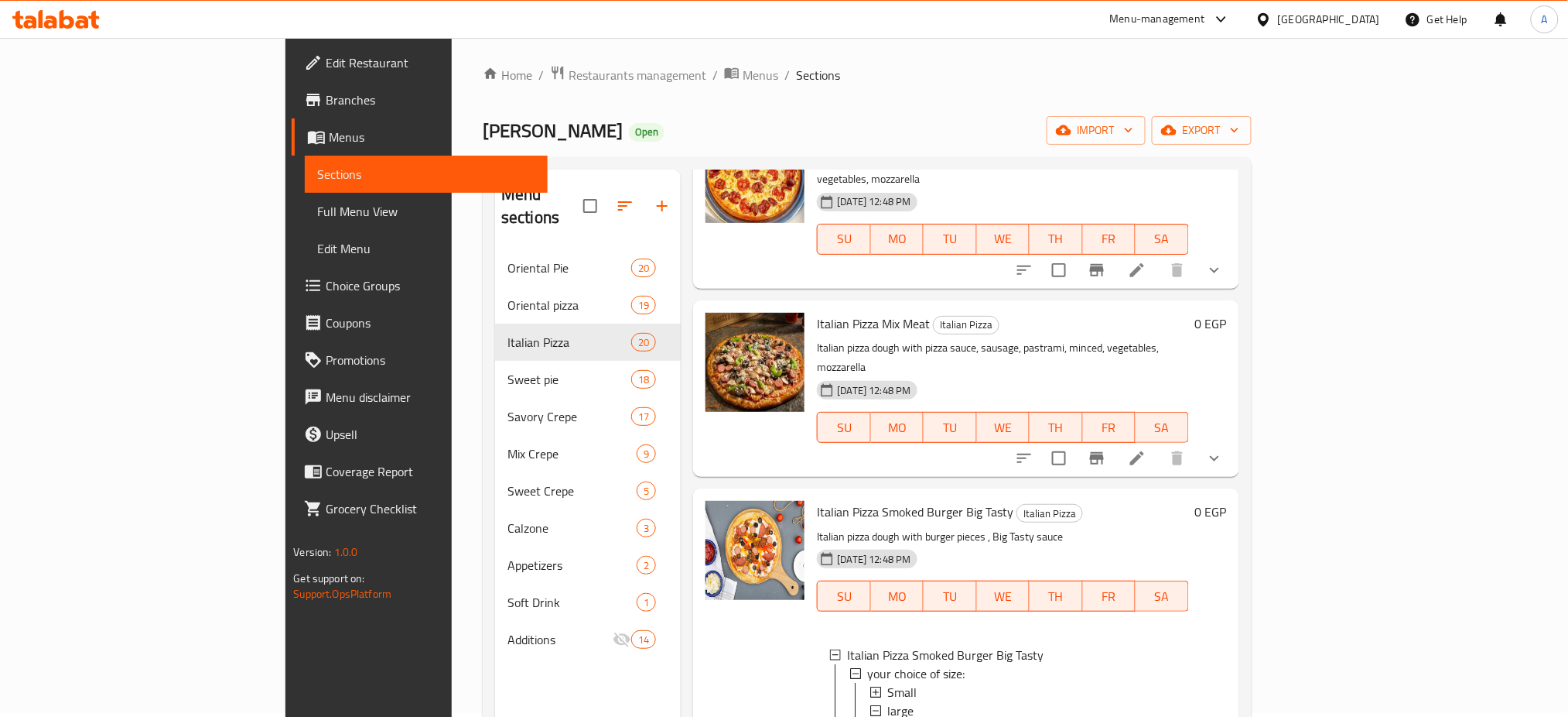
click at [887, 683] on div "Small" at bounding box center [1031, 692] width 288 height 18
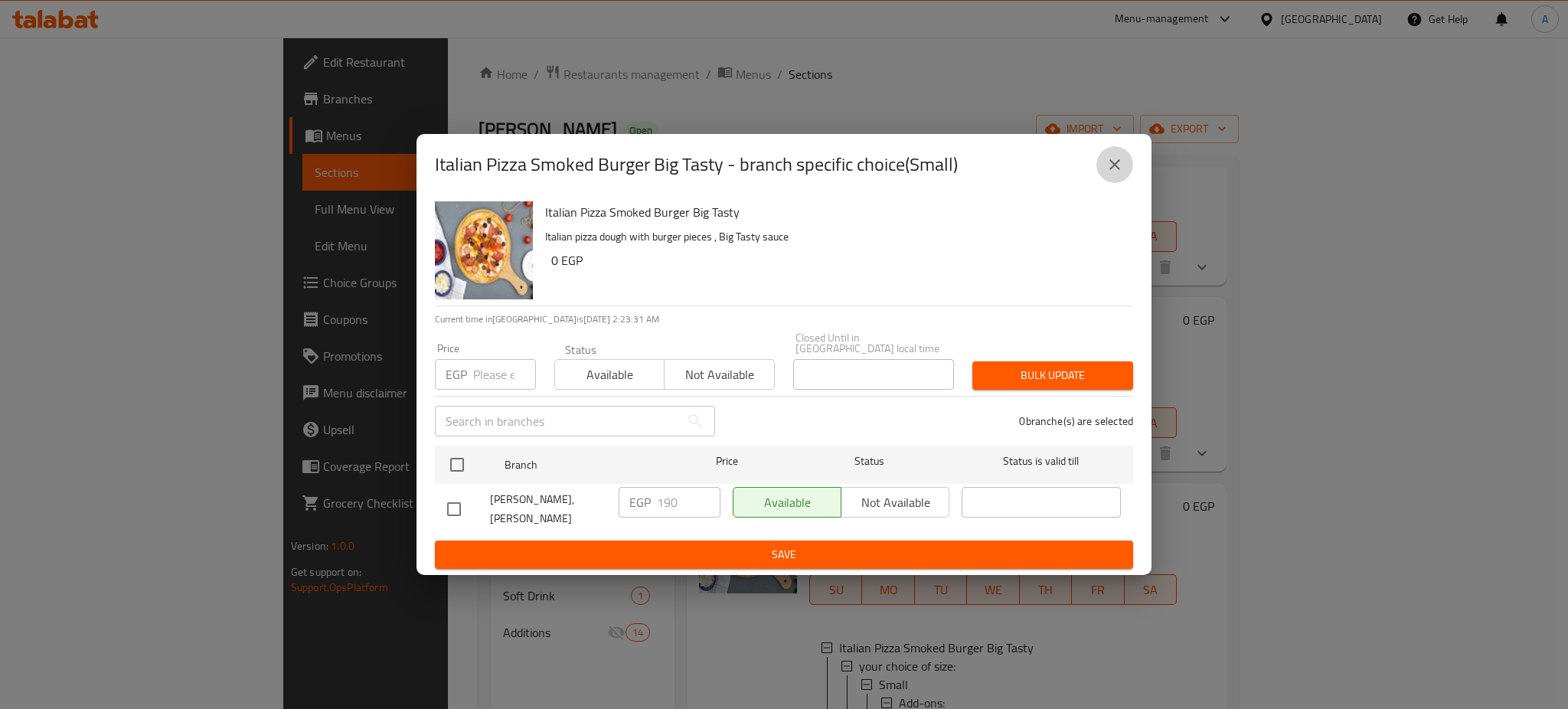
click at [1116, 169] on icon "close" at bounding box center [1115, 165] width 11 height 11
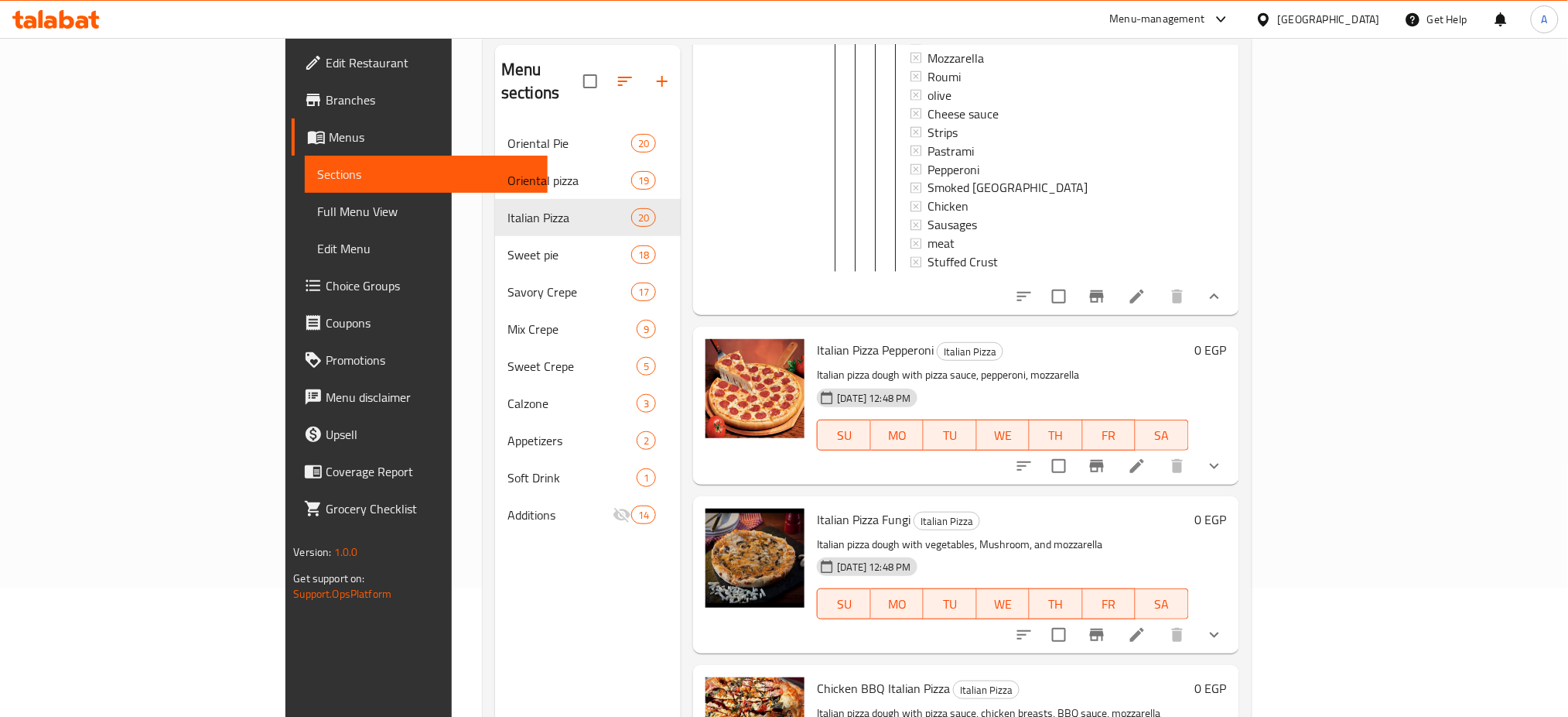
scroll to position [2778, 0]
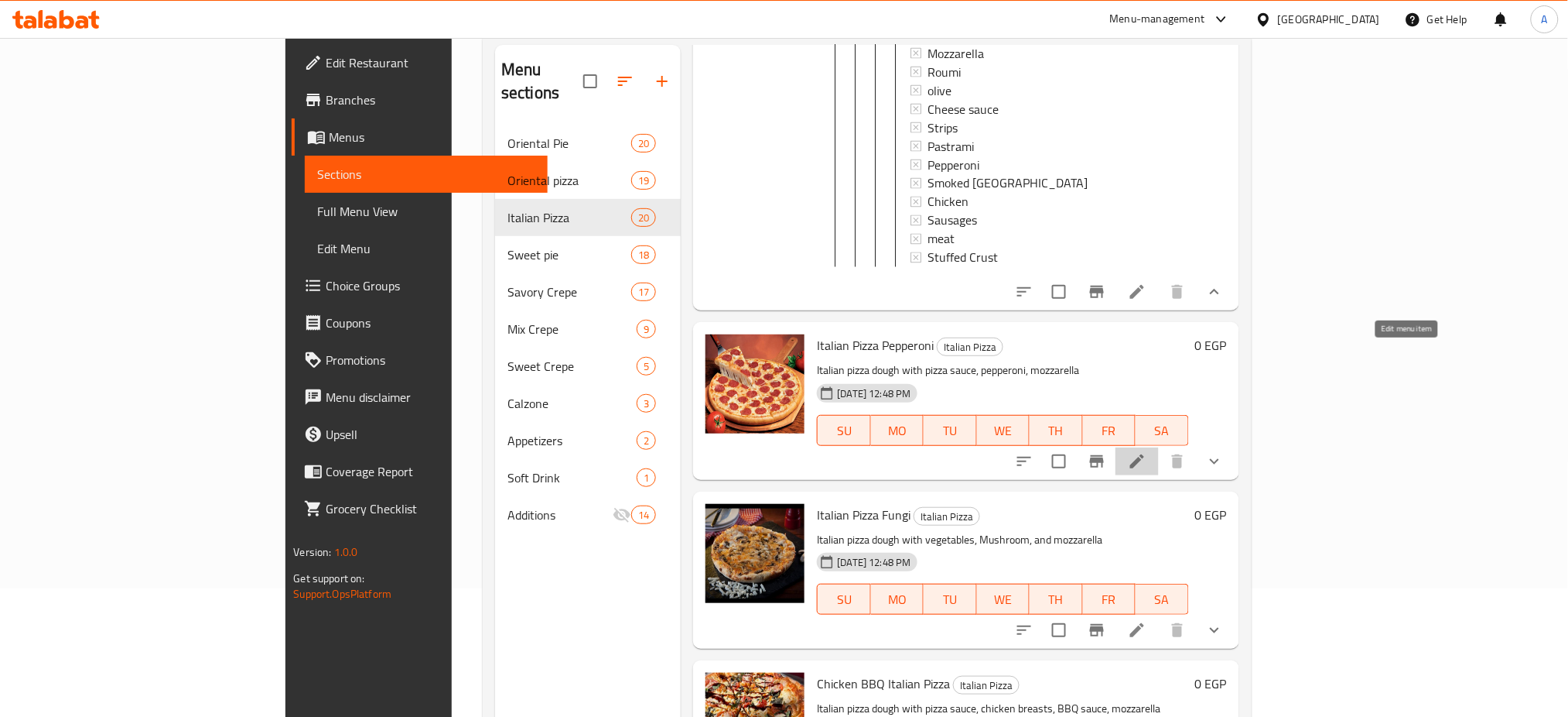
click at [1144, 454] on icon at bounding box center [1137, 461] width 14 height 14
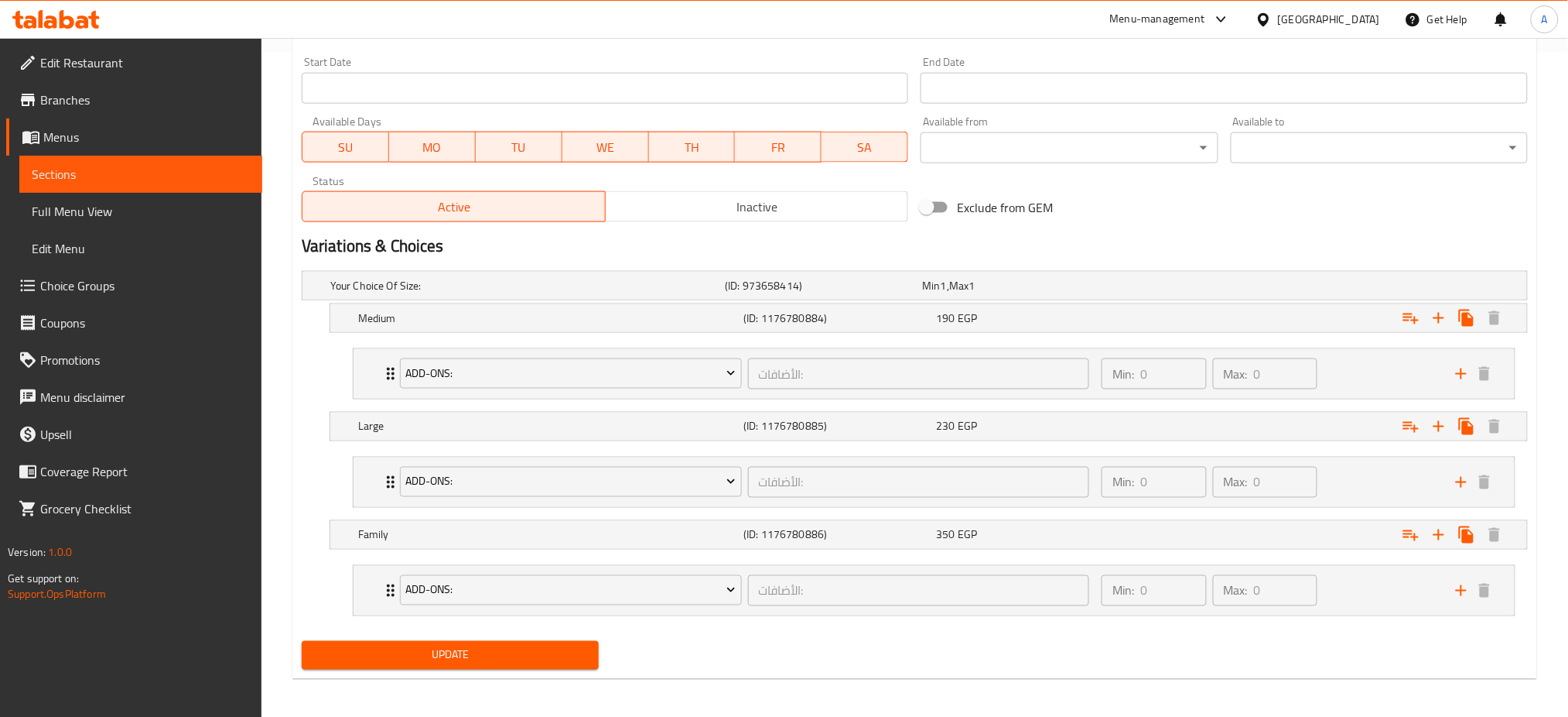
scroll to position [669, 0]
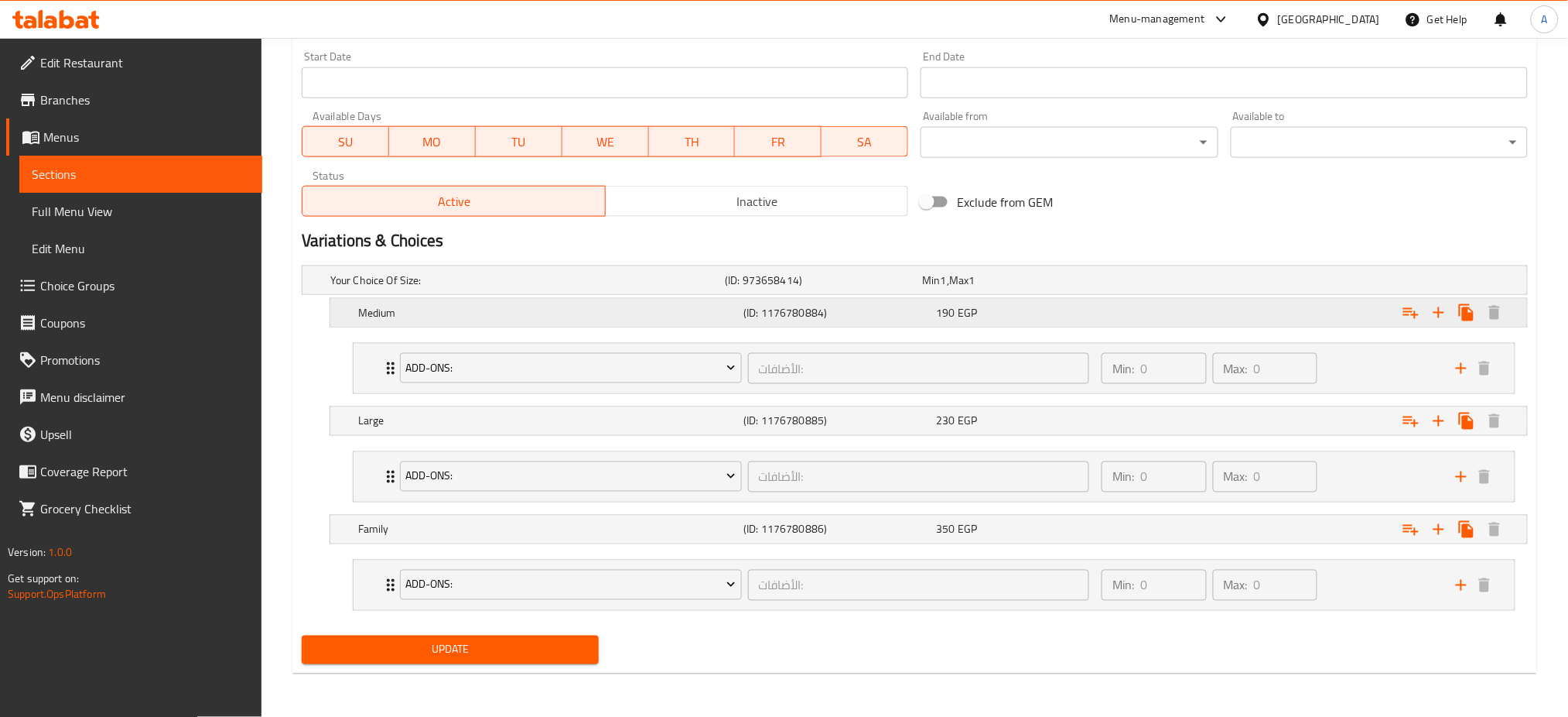
click at [1054, 307] on div "190 EGP" at bounding box center [1029, 312] width 186 height 16
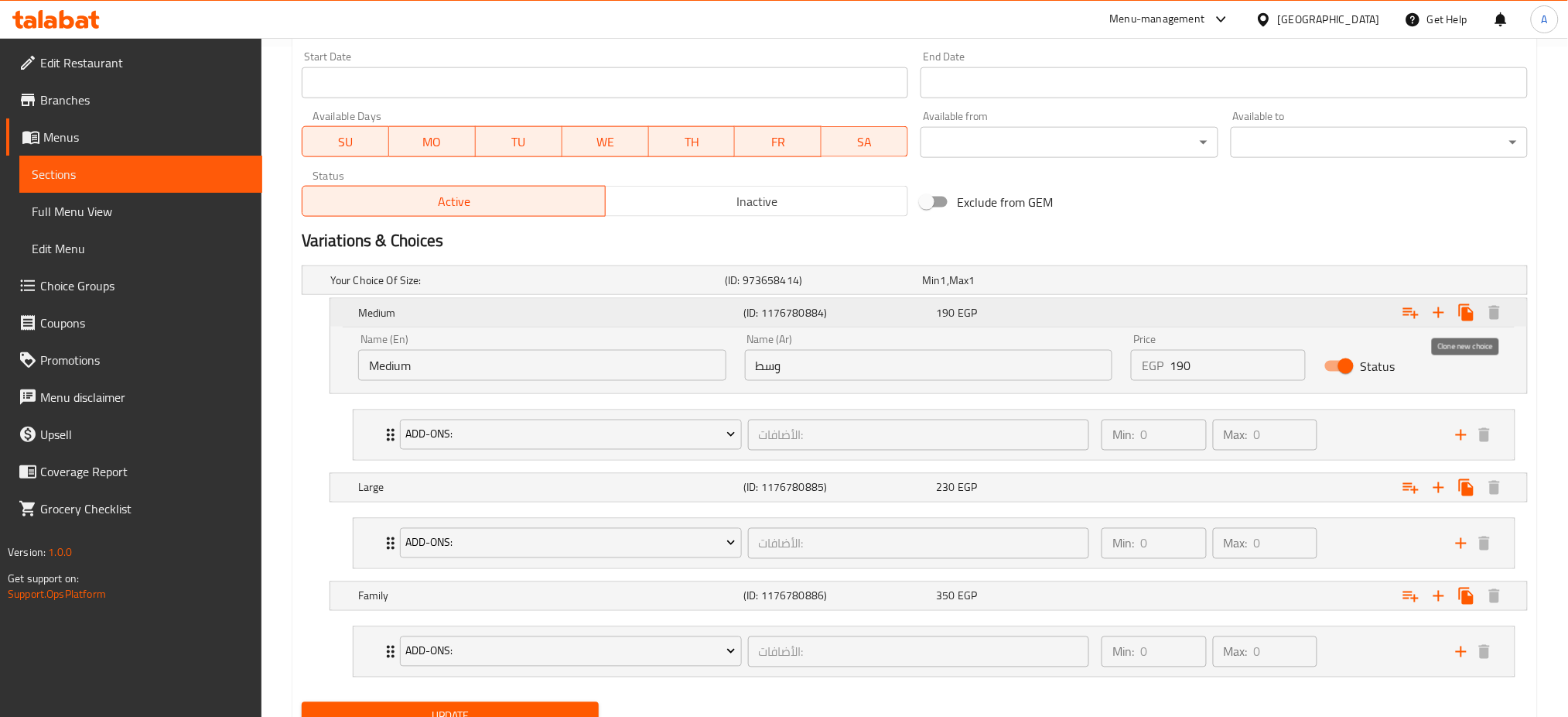
click at [1475, 311] on icon "Expand" at bounding box center [1467, 312] width 18 height 18
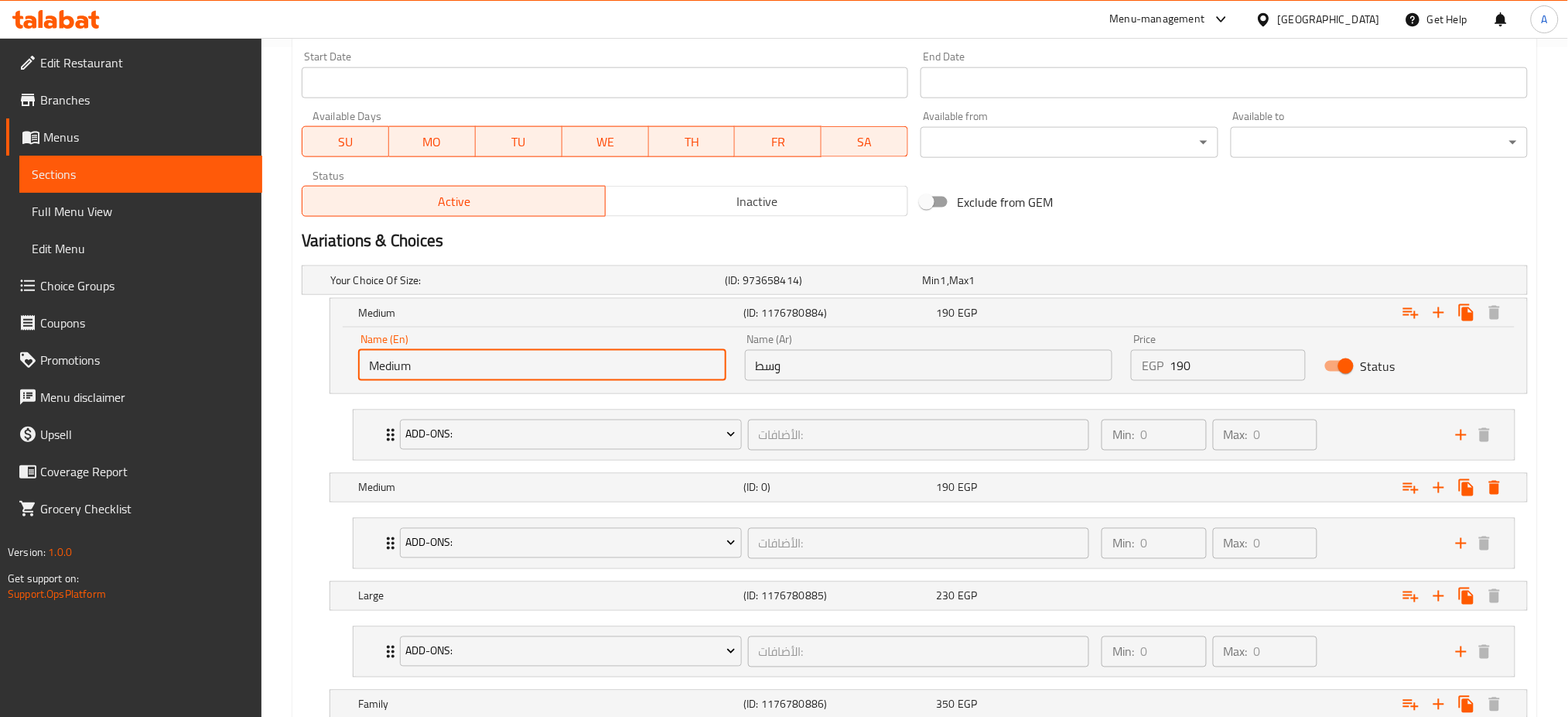
click at [497, 359] on input "Medium" at bounding box center [543, 366] width 369 height 31
type input "Small"
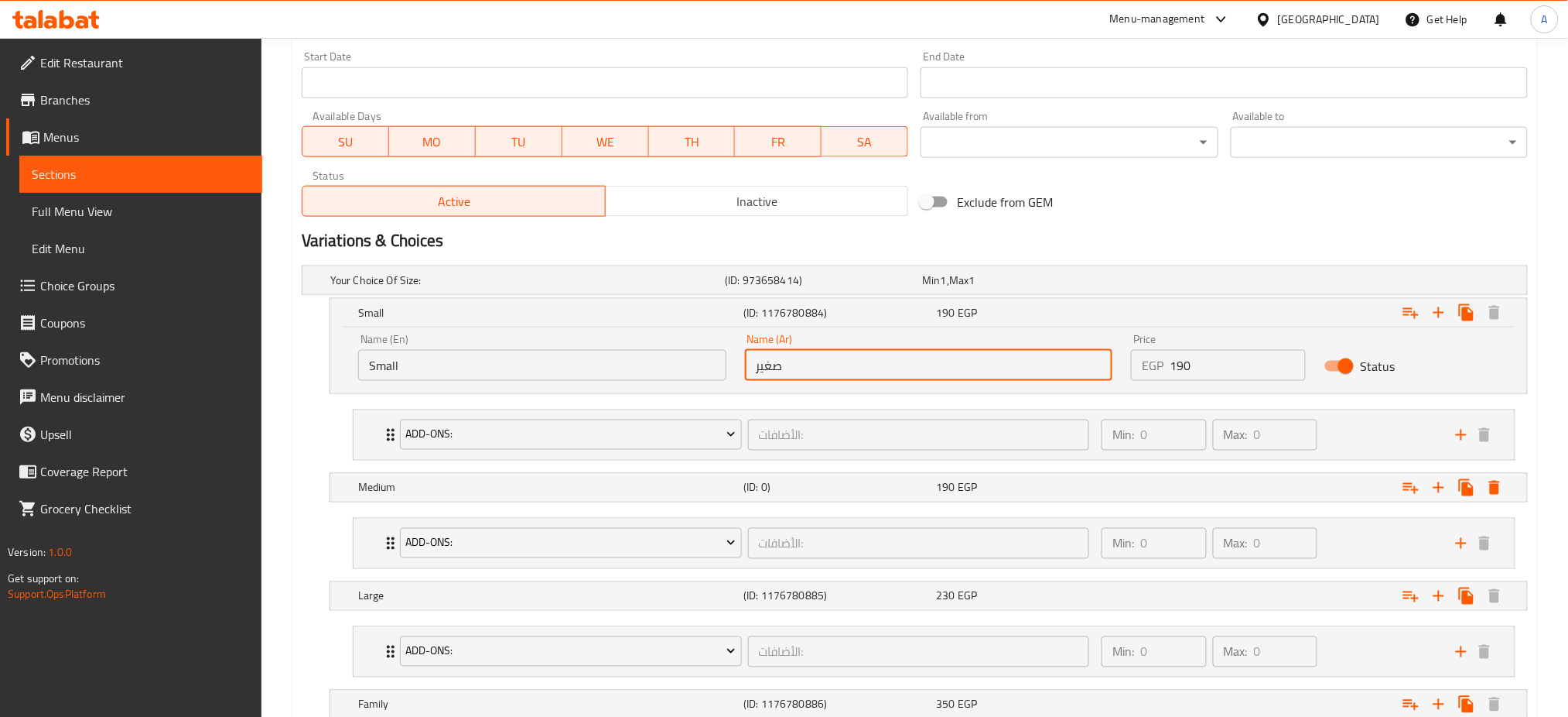
scroll to position [845, 0]
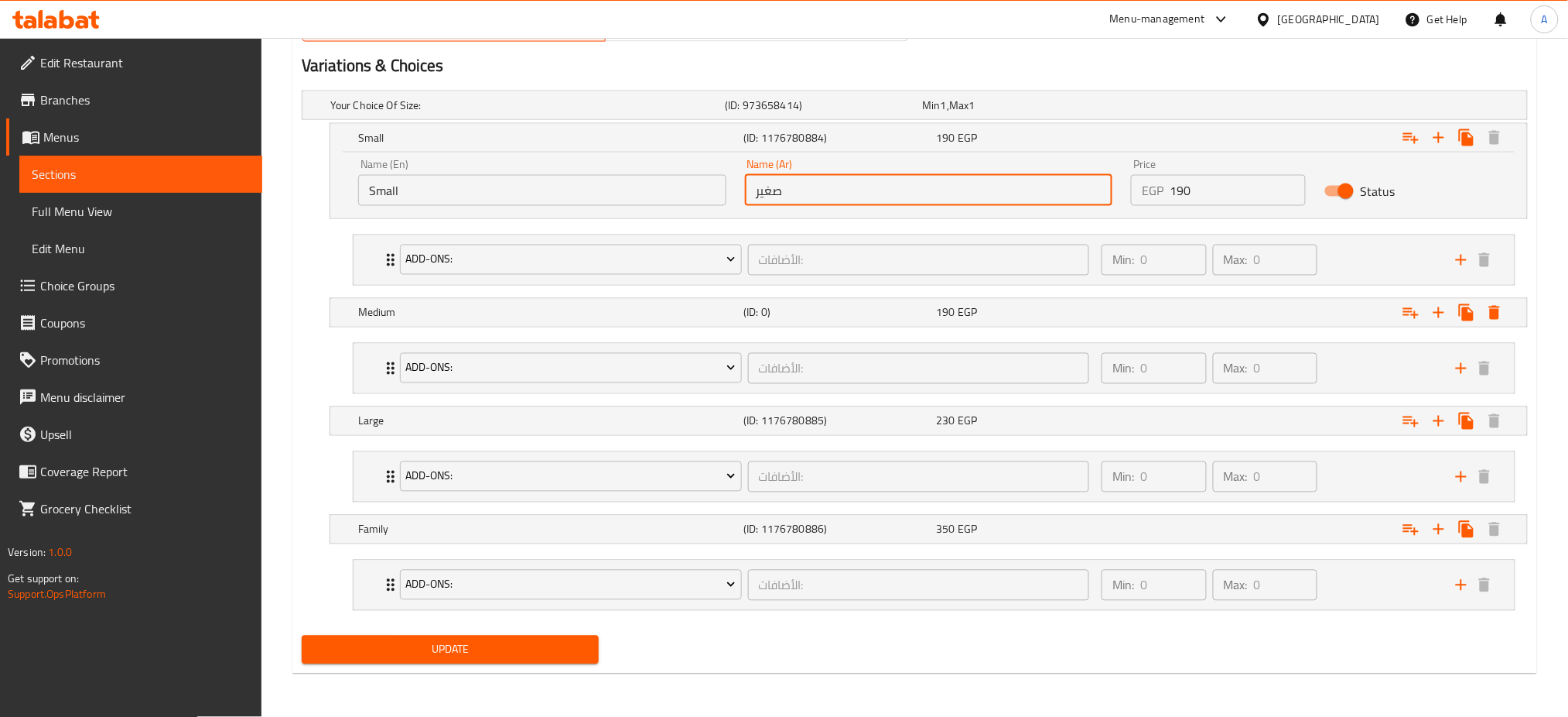
type input "صغير"
click at [442, 651] on span "Update" at bounding box center [451, 649] width 273 height 19
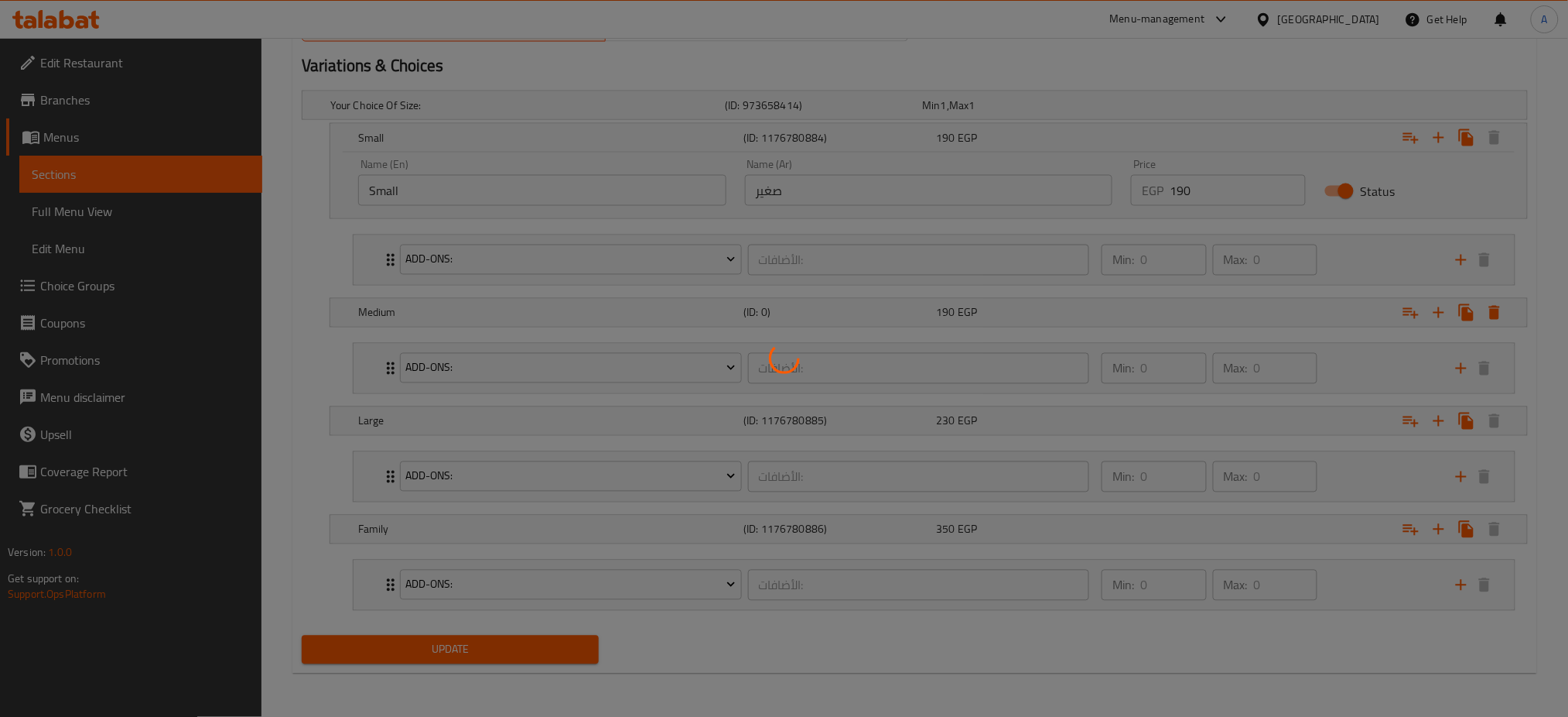
click at [442, 651] on div at bounding box center [784, 358] width 1568 height 717
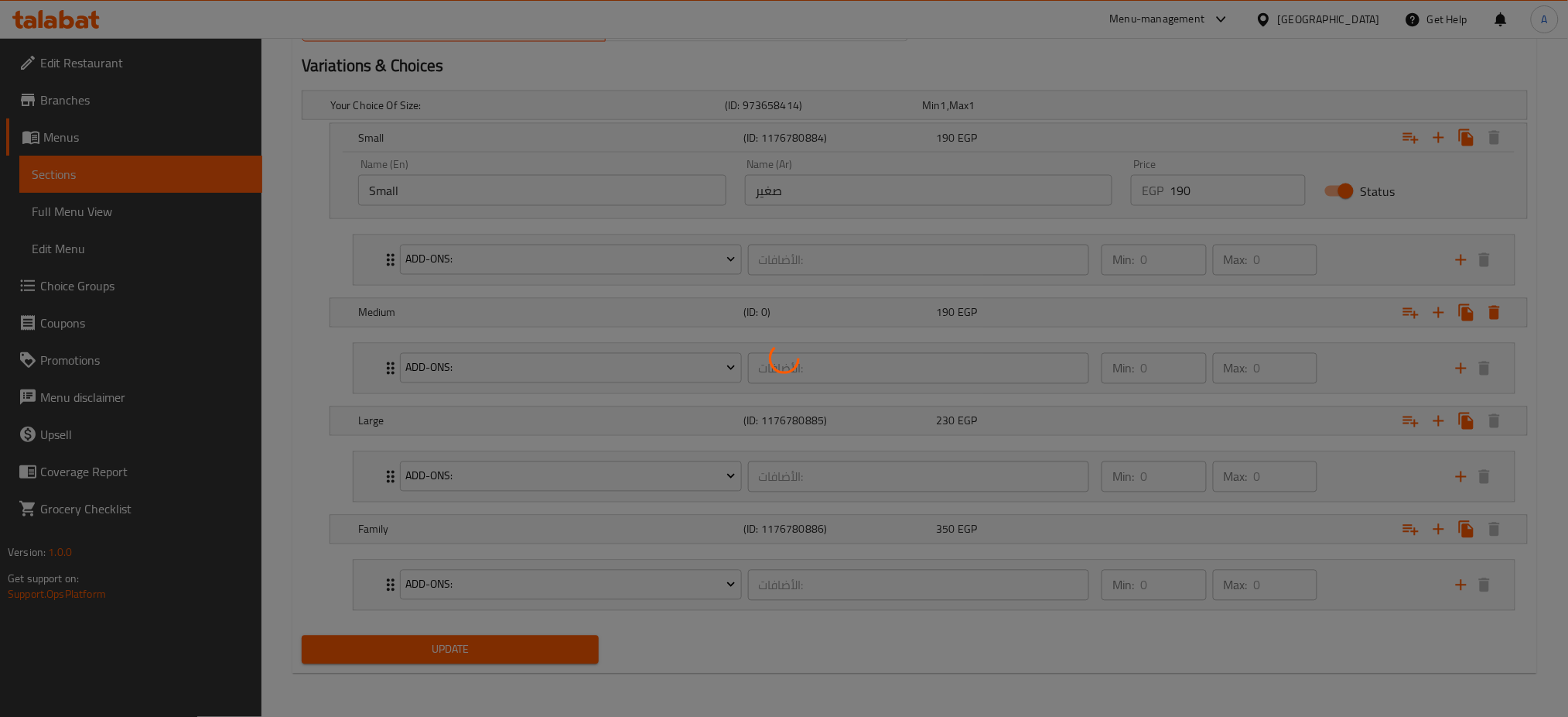
click at [442, 651] on div at bounding box center [784, 358] width 1568 height 717
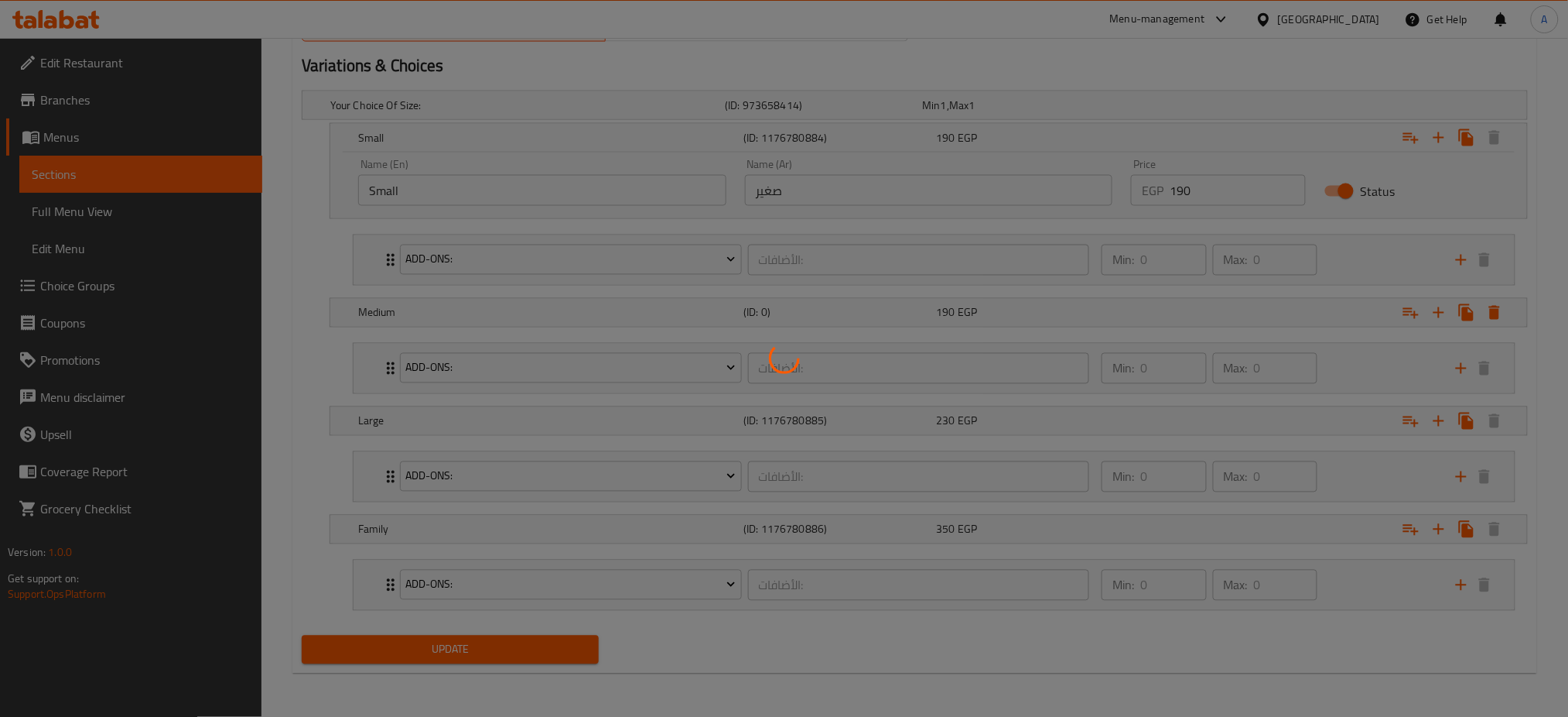
click at [442, 651] on div at bounding box center [784, 358] width 1568 height 717
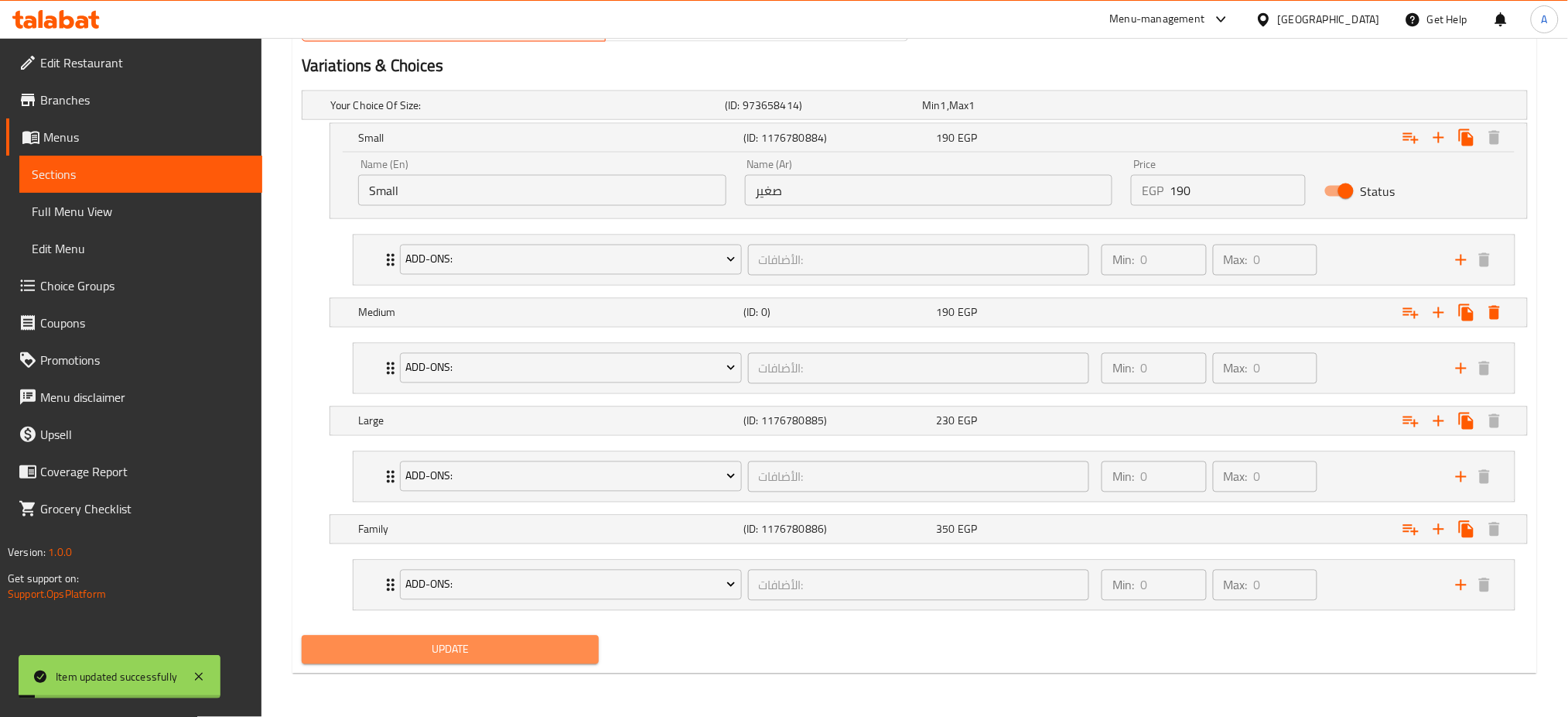
click at [442, 651] on span "Update" at bounding box center [451, 649] width 273 height 19
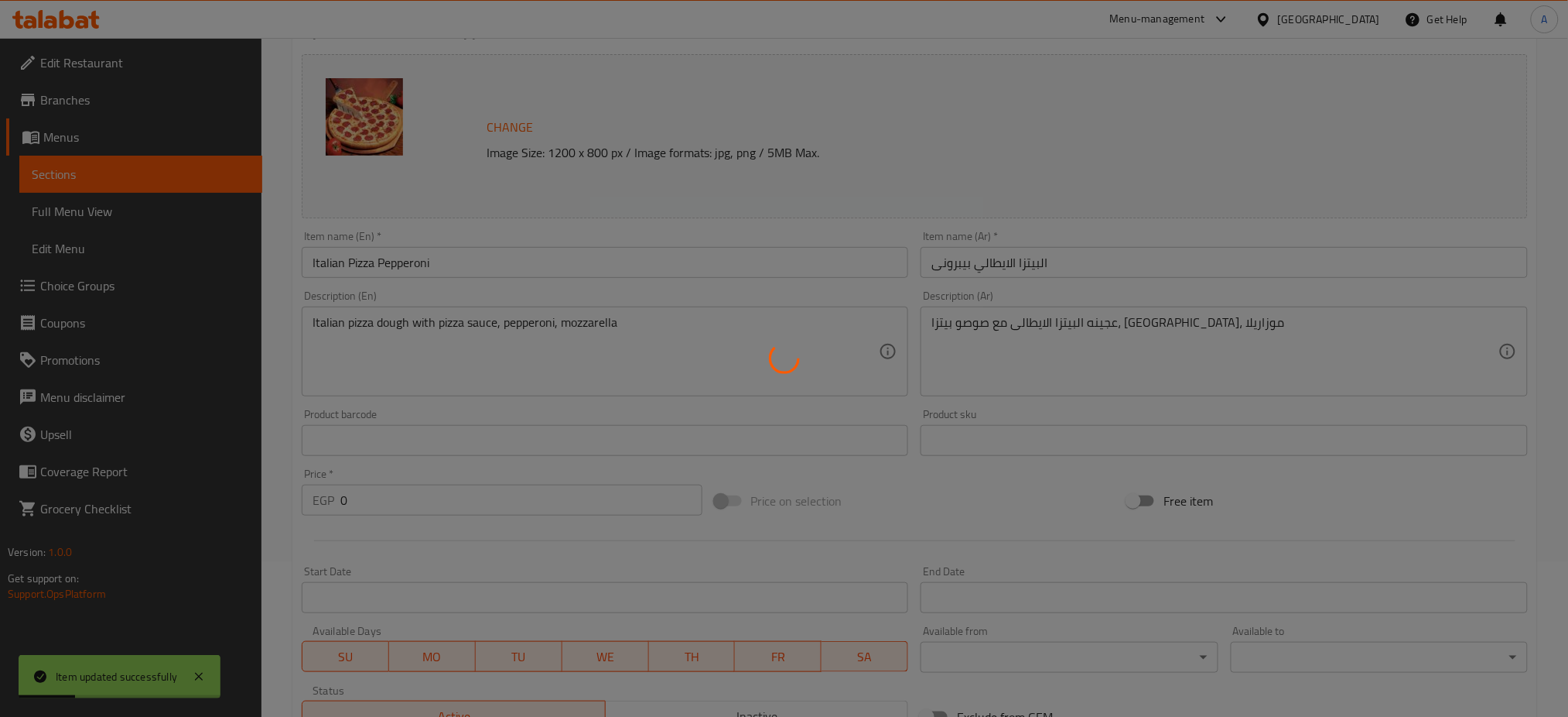
scroll to position [40, 0]
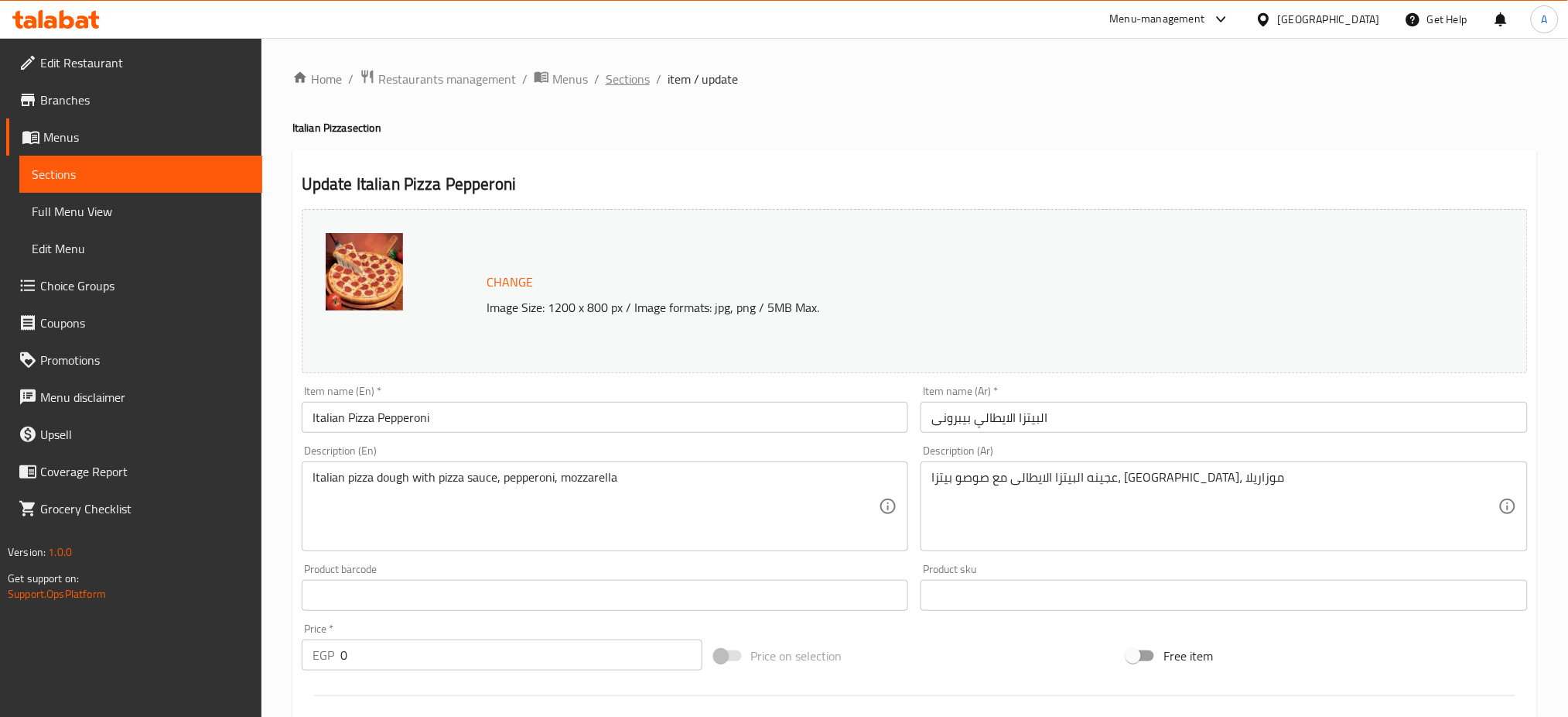
click at [627, 79] on span "Sections" at bounding box center [627, 79] width 44 height 18
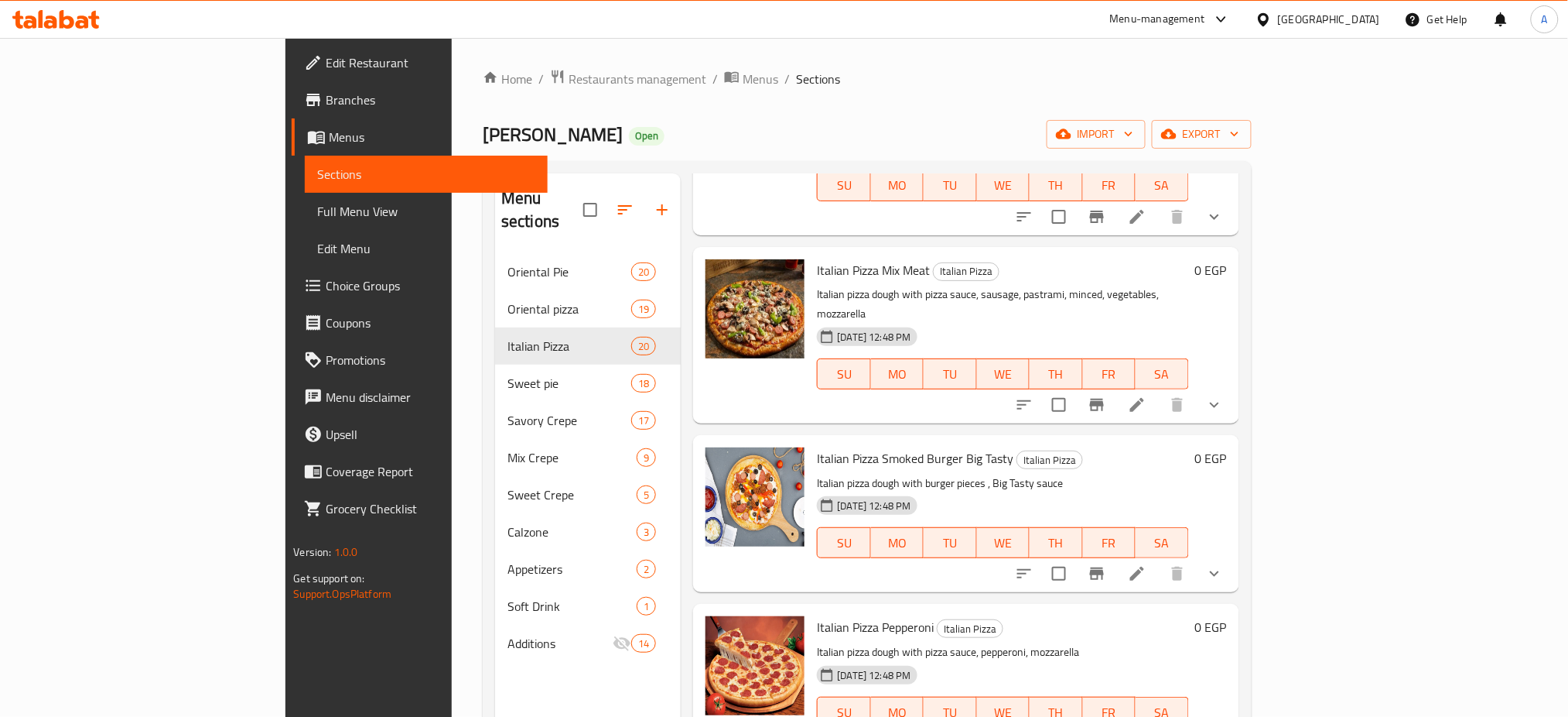
scroll to position [1674, 0]
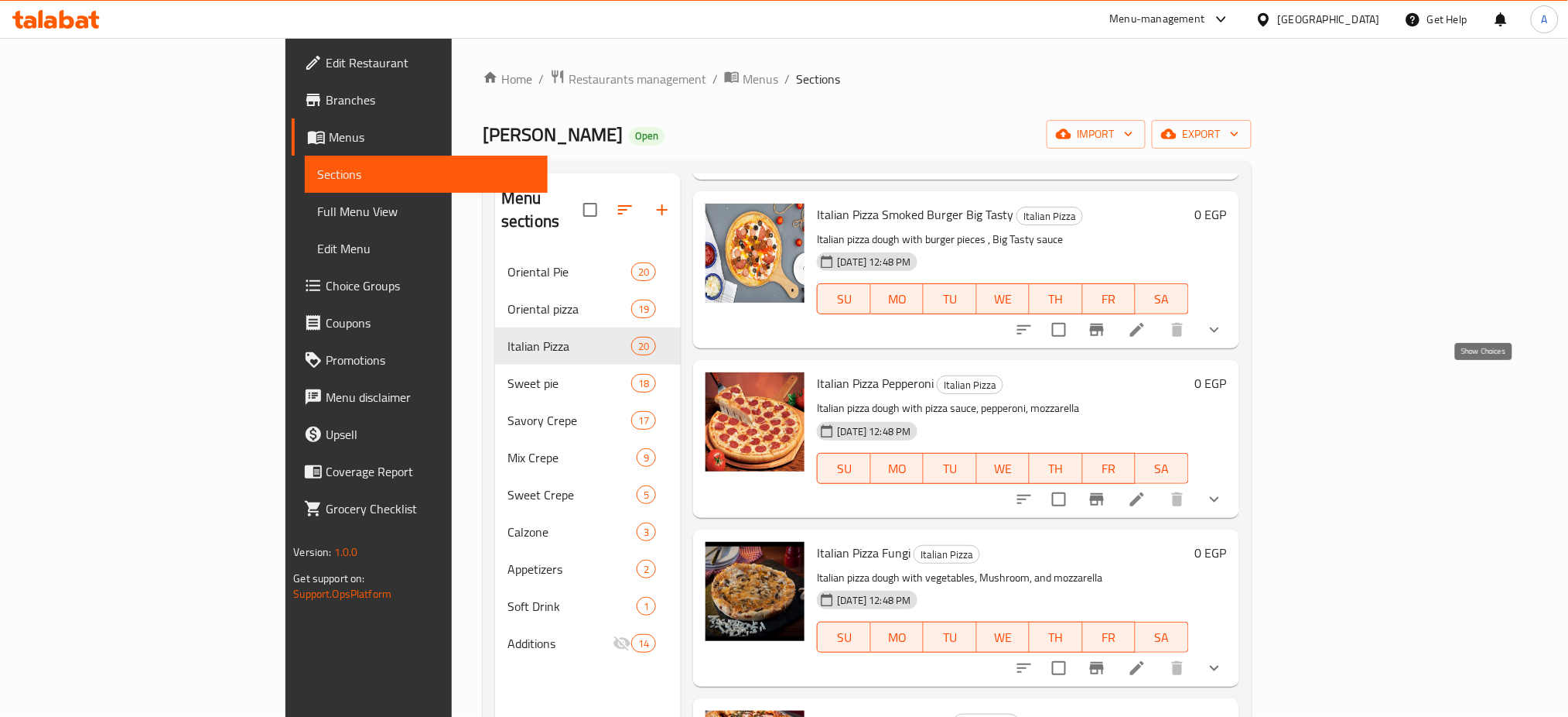
click at [1223, 490] on icon "show more" at bounding box center [1214, 500] width 18 height 18
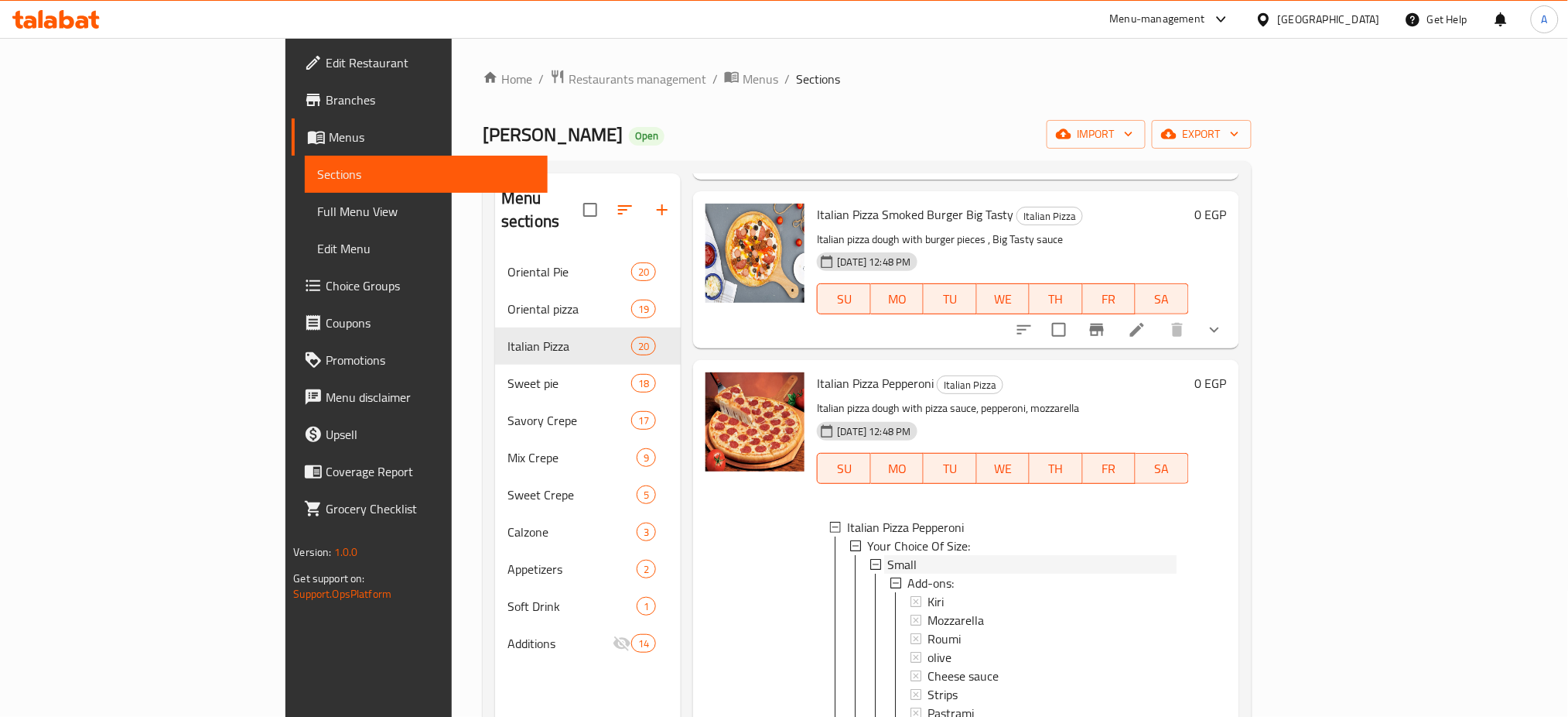
click at [887, 555] on div "Small" at bounding box center [1031, 564] width 288 height 18
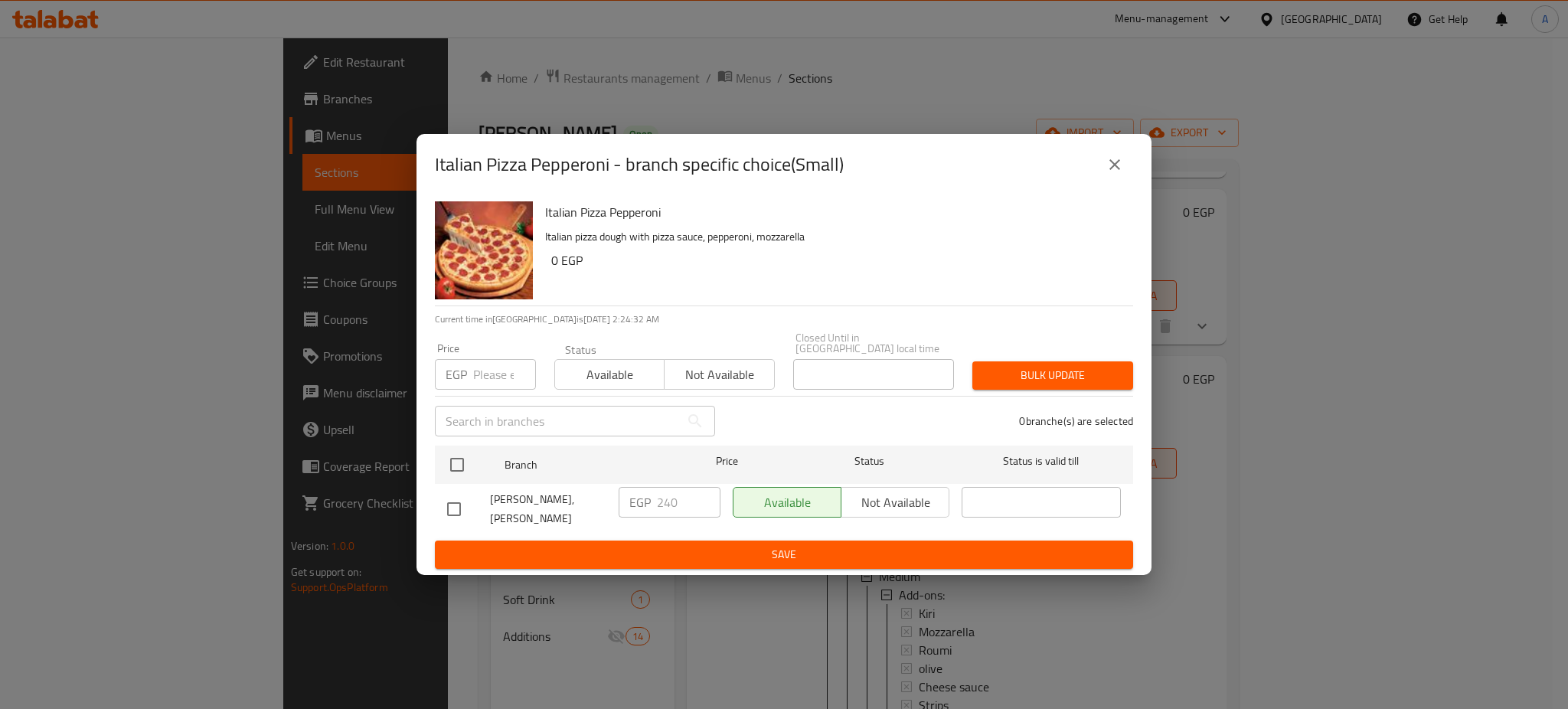
click at [486, 375] on input "number" at bounding box center [504, 375] width 63 height 31
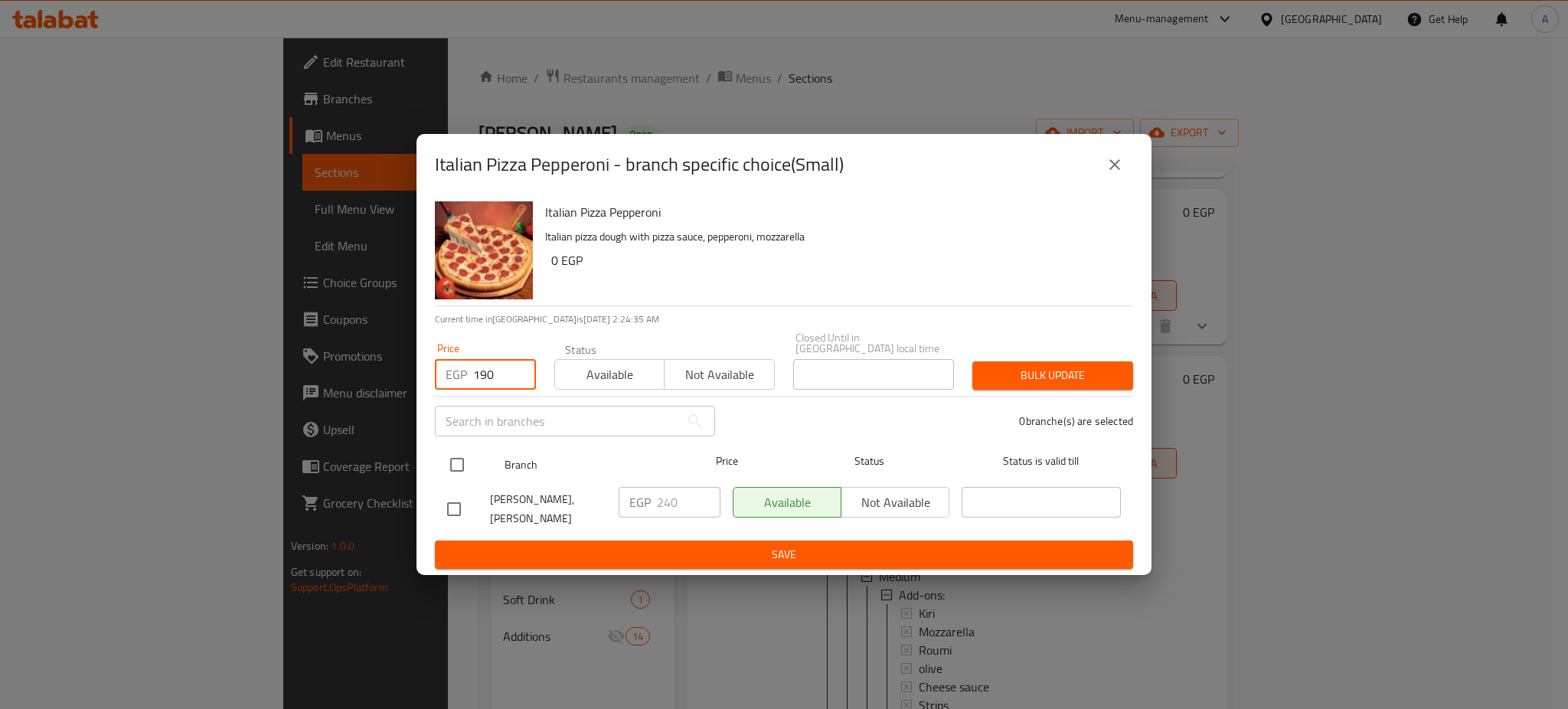
type input "190"
click at [462, 454] on input "checkbox" at bounding box center [457, 464] width 32 height 32
checkbox input "true"
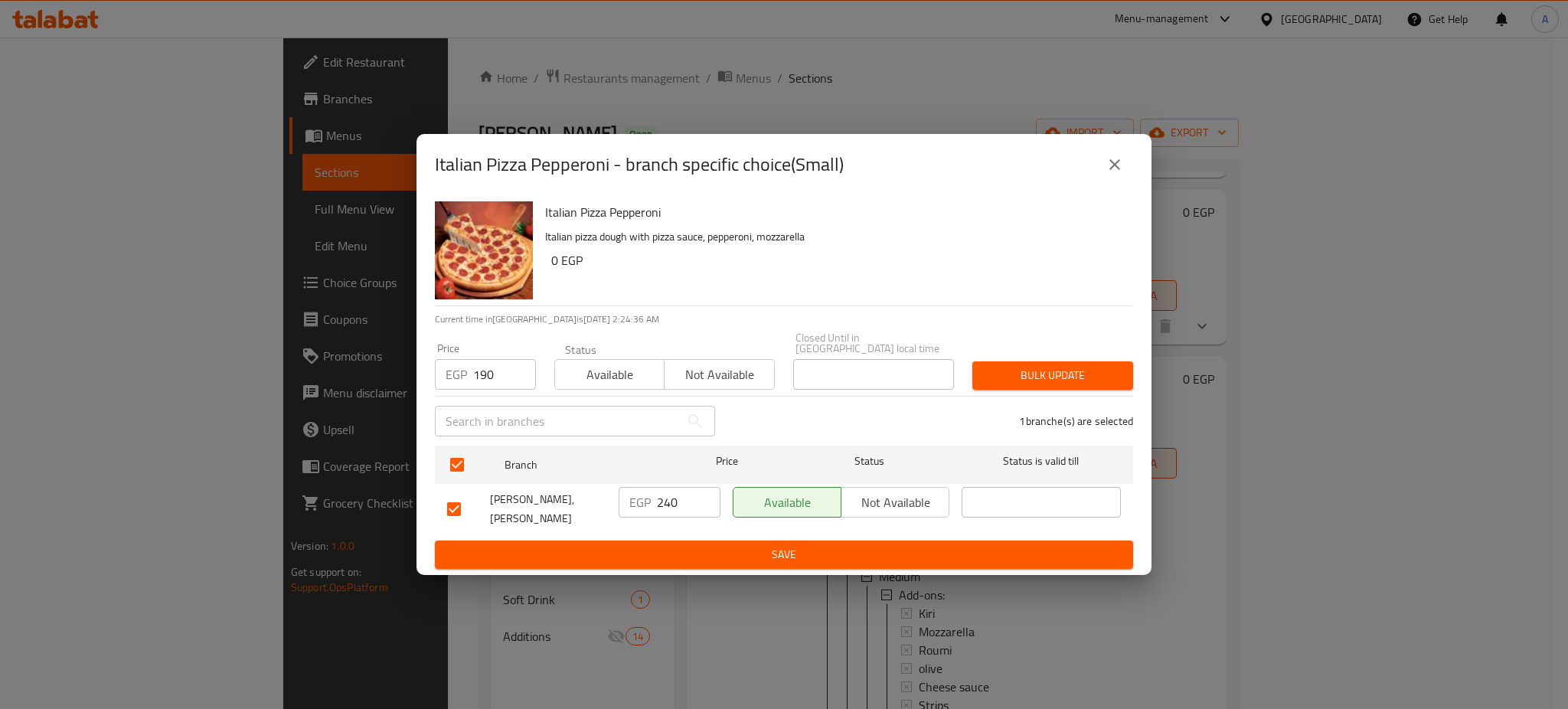
click at [1047, 354] on div "Bulk update" at bounding box center [1052, 375] width 179 height 46
click at [1022, 384] on div "Italian Pizza Pepperoni Italian pizza dough with pizza sauce, pepperoni, mozzar…" at bounding box center [784, 385] width 735 height 379
click at [1036, 375] on button "Bulk update" at bounding box center [1052, 375] width 160 height 28
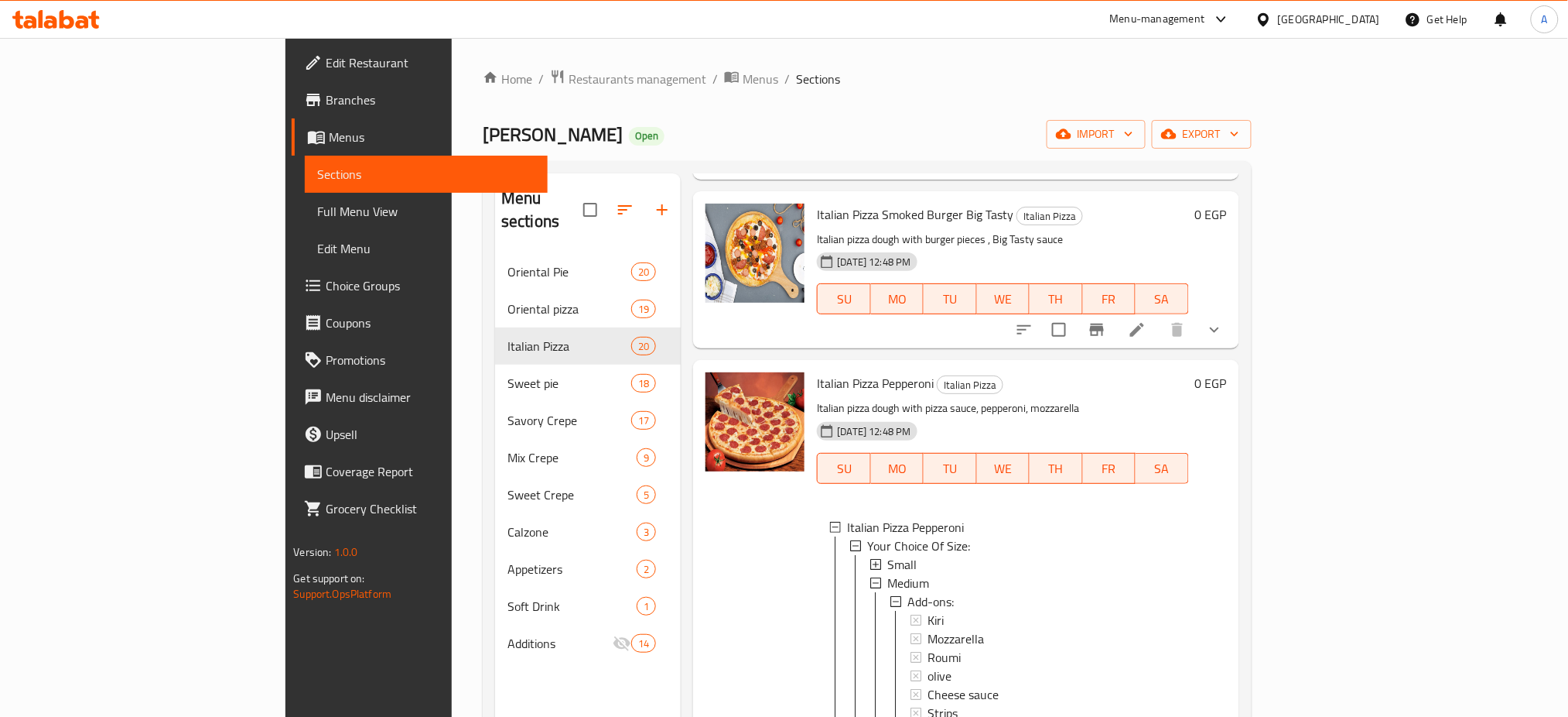
click at [902, 555] on div "Small" at bounding box center [1031, 564] width 288 height 18
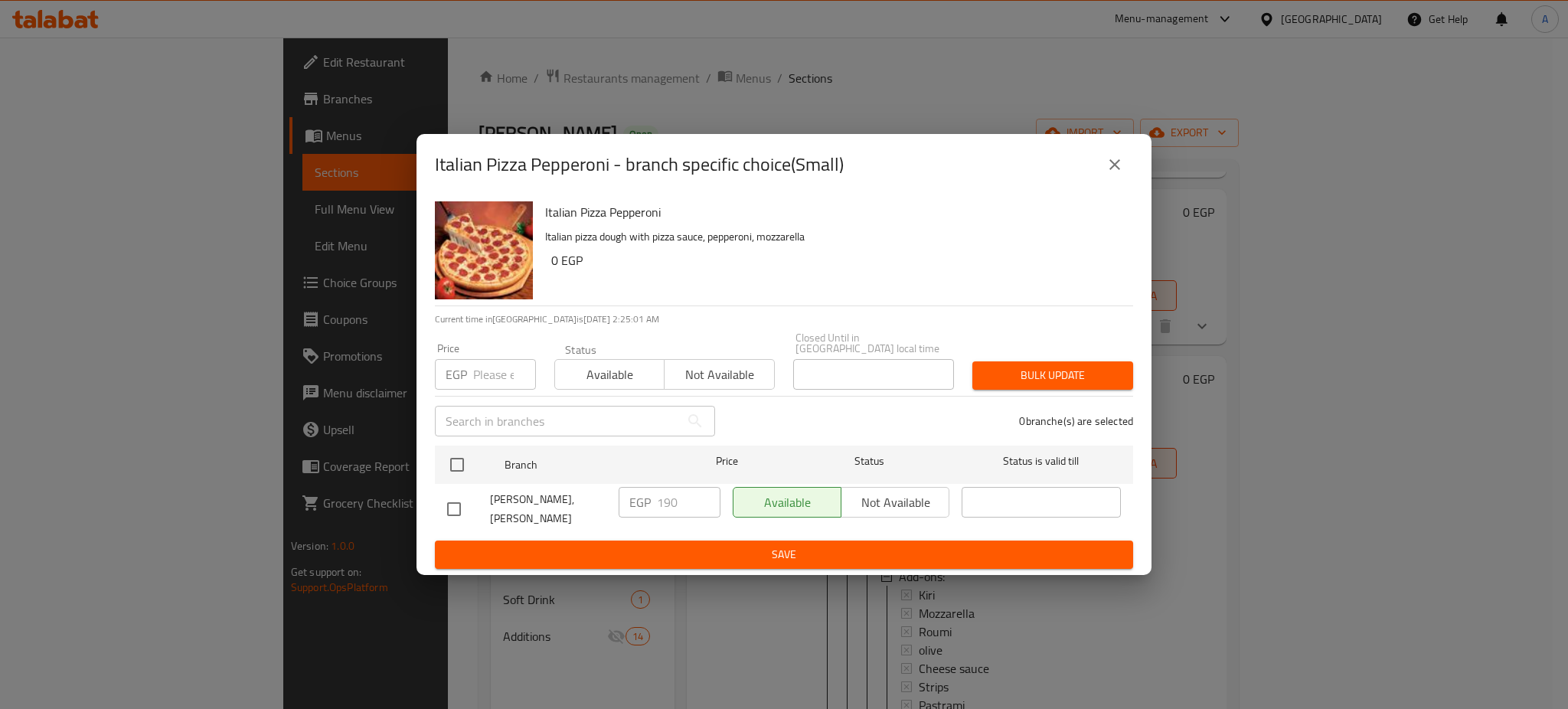
click at [1110, 159] on icon "close" at bounding box center [1114, 164] width 18 height 18
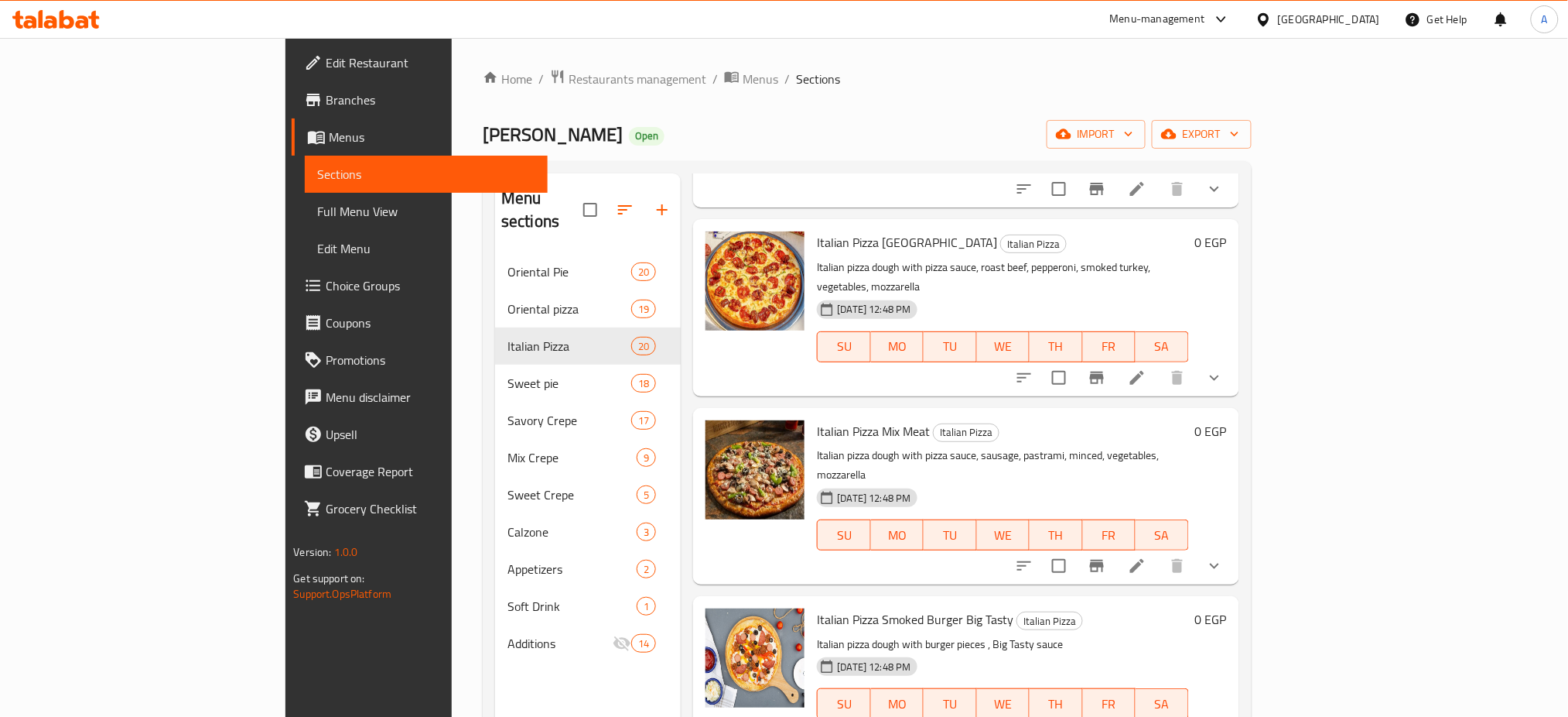
scroll to position [1249, 0]
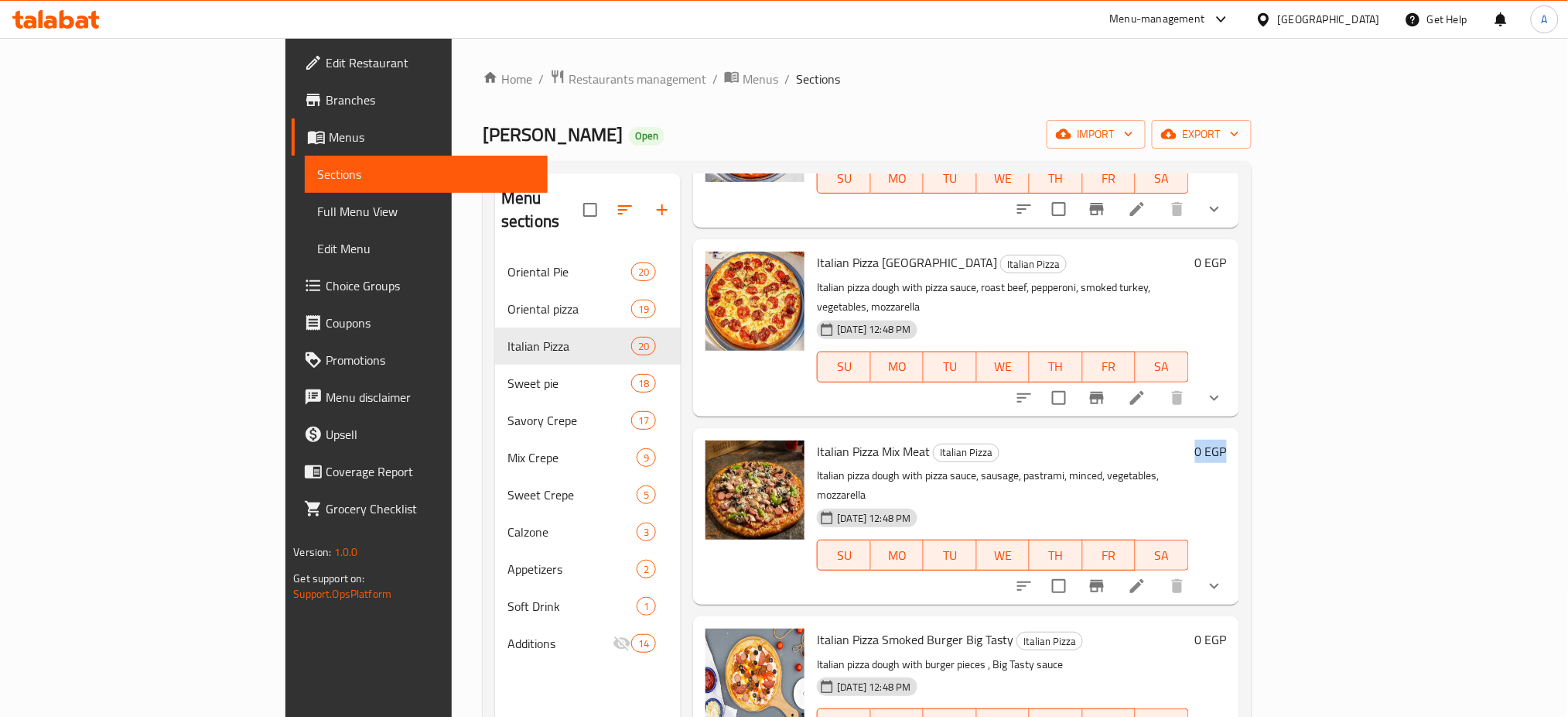
click at [1238, 476] on div "Italian Pizza Mix Meat Italian Pizza Italian pizza dough with pizza sauce, saus…" at bounding box center [965, 515] width 545 height 176
click at [1233, 567] on button "show more" at bounding box center [1214, 585] width 37 height 37
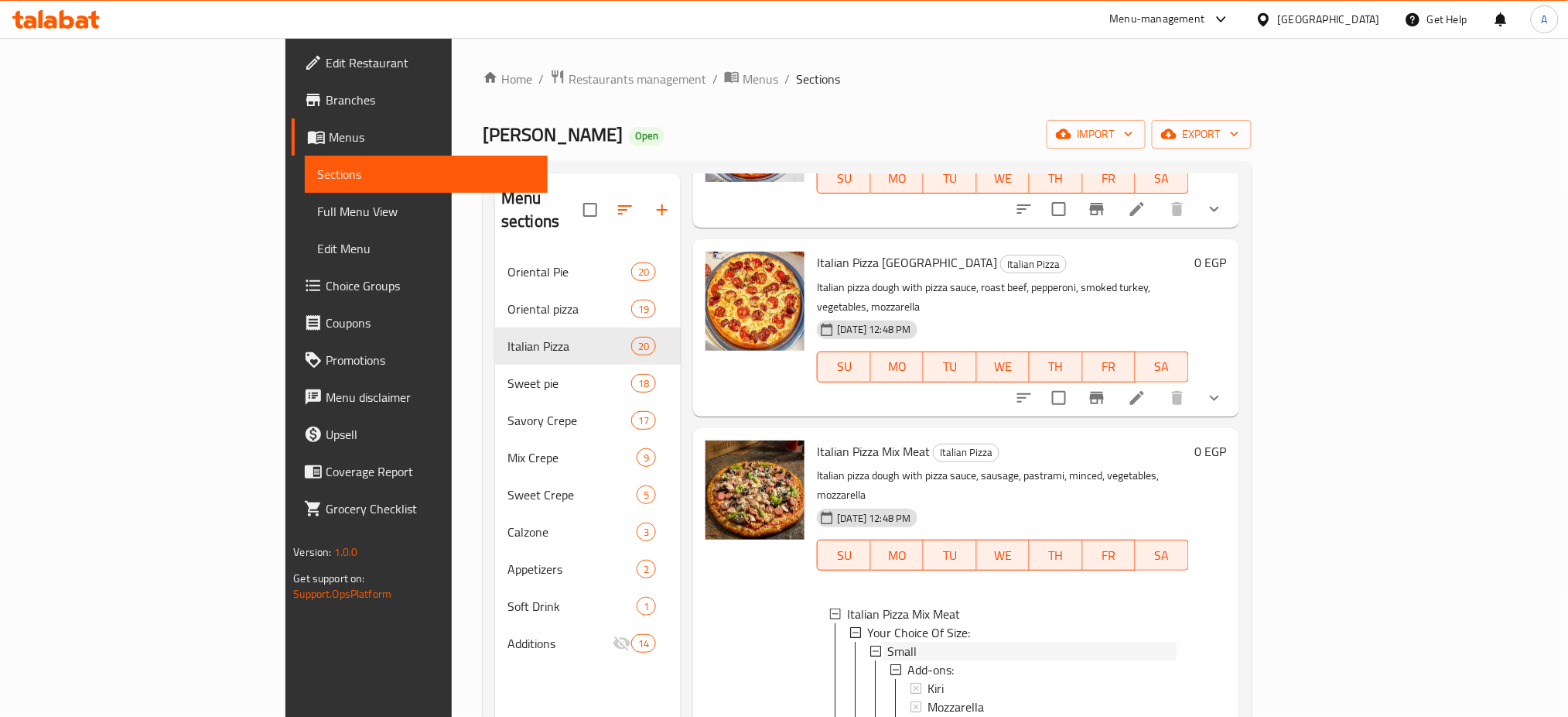
click at [887, 641] on div "Small" at bounding box center [1031, 651] width 288 height 18
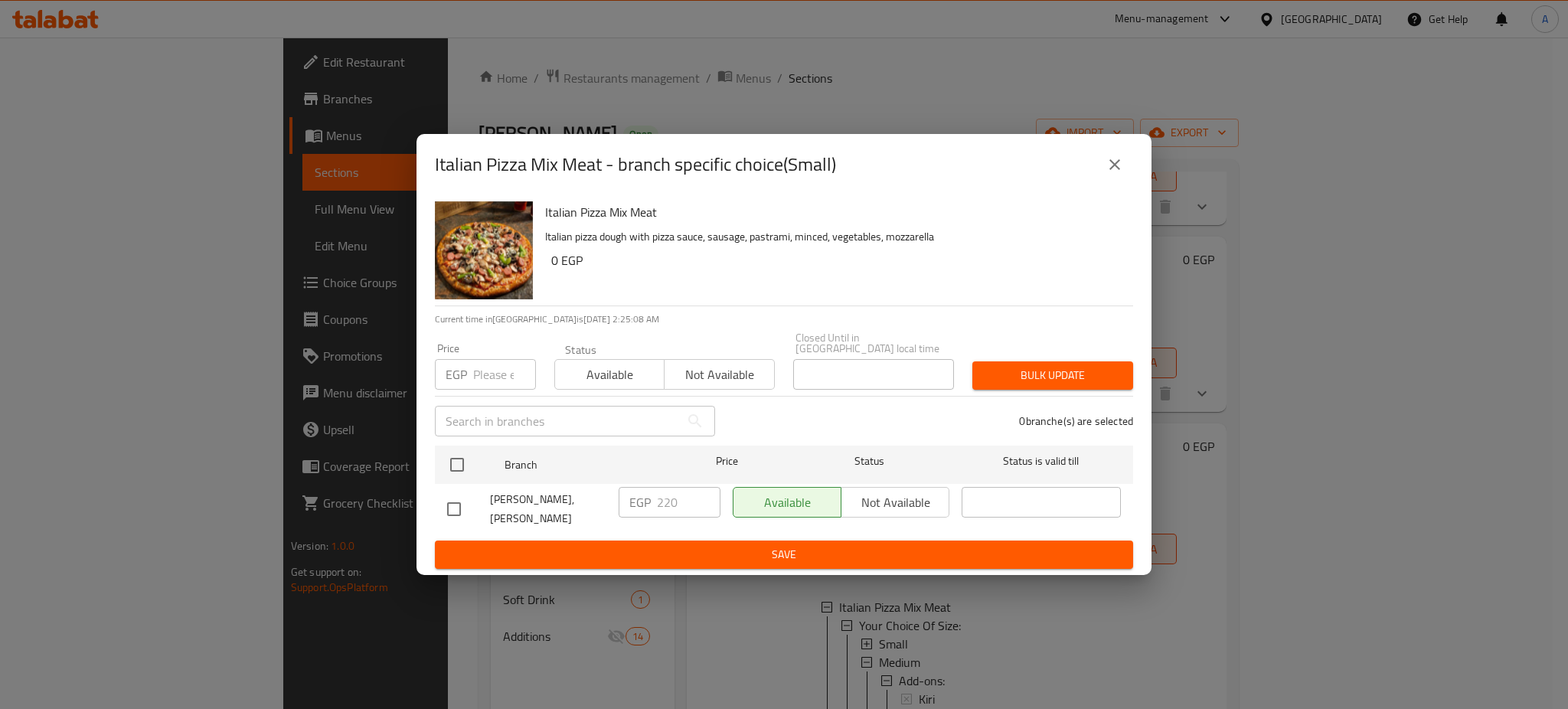
click at [1117, 169] on icon "close" at bounding box center [1115, 165] width 11 height 11
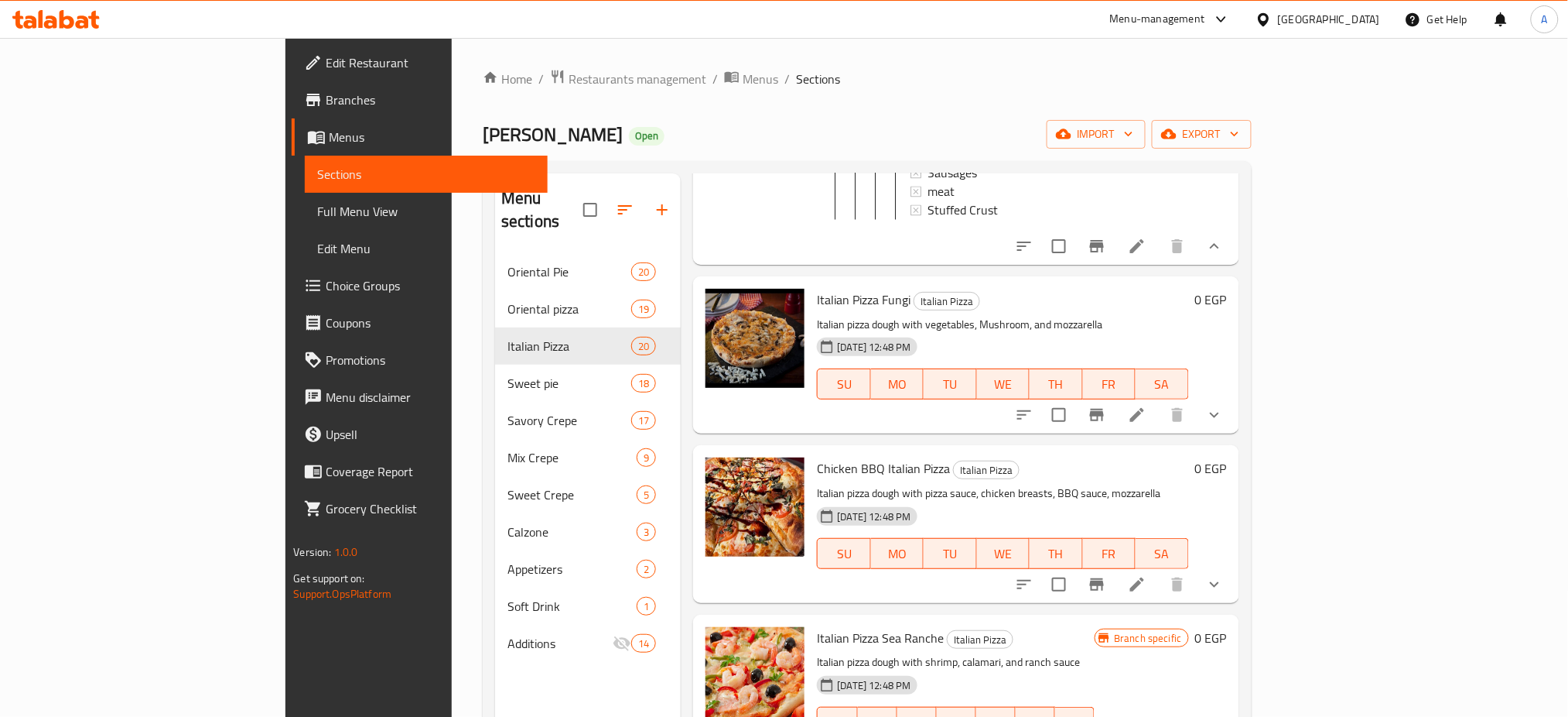
scroll to position [4056, 0]
click at [1144, 408] on icon at bounding box center [1137, 415] width 14 height 14
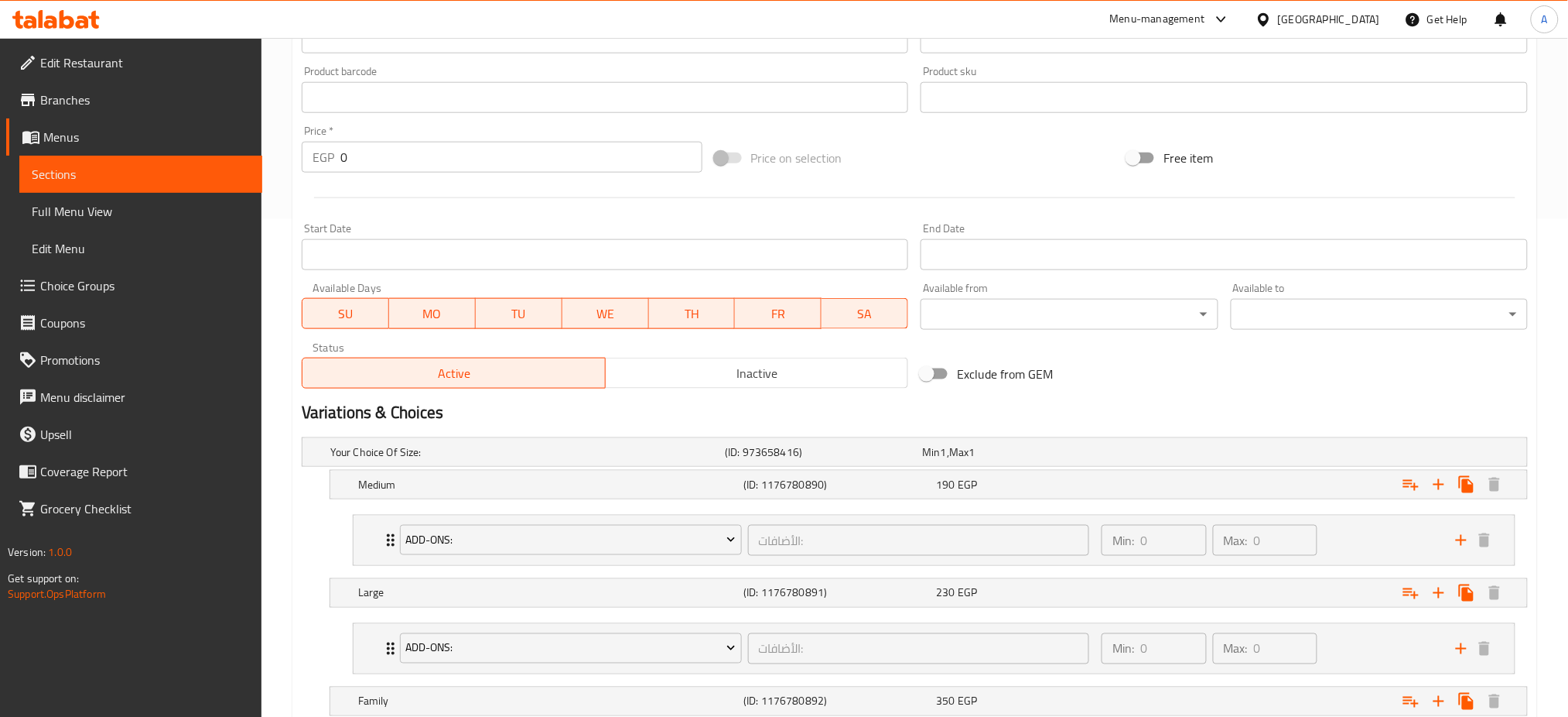
scroll to position [512, 0]
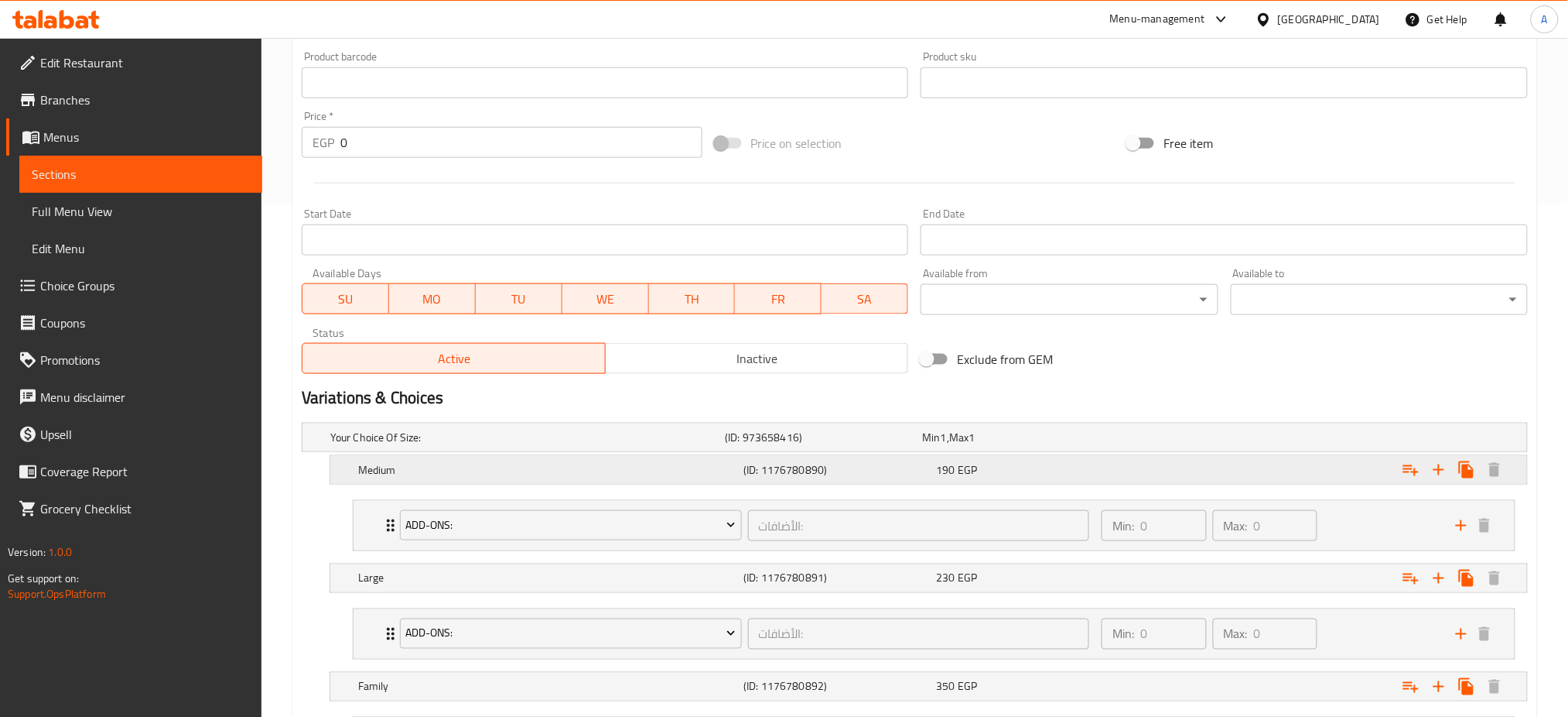
click at [869, 456] on div "Medium (ID: 1176780890) 190 EGP" at bounding box center [932, 469] width 1156 height 34
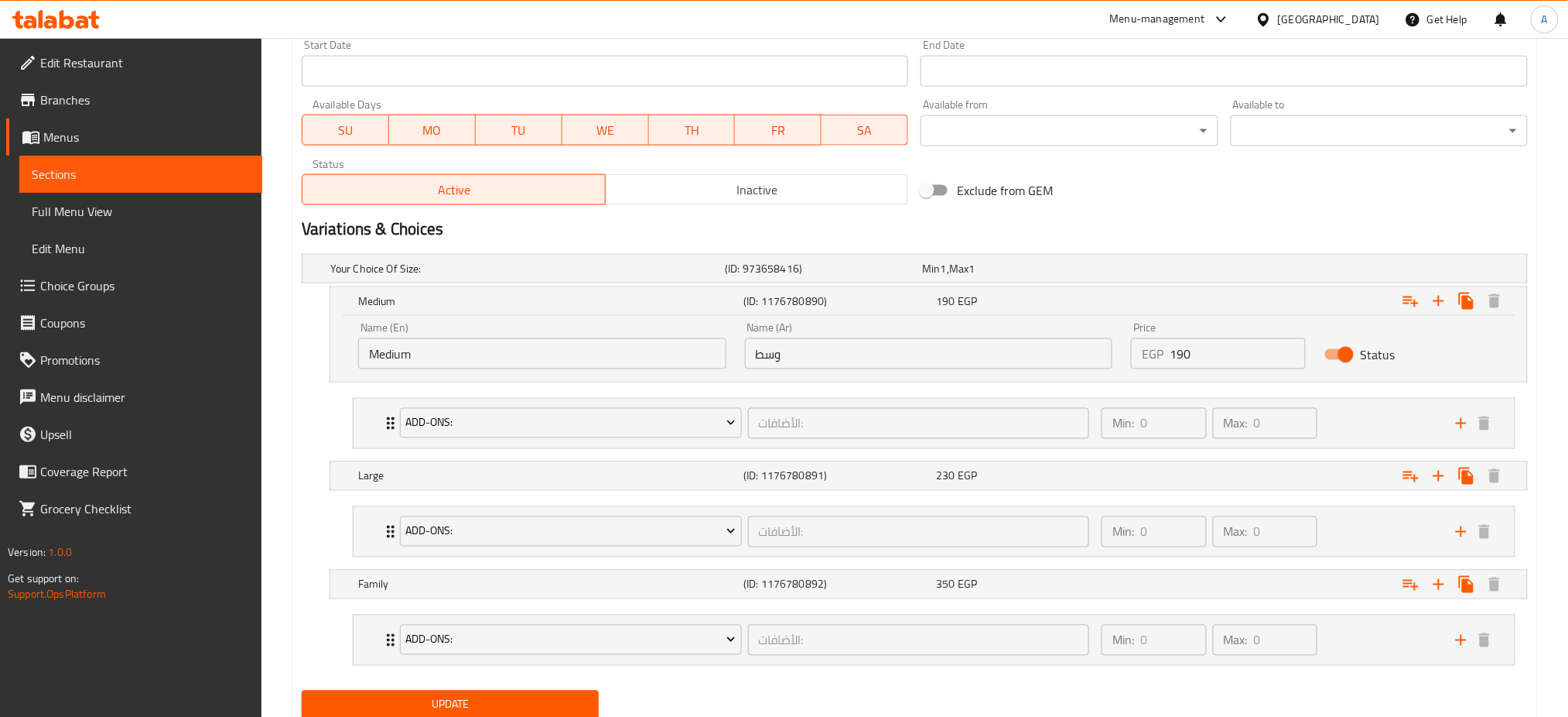
scroll to position [693, 0]
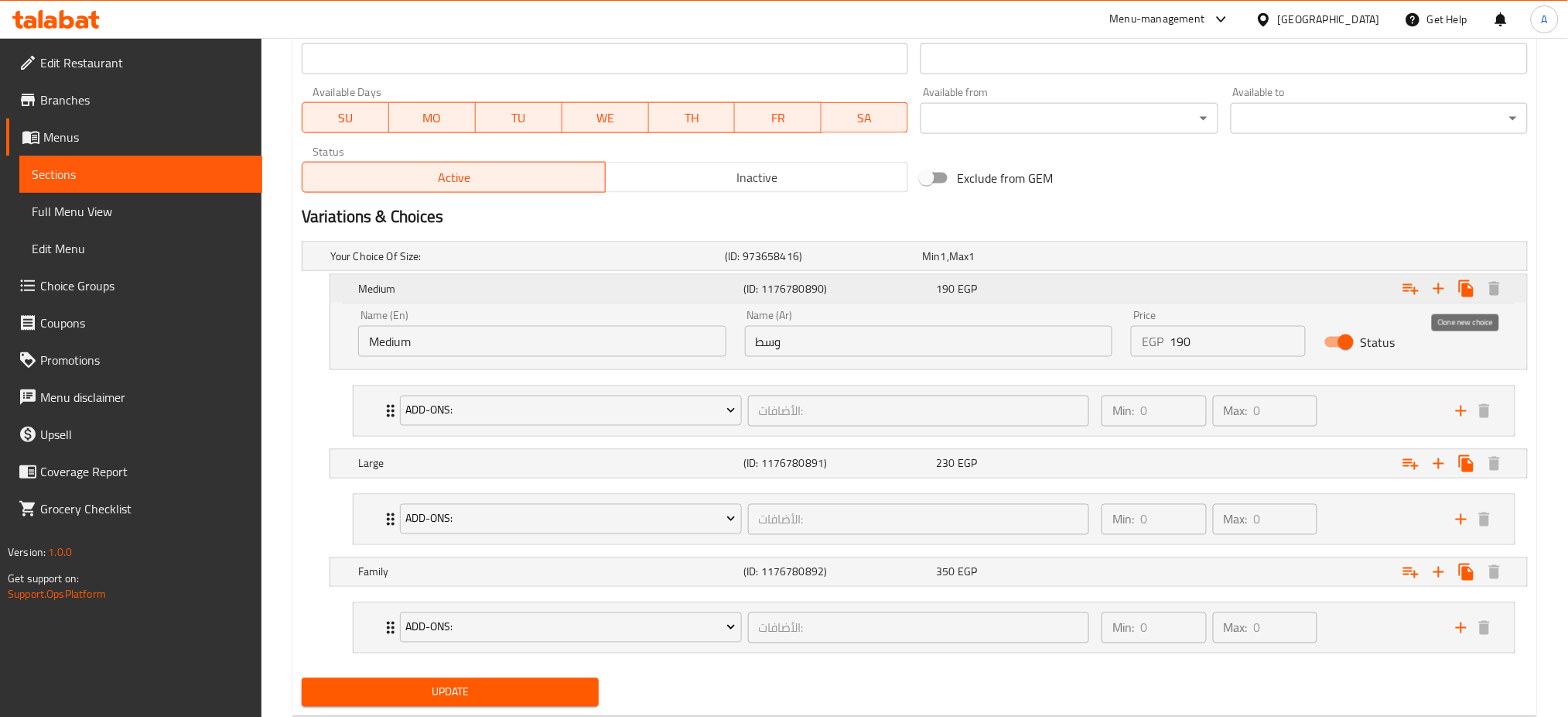
click at [1464, 283] on icon "Expand" at bounding box center [1467, 288] width 18 height 18
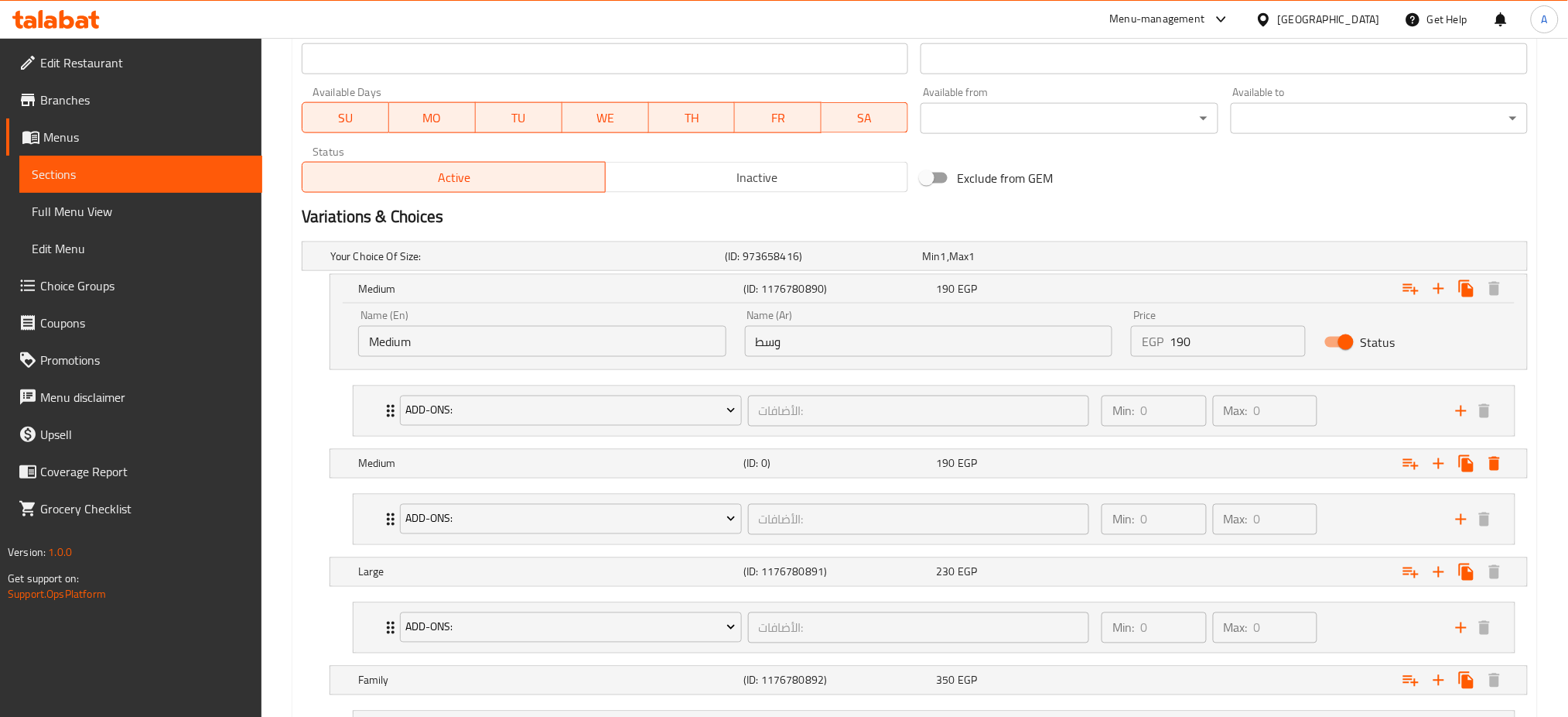
click at [475, 334] on input "Medium" at bounding box center [543, 341] width 369 height 31
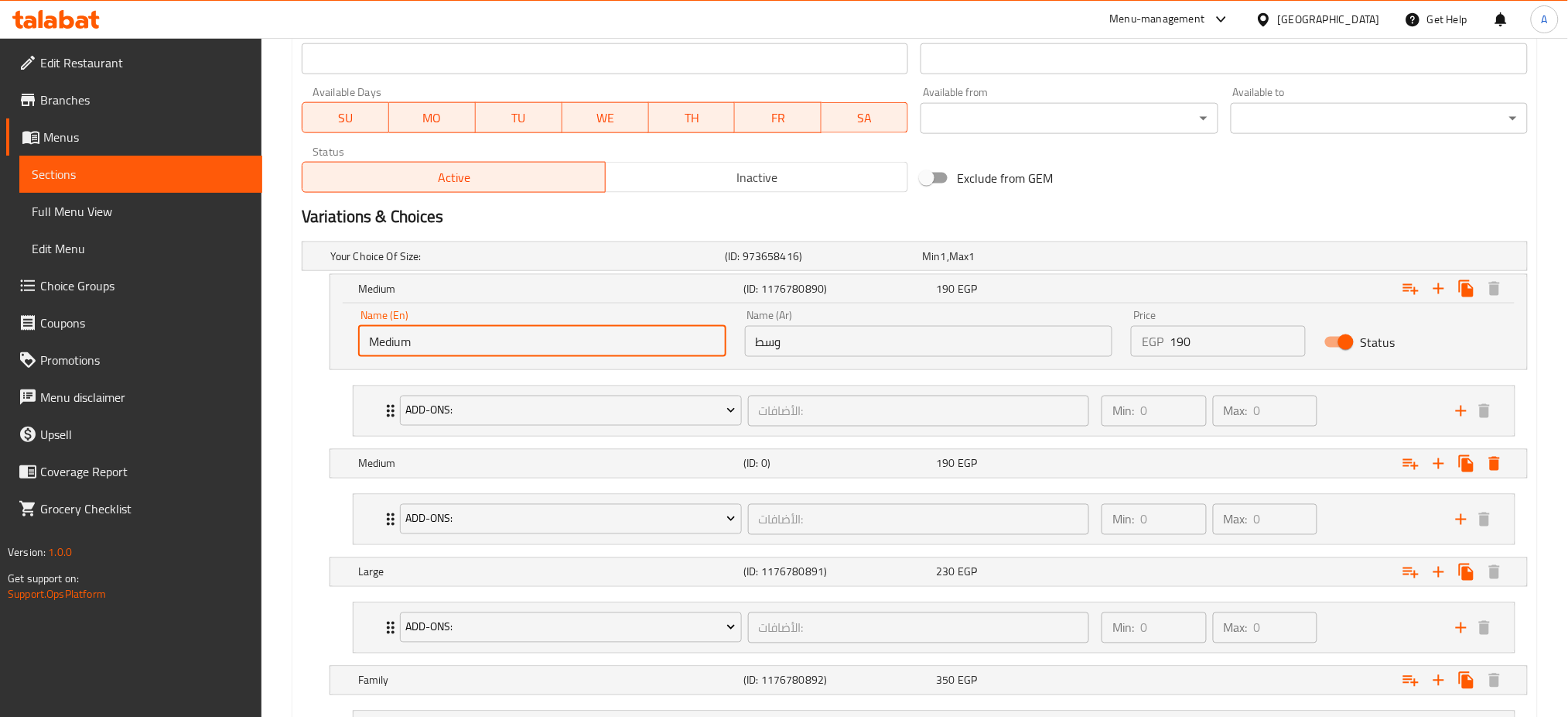
click at [475, 334] on input "Medium" at bounding box center [543, 341] width 369 height 31
type input "Small"
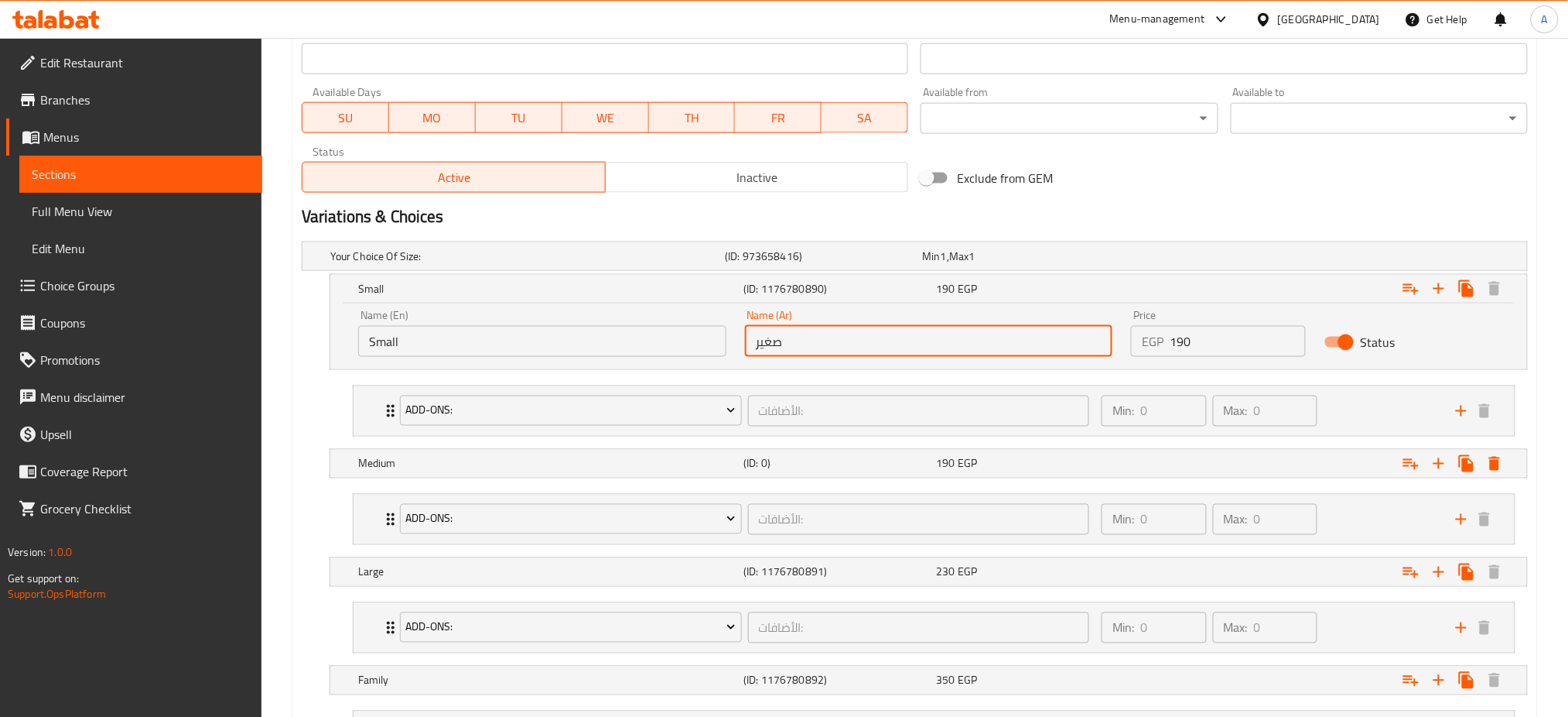
scroll to position [845, 0]
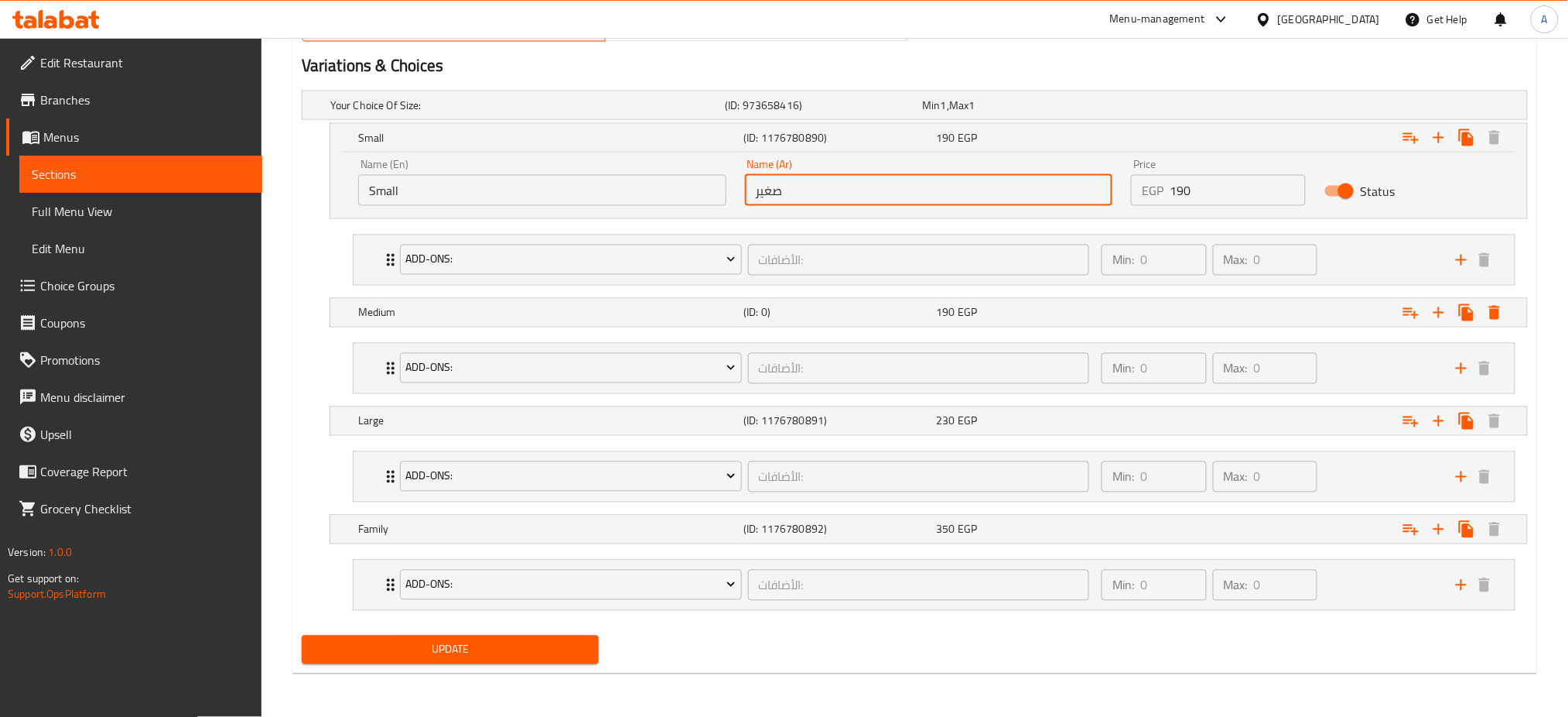
type input "صغير"
click at [431, 647] on span "Update" at bounding box center [451, 649] width 273 height 19
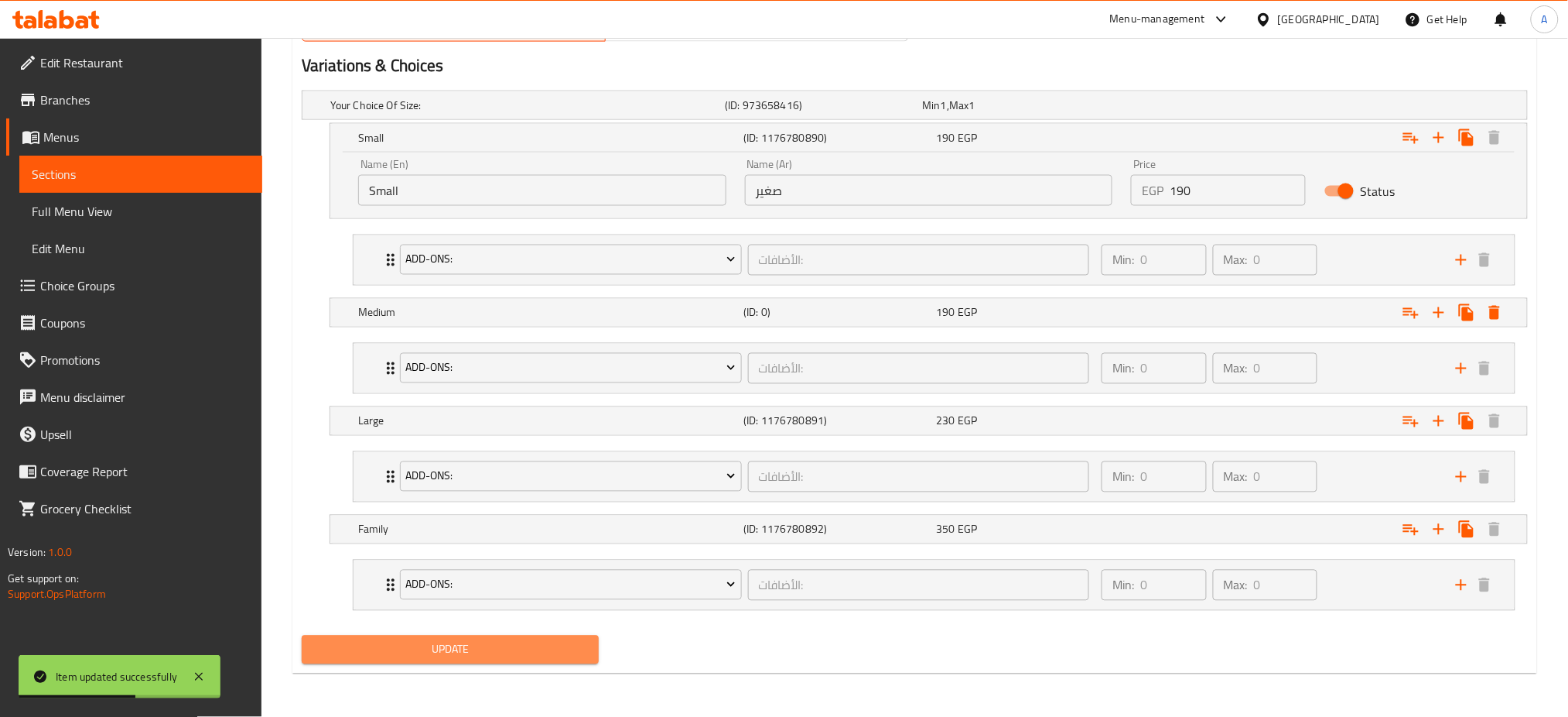
click at [431, 647] on span "Update" at bounding box center [451, 649] width 273 height 19
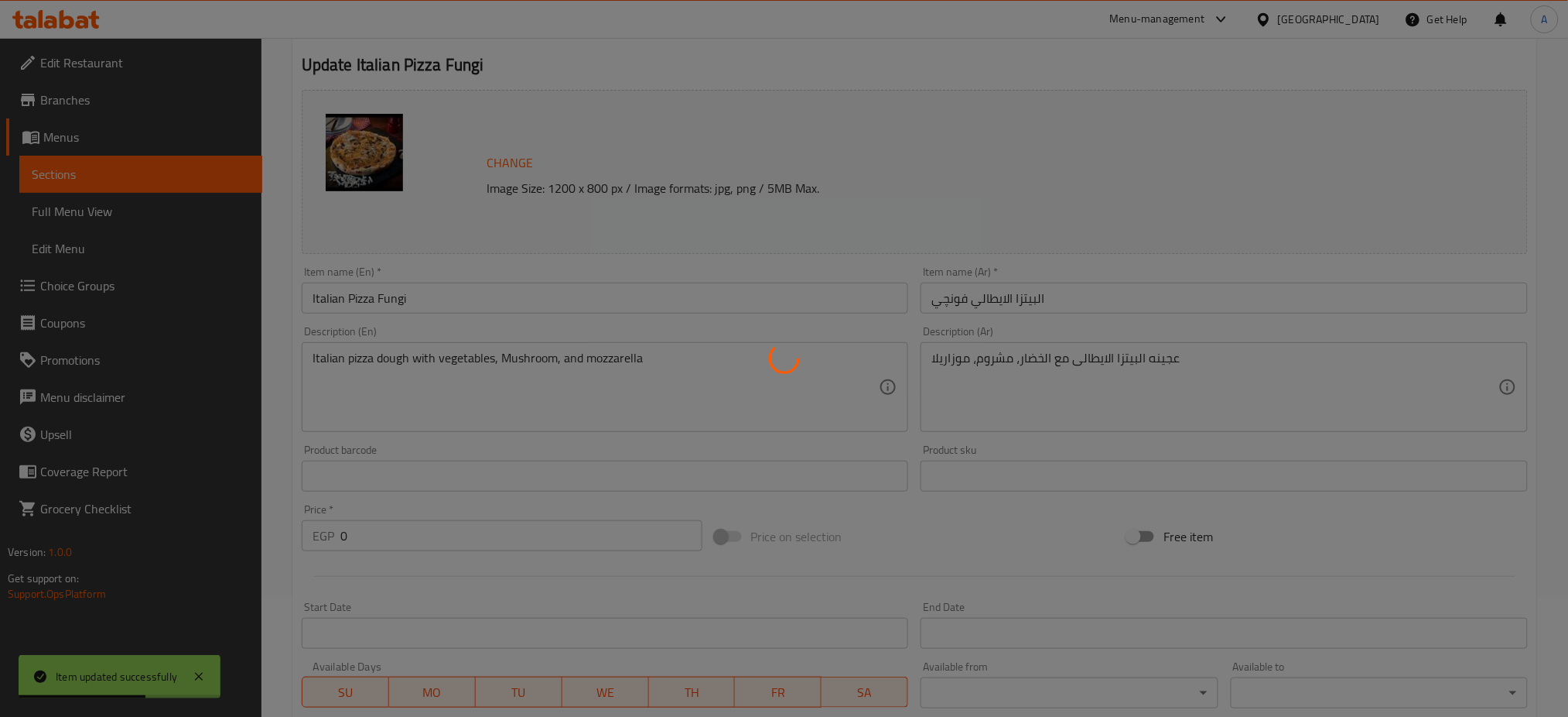
scroll to position [0, 0]
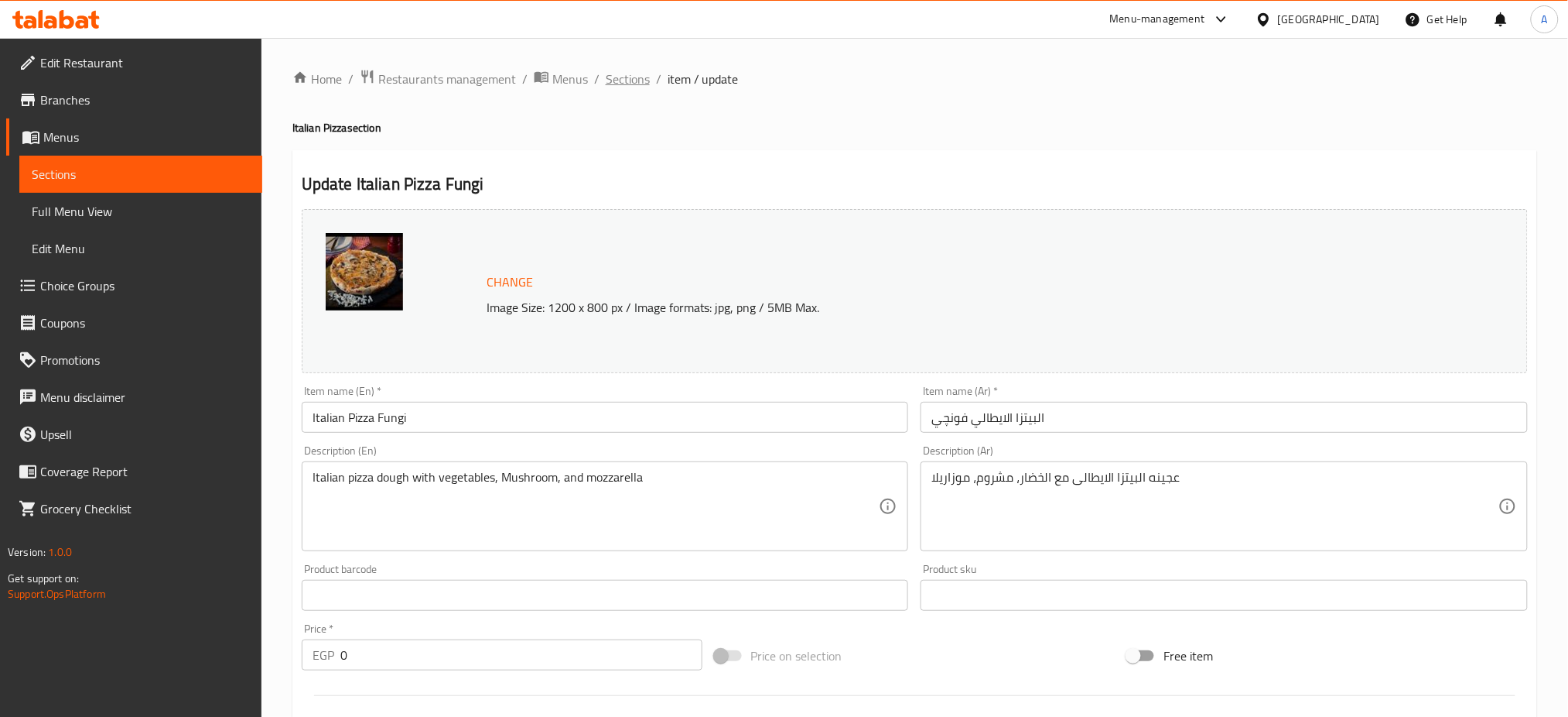
drag, startPoint x: 649, startPoint y: 77, endPoint x: 635, endPoint y: 79, distance: 14.1
click at [635, 79] on ol "Home / Restaurants management / Menus / Sections / item / update" at bounding box center [914, 79] width 1245 height 20
click at [635, 79] on span "Sections" at bounding box center [627, 79] width 44 height 18
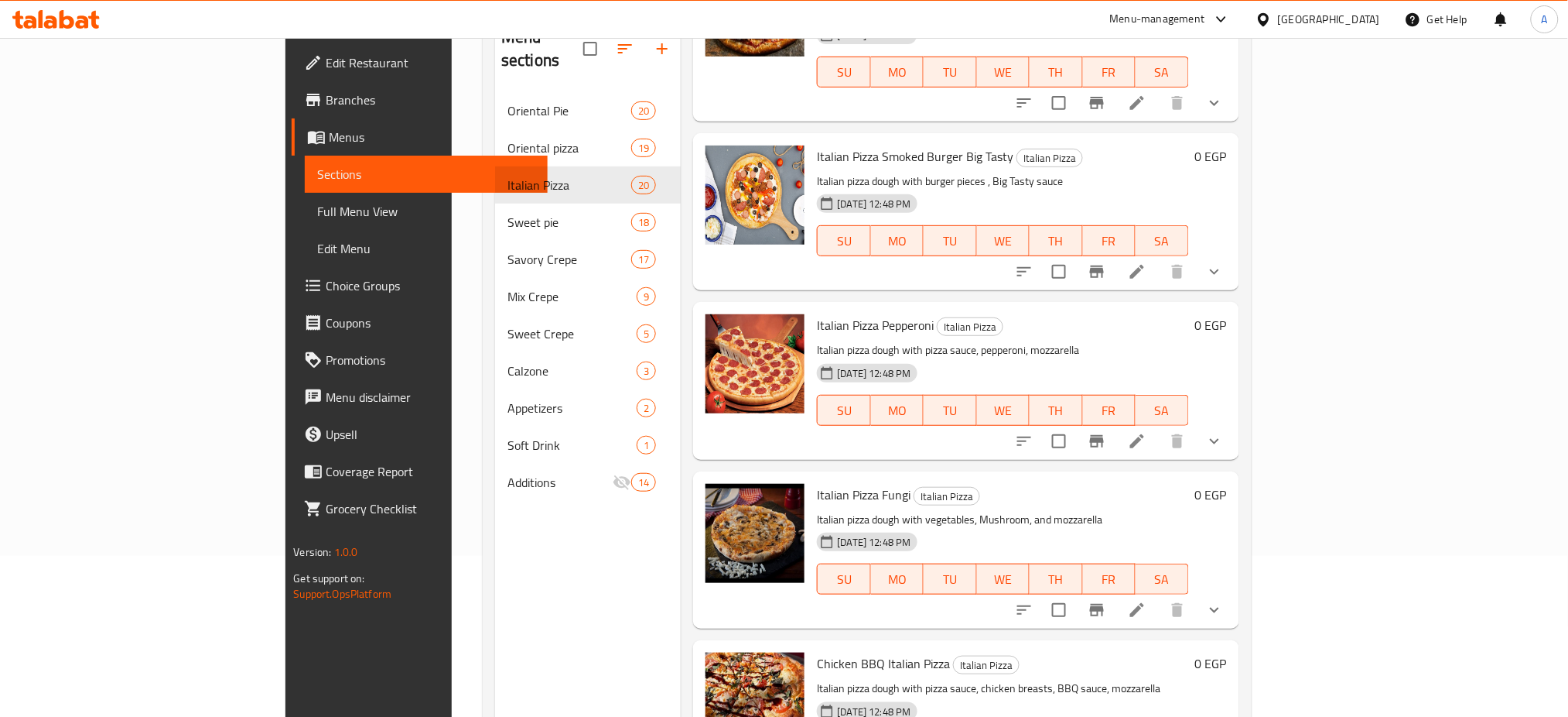
scroll to position [1572, 0]
click at [1233, 590] on button "show more" at bounding box center [1214, 608] width 37 height 37
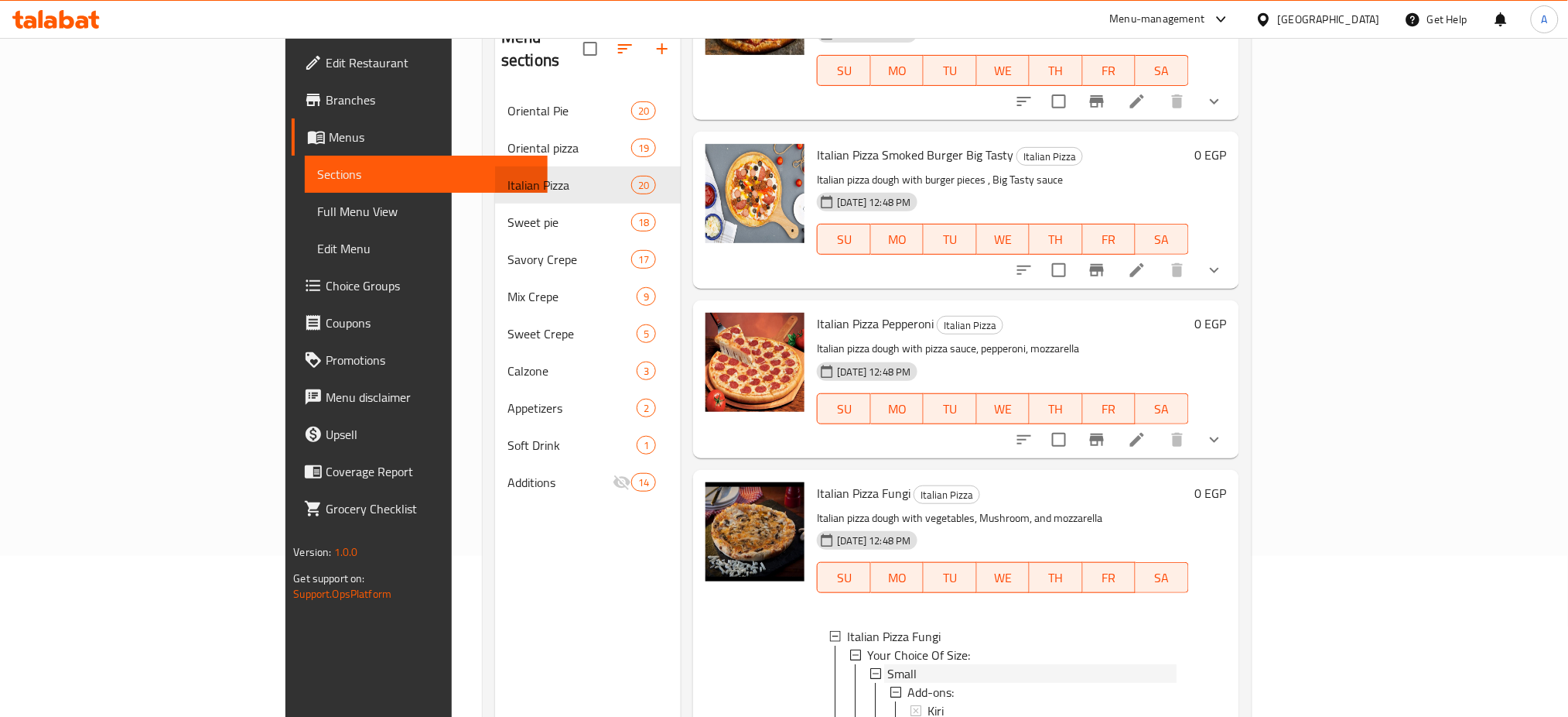
click at [887, 664] on div "Small" at bounding box center [1031, 673] width 288 height 18
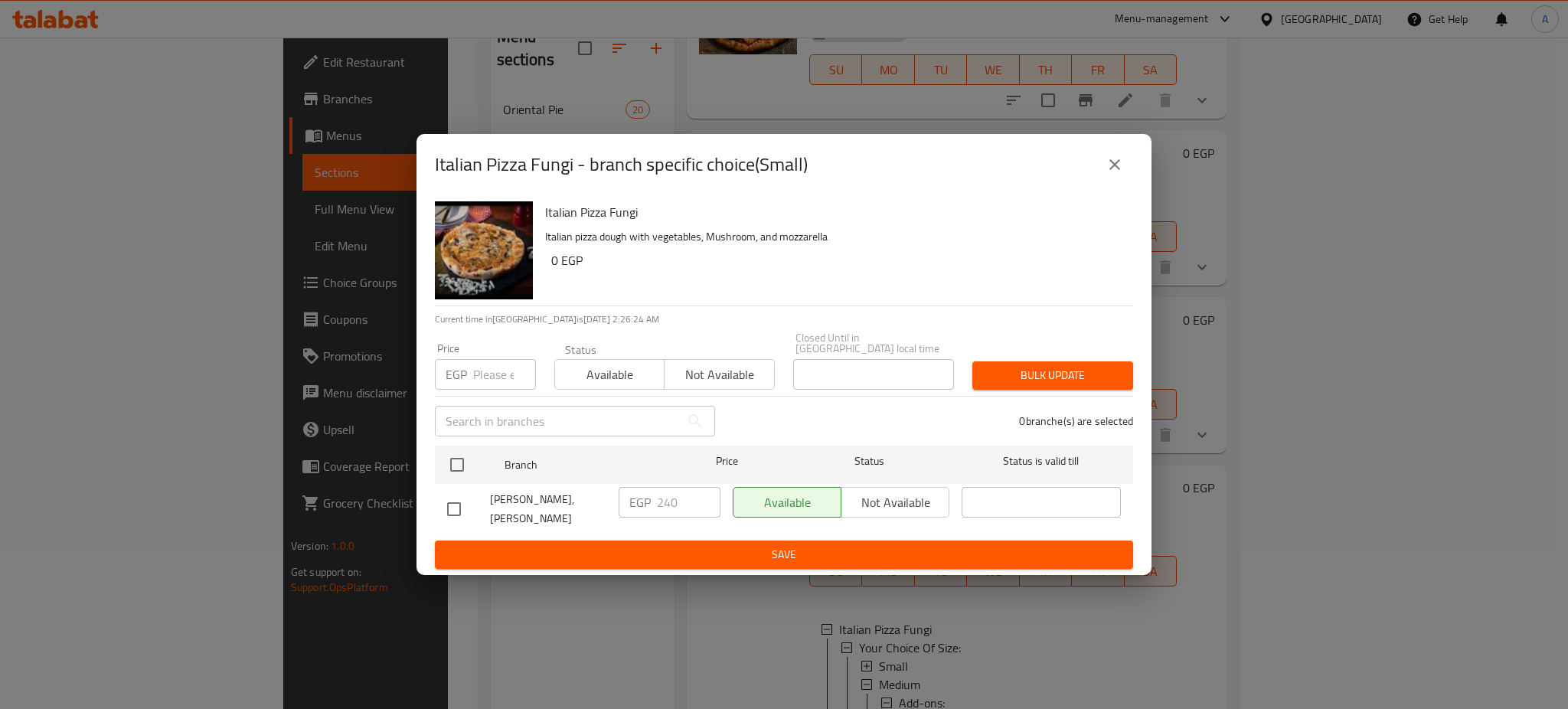
click at [480, 375] on input "number" at bounding box center [504, 375] width 63 height 31
paste input "1"
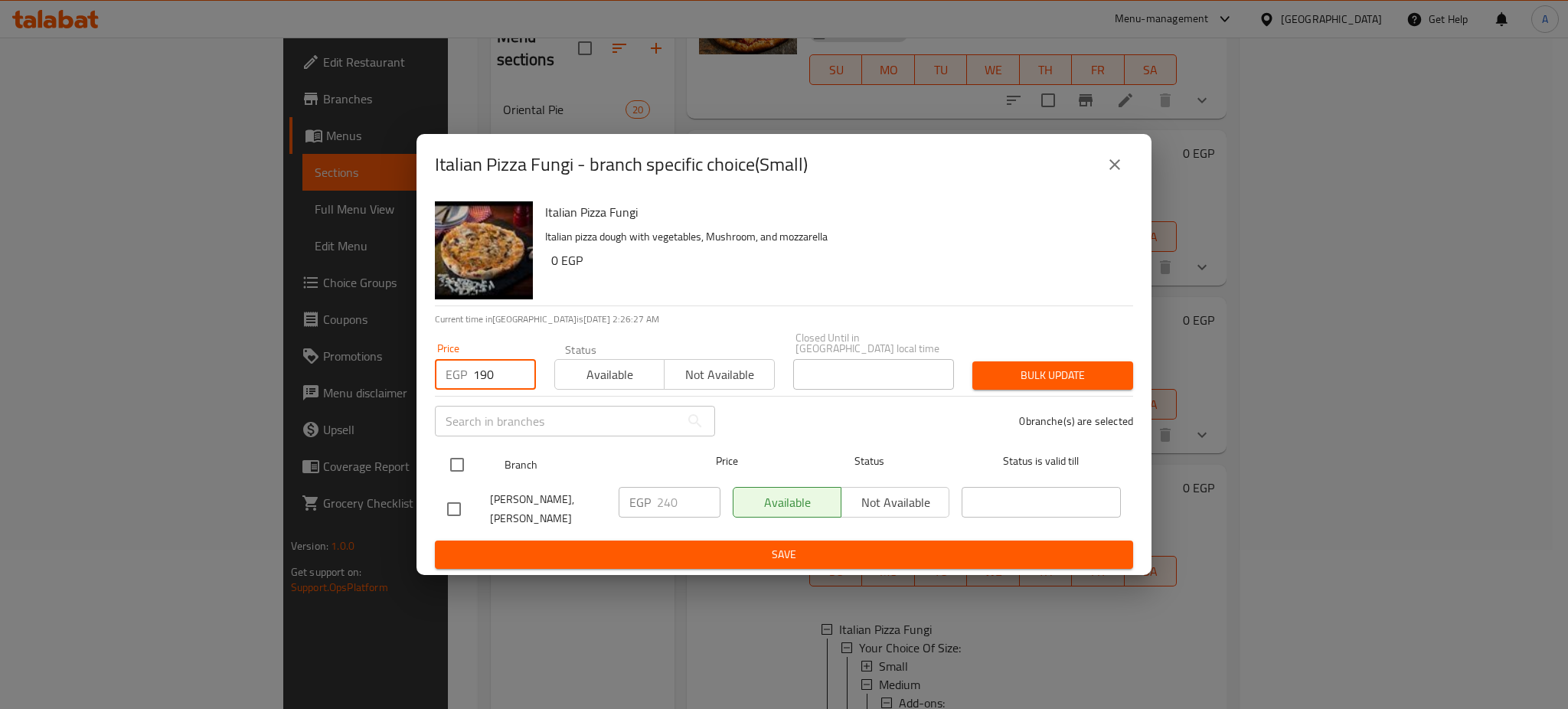
type input "190"
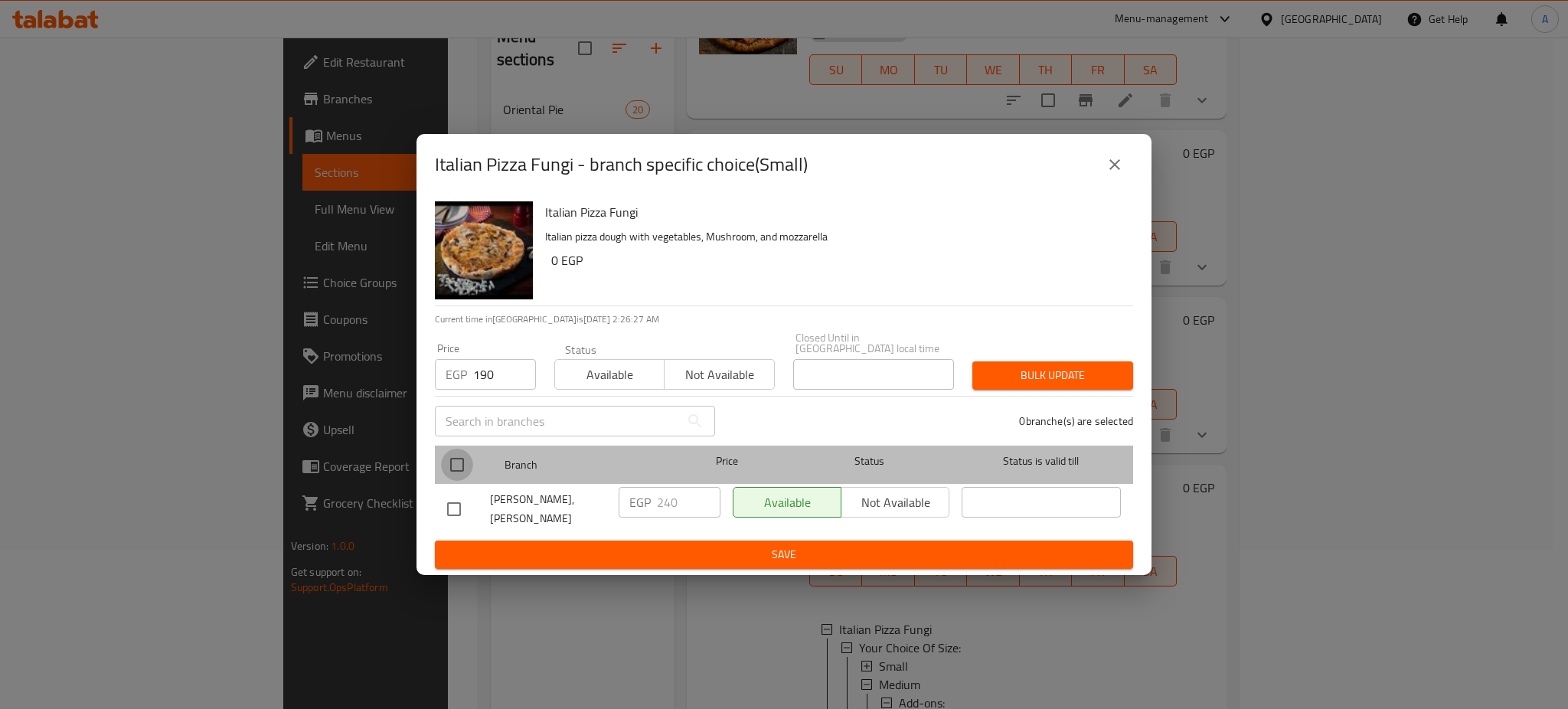
click at [460, 448] on input "checkbox" at bounding box center [457, 464] width 32 height 32
checkbox input "true"
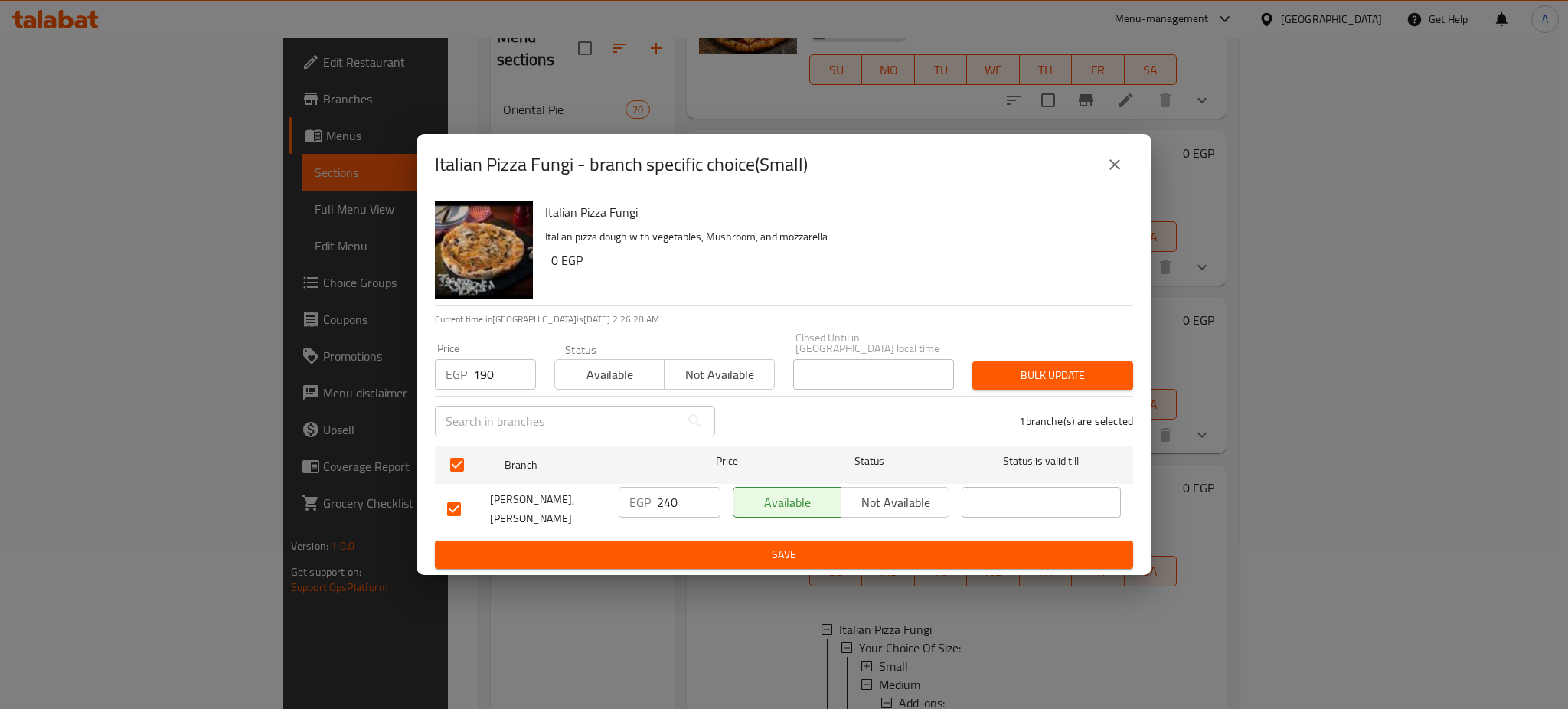
click at [1025, 385] on div "Bulk update" at bounding box center [1052, 375] width 179 height 46
click at [1037, 365] on span "Bulk update" at bounding box center [1052, 375] width 136 height 19
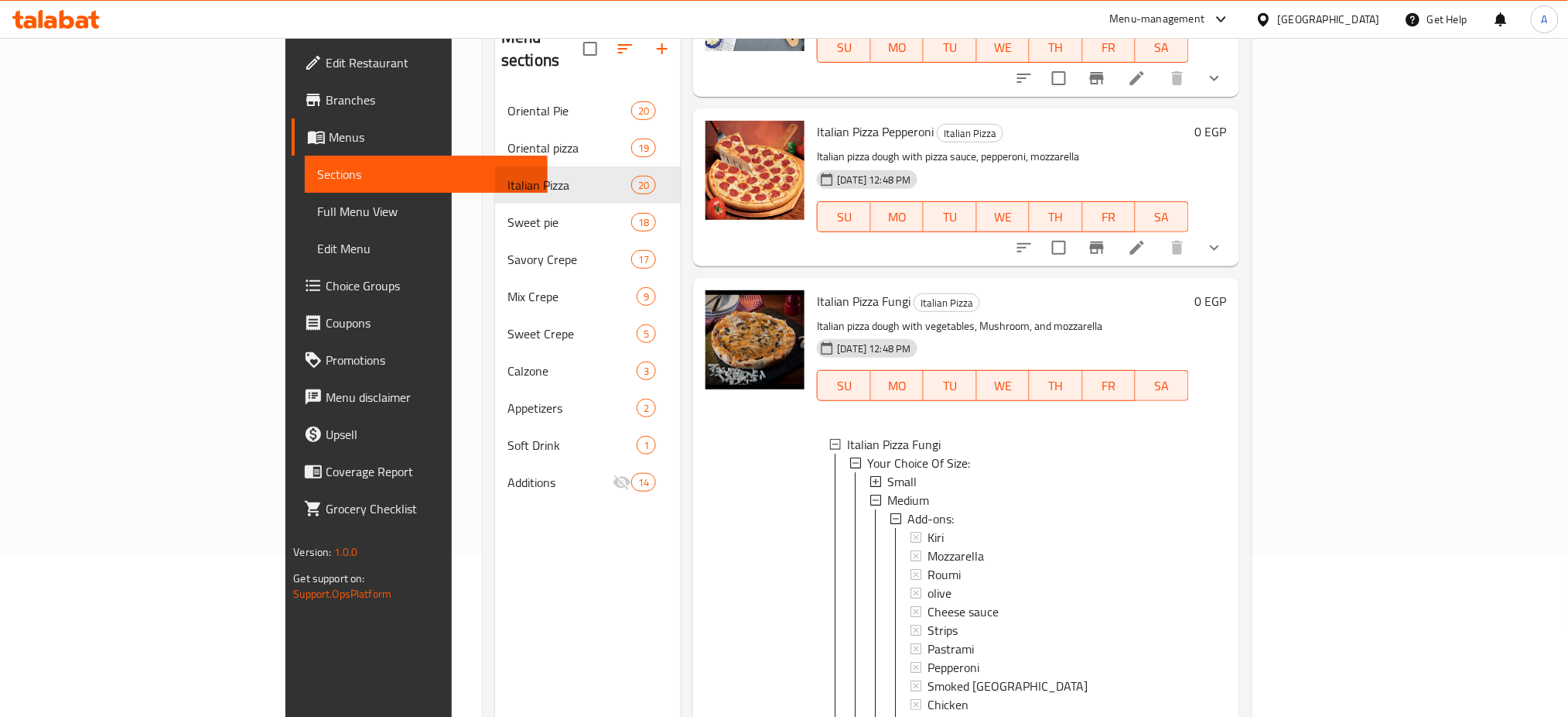
scroll to position [2, 0]
click at [887, 471] on div "Small" at bounding box center [1031, 480] width 288 height 18
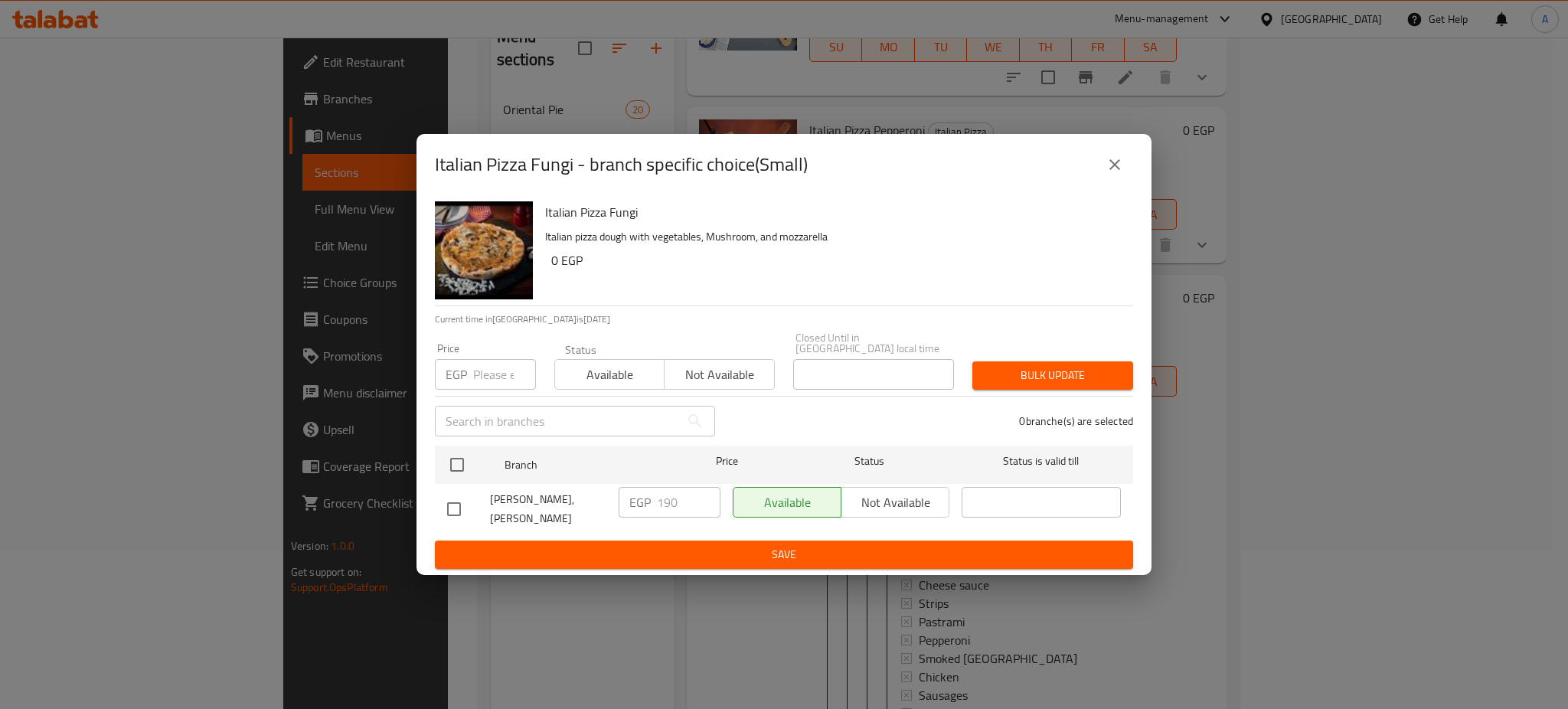
click at [1121, 174] on icon "close" at bounding box center [1114, 164] width 18 height 18
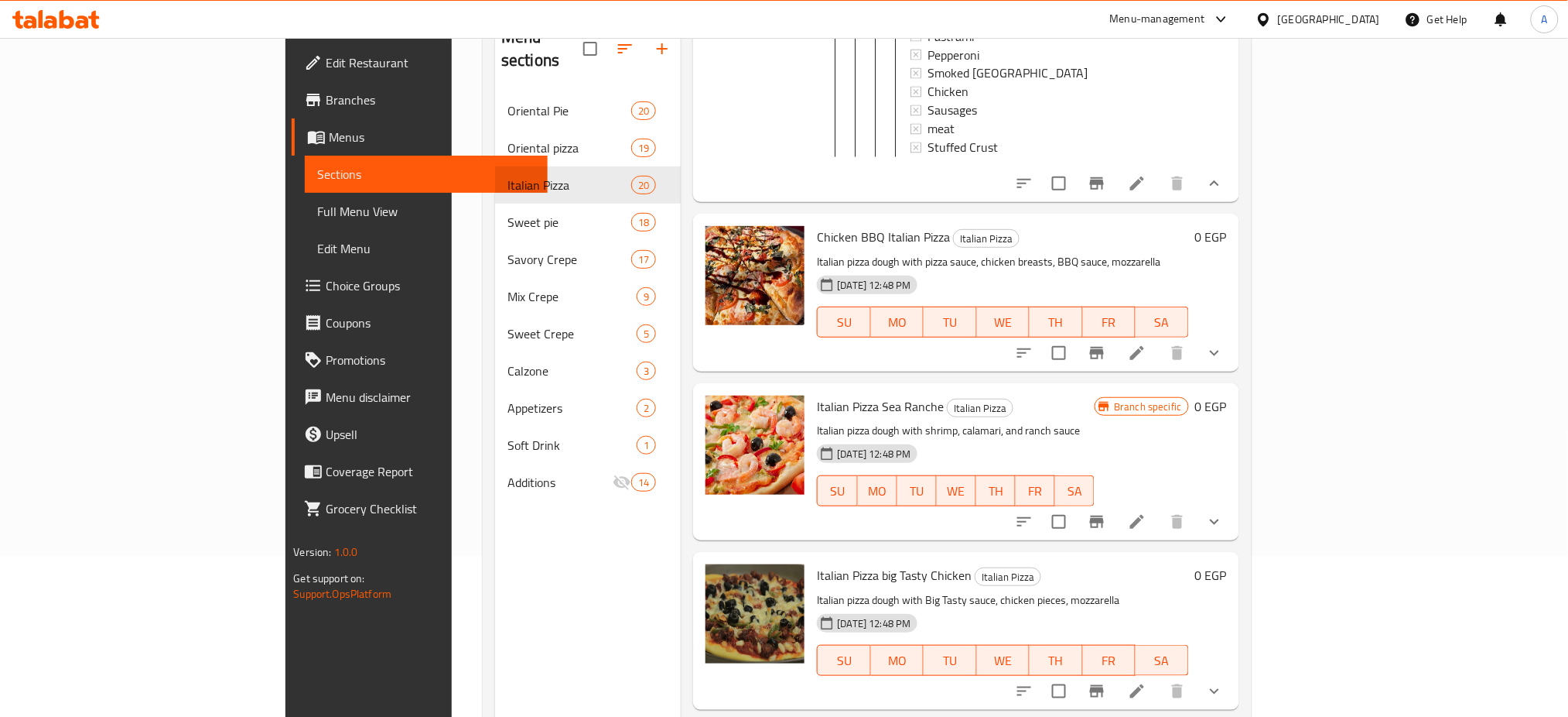
scroll to position [3203, 0]
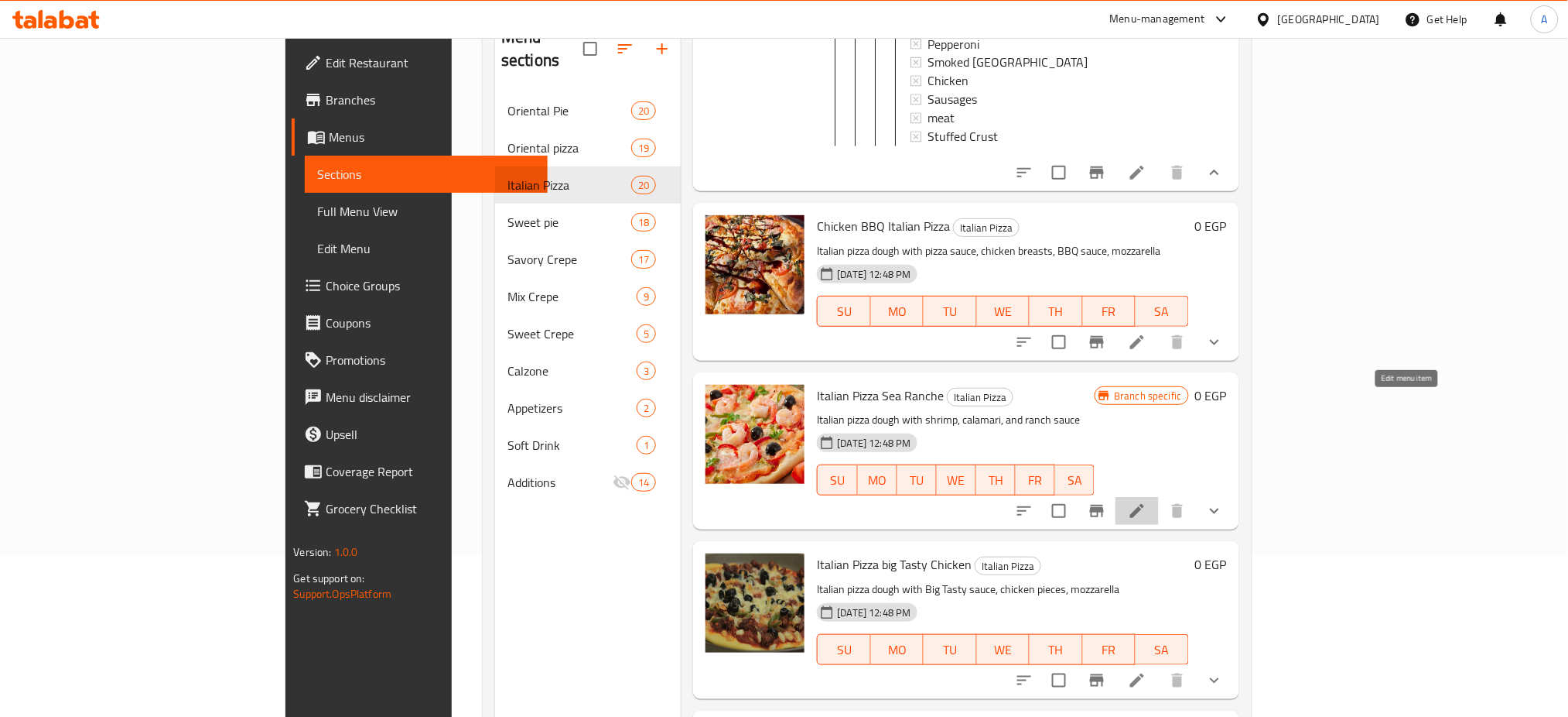
click at [1146, 501] on icon at bounding box center [1137, 511] width 18 height 18
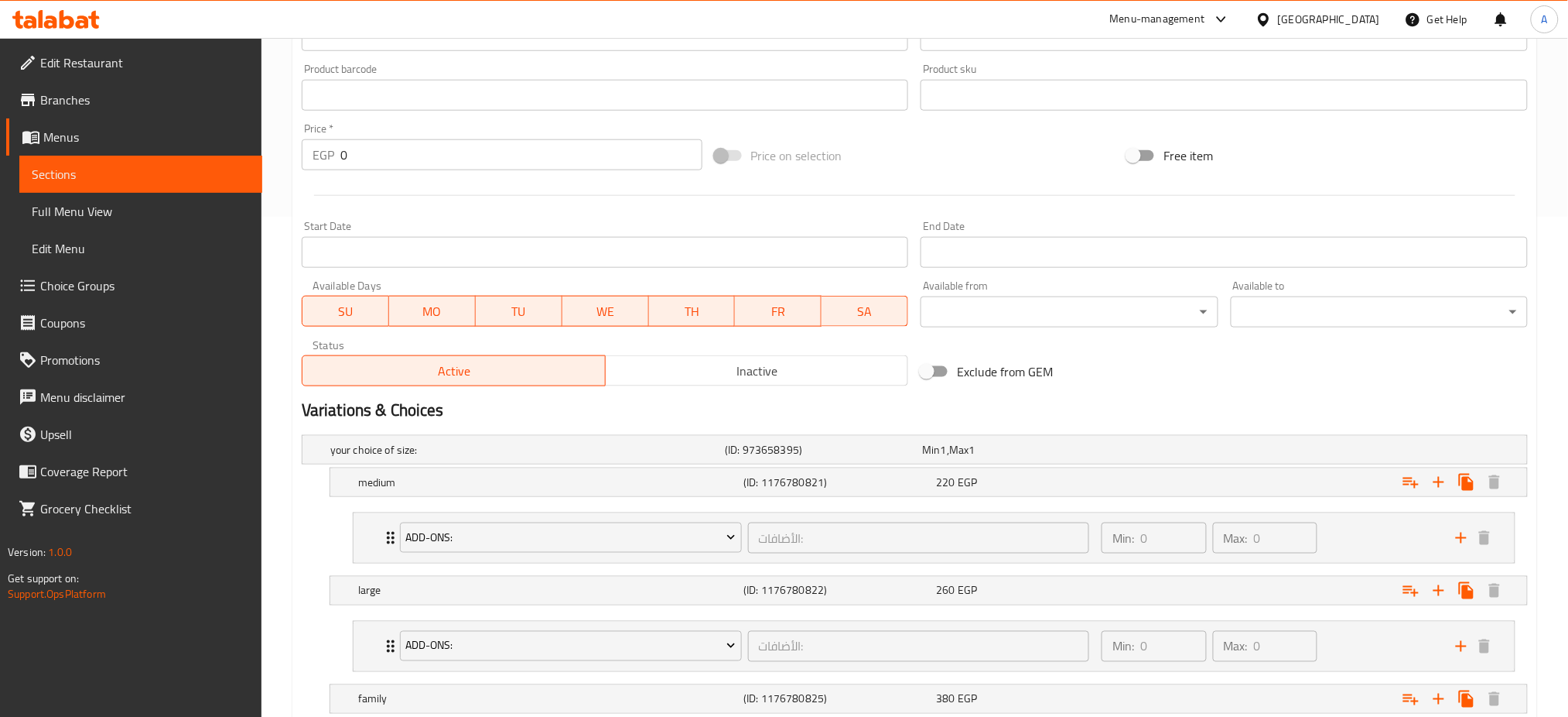
scroll to position [669, 0]
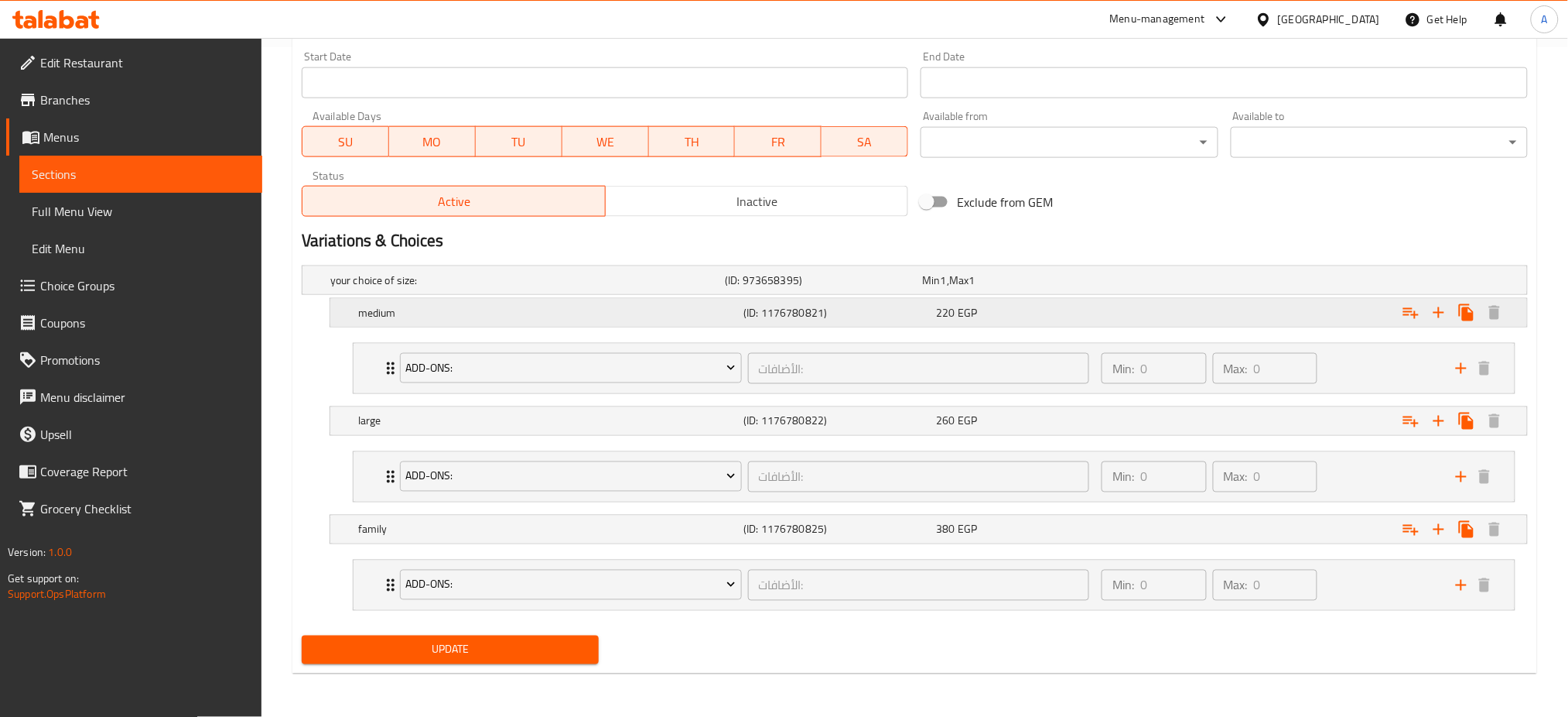
click at [963, 321] on span "EGP" at bounding box center [966, 312] width 19 height 20
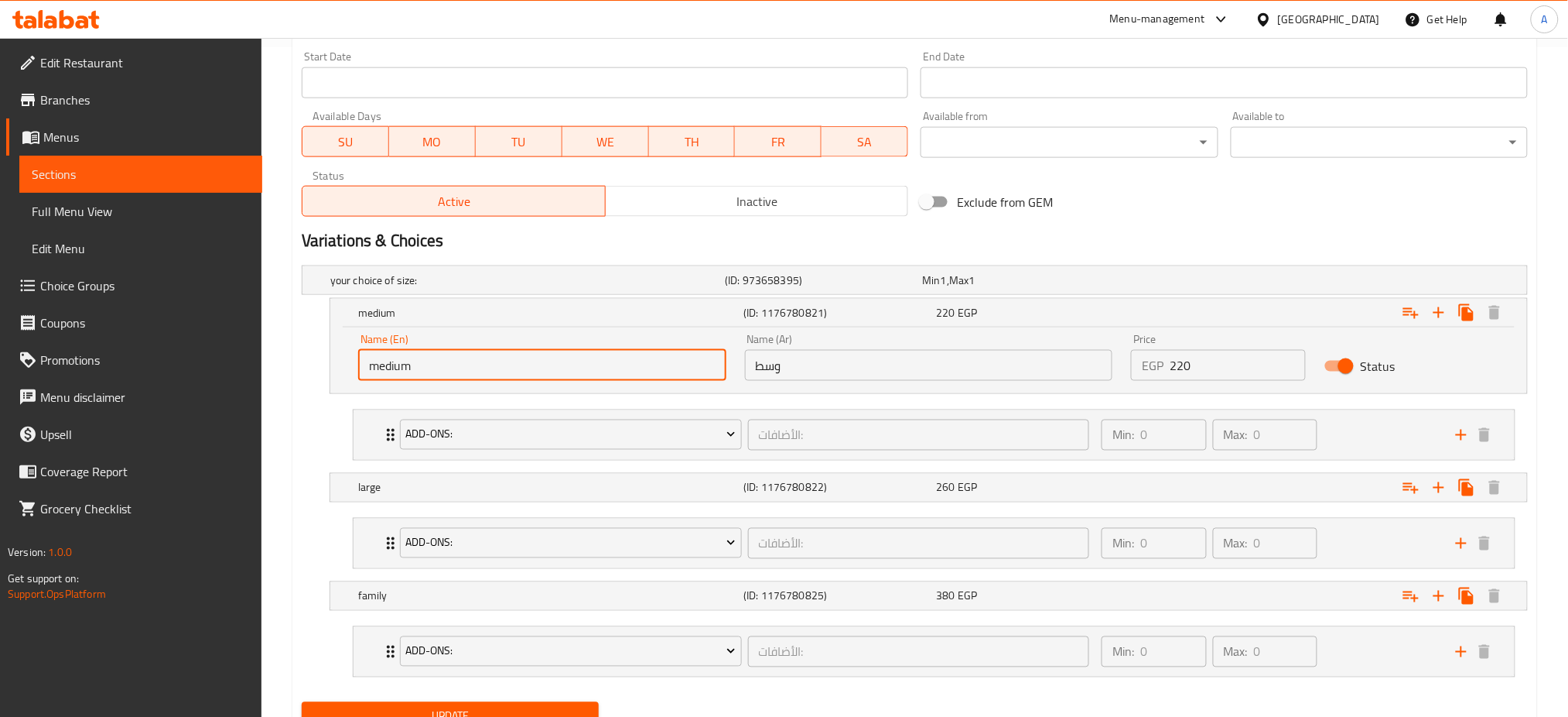
click at [435, 354] on input "medium" at bounding box center [543, 366] width 369 height 31
type input "Small"
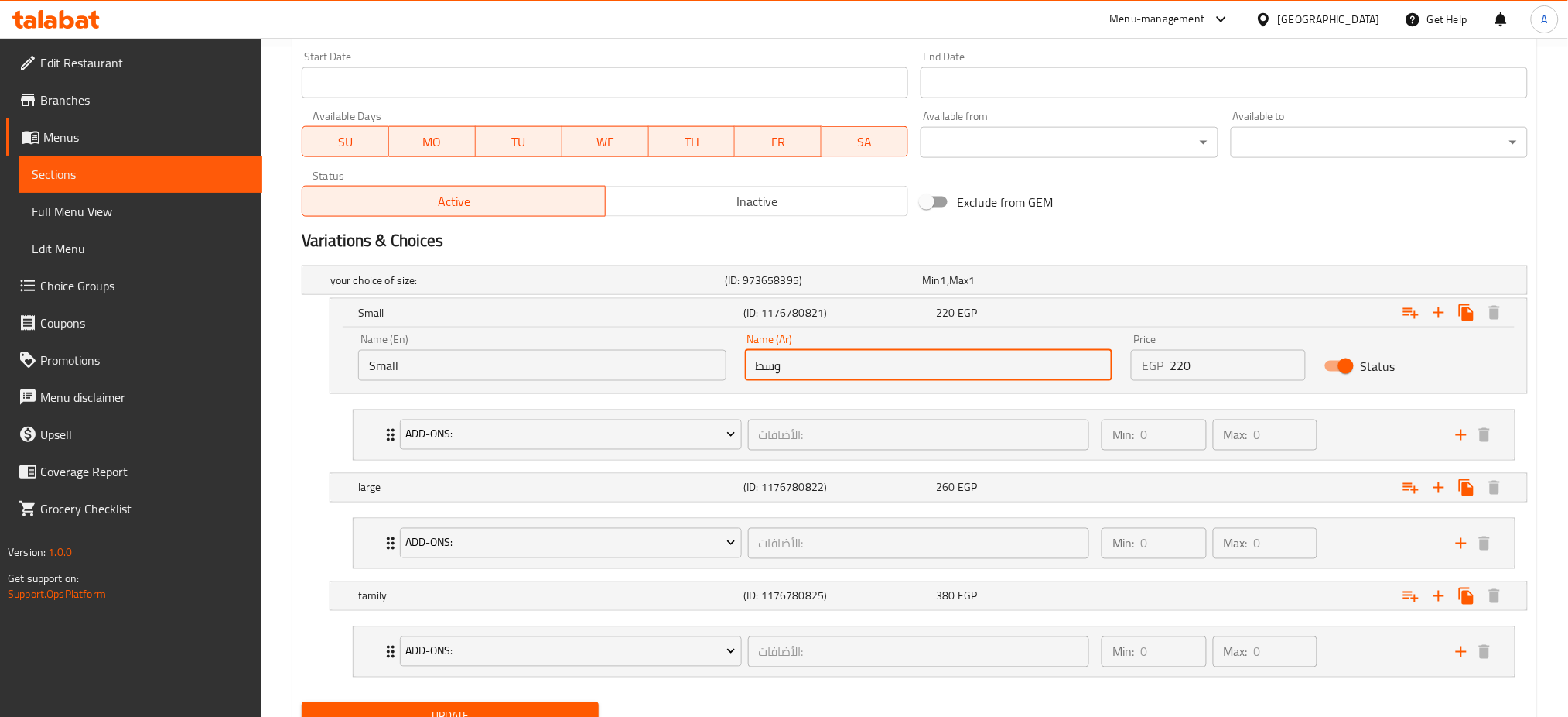
drag, startPoint x: 435, startPoint y: 355, endPoint x: 818, endPoint y: 370, distance: 383.3
click at [818, 370] on input "وسط" at bounding box center [930, 366] width 369 height 31
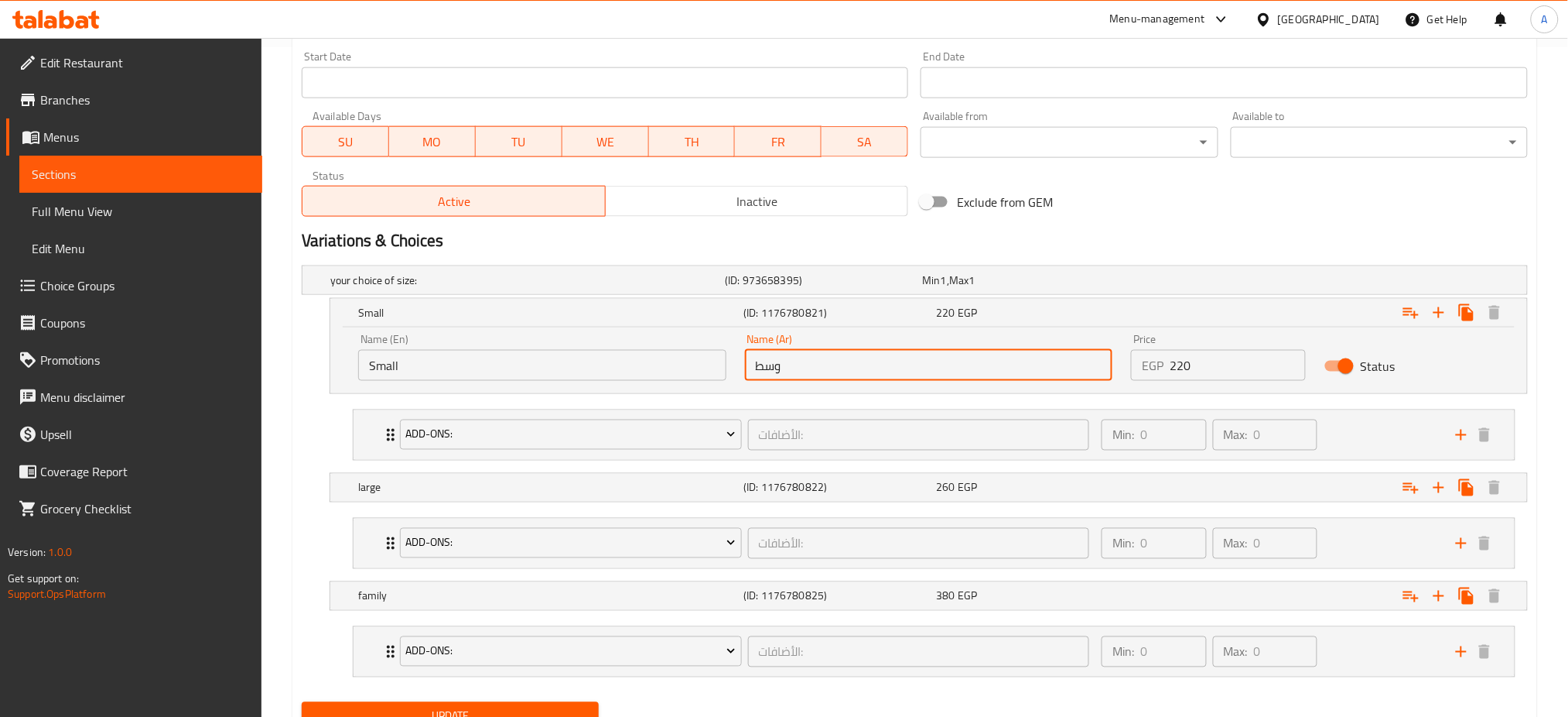
click at [818, 370] on input "وسط" at bounding box center [930, 366] width 369 height 31
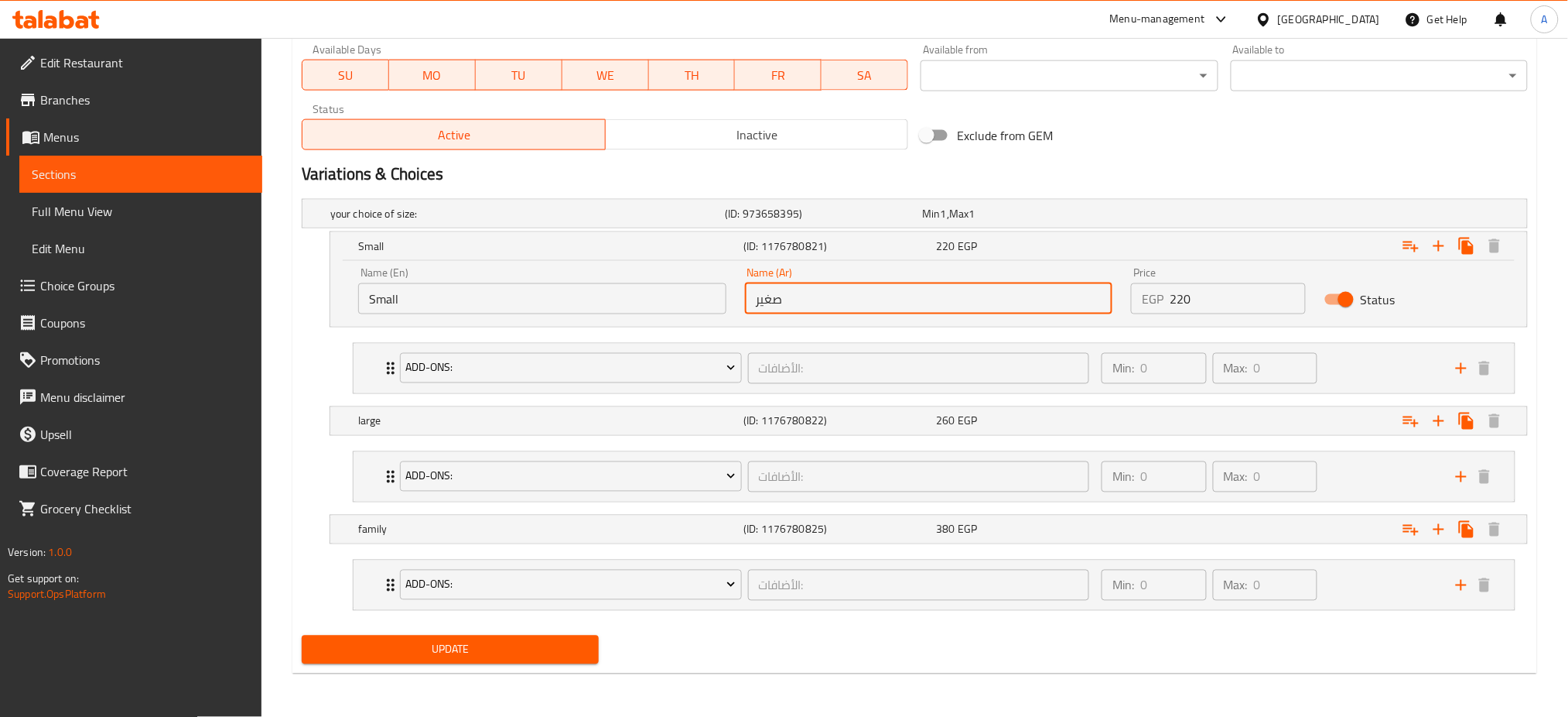
type input "صغير"
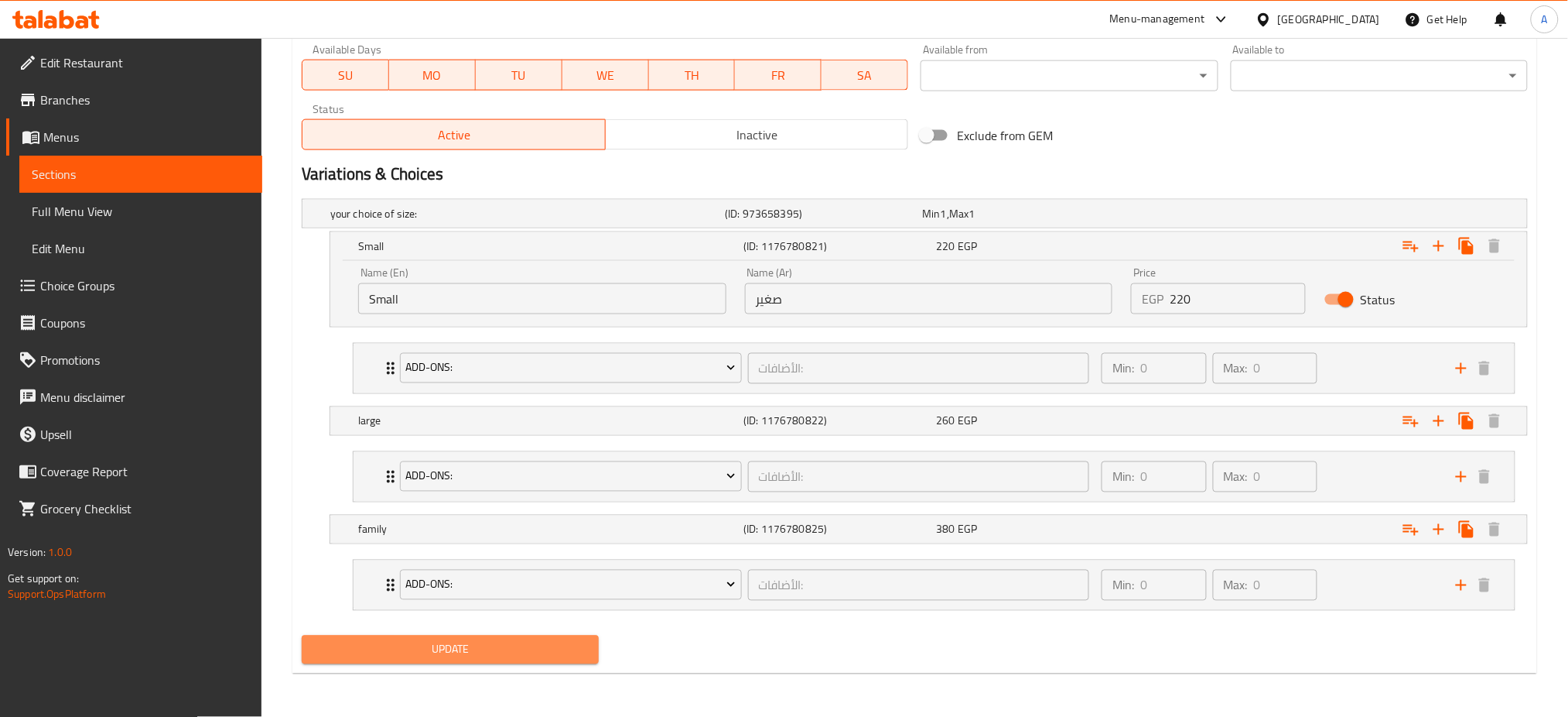
click at [484, 644] on span "Update" at bounding box center [451, 649] width 273 height 19
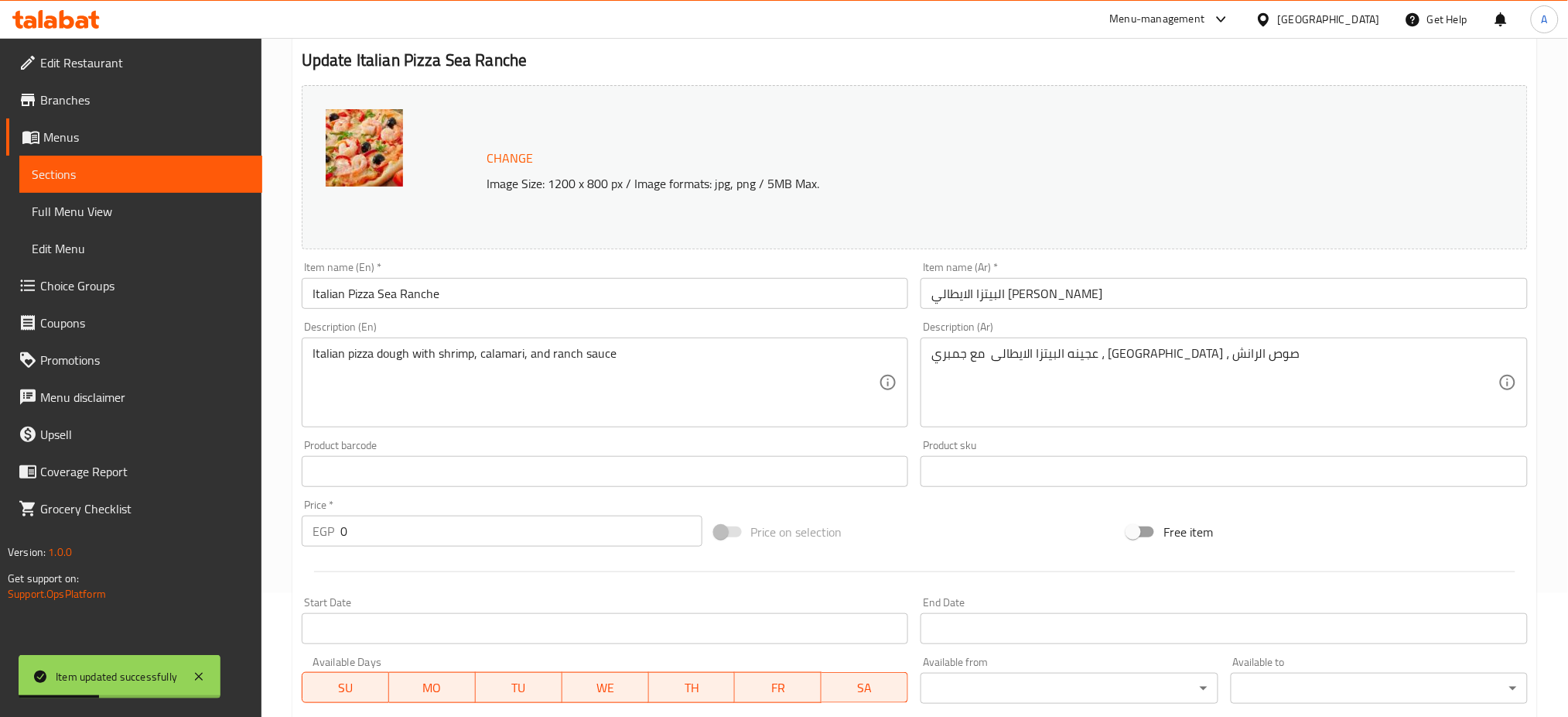
scroll to position [0, 0]
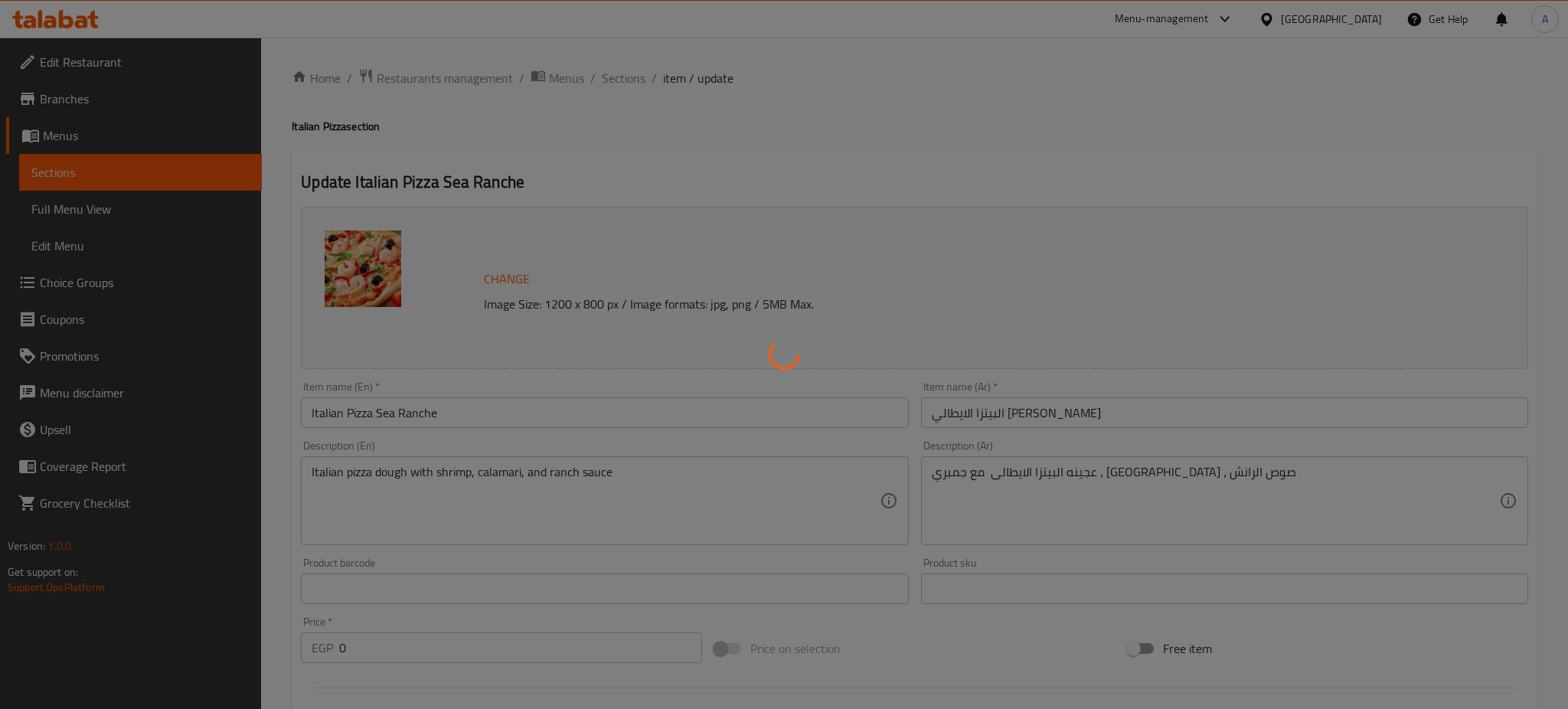
type input "الأضافات:"
type input "0"
type input "الأضافات:"
type input "0"
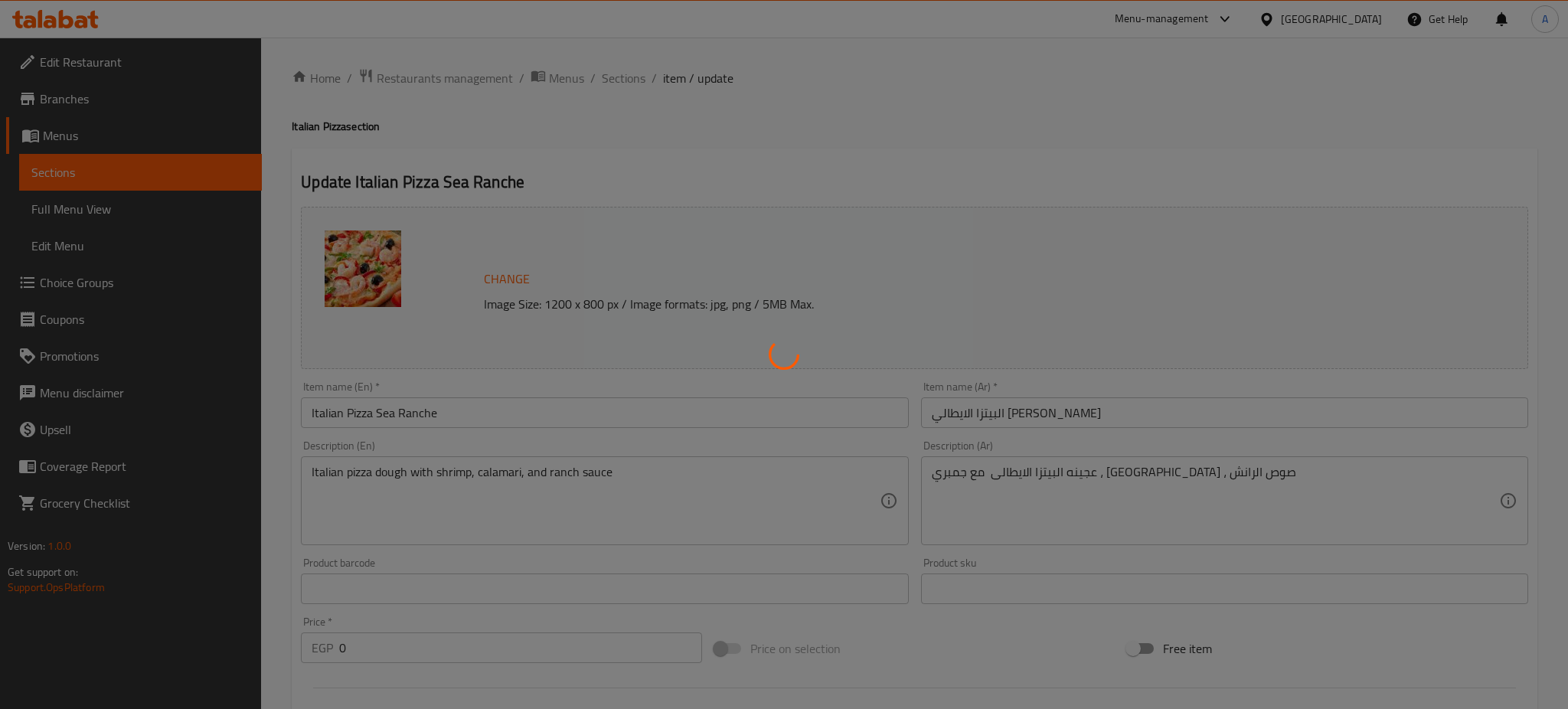
type input "0"
type input "الأضافات:"
type input "0"
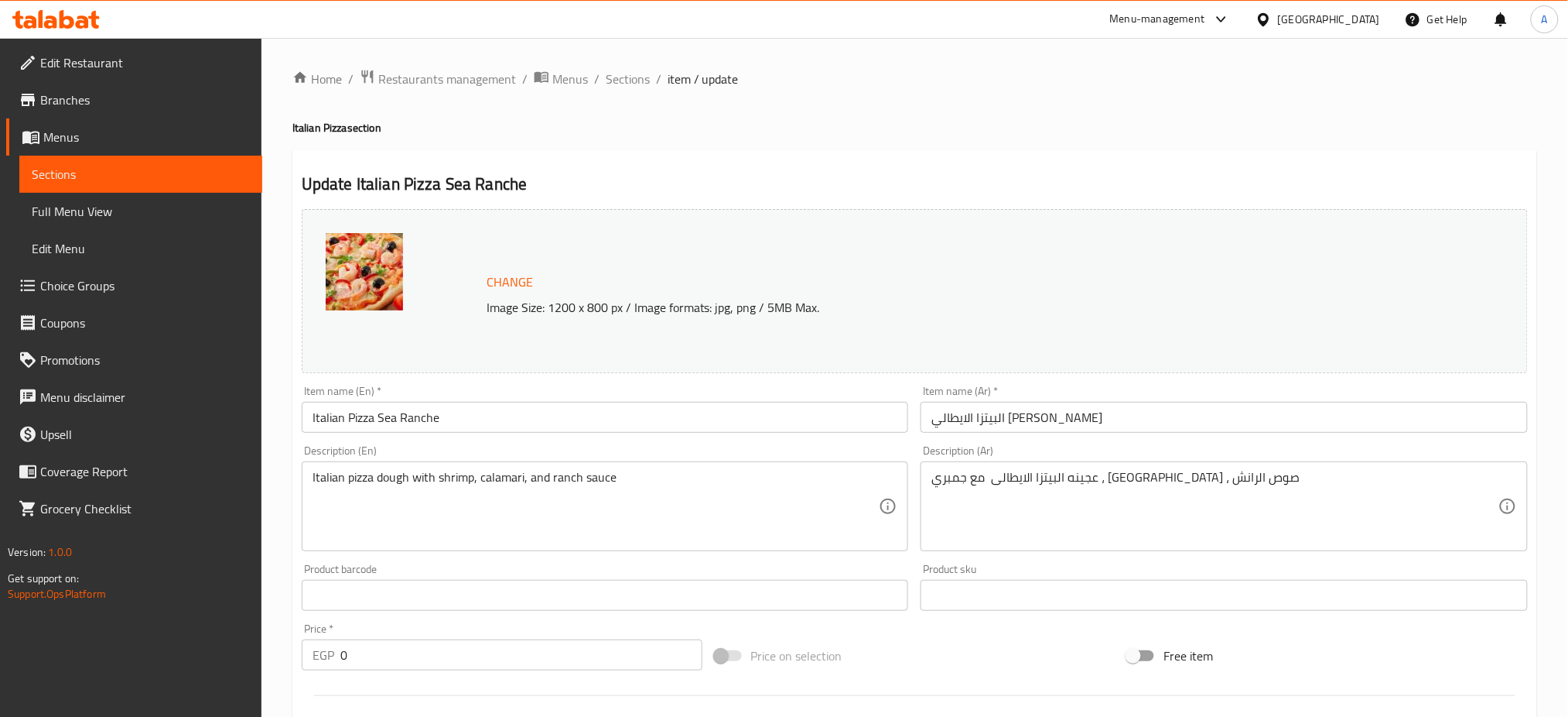
click at [635, 57] on div "Home / Restaurants management / Menus / Sections / item / update Italian Pizza …" at bounding box center [915, 711] width 1306 height 1348
click at [623, 74] on span "Sections" at bounding box center [627, 79] width 44 height 18
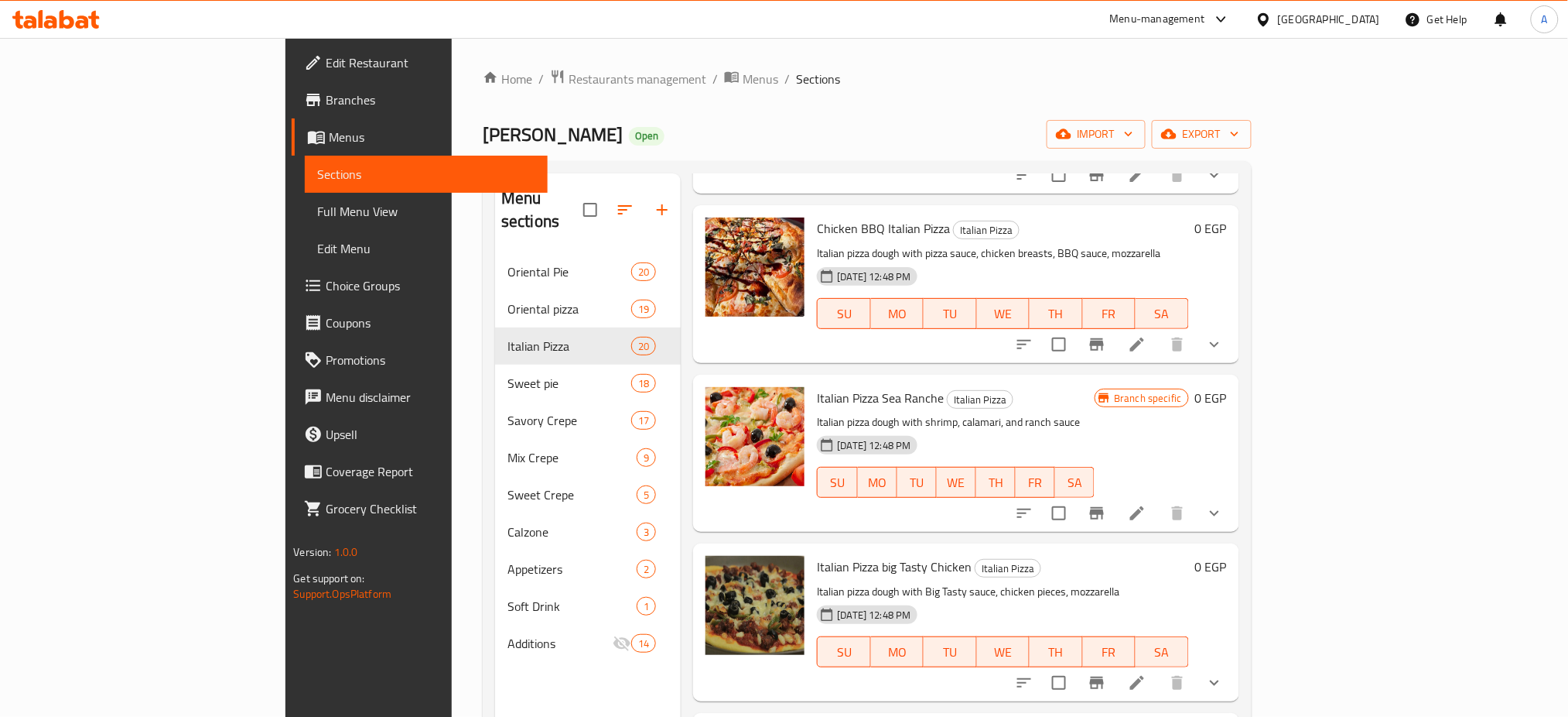
scroll to position [2169, 0]
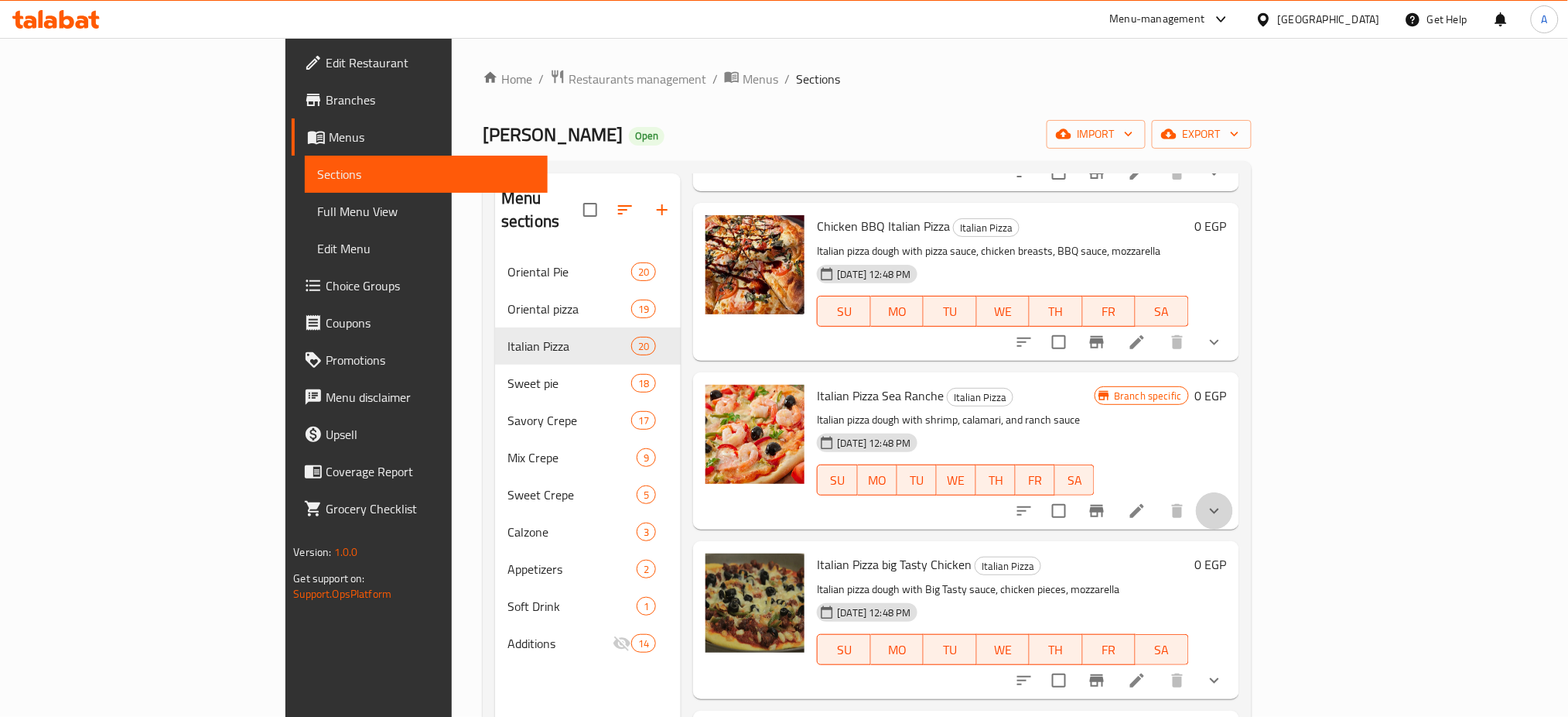
click at [1233, 492] on button "show more" at bounding box center [1214, 511] width 37 height 37
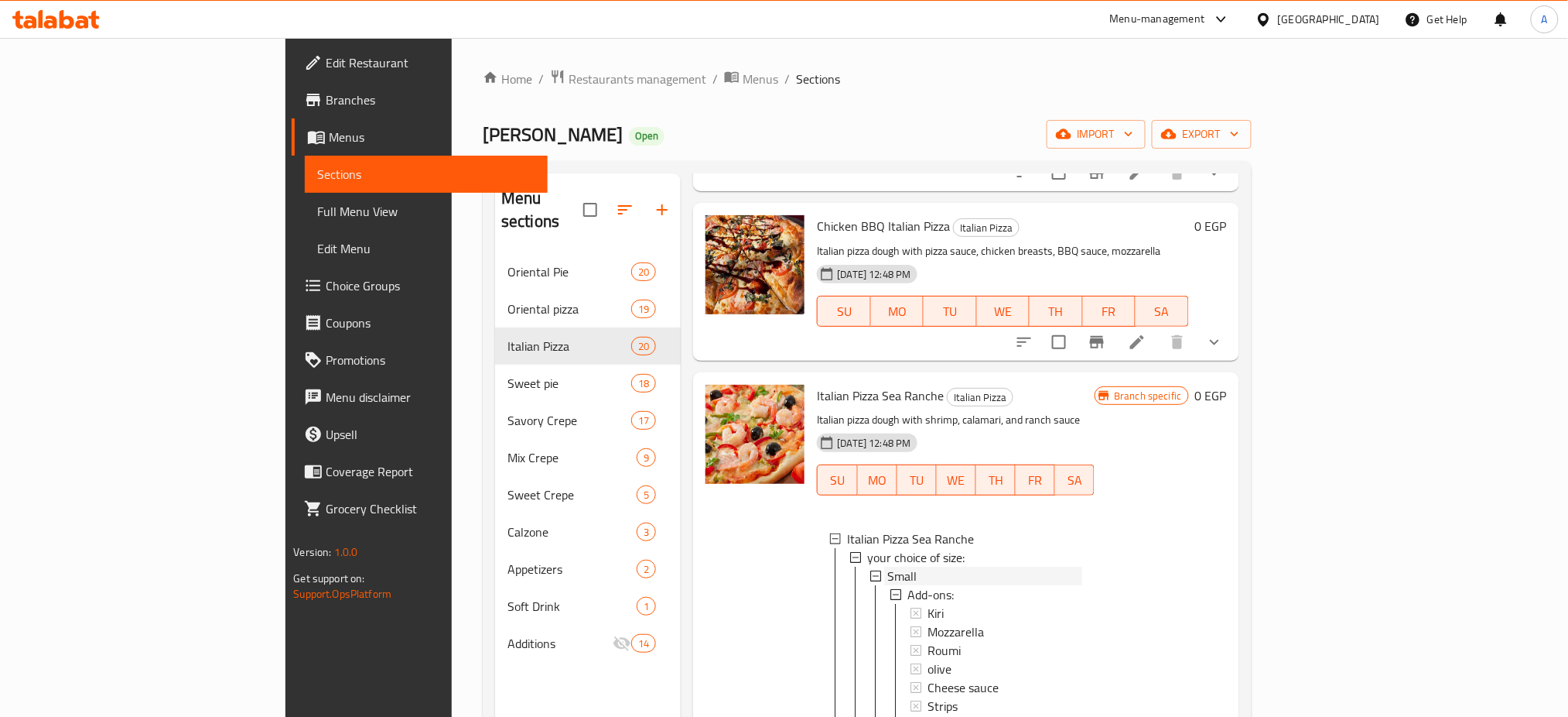
click at [887, 567] on span "Small" at bounding box center [902, 576] width 29 height 18
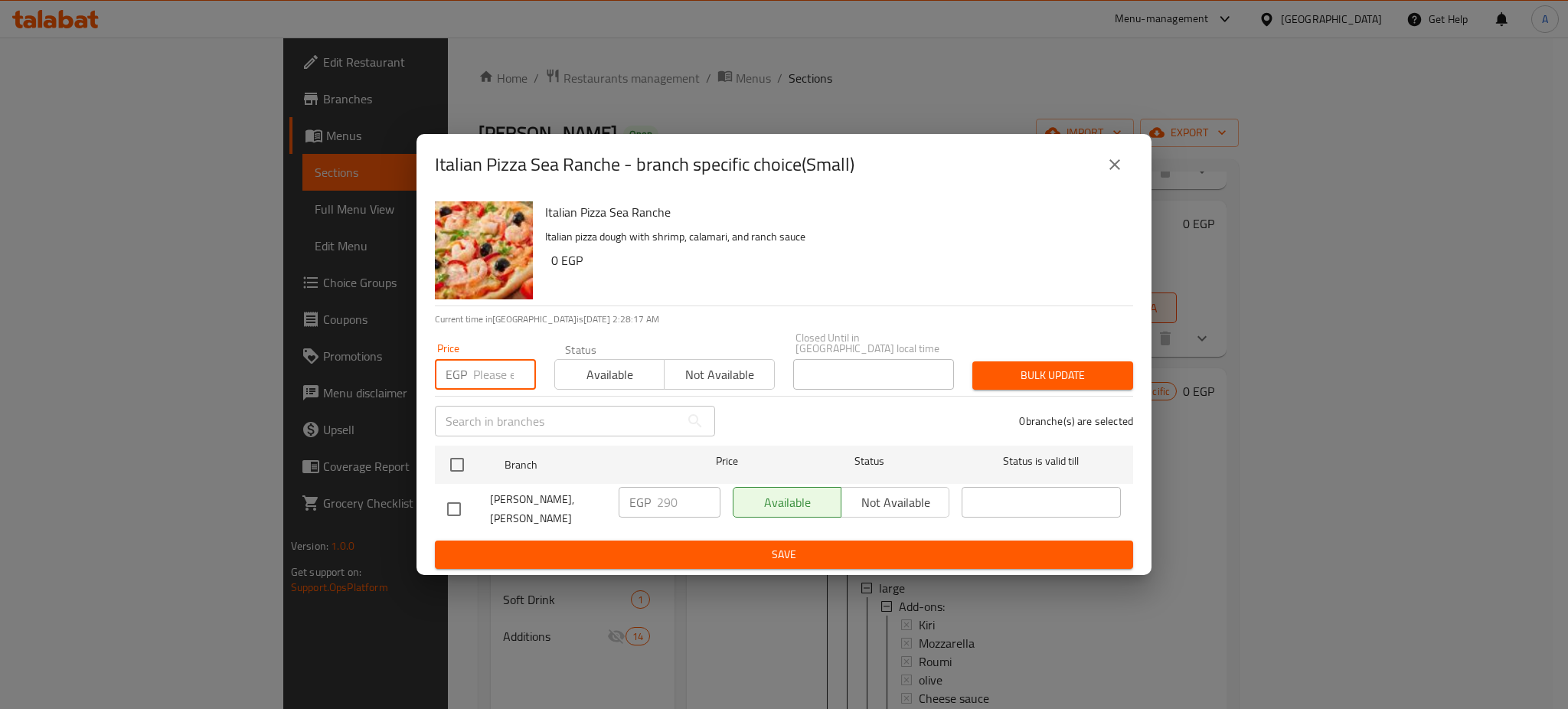
click at [500, 367] on input "number" at bounding box center [504, 375] width 63 height 31
type input "250"
click at [458, 460] on input "checkbox" at bounding box center [457, 464] width 32 height 32
checkbox input "true"
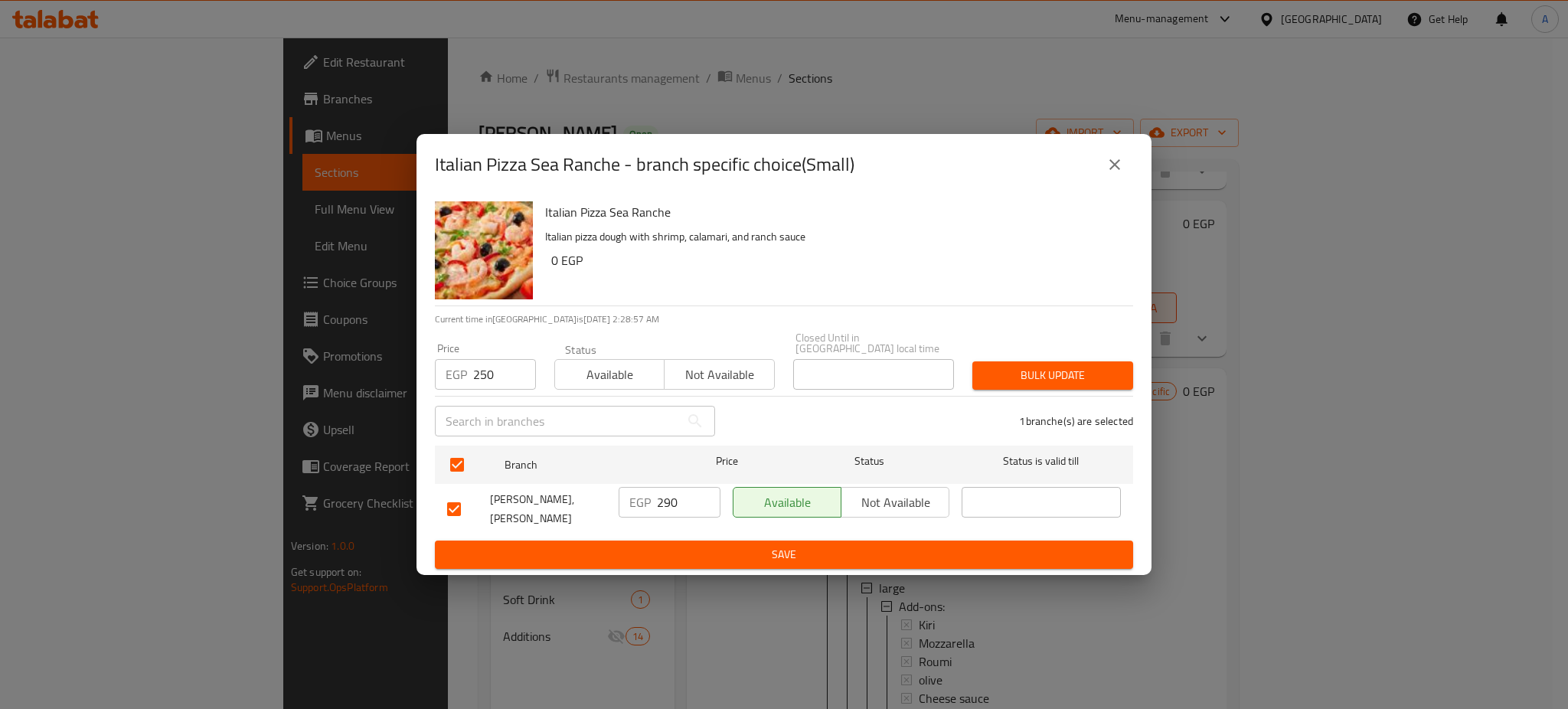
click at [1026, 366] on span "Bulk update" at bounding box center [1052, 375] width 136 height 19
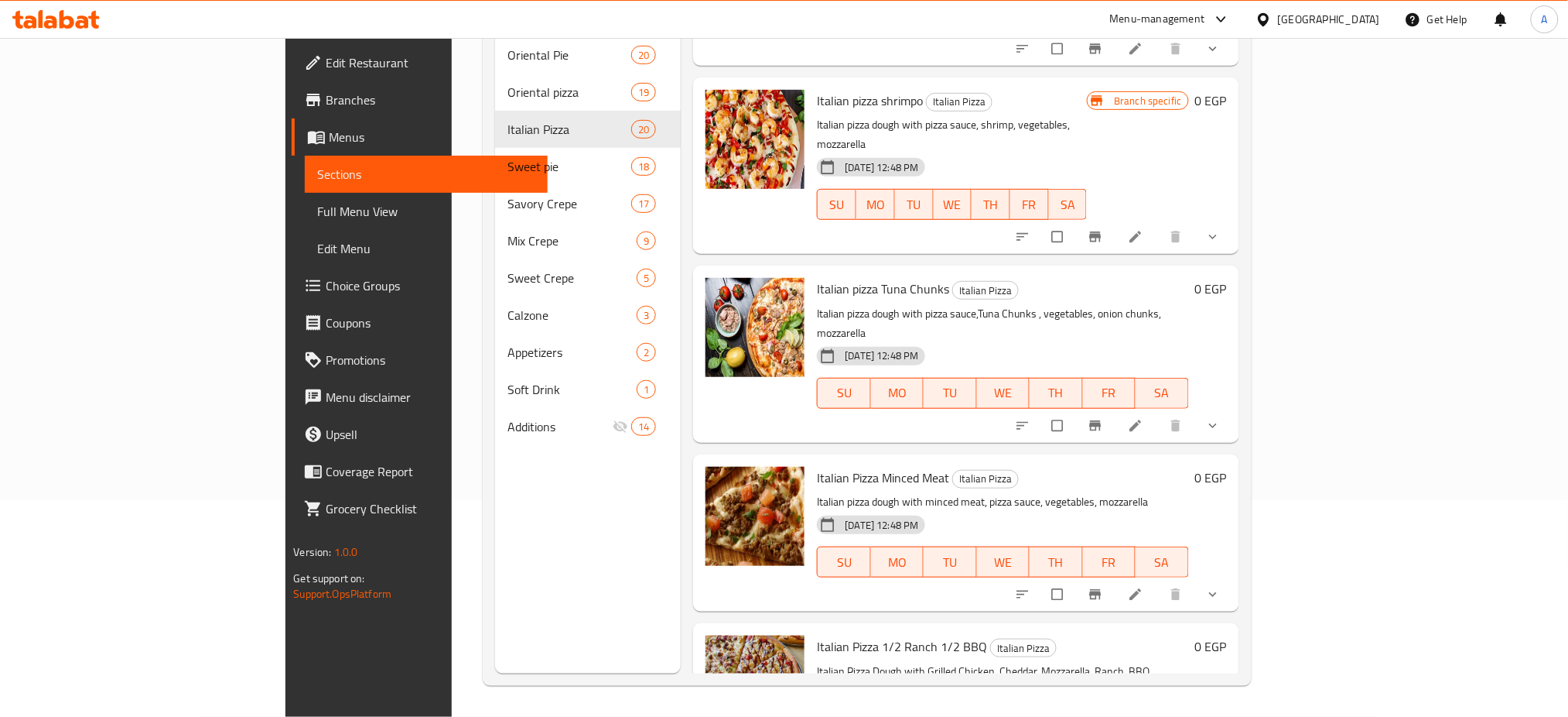
scroll to position [2702, 0]
